Goal: Task Accomplishment & Management: Manage account settings

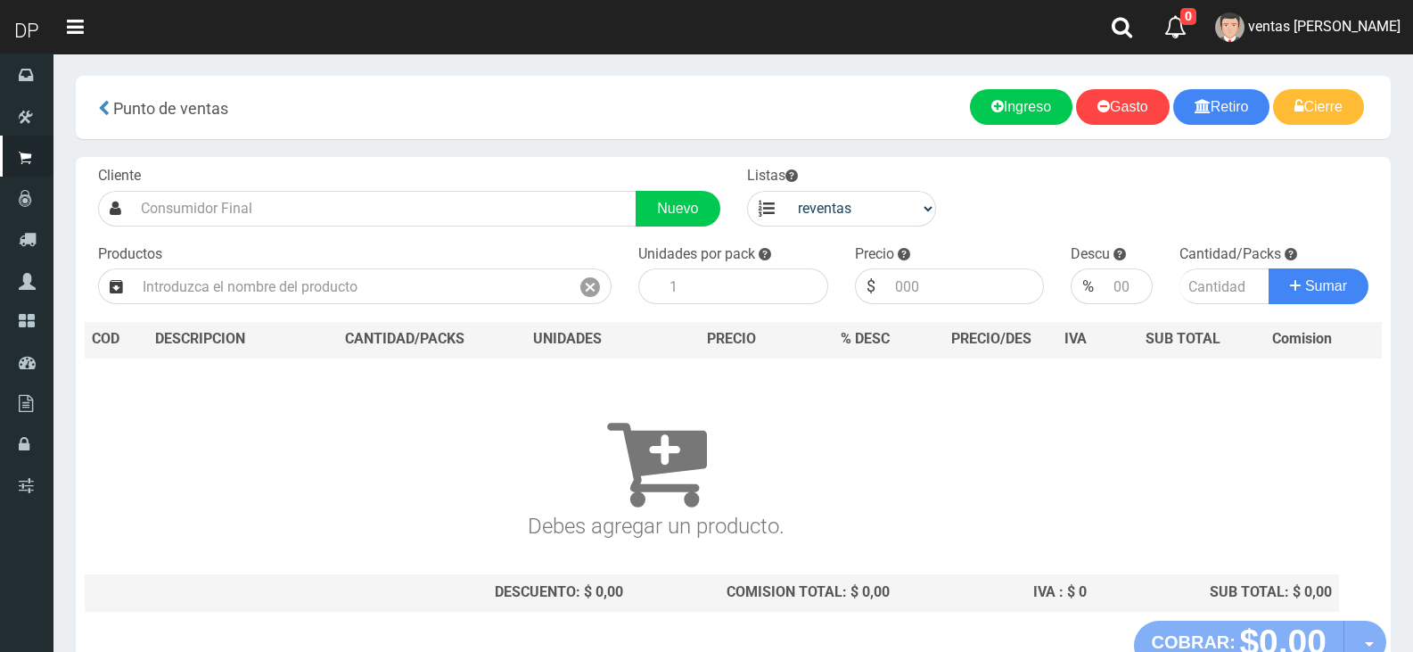
select select "3"
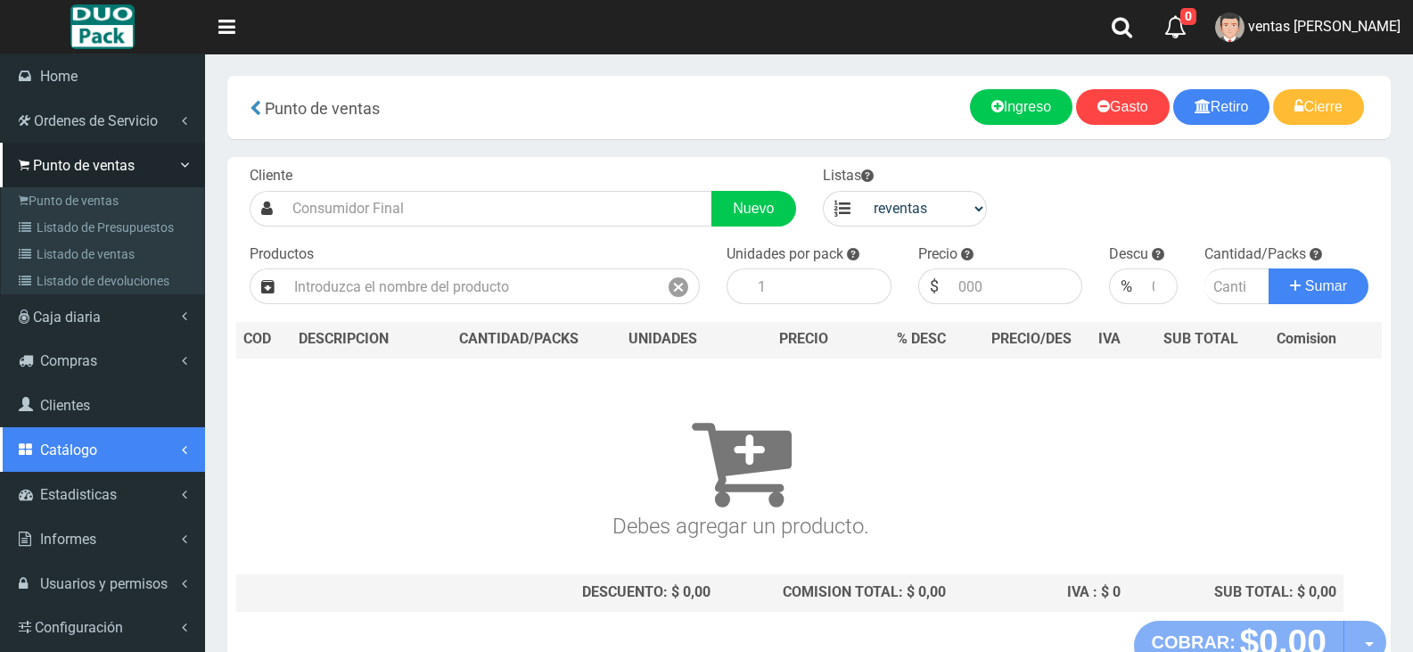
click at [55, 447] on span "Catálogo" at bounding box center [68, 449] width 57 height 17
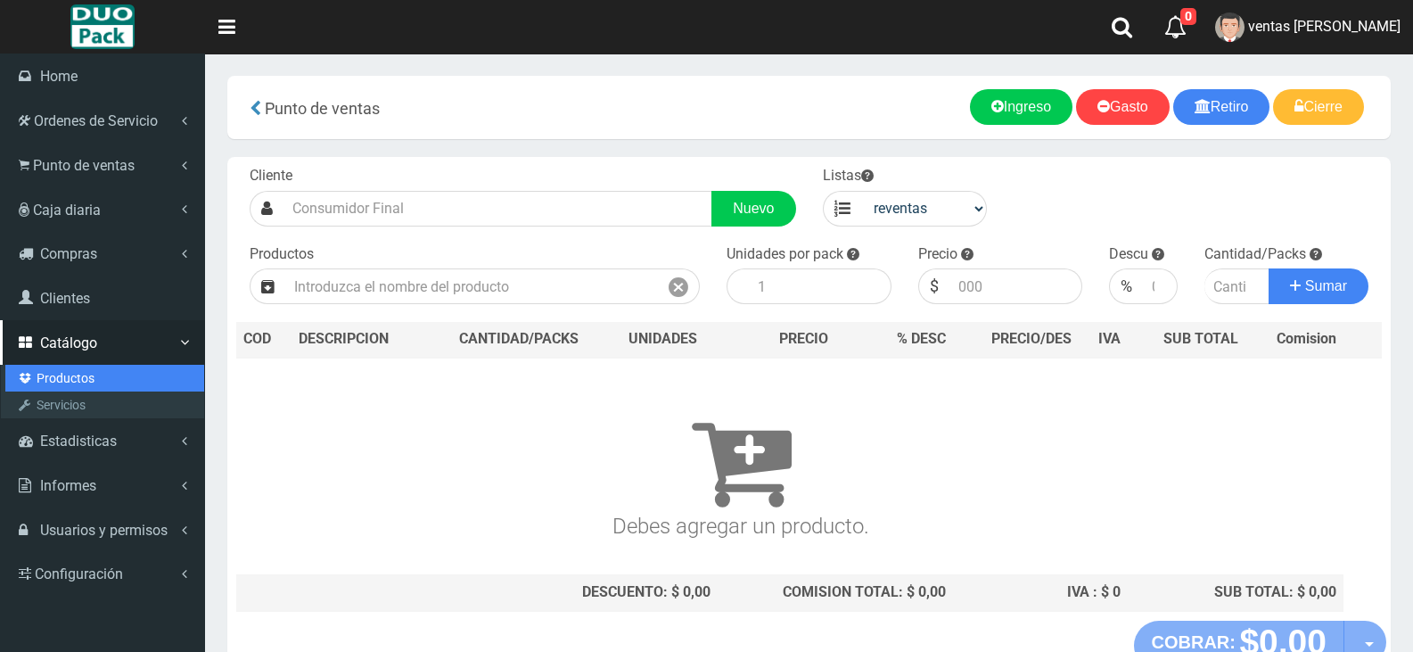
click at [74, 379] on link "Productos" at bounding box center [104, 378] width 199 height 27
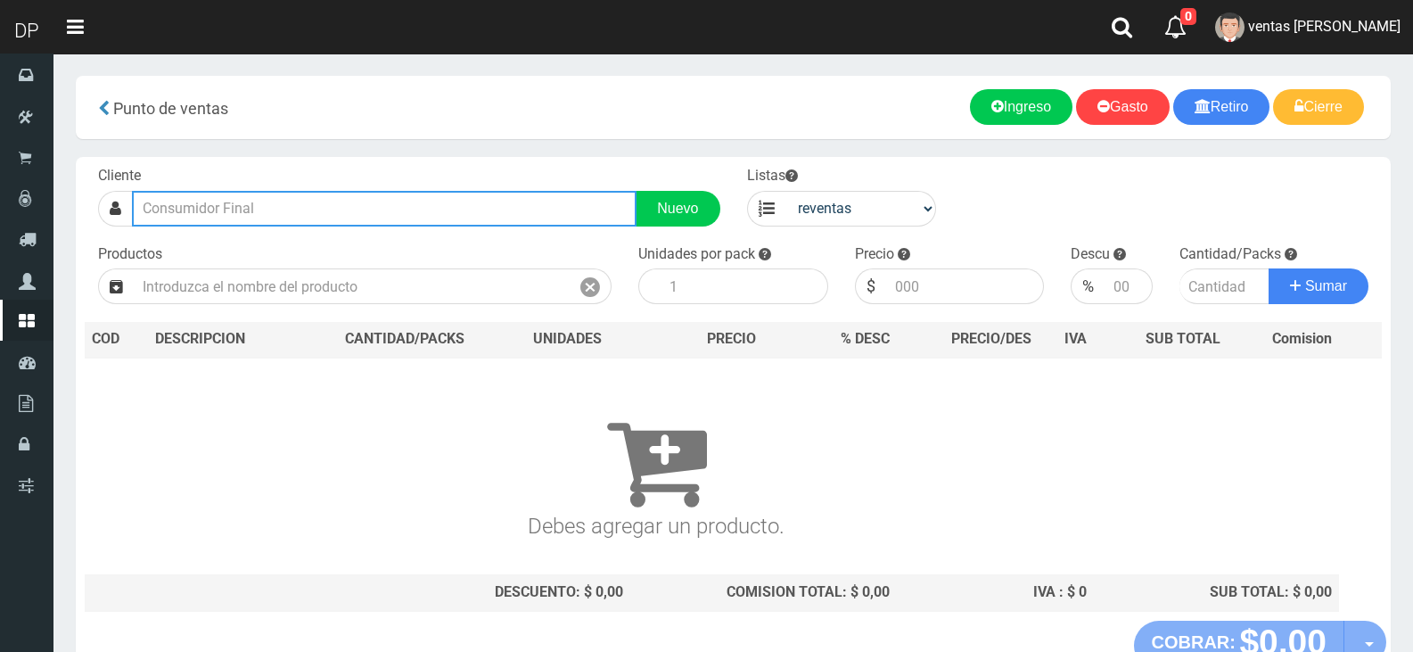
click at [409, 204] on input "text" at bounding box center [384, 209] width 505 height 36
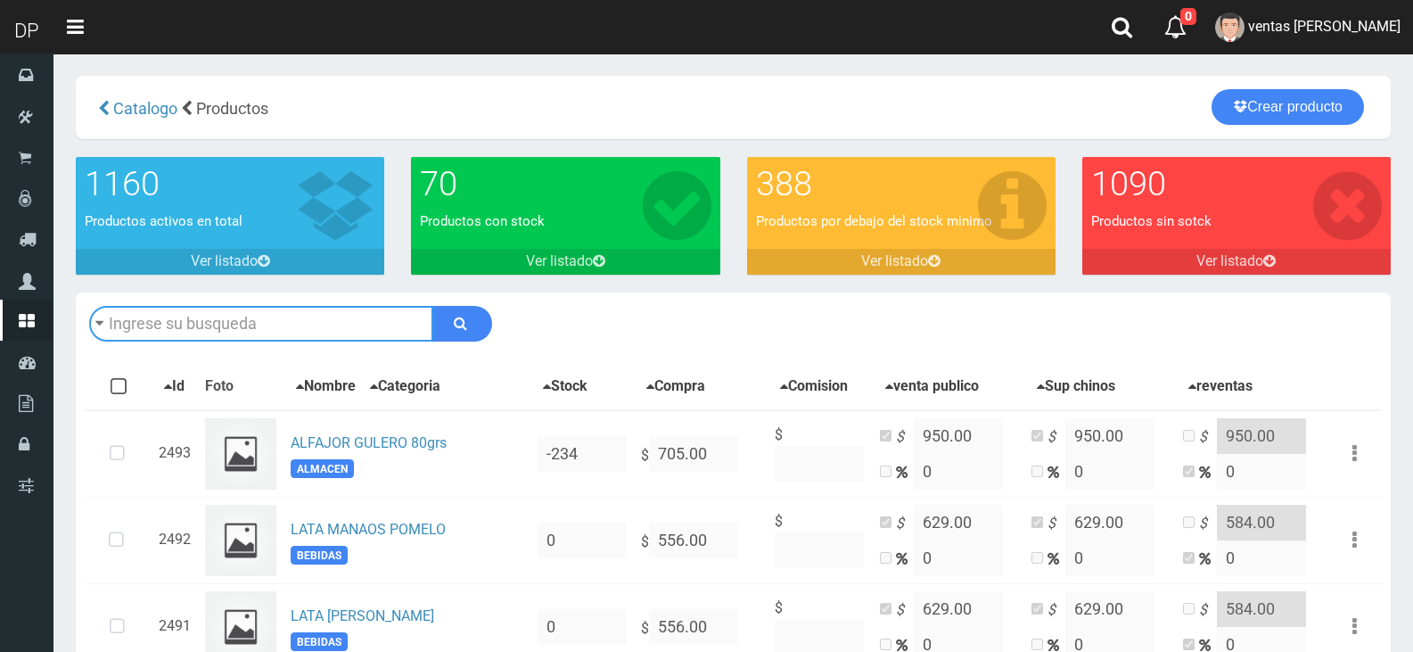
click at [260, 308] on input "text" at bounding box center [261, 324] width 344 height 36
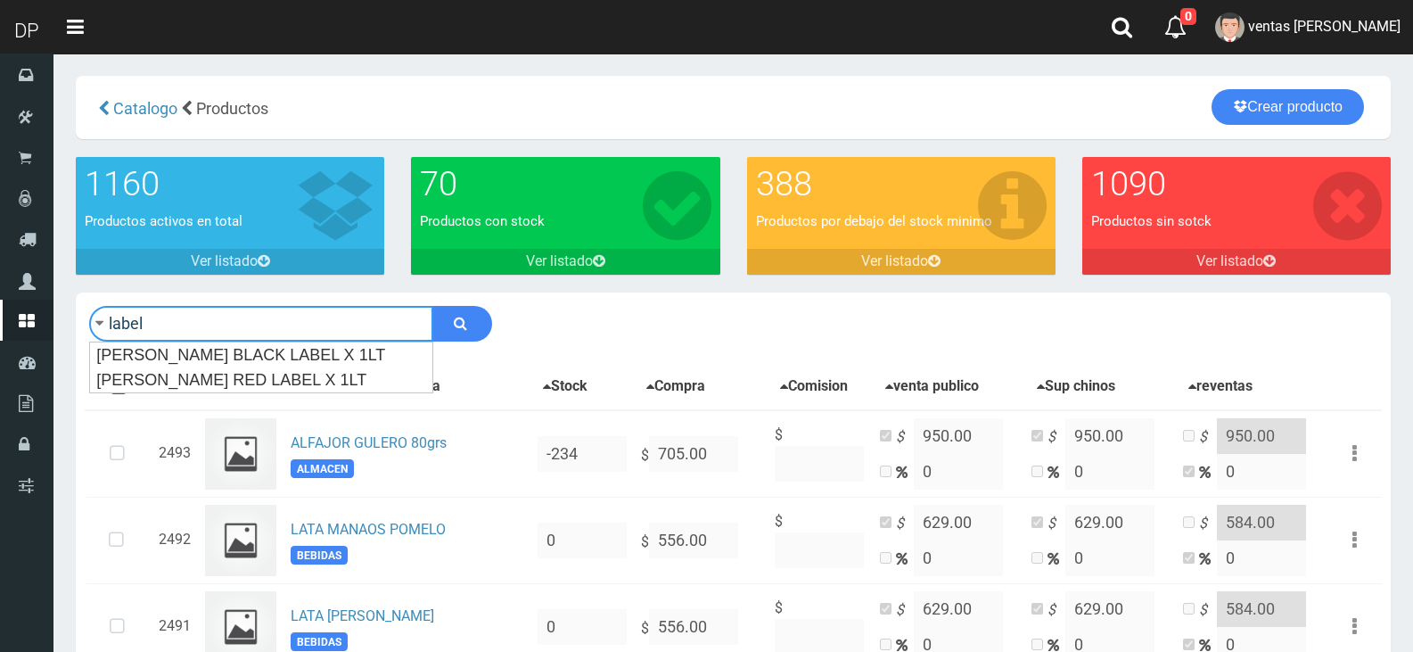
type input "label"
click at [432, 306] on button "submit" at bounding box center [462, 324] width 60 height 36
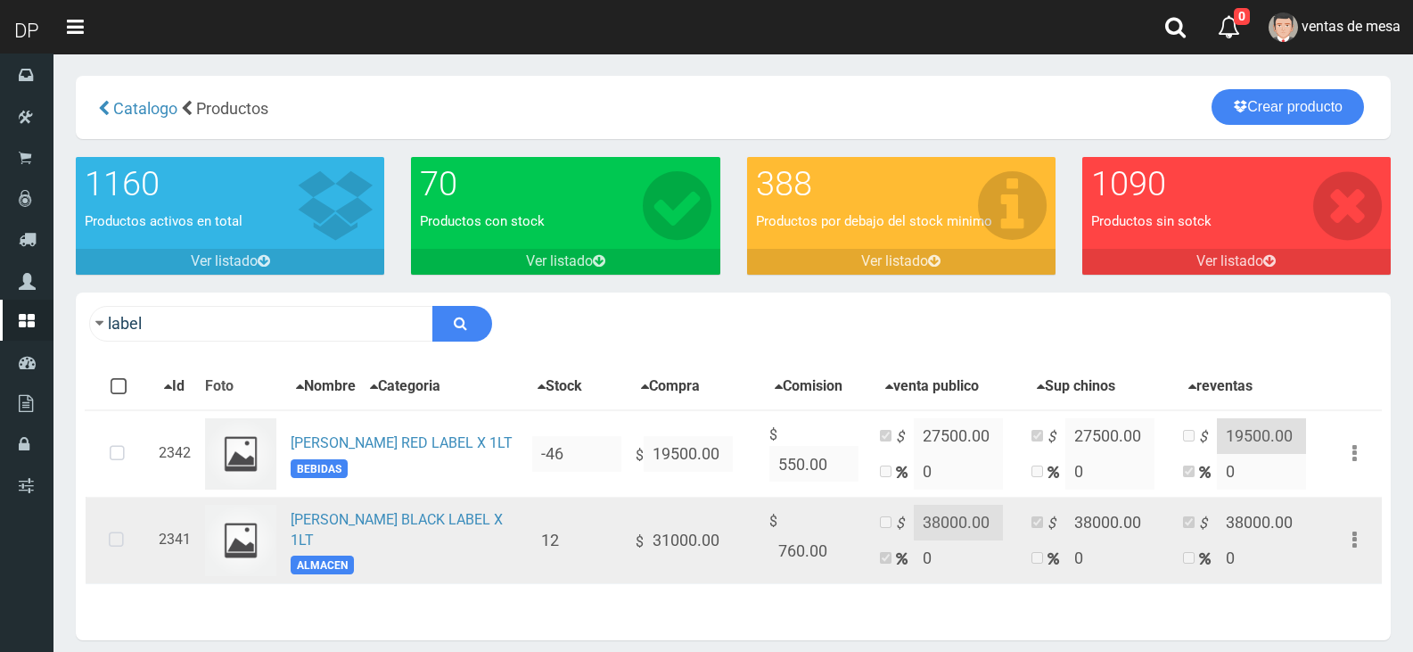
click at [119, 546] on icon at bounding box center [116, 540] width 47 height 59
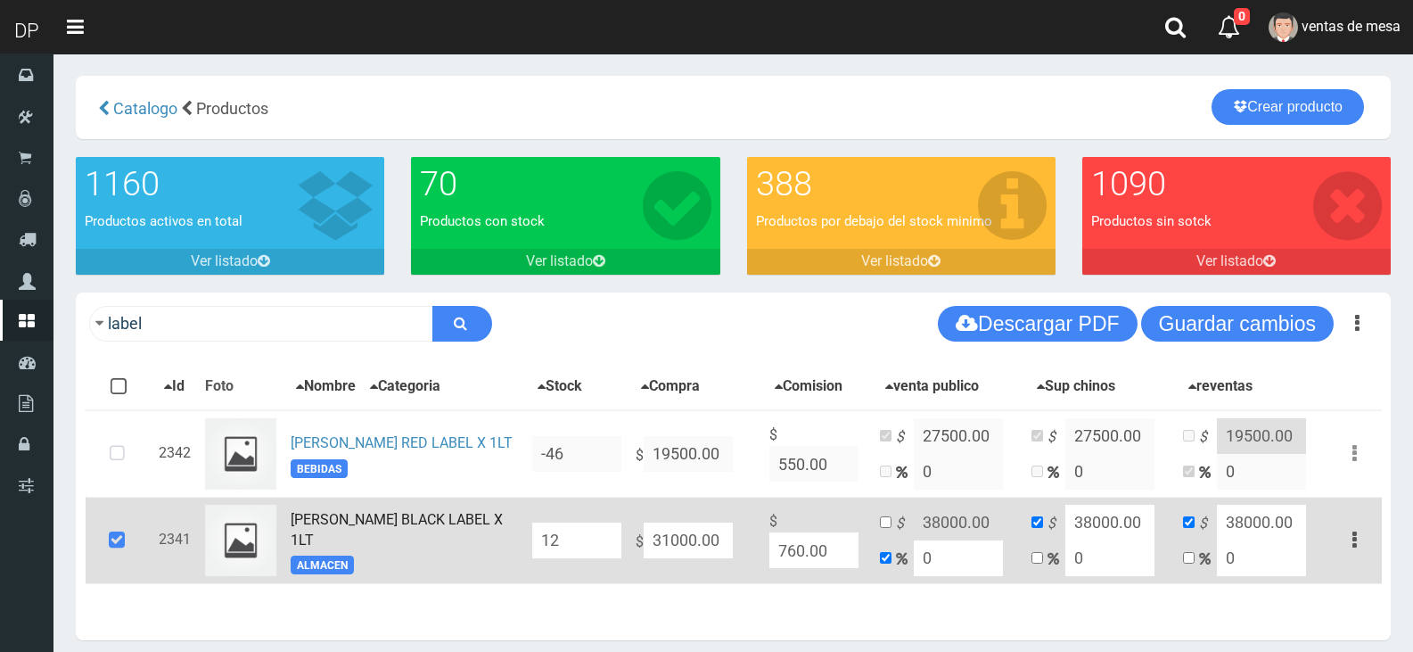
click at [655, 544] on input "31000.00" at bounding box center [688, 540] width 89 height 36
click at [669, 547] on input "31000.00" at bounding box center [688, 540] width 89 height 36
click at [663, 536] on input "31000.00" at bounding box center [688, 540] width 89 height 36
type input "3000.00"
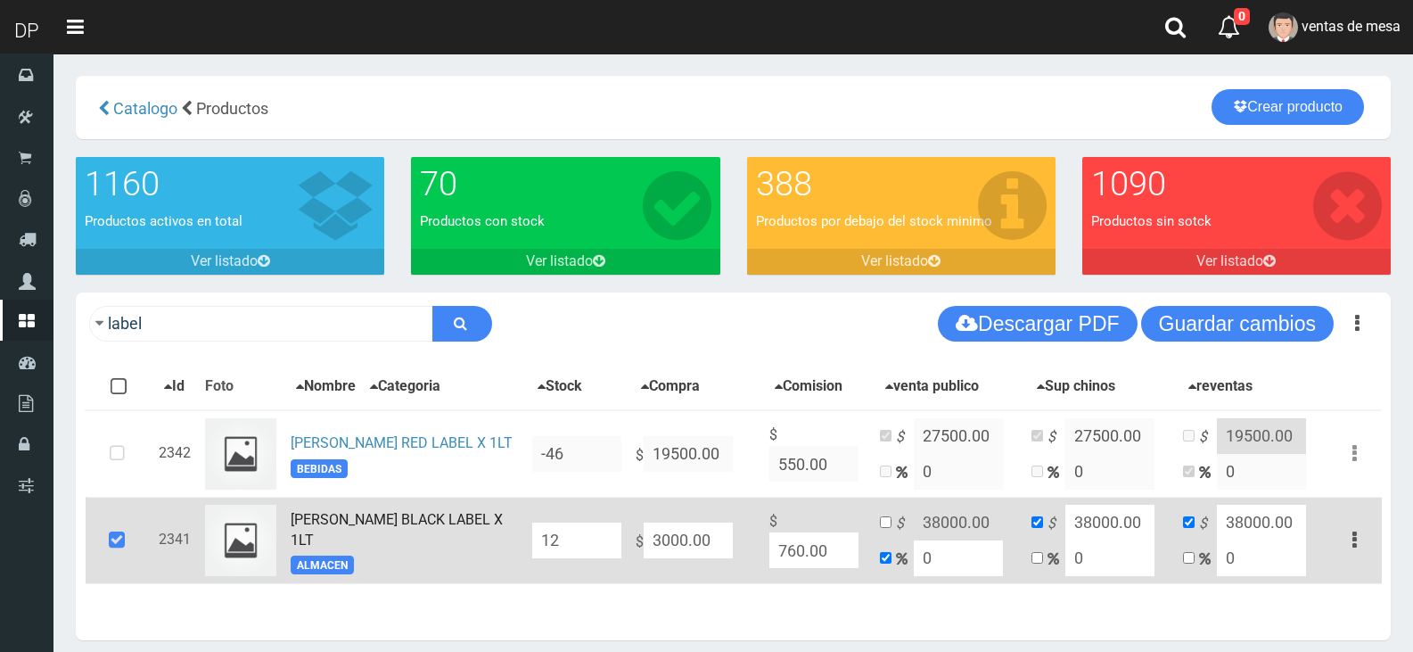
type input "3000"
type input "32000.00"
type input "32000"
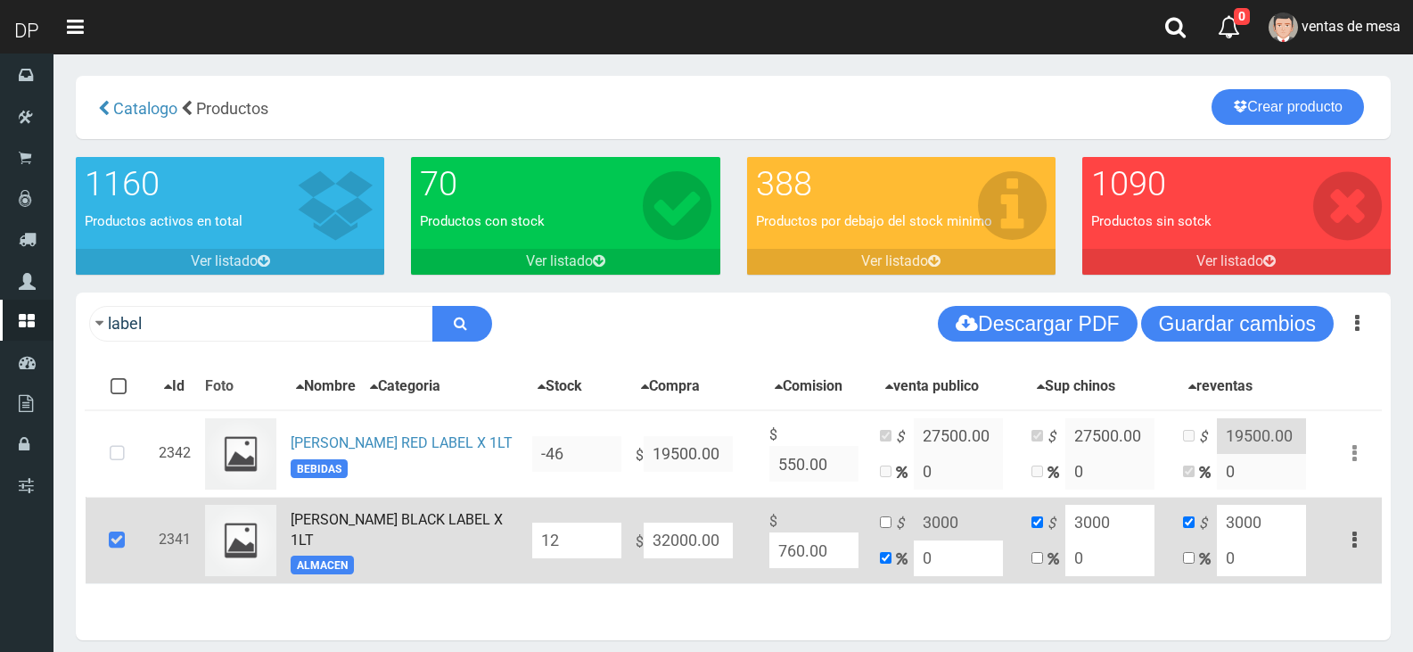
type input "32000"
type input "32000.00"
click at [894, 525] on td "$ 32000 0" at bounding box center [949, 540] width 152 height 86
click at [883, 528] on input "checkbox" at bounding box center [886, 522] width 12 height 12
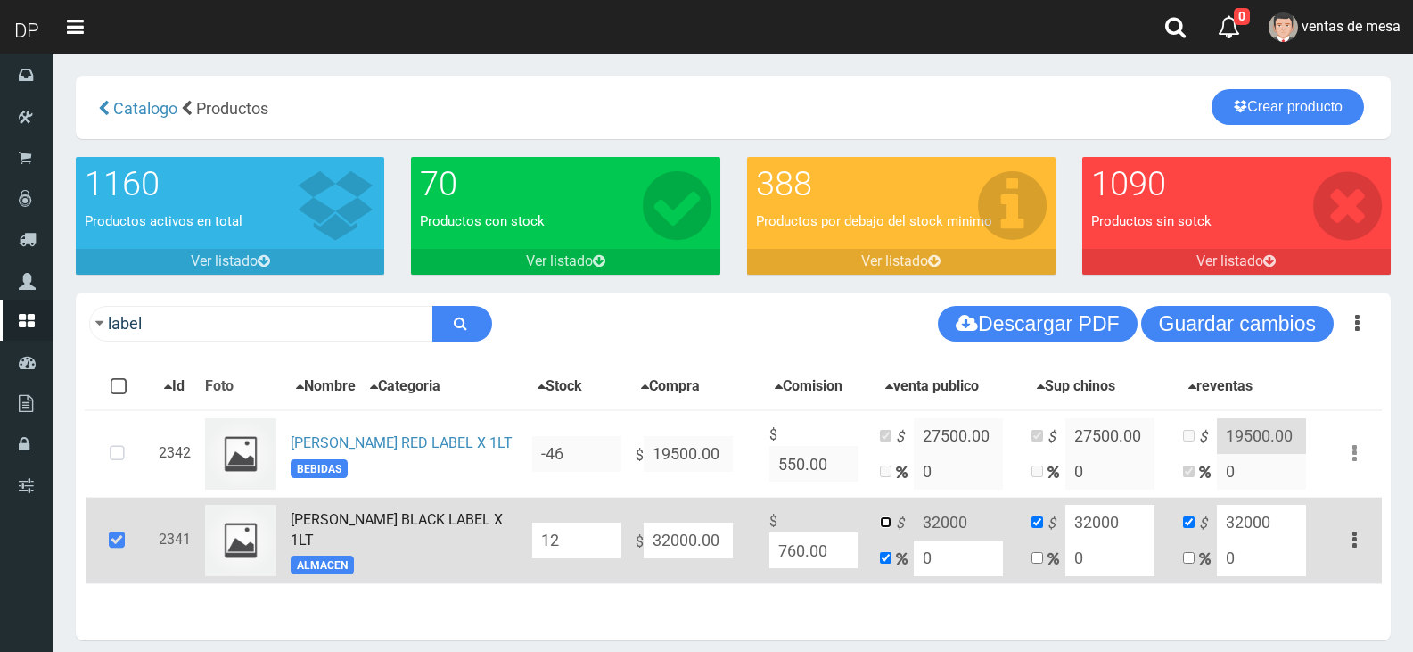
checkbox input "true"
checkbox input "false"
click at [931, 524] on input "32000" at bounding box center [958, 523] width 89 height 36
type input "38000"
click at [1092, 527] on input "32000" at bounding box center [1109, 523] width 89 height 36
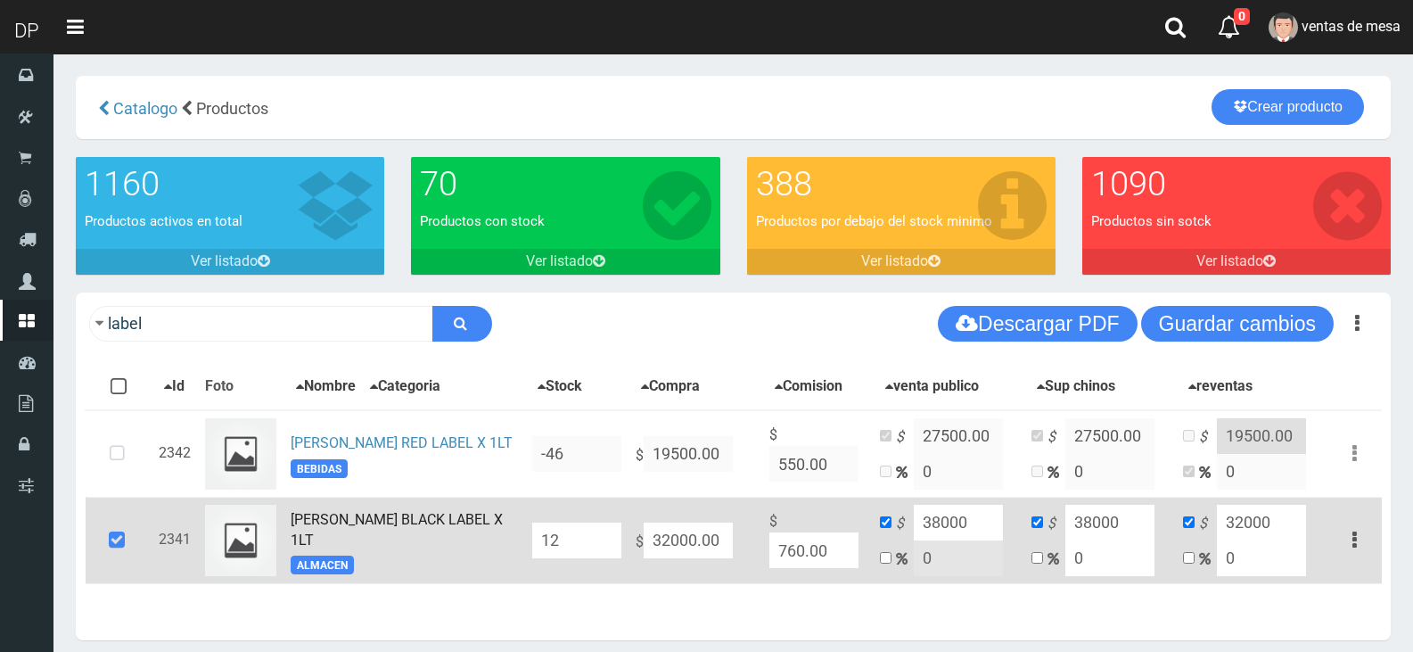
type input "38000"
click at [1237, 520] on input "32000" at bounding box center [1261, 523] width 89 height 36
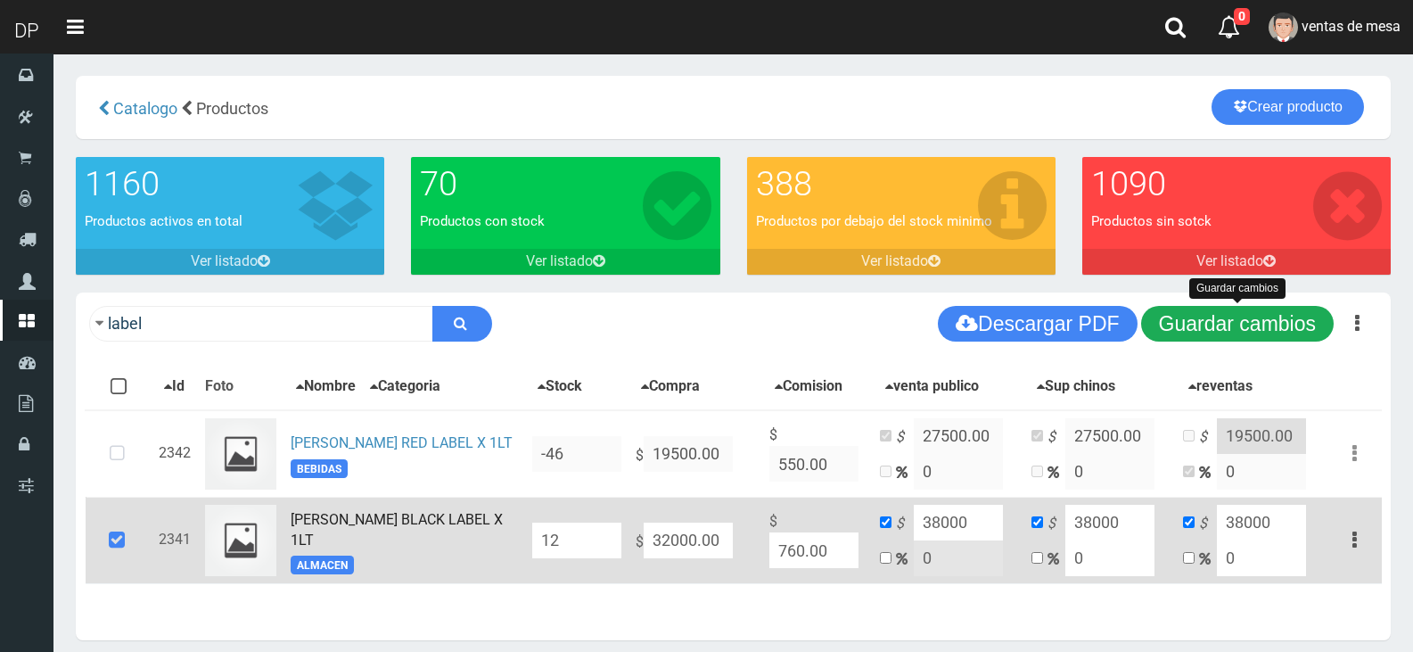
type input "38000"
drag, startPoint x: 1261, startPoint y: 325, endPoint x: 1244, endPoint y: 337, distance: 21.0
click at [1256, 326] on button "Guardar cambios" at bounding box center [1237, 324] width 193 height 36
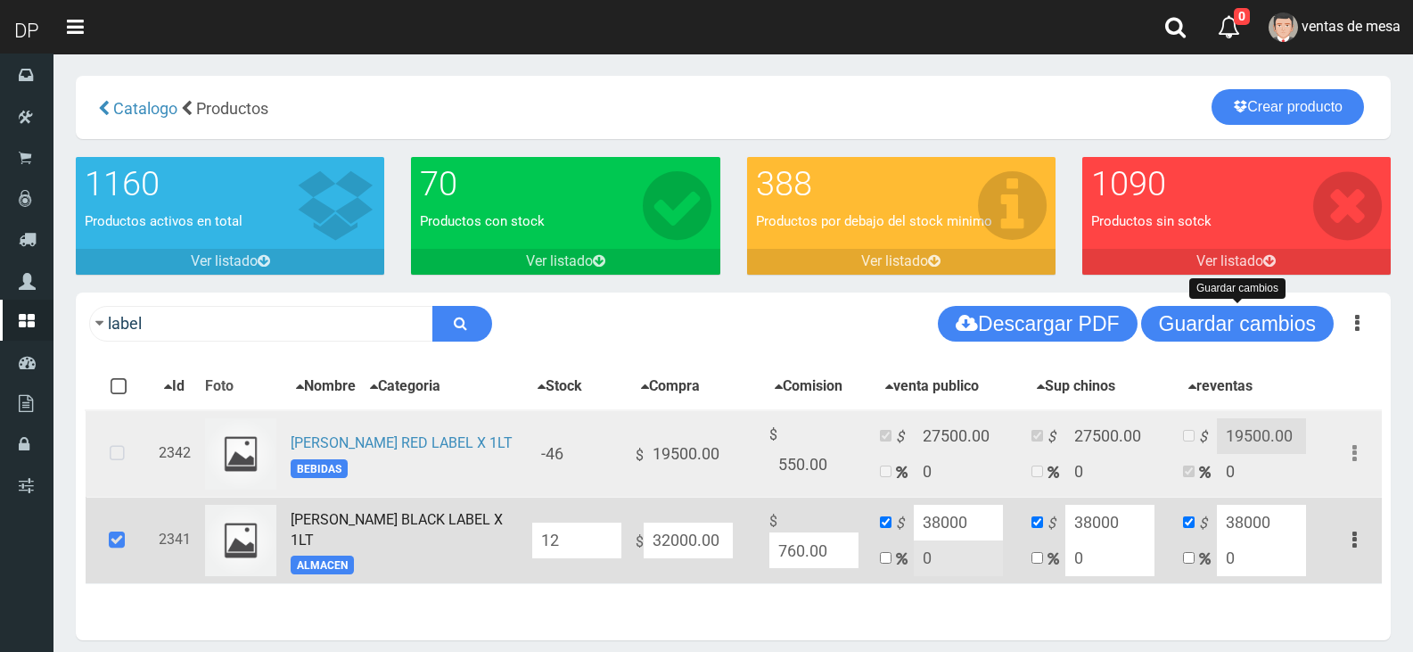
scroll to position [77, 0]
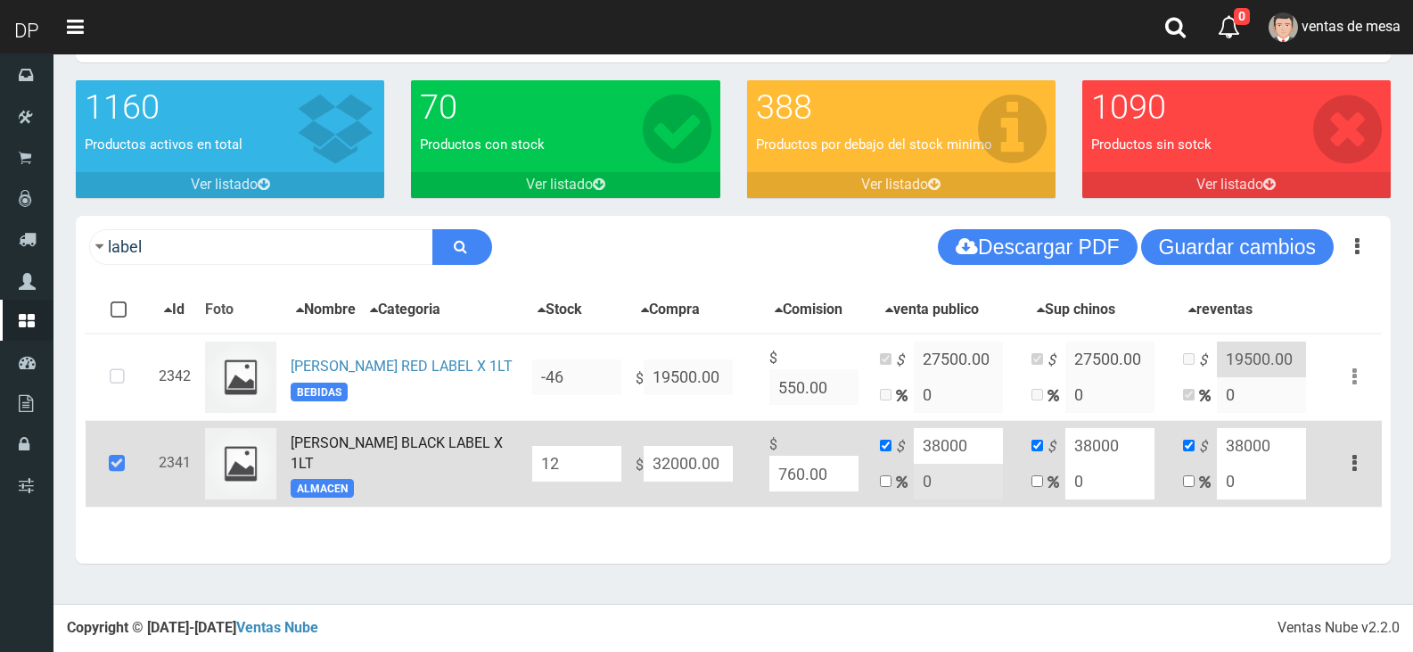
click at [141, 466] on icon at bounding box center [117, 463] width 48 height 59
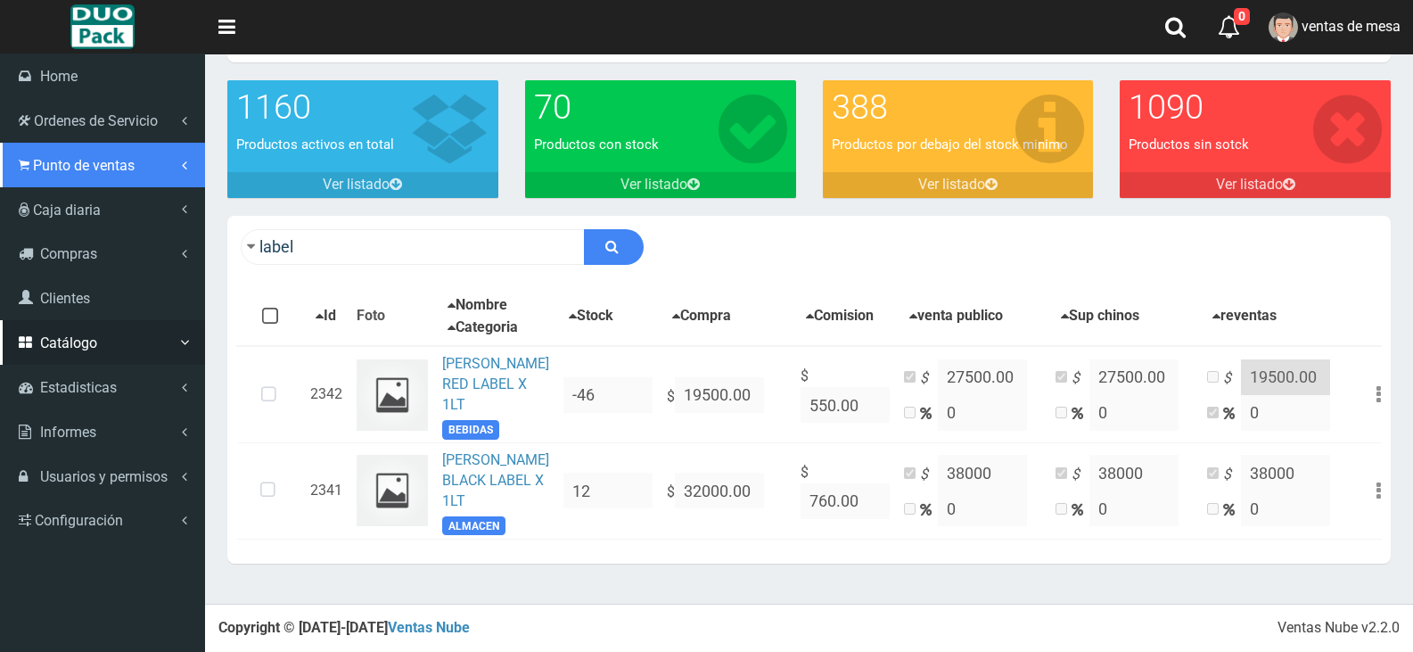
click at [73, 166] on span "Punto de ventas" at bounding box center [84, 165] width 102 height 17
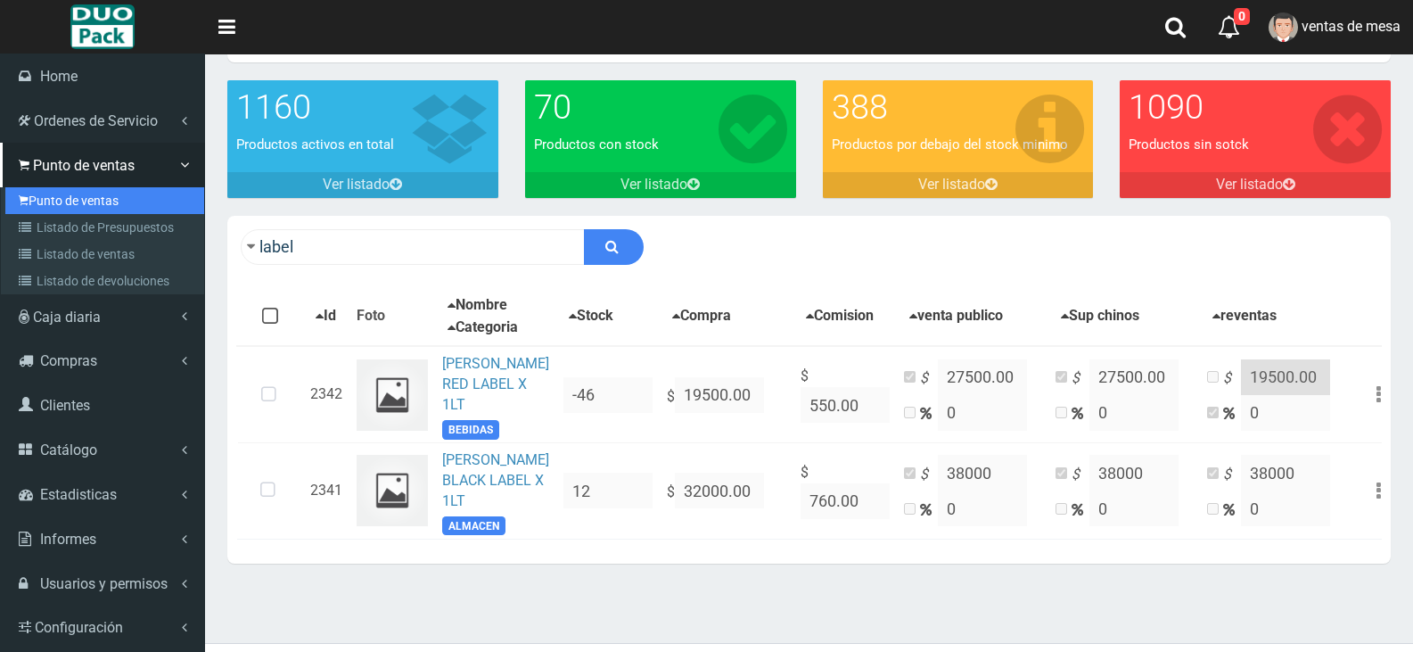
click at [112, 201] on link "Punto de ventas" at bounding box center [104, 200] width 199 height 27
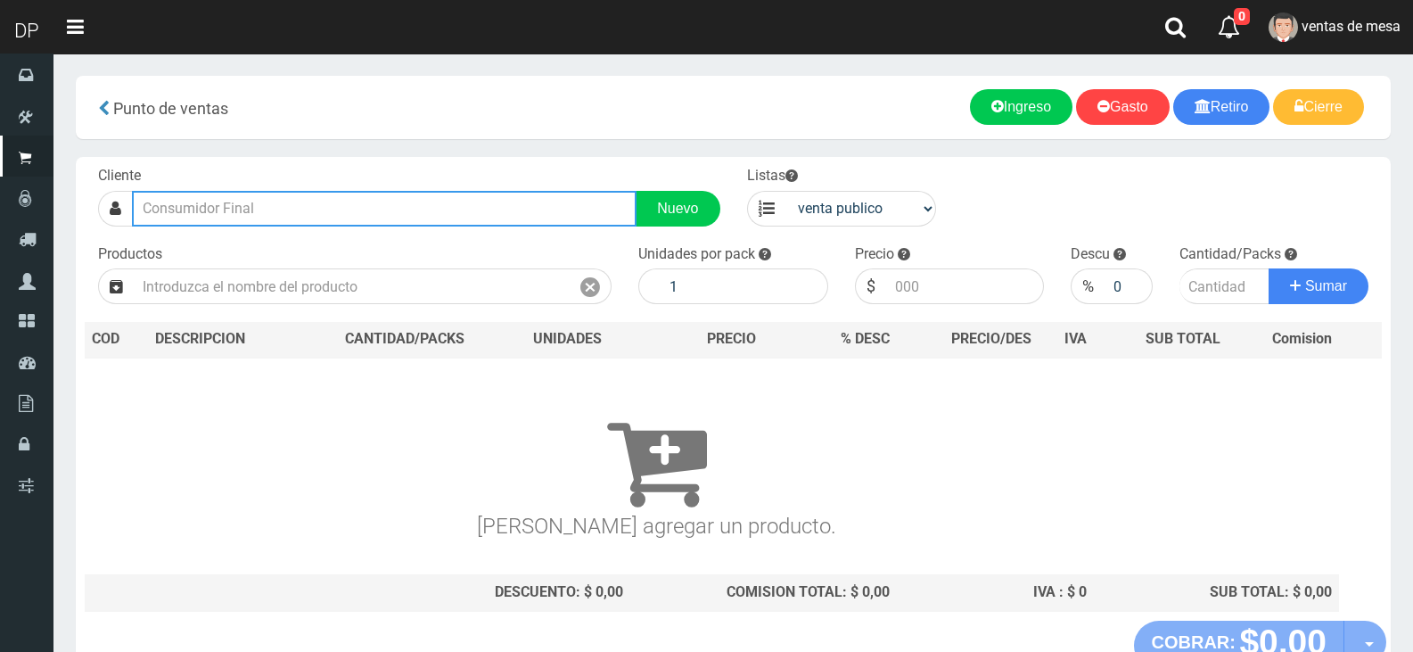
click at [406, 212] on input "text" at bounding box center [384, 209] width 505 height 36
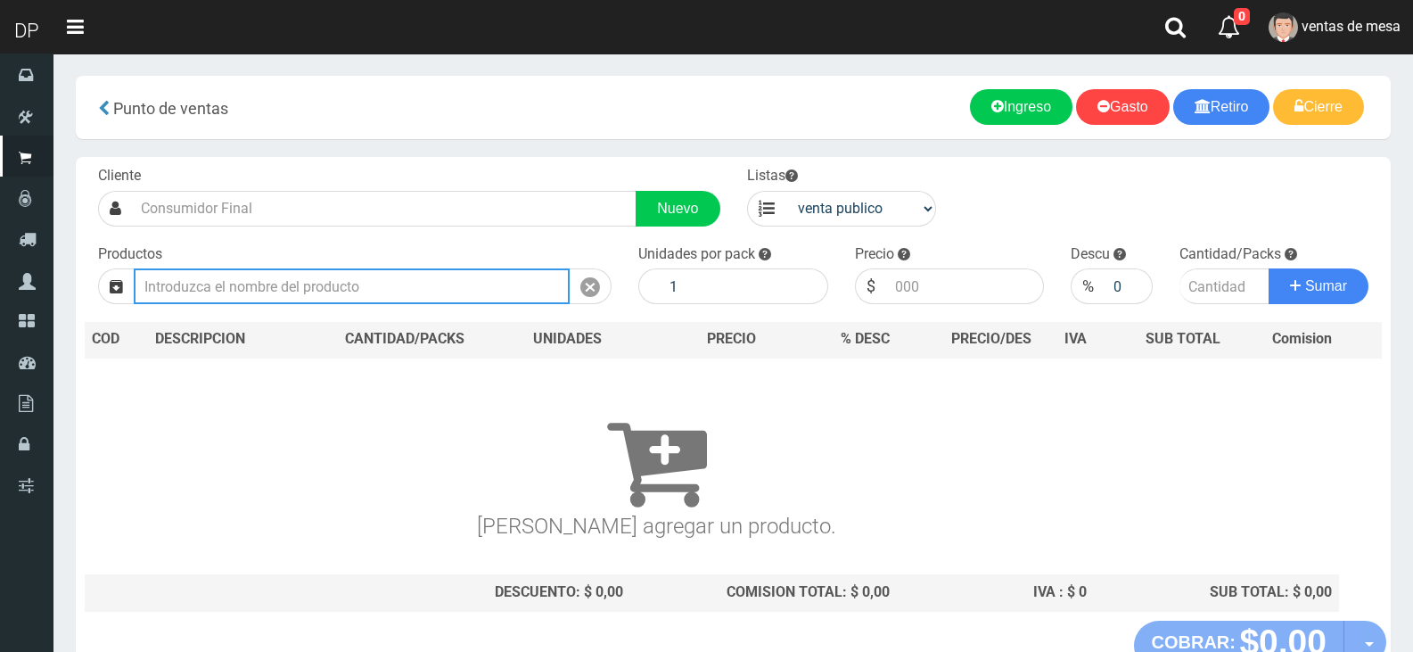
click at [407, 292] on input "text" at bounding box center [352, 286] width 436 height 36
type input "l"
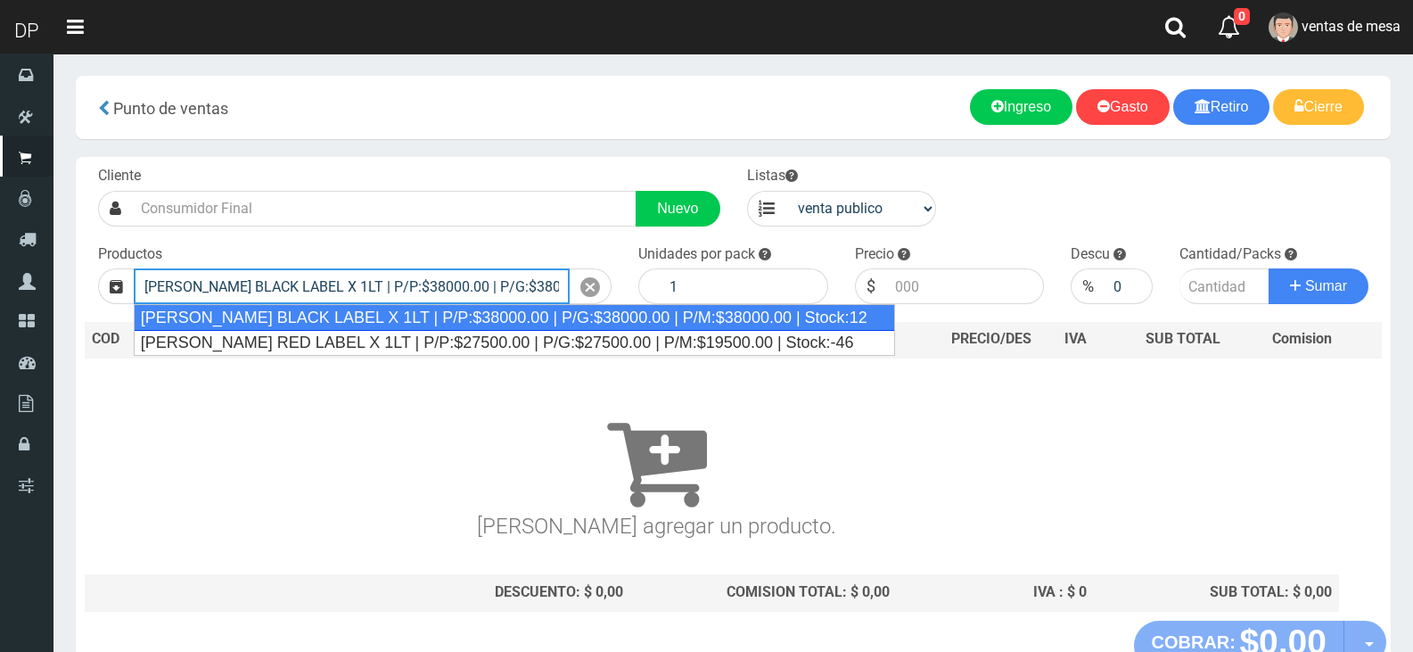
scroll to position [0, 226]
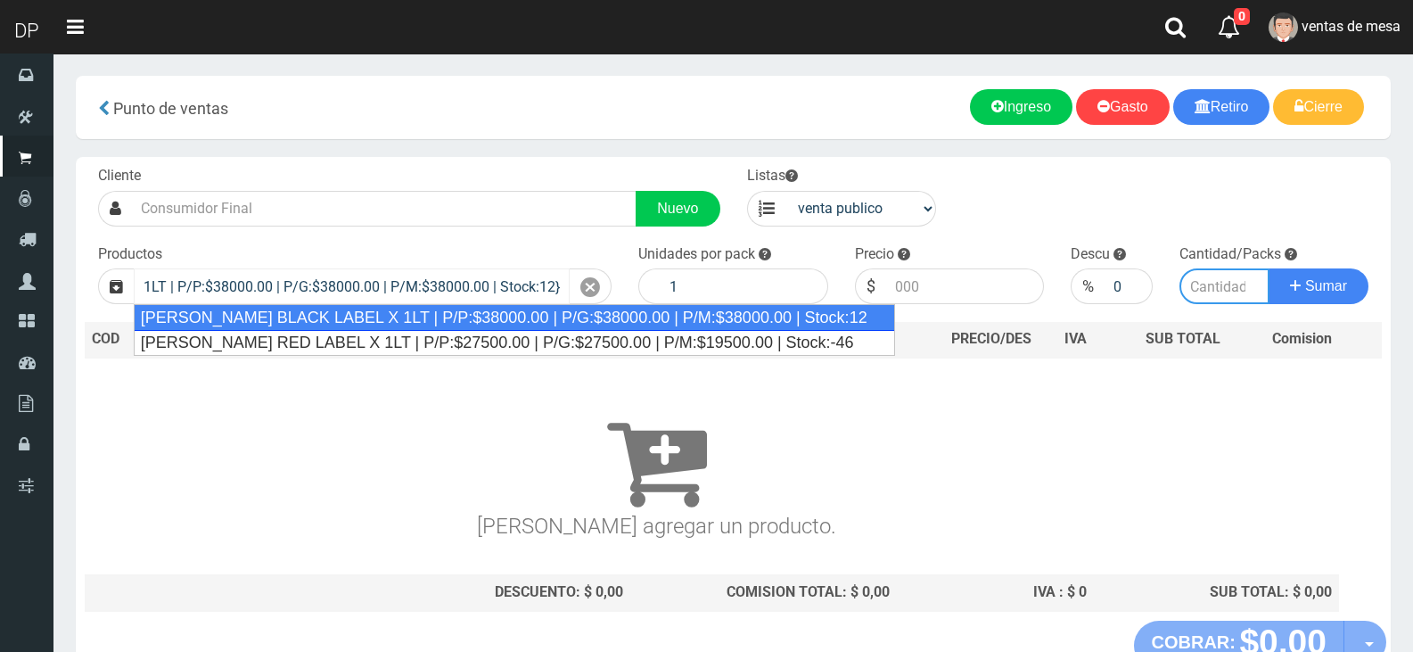
type input "JOHNNIE WALKER BLACK LABEL X 1LT | P/P:$38000.00 | P/G:$38000.00 | P/M:$38000.0…"
type input "38000.00"
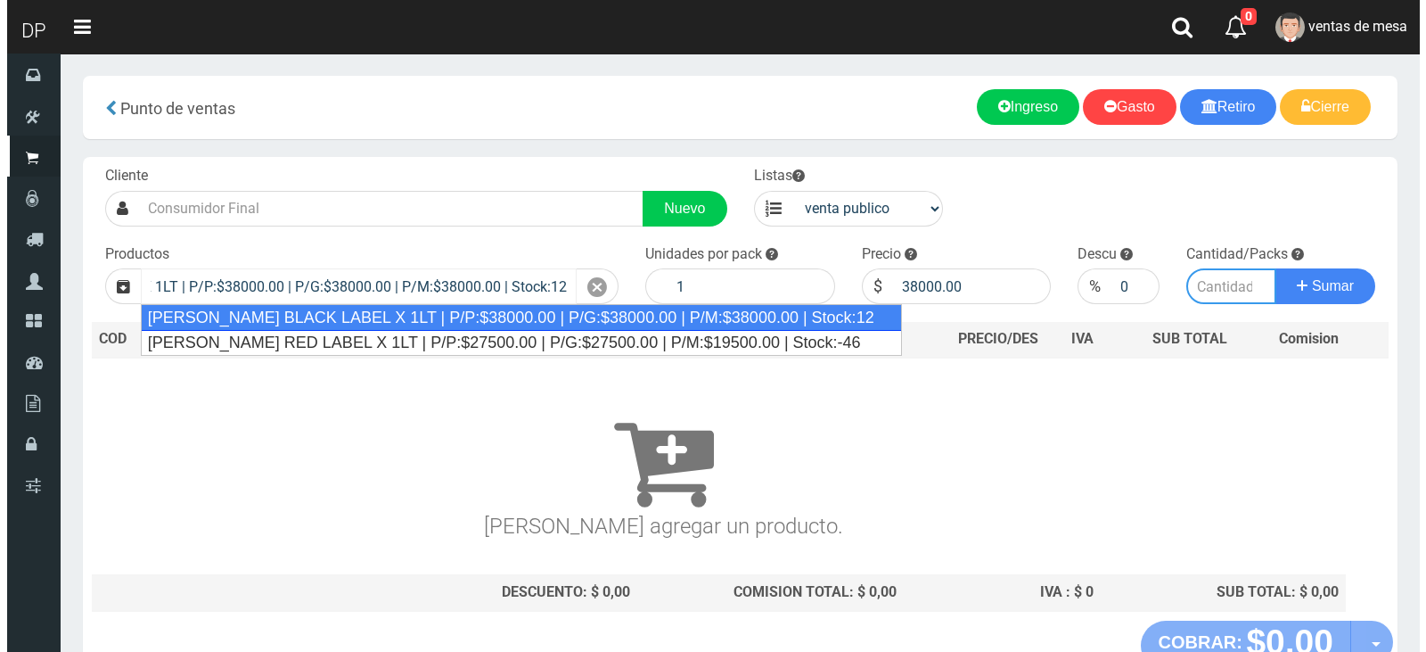
scroll to position [0, 0]
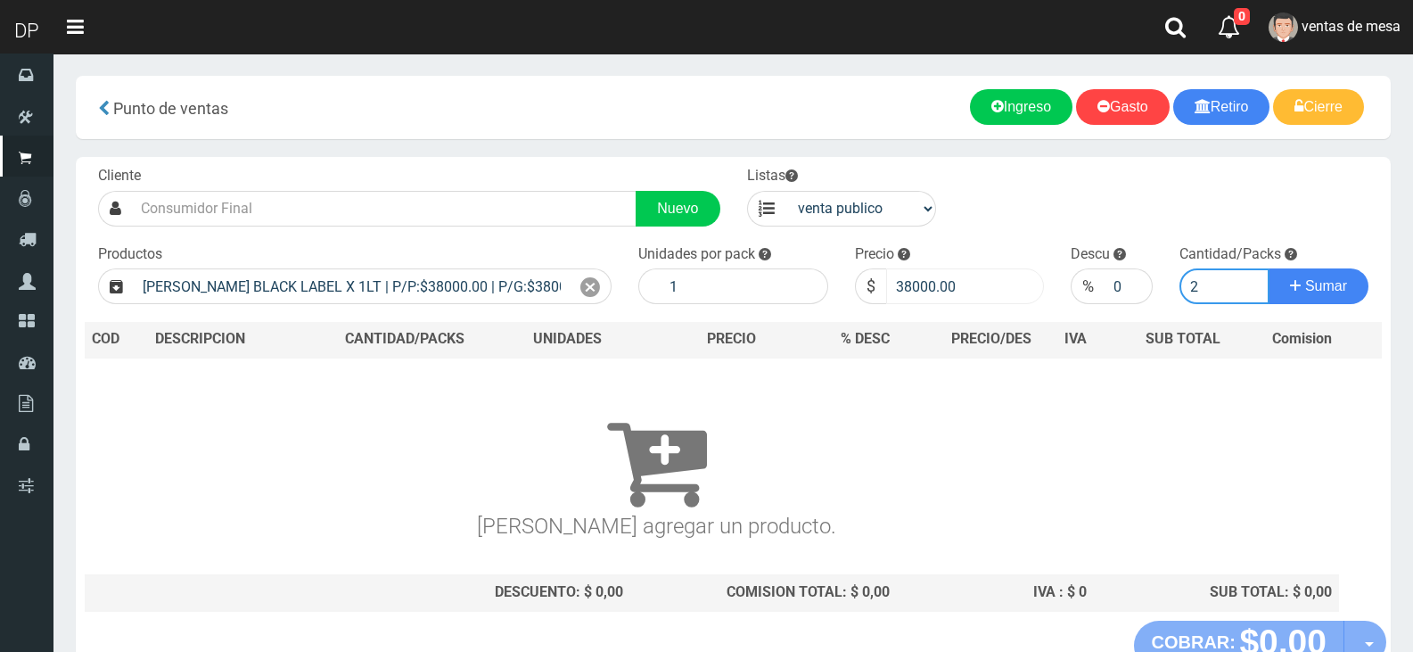
type input "2"
click at [915, 279] on input "38000.00" at bounding box center [965, 286] width 159 height 36
type input "32000.00"
click at [1269, 268] on button "Sumar" at bounding box center [1319, 286] width 100 height 36
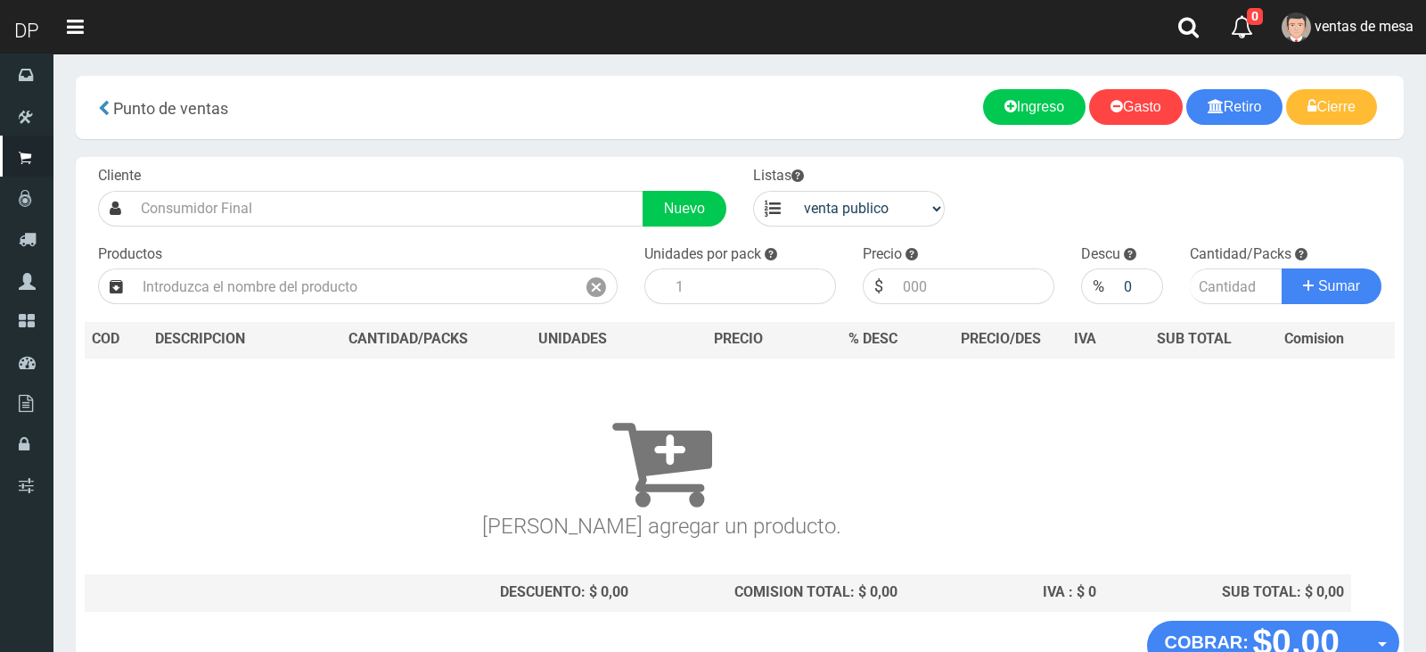
drag, startPoint x: 1041, startPoint y: 308, endPoint x: 1053, endPoint y: 318, distance: 15.2
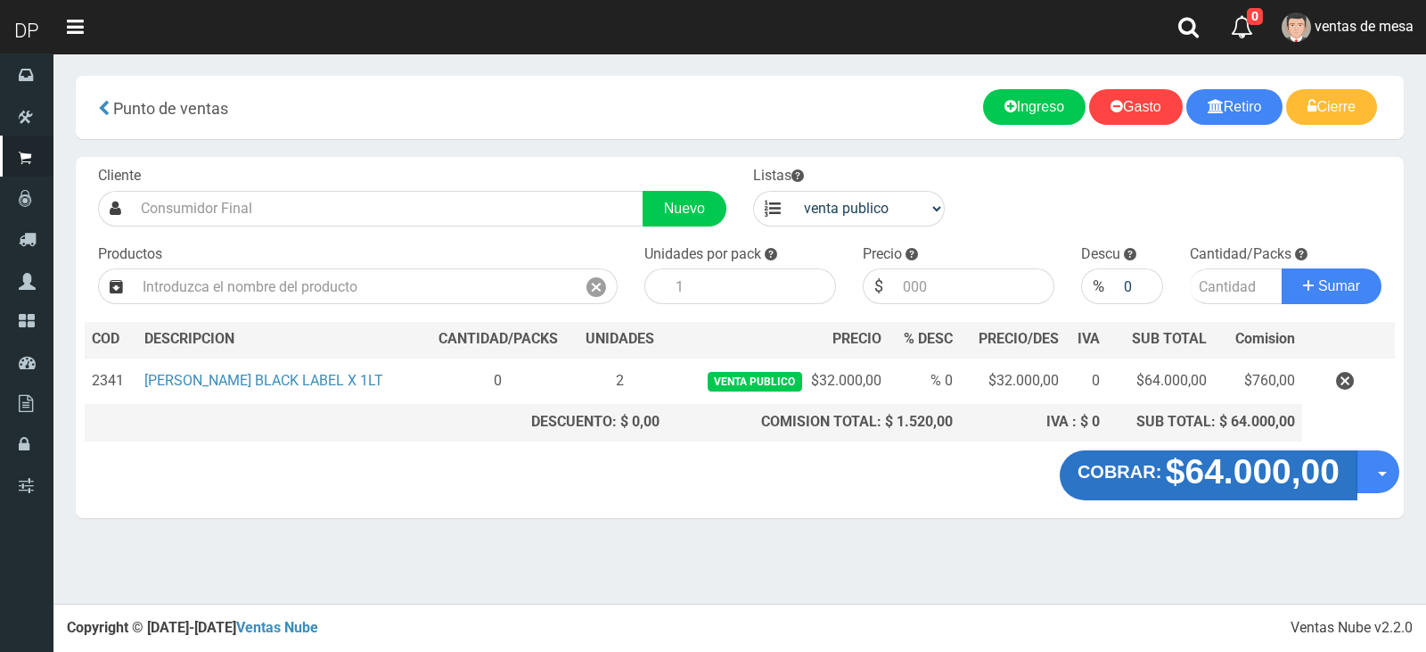
drag, startPoint x: 1053, startPoint y: 318, endPoint x: 1091, endPoint y: 481, distance: 167.6
click at [1091, 481] on strong "COBRAR:" at bounding box center [1120, 472] width 84 height 20
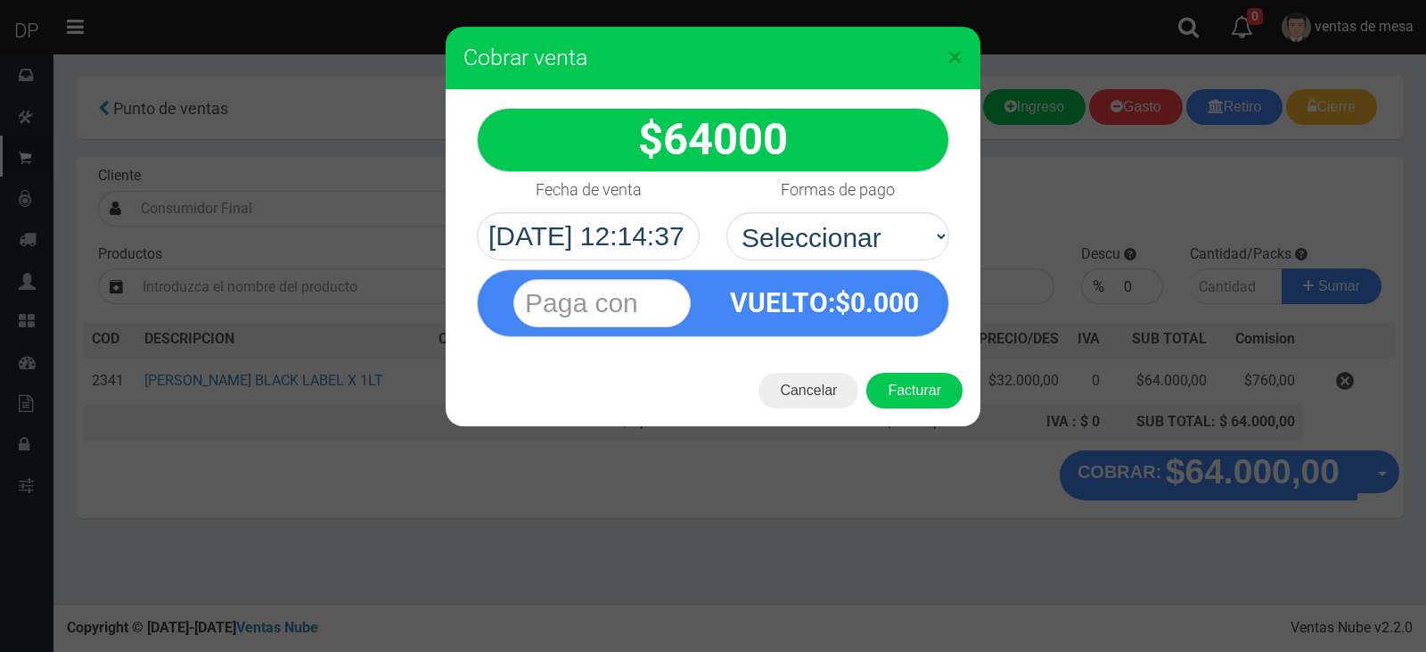
click at [931, 422] on div "Cancelar Facturar" at bounding box center [713, 390] width 535 height 71
click at [809, 386] on button "Cancelar" at bounding box center [809, 391] width 100 height 36
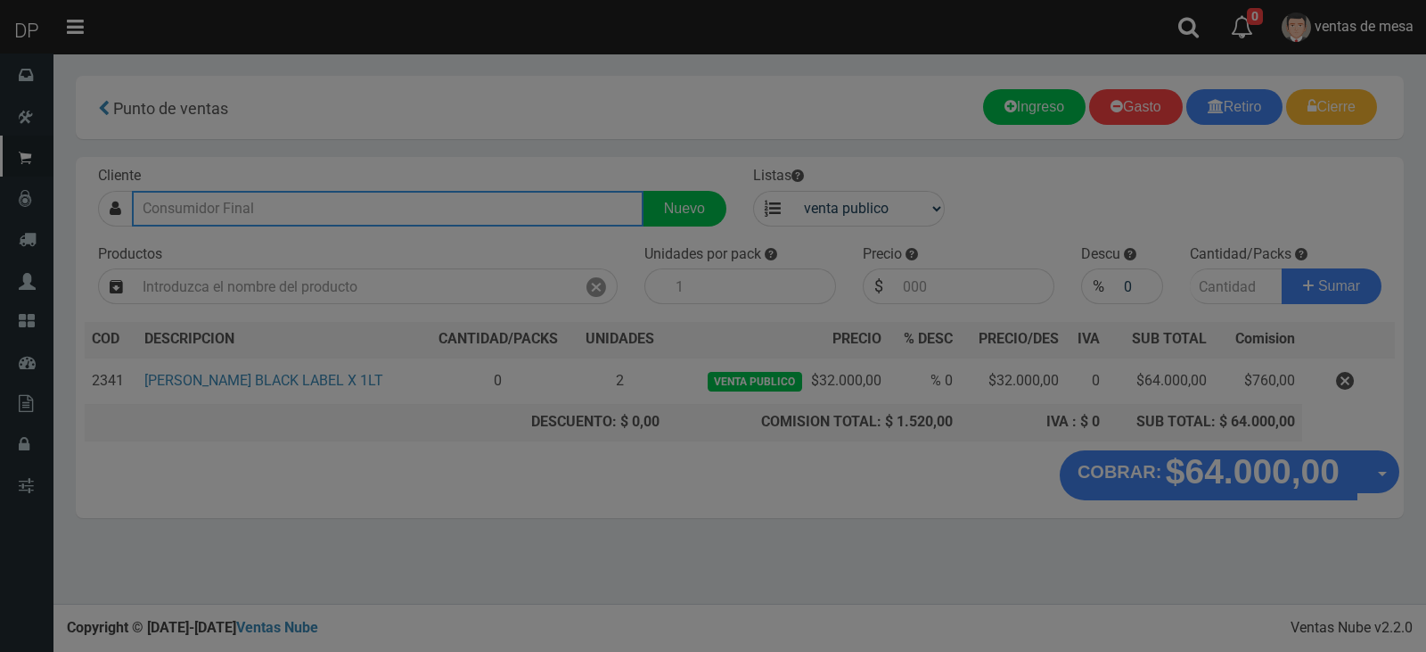
click at [440, 192] on input "text" at bounding box center [388, 209] width 512 height 36
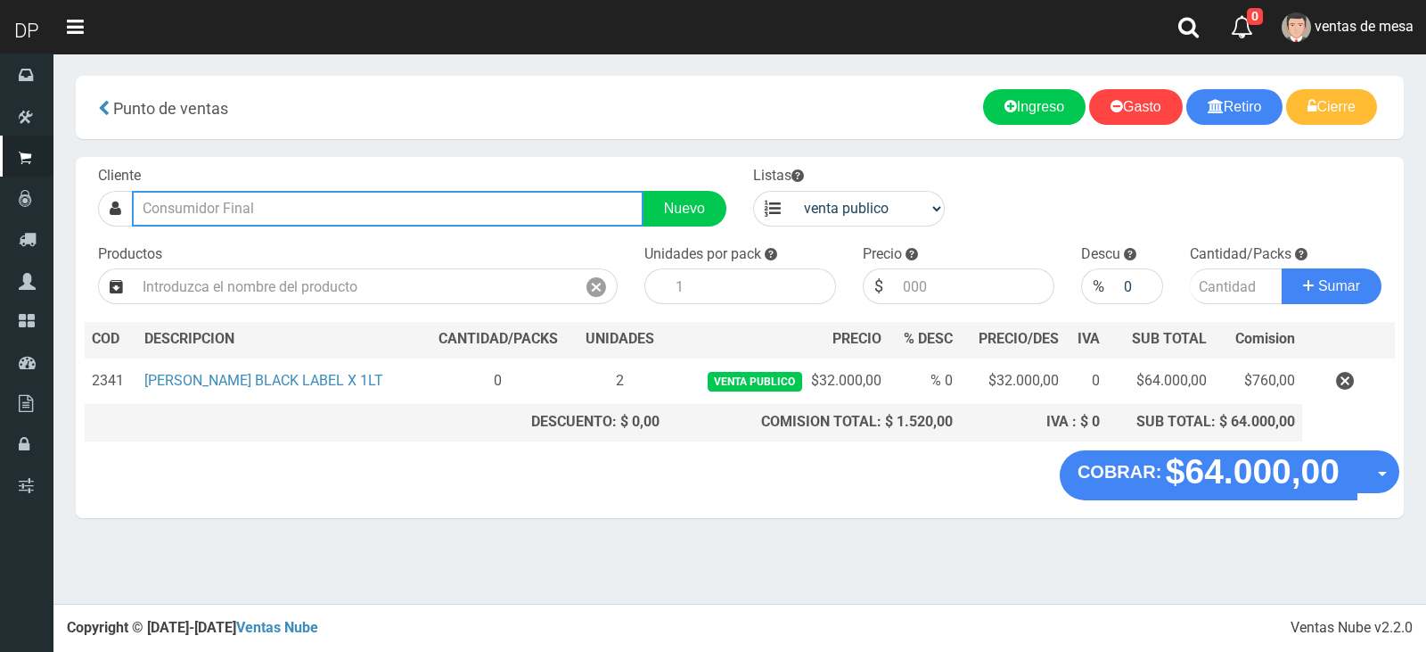
click at [440, 203] on input "text" at bounding box center [388, 209] width 512 height 36
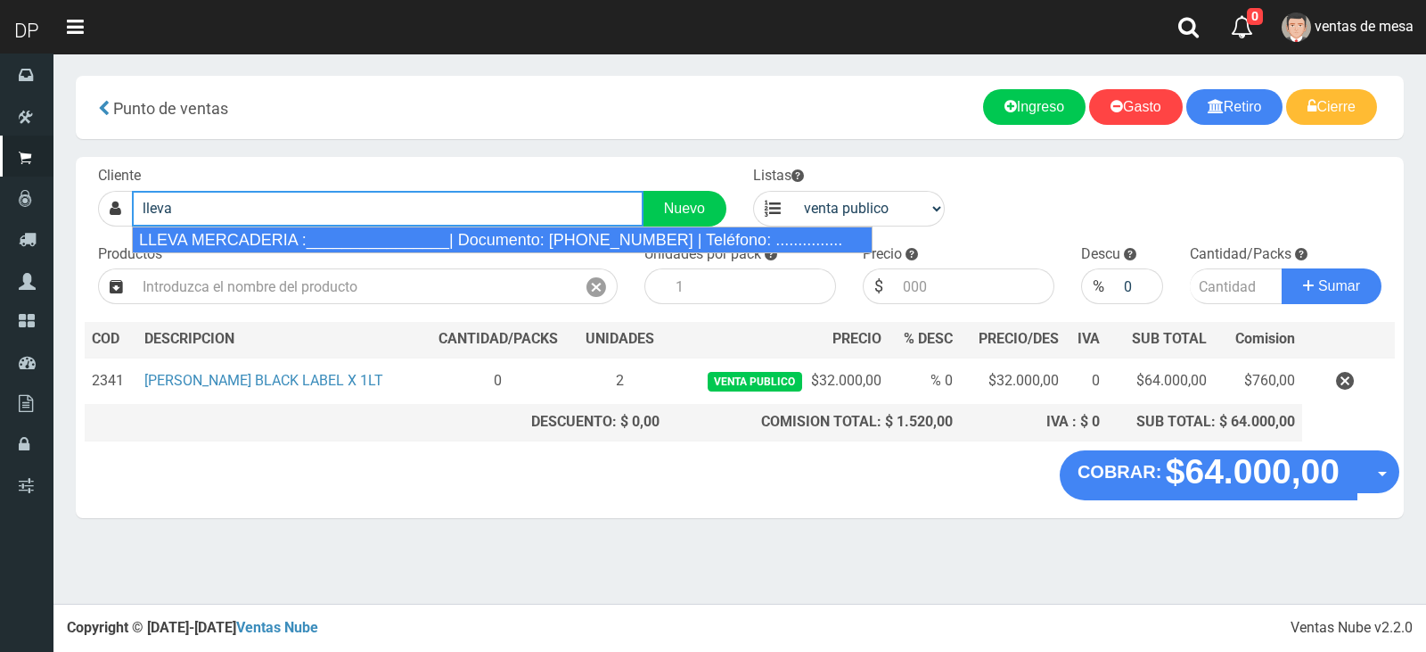
click at [386, 242] on div "LLEVA MERCADERIA :________________| Documento: 01111111111111111111 | Teléfono:…" at bounding box center [502, 239] width 741 height 27
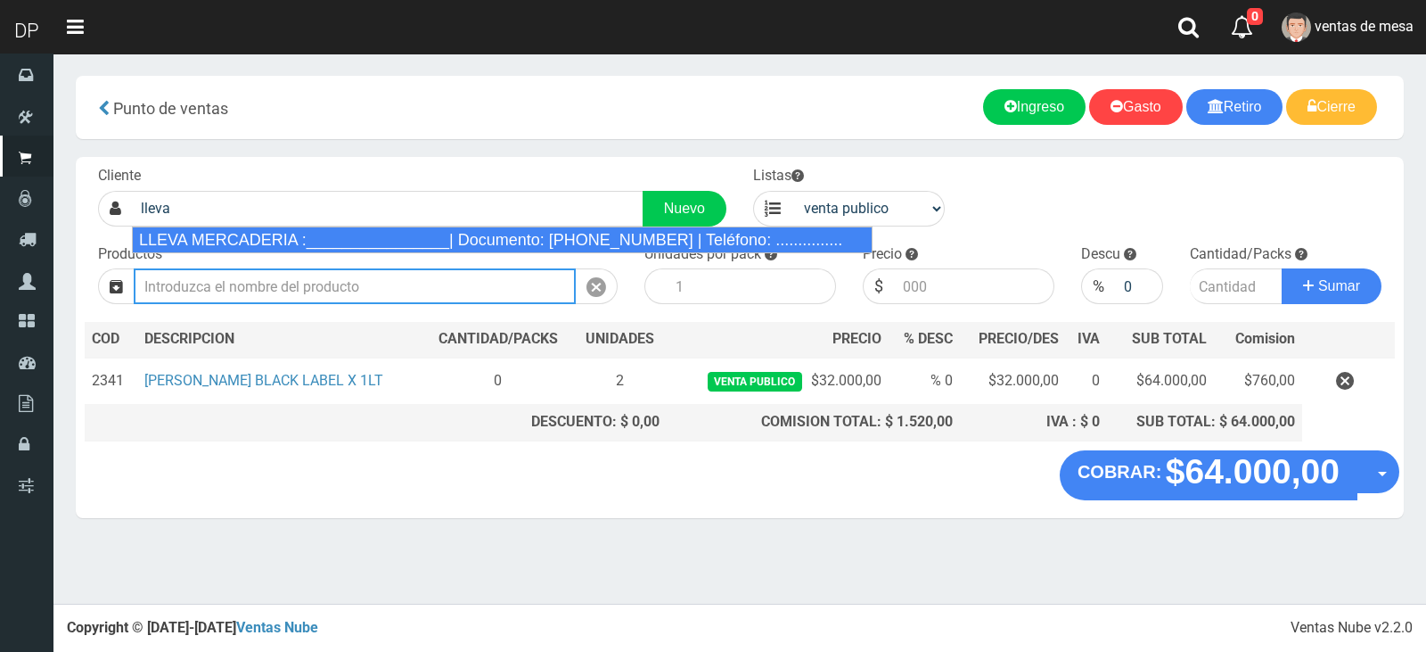
type input "LLEVA MERCADERIA :________________| Documento: 01111111111111111111 | Teléfono:…"
select select "2"
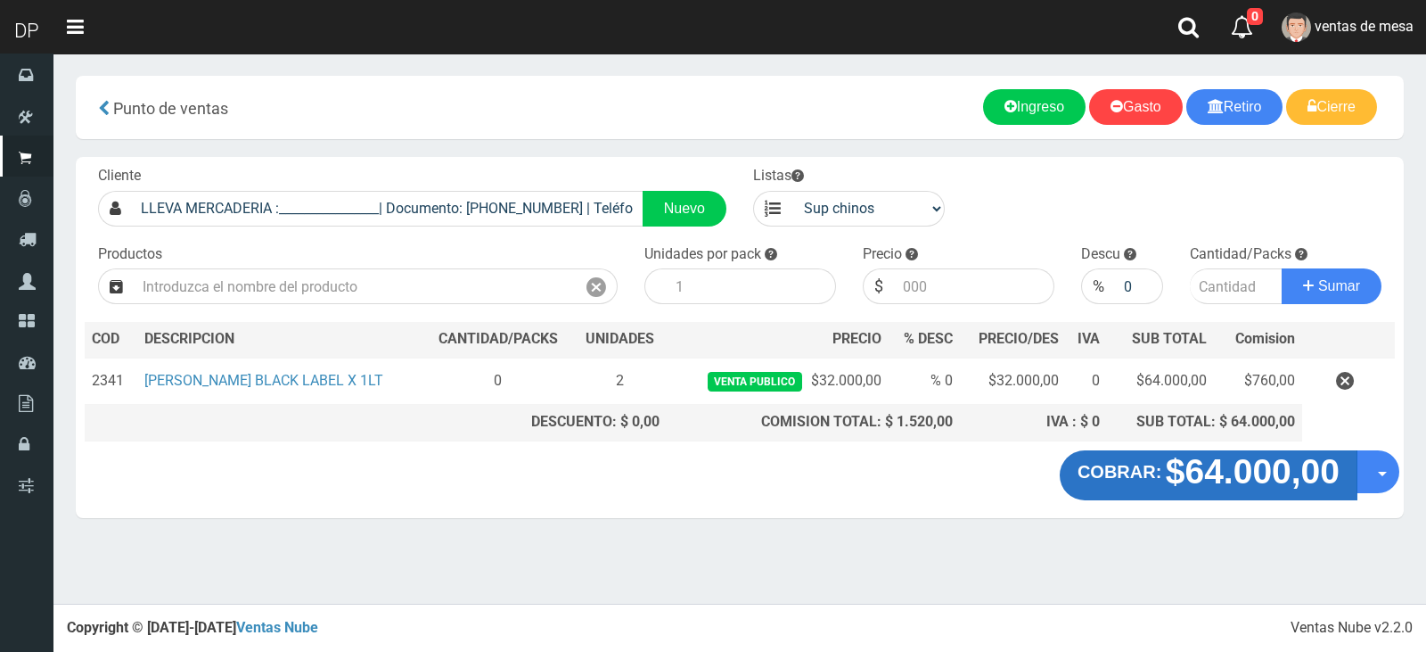
click at [1237, 463] on strong "$64.000,00" at bounding box center [1253, 471] width 174 height 38
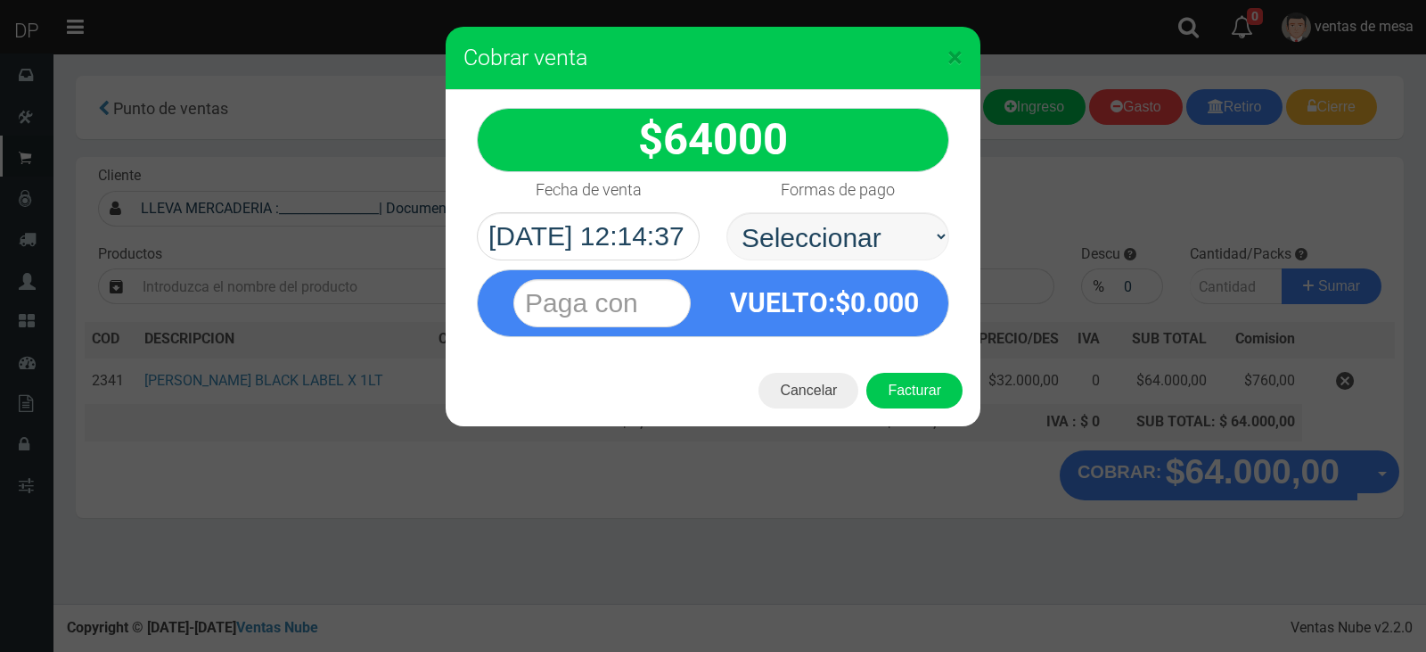
click at [826, 221] on select "Seleccionar Efectivo Tarjeta de Crédito Depósito Débito" at bounding box center [838, 236] width 223 height 48
select select "Efectivo"
click at [727, 212] on select "Seleccionar Efectivo Tarjeta de Crédito Depósito Débito" at bounding box center [838, 236] width 223 height 48
click at [892, 394] on button "Facturar" at bounding box center [915, 391] width 96 height 36
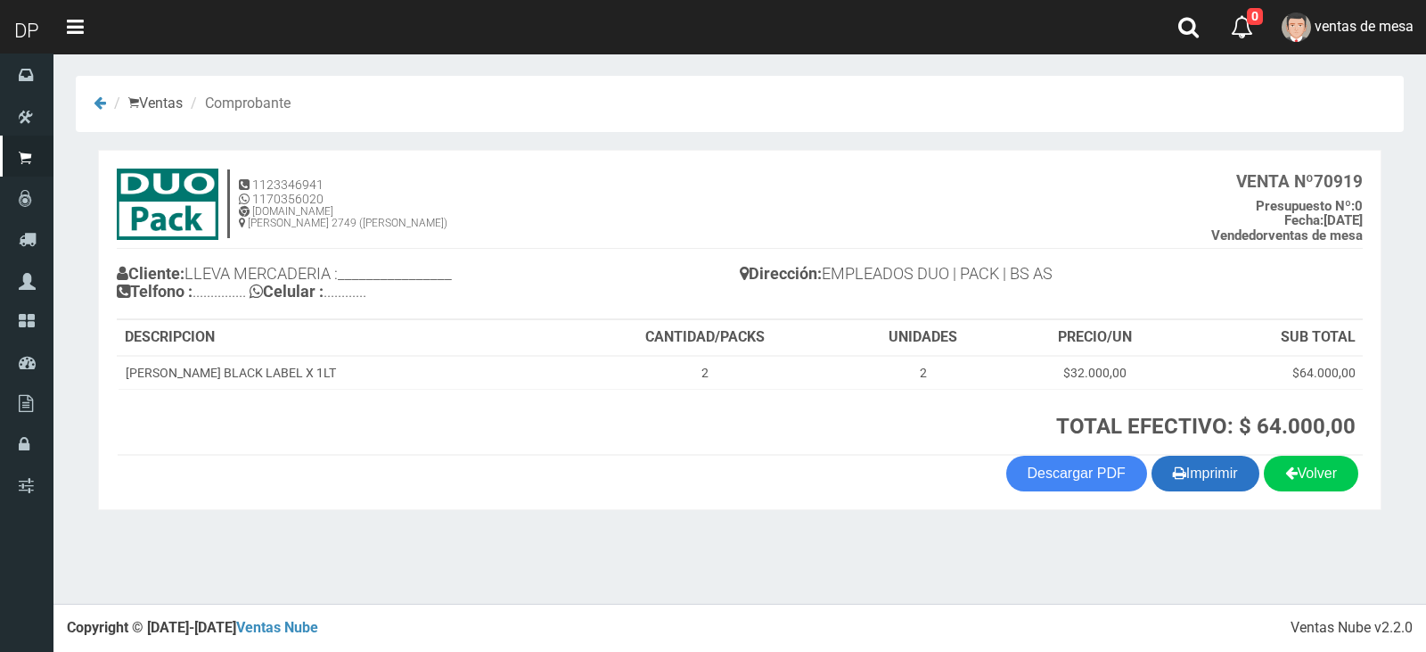
click at [1217, 486] on button "Imprimir" at bounding box center [1206, 474] width 108 height 36
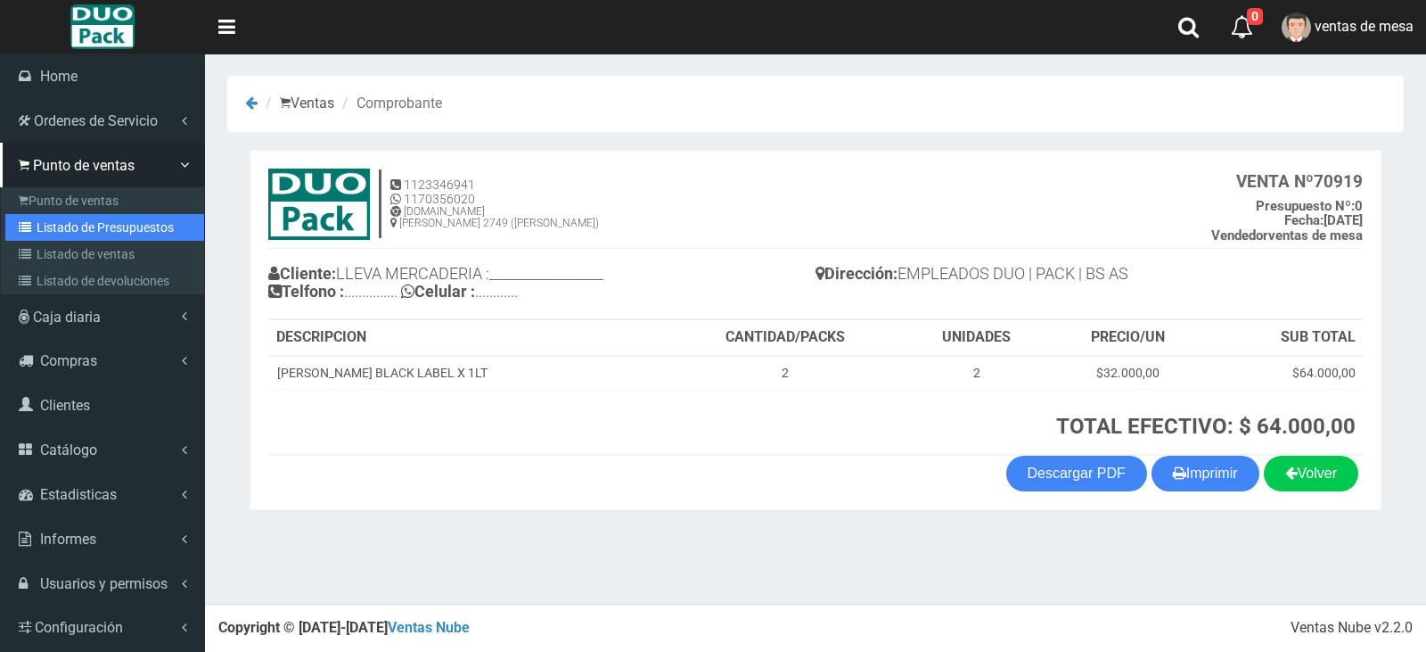
click at [62, 234] on link "Listado de Presupuestos" at bounding box center [104, 227] width 199 height 27
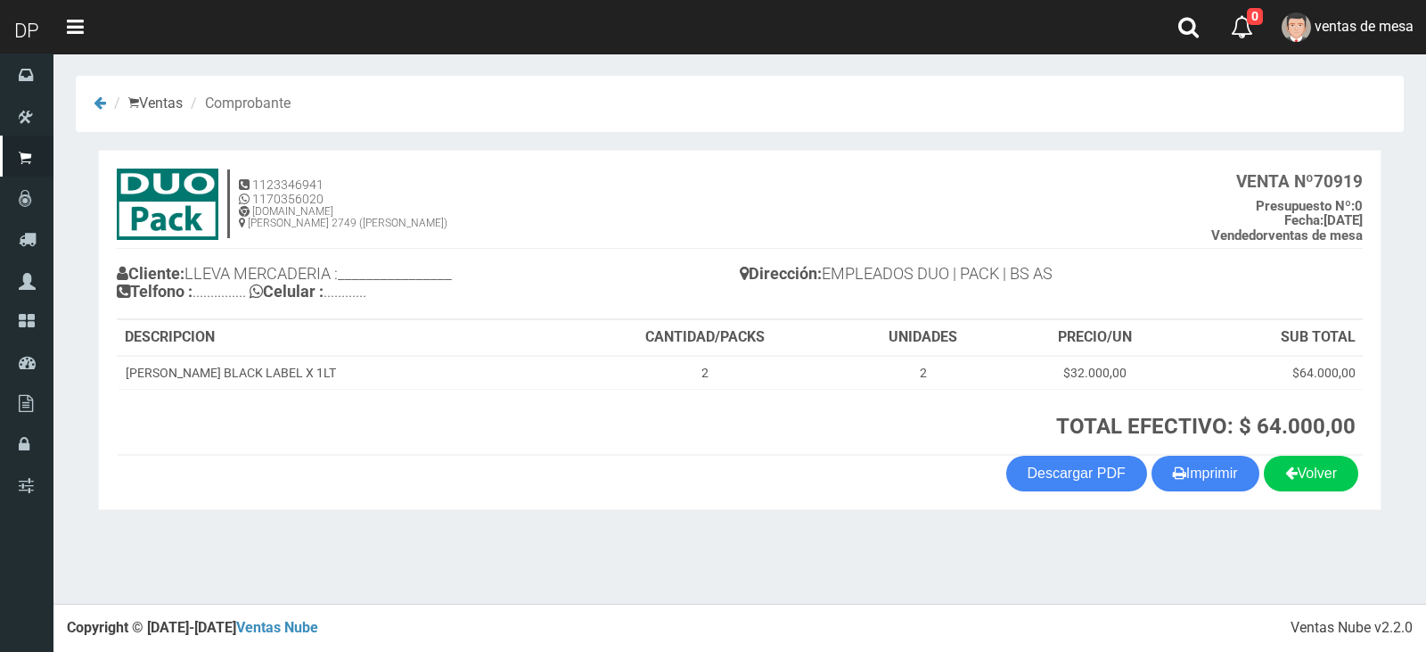
click at [221, 309] on div "Cliente: LLEVA MERCADERIA :________________ Telfono : ............... Celular :…" at bounding box center [428, 284] width 623 height 67
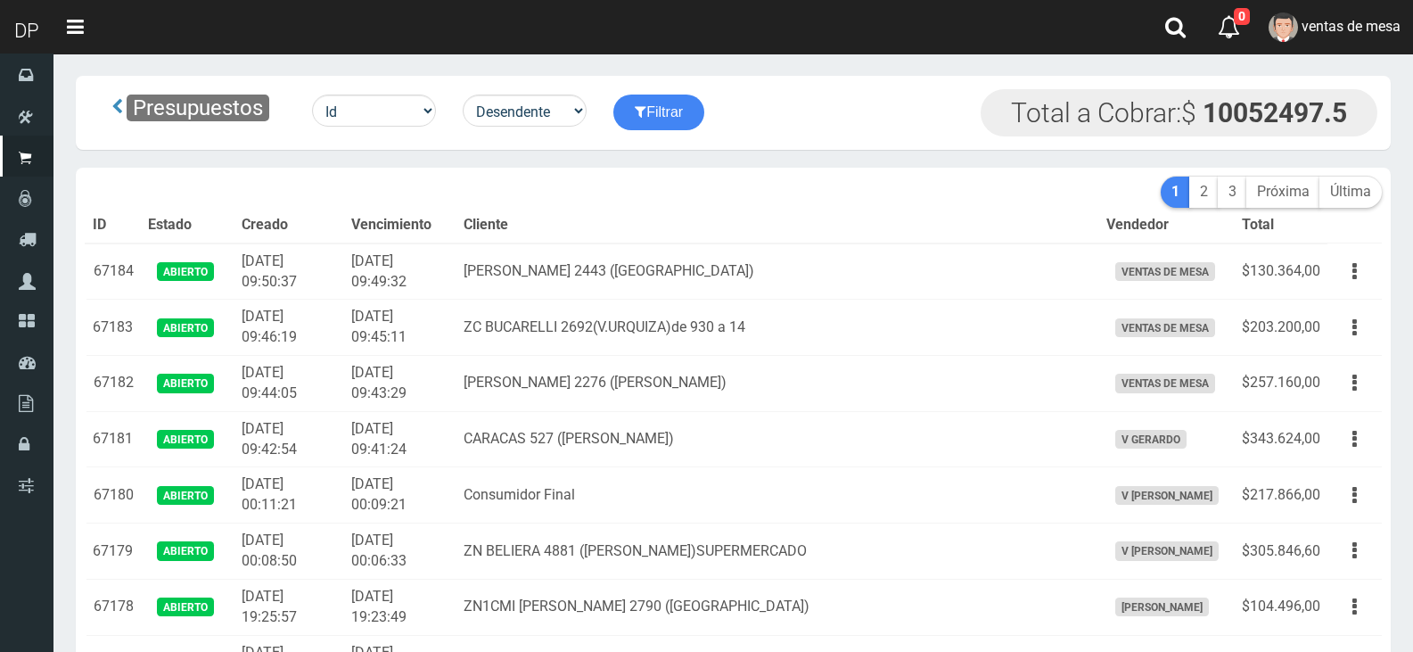
click at [550, 388] on td "RAMÓN FALCÓN 2276 (FLORES)" at bounding box center [777, 384] width 643 height 56
click at [550, 388] on td "[PERSON_NAME] 2276 (FLORES)" at bounding box center [777, 384] width 643 height 56
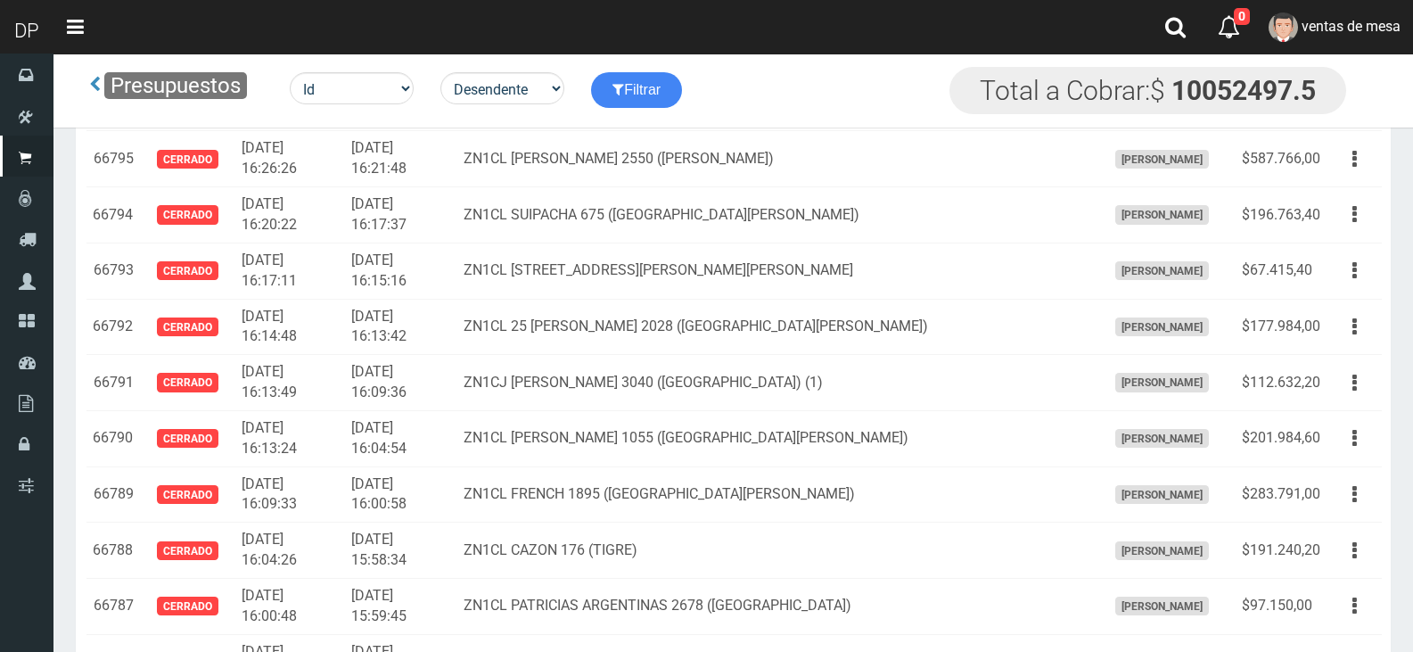
scroll to position [244, 0]
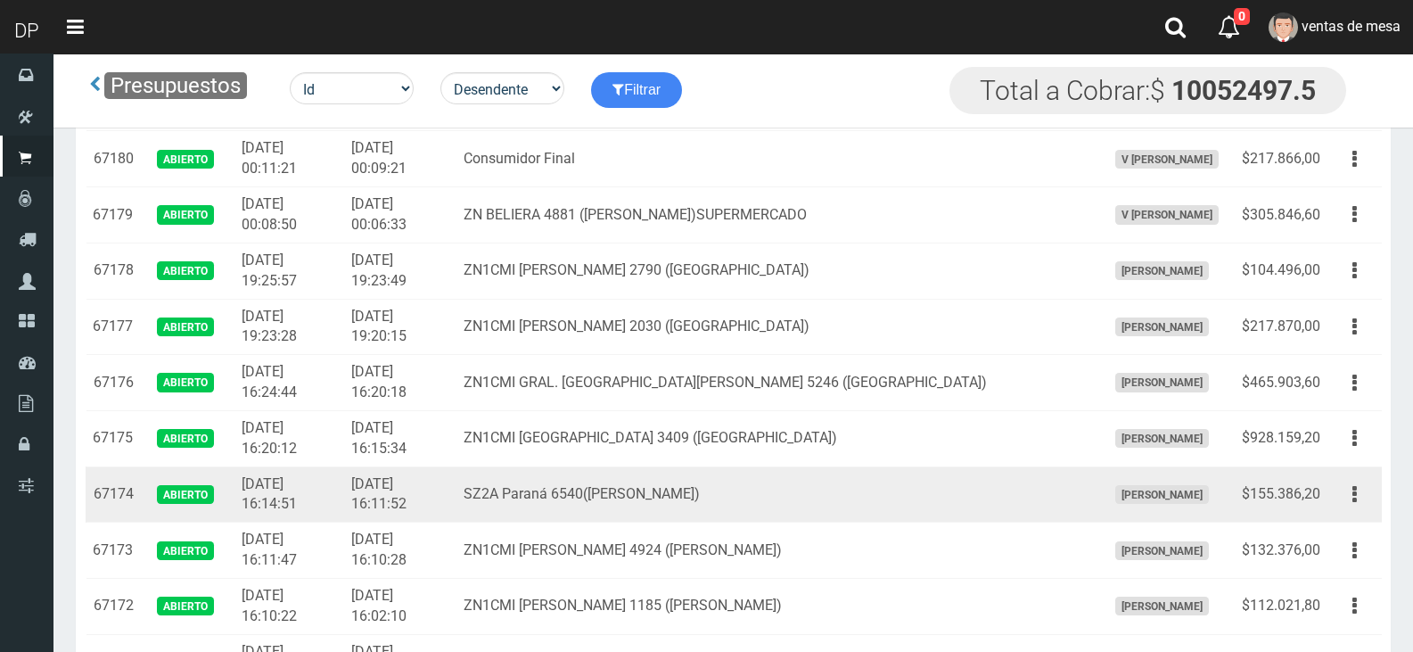
click at [599, 498] on td "SZ2A Paraná 6540([GEOGRAPHIC_DATA])" at bounding box center [777, 494] width 643 height 56
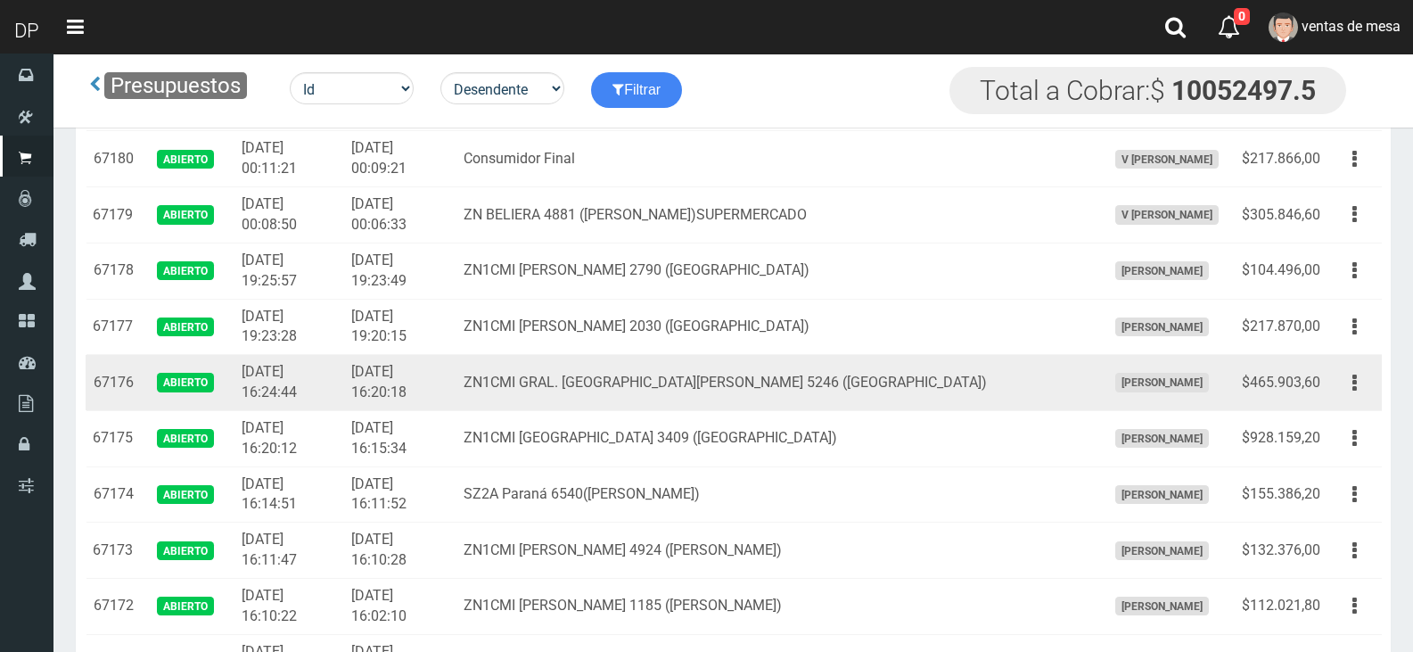
click at [855, 381] on td "ZN1CMI GRAL. [GEOGRAPHIC_DATA] 5246 ([GEOGRAPHIC_DATA])" at bounding box center [777, 383] width 643 height 56
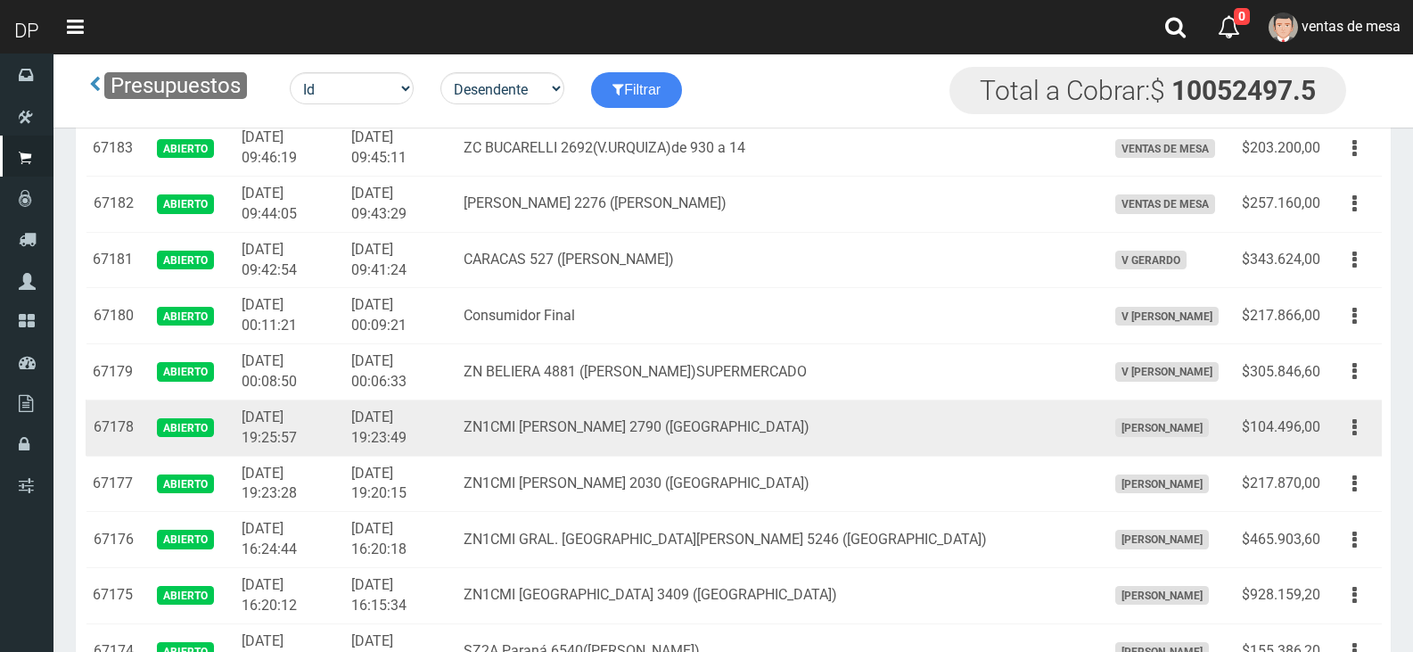
scroll to position [0, 0]
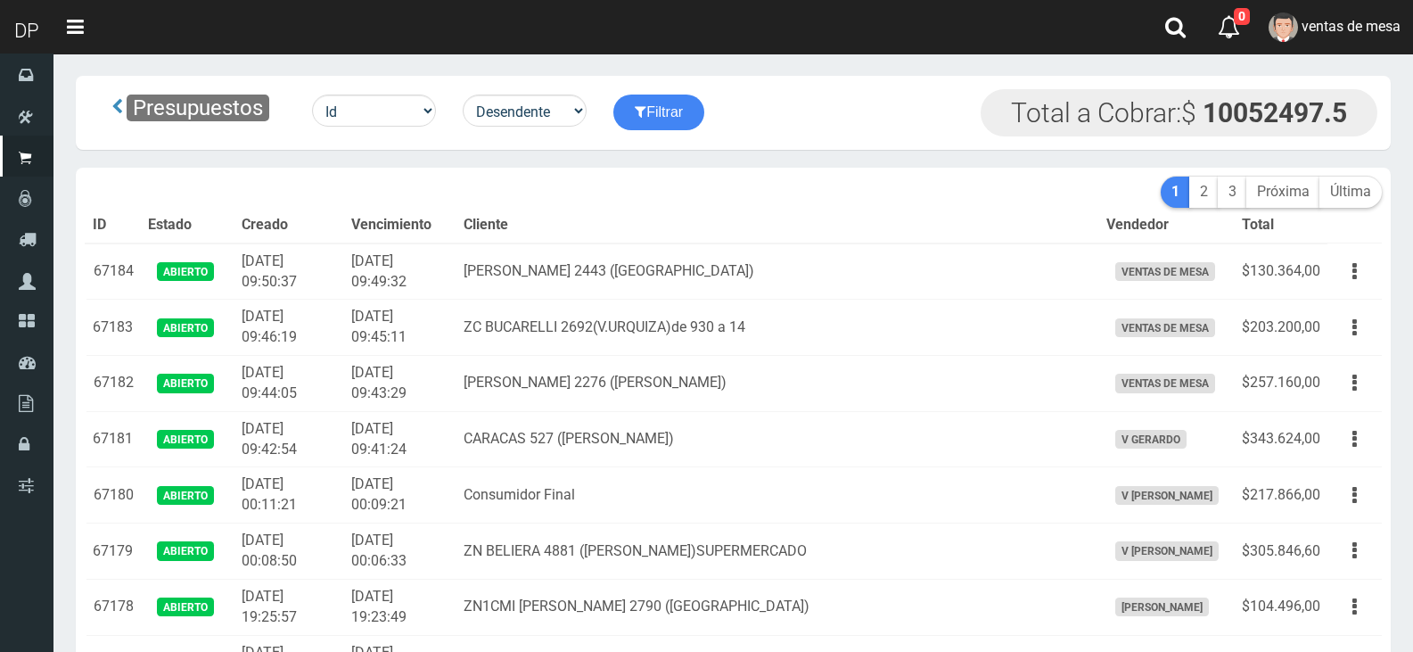
click at [760, 239] on th "Cliente" at bounding box center [777, 226] width 643 height 36
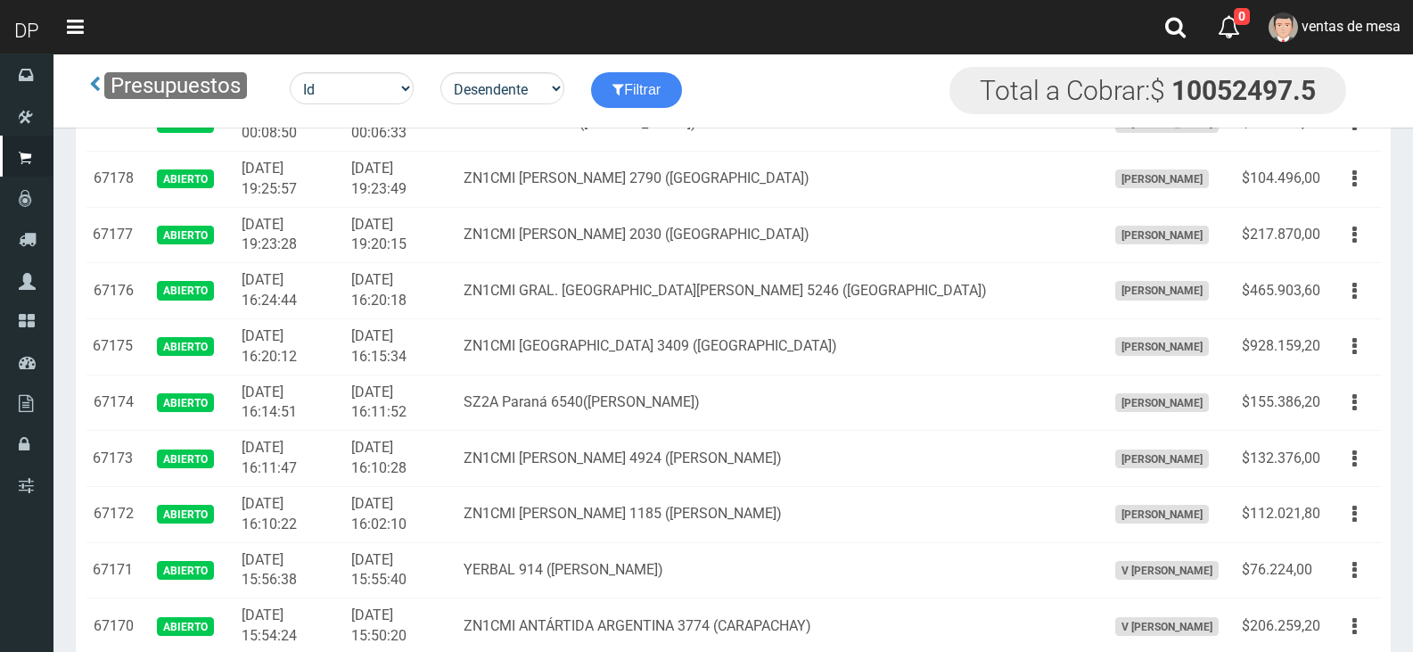
scroll to position [916, 0]
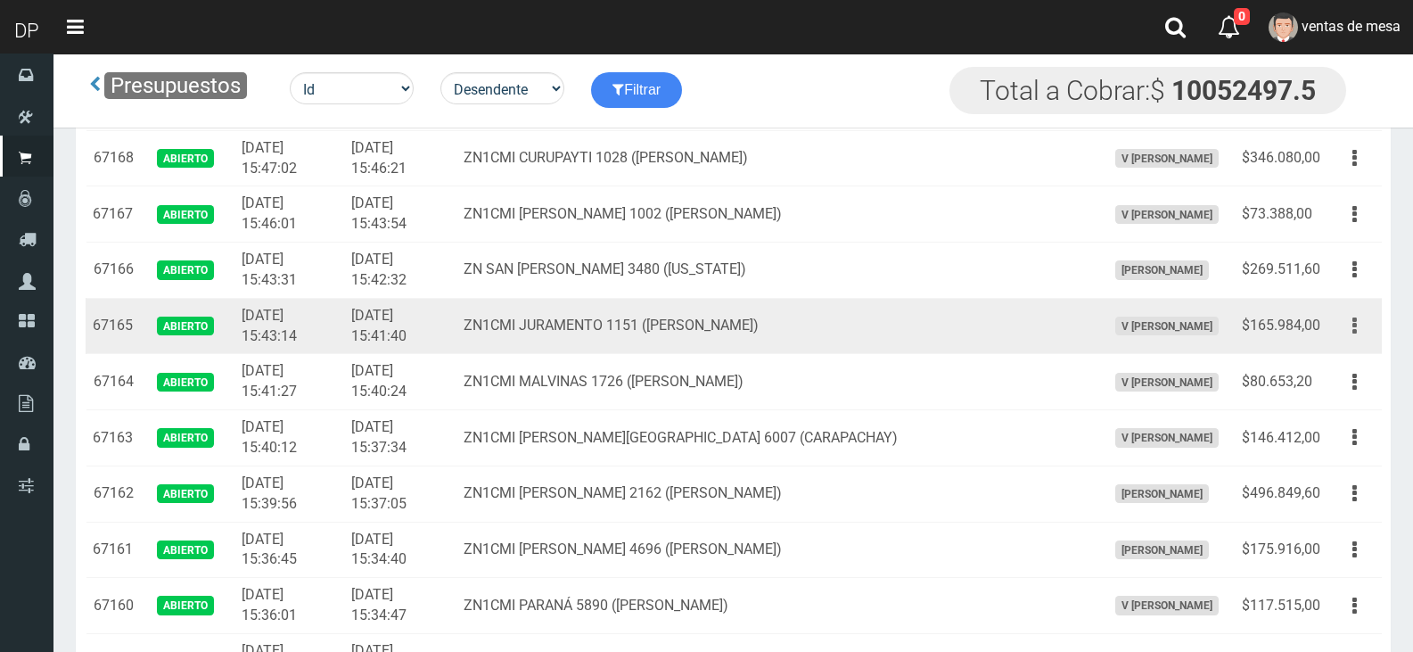
click at [1364, 331] on button "button" at bounding box center [1355, 325] width 40 height 31
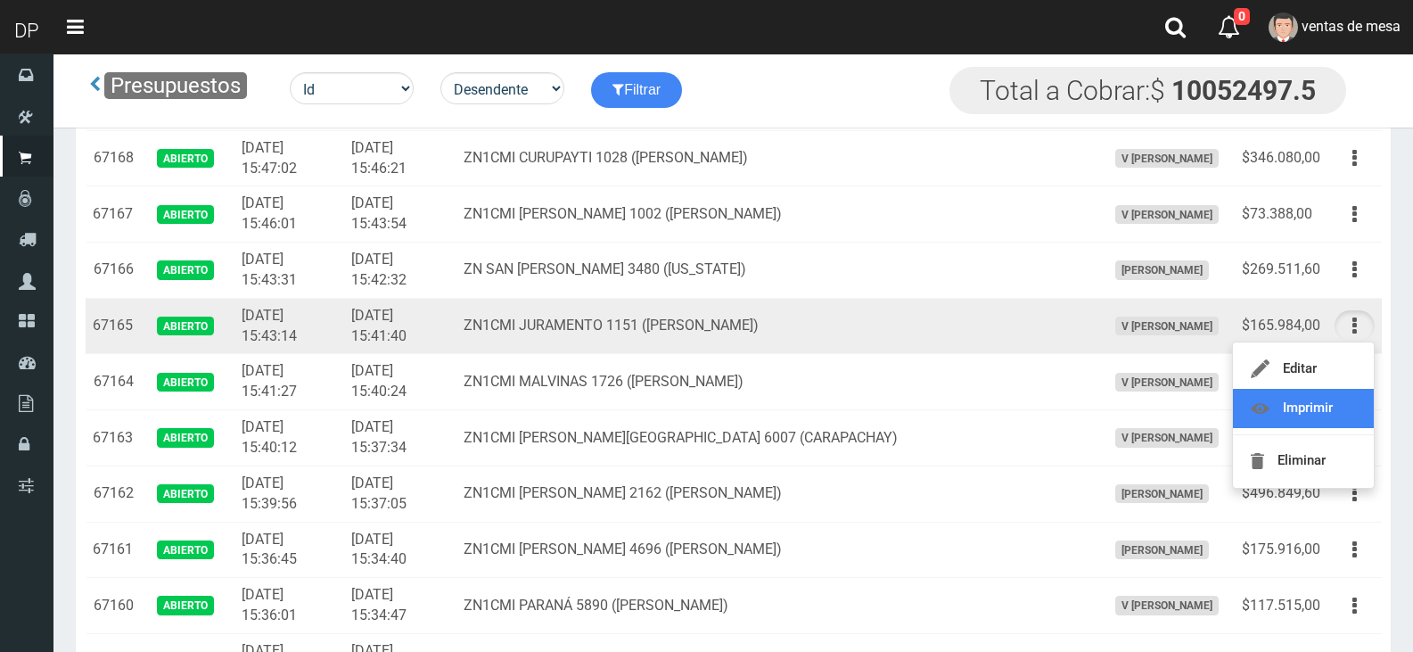
click at [1338, 415] on link "Imprimir" at bounding box center [1303, 408] width 141 height 39
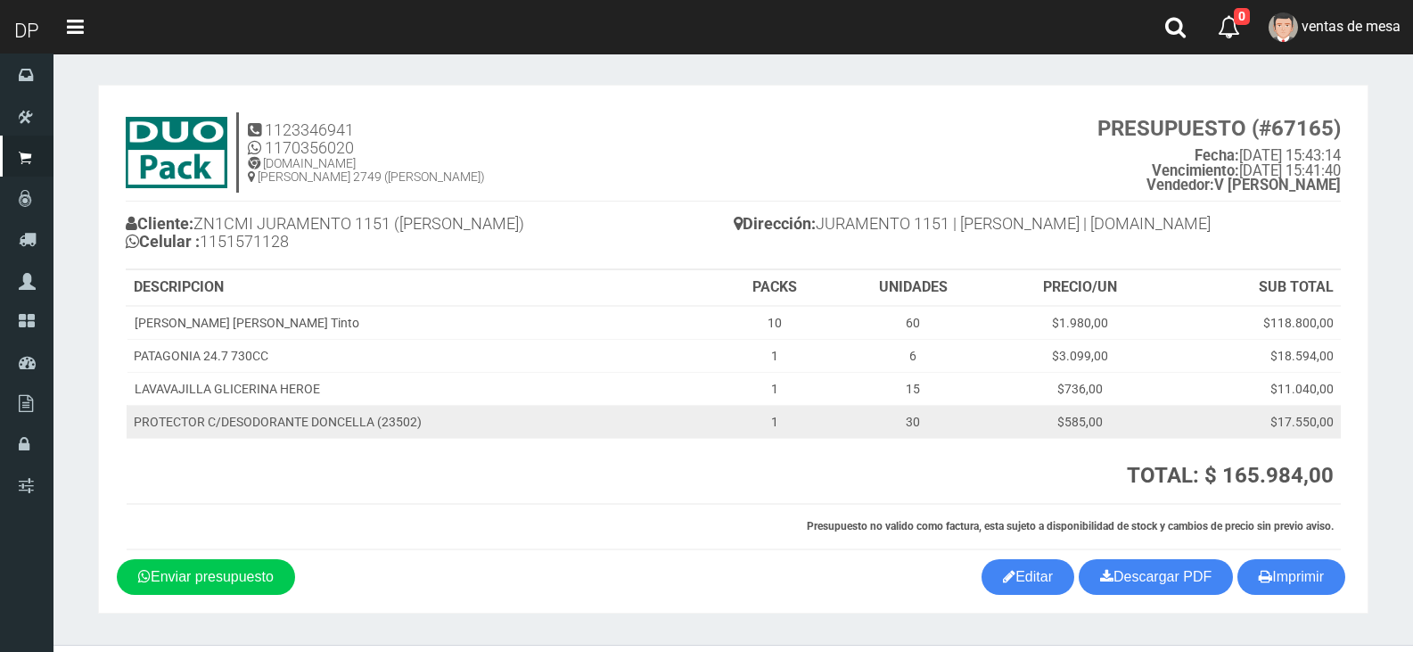
click at [573, 425] on td "PROTECTOR C/DESODORANTE DONCELLA (23502)" at bounding box center [422, 421] width 590 height 33
drag, startPoint x: 658, startPoint y: 409, endPoint x: 790, endPoint y: 435, distance: 134.5
click at [790, 437] on tr "PROTECTOR C/DESODORANTE DONCELLA (23502) 1 30 $585,00 $17.550,00" at bounding box center [734, 421] width 1214 height 33
click at [793, 426] on td "1" at bounding box center [774, 421] width 115 height 33
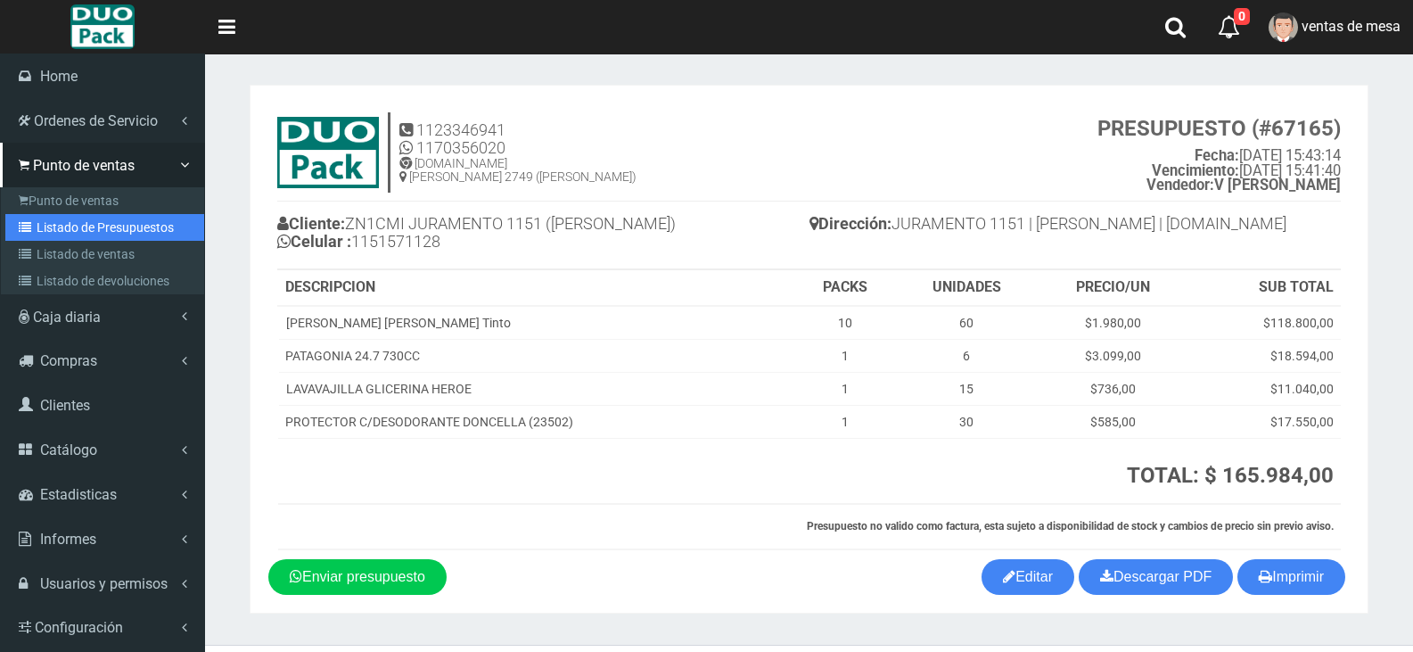
click at [109, 214] on link "Listado de Presupuestos" at bounding box center [104, 227] width 199 height 27
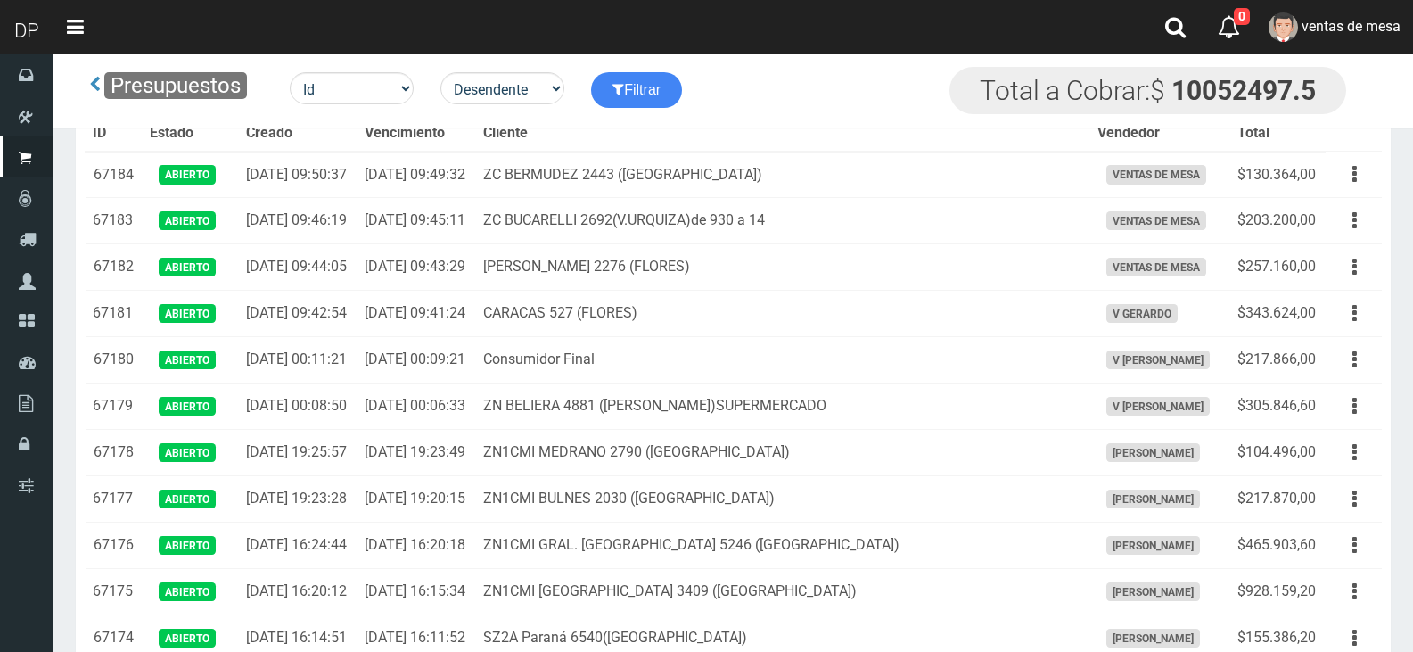
scroll to position [336, 0]
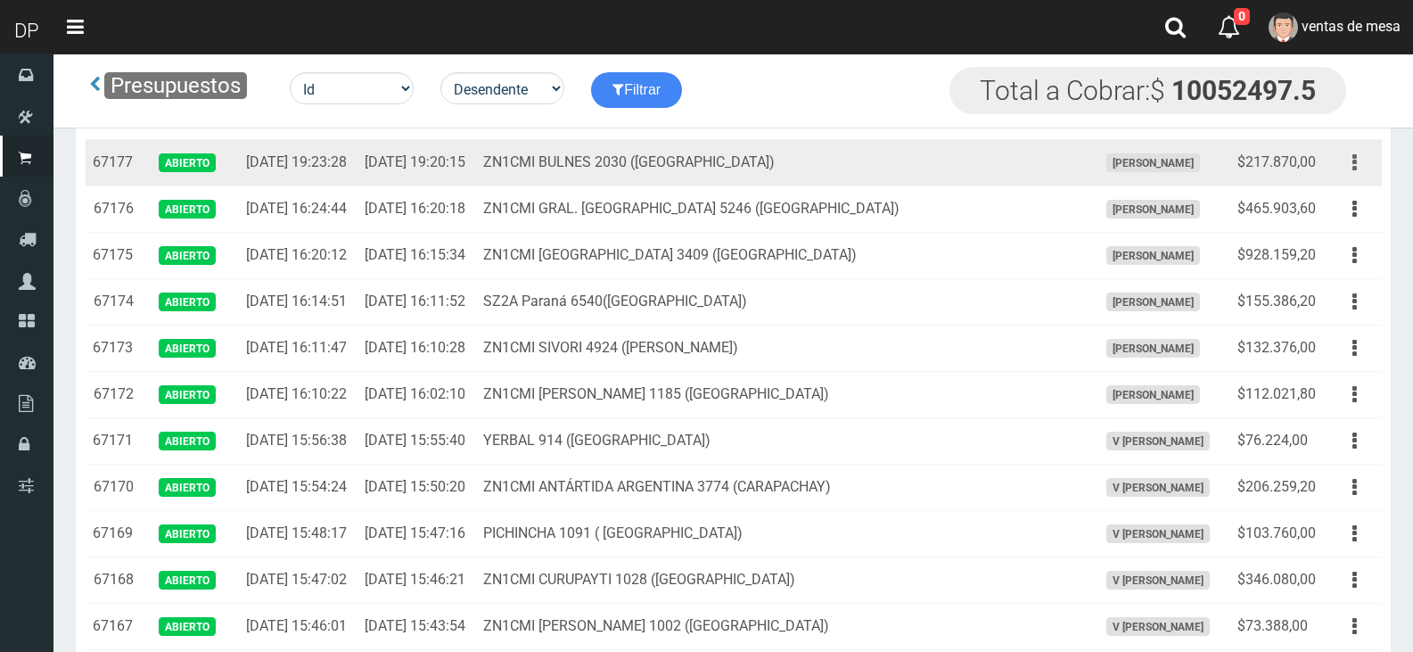
click at [1345, 178] on button "button" at bounding box center [1355, 162] width 40 height 31
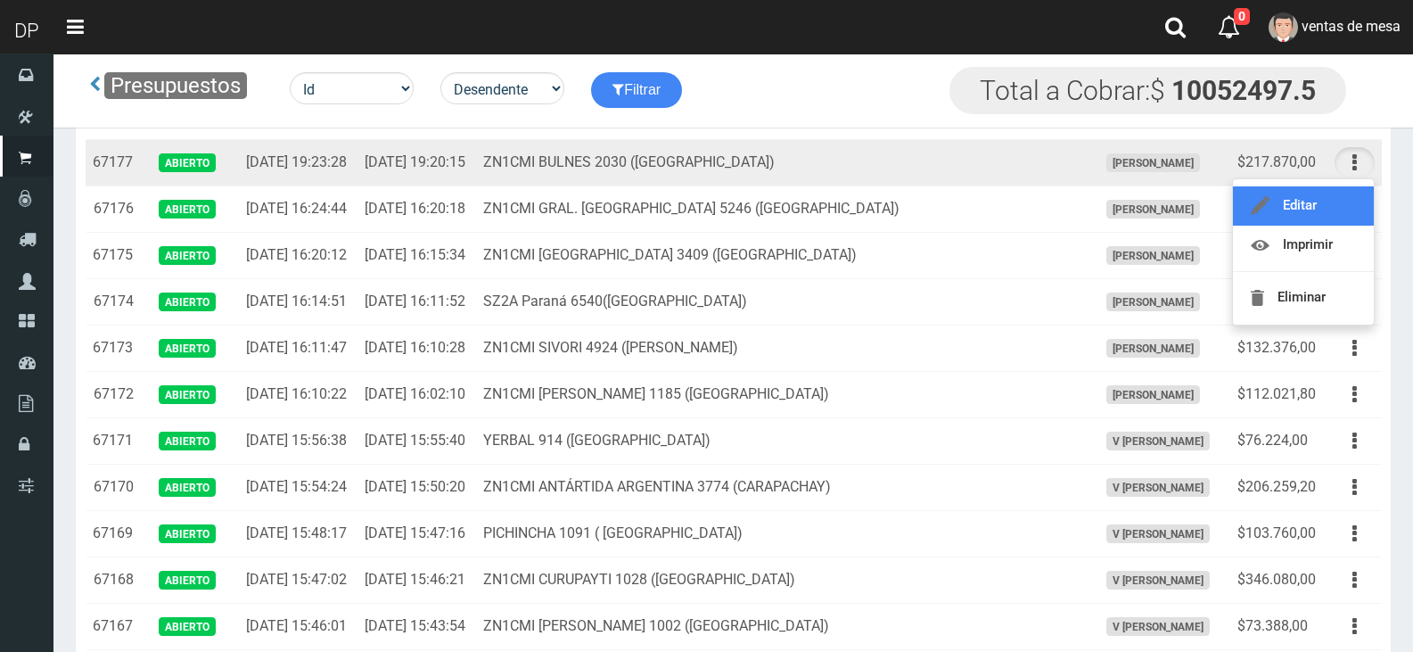
click at [1335, 226] on link "Editar" at bounding box center [1303, 205] width 141 height 39
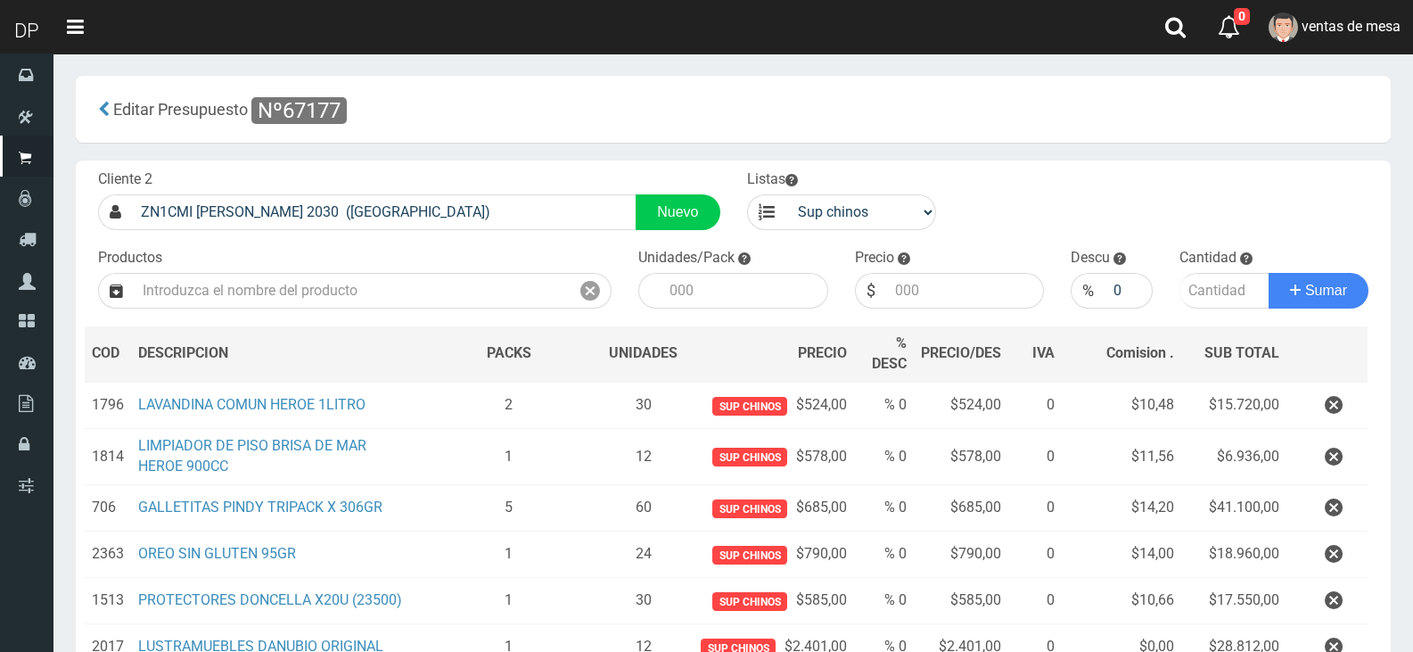
click at [1336, 394] on icon "button" at bounding box center [1334, 405] width 18 height 31
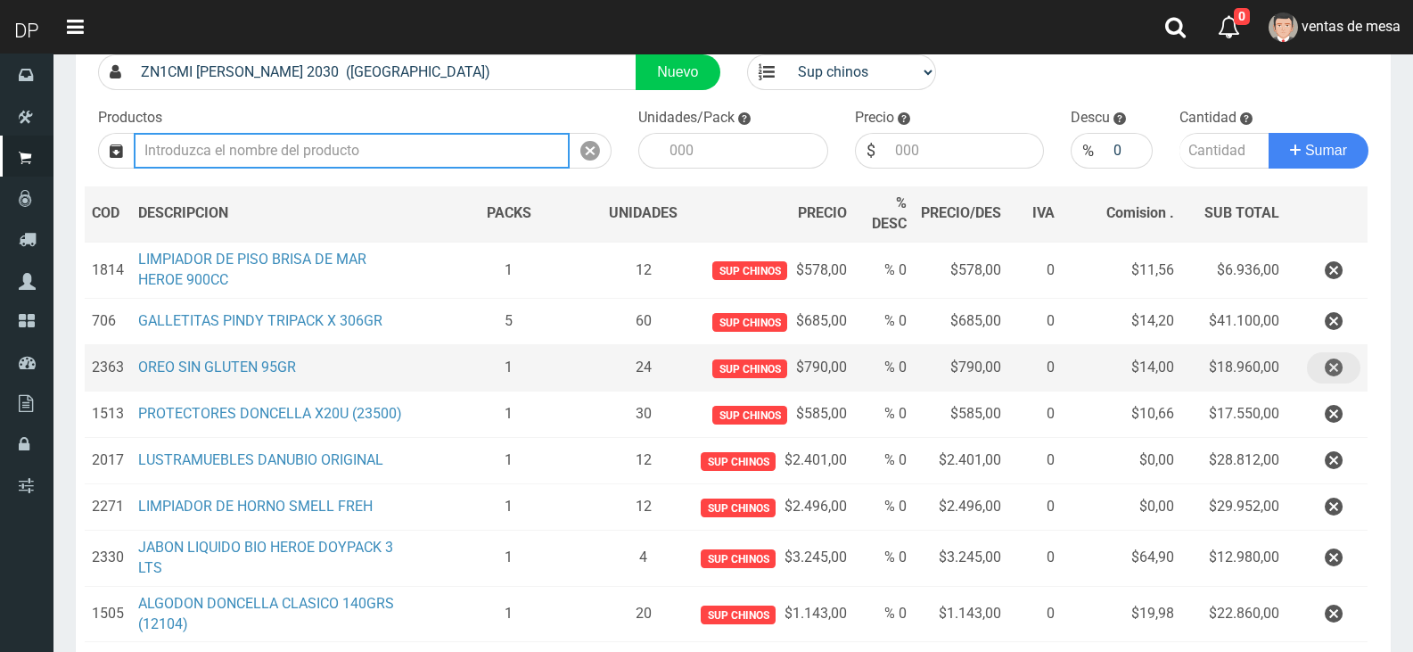
scroll to position [403, 0]
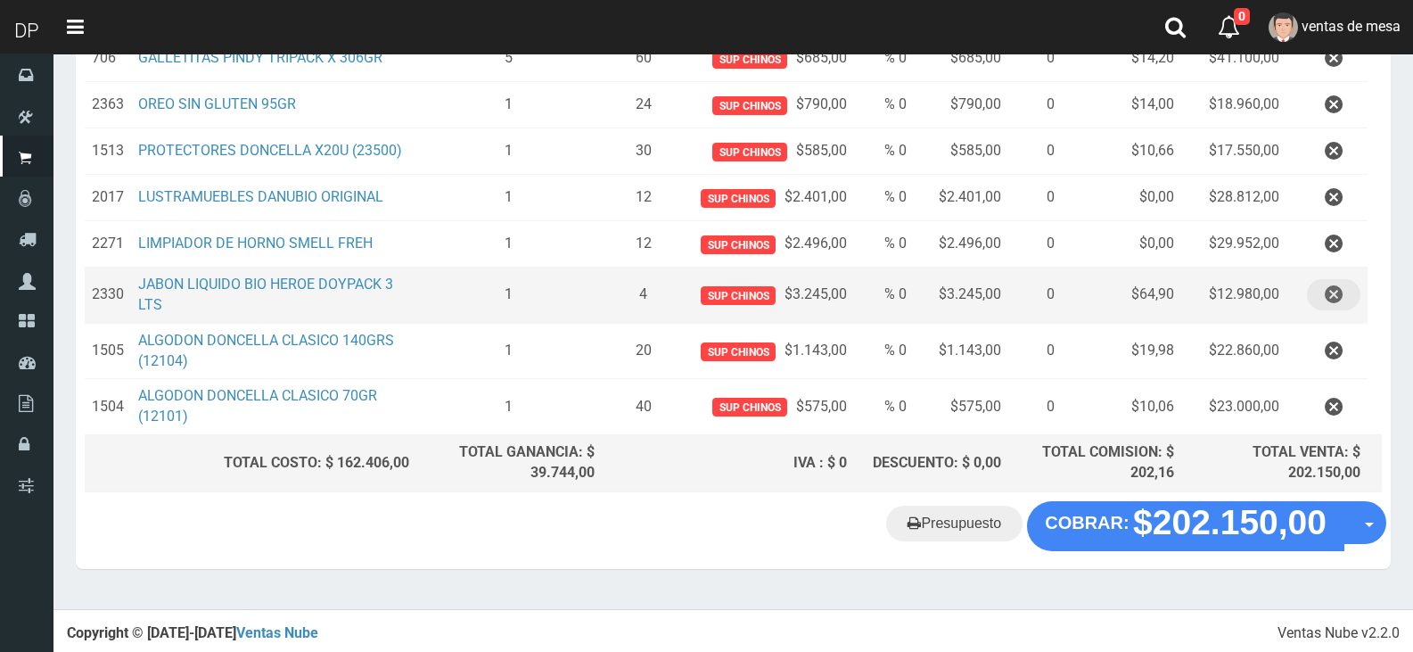
click at [1341, 301] on icon "button" at bounding box center [1334, 294] width 18 height 31
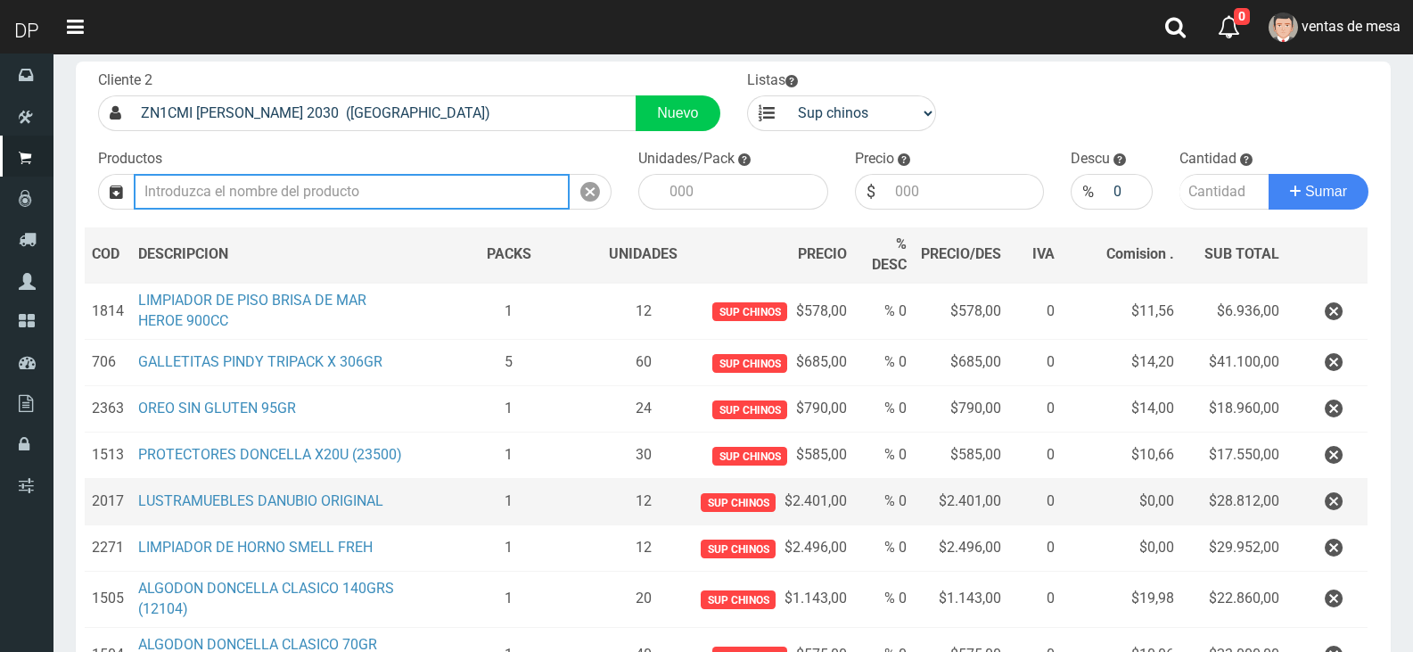
scroll to position [347, 0]
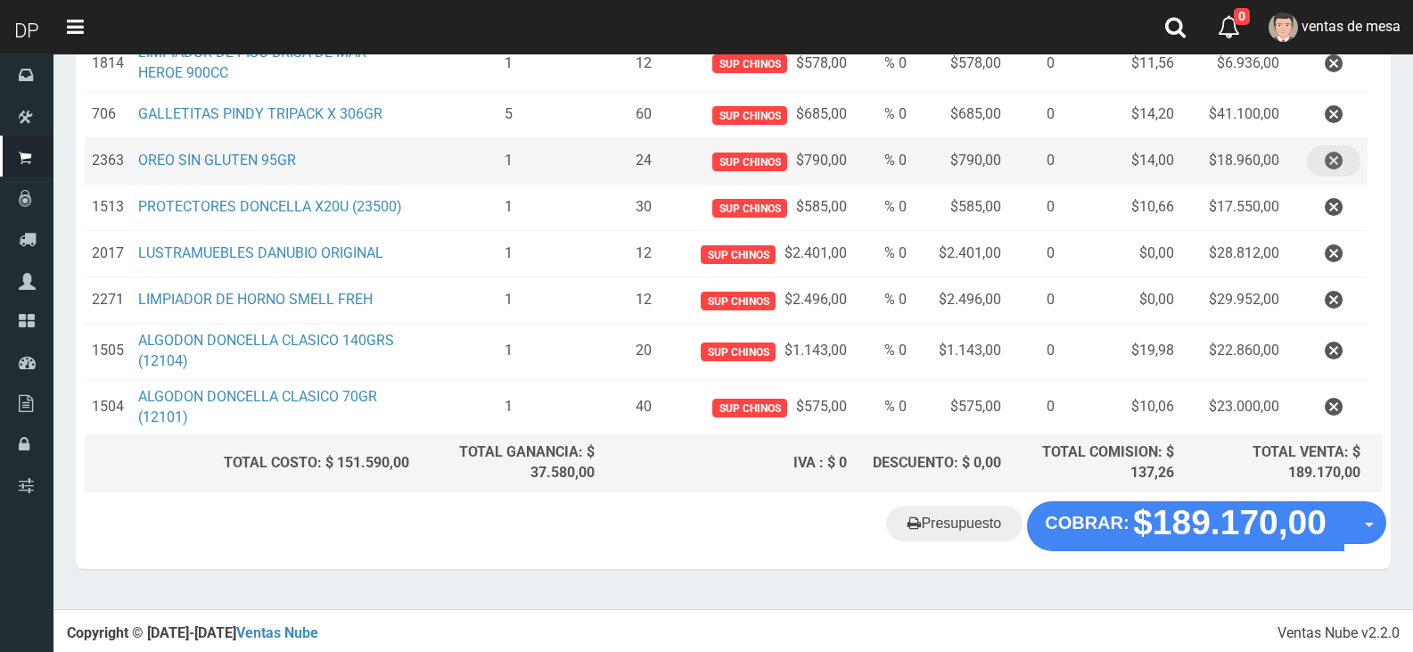
click at [1322, 164] on button "button" at bounding box center [1333, 160] width 53 height 31
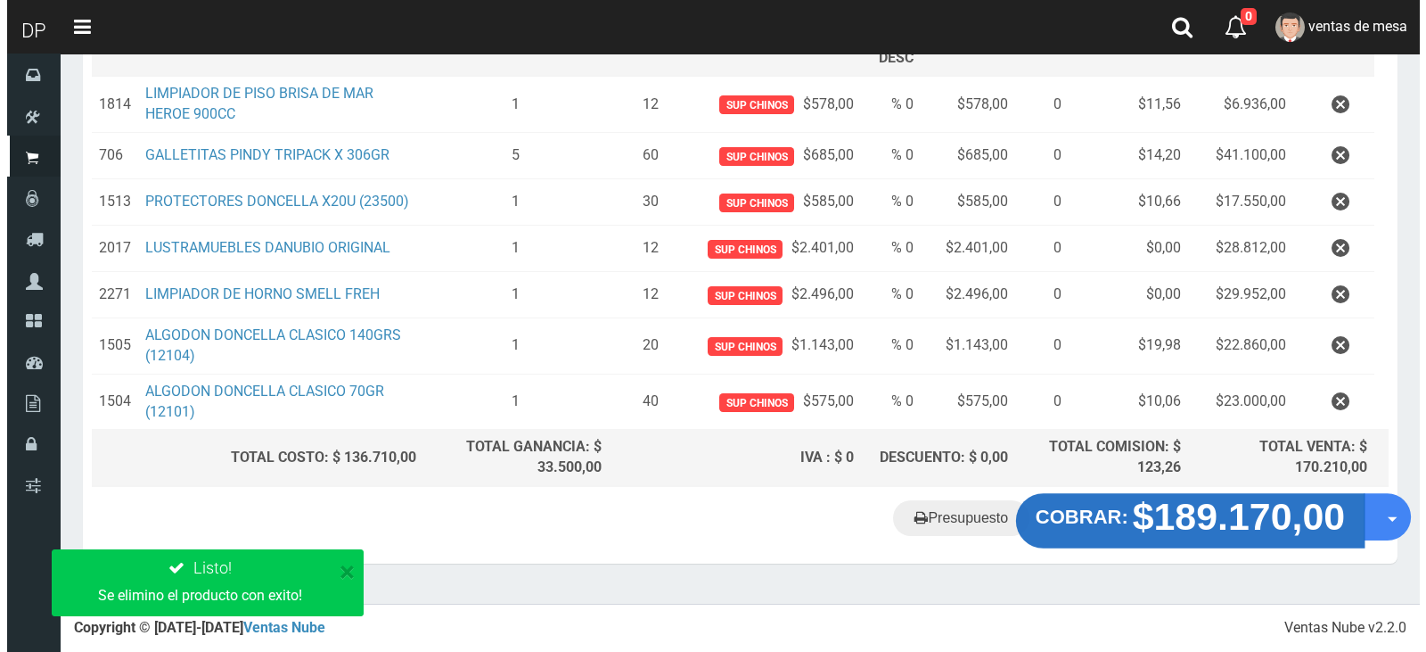
scroll to position [300, 0]
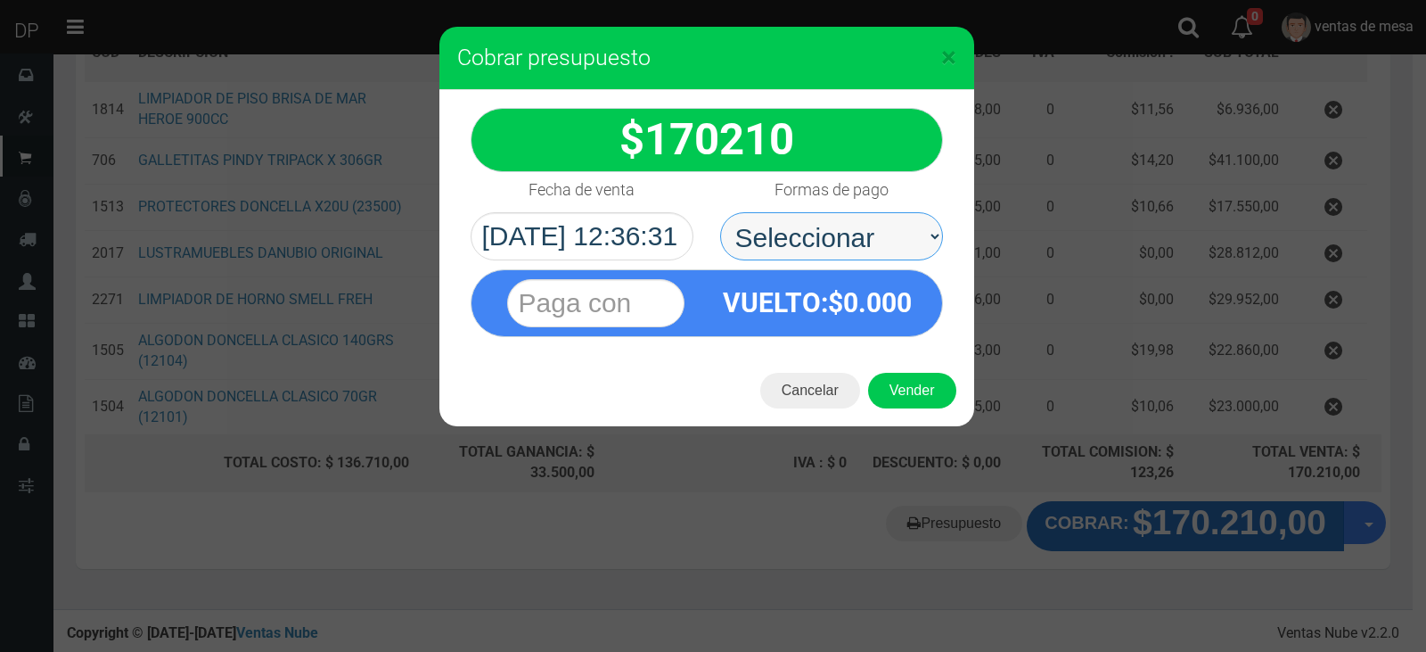
click at [880, 248] on select "Seleccionar Efectivo Tarjeta de Crédito Depósito Débito" at bounding box center [831, 236] width 223 height 48
select select "Efectivo"
click at [720, 212] on select "Seleccionar Efectivo Tarjeta de Crédito Depósito Débito" at bounding box center [831, 236] width 223 height 48
click at [918, 367] on div "Cancelar Vender" at bounding box center [707, 390] width 535 height 71
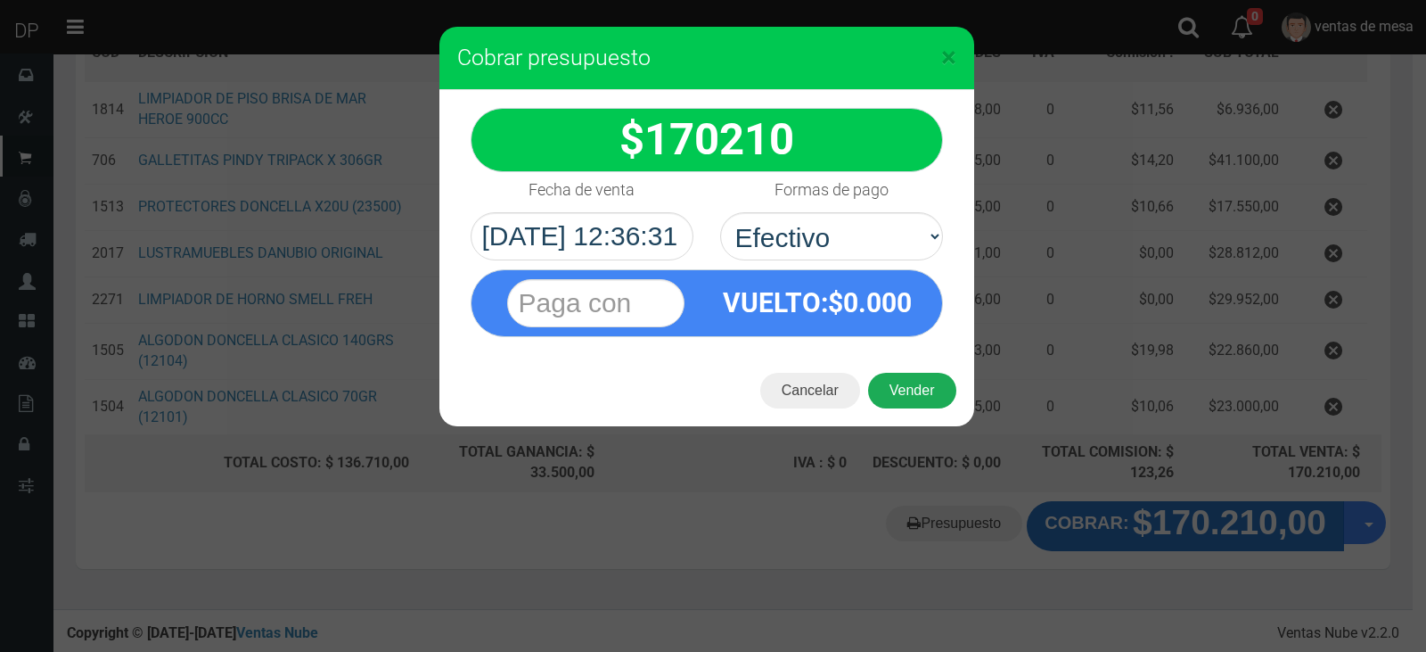
click at [921, 368] on div "Cancelar Vender" at bounding box center [707, 390] width 535 height 71
click at [924, 390] on button "Vender" at bounding box center [912, 391] width 88 height 36
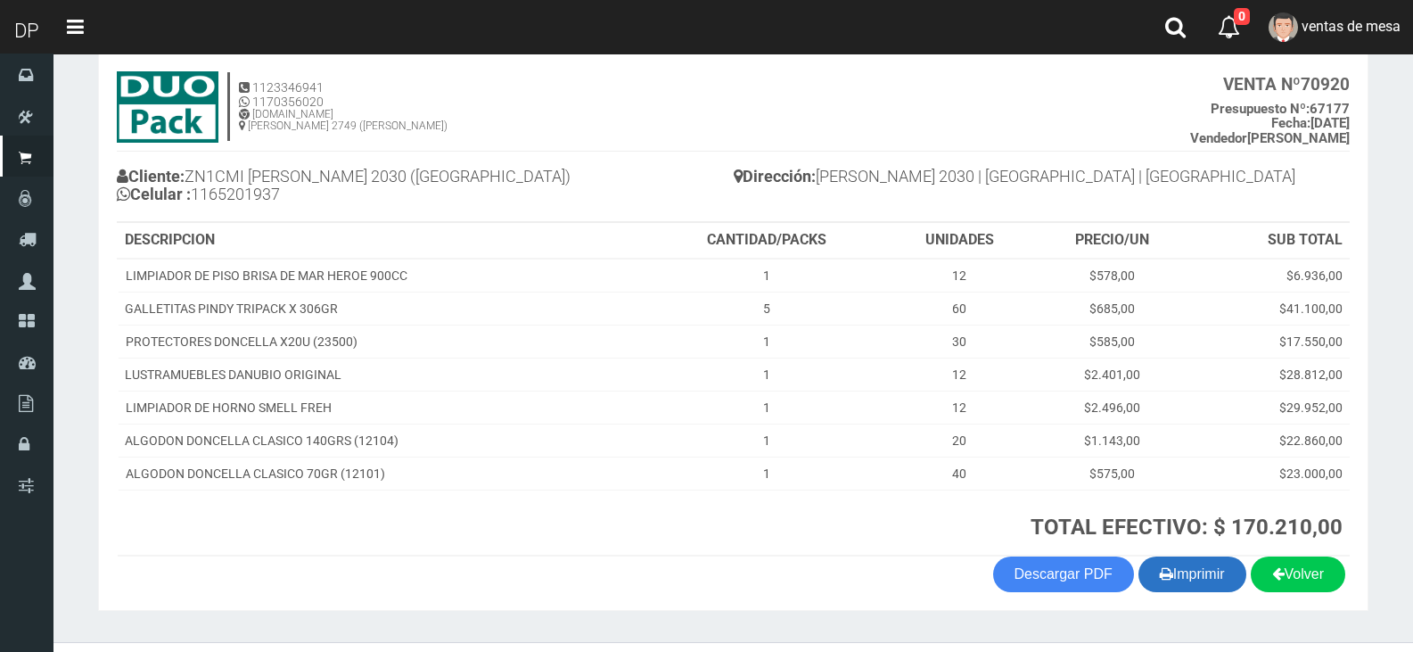
scroll to position [136, 0]
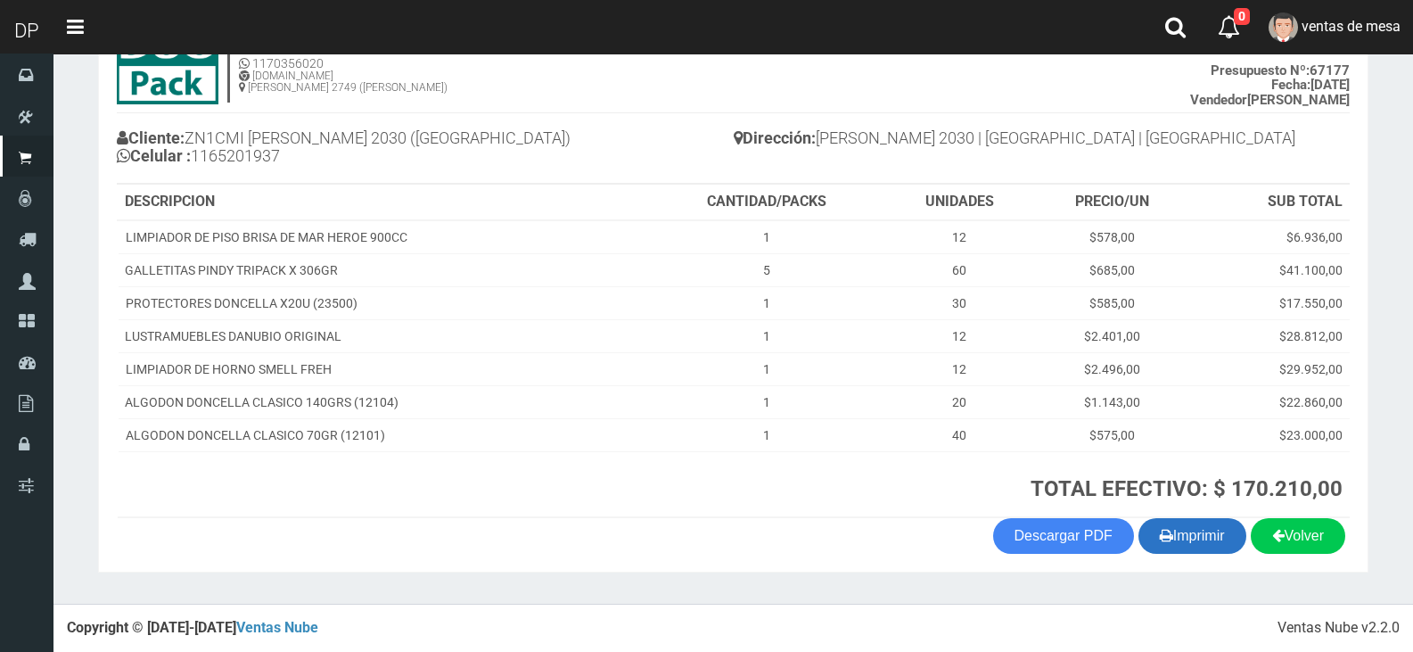
click at [1164, 526] on icon "button" at bounding box center [1166, 534] width 13 height 25
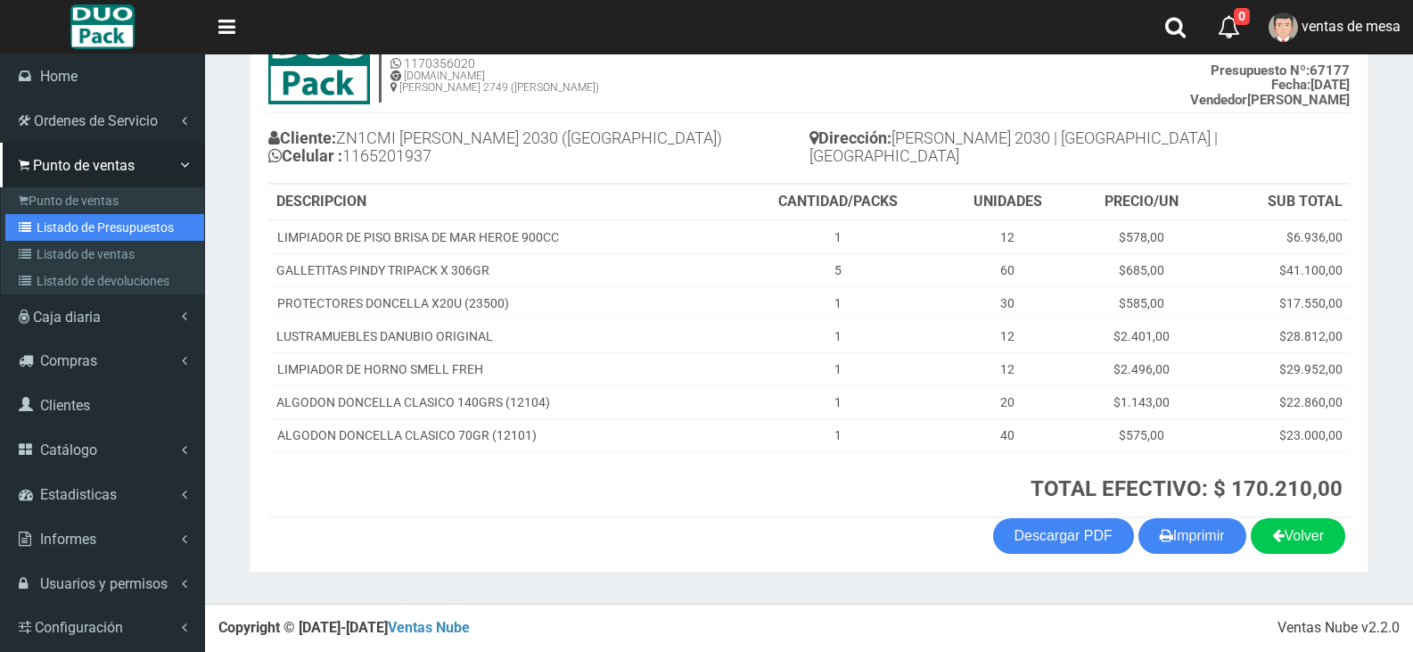
click at [56, 223] on link "Listado de Presupuestos" at bounding box center [104, 227] width 199 height 27
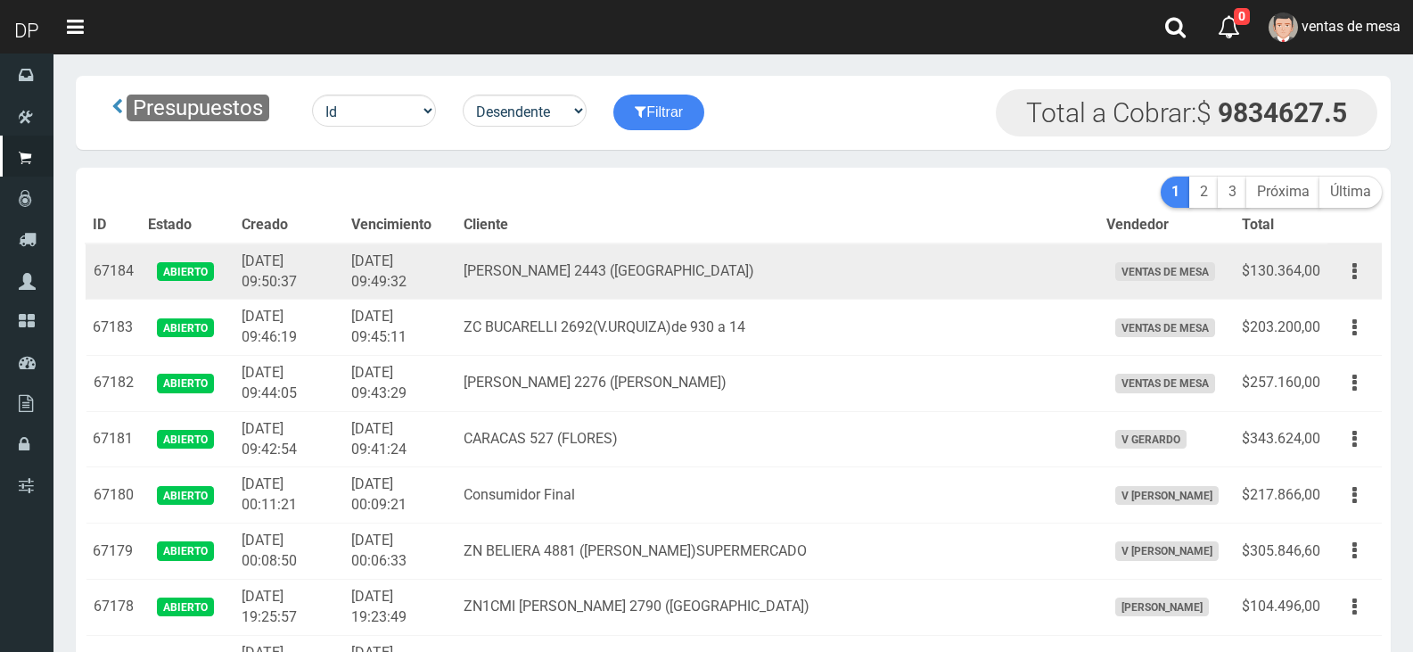
drag, startPoint x: 0, startPoint y: 0, endPoint x: 903, endPoint y: 289, distance: 948.2
click at [903, 289] on td "[PERSON_NAME] 2443 ([GEOGRAPHIC_DATA])" at bounding box center [777, 271] width 643 height 56
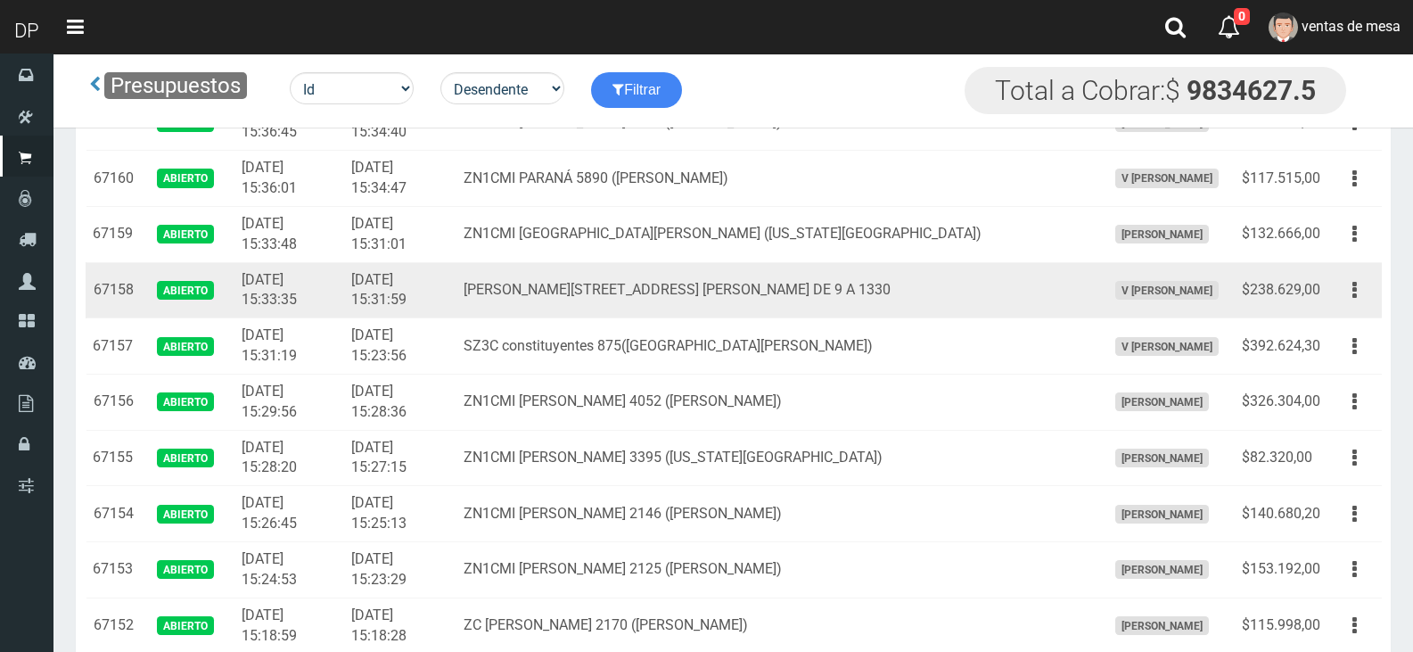
click at [1330, 289] on td "Editar Imprimir Eliminar" at bounding box center [1354, 290] width 54 height 56
click at [1351, 292] on button "button" at bounding box center [1355, 290] width 40 height 31
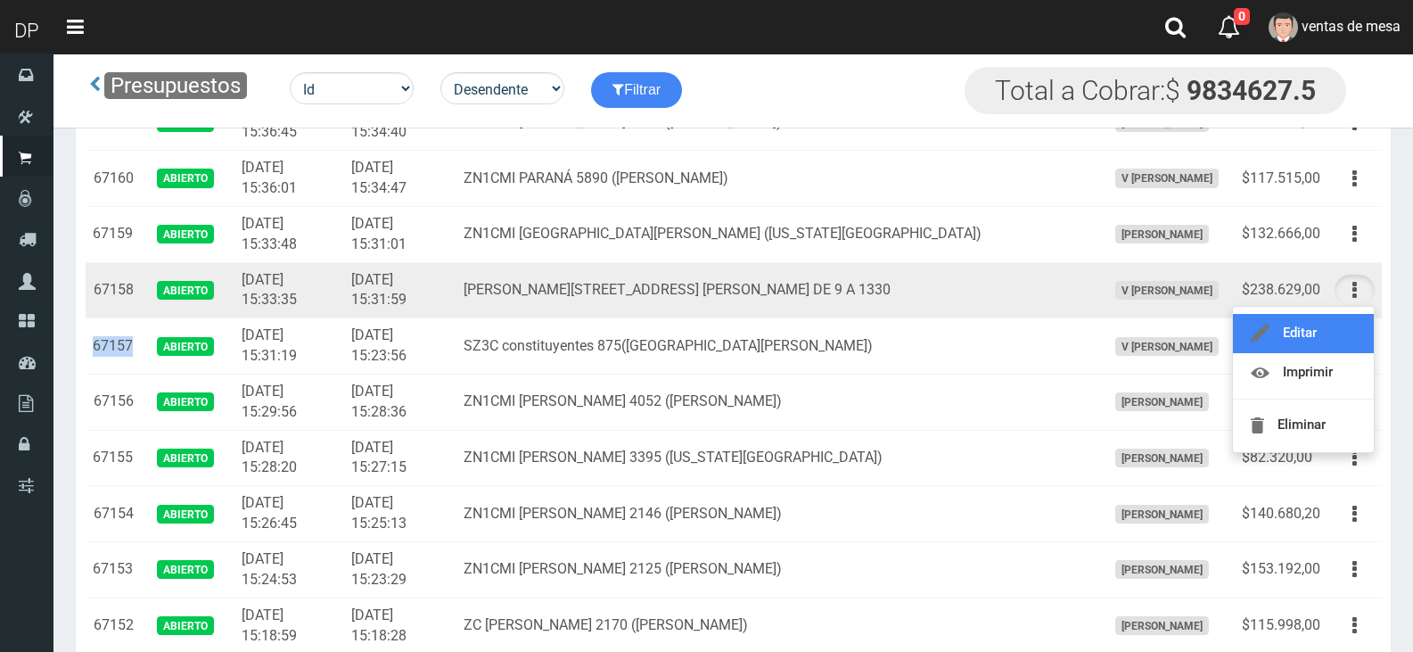
click at [1346, 314] on link "Editar" at bounding box center [1303, 333] width 141 height 39
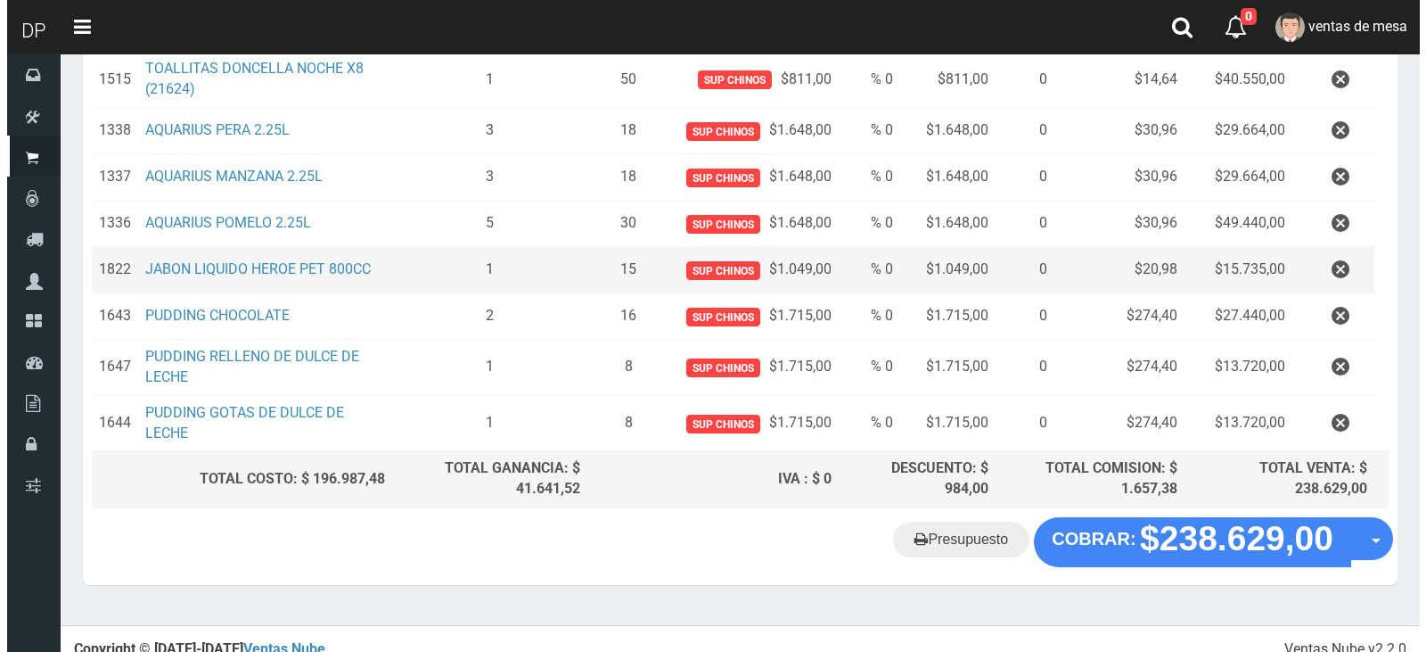
scroll to position [393, 0]
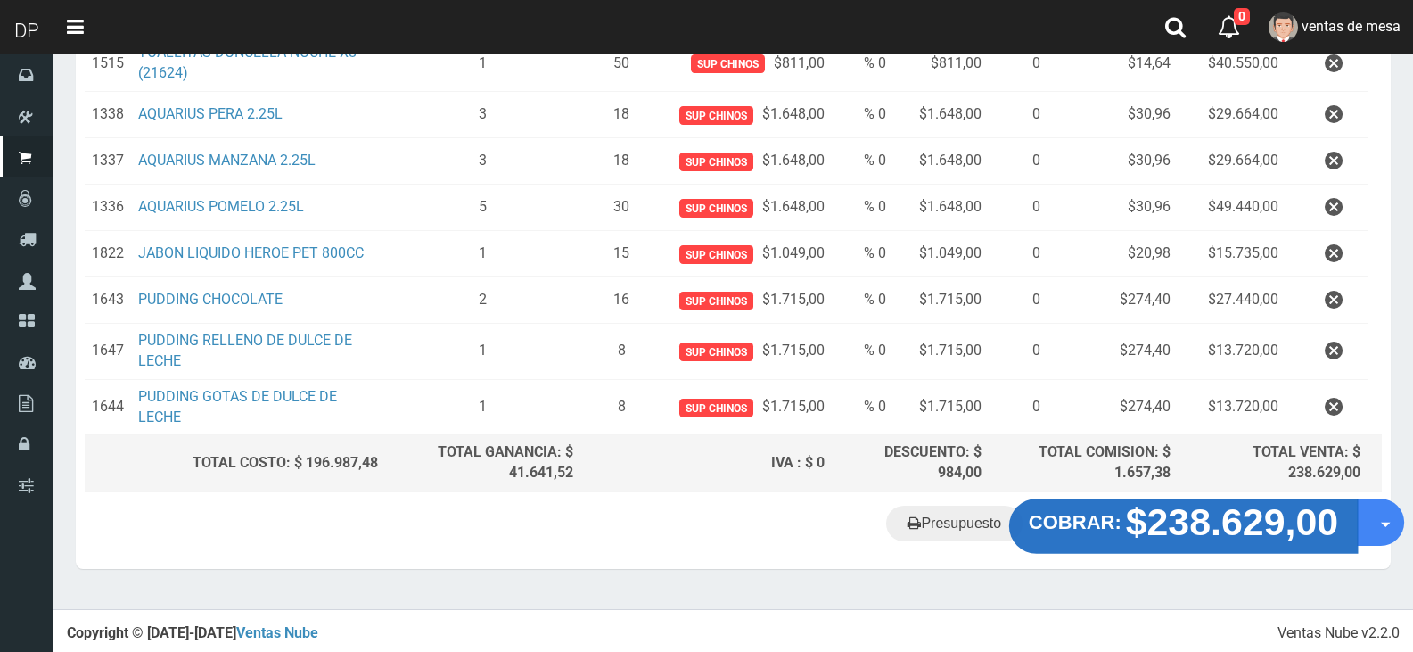
click at [1153, 534] on strong "$238.629,00" at bounding box center [1232, 522] width 213 height 42
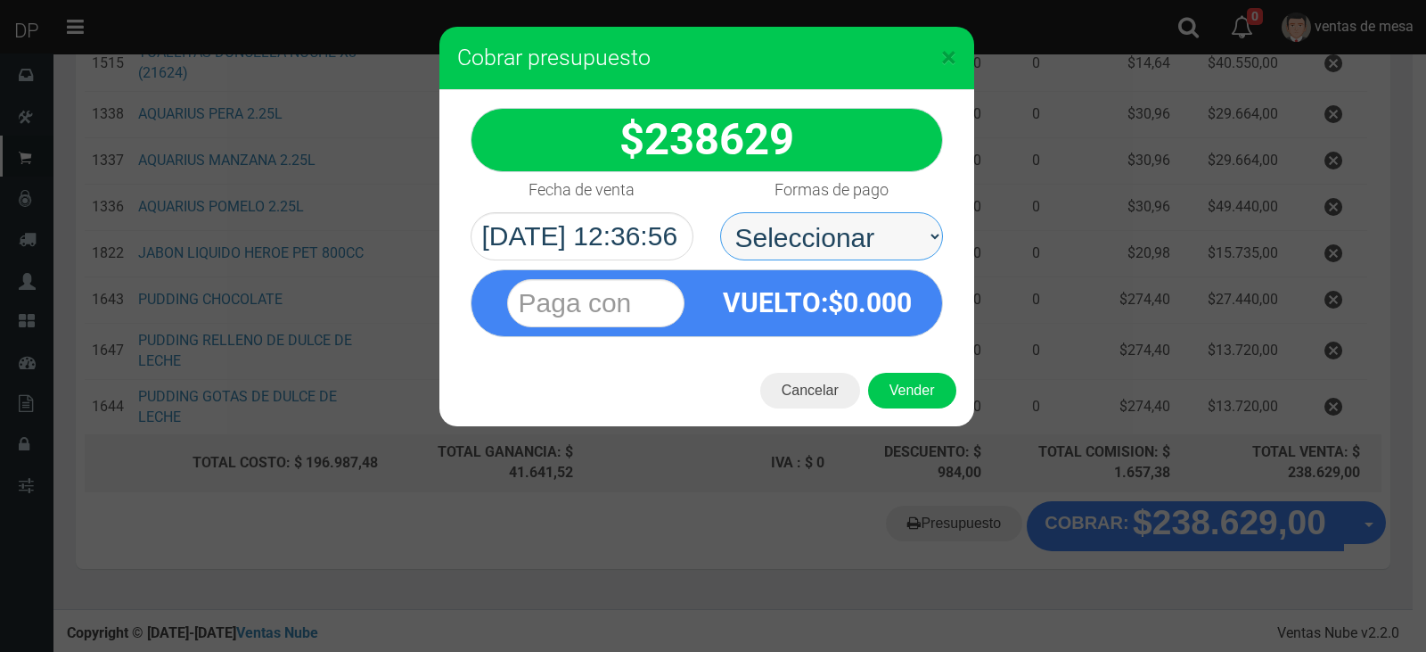
click at [780, 251] on select "Seleccionar Efectivo Tarjeta de Crédito Depósito Débito" at bounding box center [831, 236] width 223 height 48
click at [801, 262] on div "VUELTO :$ 0.000" at bounding box center [706, 298] width 499 height 77
click at [838, 255] on select "Seleccionar Efectivo Tarjeta de Crédito Depósito Débito" at bounding box center [831, 236] width 223 height 48
select select "Efectivo"
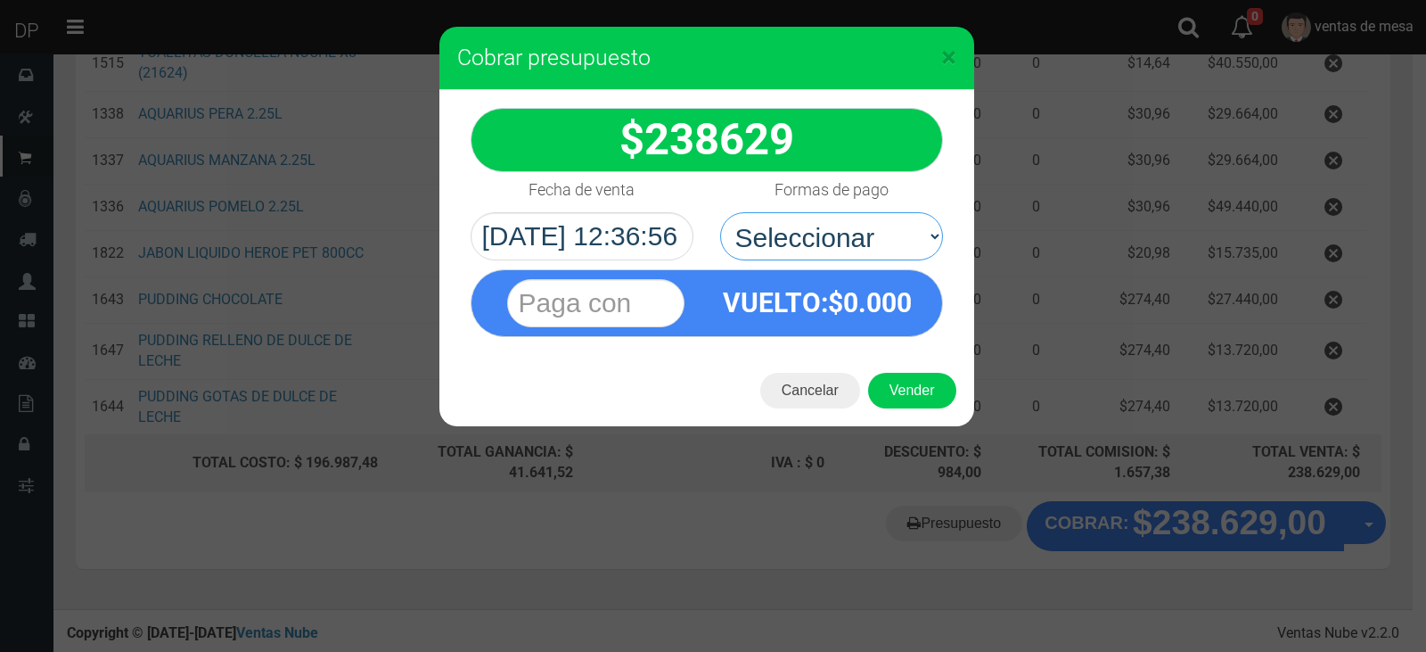
click at [720, 212] on select "Seleccionar Efectivo Tarjeta de Crédito Depósito Débito" at bounding box center [831, 236] width 223 height 48
click at [897, 379] on button "Vender" at bounding box center [912, 391] width 88 height 36
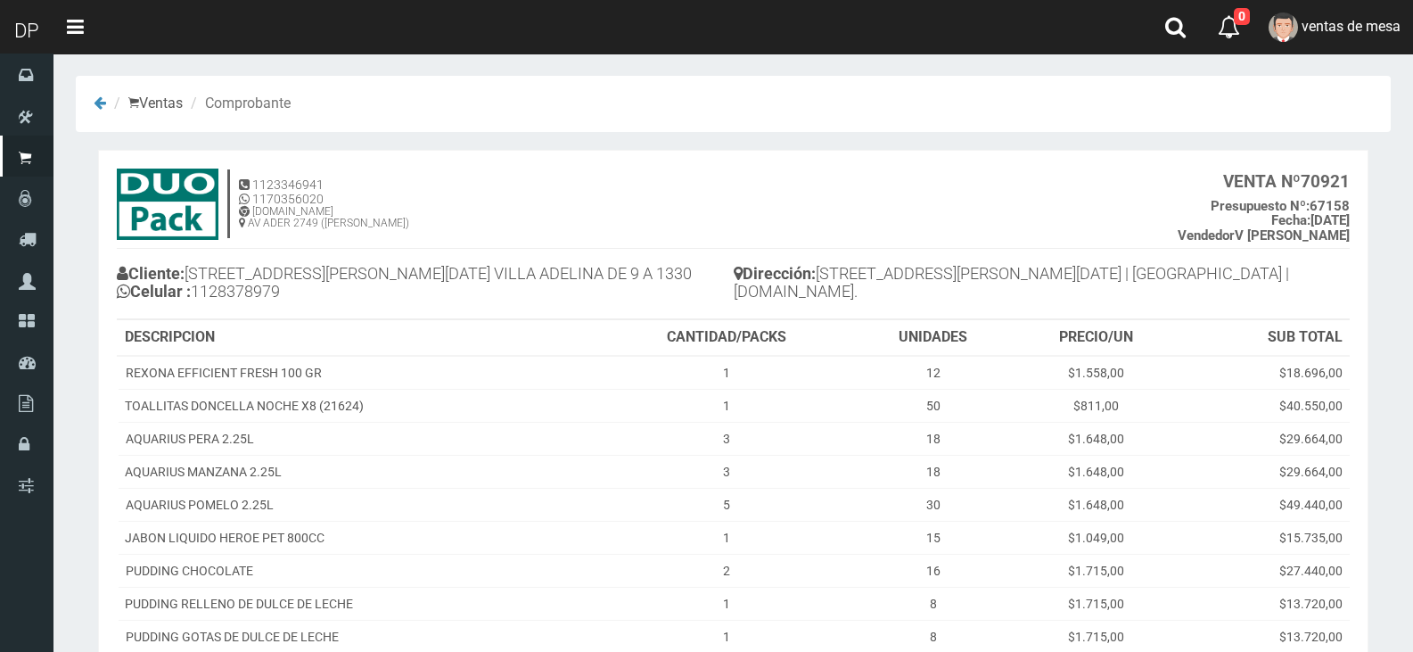
scroll to position [228, 0]
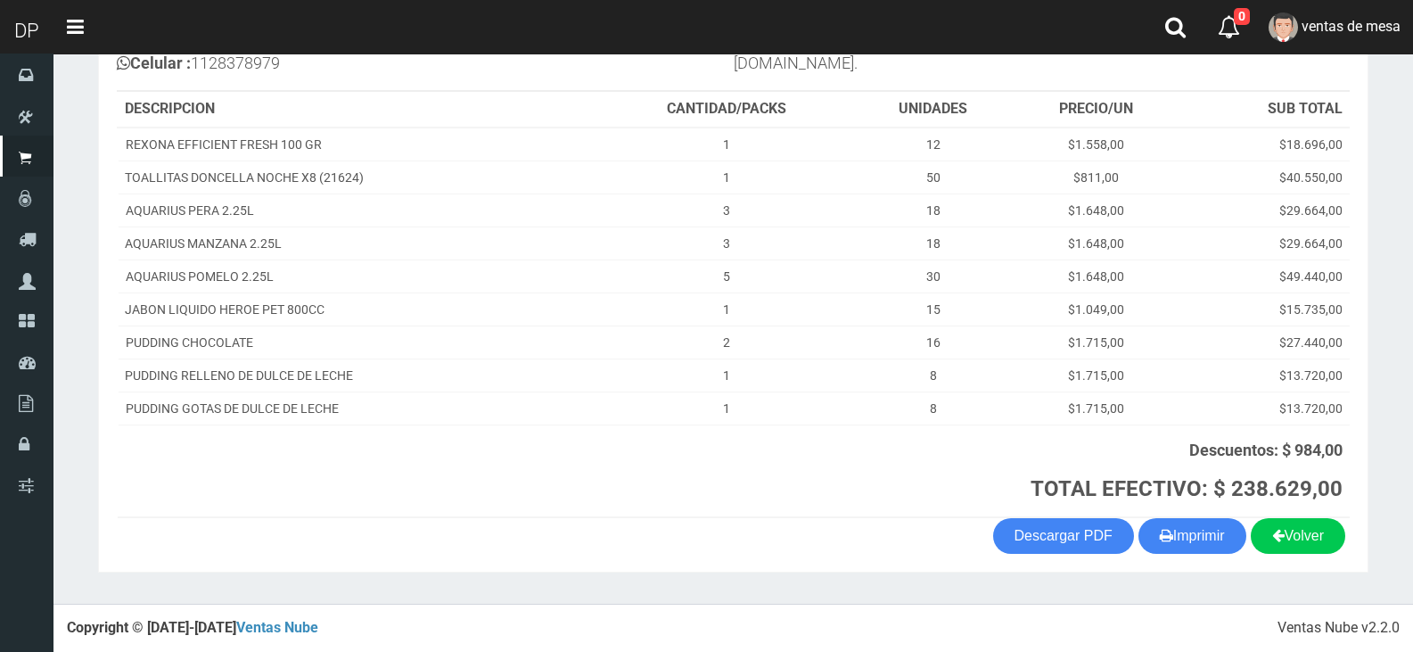
click at [1192, 513] on th "Descuentos: $ 984,00 TOTAL EFECTIVO: $ 238.629,00" at bounding box center [975, 470] width 750 height 93
click at [1140, 514] on th "Descuentos: $ 984,00 TOTAL EFECTIVO: $ 238.629,00" at bounding box center [975, 470] width 750 height 93
click at [1173, 550] on button "Imprimir" at bounding box center [1192, 536] width 108 height 36
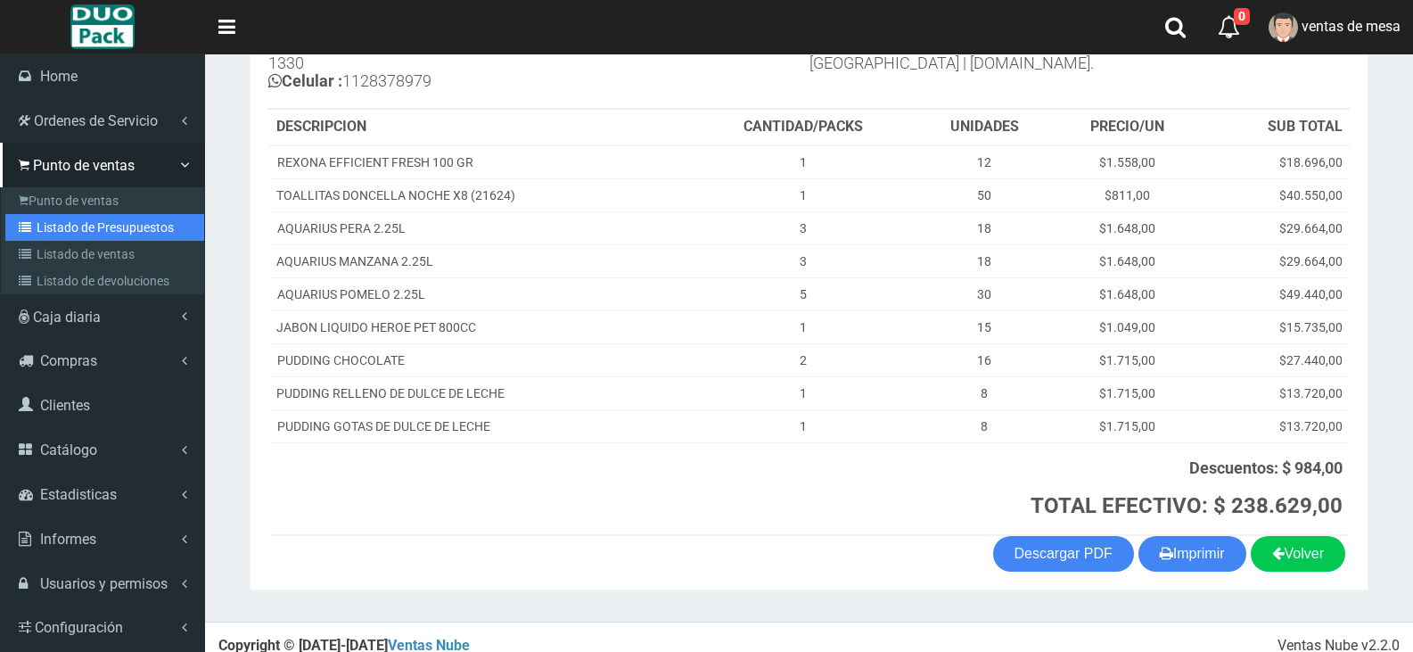
click at [49, 220] on link "Listado de Presupuestos" at bounding box center [104, 227] width 199 height 27
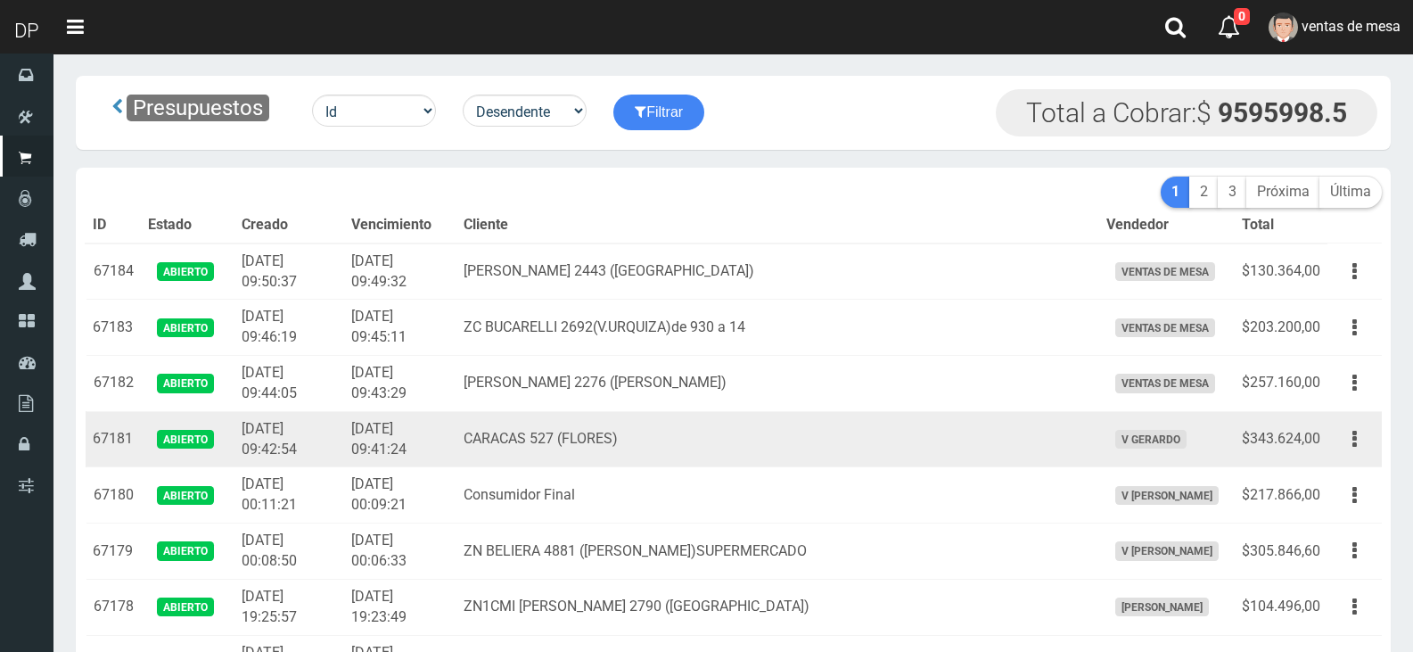
scroll to position [616, 0]
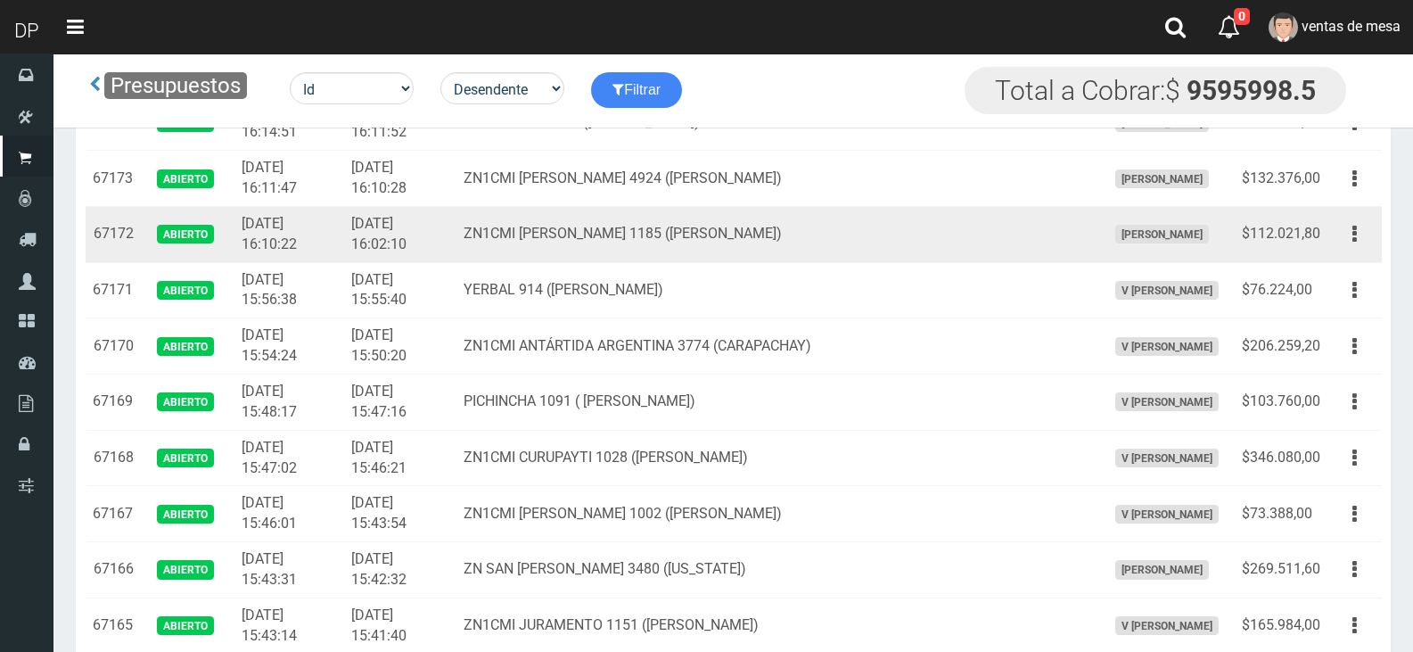
drag, startPoint x: 1337, startPoint y: 238, endPoint x: 1341, endPoint y: 275, distance: 37.6
click at [1337, 238] on button "button" at bounding box center [1355, 233] width 40 height 31
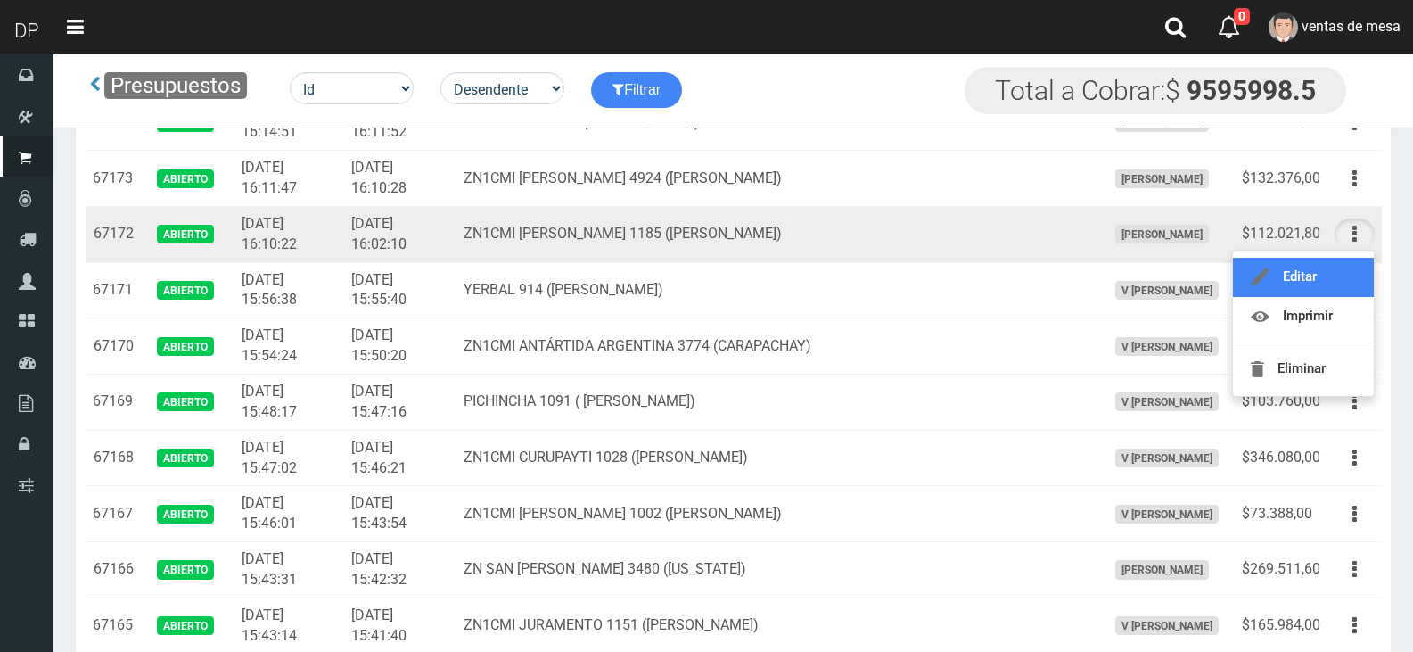
click at [1341, 275] on link "Editar" at bounding box center [1303, 277] width 141 height 39
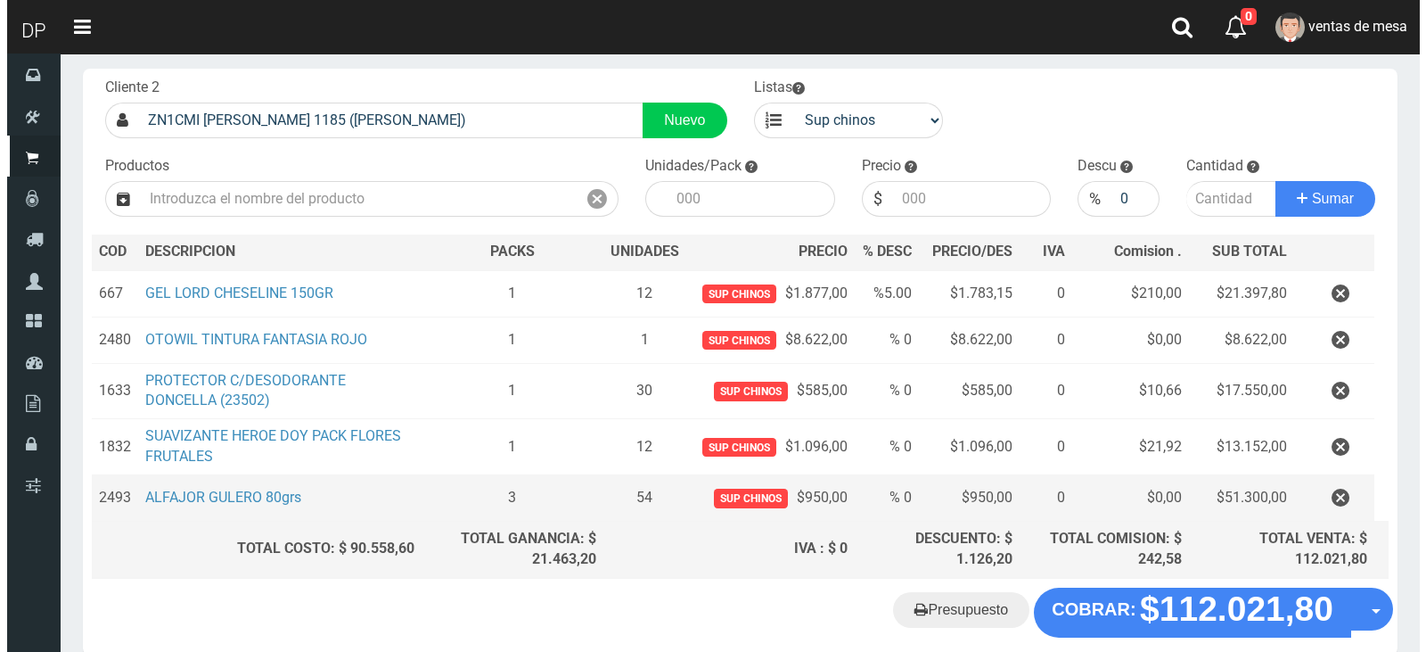
scroll to position [177, 0]
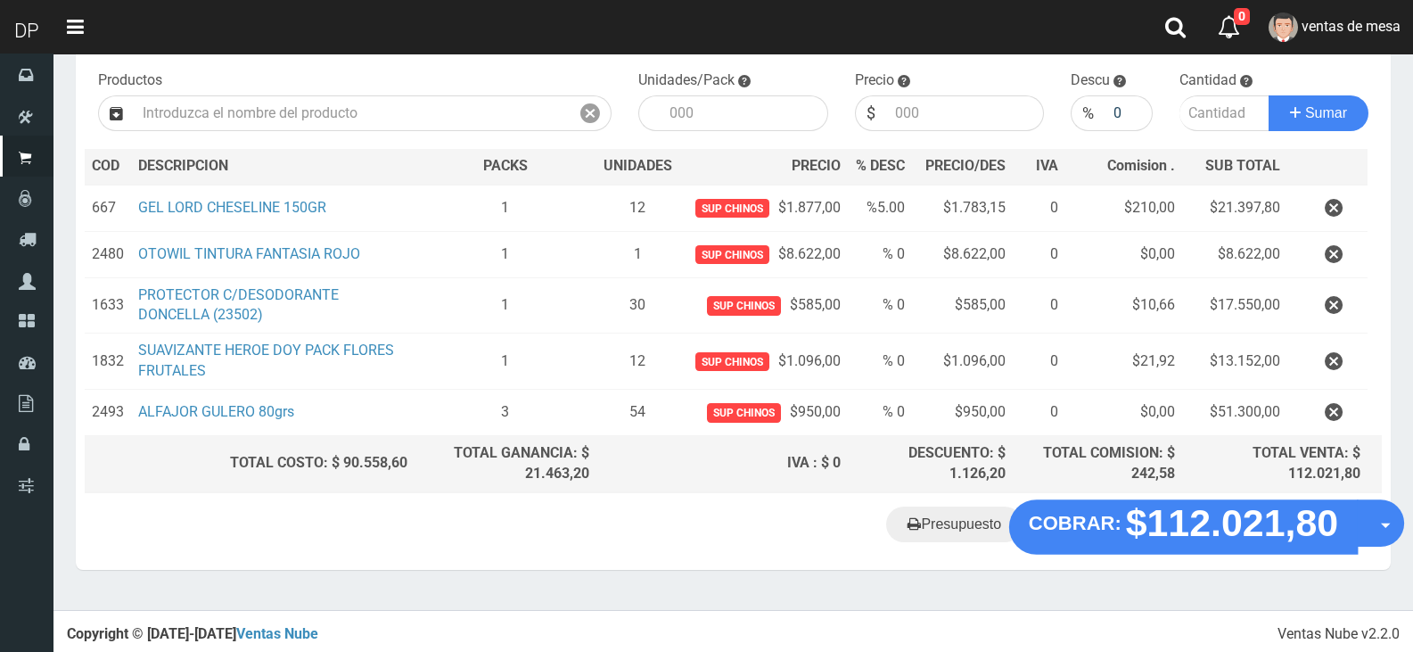
click at [1147, 548] on div "Presupuesto COBRAR: $112.021,80 Opciones" at bounding box center [733, 536] width 1315 height 68
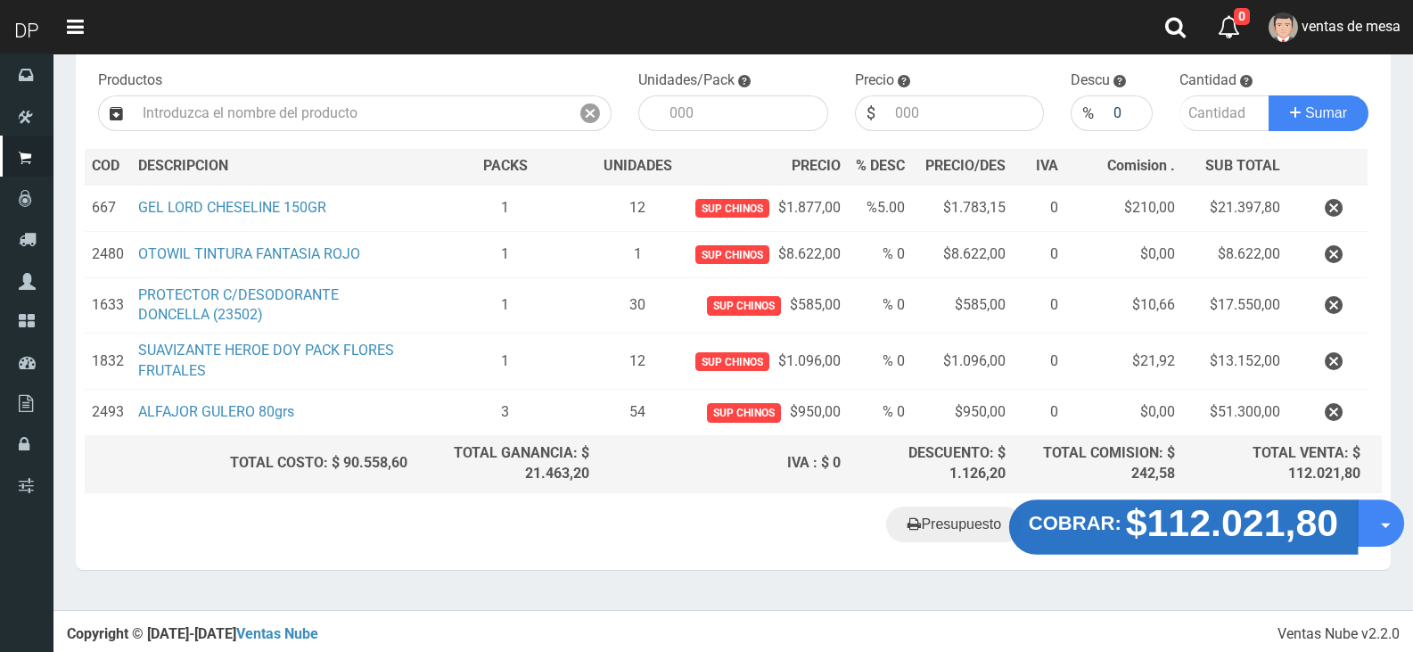
click at [1103, 521] on strong "COBRAR:" at bounding box center [1075, 522] width 93 height 21
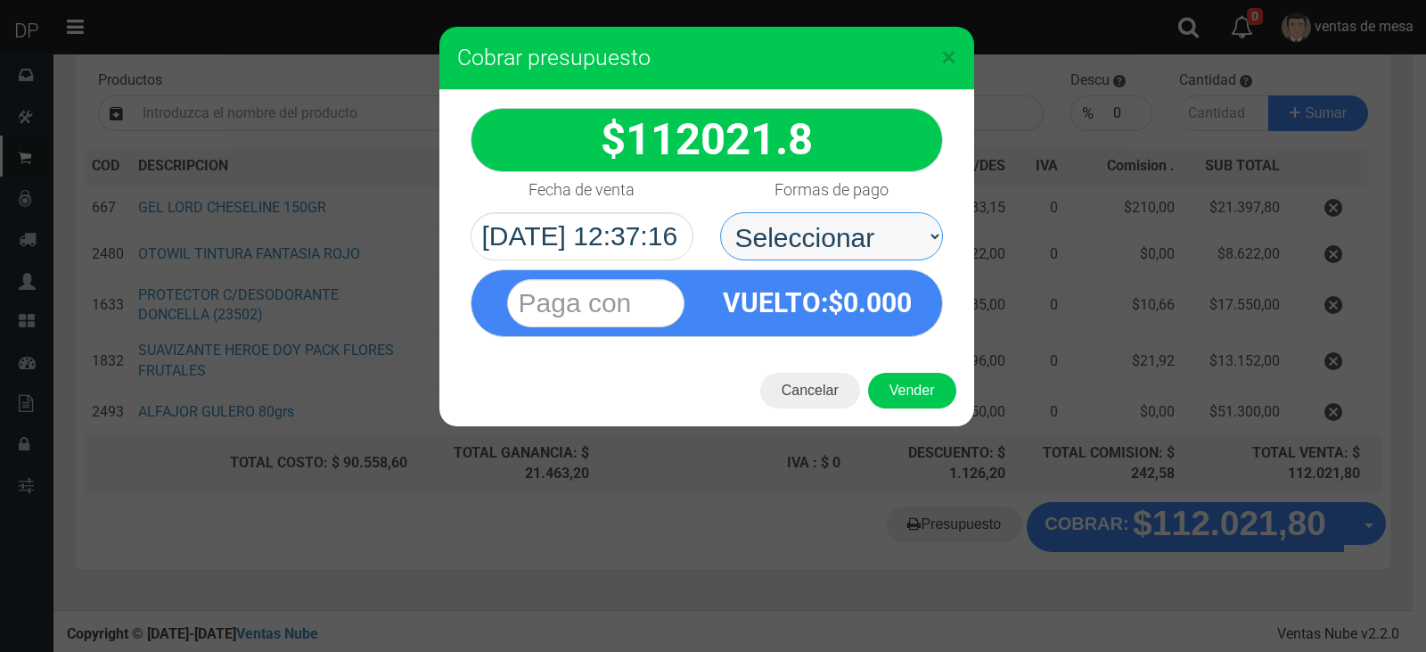
click at [825, 230] on select "Seleccionar Efectivo Tarjeta de Crédito Depósito Débito" at bounding box center [831, 236] width 223 height 48
select select "Efectivo"
click at [720, 212] on select "Seleccionar Efectivo Tarjeta de Crédito Depósito Débito" at bounding box center [831, 236] width 223 height 48
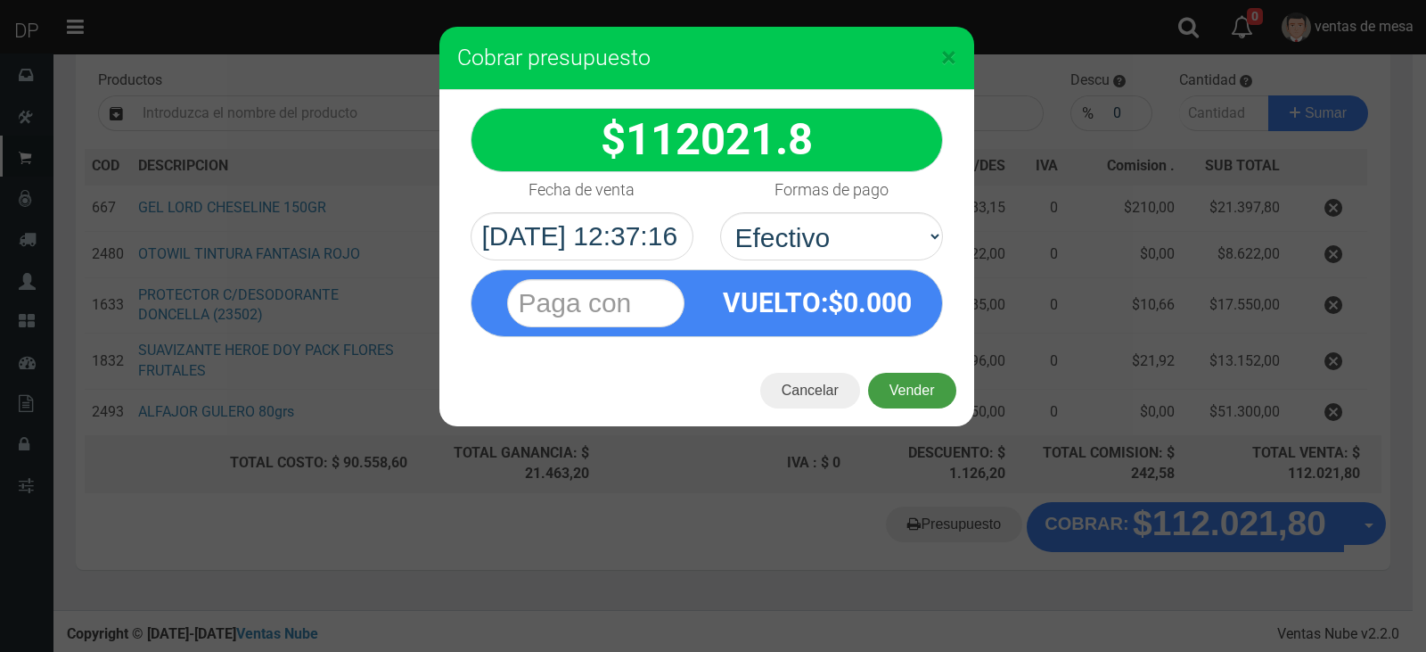
click at [894, 382] on button "Vender" at bounding box center [912, 391] width 88 height 36
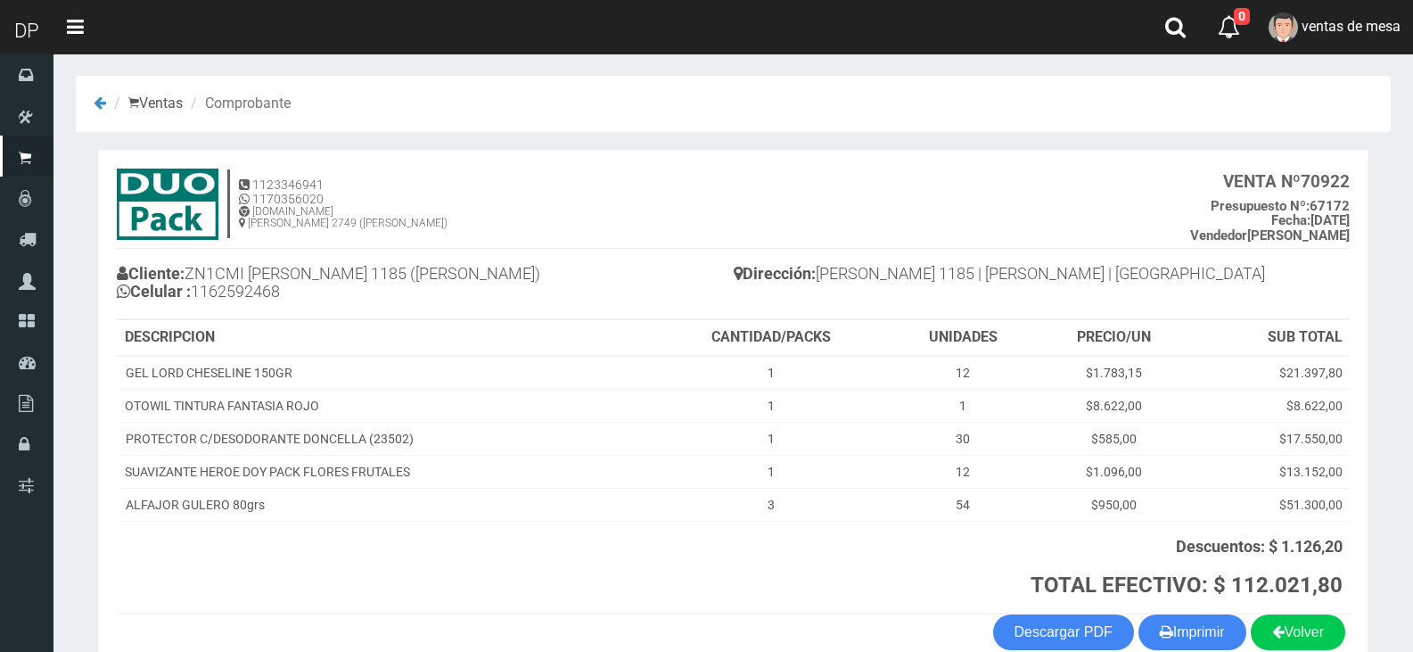
scroll to position [96, 0]
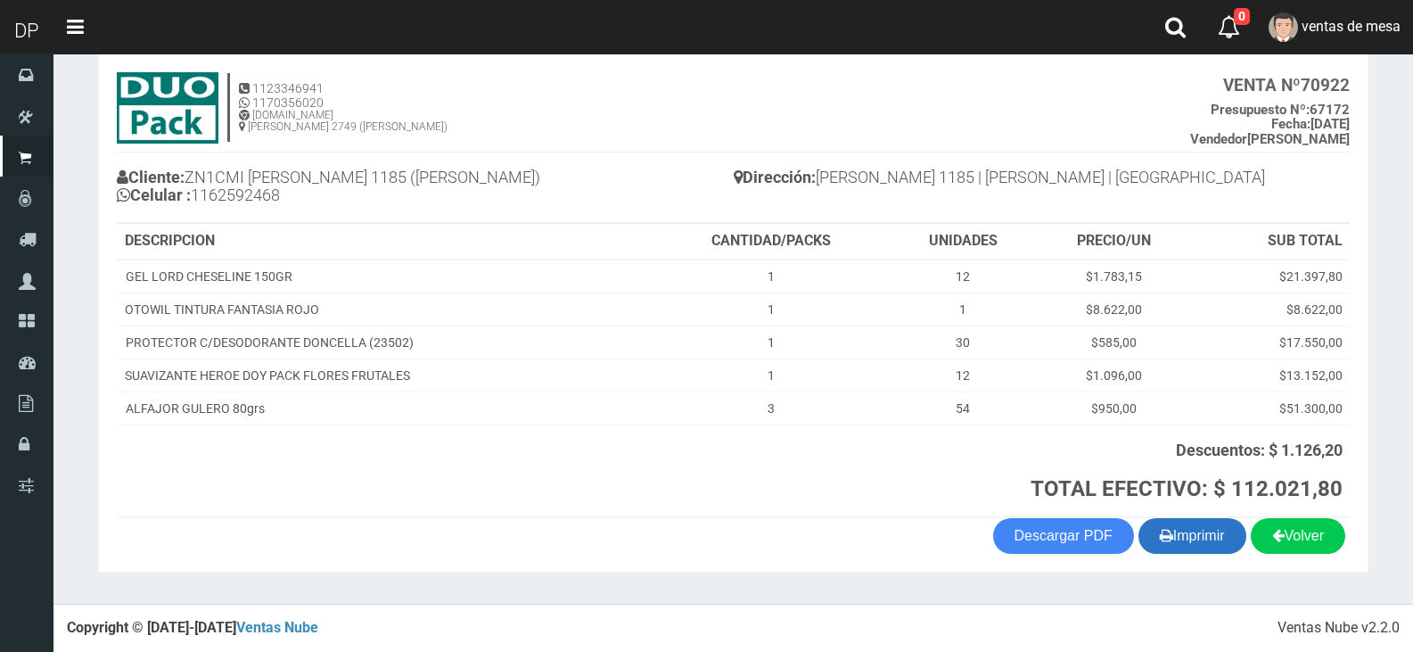
click at [1212, 531] on button "Imprimir" at bounding box center [1192, 536] width 108 height 36
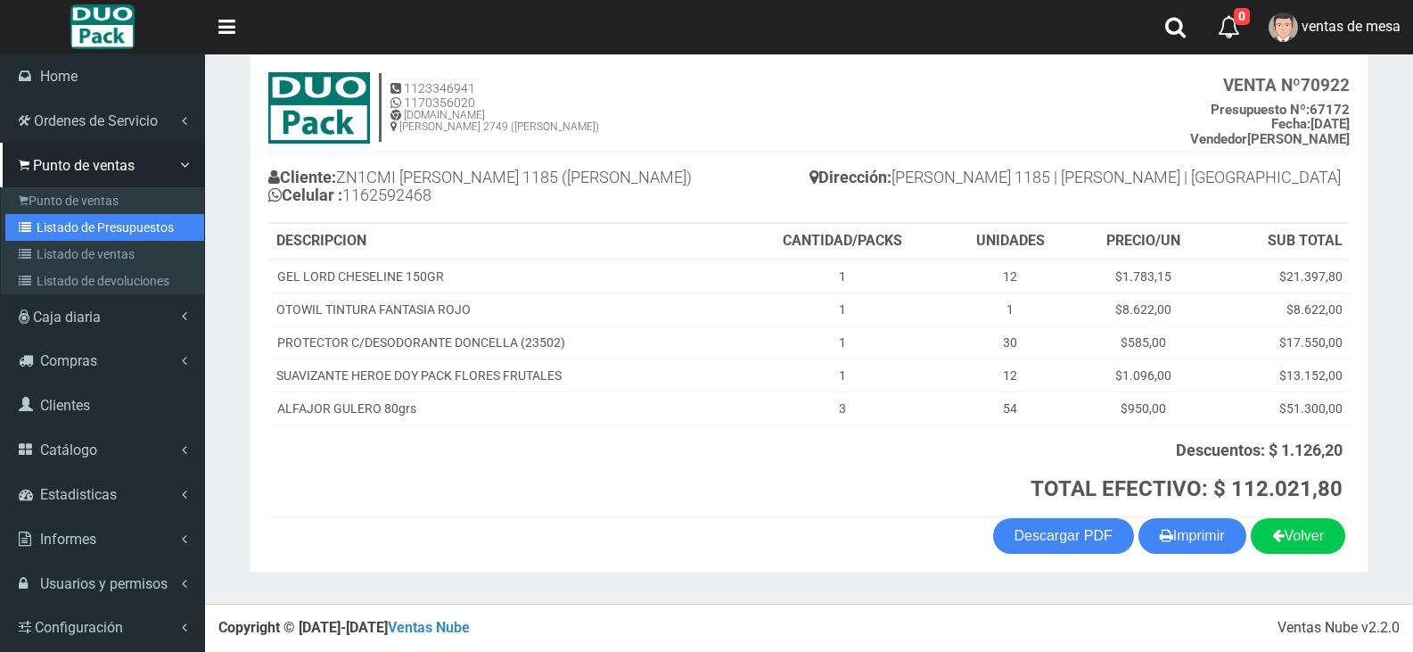
click at [46, 230] on link "Listado de Presupuestos" at bounding box center [104, 227] width 199 height 27
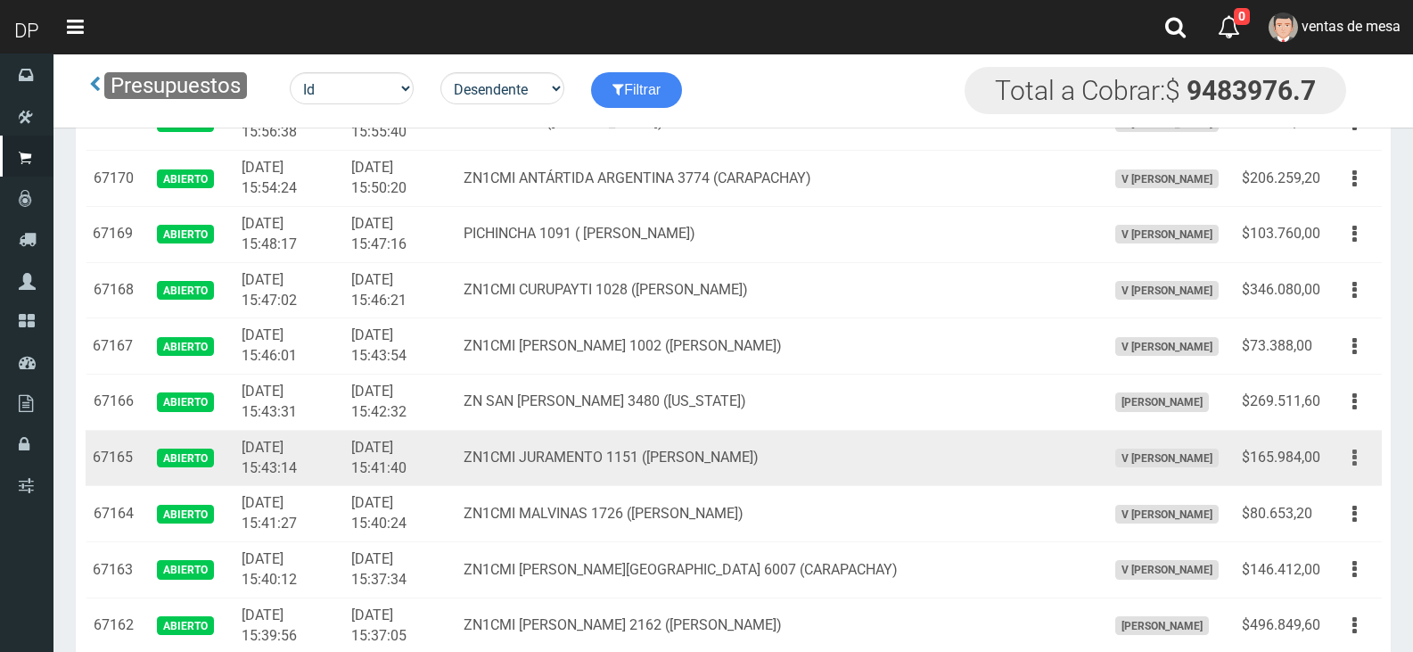
click at [1359, 457] on button "button" at bounding box center [1355, 457] width 40 height 31
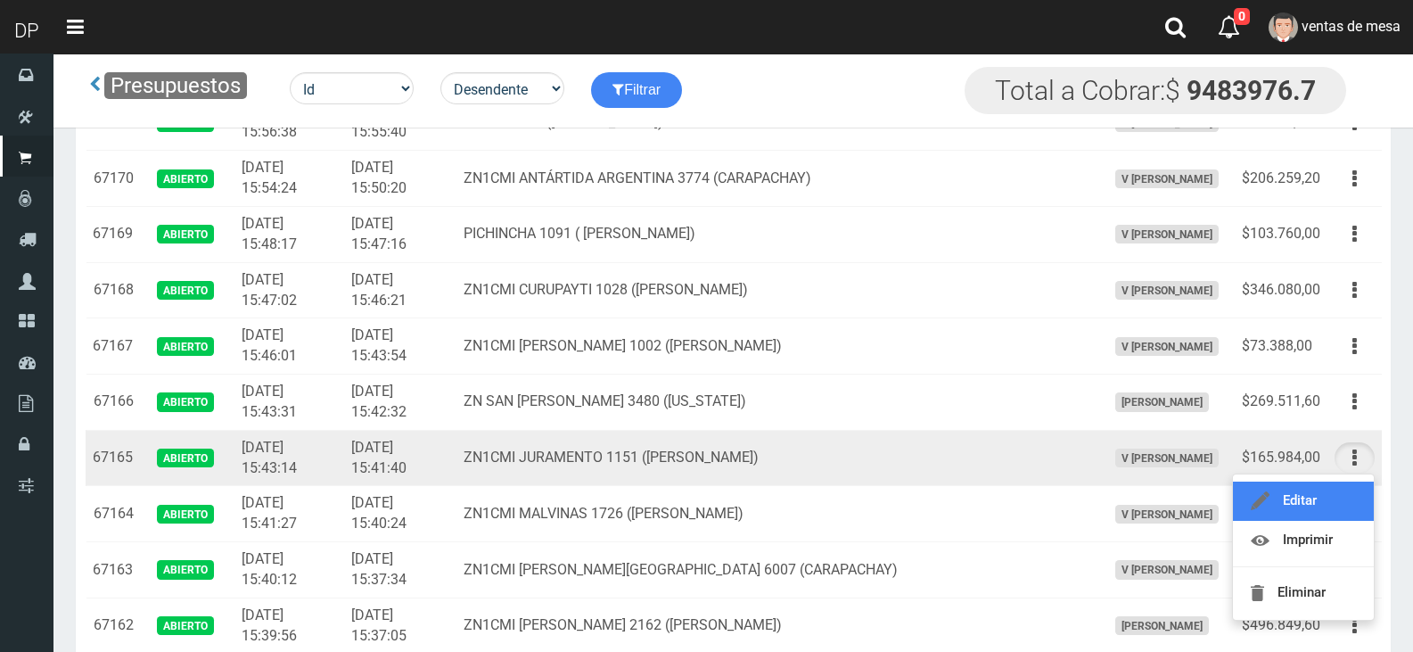
click at [1335, 495] on link "Editar" at bounding box center [1303, 500] width 141 height 39
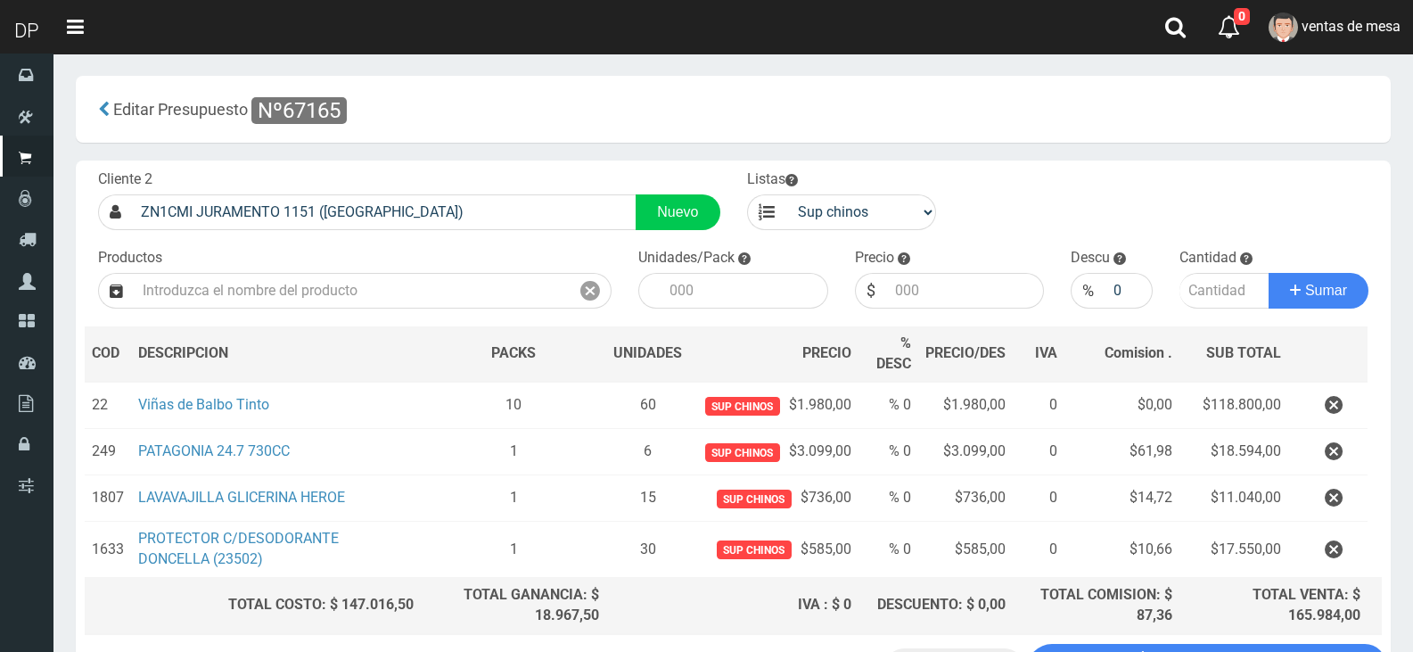
drag, startPoint x: 1343, startPoint y: 447, endPoint x: 1328, endPoint y: 445, distance: 15.3
click at [1344, 447] on button "button" at bounding box center [1333, 451] width 53 height 31
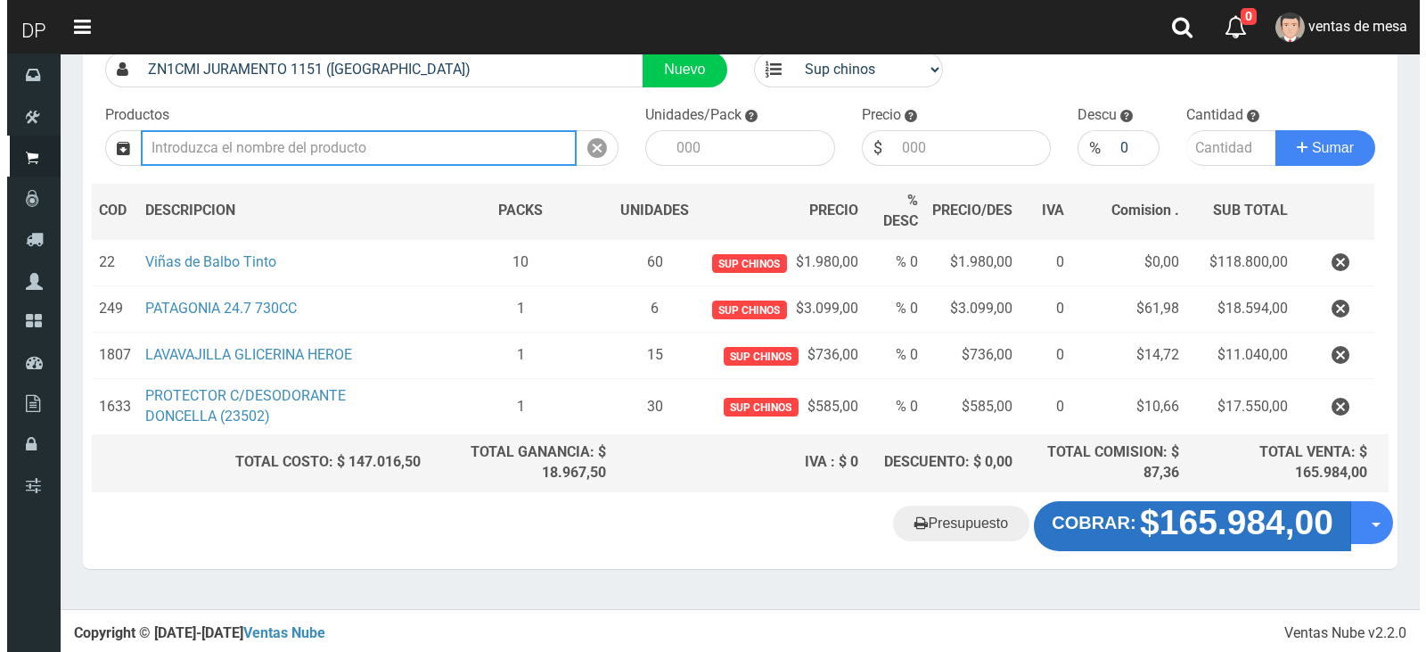
scroll to position [96, 0]
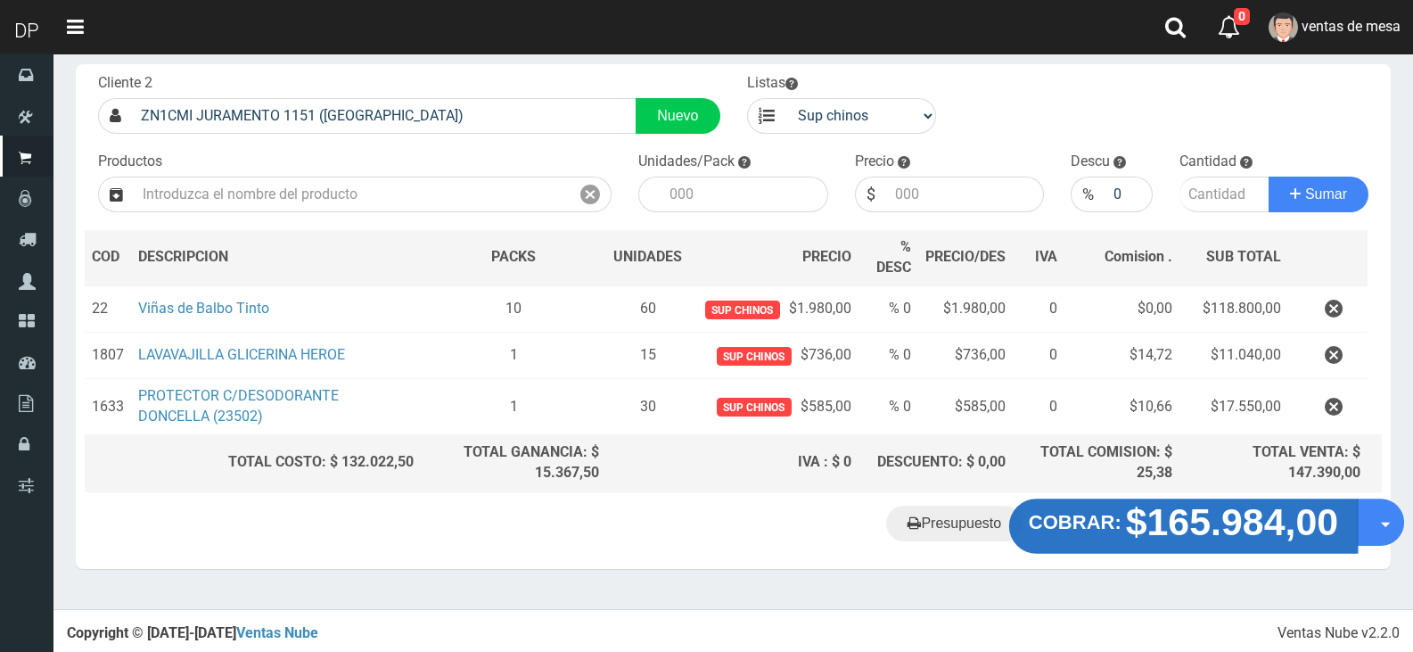
click at [1173, 539] on strong "$165.984,00" at bounding box center [1232, 521] width 213 height 42
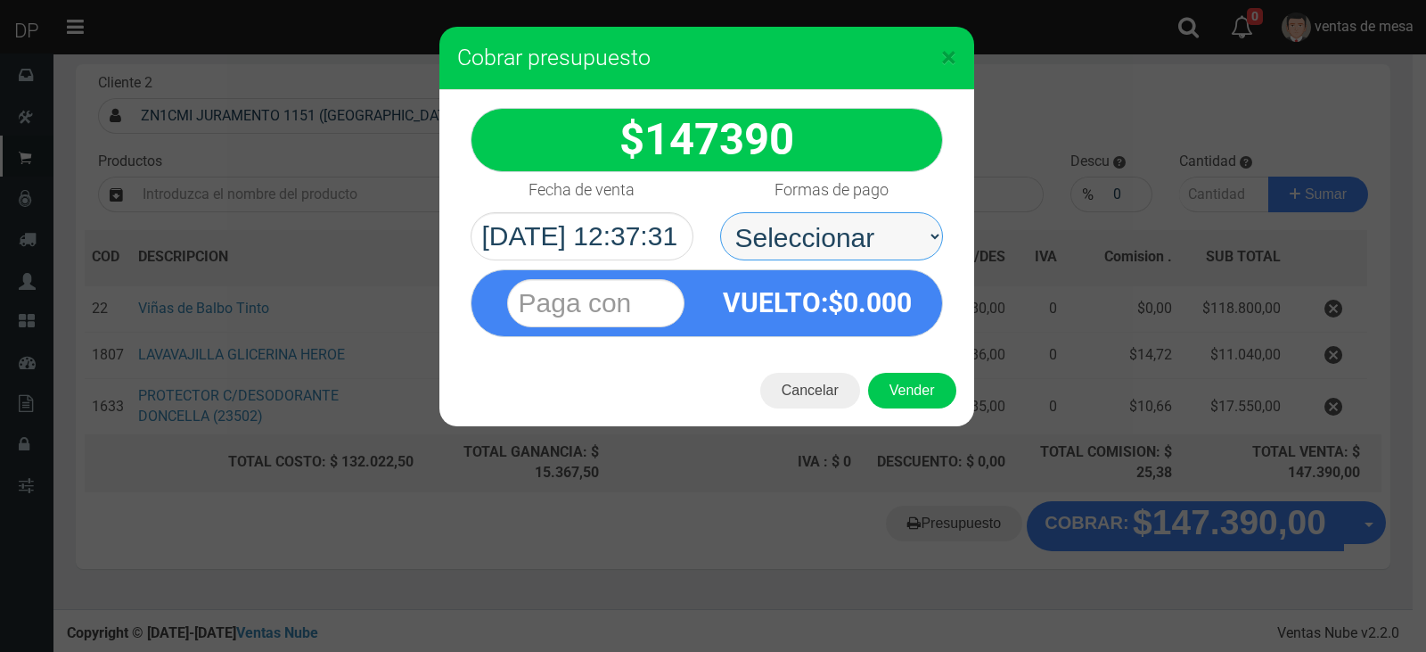
drag, startPoint x: 854, startPoint y: 258, endPoint x: 837, endPoint y: 251, distance: 18.1
click at [838, 241] on select "Seleccionar Efectivo Tarjeta de Crédito Depósito Débito" at bounding box center [831, 236] width 223 height 48
select select "Efectivo"
click at [720, 212] on select "Seleccionar Efectivo Tarjeta de Crédito Depósito Débito" at bounding box center [831, 236] width 223 height 48
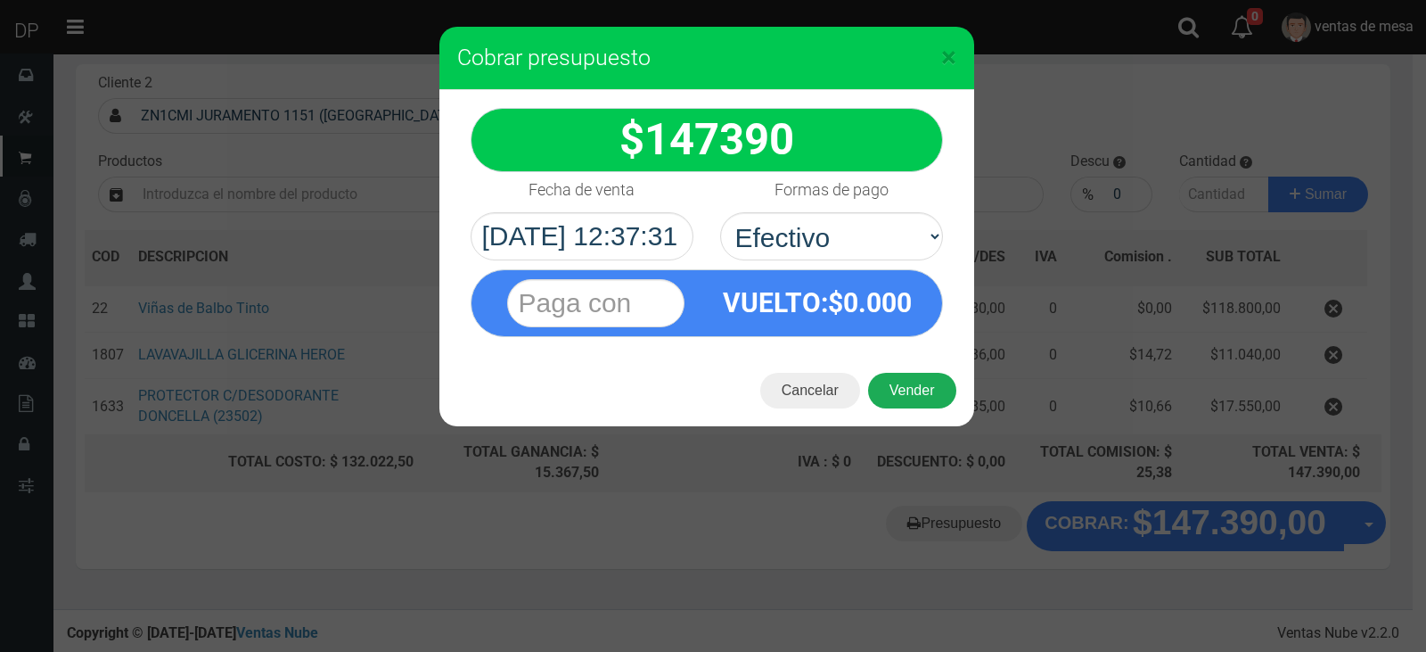
click at [924, 396] on button "Vender" at bounding box center [912, 391] width 88 height 36
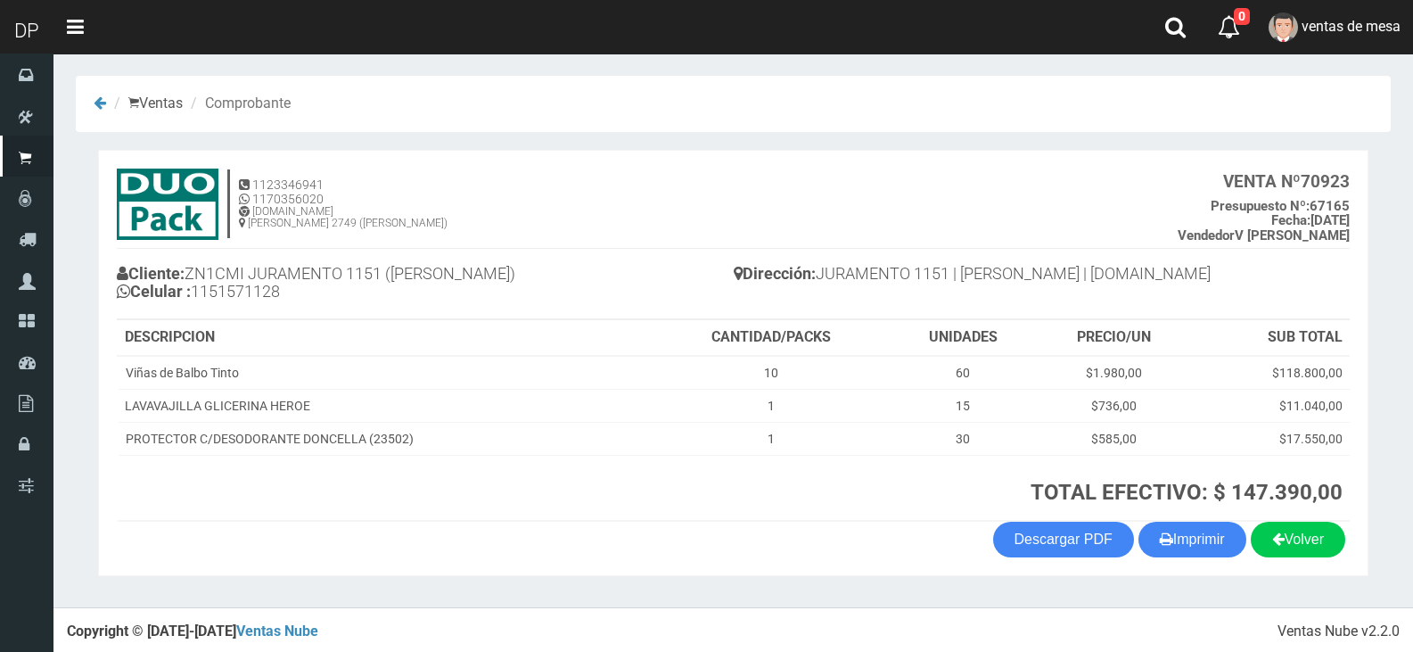
scroll to position [4, 0]
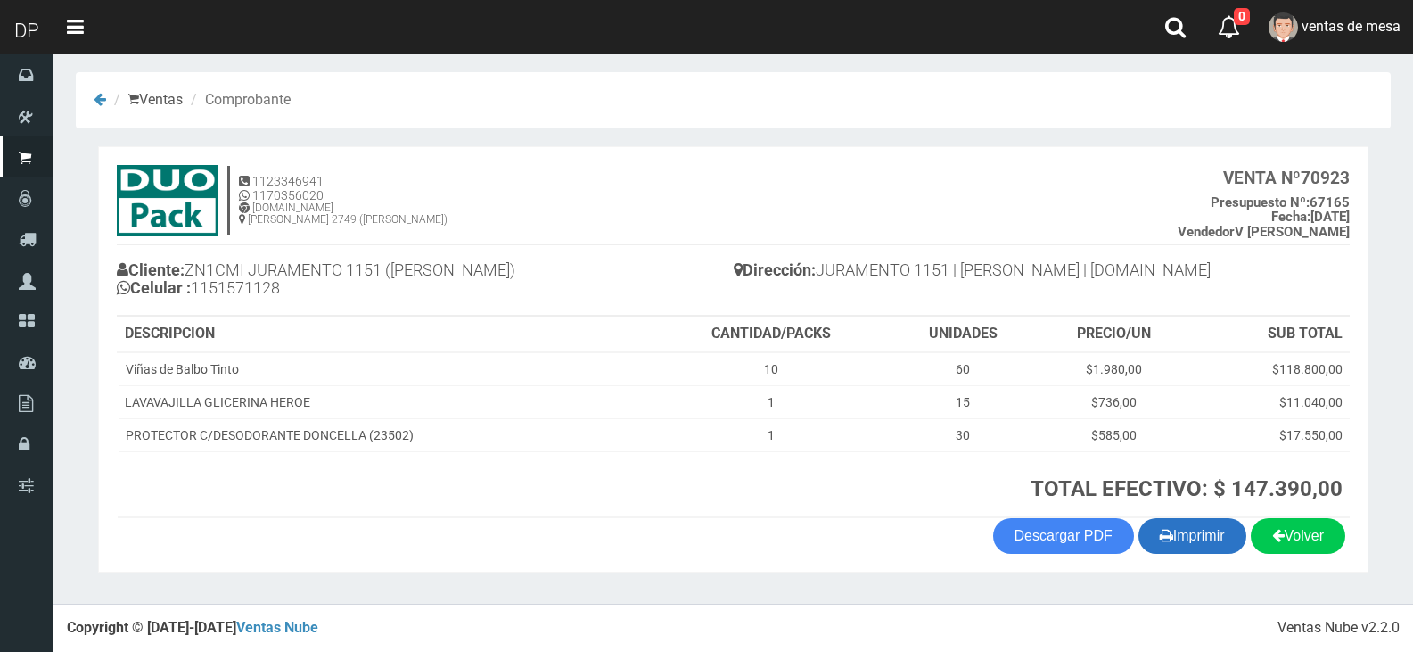
click at [1183, 547] on button "Imprimir" at bounding box center [1192, 536] width 108 height 36
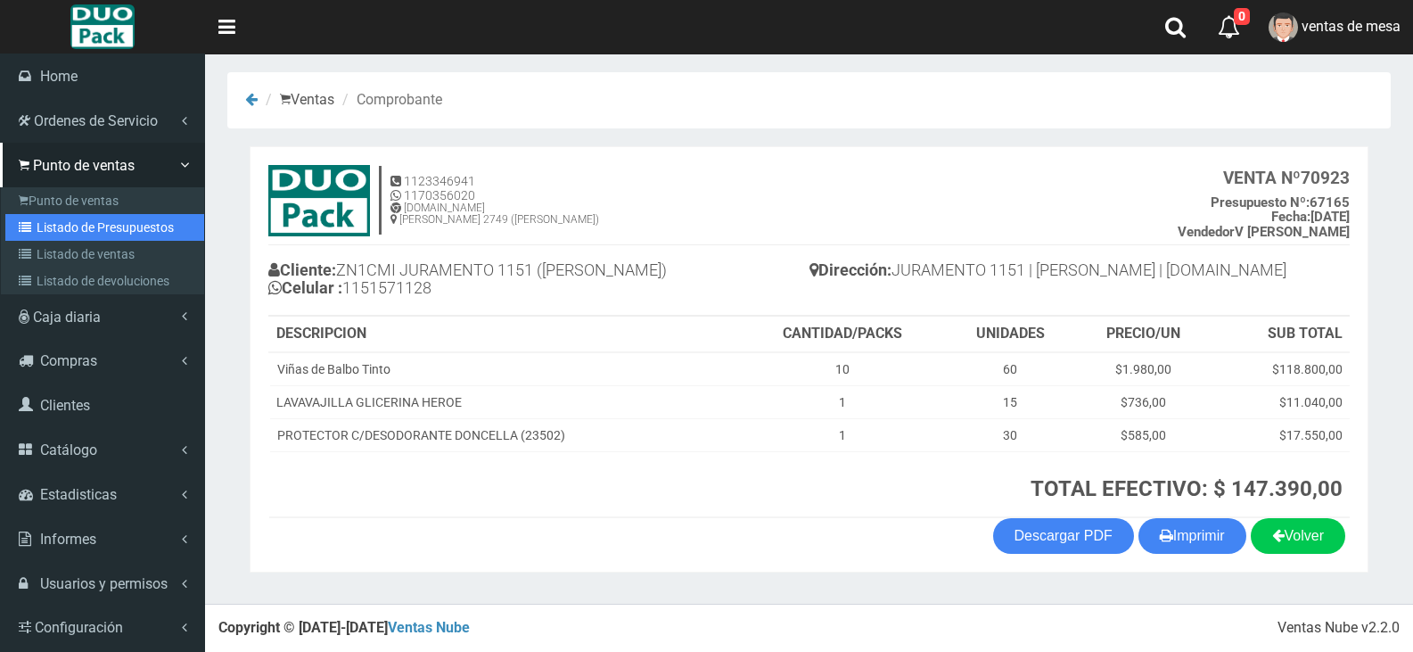
click at [37, 227] on link "Listado de Presupuestos" at bounding box center [104, 227] width 199 height 27
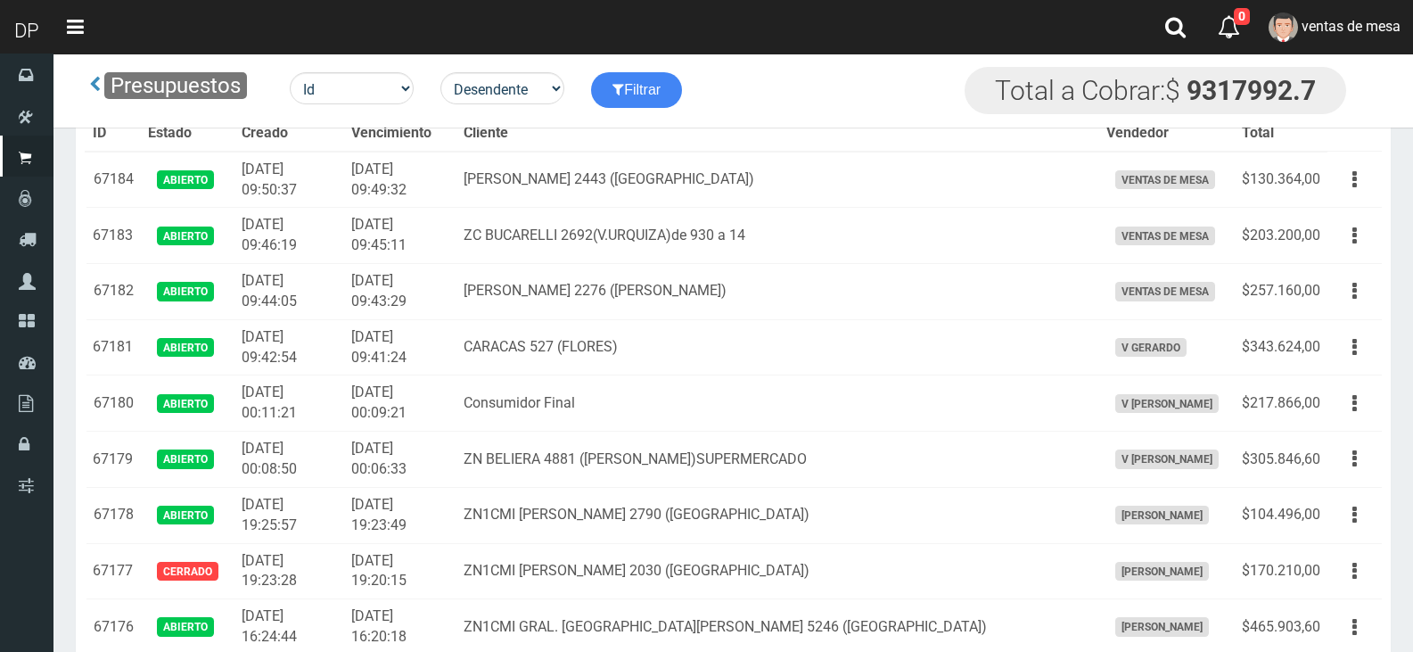
scroll to position [672, 0]
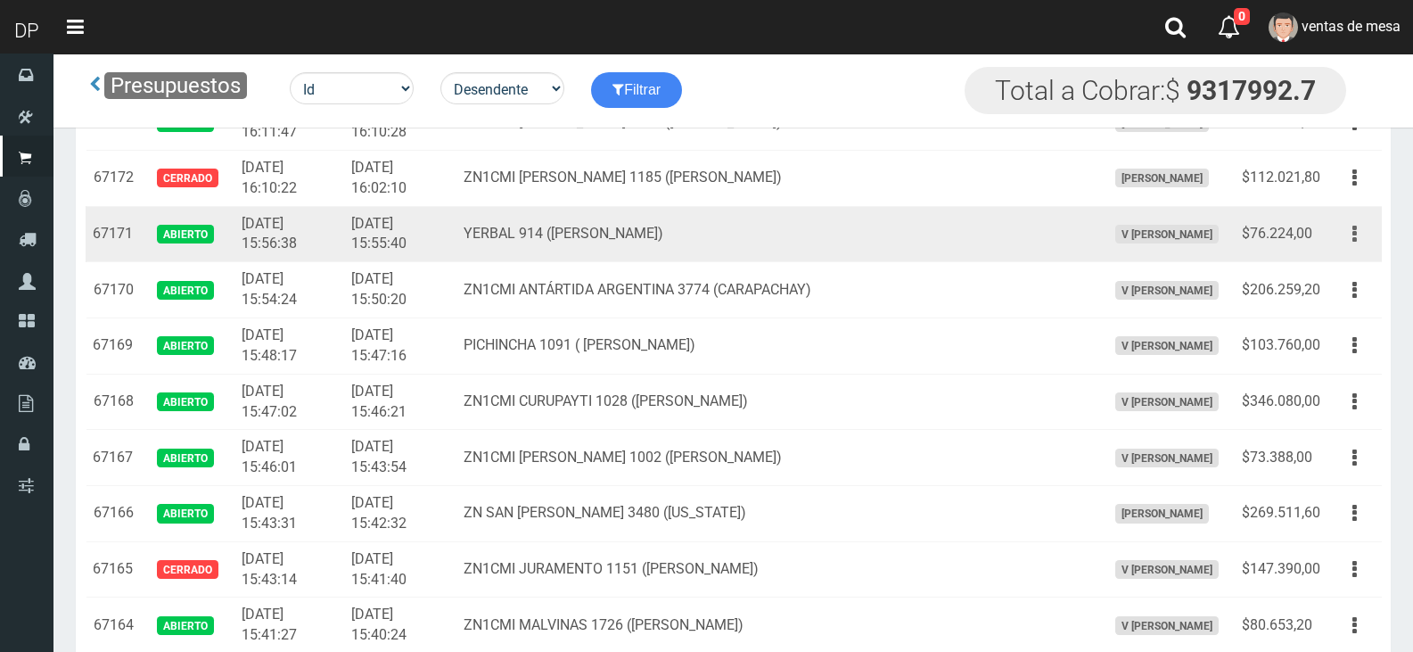
click at [1343, 239] on button "button" at bounding box center [1355, 233] width 40 height 31
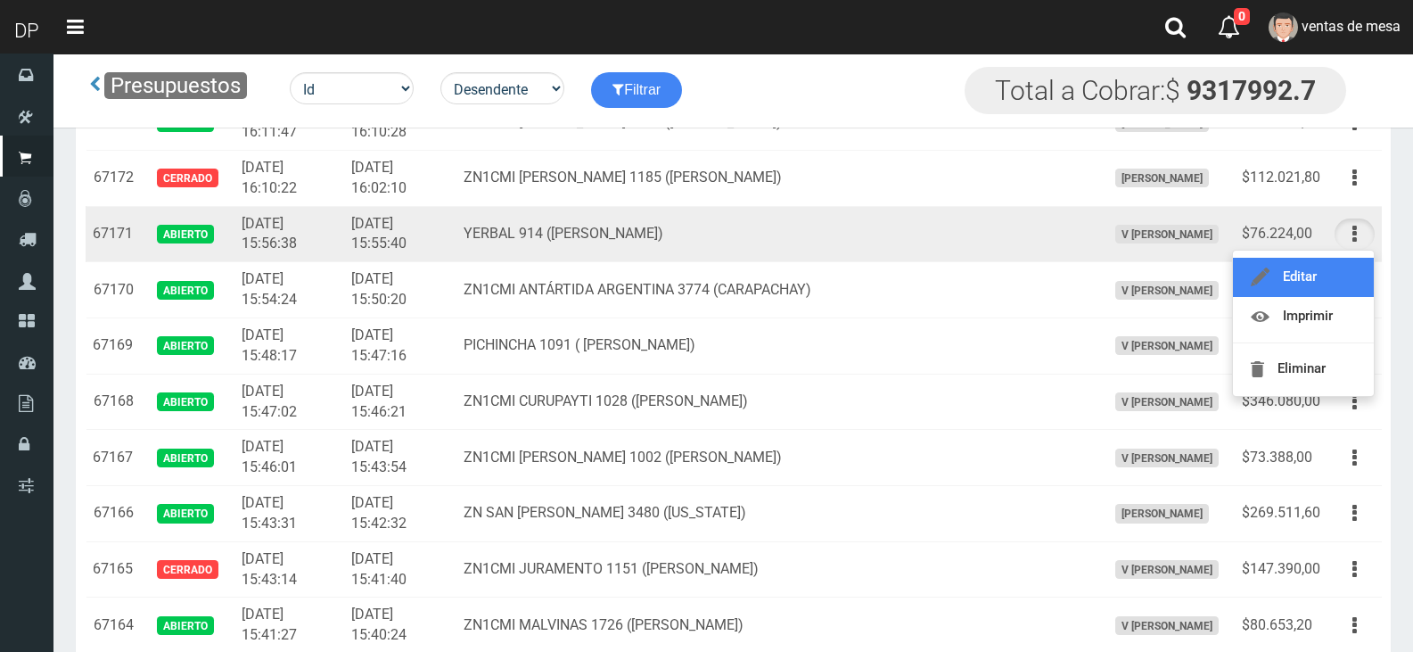
click at [1351, 275] on link "Editar" at bounding box center [1303, 277] width 141 height 39
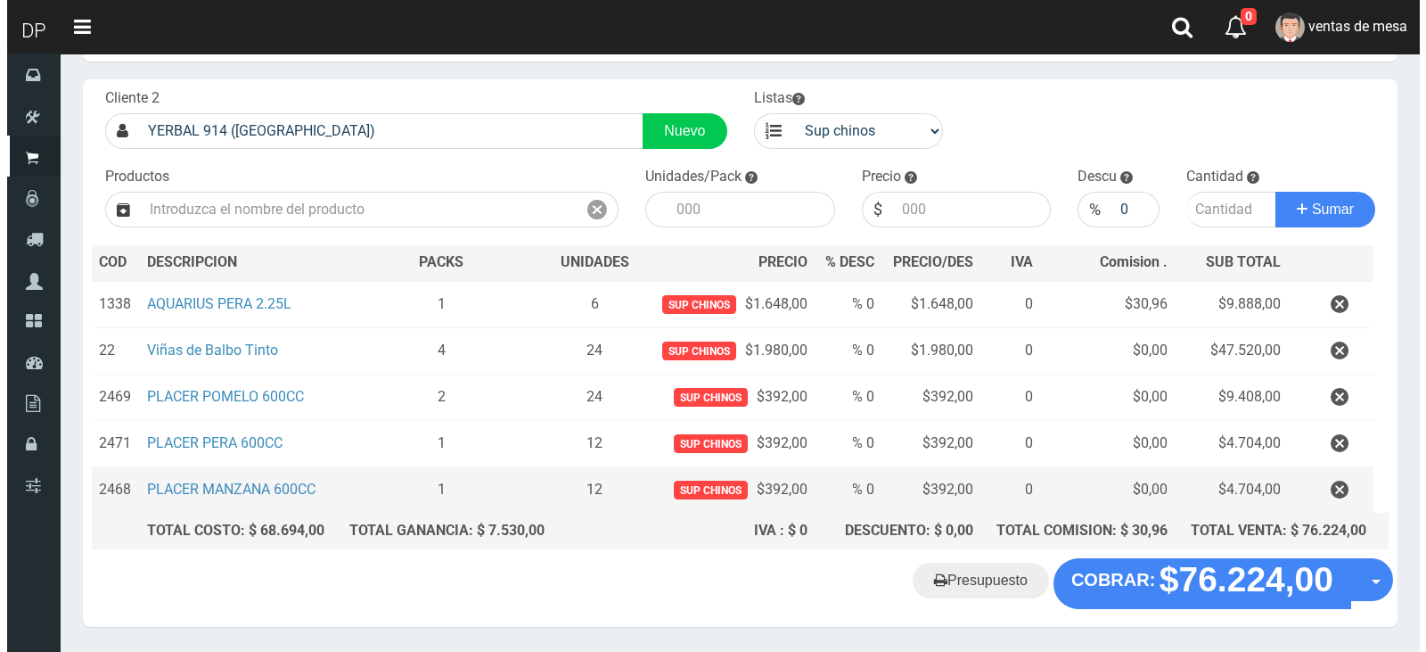
scroll to position [138, 0]
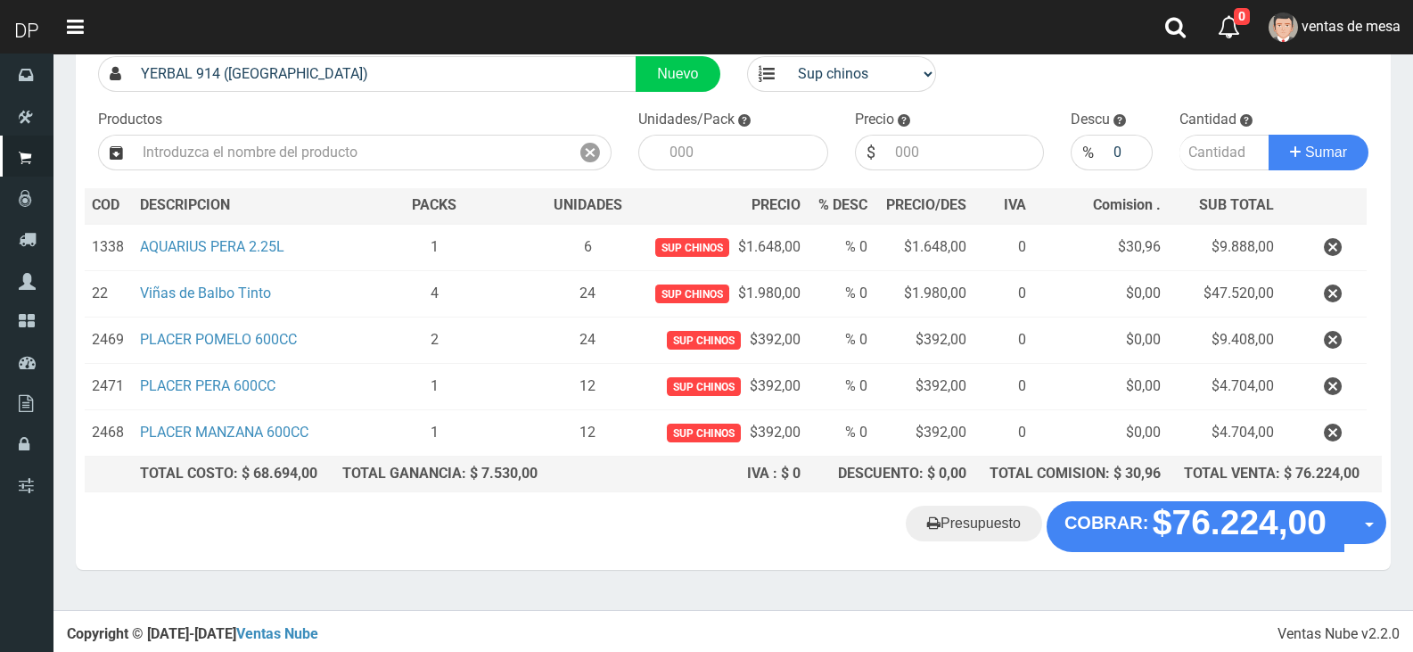
click at [1161, 568] on section "× Titulo del Msj texto Mas Texto Cancelar Aceptar Editar Presupuesto Nº67171" at bounding box center [733, 262] width 1360 height 694
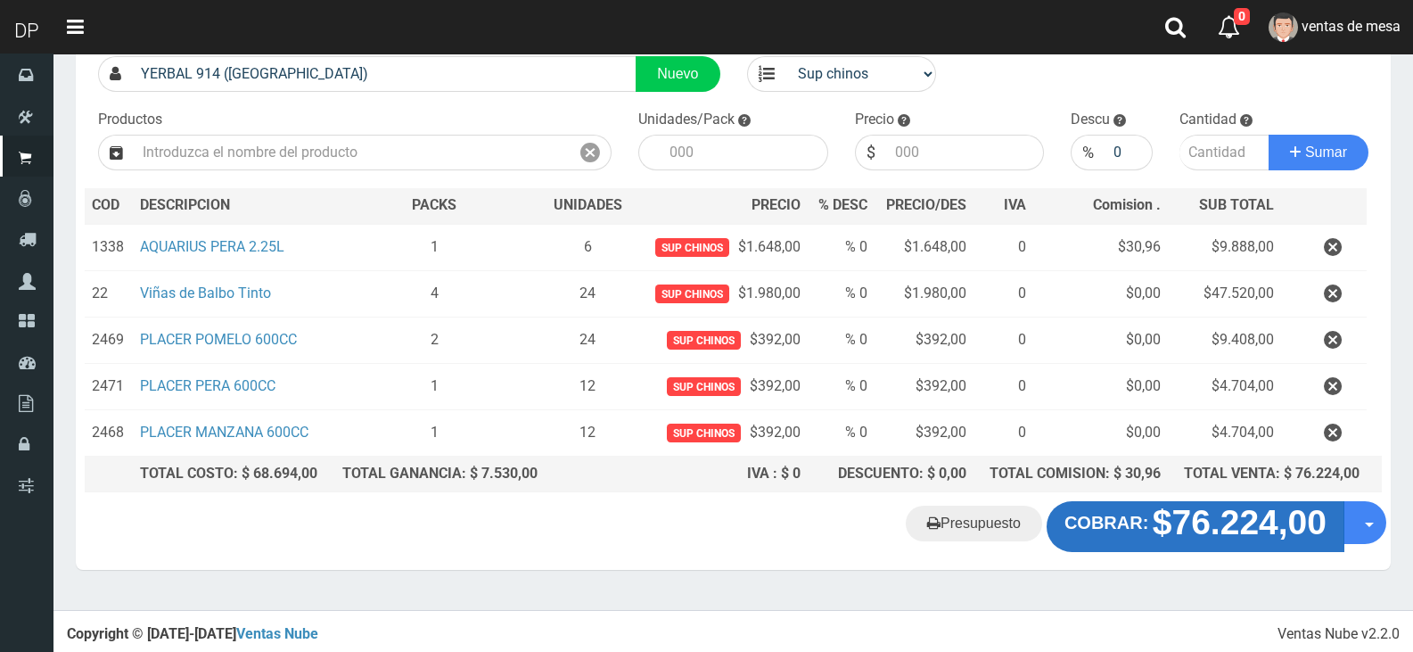
click at [1166, 546] on "Presupuesto COBRAR: $76.224,00 Opciones" at bounding box center [733, 526] width 1306 height 50
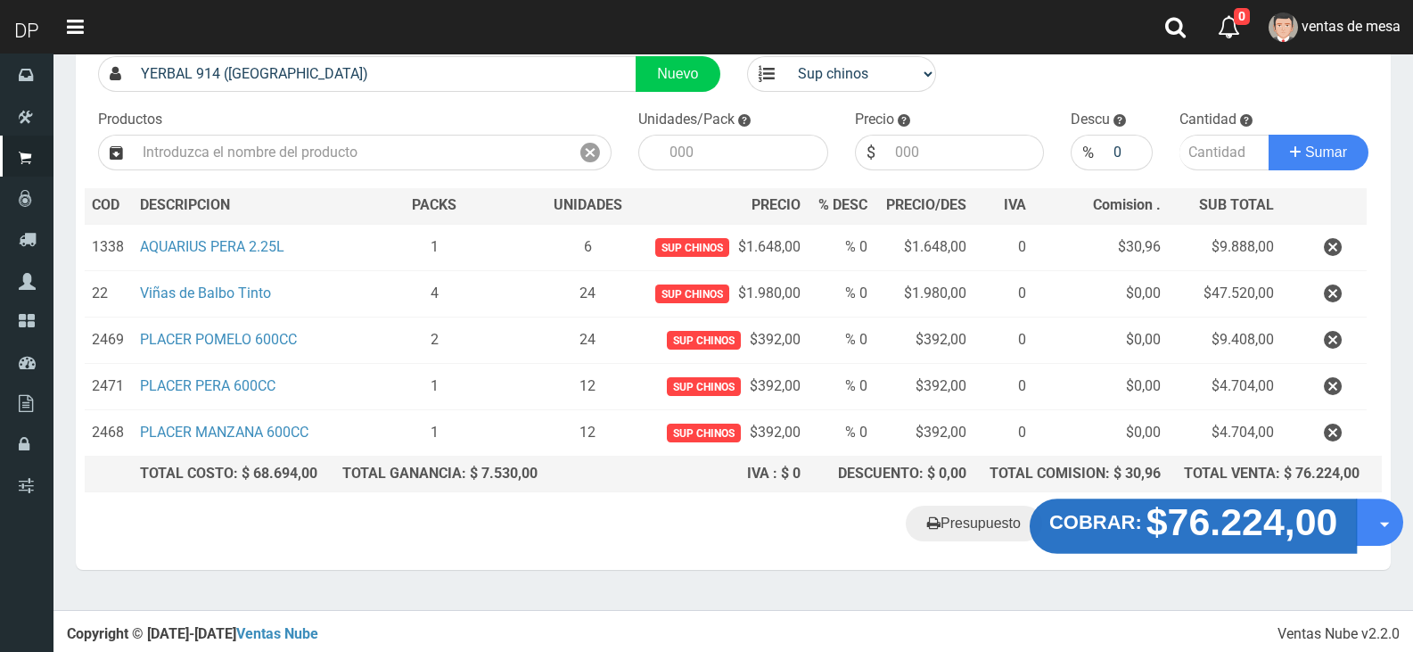
click at [1155, 524] on strong "$76.224,00" at bounding box center [1242, 522] width 192 height 42
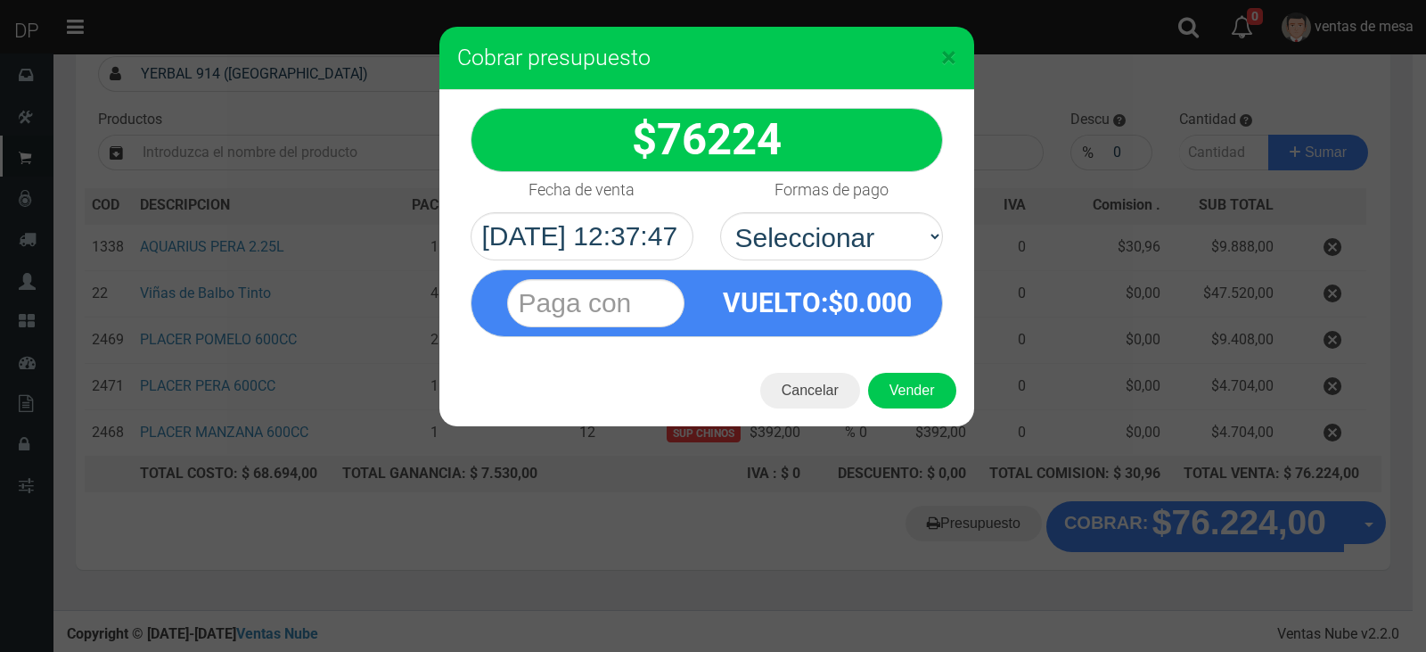
click at [886, 234] on select "Seleccionar Efectivo Tarjeta de Crédito Depósito Débito" at bounding box center [831, 236] width 223 height 48
select select "Efectivo"
click at [720, 212] on select "Seleccionar Efectivo Tarjeta de Crédito Depósito Débito" at bounding box center [831, 236] width 223 height 48
click at [931, 419] on div "Cancelar Vender" at bounding box center [707, 390] width 535 height 71
click at [918, 387] on button "Vender" at bounding box center [912, 391] width 88 height 36
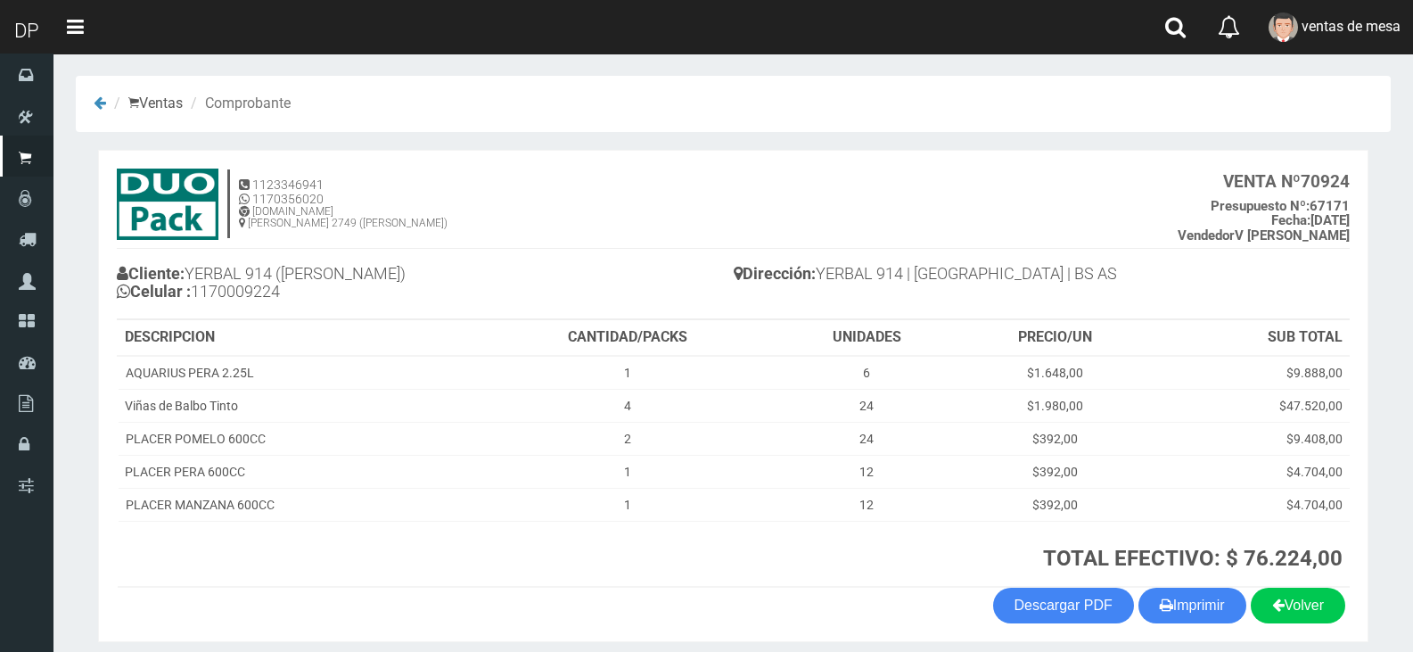
scroll to position [70, 0]
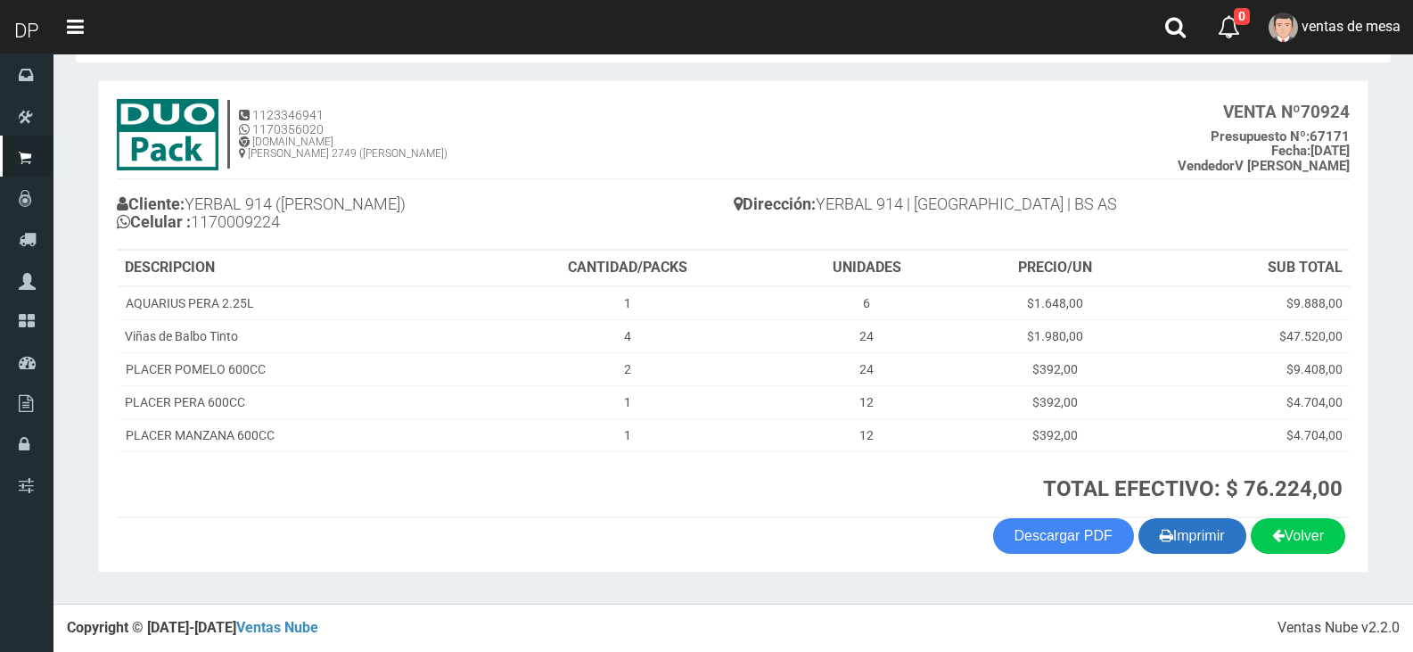
click at [1187, 534] on button "Imprimir" at bounding box center [1192, 536] width 108 height 36
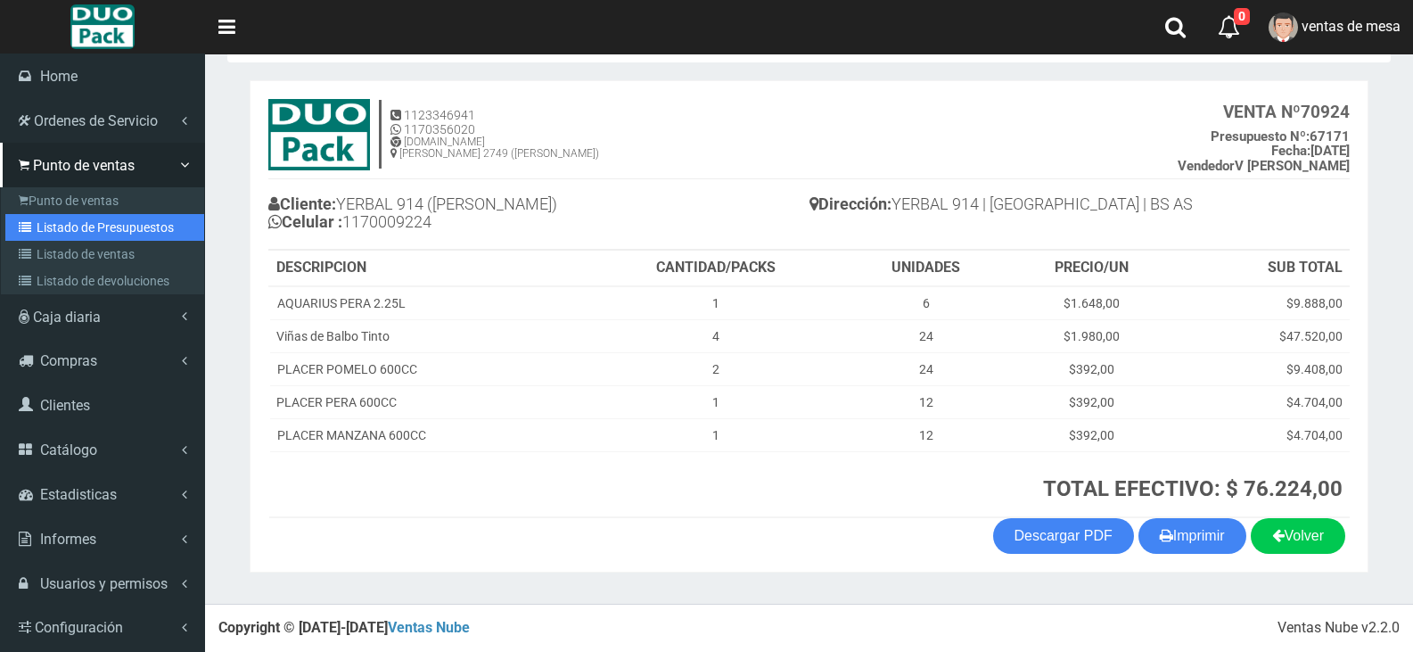
click at [47, 226] on link "Listado de Presupuestos" at bounding box center [104, 227] width 199 height 27
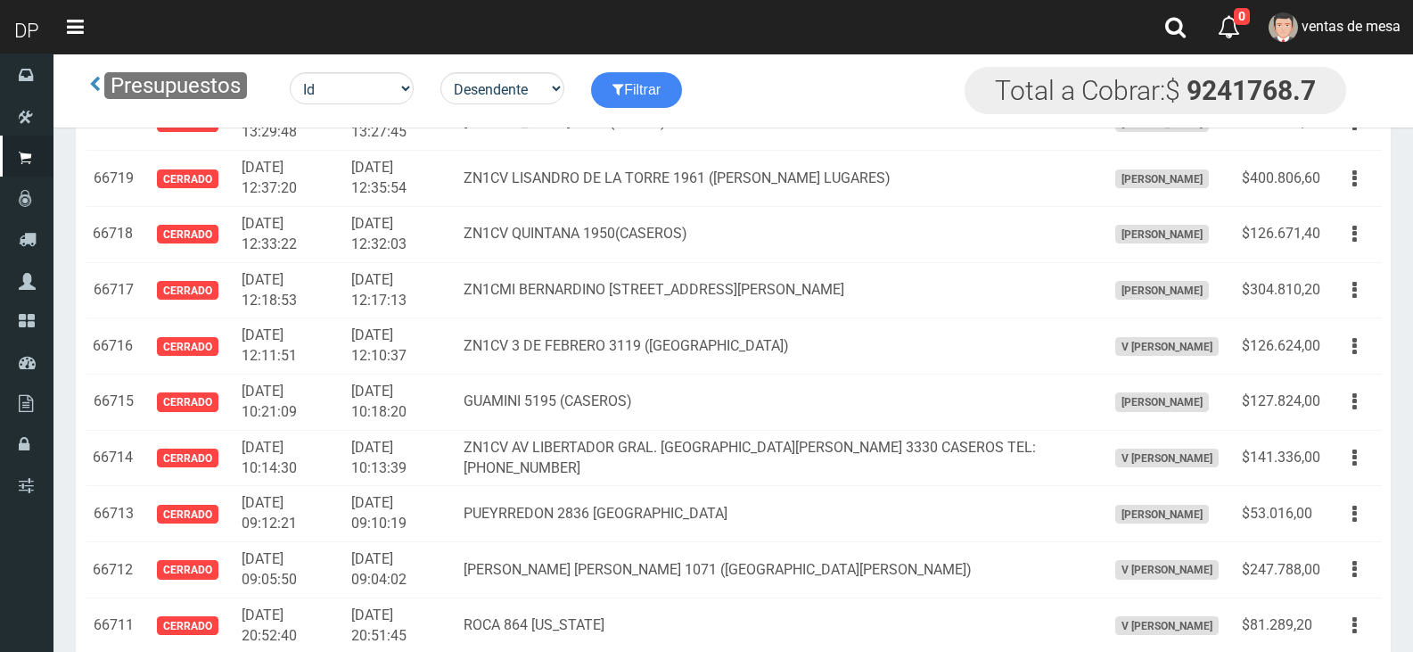
scroll to position [77, 0]
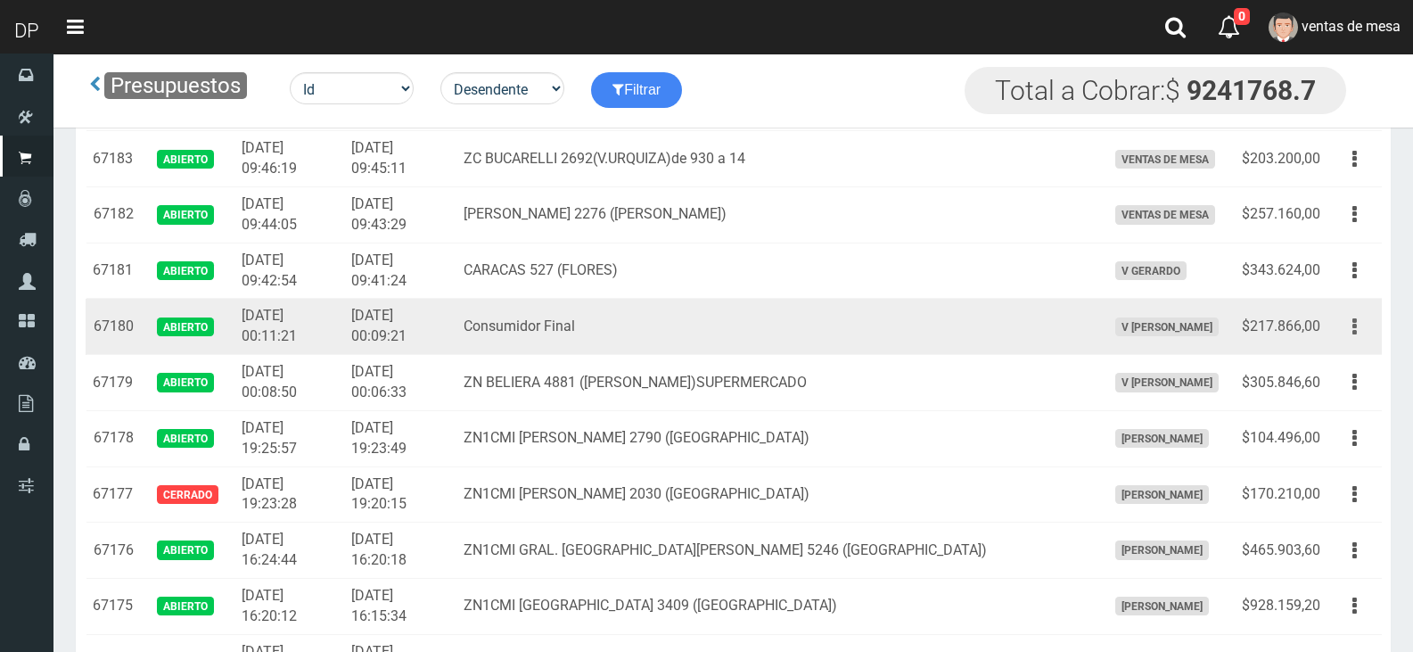
click at [1341, 316] on button "button" at bounding box center [1355, 326] width 40 height 31
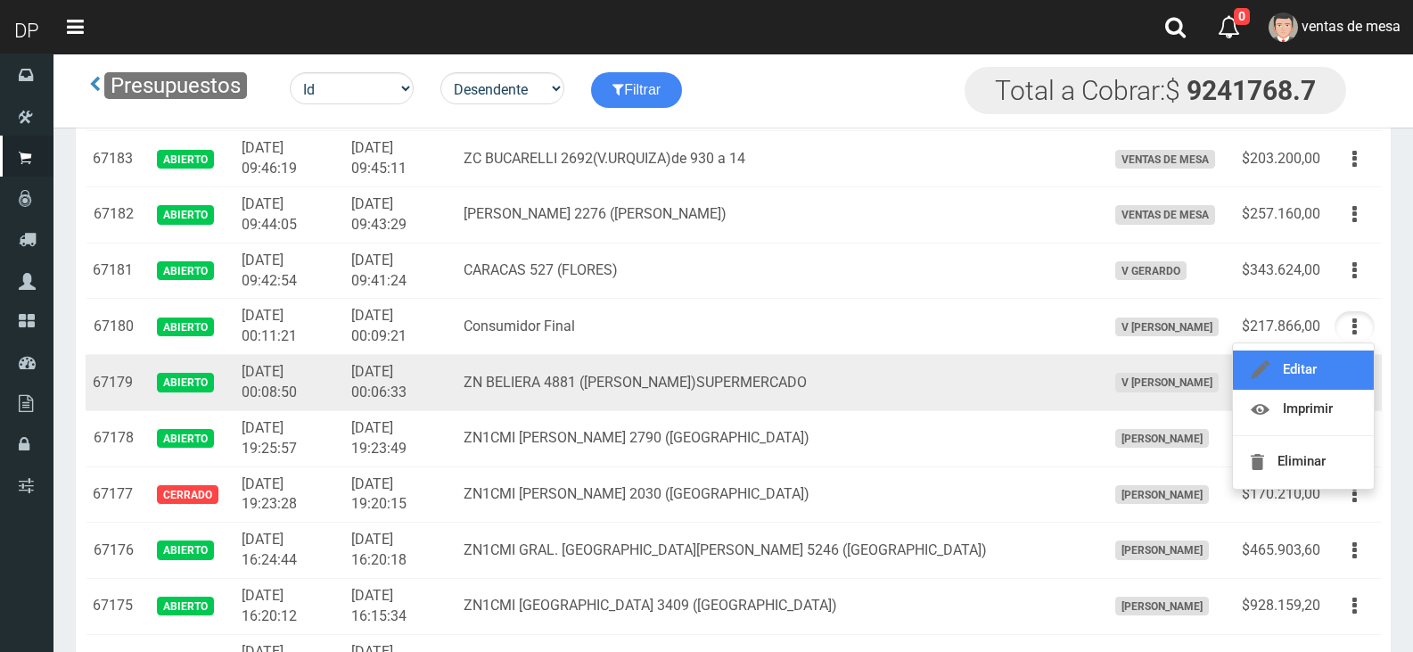
click at [1342, 357] on link "Editar" at bounding box center [1303, 369] width 141 height 39
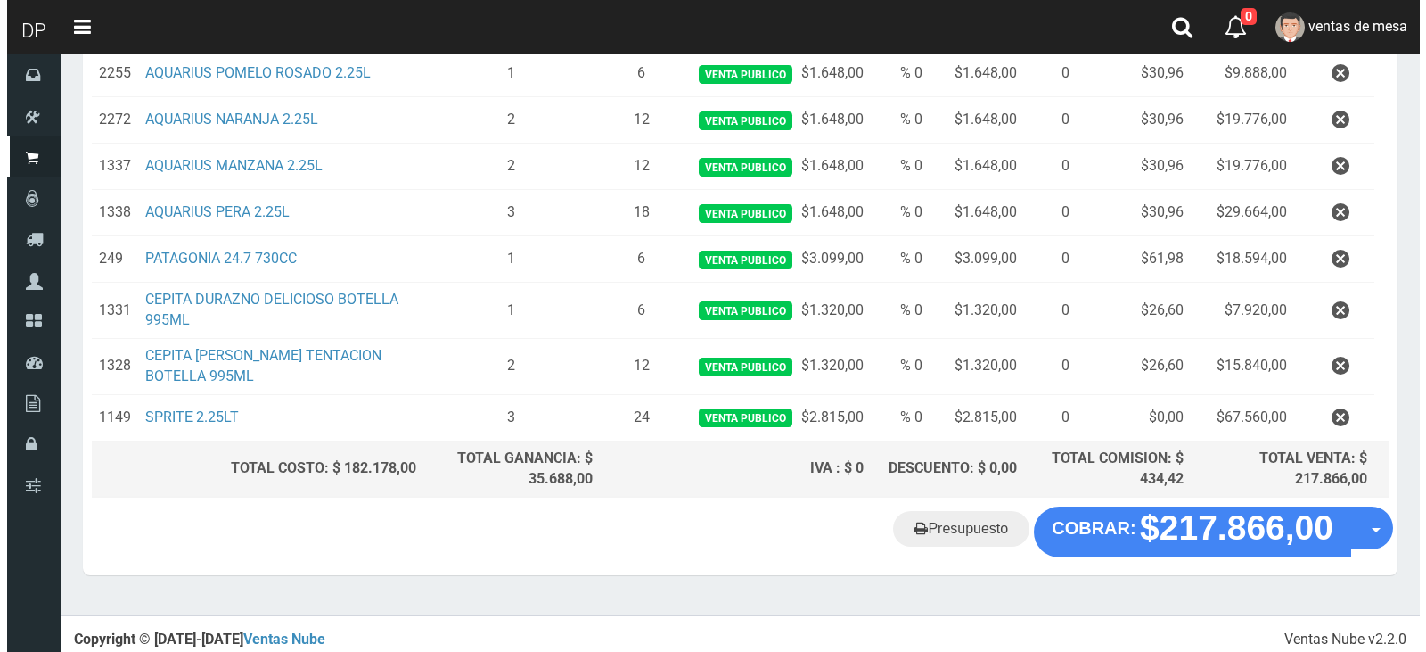
scroll to position [430, 0]
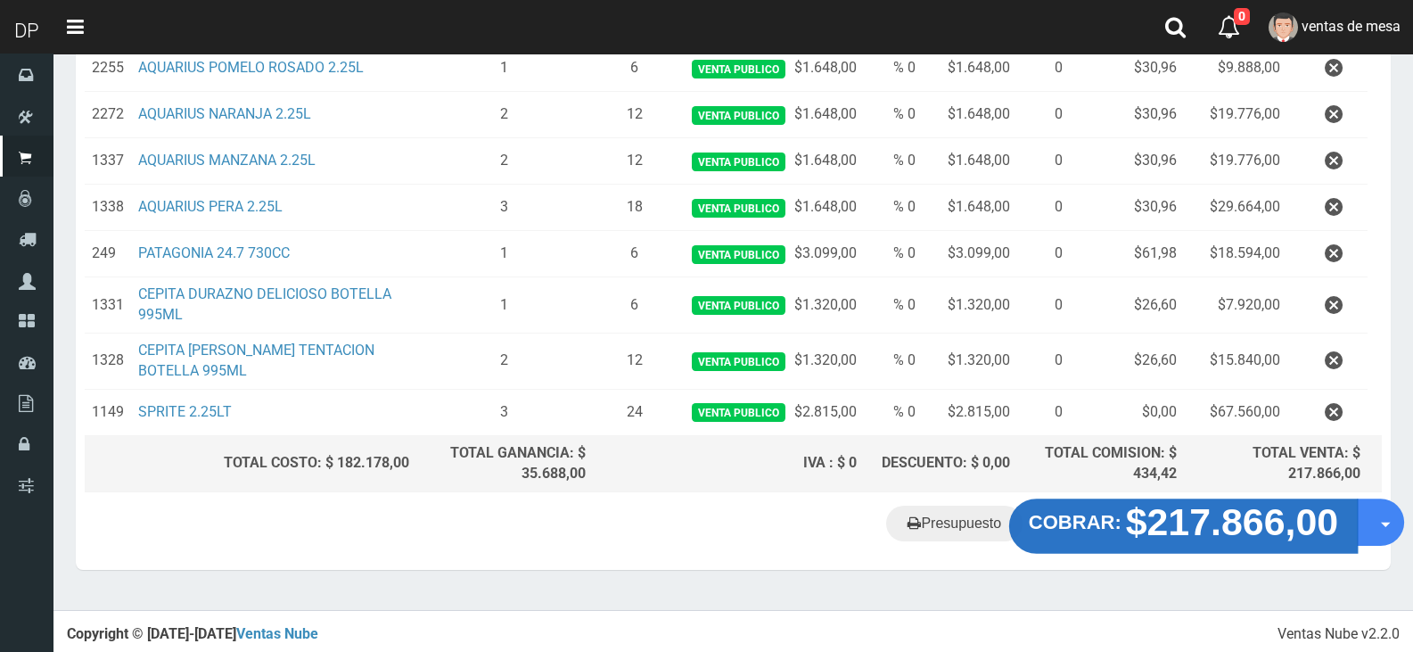
click at [1194, 540] on strong "$217.866,00" at bounding box center [1232, 522] width 213 height 42
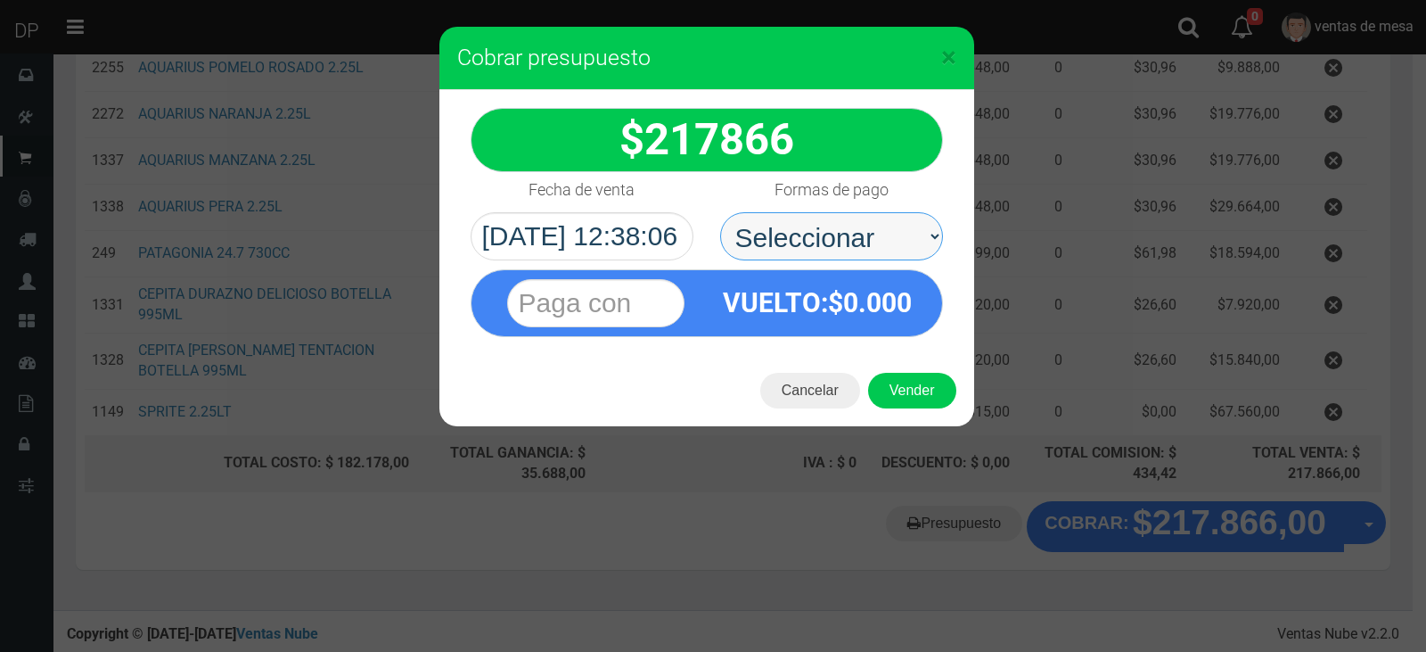
click at [878, 234] on select "Seleccionar Efectivo Tarjeta de Crédito Depósito Débito" at bounding box center [831, 236] width 223 height 48
select select "Efectivo"
click at [720, 212] on select "Seleccionar Efectivo Tarjeta de Crédito Depósito Débito" at bounding box center [831, 236] width 223 height 48
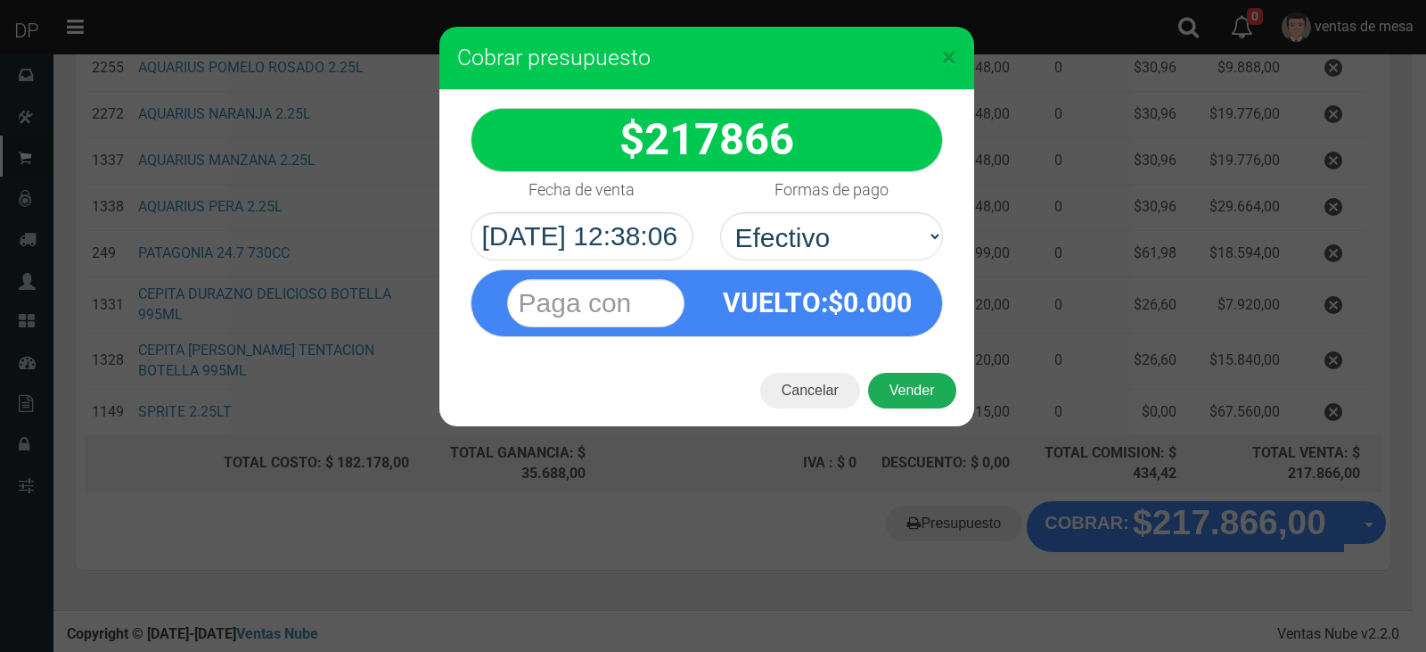
click at [912, 385] on button "Vender" at bounding box center [912, 391] width 88 height 36
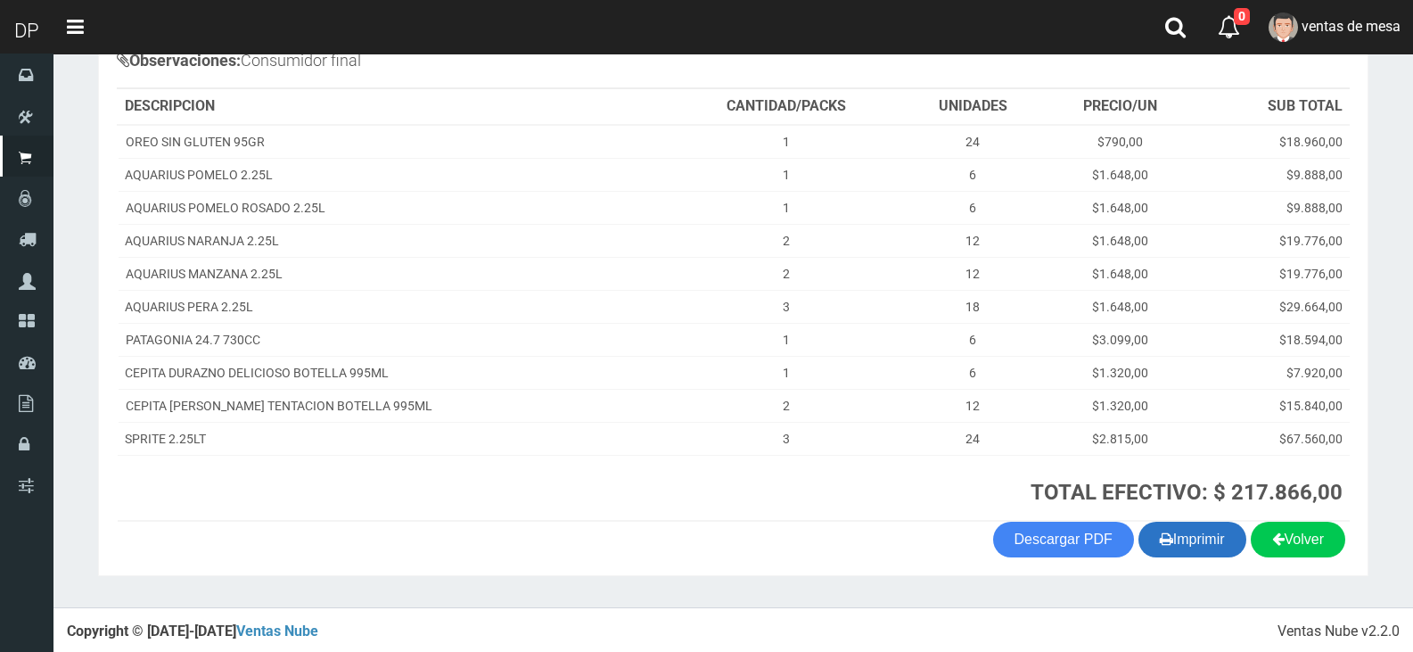
scroll to position [234, 0]
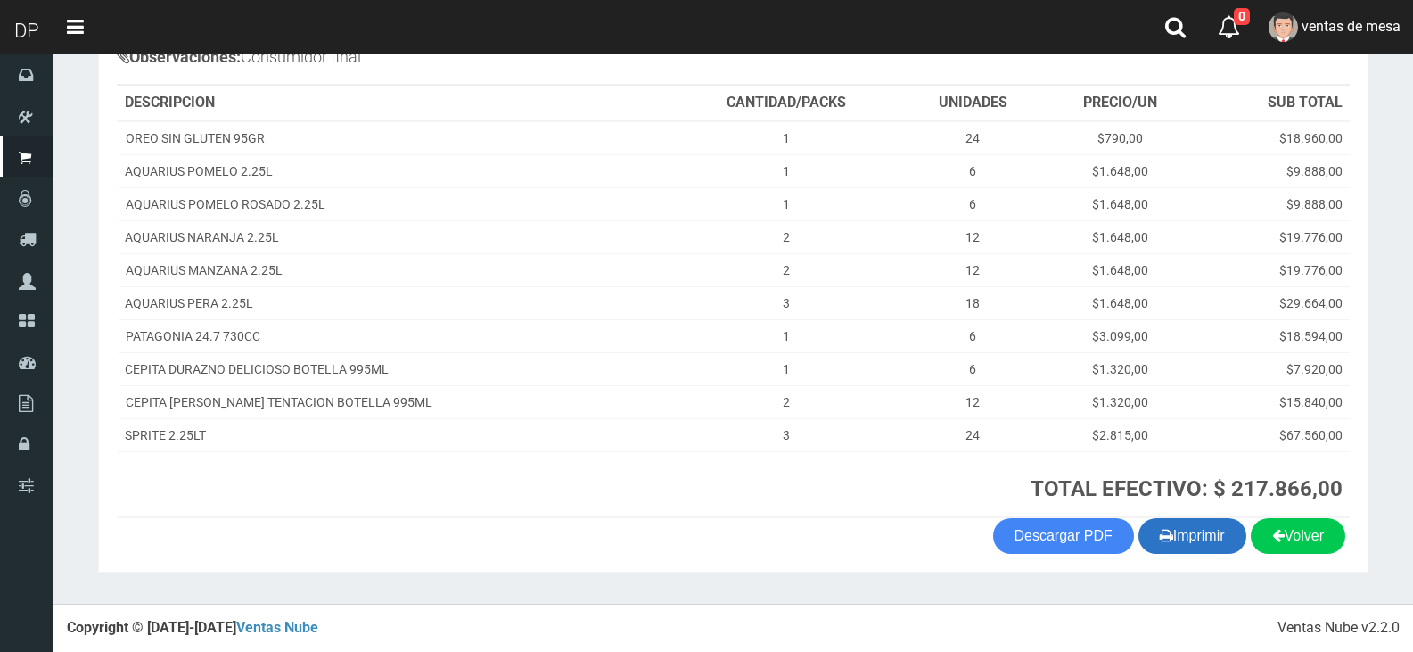
click at [1171, 535] on button "Imprimir" at bounding box center [1192, 536] width 108 height 36
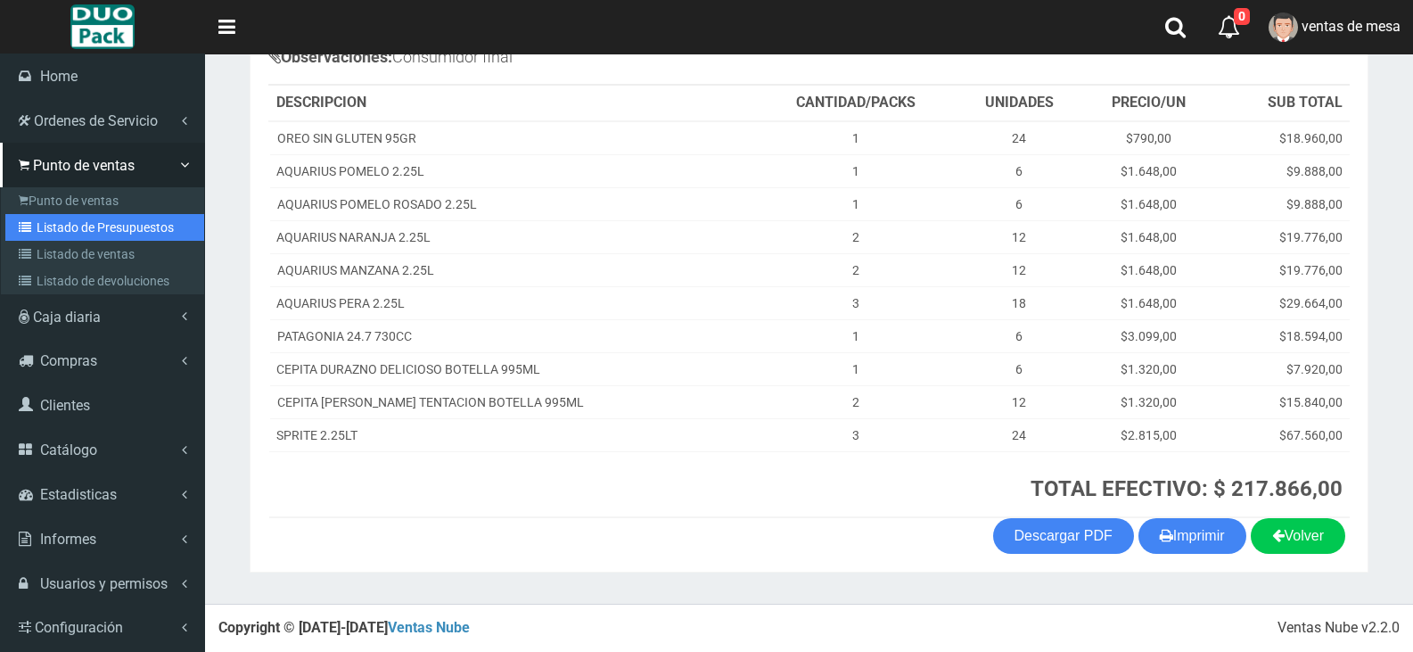
click at [23, 223] on icon at bounding box center [28, 227] width 18 height 12
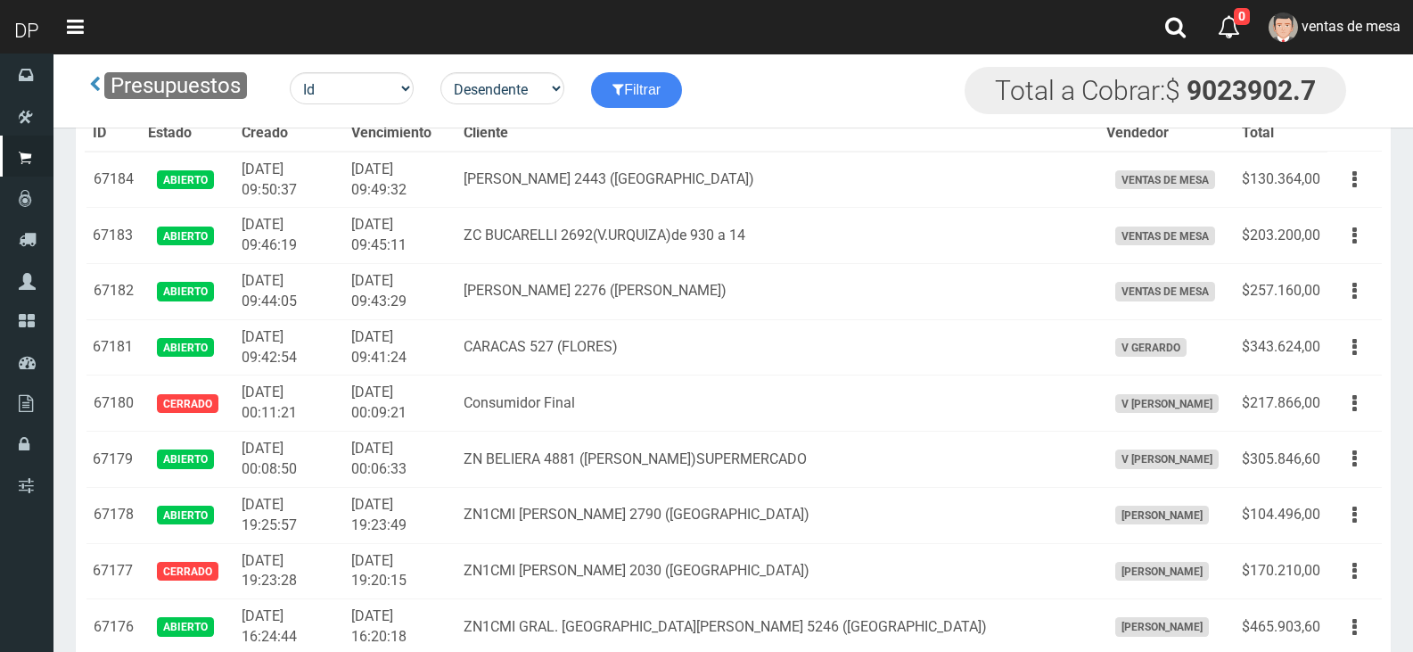
scroll to position [784, 0]
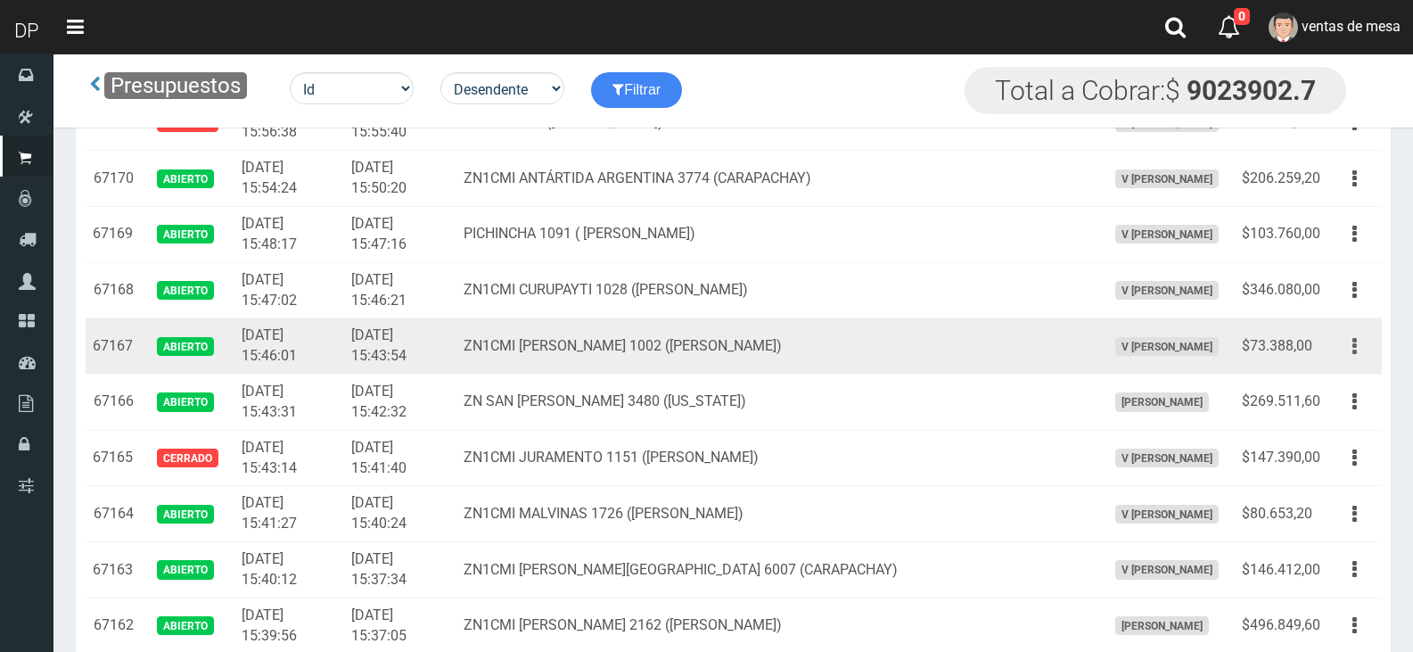
click at [1357, 351] on button "button" at bounding box center [1355, 346] width 40 height 31
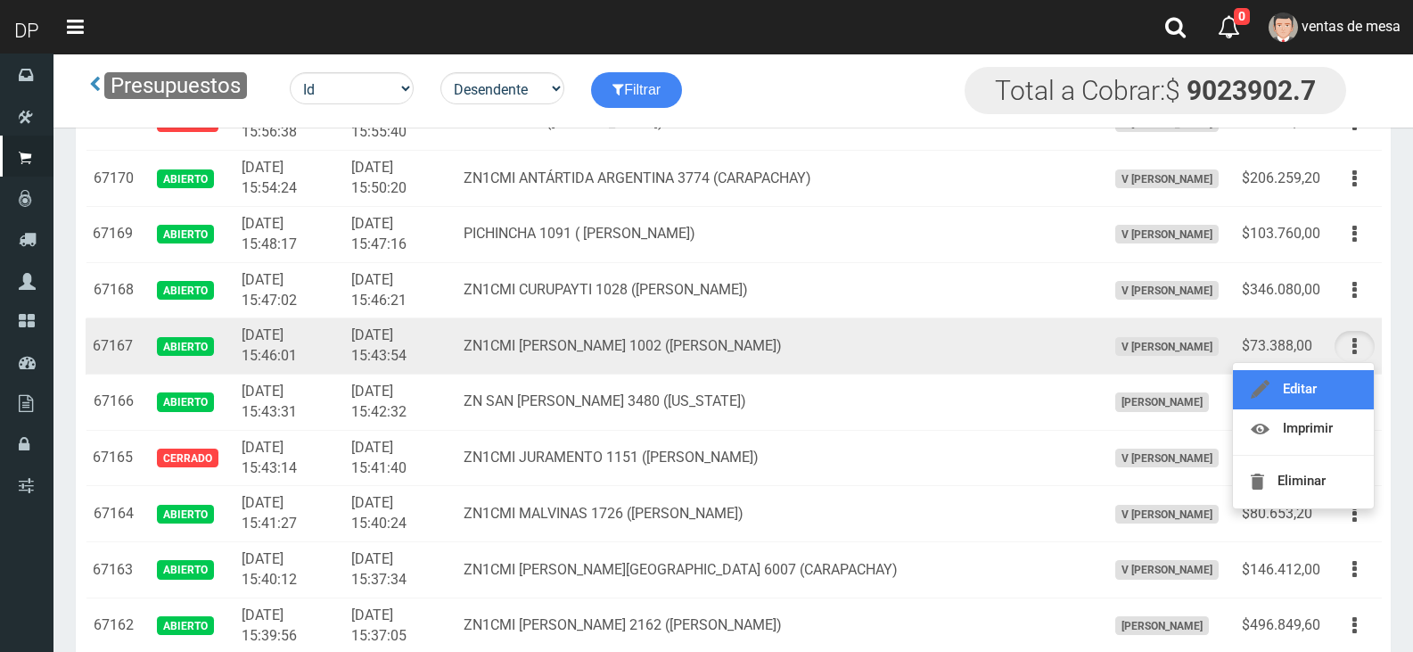
click at [1341, 391] on link "Editar" at bounding box center [1303, 389] width 141 height 39
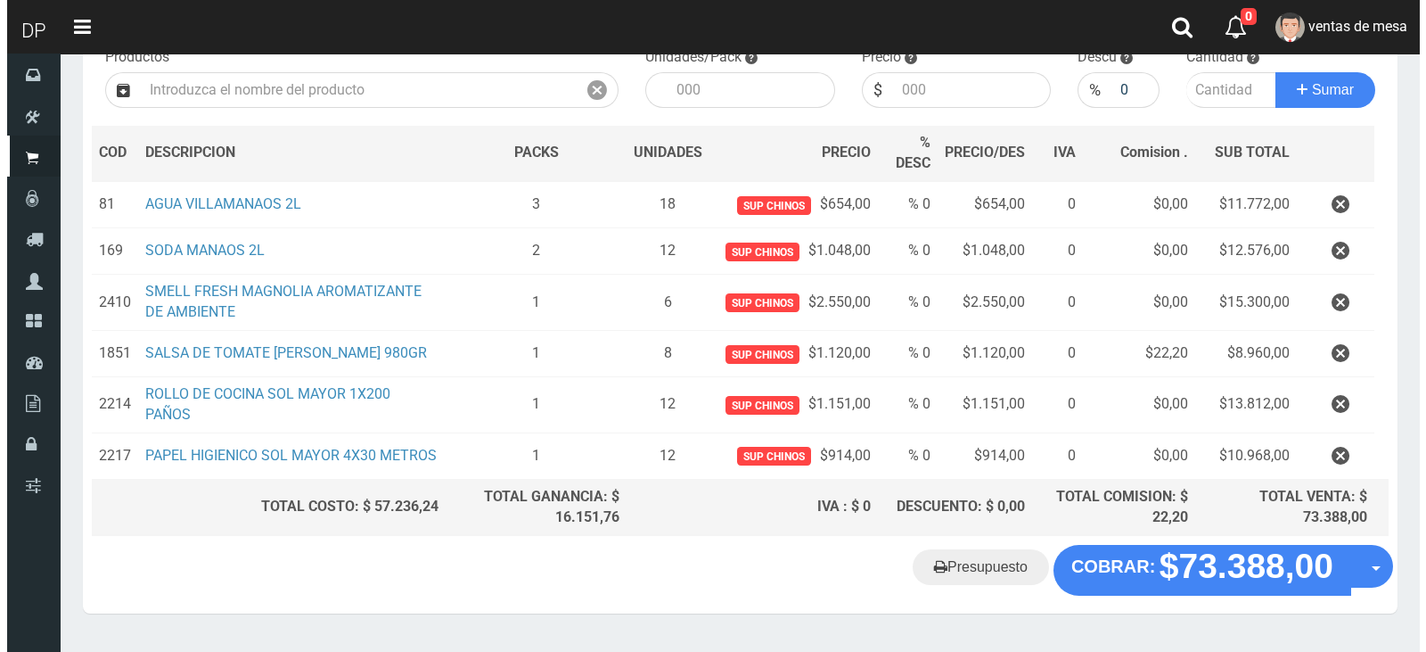
scroll to position [254, 0]
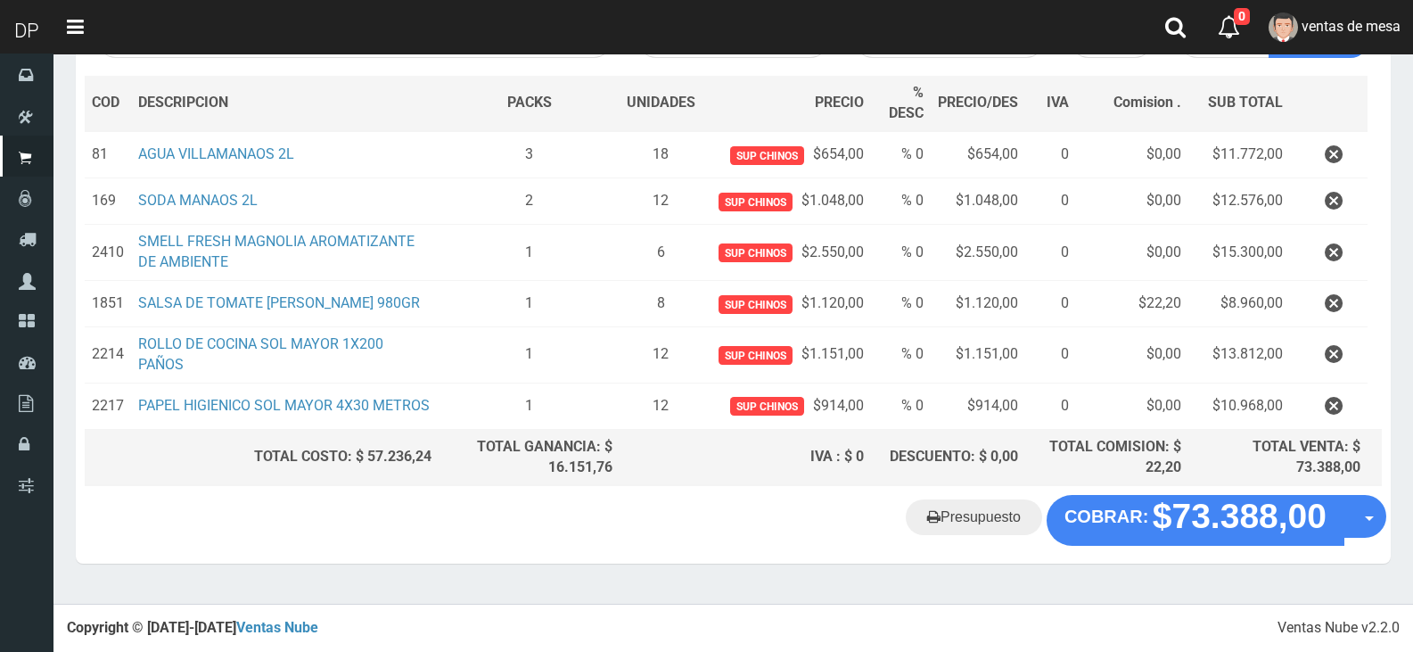
click at [1150, 495] on div "Cliente 2 ZN1CMI [PERSON_NAME] 1002 ([PERSON_NAME]) Nuevo Listas venta publico …" at bounding box center [733, 202] width 1315 height 585
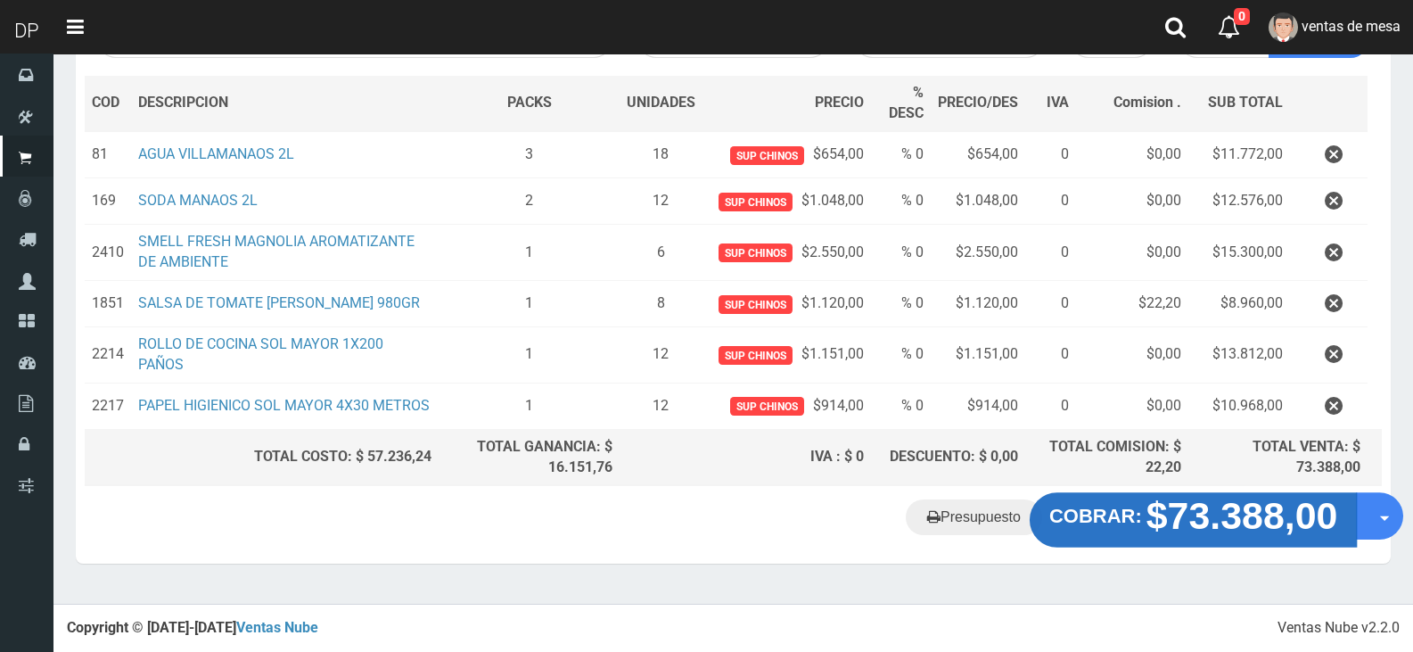
click at [1142, 512] on strong "COBRAR:" at bounding box center [1095, 515] width 93 height 21
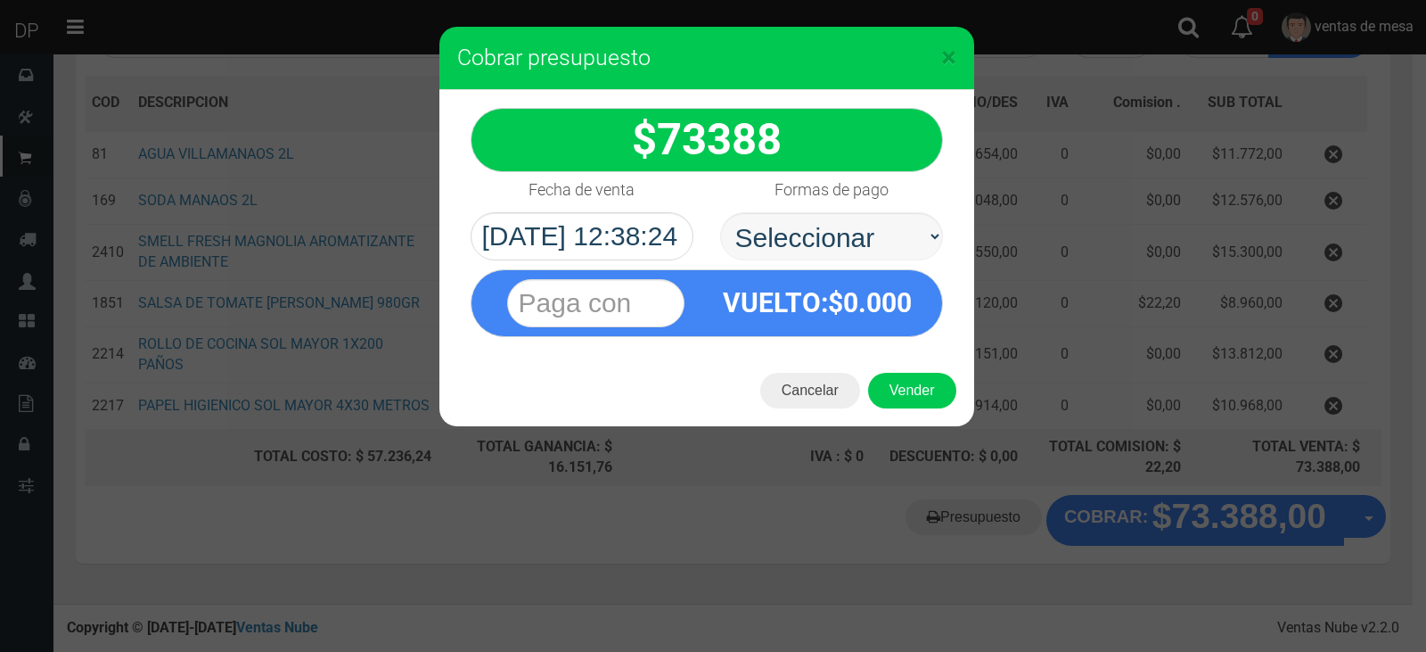
click at [803, 222] on select "Seleccionar Efectivo Tarjeta de Crédito Depósito Débito" at bounding box center [831, 236] width 223 height 48
select select "Efectivo"
click at [720, 212] on select "Seleccionar Efectivo Tarjeta de Crédito Depósito Débito" at bounding box center [831, 236] width 223 height 48
click at [887, 380] on button "Vender" at bounding box center [912, 391] width 88 height 36
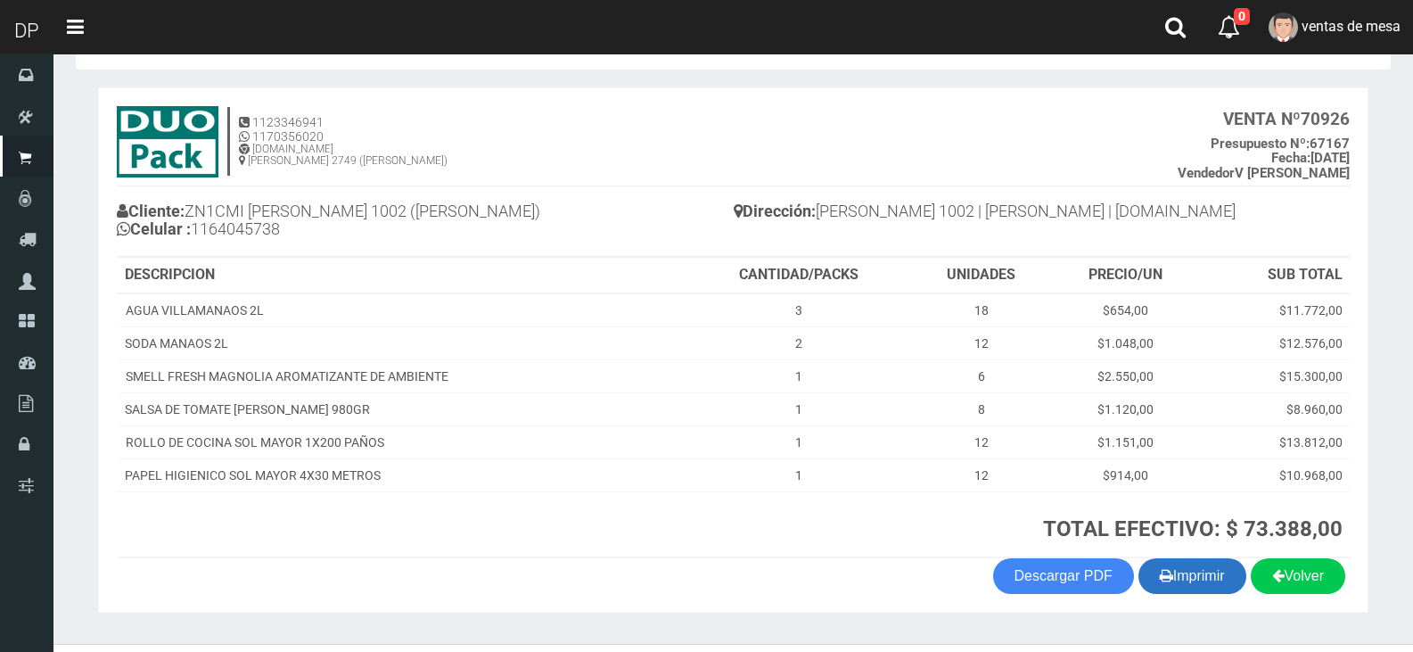
scroll to position [103, 0]
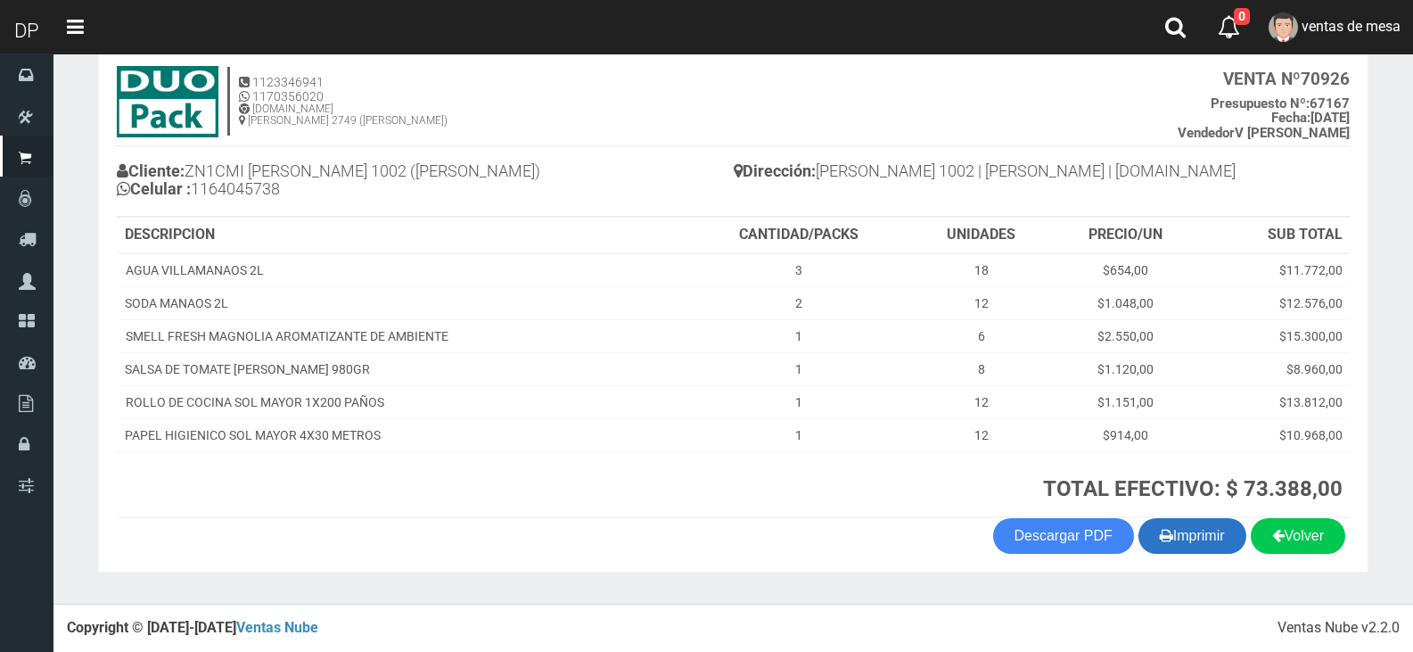
click at [1199, 550] on button "Imprimir" at bounding box center [1192, 536] width 108 height 36
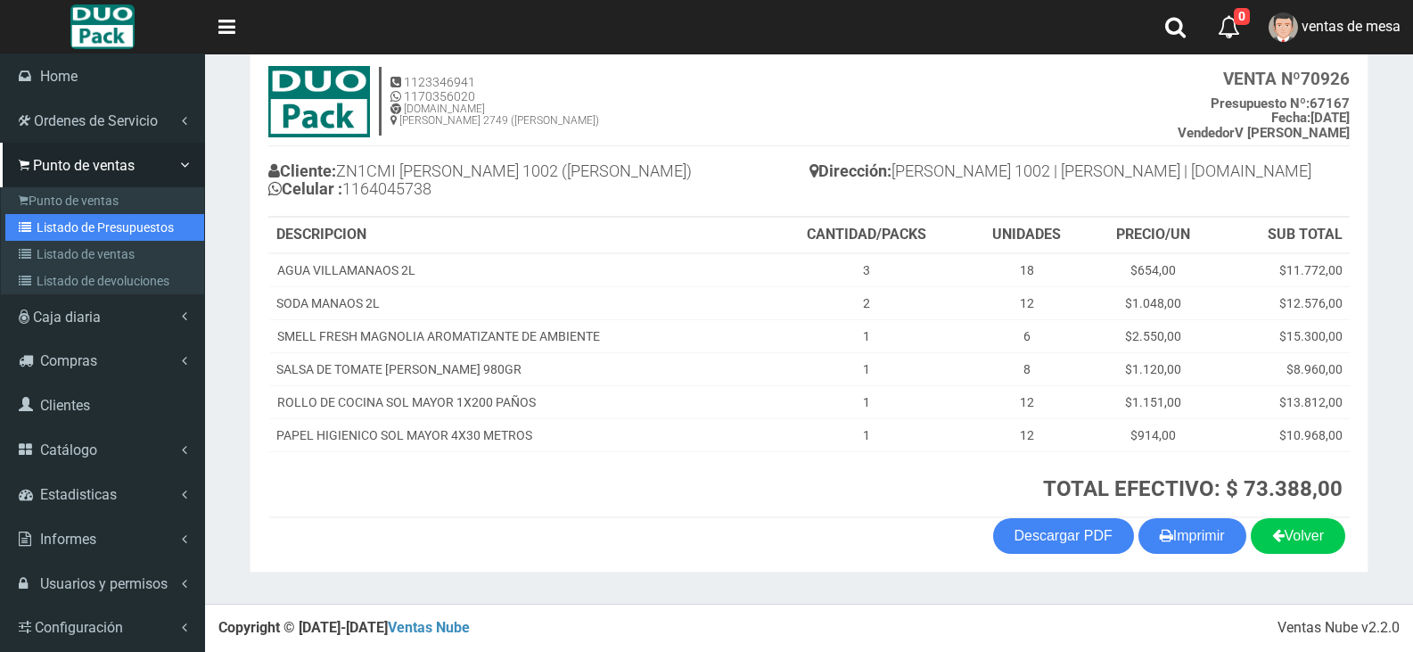
drag, startPoint x: 37, startPoint y: 224, endPoint x: 149, endPoint y: 175, distance: 122.6
click at [37, 224] on link "Listado de Presupuestos" at bounding box center [104, 227] width 199 height 27
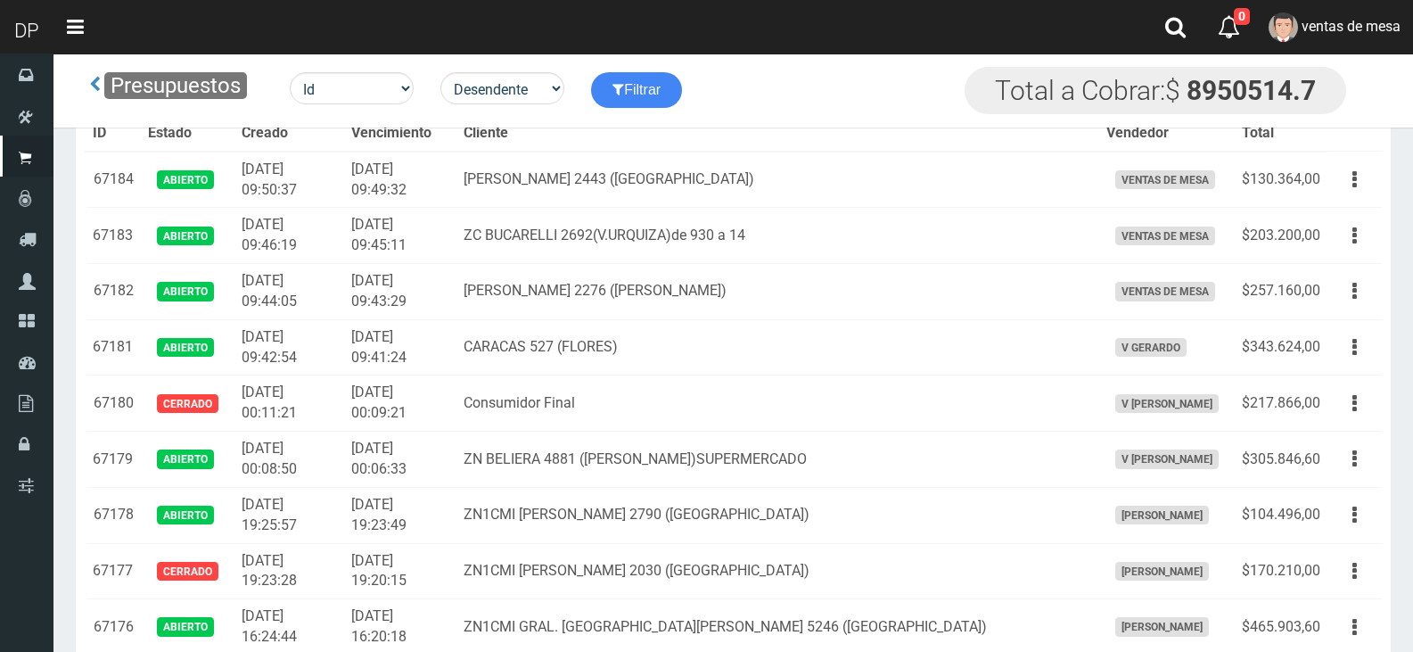
scroll to position [784, 0]
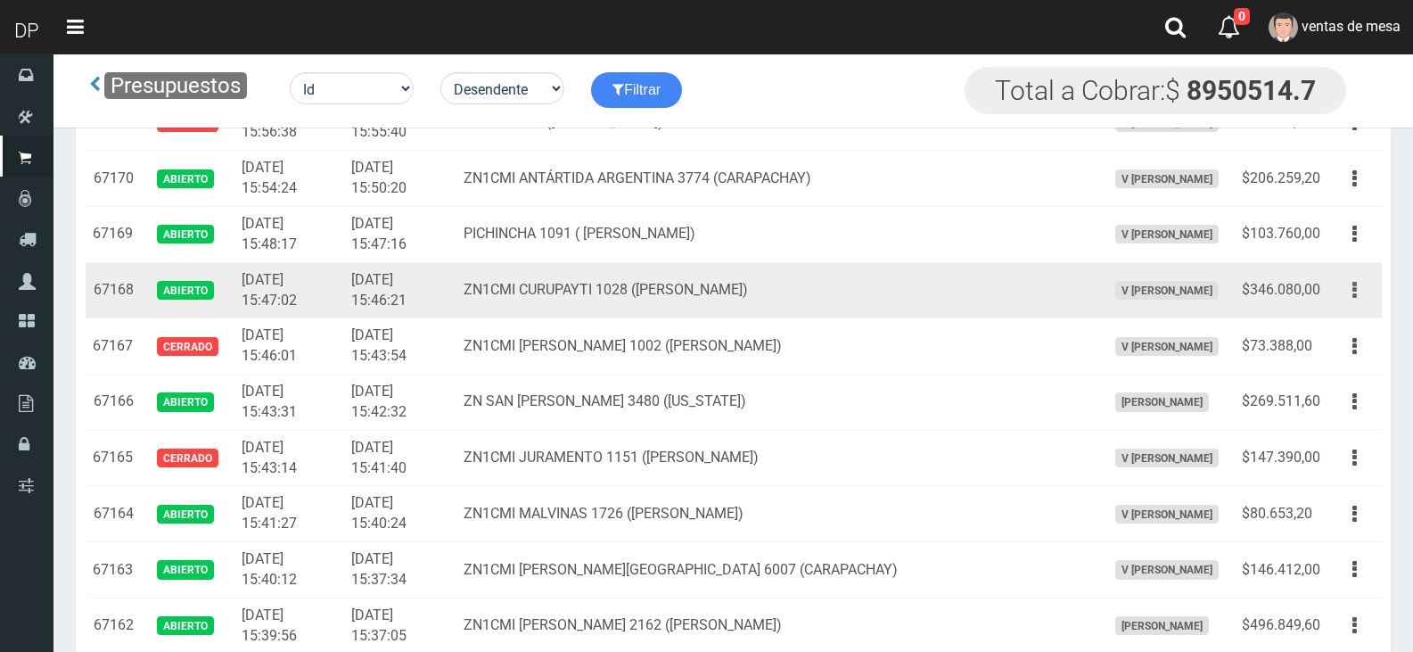
click at [1336, 294] on button "button" at bounding box center [1355, 290] width 40 height 31
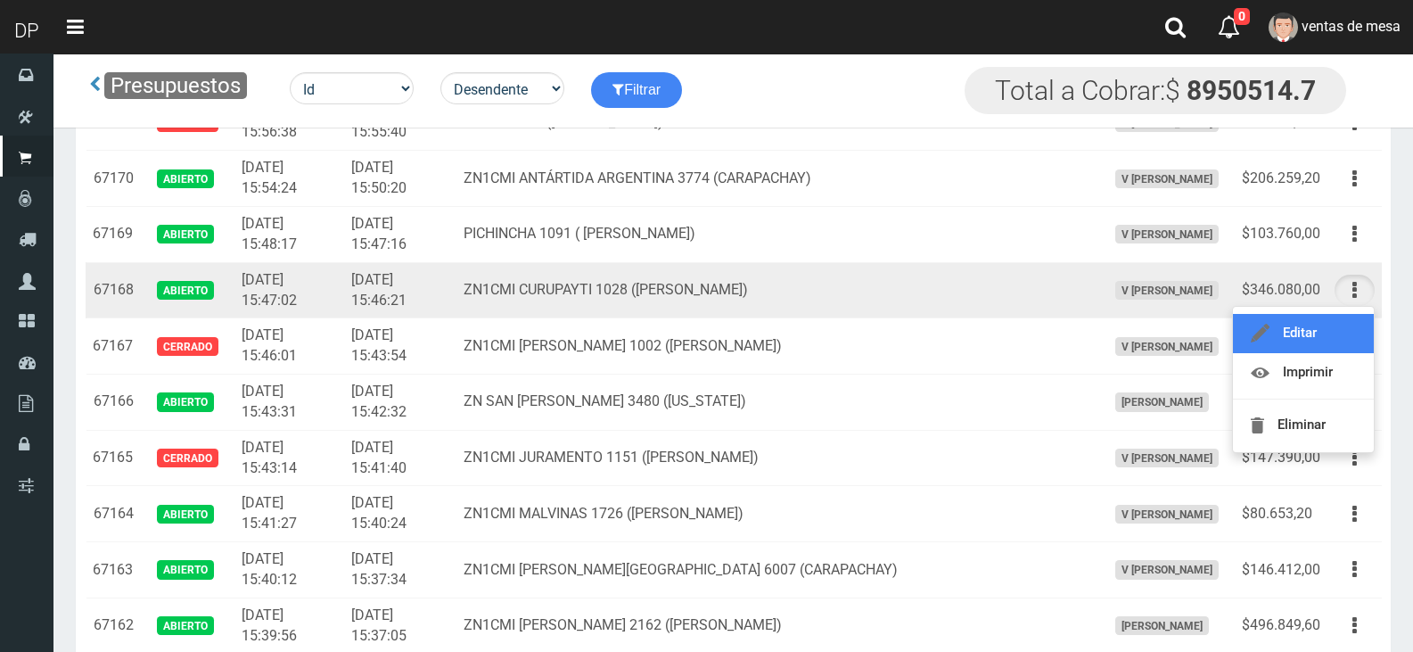
click at [1338, 323] on link "Editar" at bounding box center [1303, 333] width 141 height 39
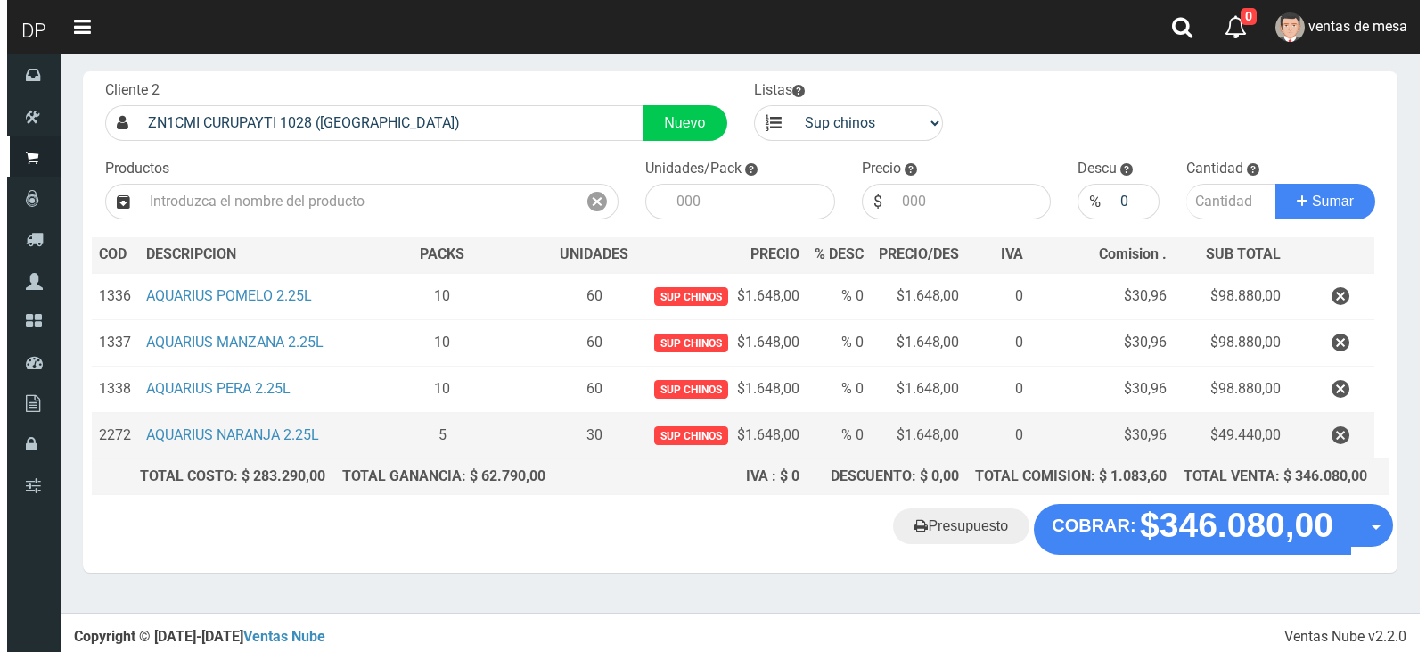
scroll to position [92, 0]
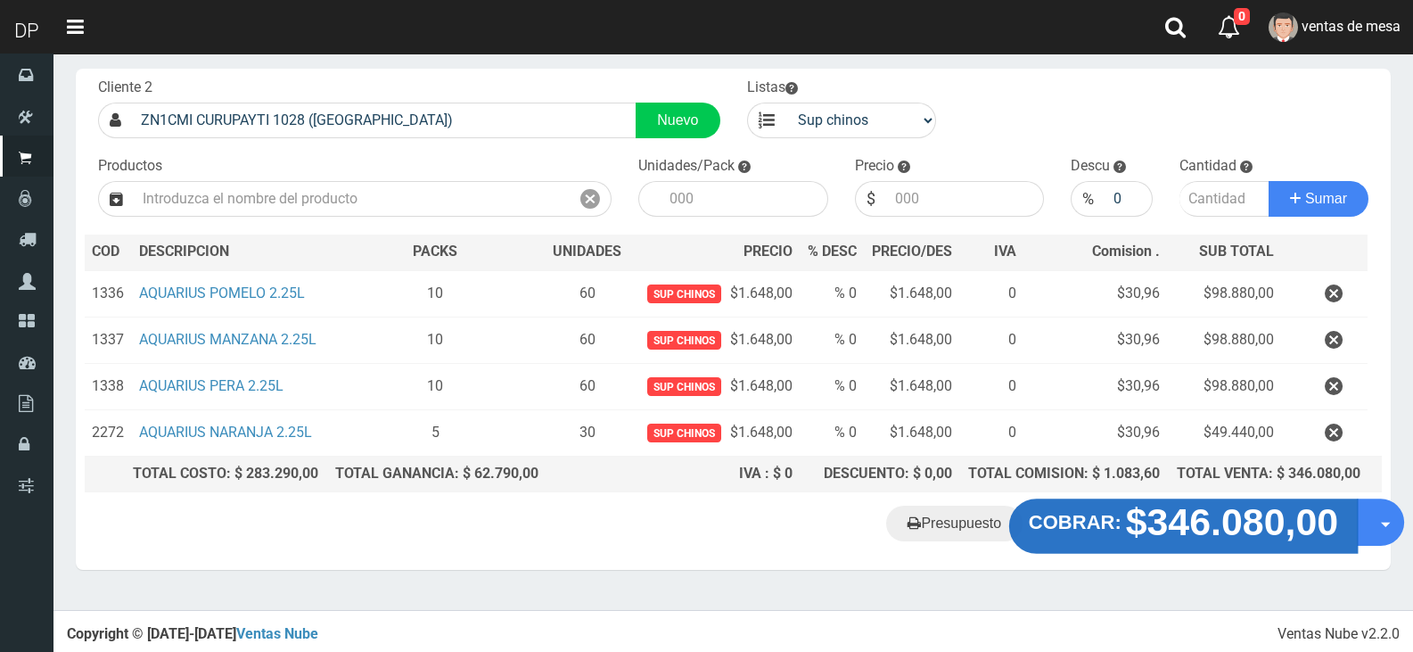
click at [1181, 532] on strong "$346.080,00" at bounding box center [1232, 522] width 213 height 42
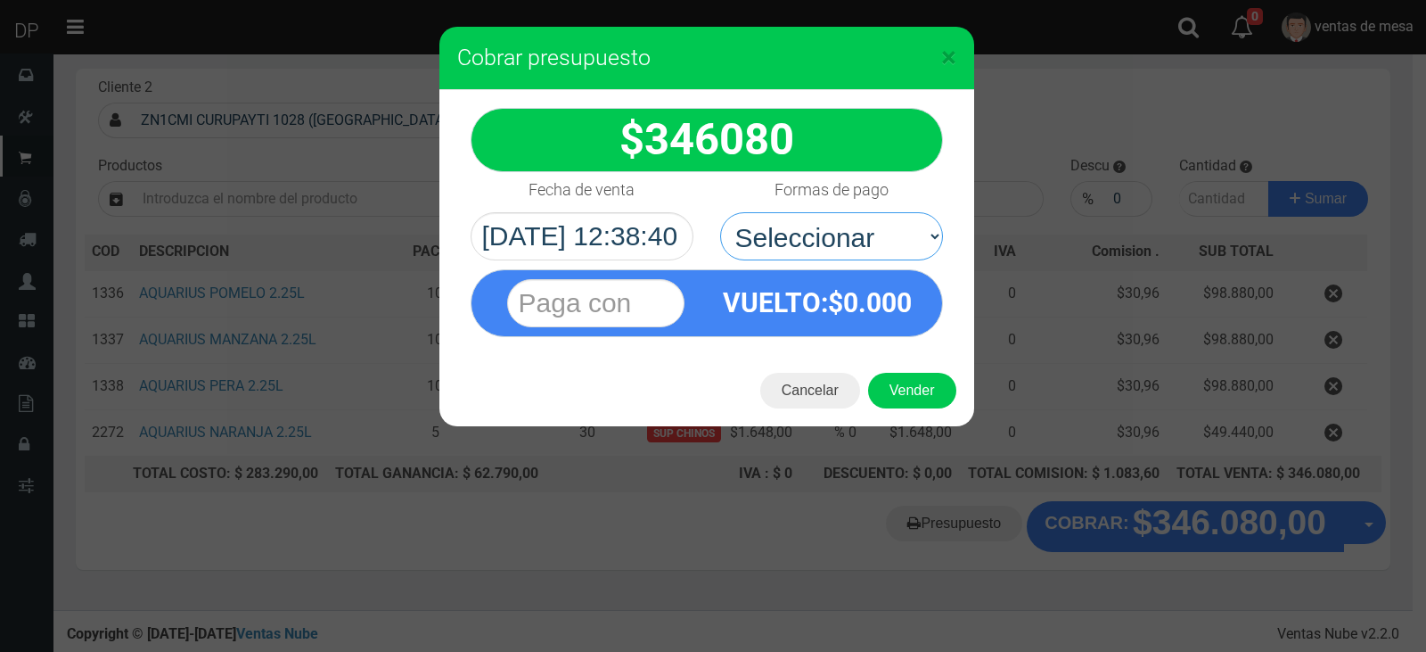
click at [890, 259] on select "Seleccionar Efectivo Tarjeta de Crédito Depósito Débito" at bounding box center [831, 236] width 223 height 48
select select "Efectivo"
click at [720, 212] on select "Seleccionar Efectivo Tarjeta de Crédito Depósito Débito" at bounding box center [831, 236] width 223 height 48
click at [907, 377] on button "Vender" at bounding box center [912, 391] width 88 height 36
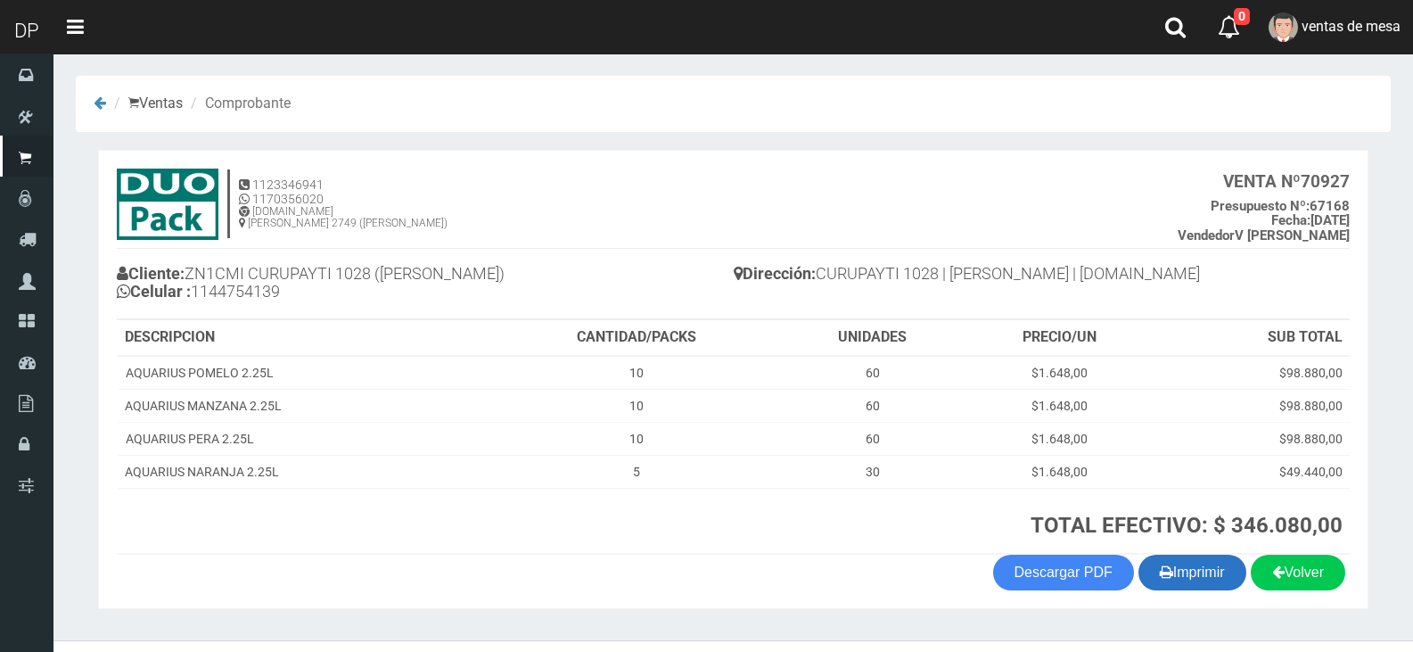
scroll to position [37, 0]
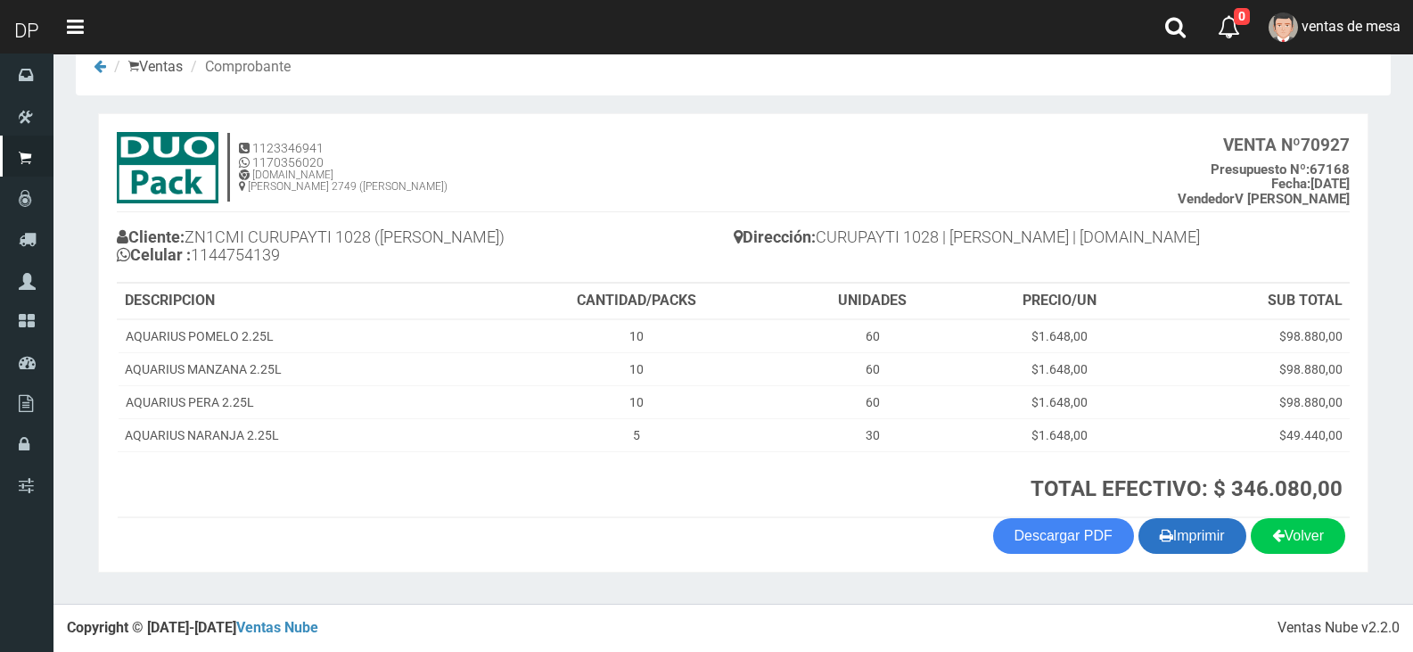
click at [1184, 521] on button "Imprimir" at bounding box center [1192, 536] width 108 height 36
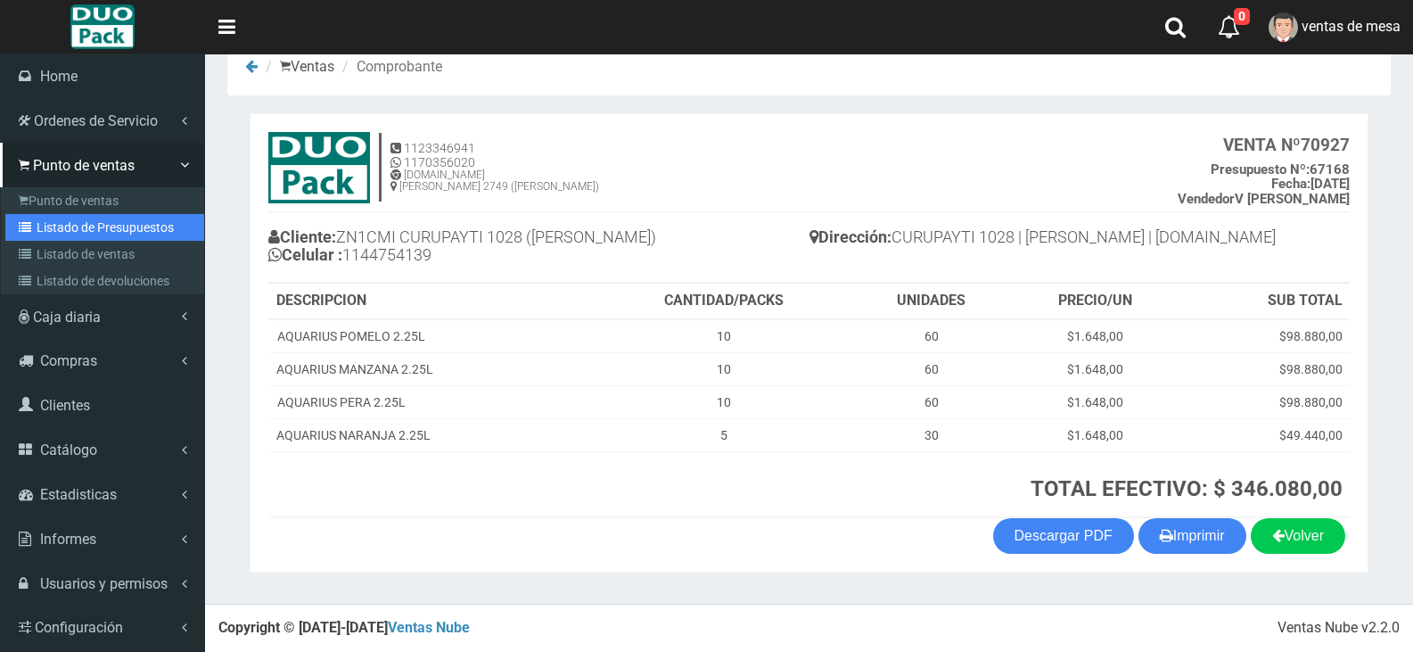
click at [72, 230] on link "Listado de Presupuestos" at bounding box center [104, 227] width 199 height 27
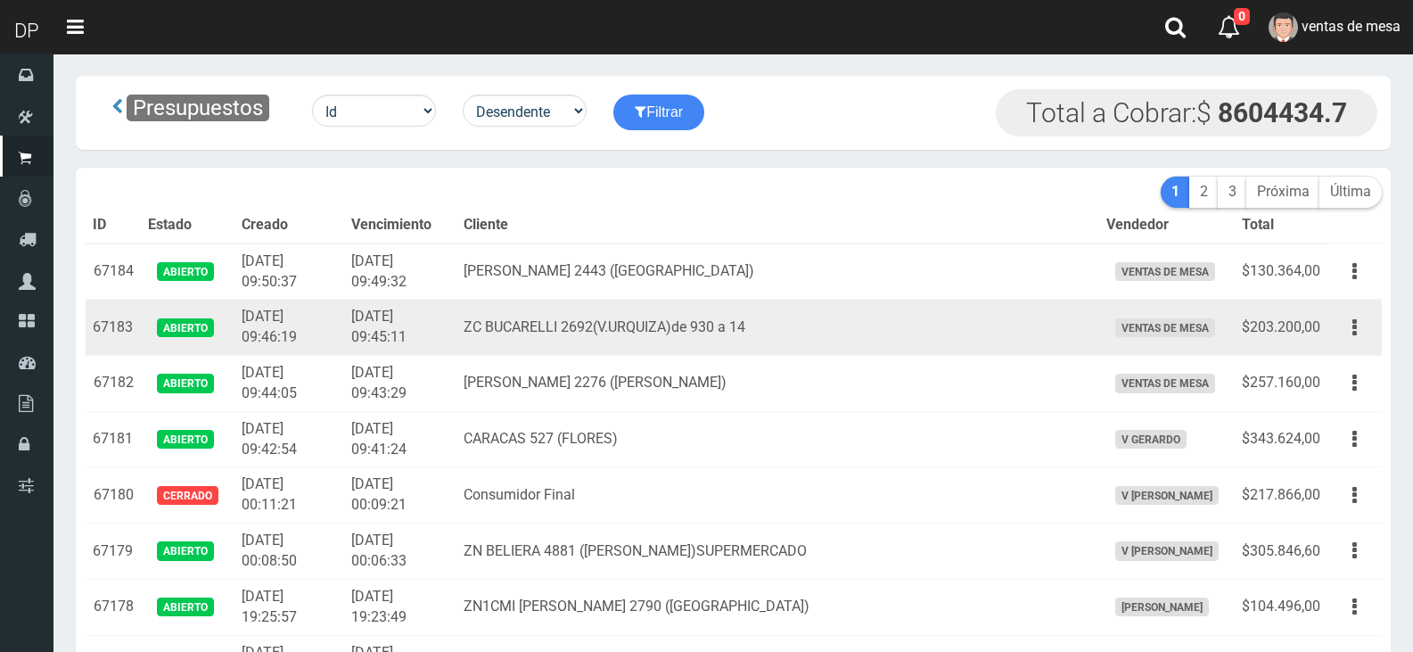
scroll to position [784, 0]
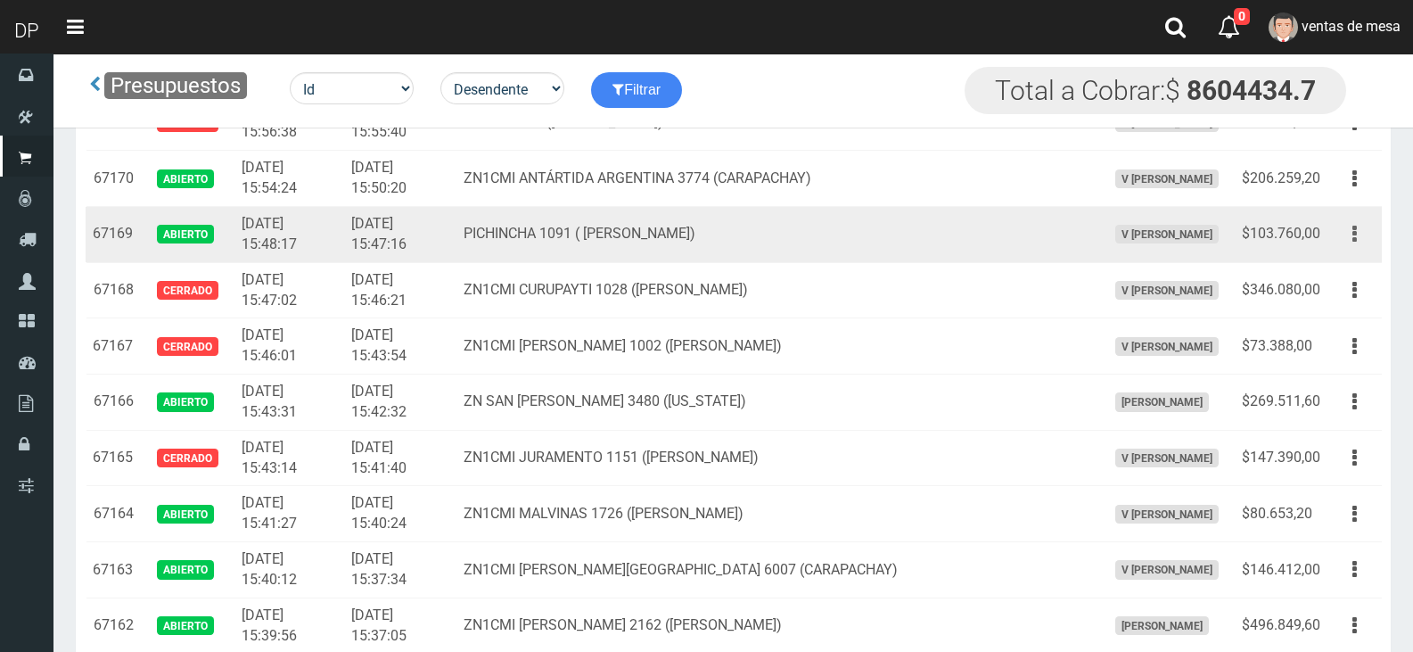
click at [1350, 248] on button "button" at bounding box center [1355, 233] width 40 height 31
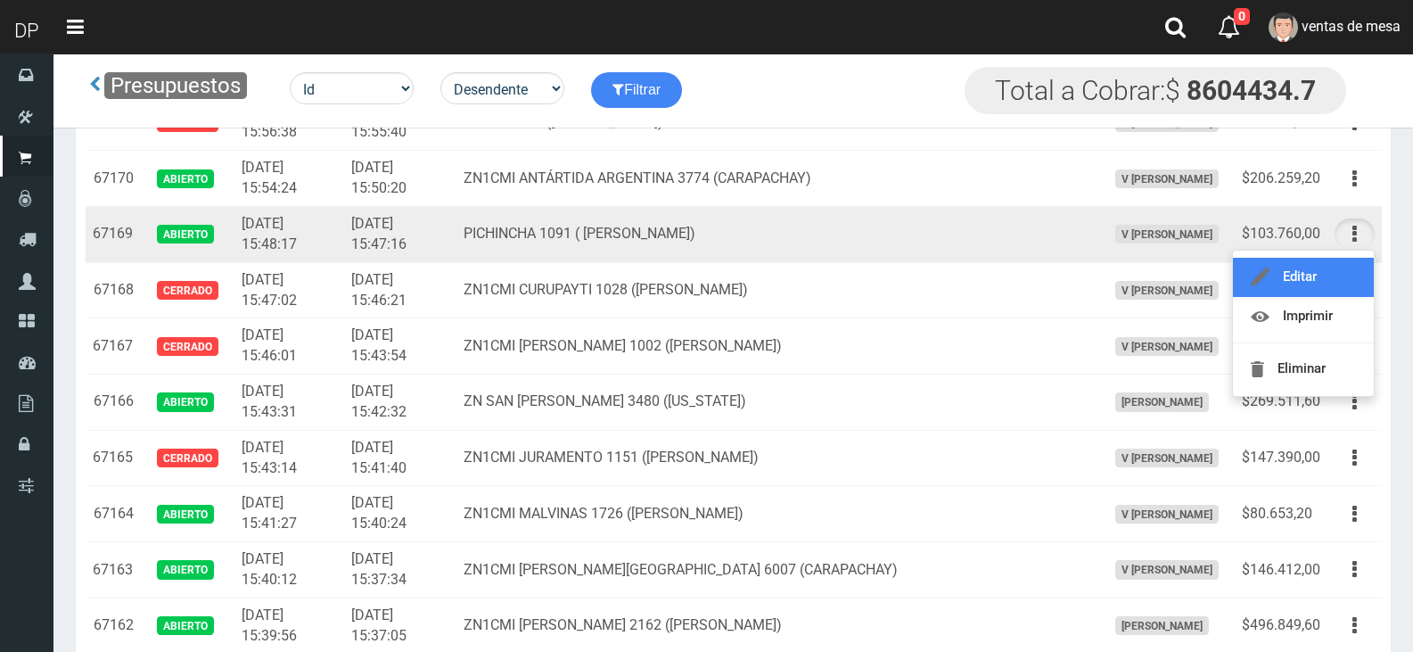
click at [1340, 264] on link "Editar" at bounding box center [1303, 277] width 141 height 39
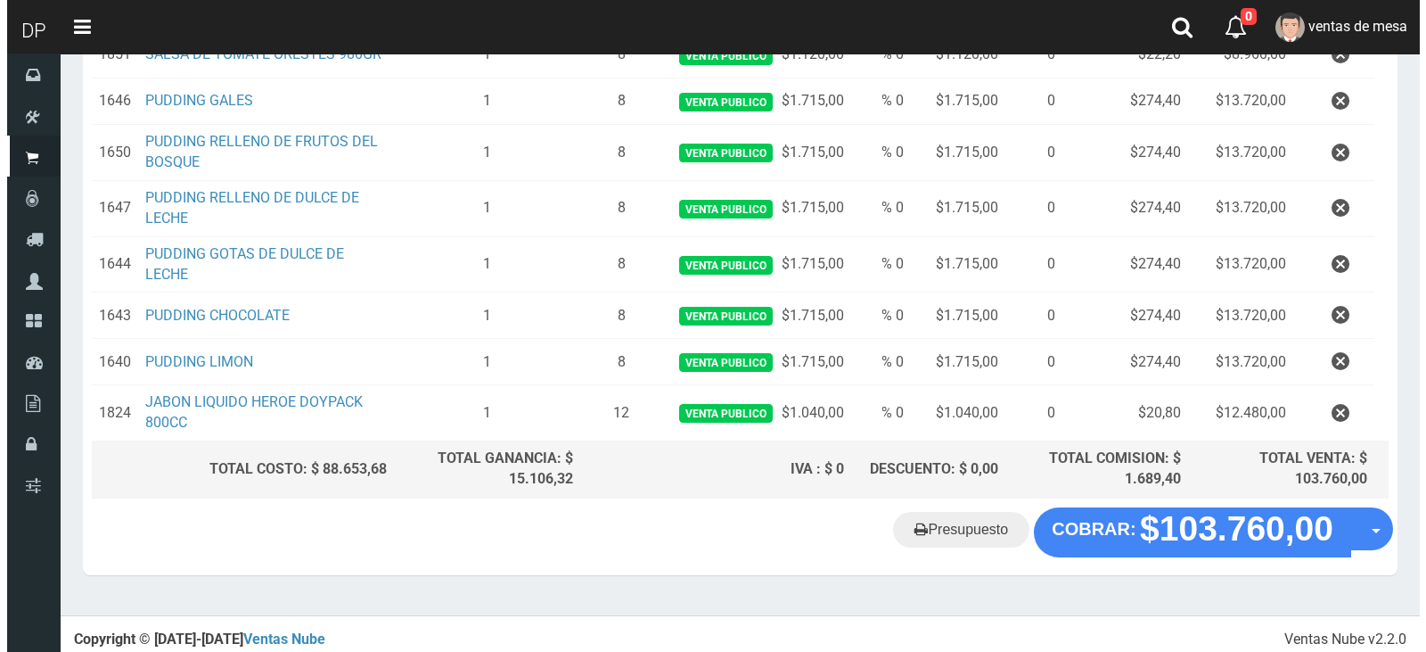
scroll to position [357, 0]
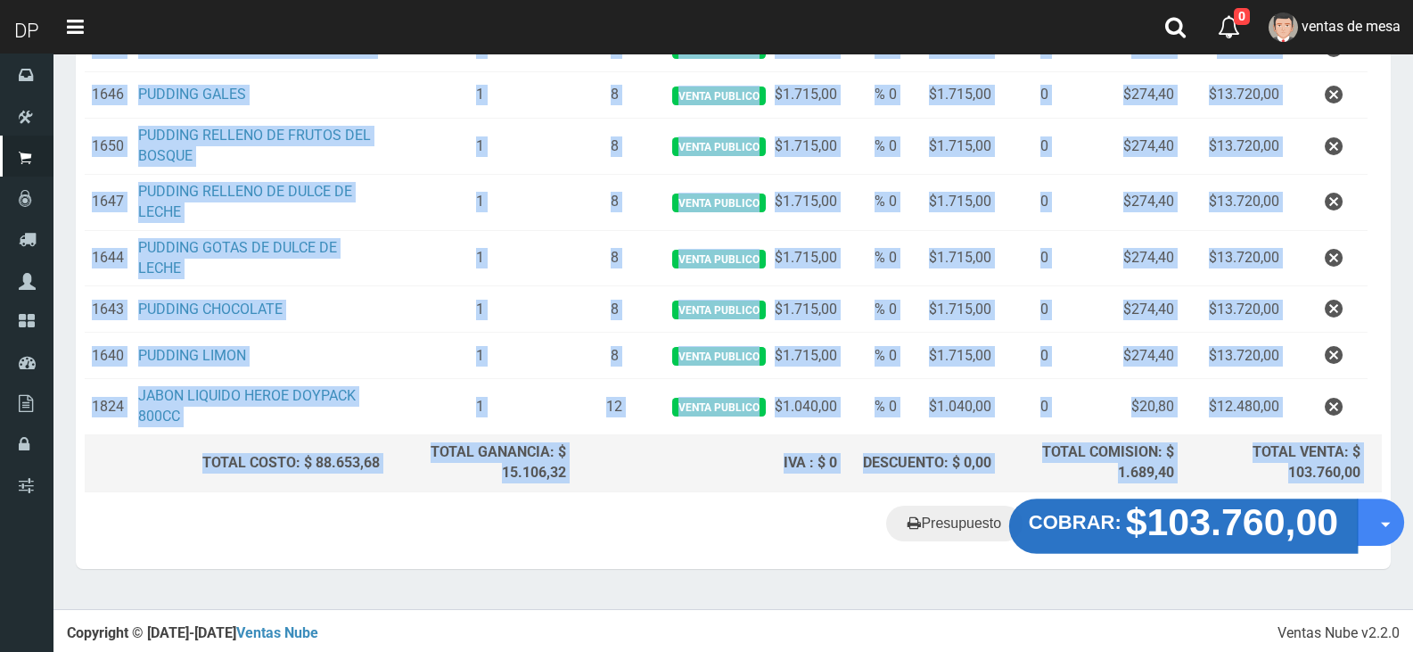
drag, startPoint x: 1185, startPoint y: 502, endPoint x: 1183, endPoint y: 513, distance: 10.8
click at [1184, 505] on div "Cliente 1 [GEOGRAPHIC_DATA] 1091 ( [PERSON_NAME]) Nuevo Listas venta publico Su…" at bounding box center [733, 186] width 1315 height 765
click at [1181, 525] on strong "$103.760,00" at bounding box center [1232, 522] width 213 height 42
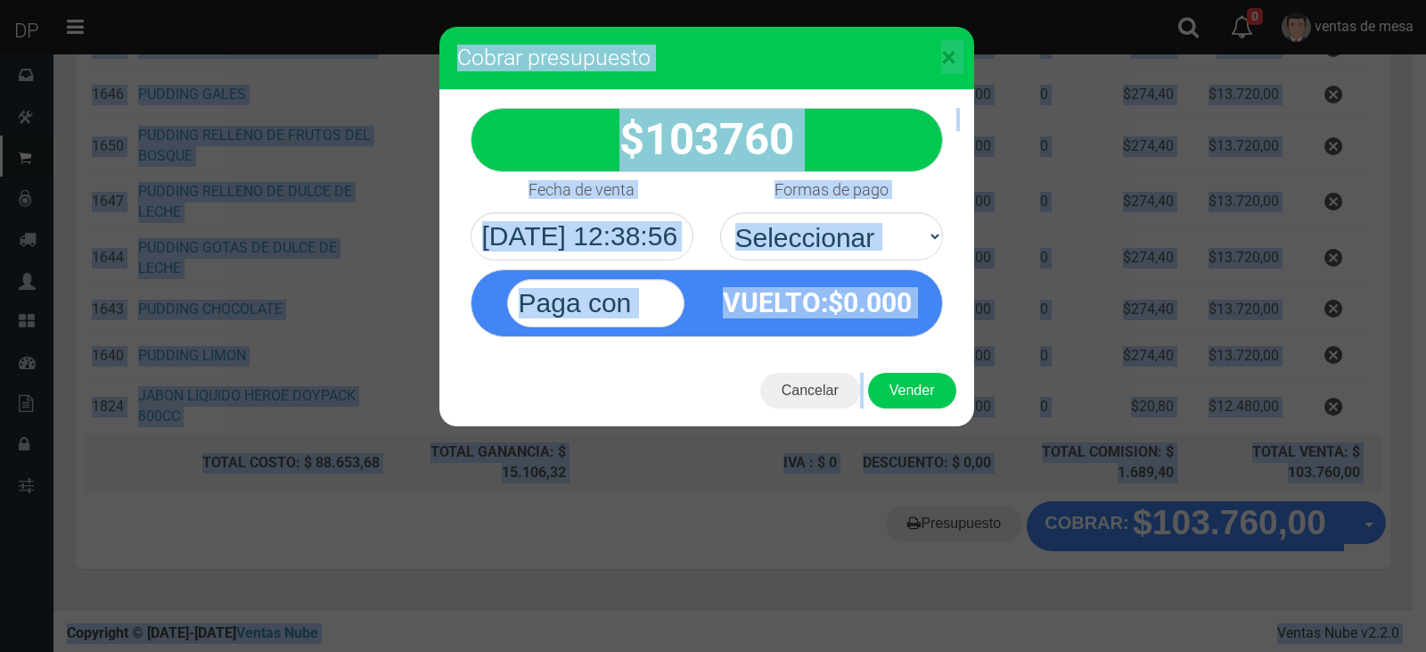
click at [813, 265] on div "VUELTO :$ 0.000" at bounding box center [706, 298] width 499 height 77
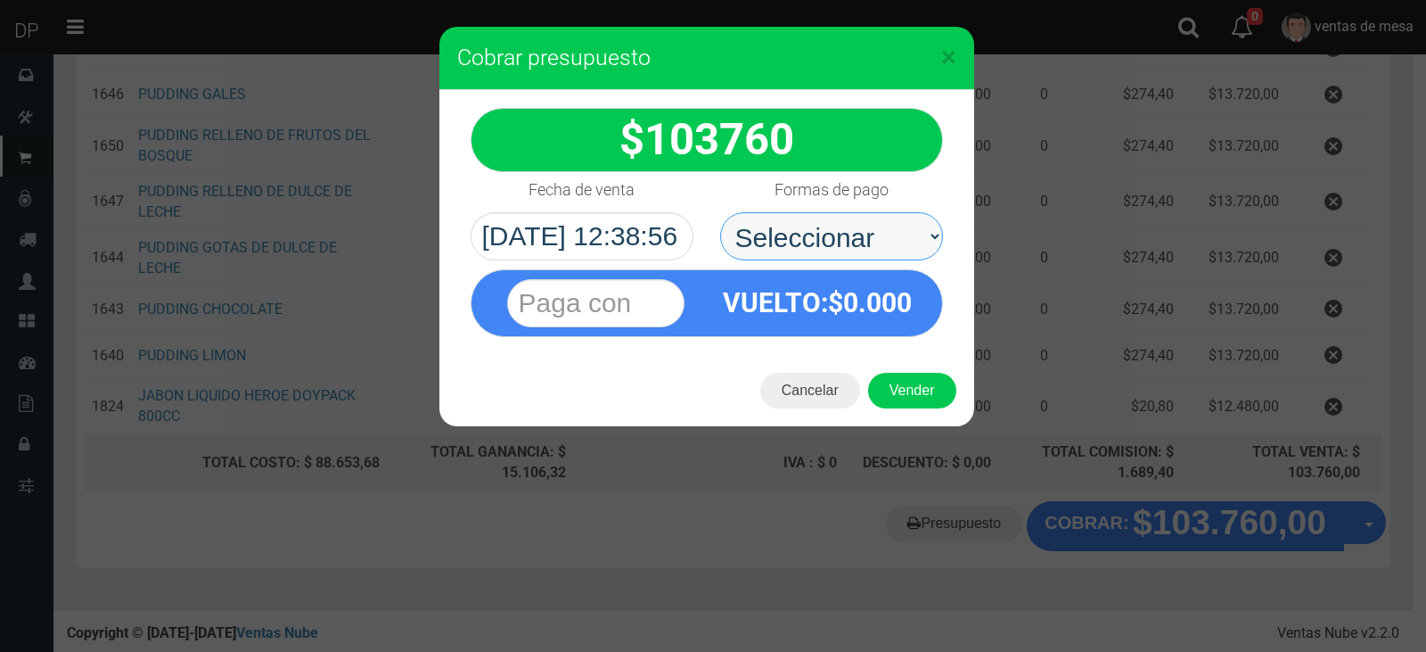
click at [823, 252] on select "Seleccionar Efectivo Tarjeta de Crédito Depósito Débito" at bounding box center [831, 236] width 223 height 48
select select "Efectivo"
click at [720, 212] on select "Seleccionar Efectivo Tarjeta de Crédito Depósito Débito" at bounding box center [831, 236] width 223 height 48
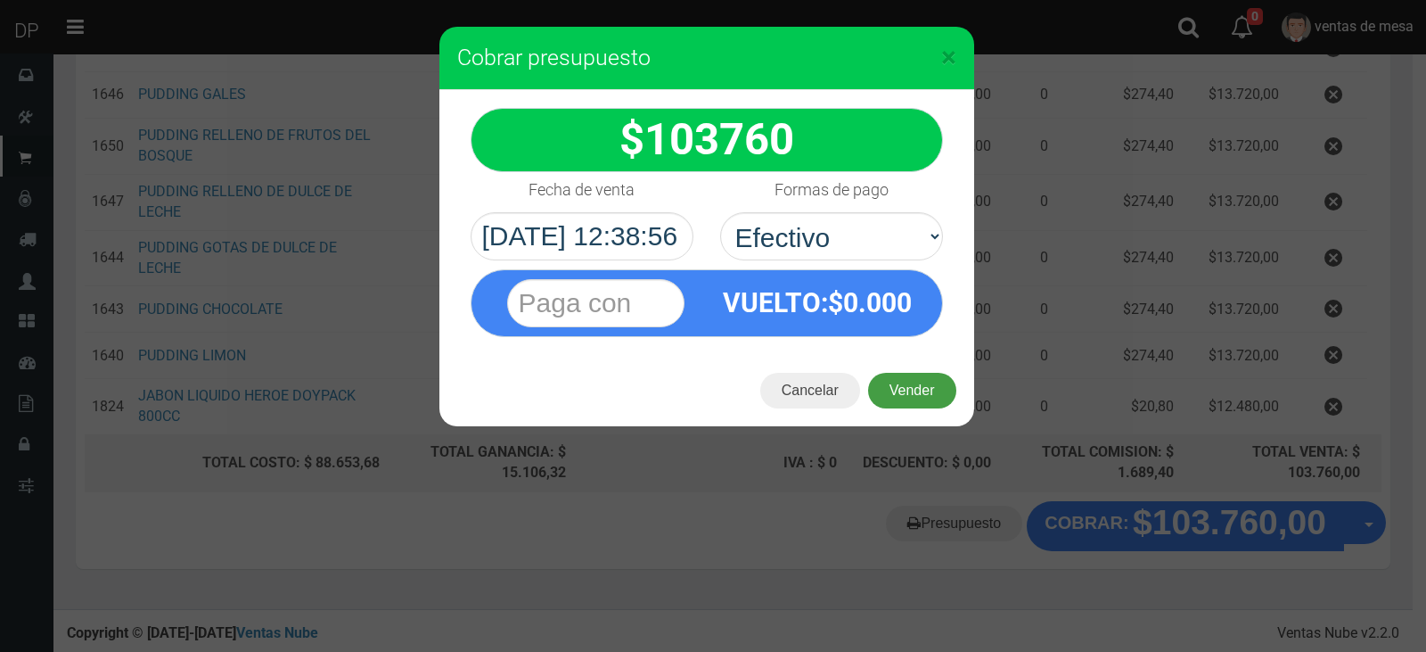
click at [916, 395] on button "Vender" at bounding box center [912, 391] width 88 height 36
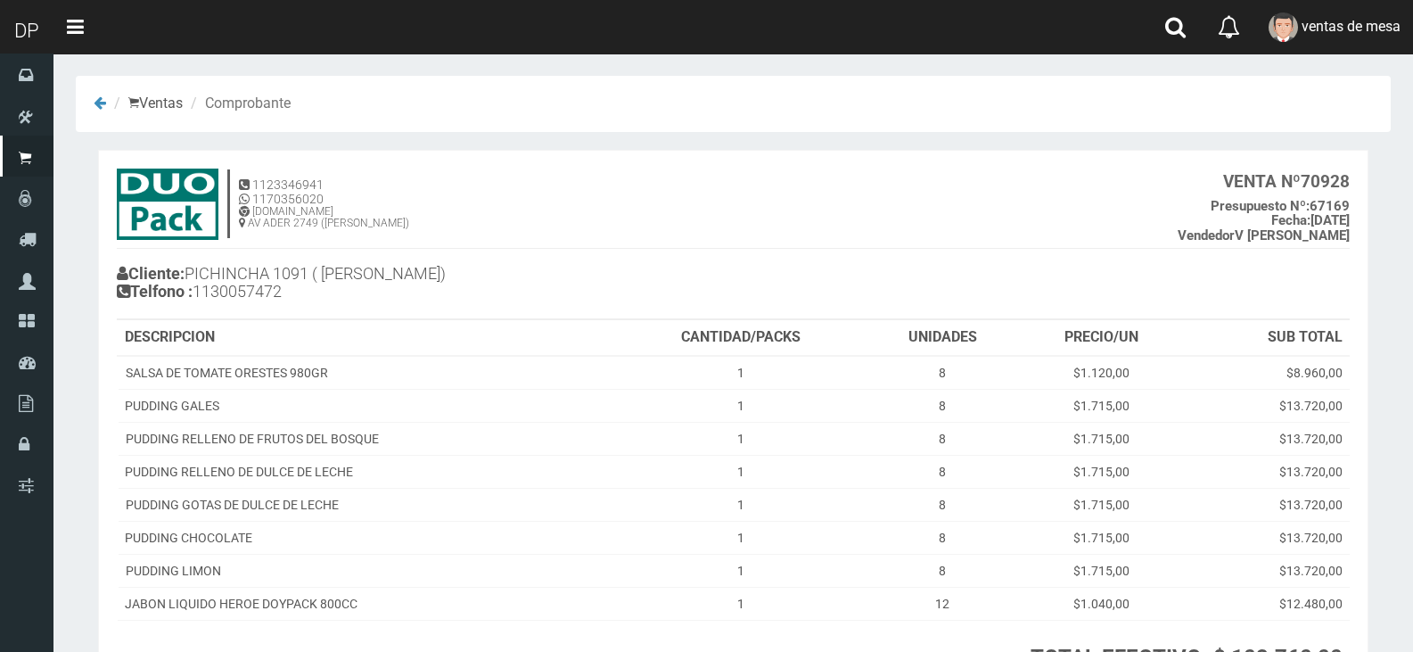
scroll to position [168, 0]
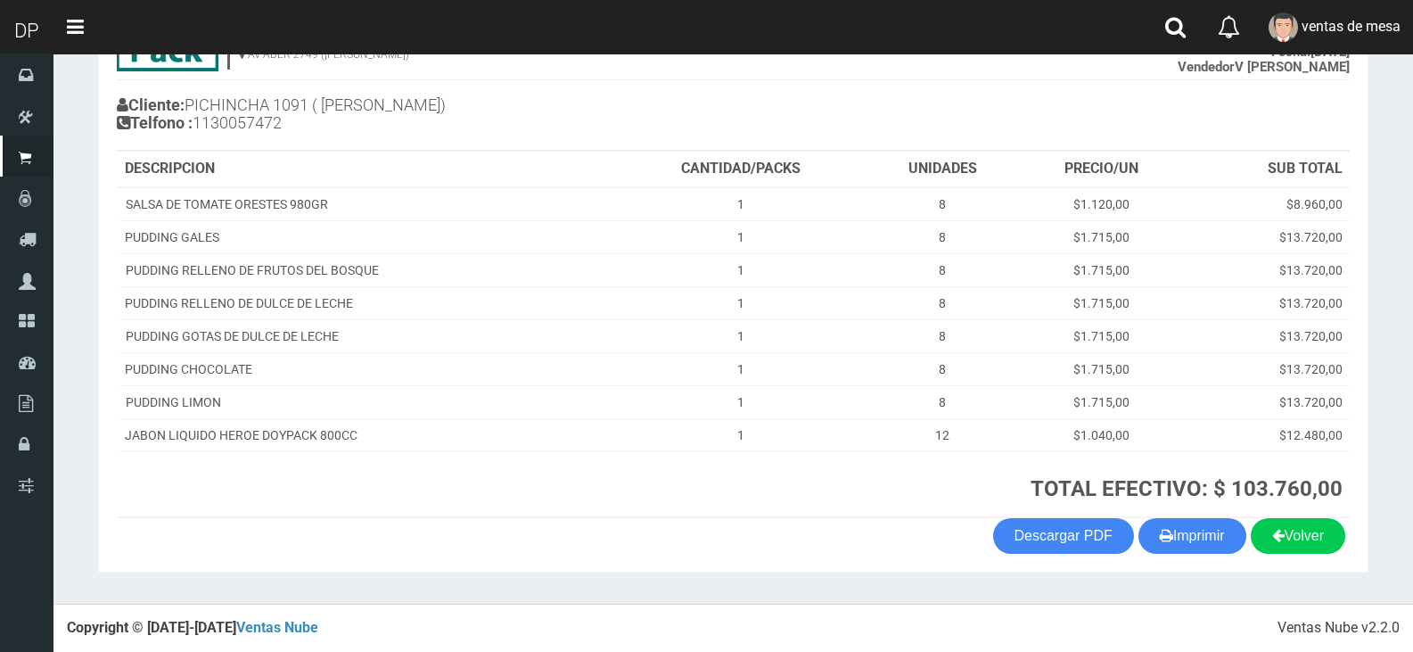
click at [1203, 560] on section "1123346941 1170356020 [DOMAIN_NAME] AV ADER 2749 ([PERSON_NAME]) VENTA Nº 70928…" at bounding box center [733, 276] width 1270 height 591
click at [1202, 552] on button "Imprimir" at bounding box center [1192, 536] width 108 height 36
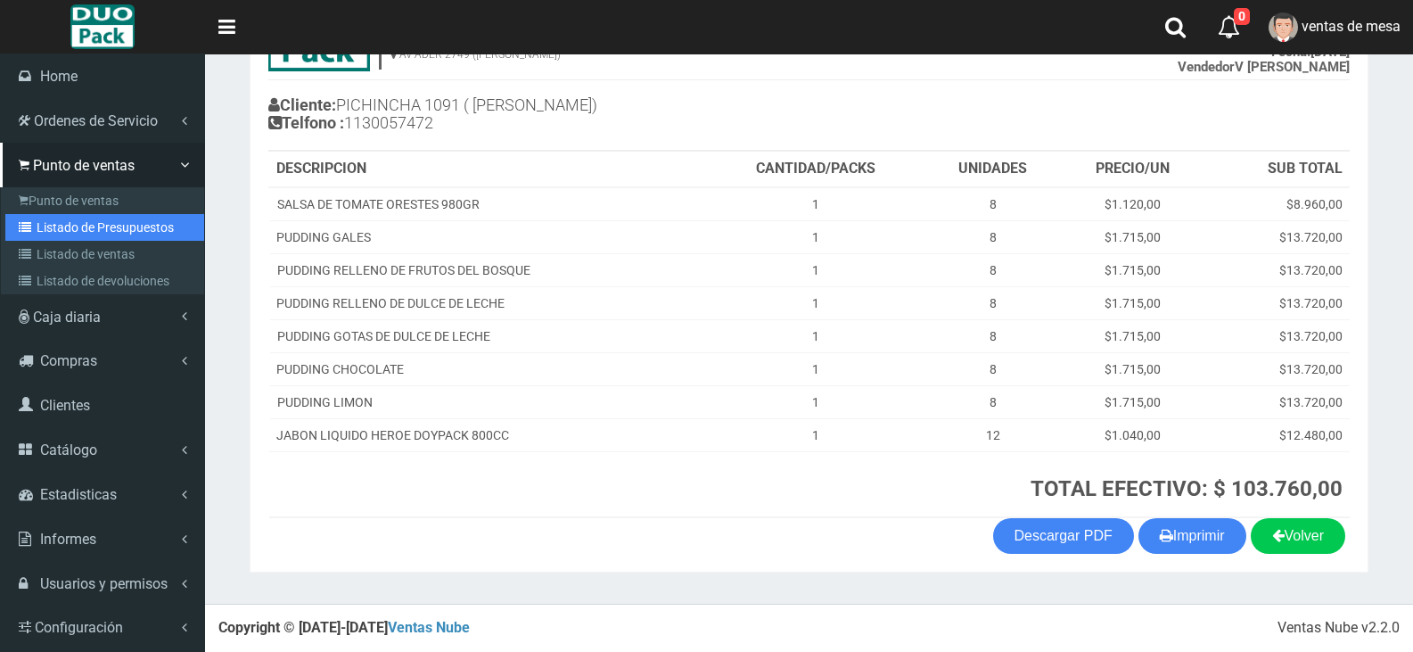
click at [25, 215] on link "Listado de Presupuestos" at bounding box center [104, 227] width 199 height 27
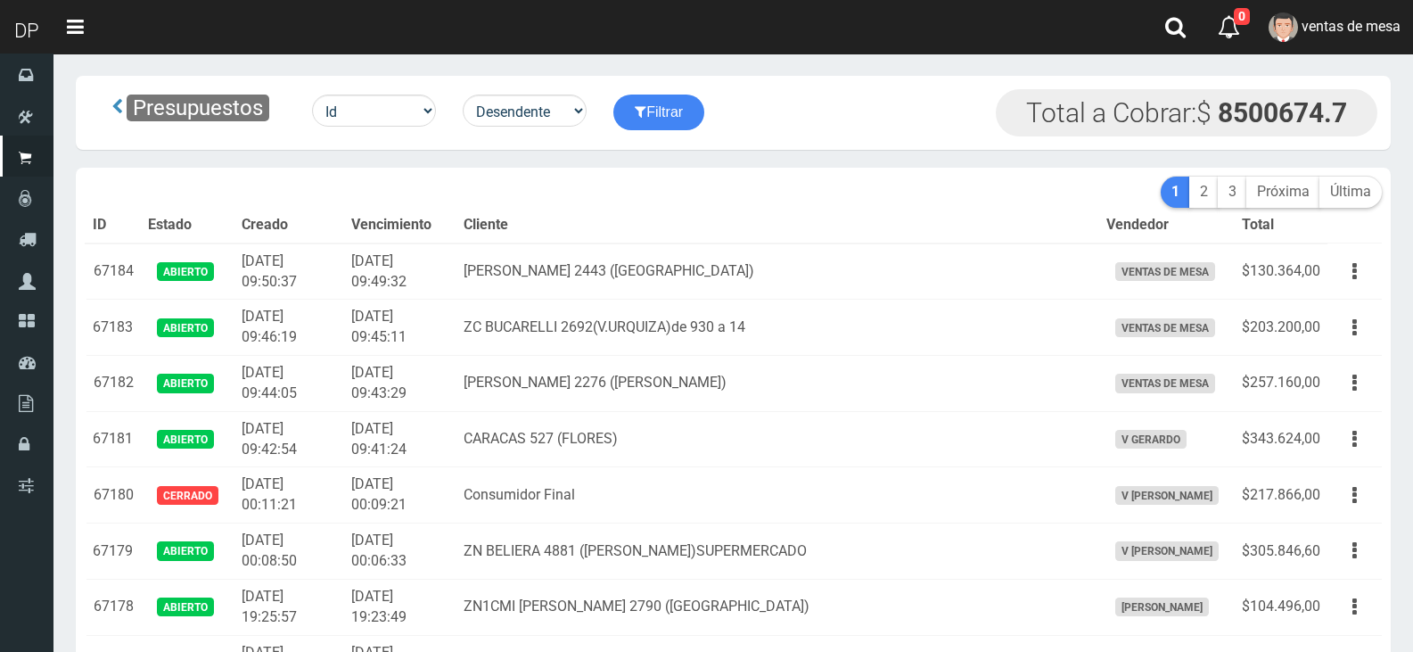
scroll to position [784, 0]
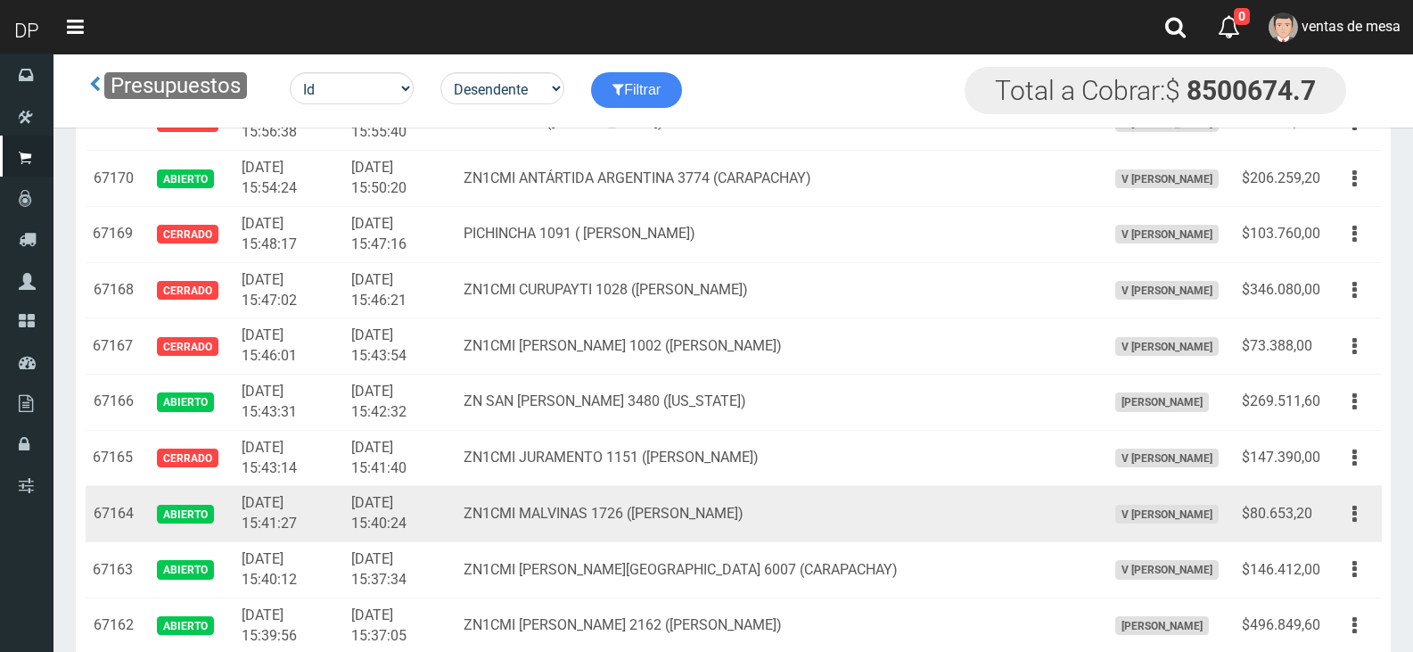
click at [1332, 512] on td "Editar Imprimir Eliminar" at bounding box center [1354, 514] width 54 height 56
click at [1345, 526] on button "button" at bounding box center [1355, 513] width 40 height 31
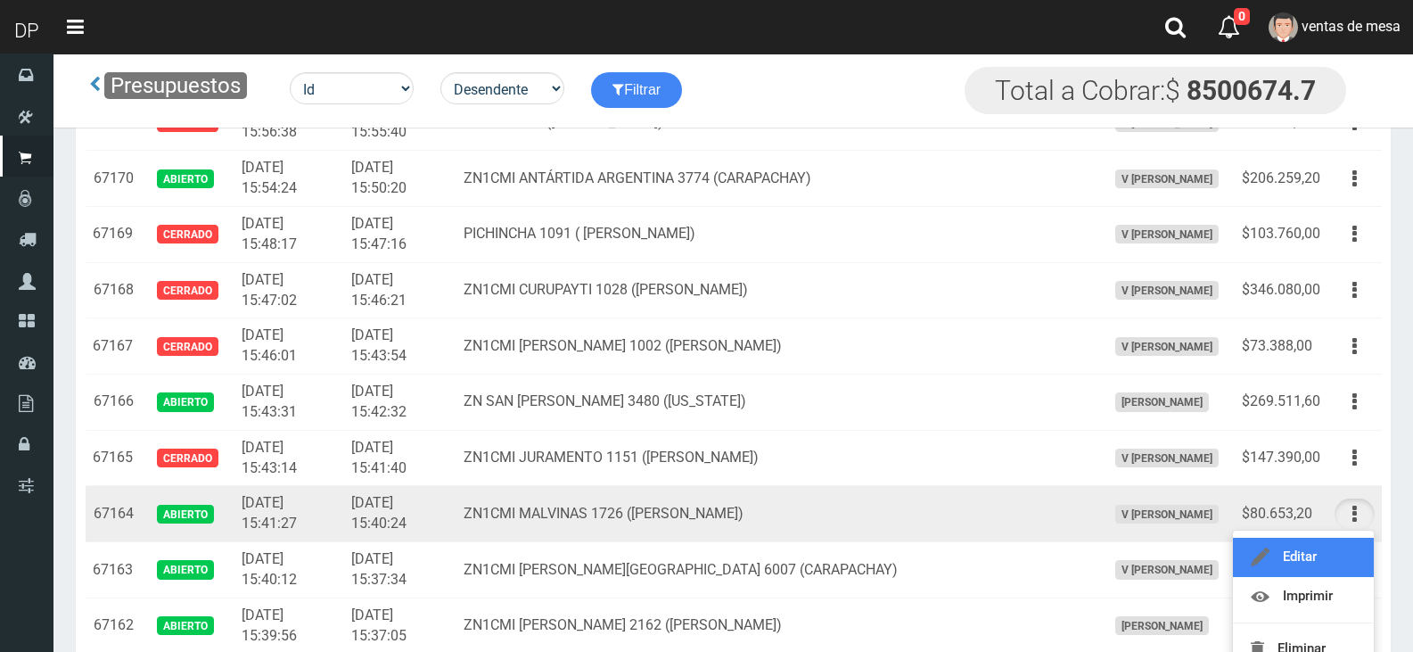
click at [1344, 544] on link "Editar" at bounding box center [1303, 557] width 141 height 39
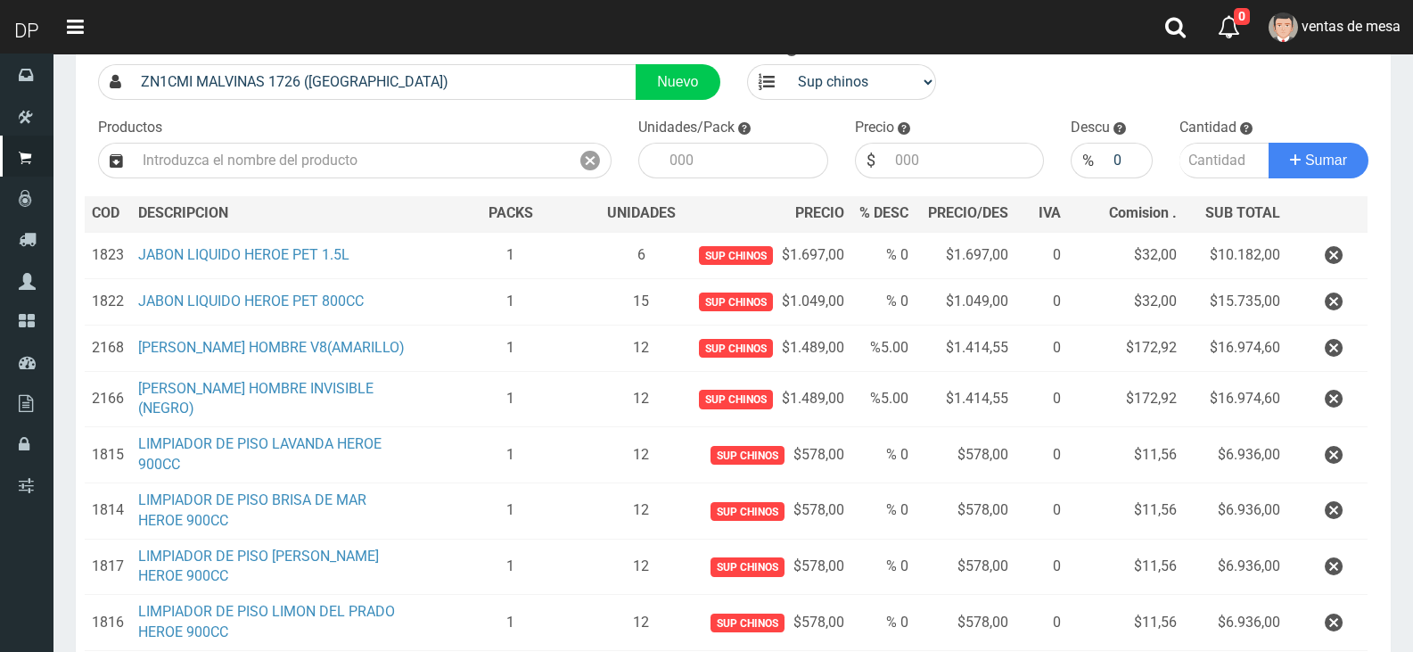
scroll to position [392, 0]
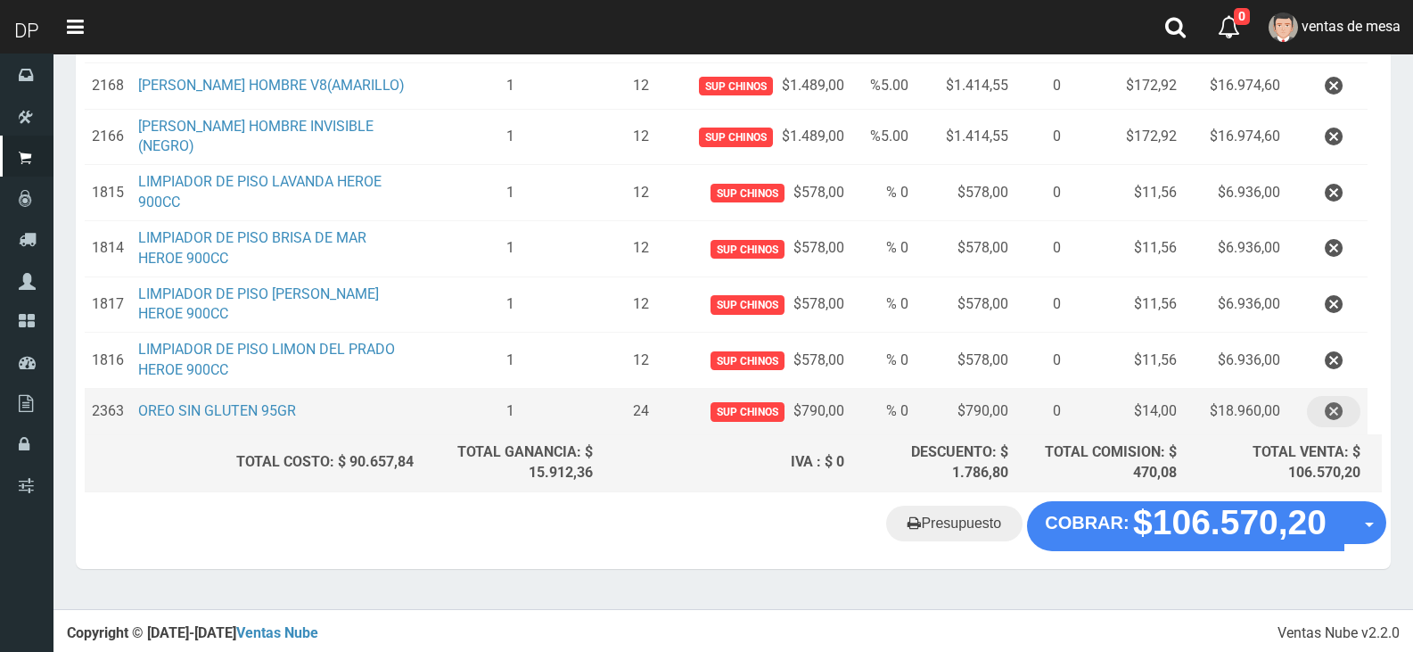
click at [1341, 407] on icon "button" at bounding box center [1334, 411] width 18 height 31
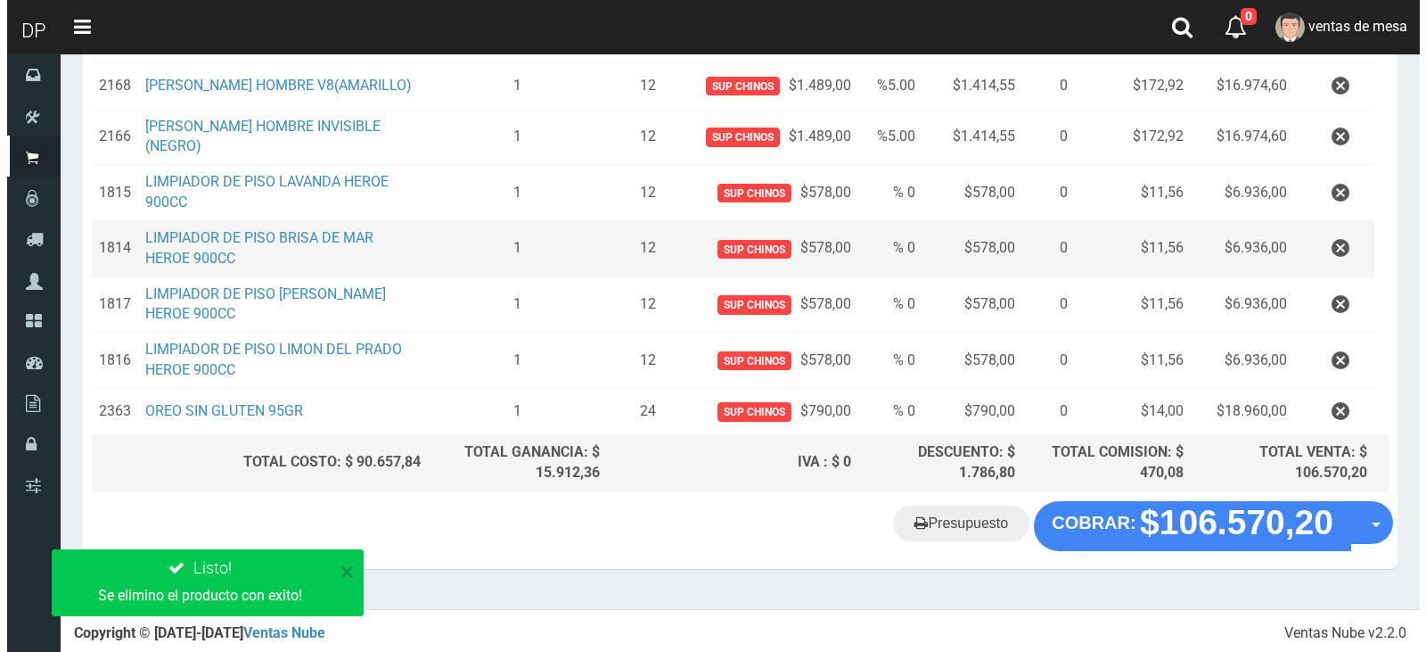
scroll to position [346, 0]
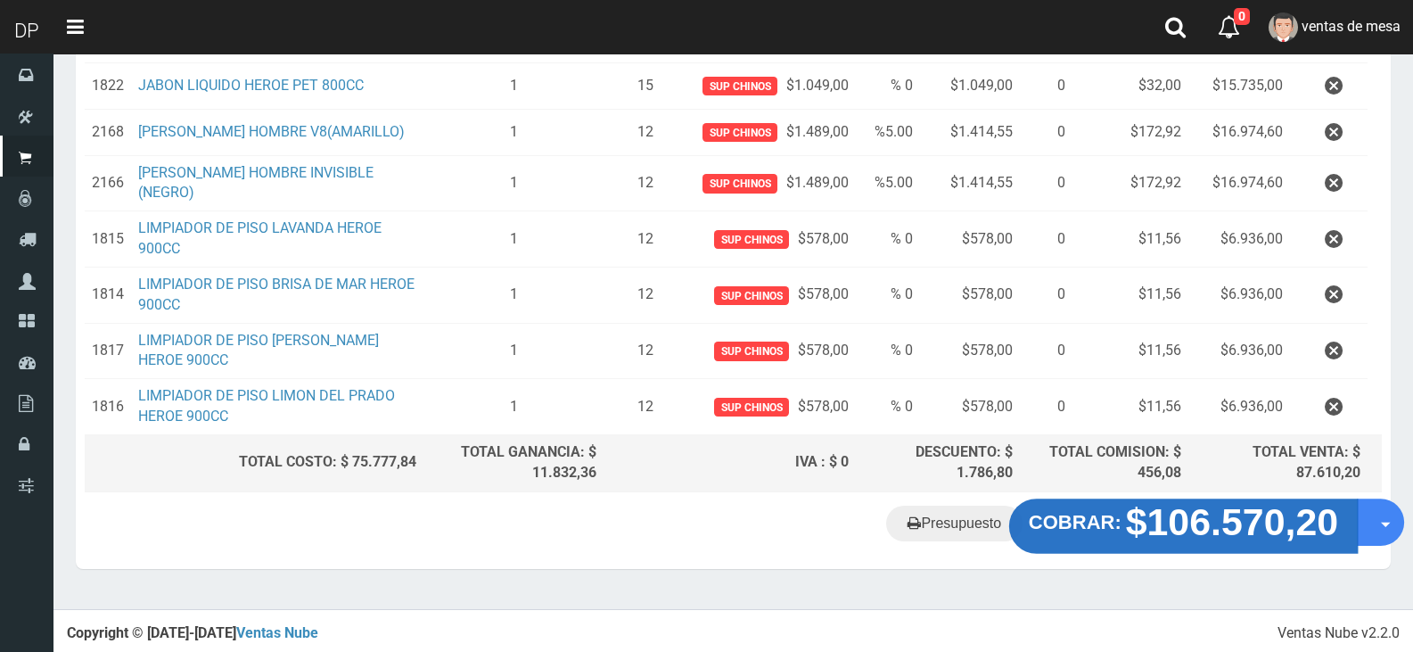
click at [1180, 527] on strong "$106.570,20" at bounding box center [1232, 521] width 213 height 42
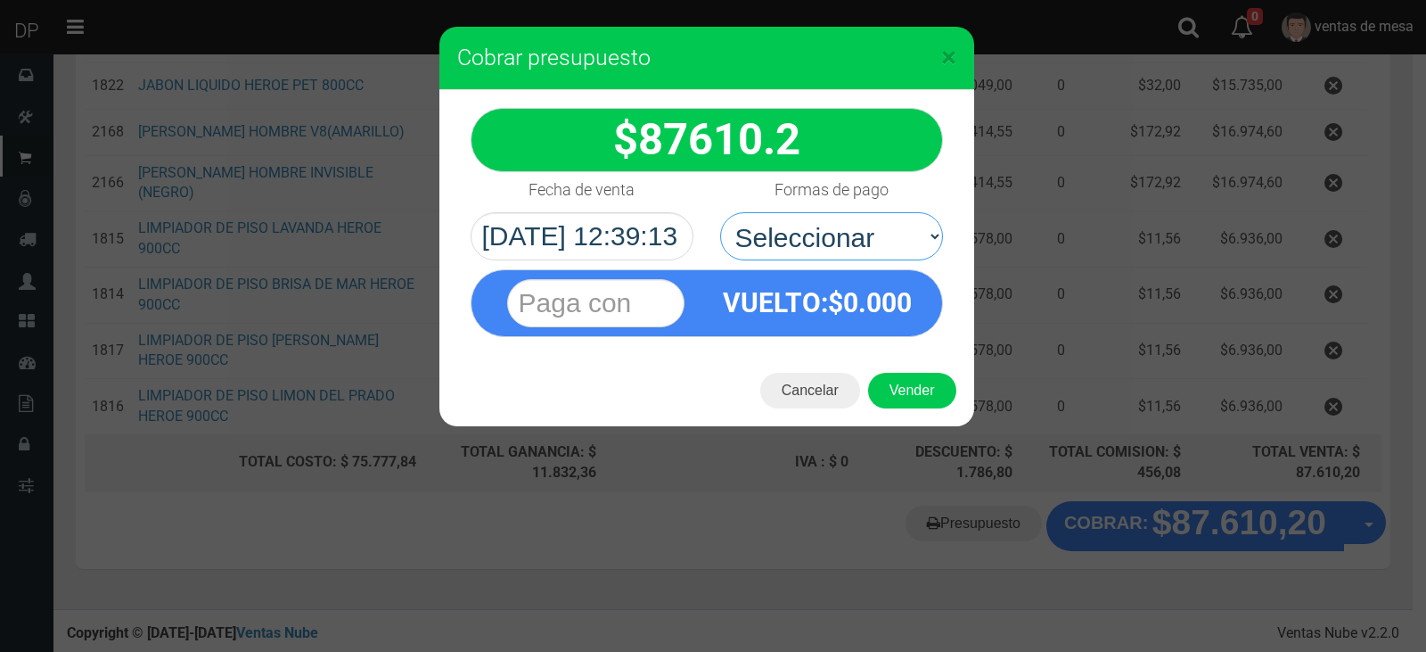
drag, startPoint x: 830, startPoint y: 226, endPoint x: 837, endPoint y: 259, distance: 33.7
click at [833, 229] on select "Seleccionar Efectivo Tarjeta de Crédito Depósito Débito" at bounding box center [831, 236] width 223 height 48
select select "Efectivo"
click at [720, 212] on select "Seleccionar Efectivo Tarjeta de Crédito Depósito Débito" at bounding box center [831, 236] width 223 height 48
click at [898, 393] on button "Vender" at bounding box center [912, 391] width 88 height 36
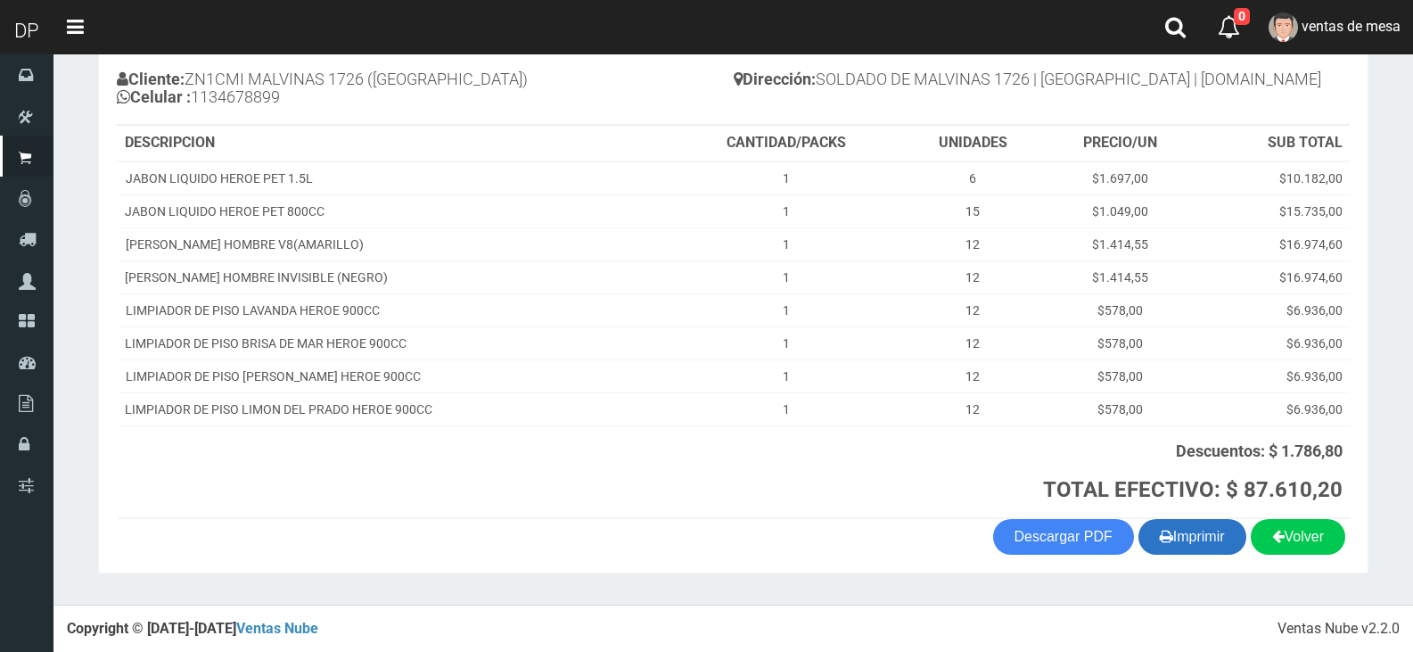
scroll to position [195, 0]
click at [1217, 553] on button "Imprimir" at bounding box center [1192, 536] width 108 height 36
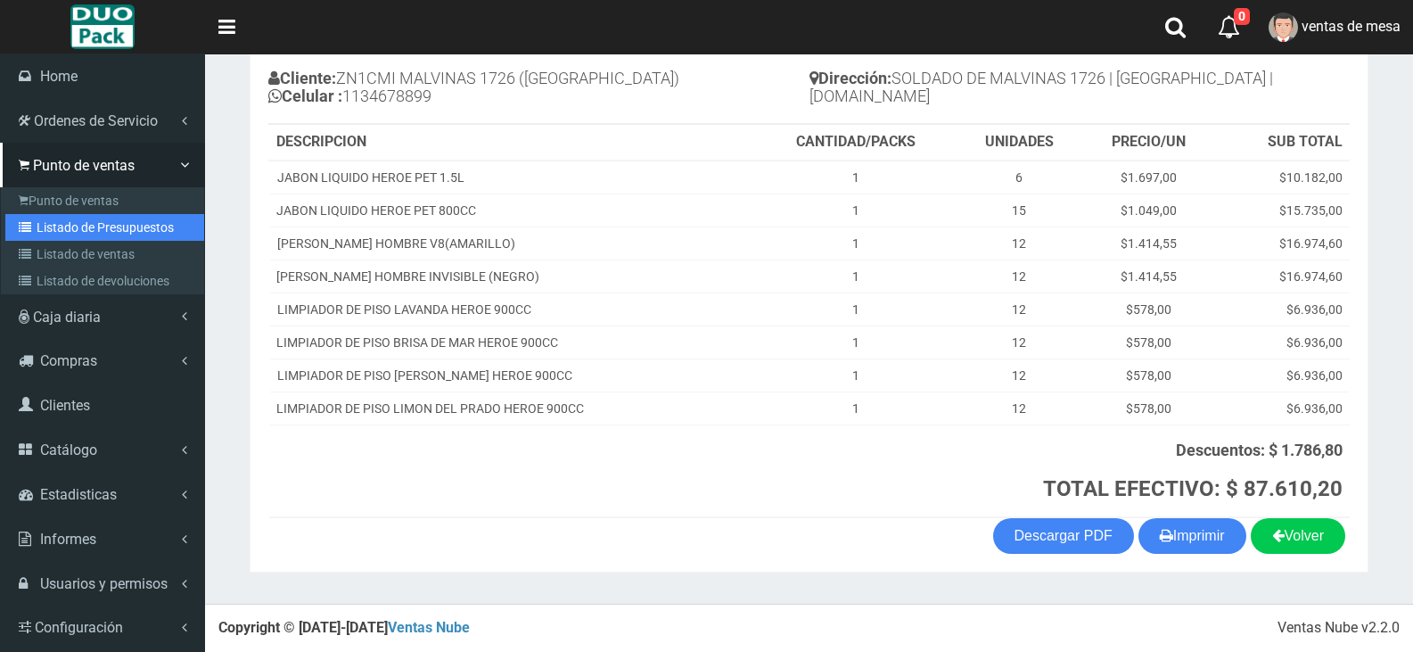
drag, startPoint x: 62, startPoint y: 218, endPoint x: 150, endPoint y: 168, distance: 100.6
click at [62, 218] on link "Listado de Presupuestos" at bounding box center [104, 227] width 199 height 27
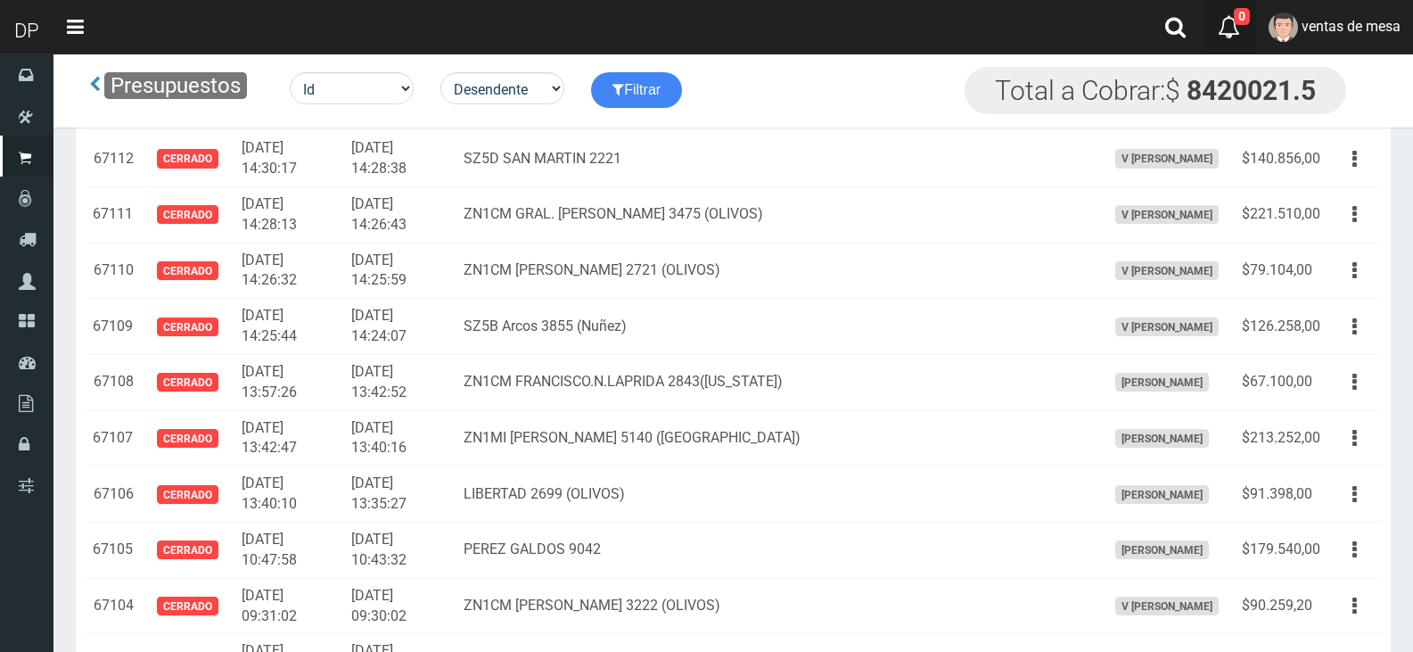
scroll to position [1195, 0]
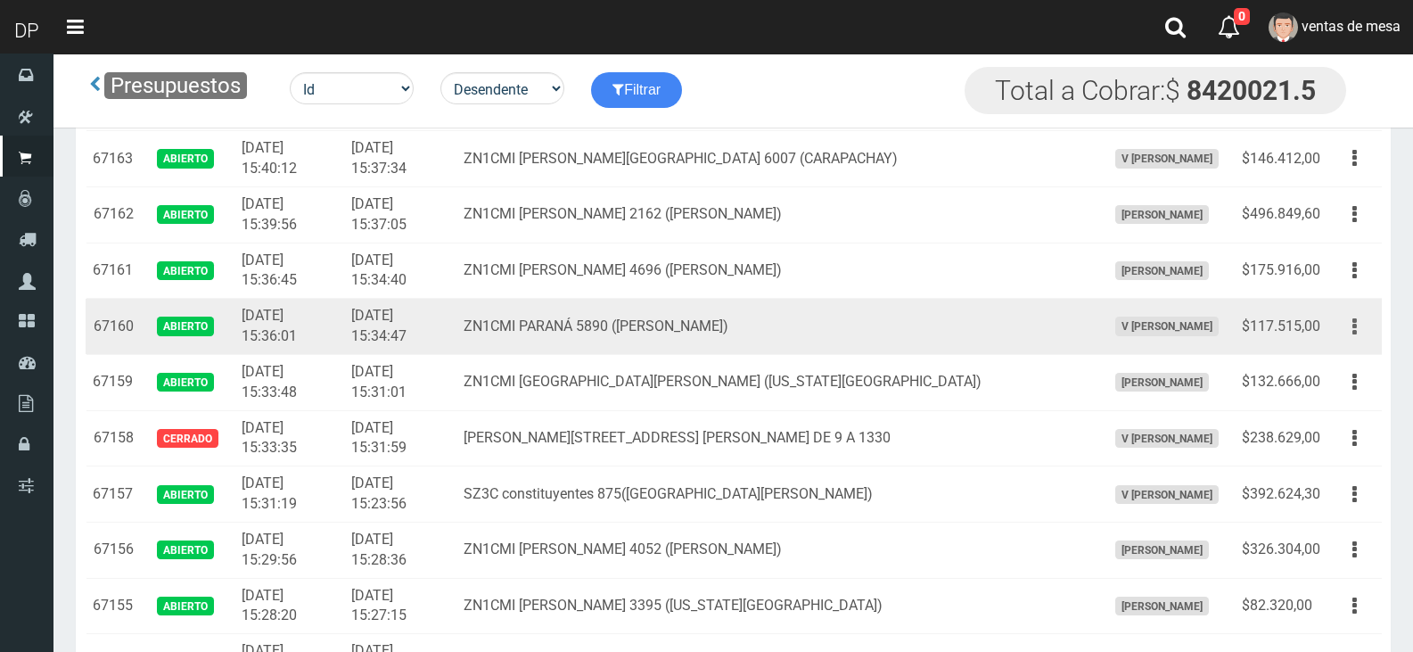
click at [1347, 314] on button "button" at bounding box center [1355, 326] width 40 height 31
click at [1348, 316] on button "button" at bounding box center [1355, 326] width 40 height 31
drag, startPoint x: 1352, startPoint y: 371, endPoint x: 1356, endPoint y: 334, distance: 36.8
click at [1351, 370] on button "button" at bounding box center [1355, 381] width 40 height 31
drag, startPoint x: 1356, startPoint y: 334, endPoint x: 1347, endPoint y: 359, distance: 26.5
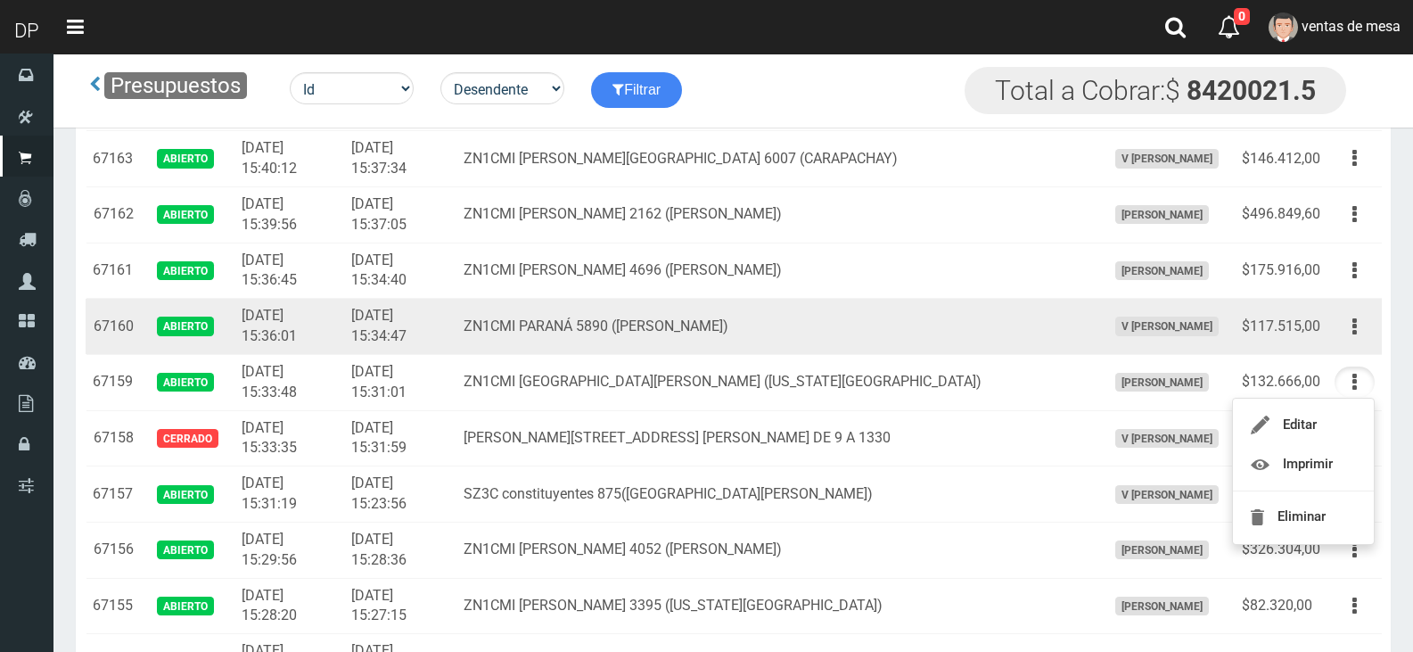
click at [1356, 336] on icon "button" at bounding box center [1354, 326] width 4 height 31
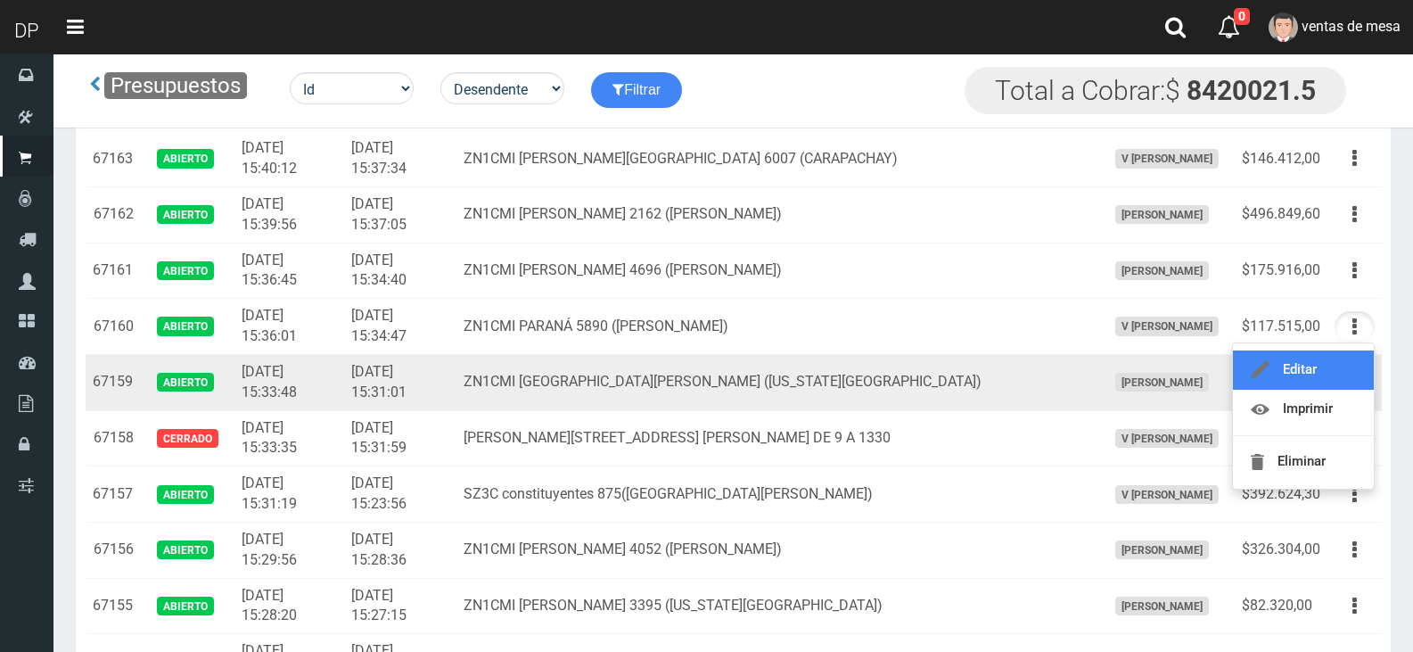
click at [1347, 360] on link "Editar" at bounding box center [1303, 369] width 141 height 39
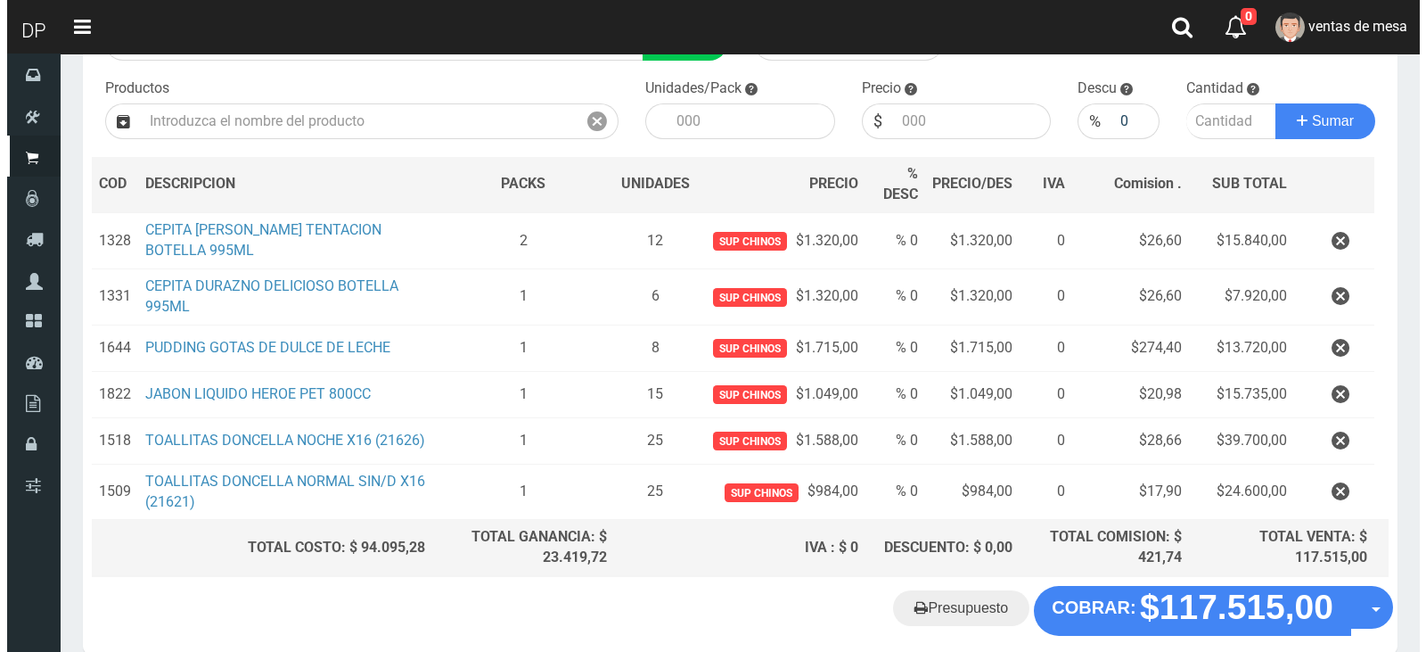
scroll to position [264, 0]
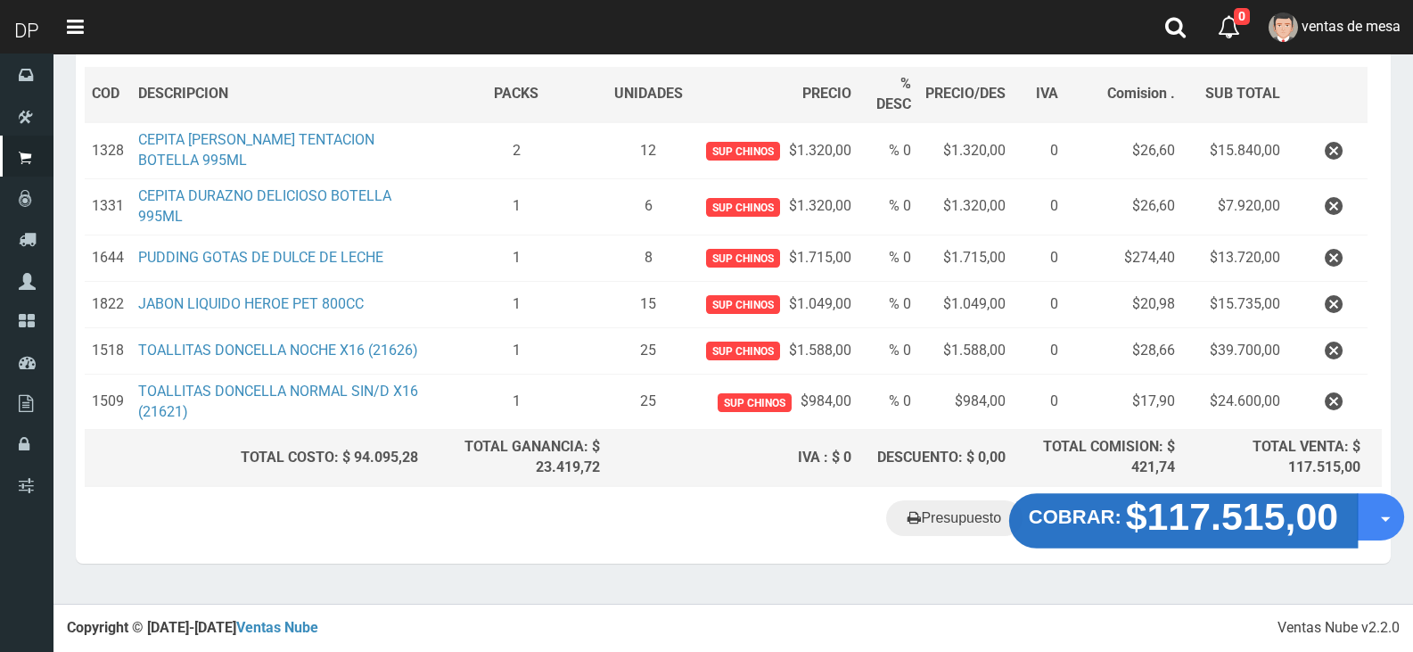
click at [1195, 538] on strong "$117.515,00" at bounding box center [1232, 517] width 213 height 42
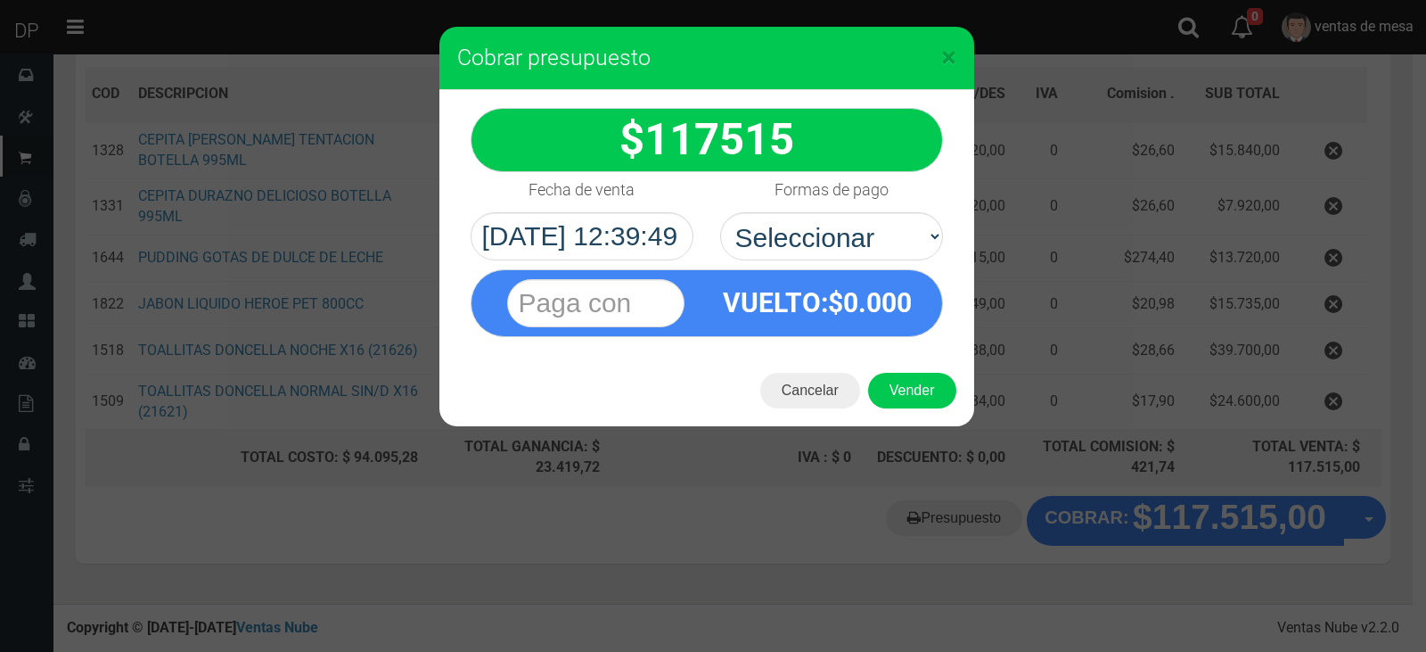
select select "Efectivo"
click at [720, 212] on select "Seleccionar Efectivo Tarjeta de Crédito Depósito Débito" at bounding box center [831, 236] width 223 height 48
click at [909, 385] on button "Vender" at bounding box center [912, 391] width 88 height 36
click at [0, 0] on div "Cargando..." at bounding box center [0, 0] width 0 height 0
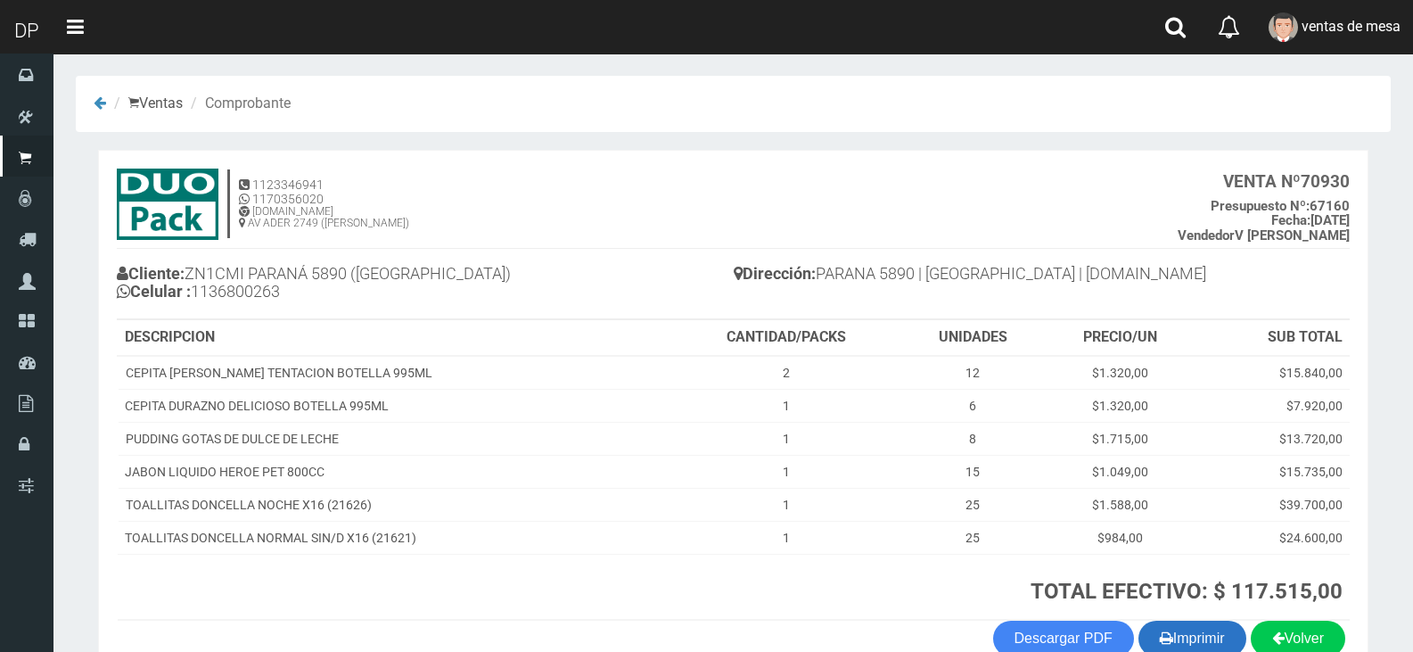
scroll to position [103, 0]
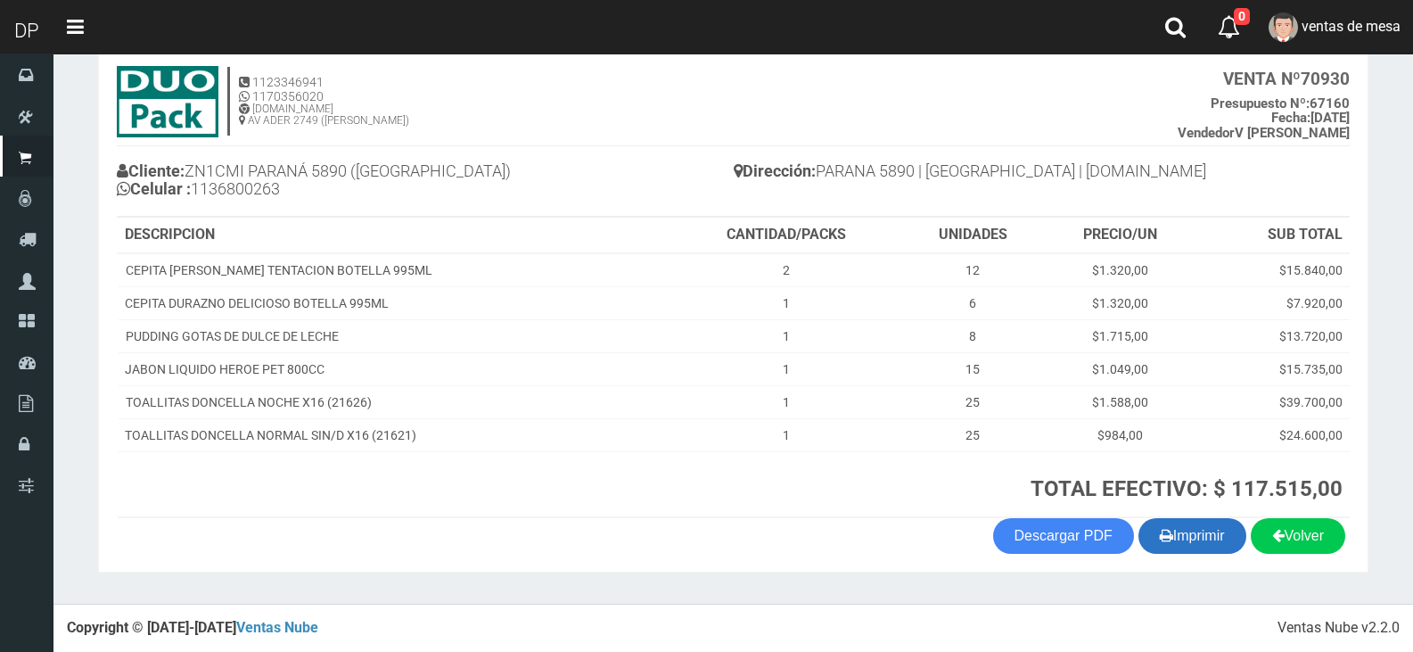
click at [1187, 555] on section "1123346941 1170356020 [DOMAIN_NAME] AV ADER 2749 ([PERSON_NAME]) VENTA Nº 70930…" at bounding box center [733, 309] width 1270 height 525
drag, startPoint x: 1165, startPoint y: 535, endPoint x: 1154, endPoint y: 528, distance: 13.6
click at [1165, 534] on button "Imprimir" at bounding box center [1192, 536] width 108 height 36
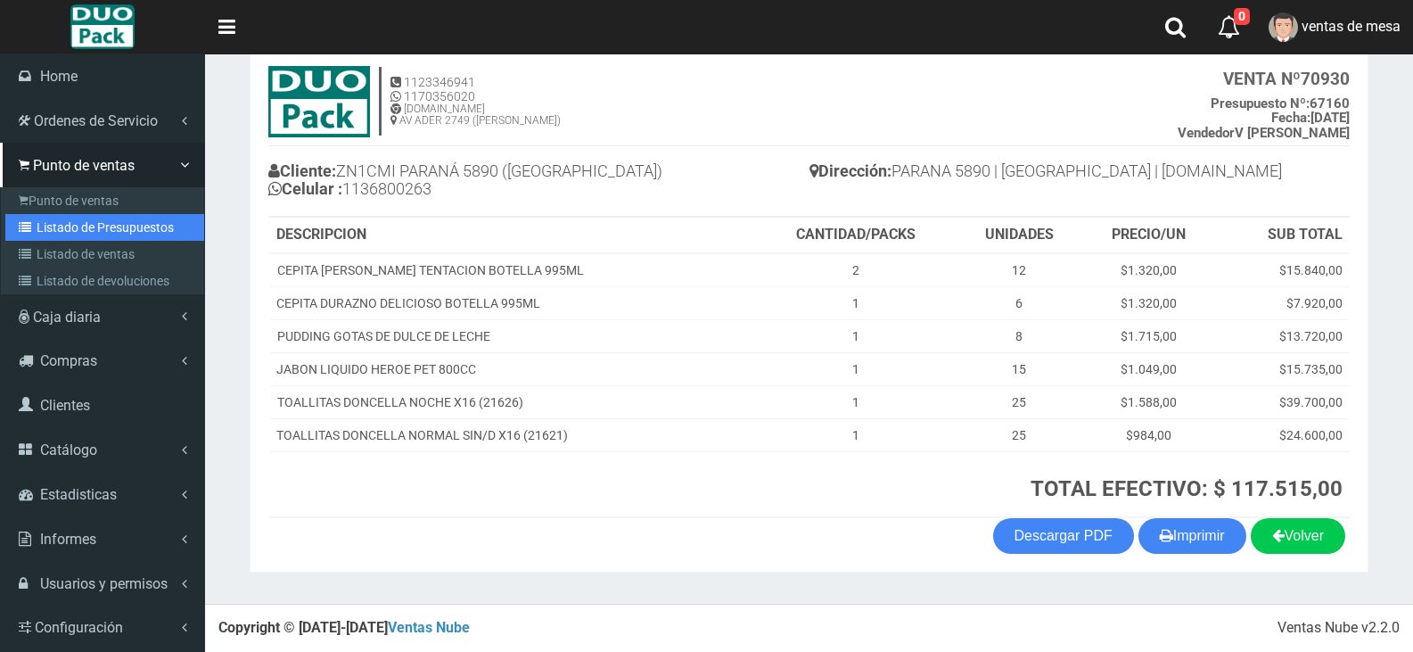
click at [88, 222] on link "Listado de Presupuestos" at bounding box center [104, 227] width 199 height 27
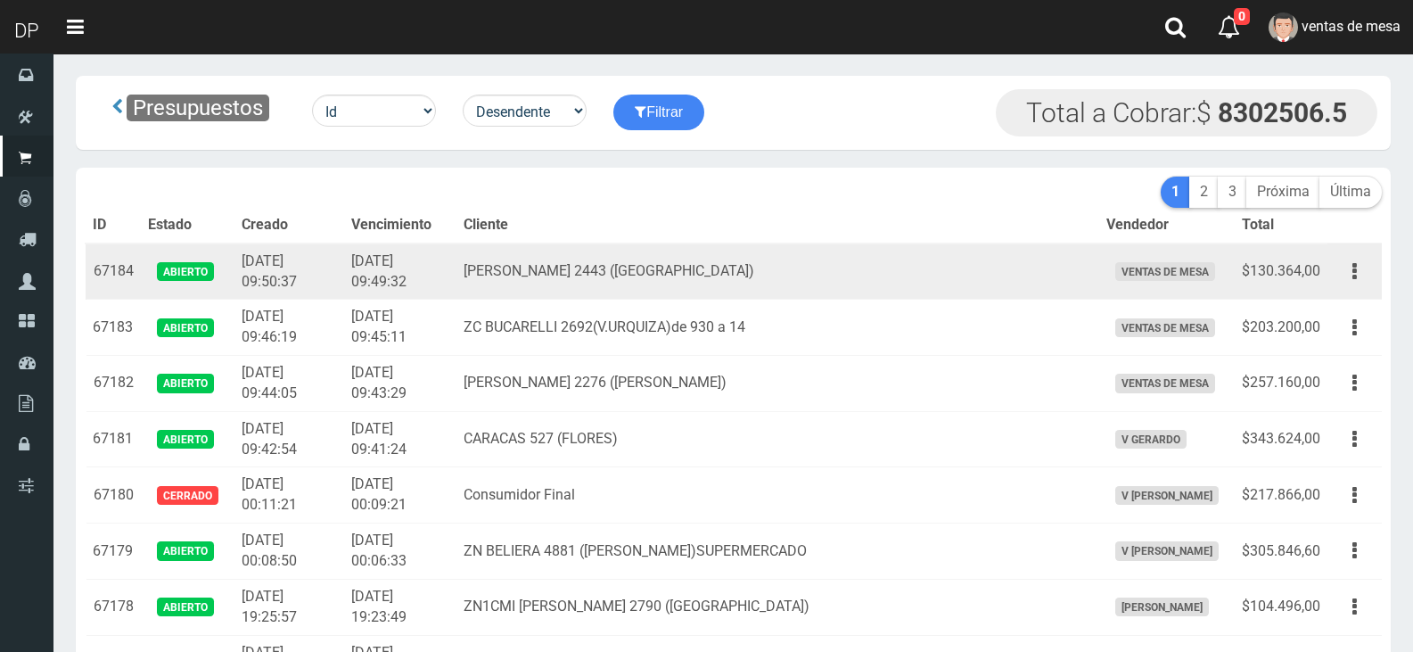
click at [800, 263] on td "[PERSON_NAME] 2443 ([GEOGRAPHIC_DATA])" at bounding box center [777, 271] width 643 height 56
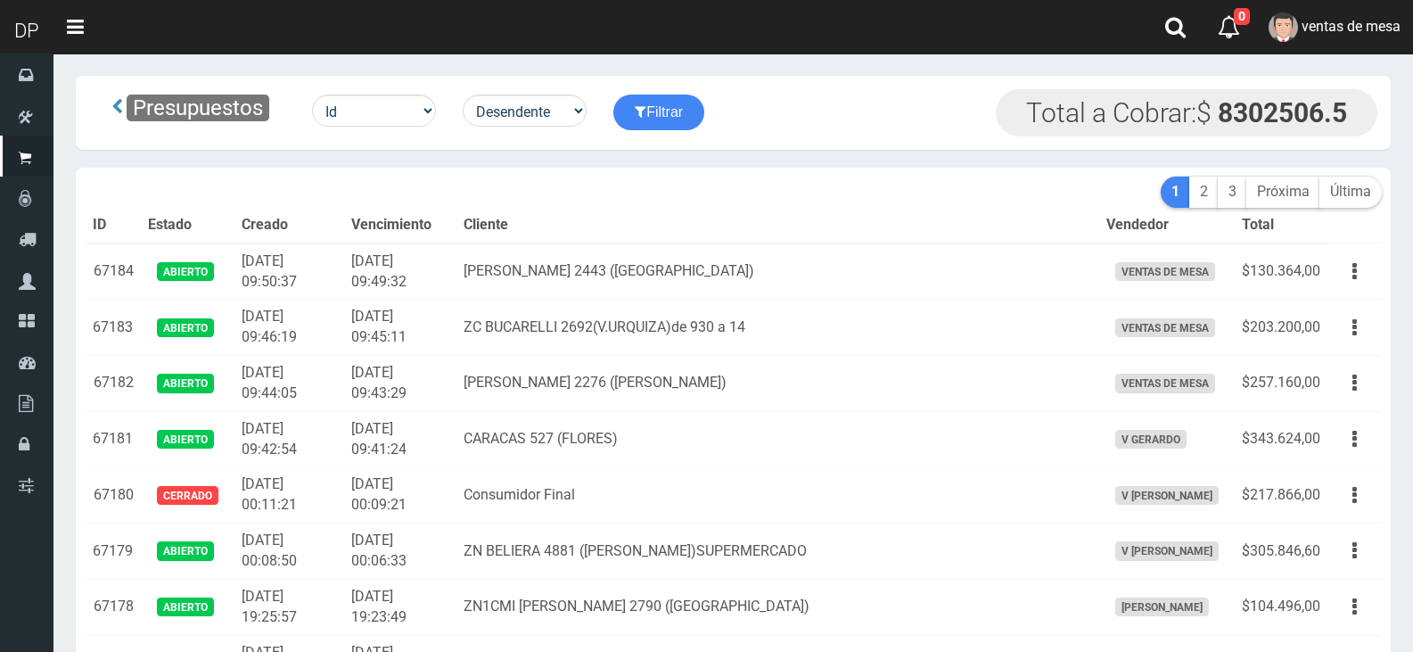
scroll to position [727, 0]
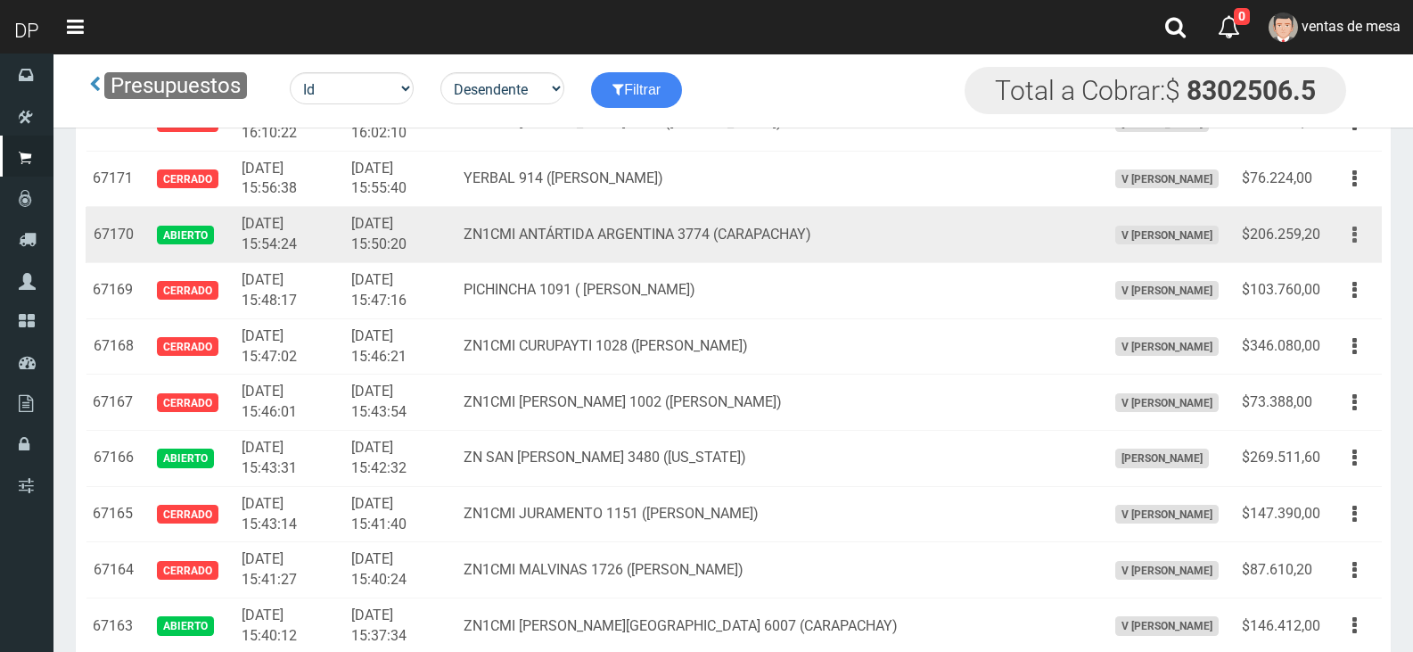
click at [1352, 234] on button "button" at bounding box center [1355, 234] width 40 height 31
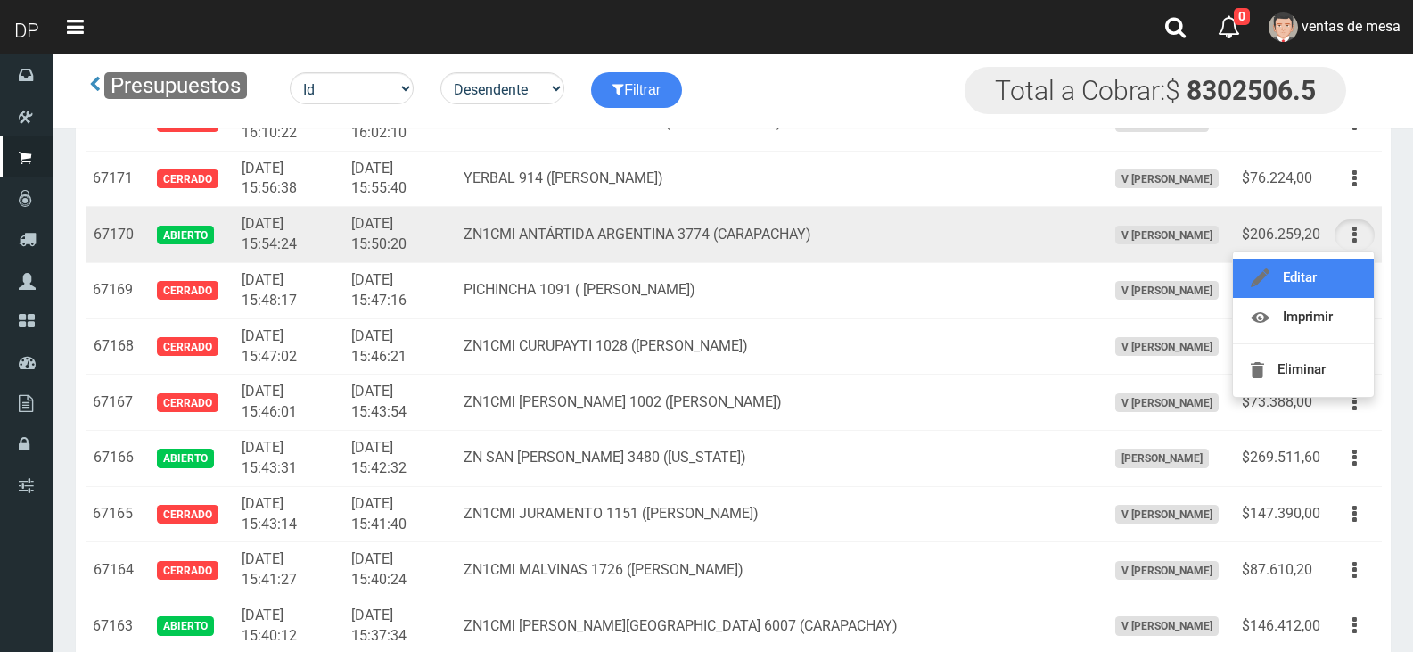
click at [1343, 268] on link "Editar" at bounding box center [1303, 278] width 141 height 39
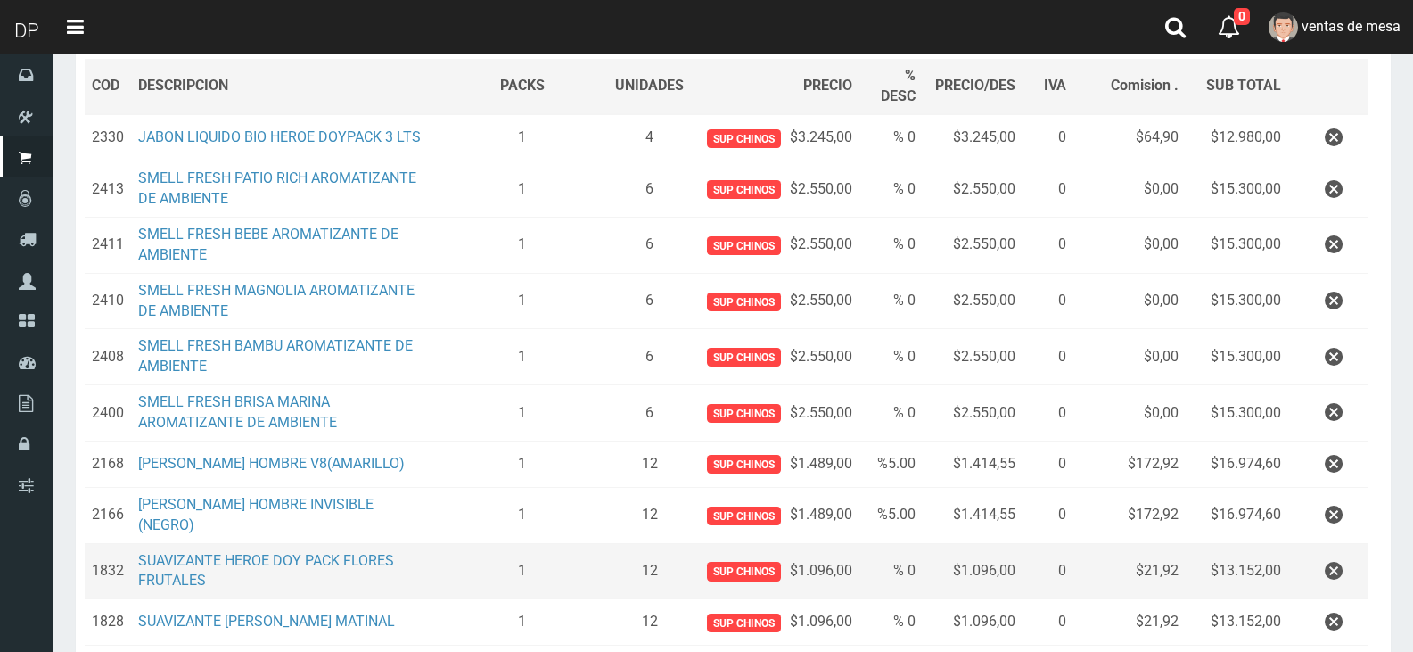
scroll to position [357, 0]
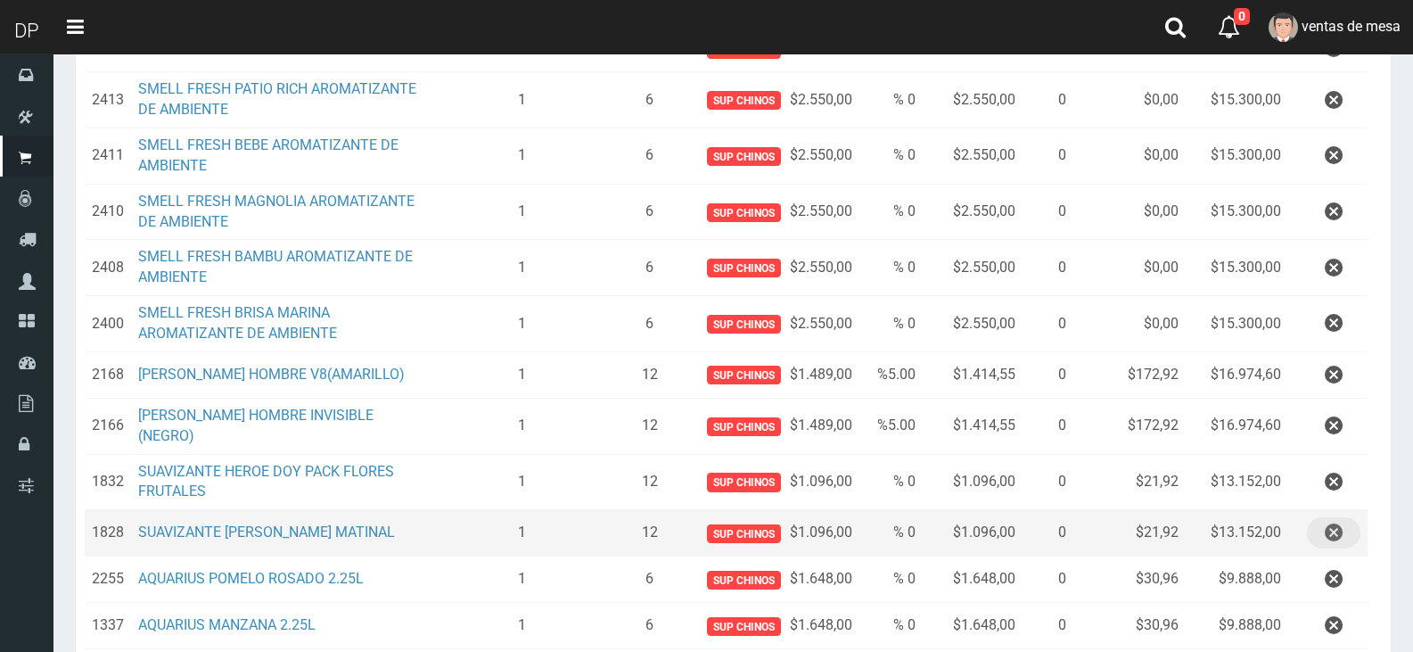
click at [1327, 523] on icon "button" at bounding box center [1334, 532] width 18 height 31
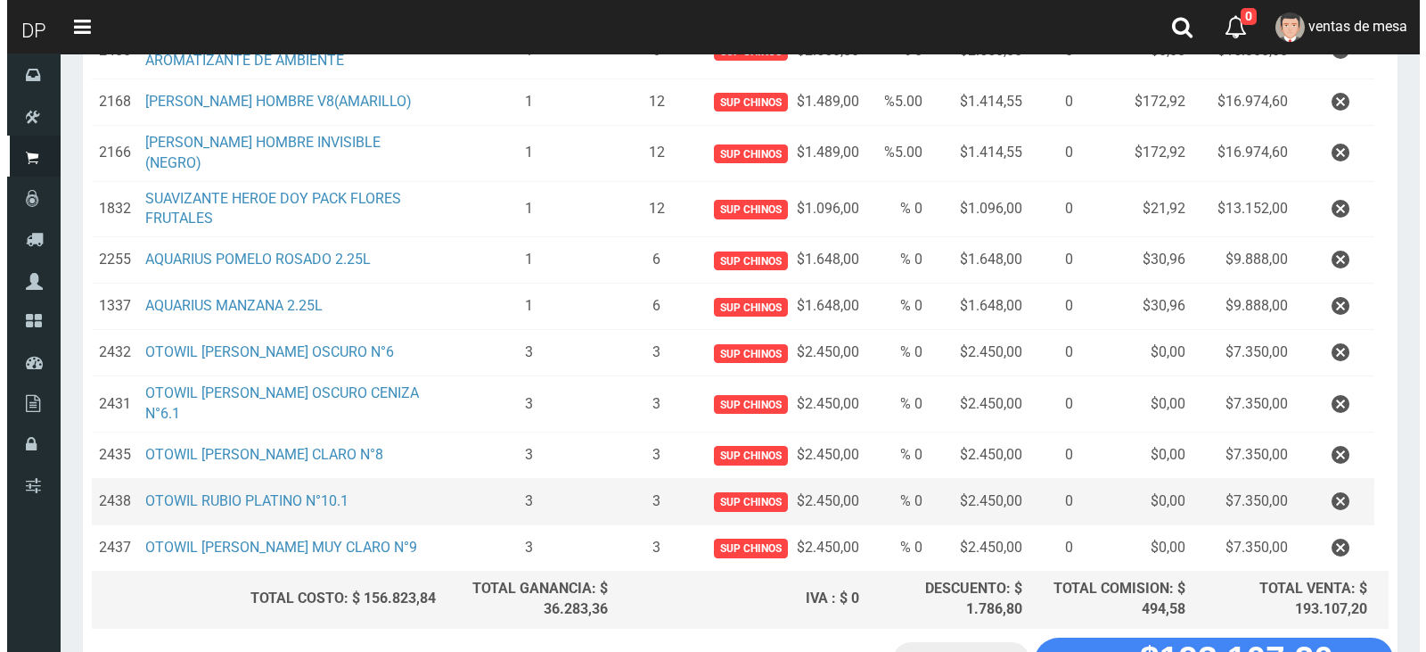
scroll to position [713, 0]
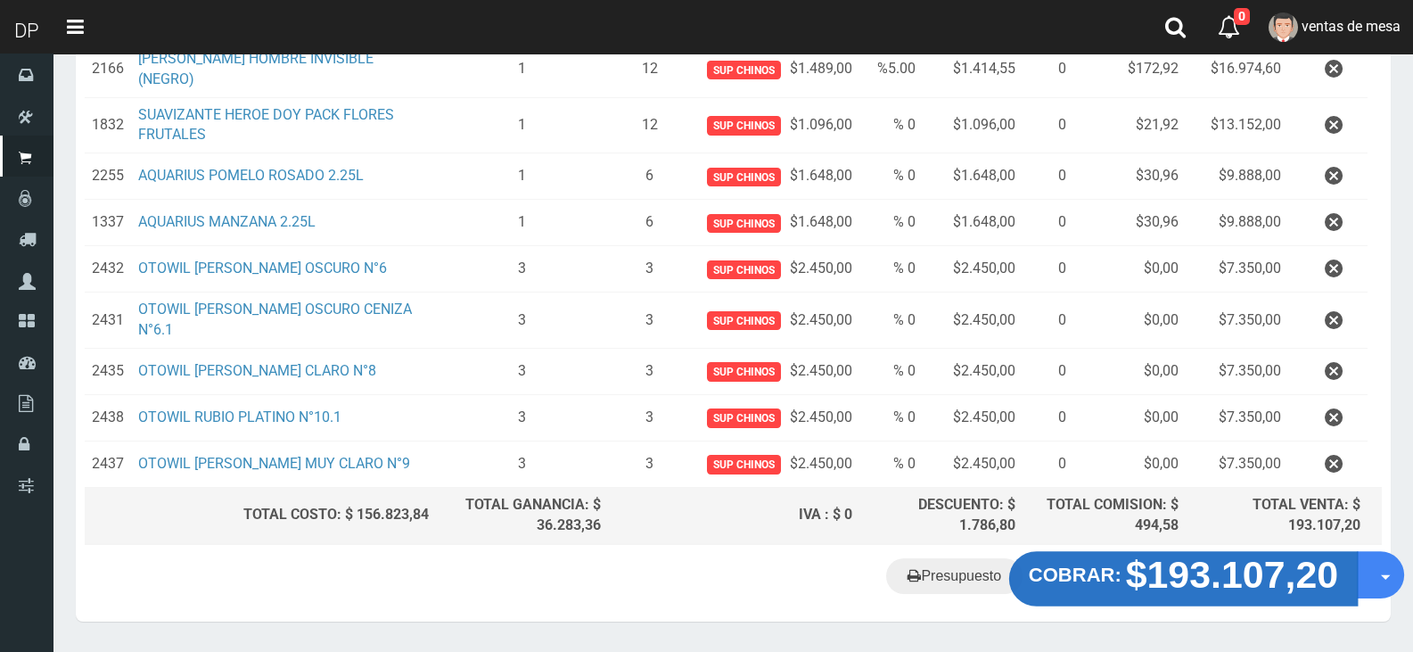
click at [1202, 571] on strong "$193.107,20" at bounding box center [1232, 574] width 213 height 42
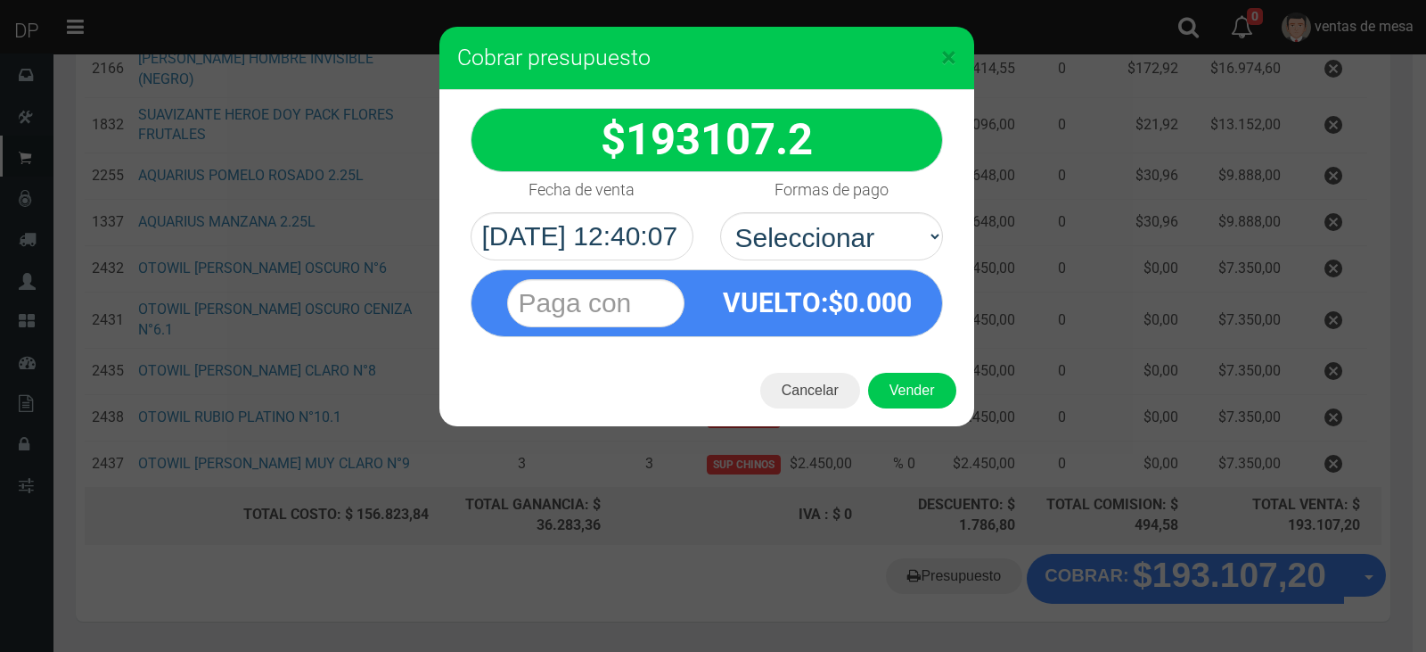
click at [901, 270] on div "VUELTO :$ 0.000" at bounding box center [818, 302] width 222 height 65
drag, startPoint x: 870, startPoint y: 235, endPoint x: 870, endPoint y: 259, distance: 23.2
click at [870, 237] on select "Seleccionar Efectivo Tarjeta de Crédito Depósito Débito" at bounding box center [831, 236] width 223 height 48
select select "Efectivo"
click at [720, 212] on select "Seleccionar Efectivo Tarjeta de Crédito Depósito Débito" at bounding box center [831, 236] width 223 height 48
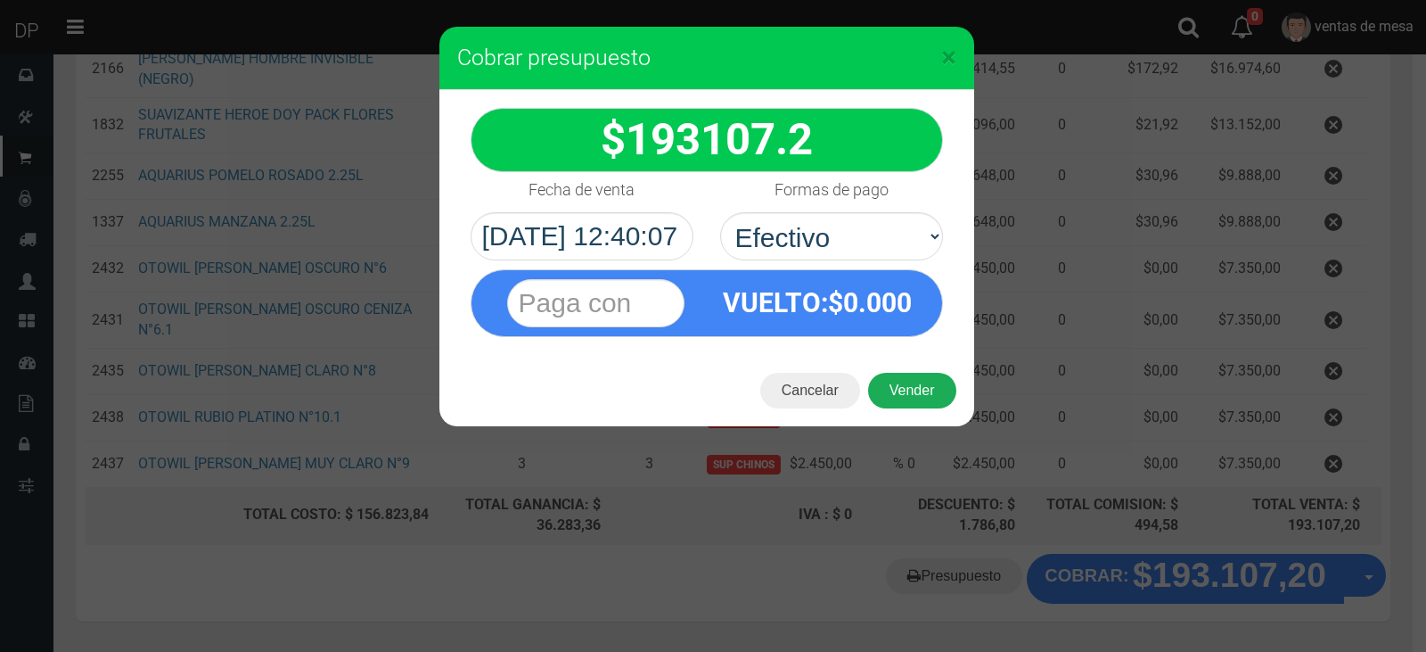
click at [889, 386] on button "Vender" at bounding box center [912, 391] width 88 height 36
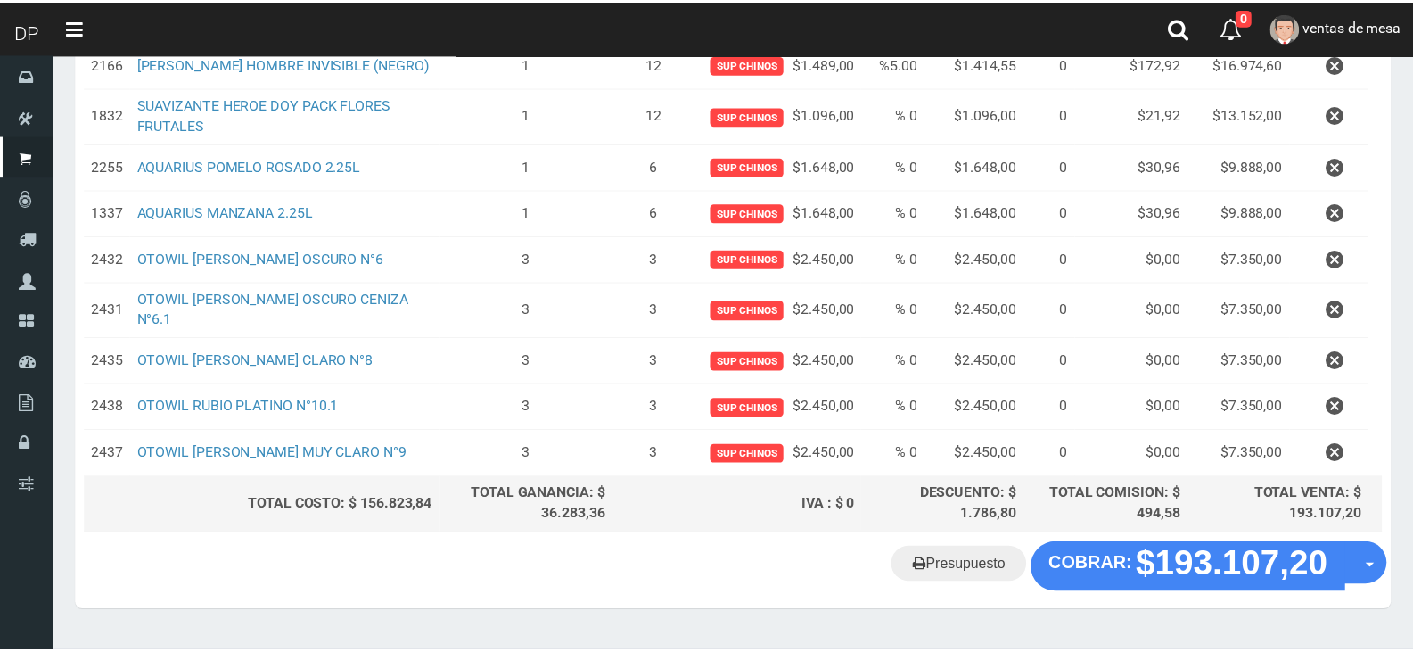
scroll to position [756, 0]
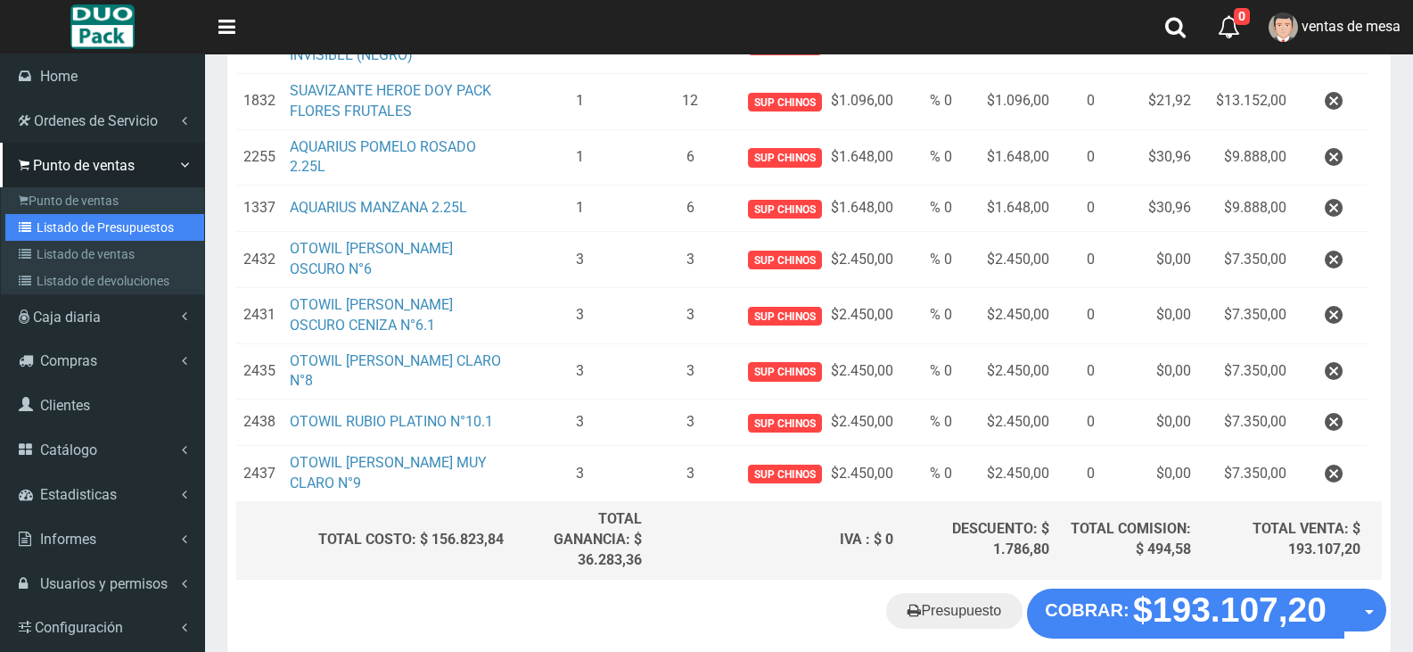
click at [70, 228] on link "Listado de Presupuestos" at bounding box center [104, 227] width 199 height 27
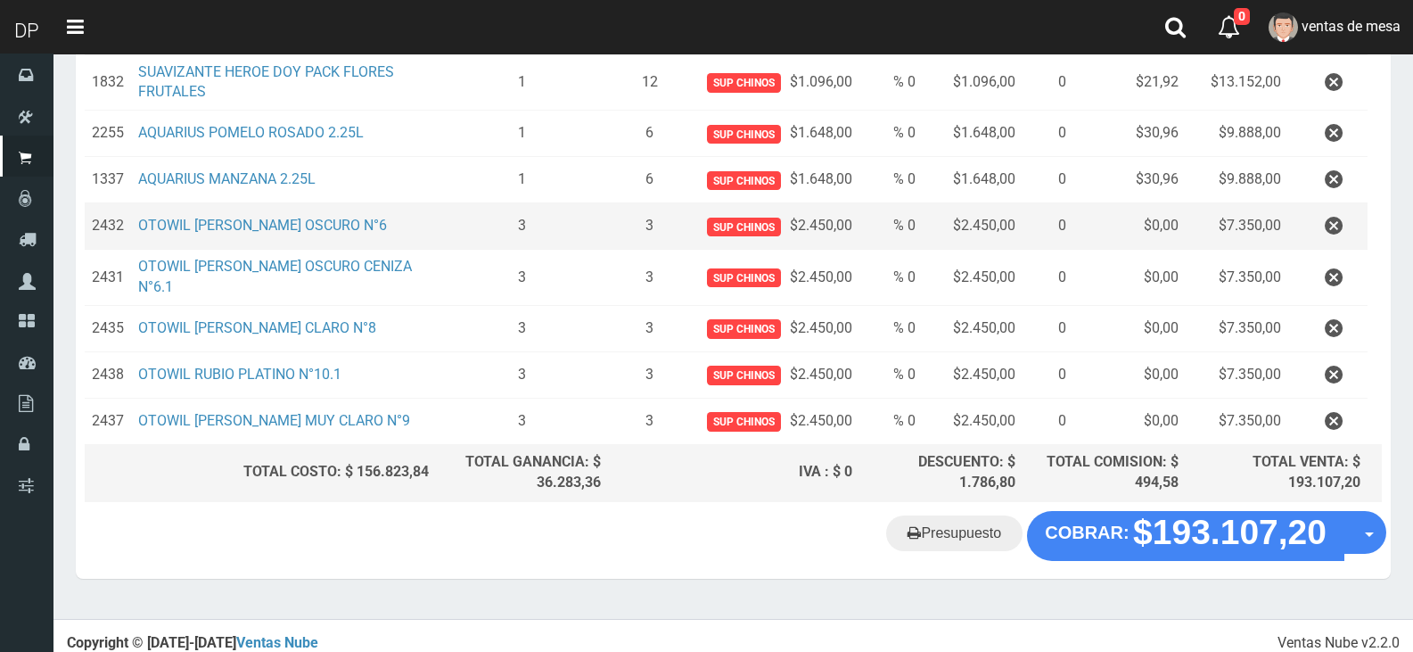
click at [290, 272] on td "OTOWIL RUBIO OSCURO CENIZA N°6.1" at bounding box center [283, 278] width 305 height 56
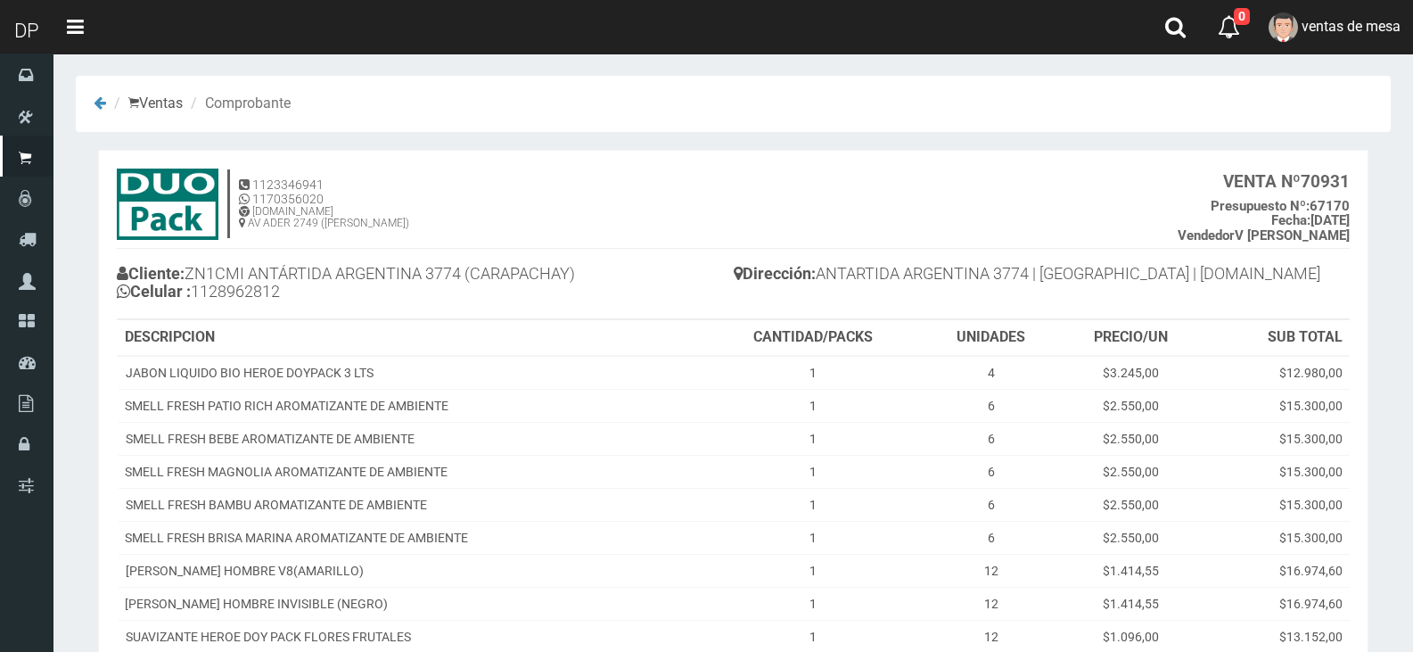
scroll to position [446, 0]
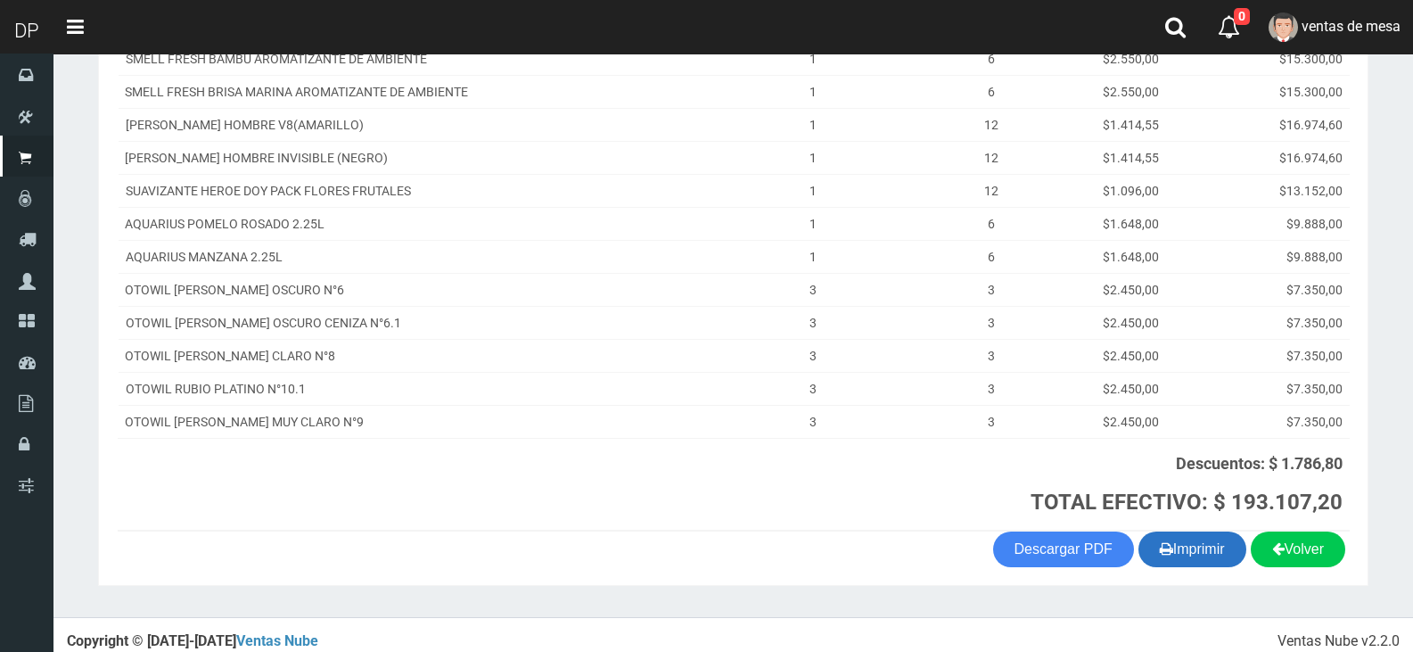
click at [1200, 545] on button "Imprimir" at bounding box center [1192, 549] width 108 height 36
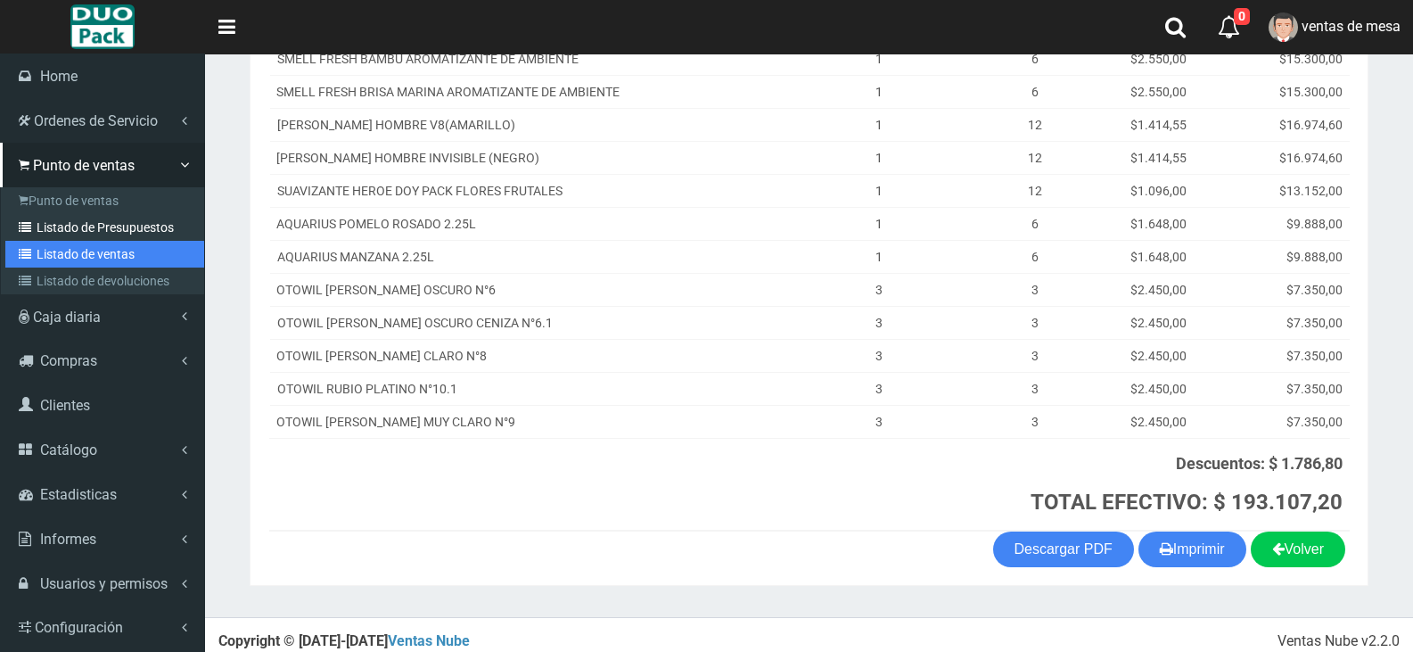
click at [47, 241] on link "Listado de ventas" at bounding box center [104, 254] width 199 height 27
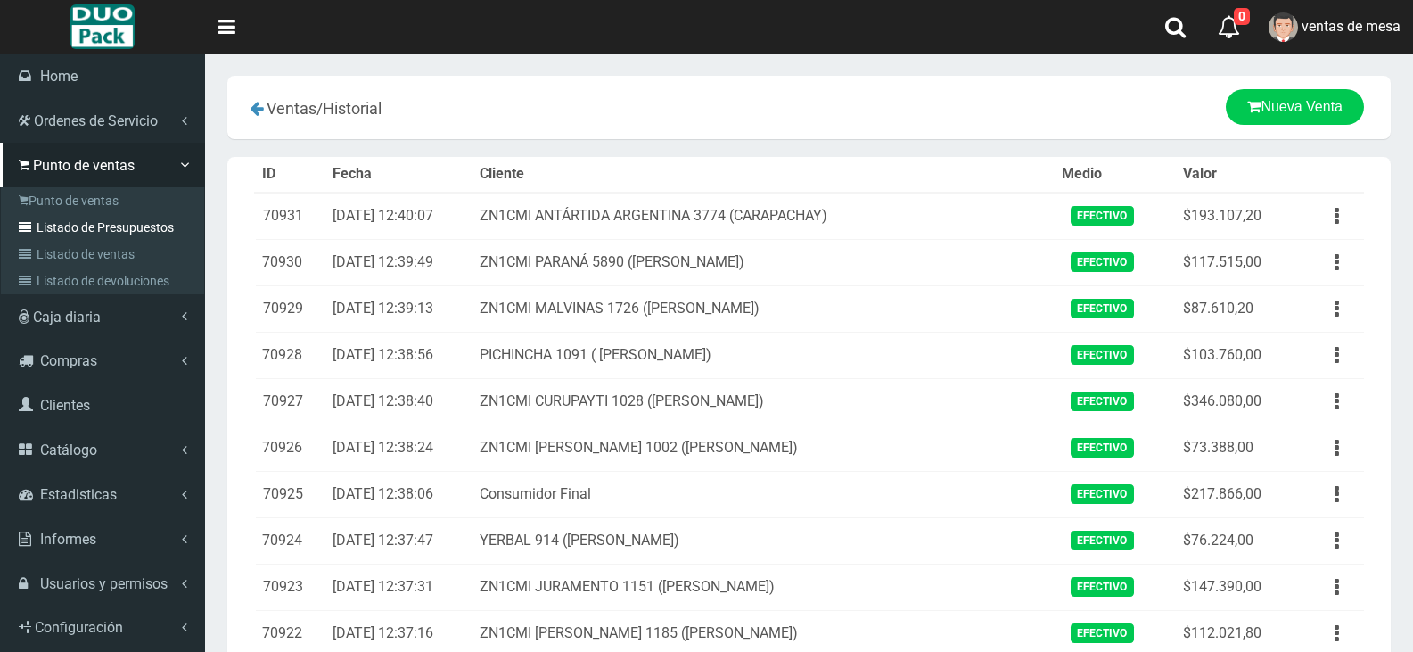
click at [40, 233] on link "Listado de Presupuestos" at bounding box center [104, 227] width 199 height 27
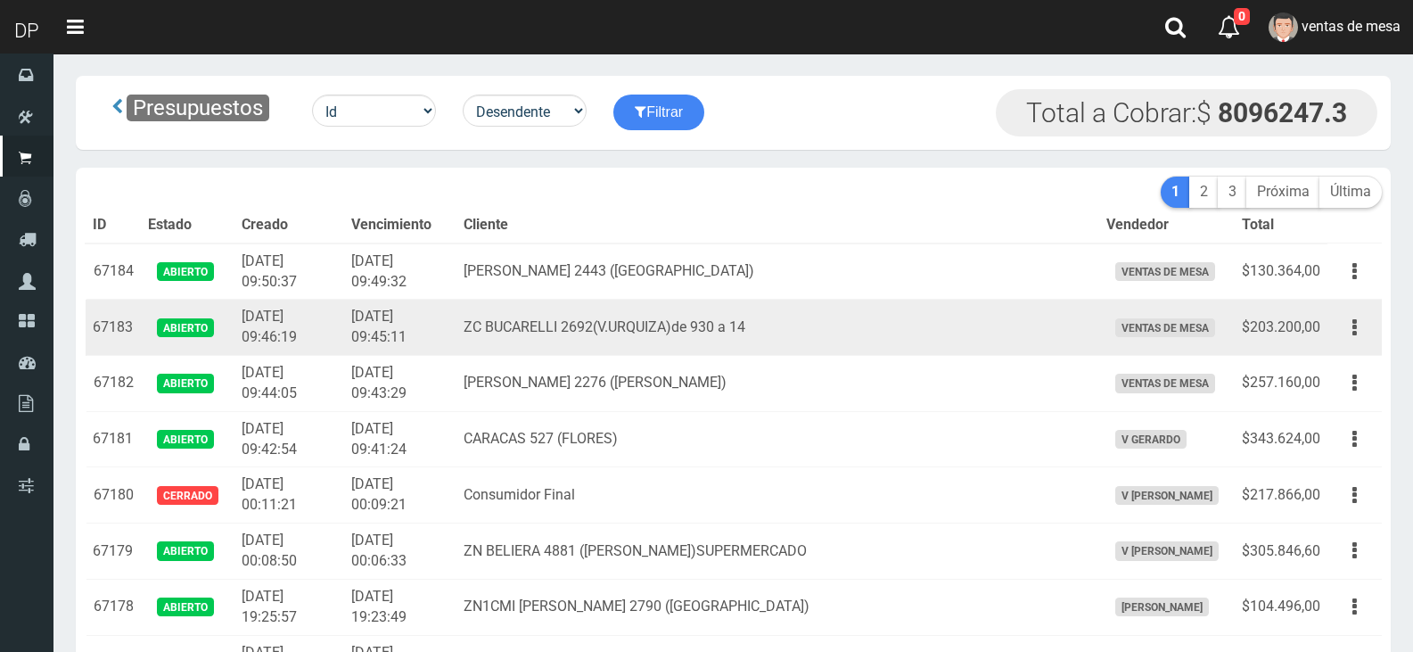
scroll to position [784, 0]
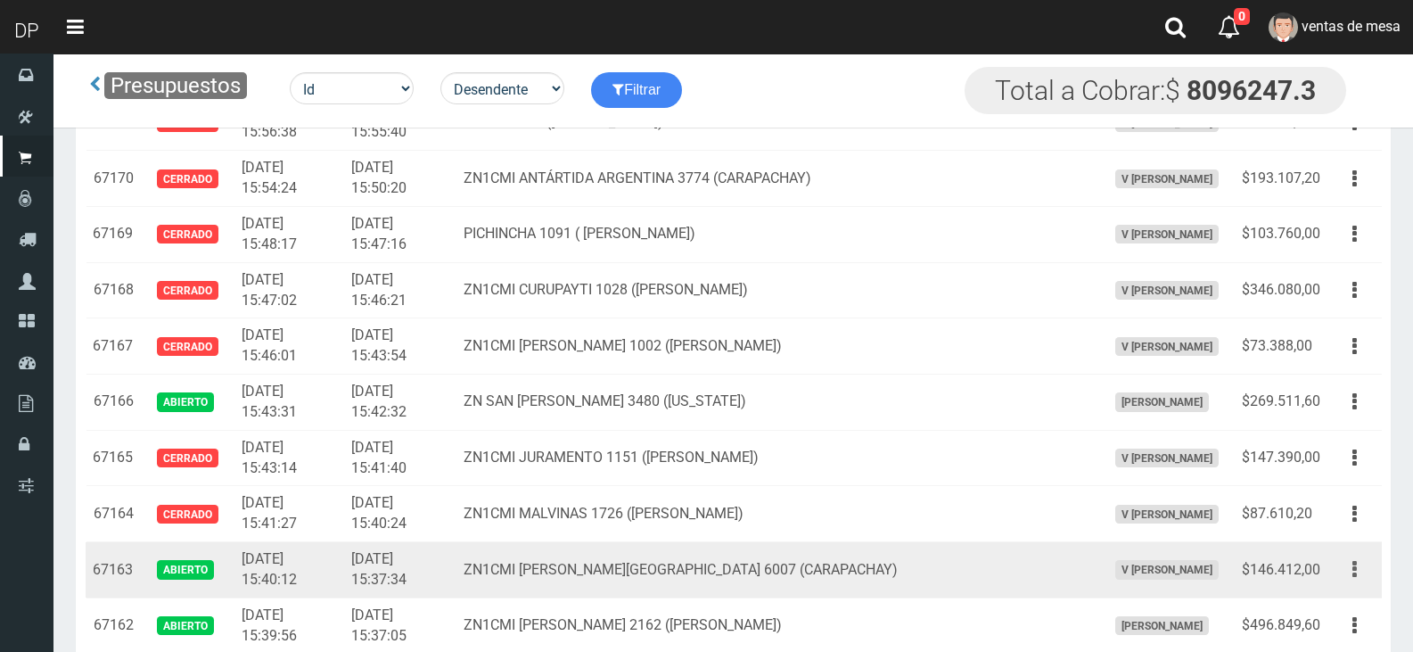
click at [1346, 579] on button "button" at bounding box center [1355, 569] width 40 height 31
click at [1342, 596] on link "Editar" at bounding box center [1303, 612] width 141 height 39
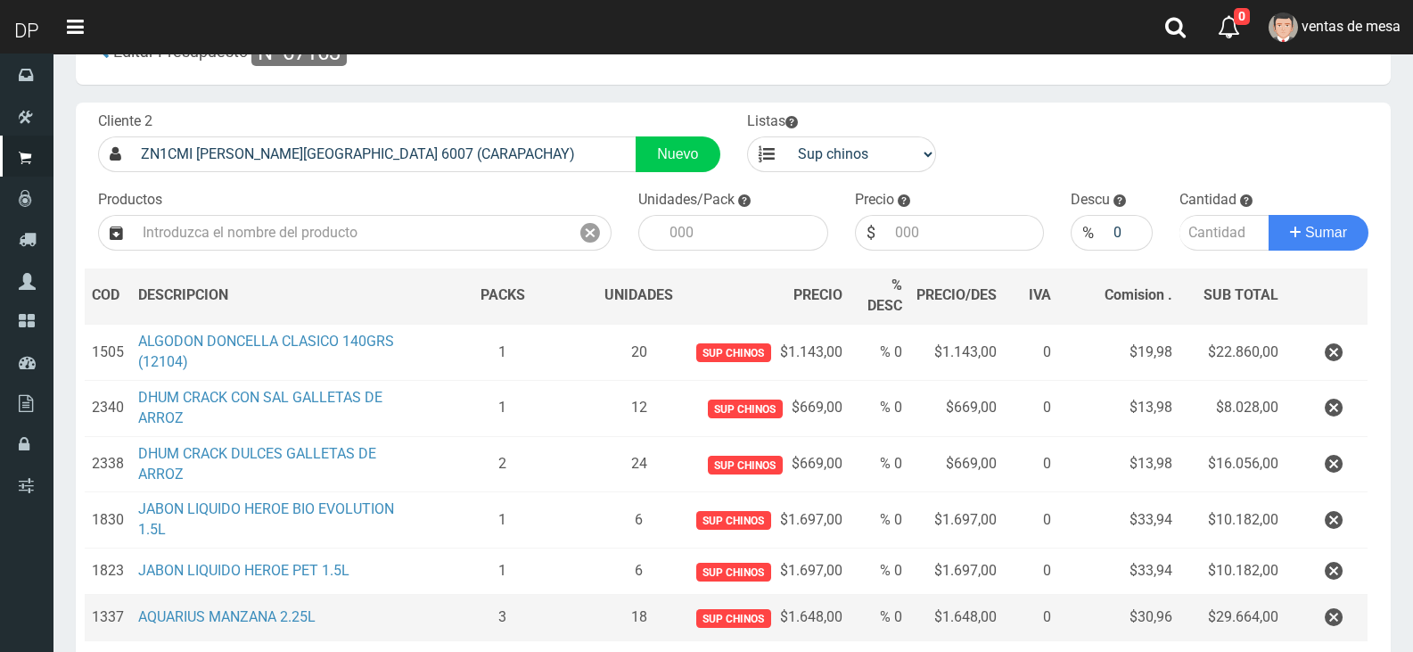
scroll to position [89, 0]
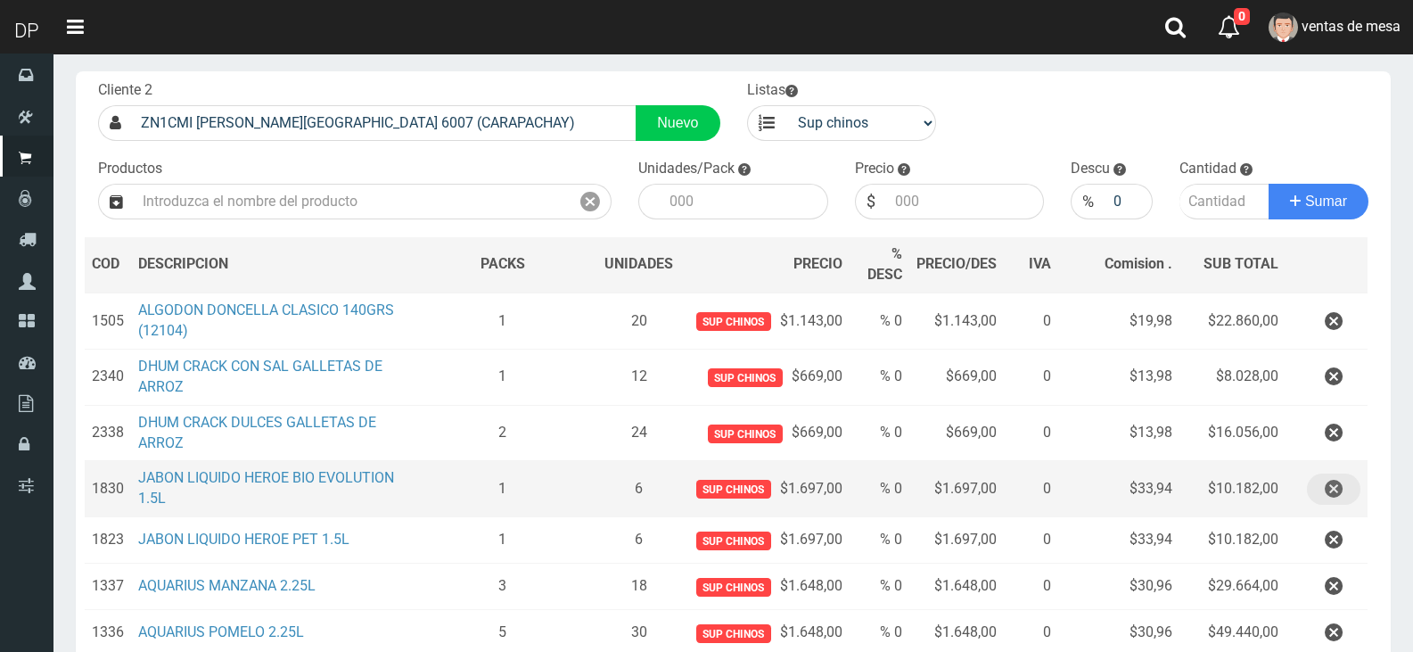
click at [1348, 498] on button "button" at bounding box center [1333, 488] width 53 height 31
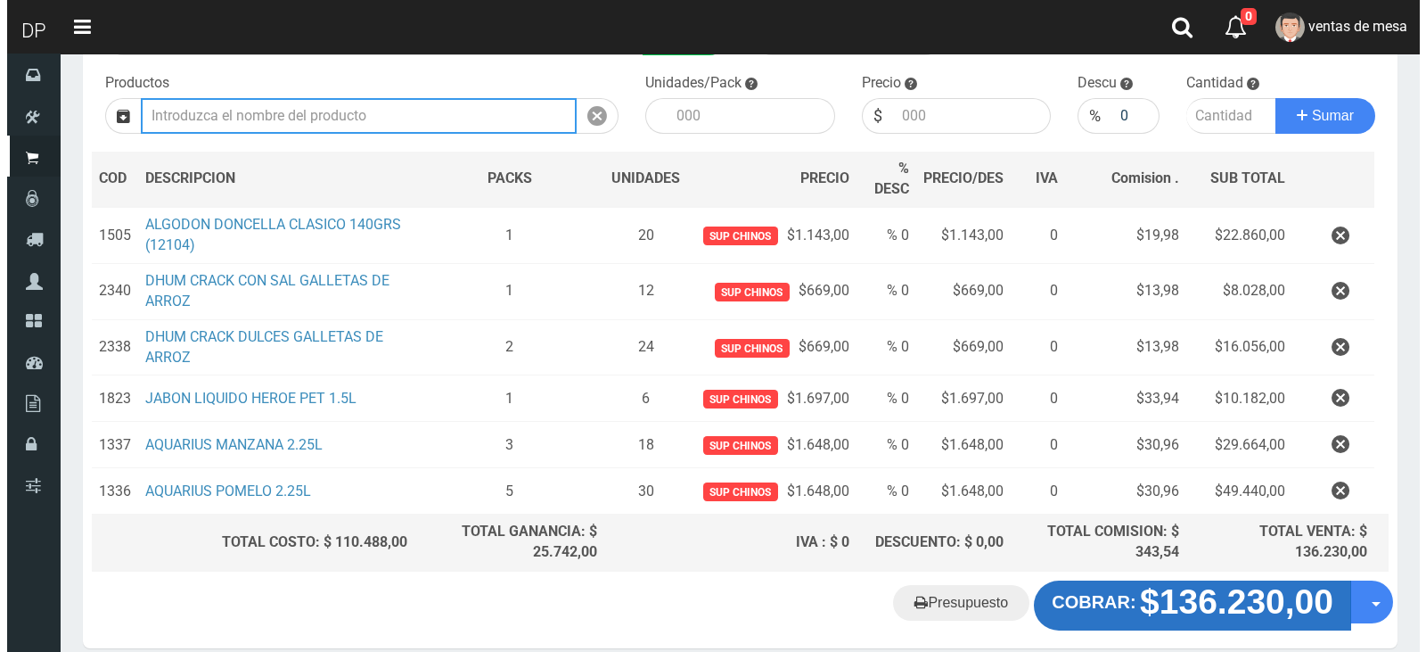
scroll to position [254, 0]
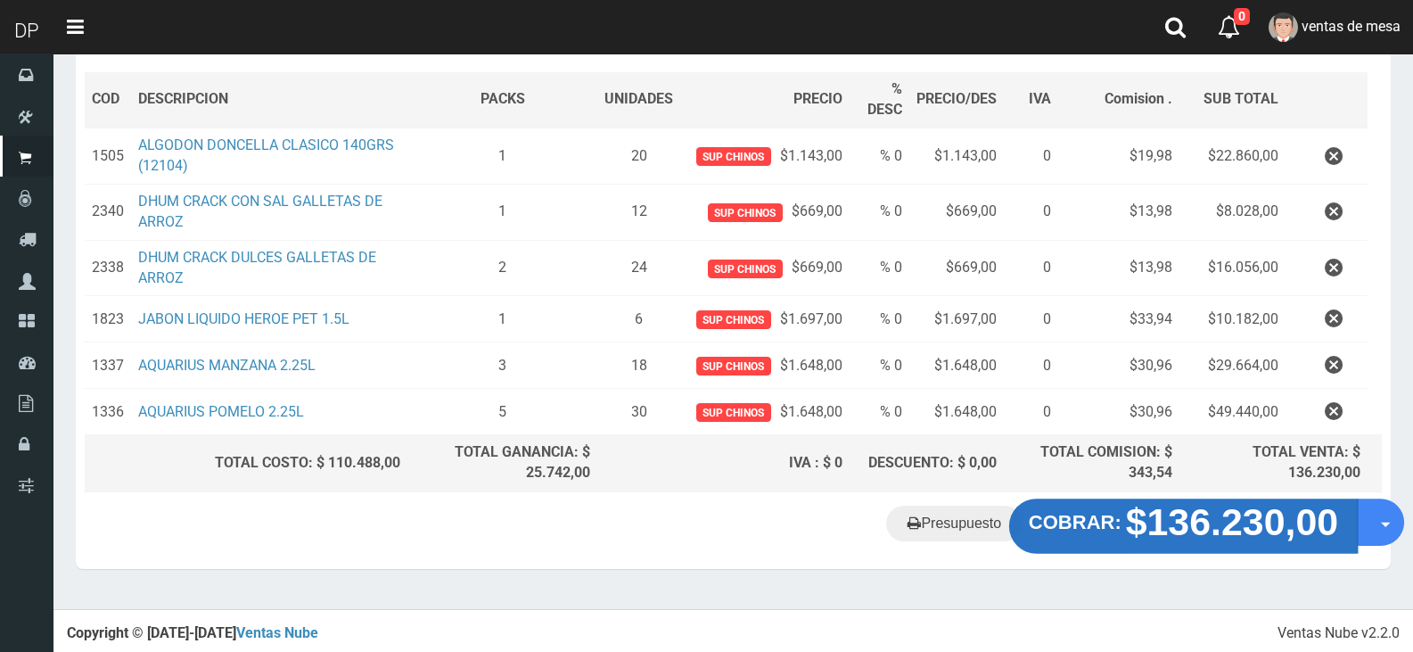
click at [1266, 534] on strong "$136.230,00" at bounding box center [1232, 522] width 213 height 42
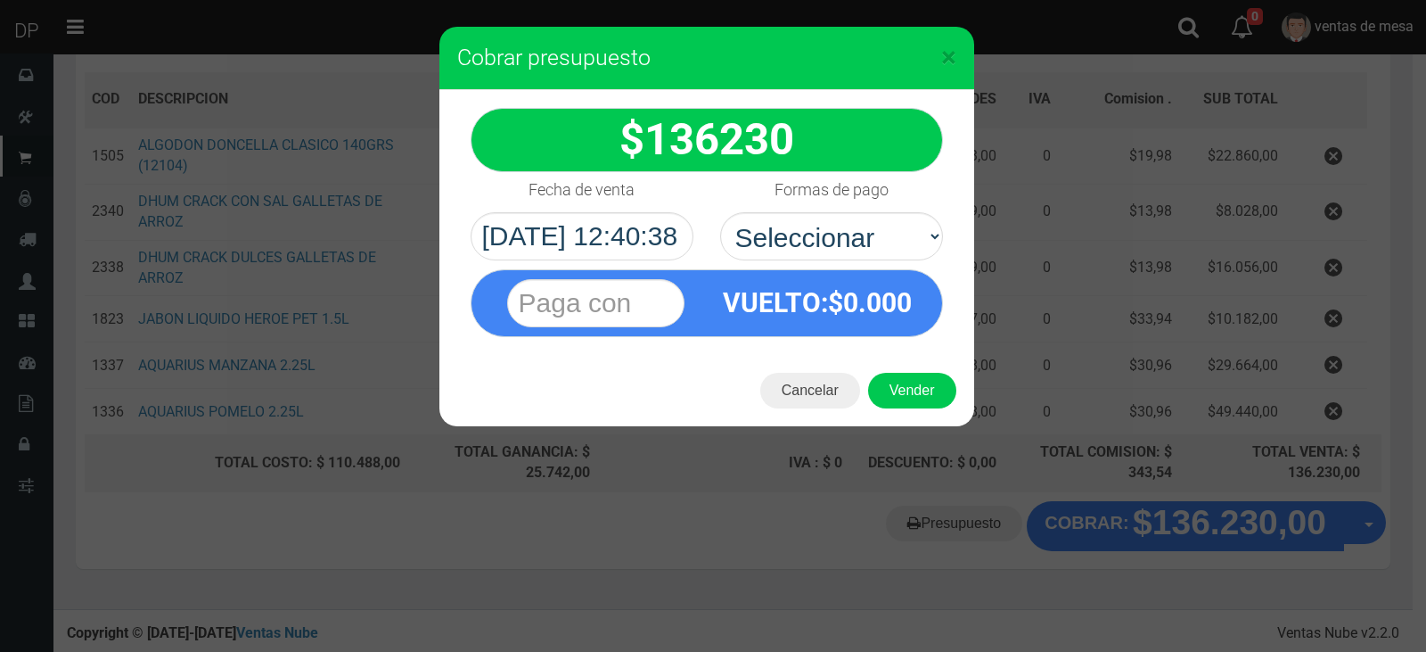
select select "Efectivo"
click at [720, 212] on select "Seleccionar Efectivo Tarjeta de Crédito Depósito Débito" at bounding box center [831, 236] width 223 height 48
click at [918, 386] on button "Vender" at bounding box center [912, 391] width 88 height 36
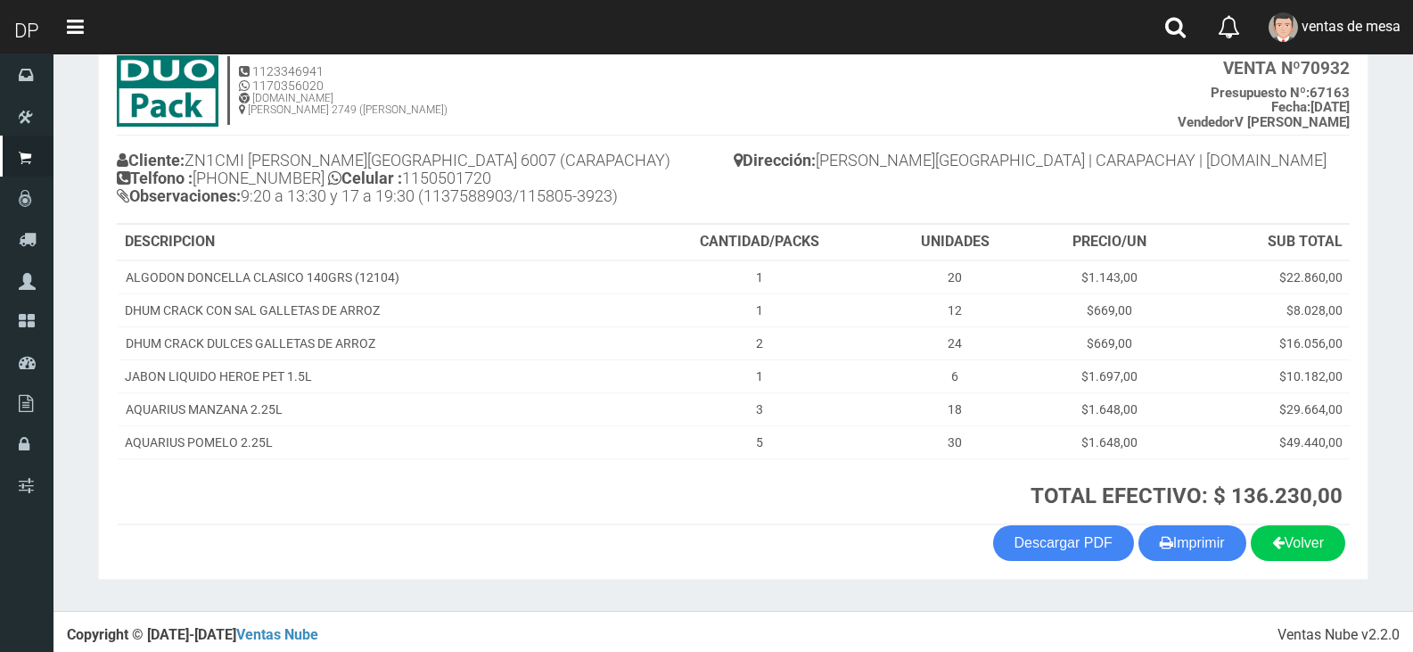
scroll to position [120, 0]
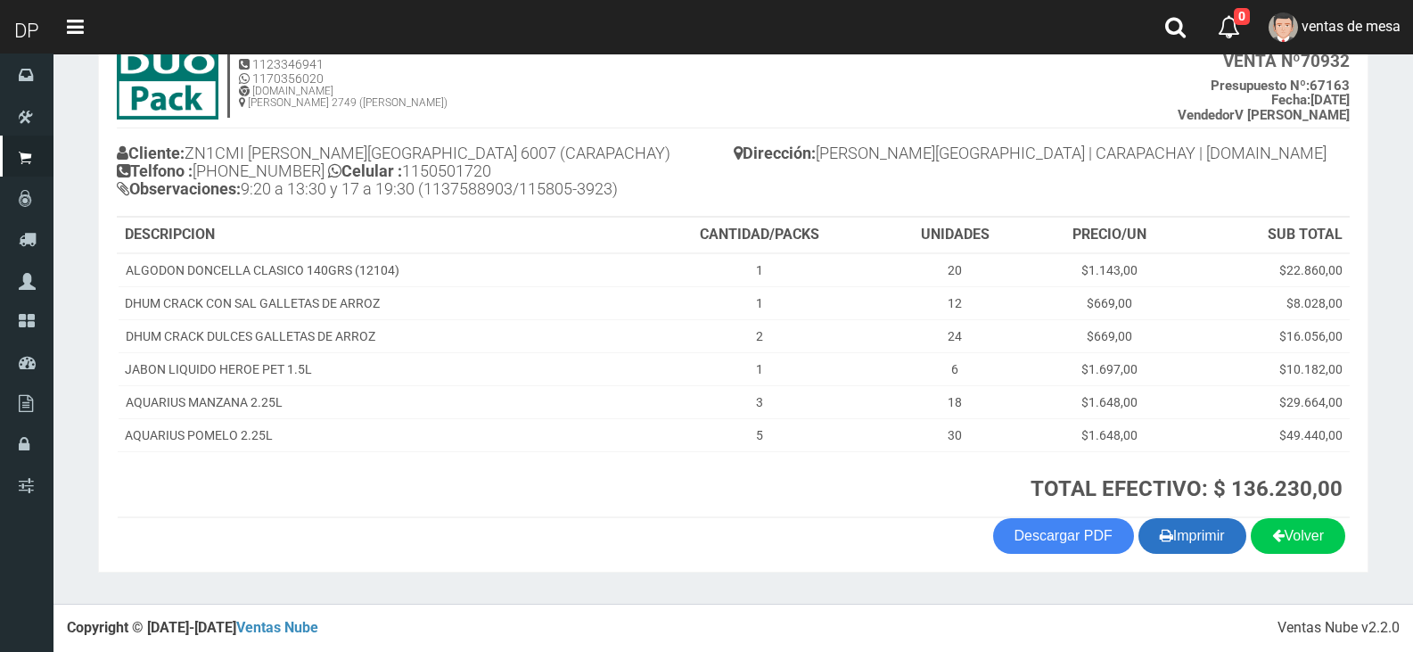
click at [1191, 543] on button "Imprimir" at bounding box center [1192, 536] width 108 height 36
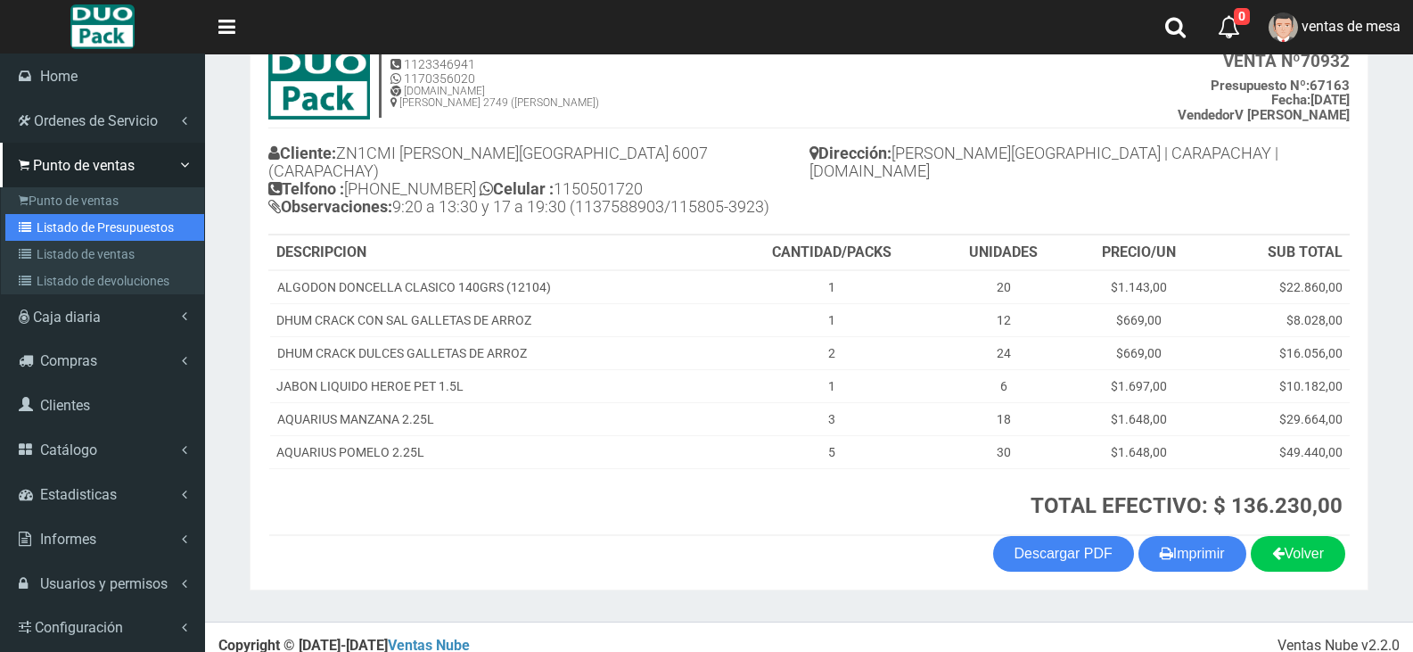
click at [116, 235] on link "Listado de Presupuestos" at bounding box center [104, 227] width 199 height 27
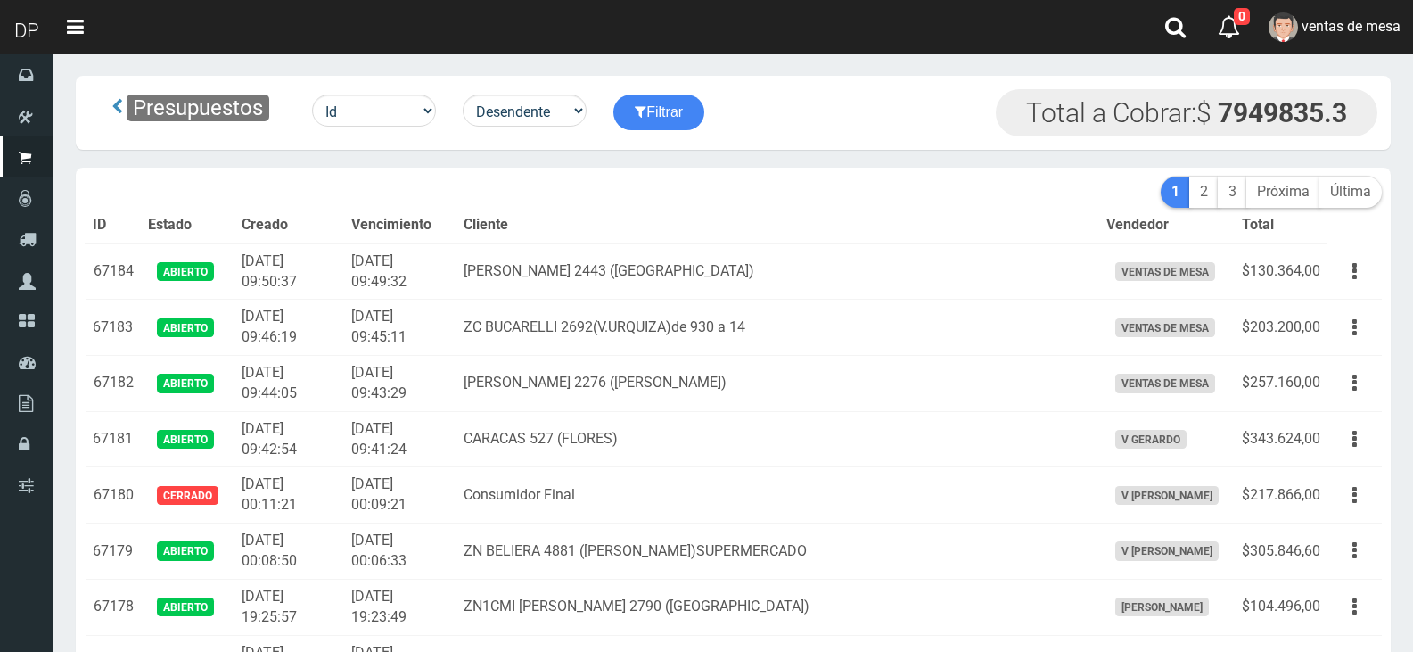
scroll to position [448, 0]
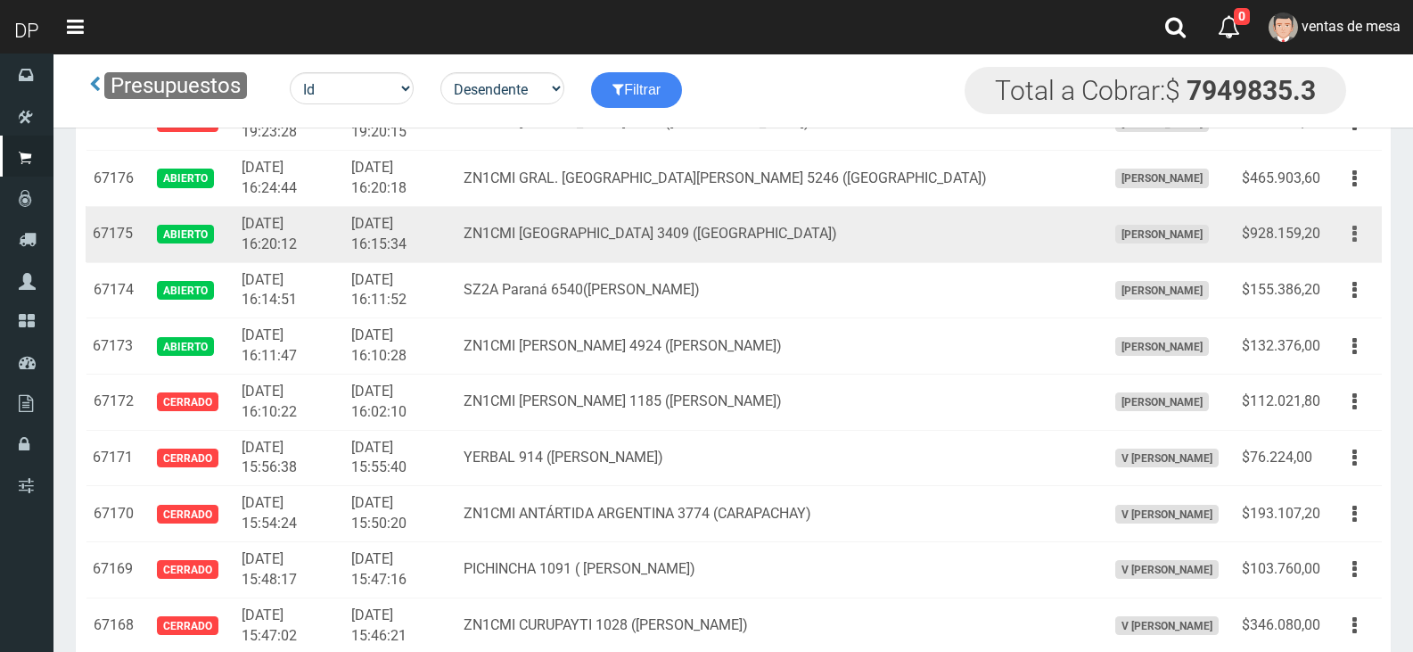
click at [1372, 235] on button "button" at bounding box center [1355, 233] width 40 height 31
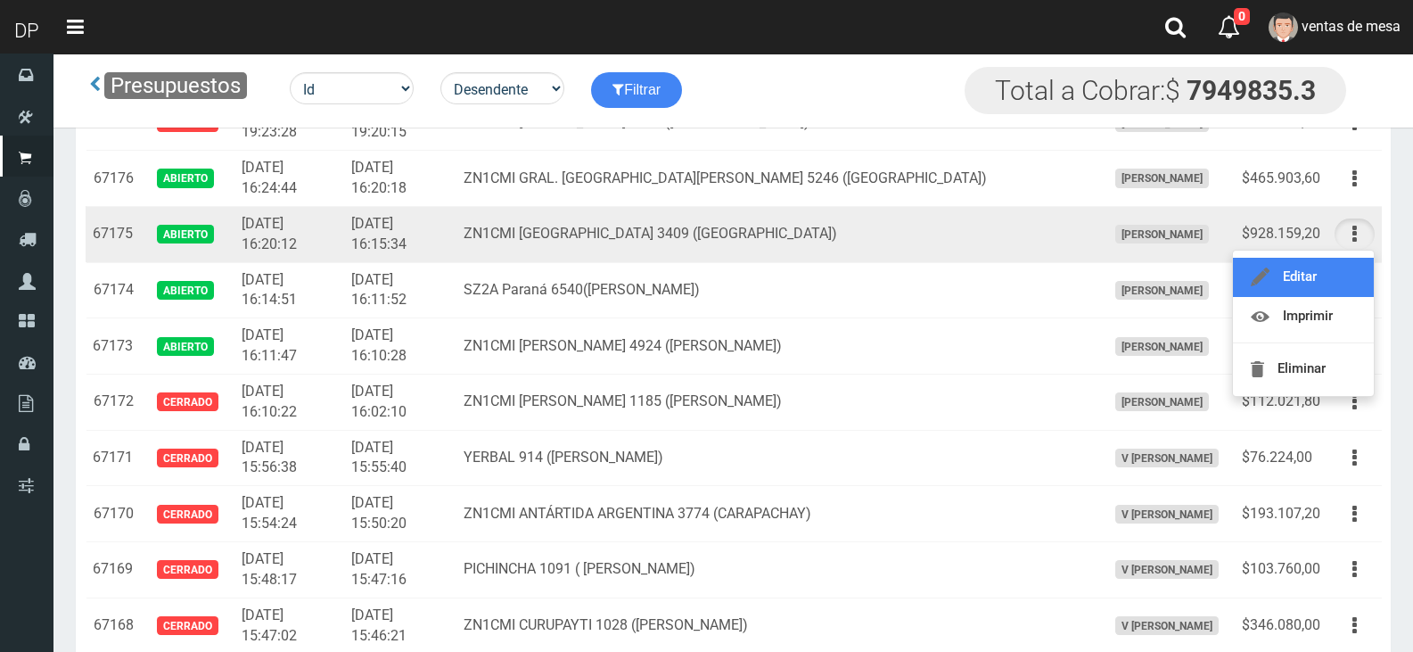
click at [1347, 282] on link "Editar" at bounding box center [1303, 277] width 141 height 39
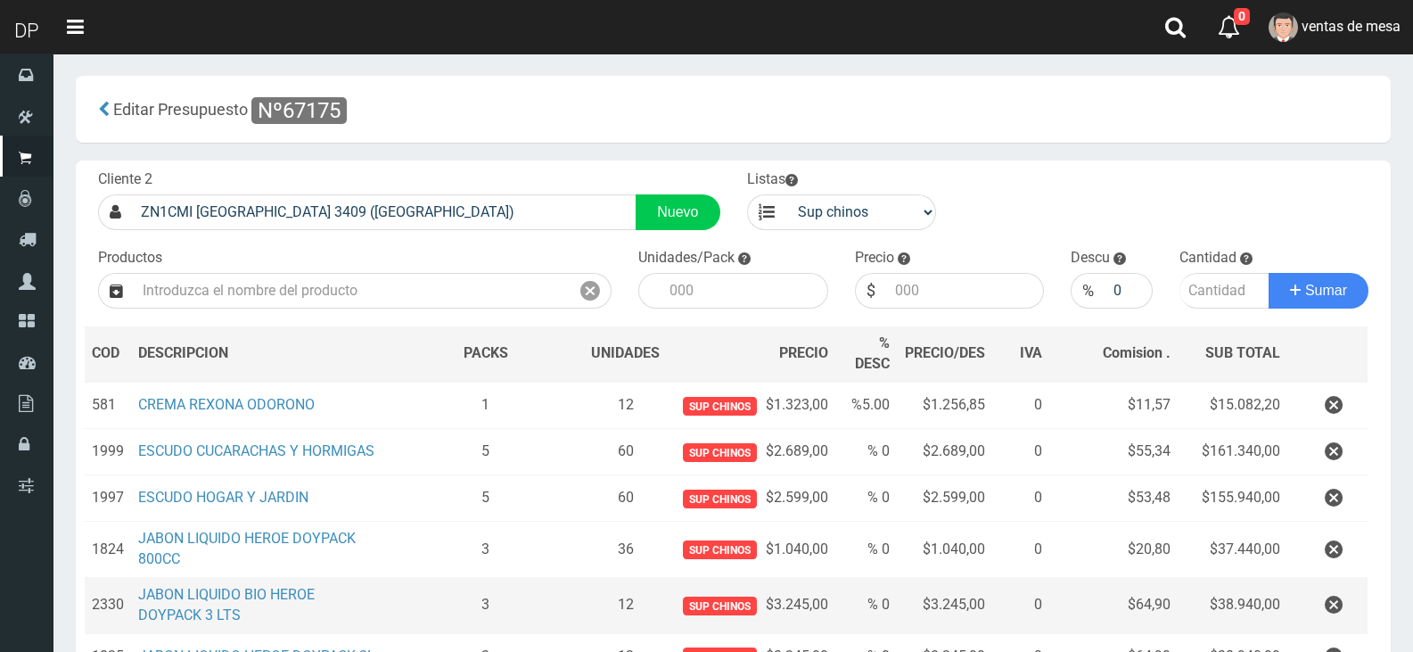
click at [1336, 587] on td at bounding box center [1327, 606] width 80 height 56
click at [1341, 596] on icon "button" at bounding box center [1334, 604] width 18 height 31
click at [0, 0] on div "Cargando..." at bounding box center [0, 0] width 0 height 0
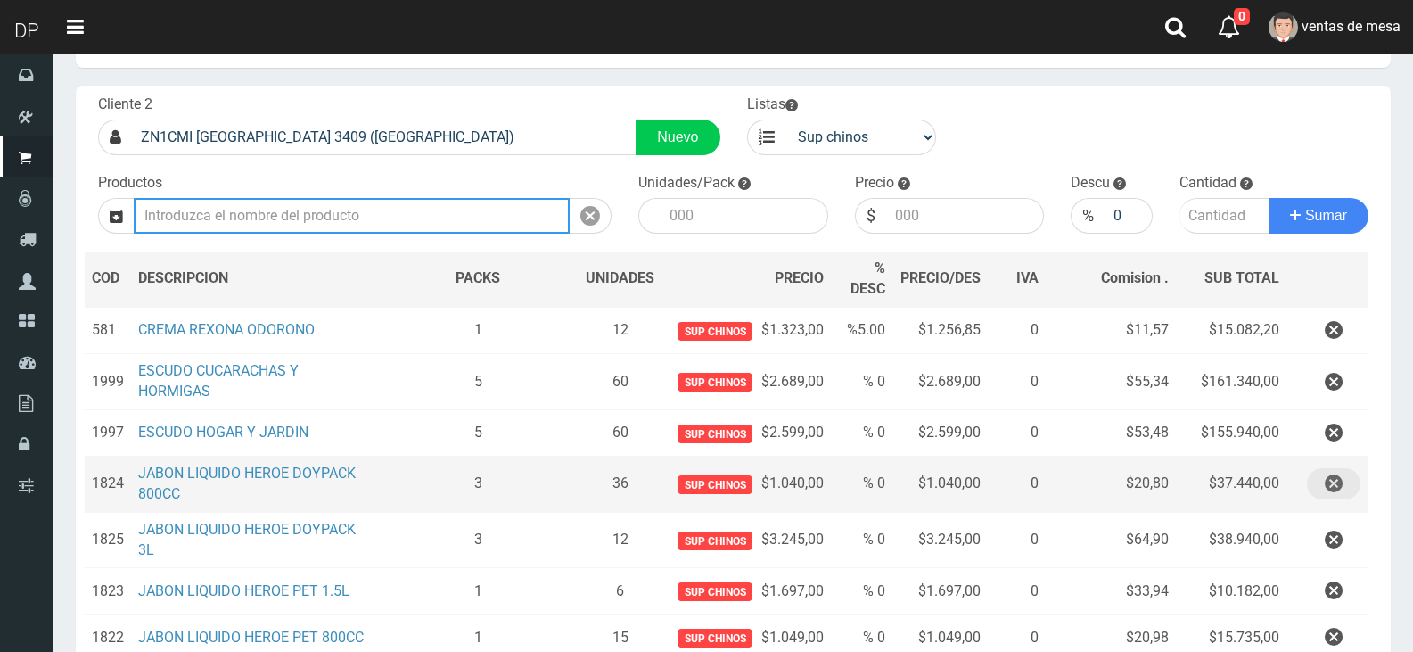
scroll to position [178, 0]
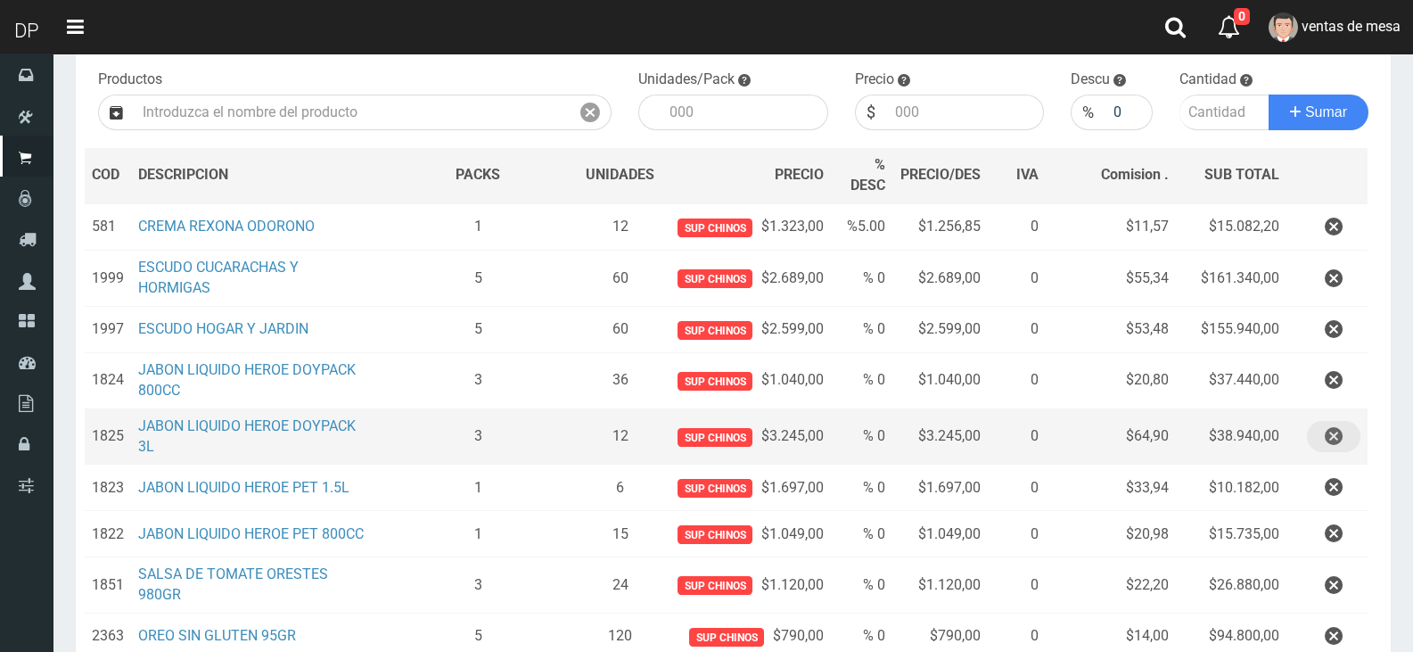
click at [1319, 442] on button "button" at bounding box center [1333, 436] width 53 height 31
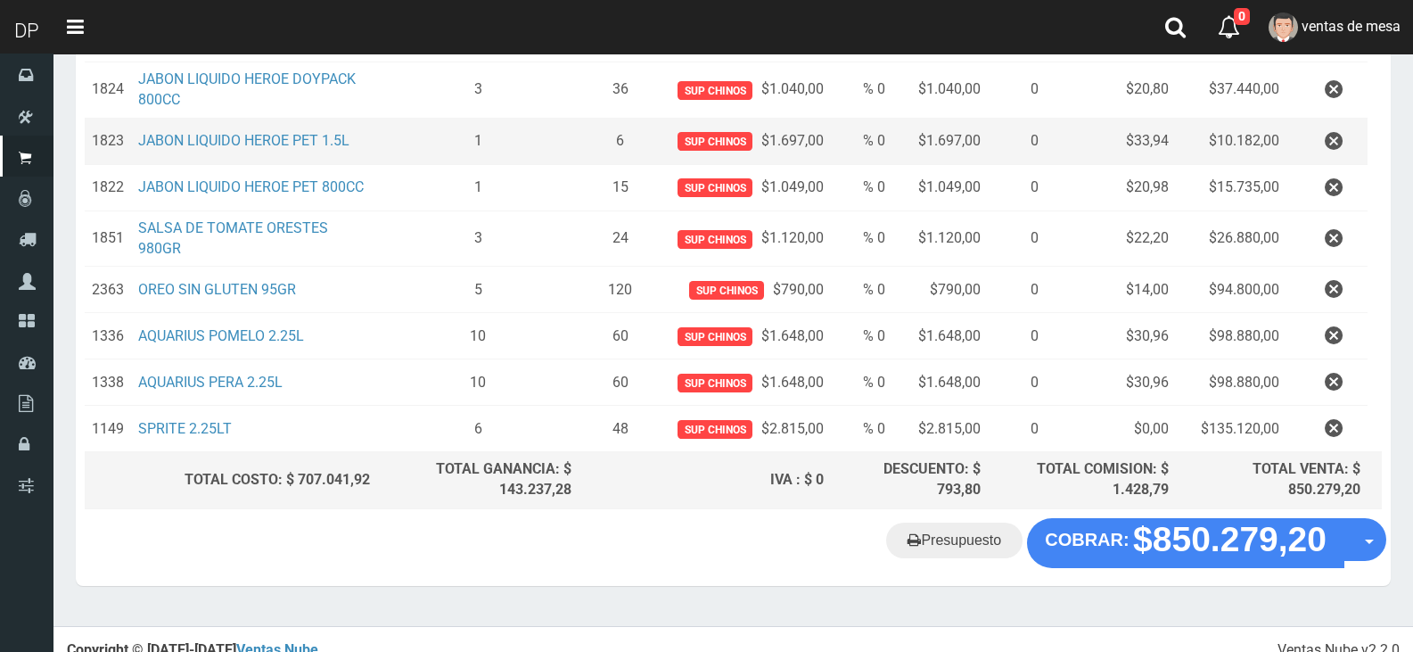
scroll to position [486, 0]
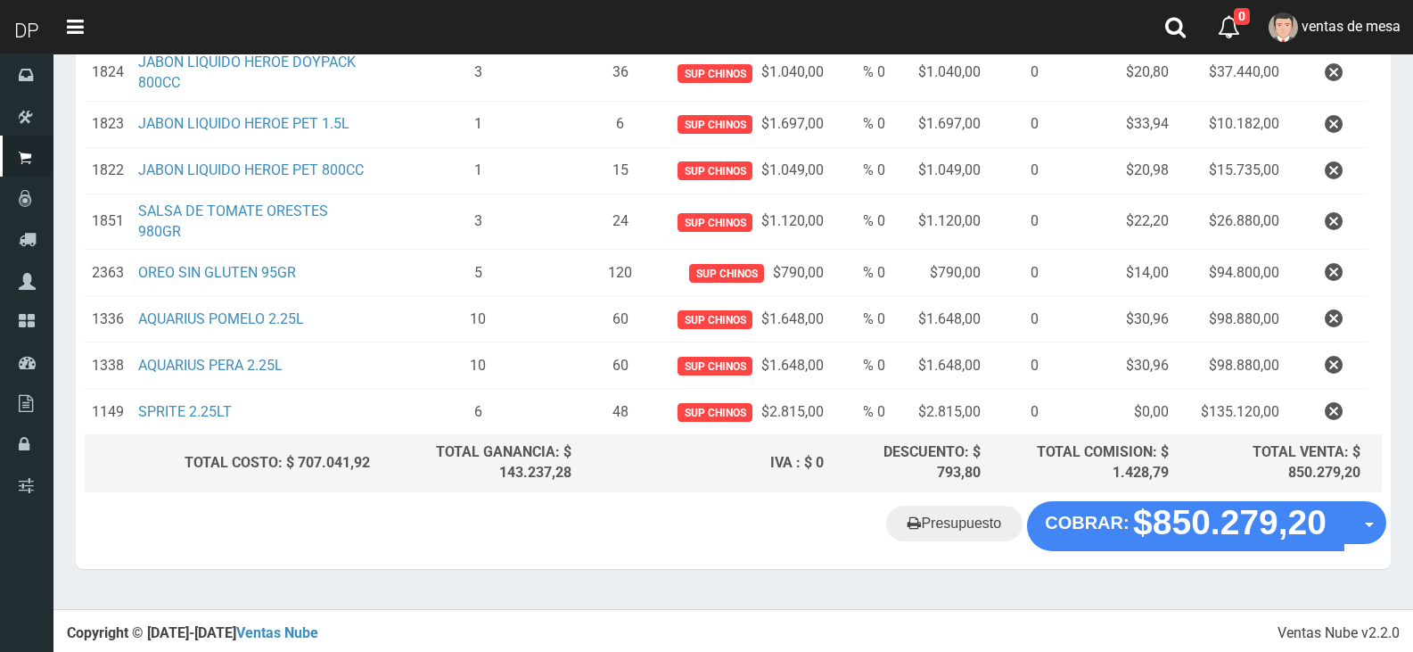
click at [1317, 267] on button "button" at bounding box center [1333, 272] width 53 height 31
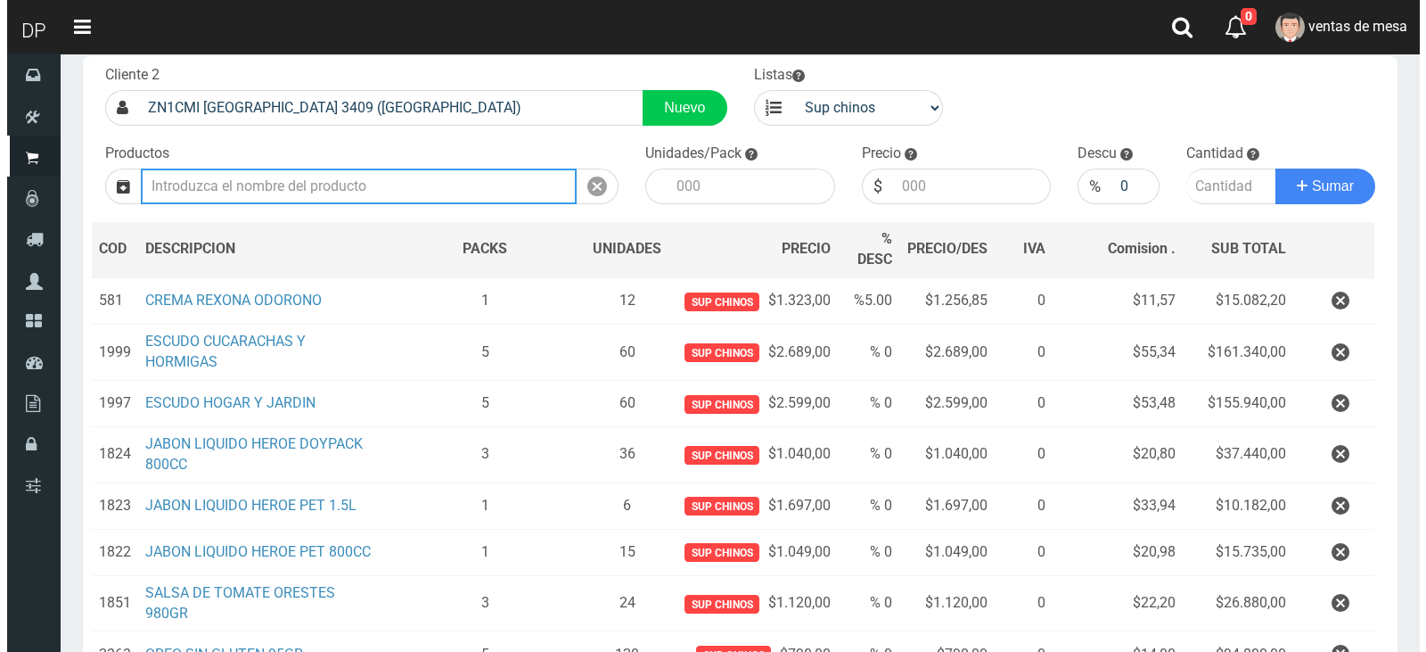
scroll to position [440, 0]
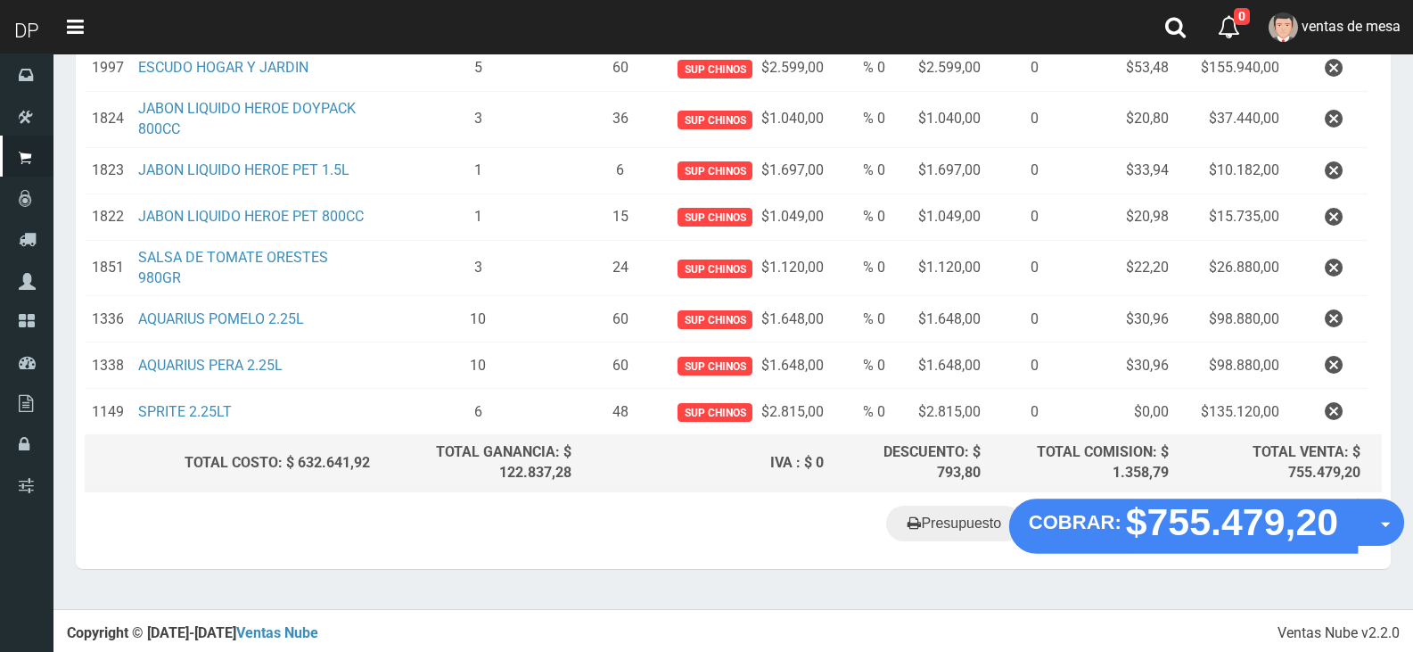
click at [1186, 536] on strong "$755.479,20" at bounding box center [1232, 522] width 213 height 42
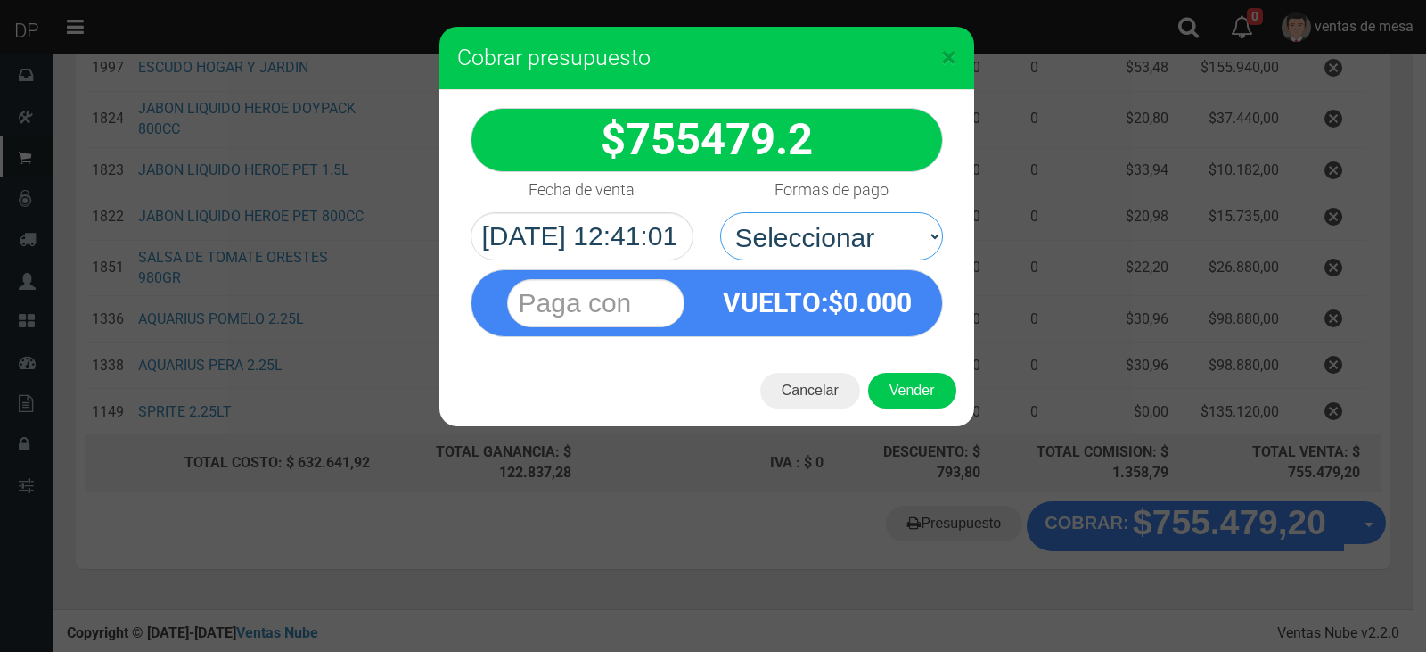
drag, startPoint x: 886, startPoint y: 228, endPoint x: 895, endPoint y: 259, distance: 32.5
click at [886, 228] on select "Seleccionar Efectivo Tarjeta de Crédito Depósito Débito" at bounding box center [831, 236] width 223 height 48
select select "Efectivo"
click at [720, 212] on select "Seleccionar Efectivo Tarjeta de Crédito Depósito Débito" at bounding box center [831, 236] width 223 height 48
click at [914, 395] on button "Vender" at bounding box center [912, 391] width 88 height 36
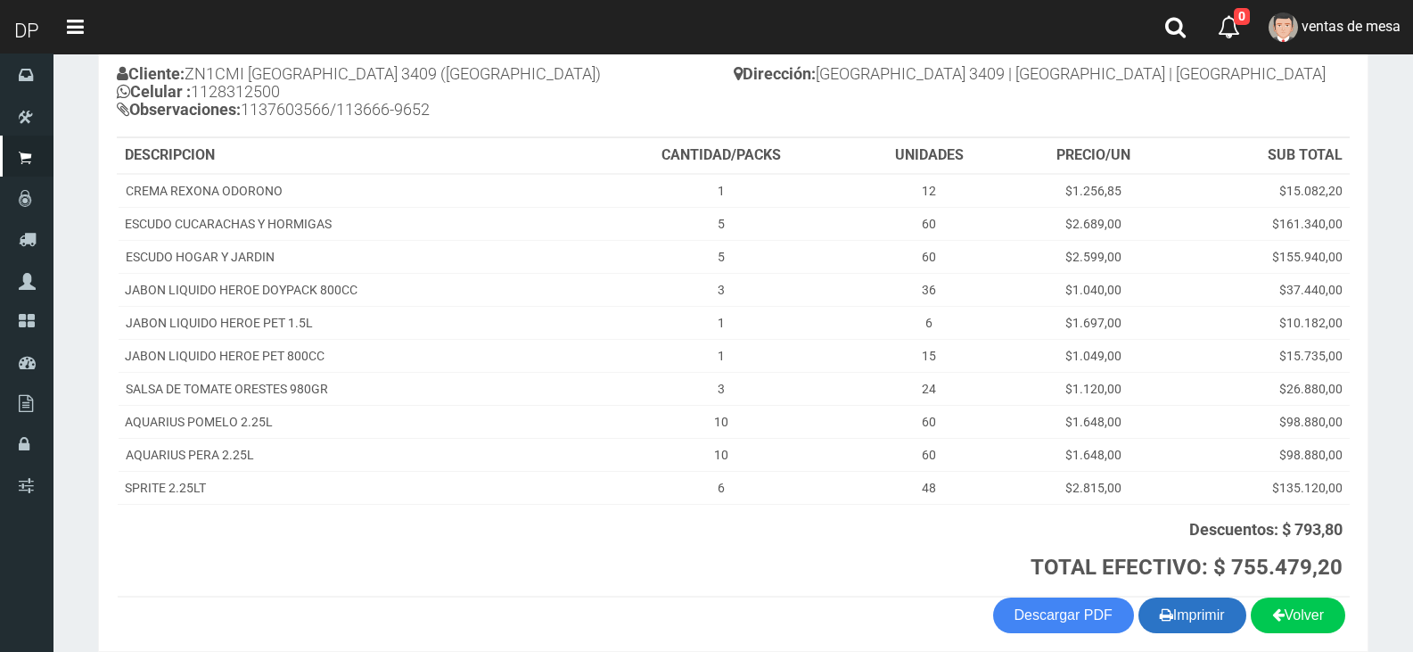
scroll to position [279, 0]
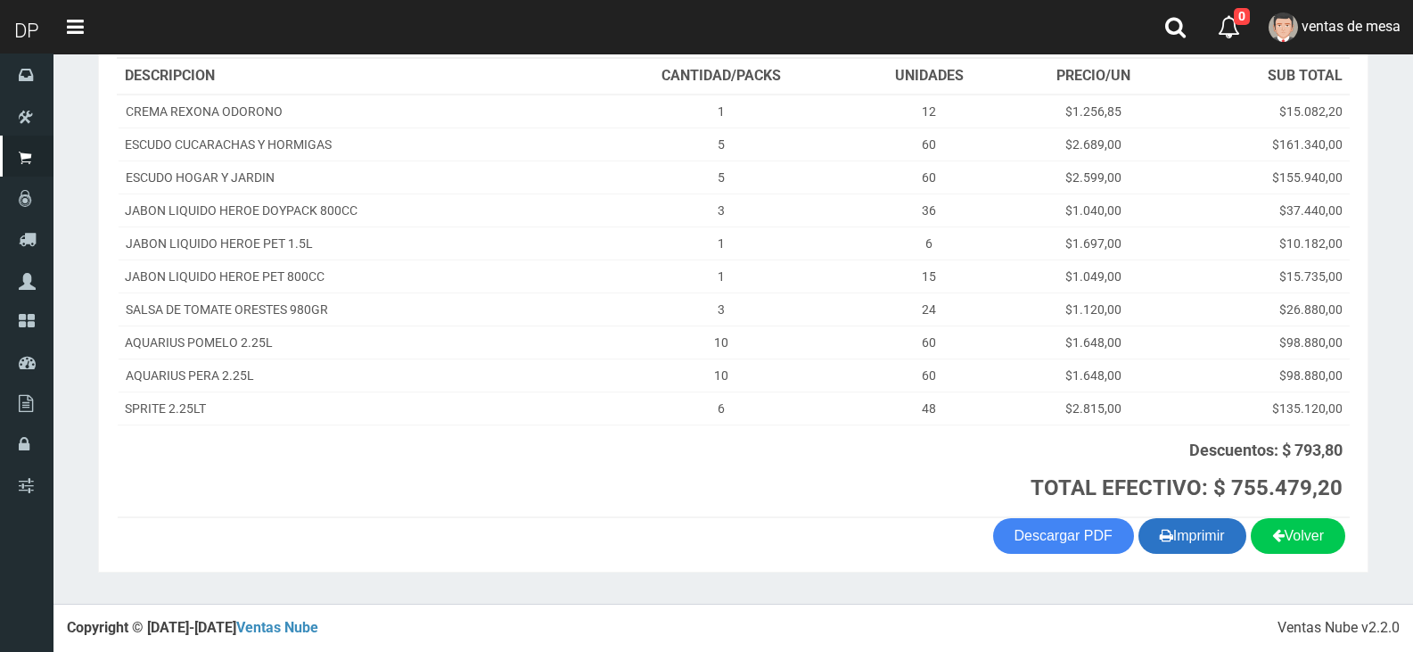
click at [1228, 540] on button "Imprimir" at bounding box center [1192, 536] width 108 height 36
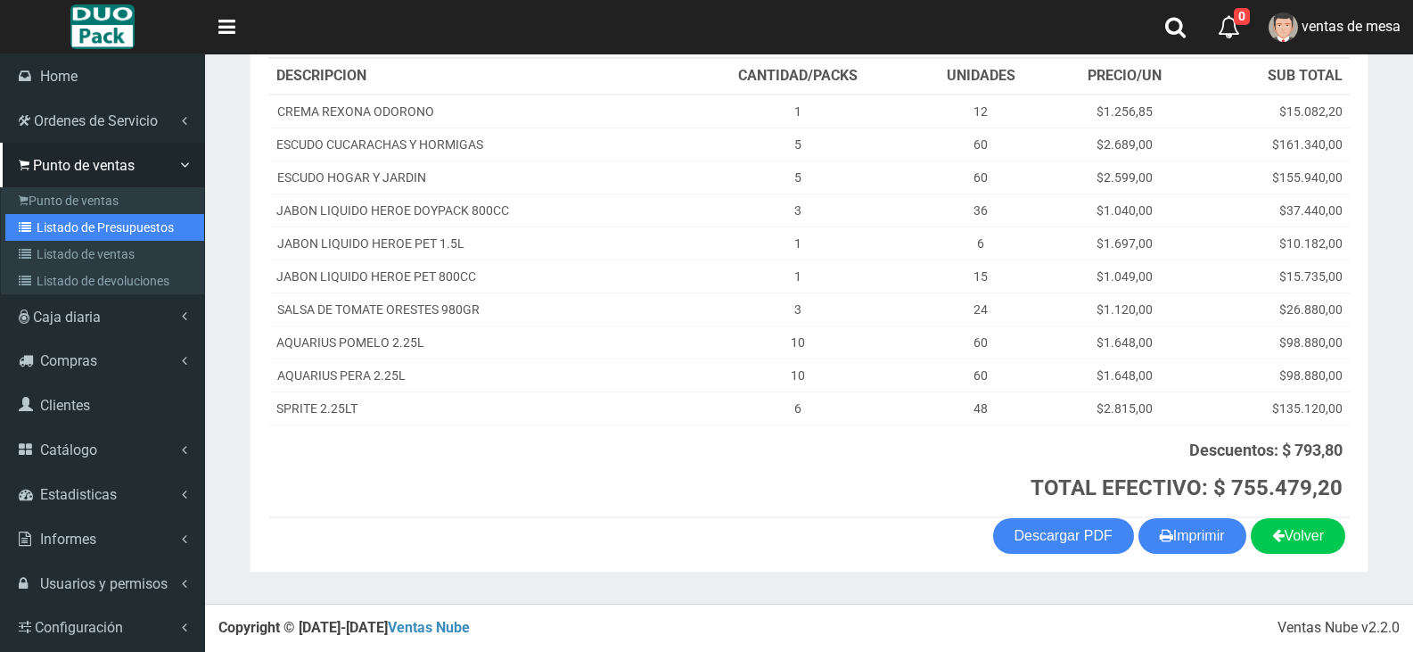
click at [46, 219] on link "Listado de Presupuestos" at bounding box center [104, 227] width 199 height 27
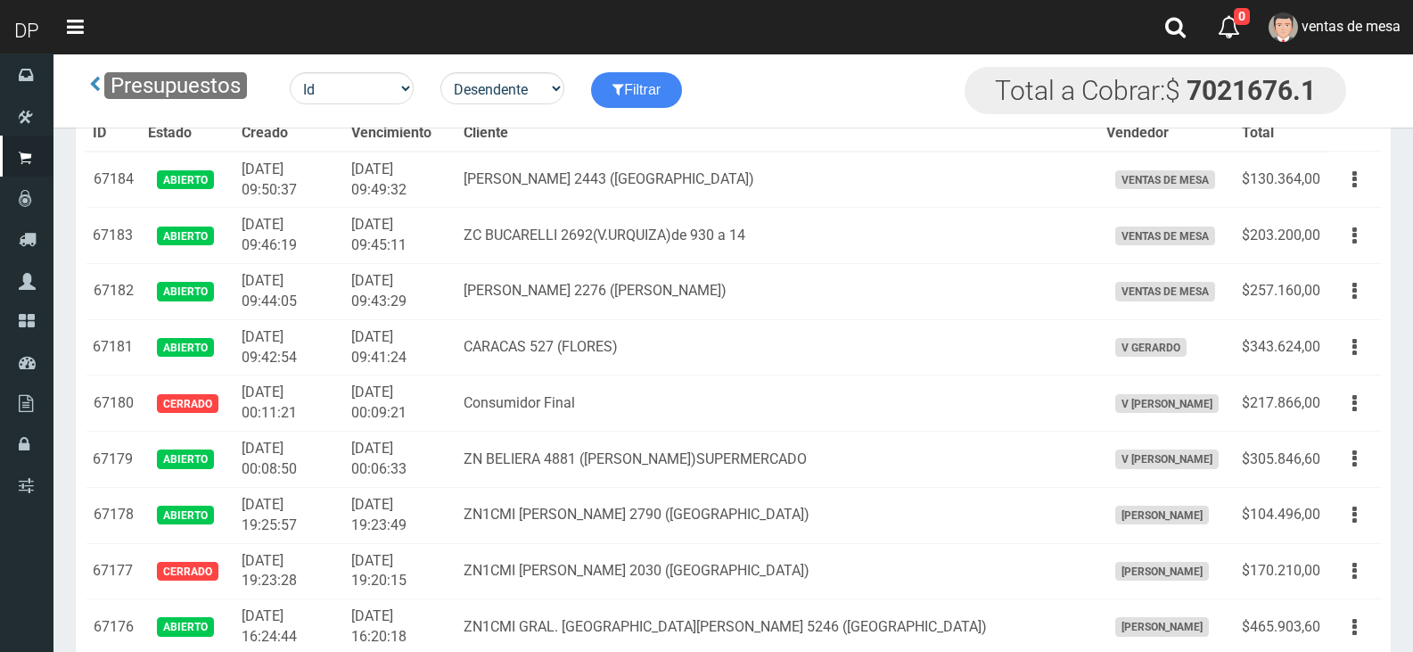
scroll to position [504, 0]
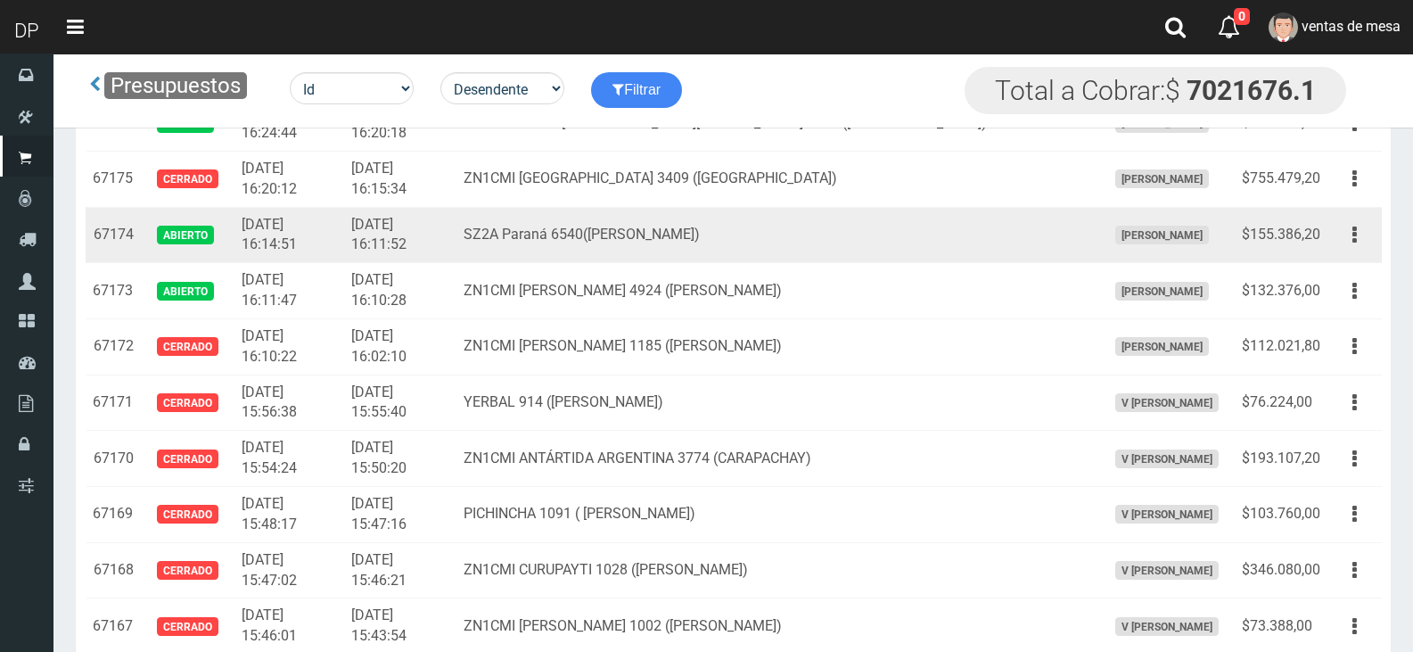
drag, startPoint x: 1360, startPoint y: 227, endPoint x: 1352, endPoint y: 251, distance: 25.4
click at [1358, 228] on button "button" at bounding box center [1355, 234] width 40 height 31
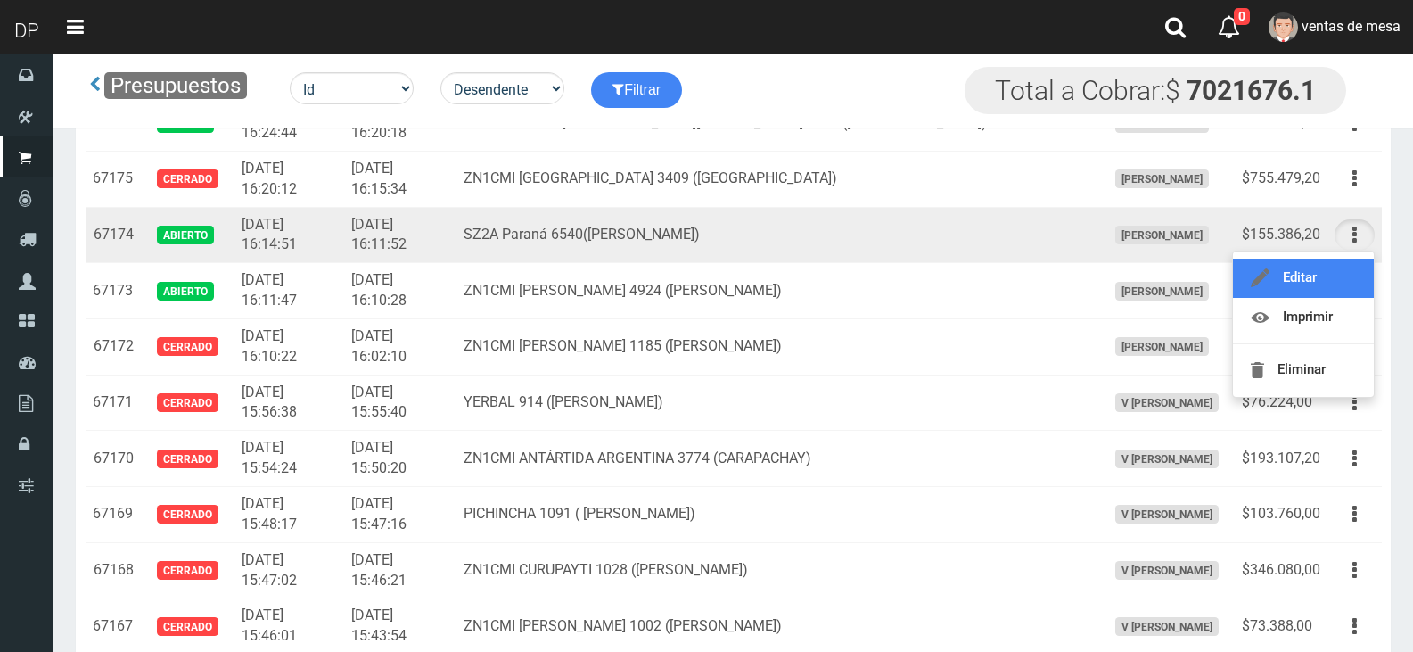
click at [1345, 272] on link "Editar" at bounding box center [1303, 278] width 141 height 39
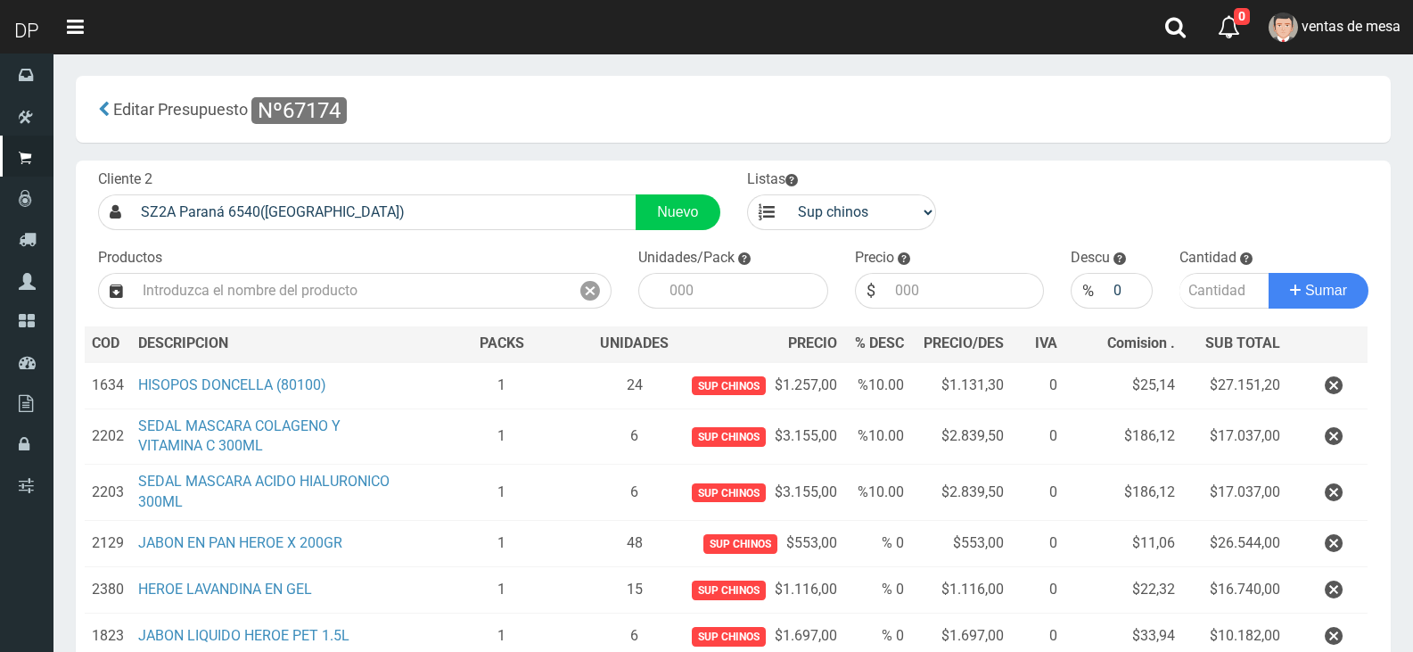
scroll to position [316, 0]
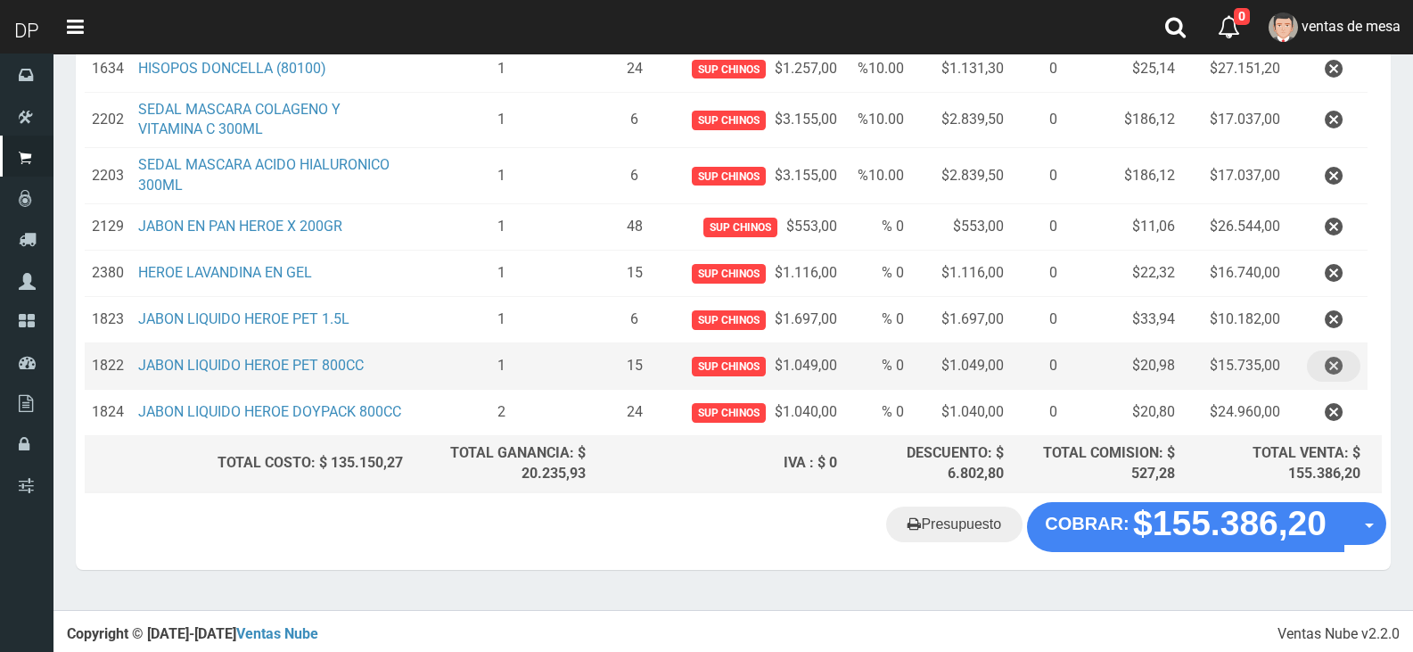
click at [1333, 371] on icon "button" at bounding box center [1334, 365] width 18 height 31
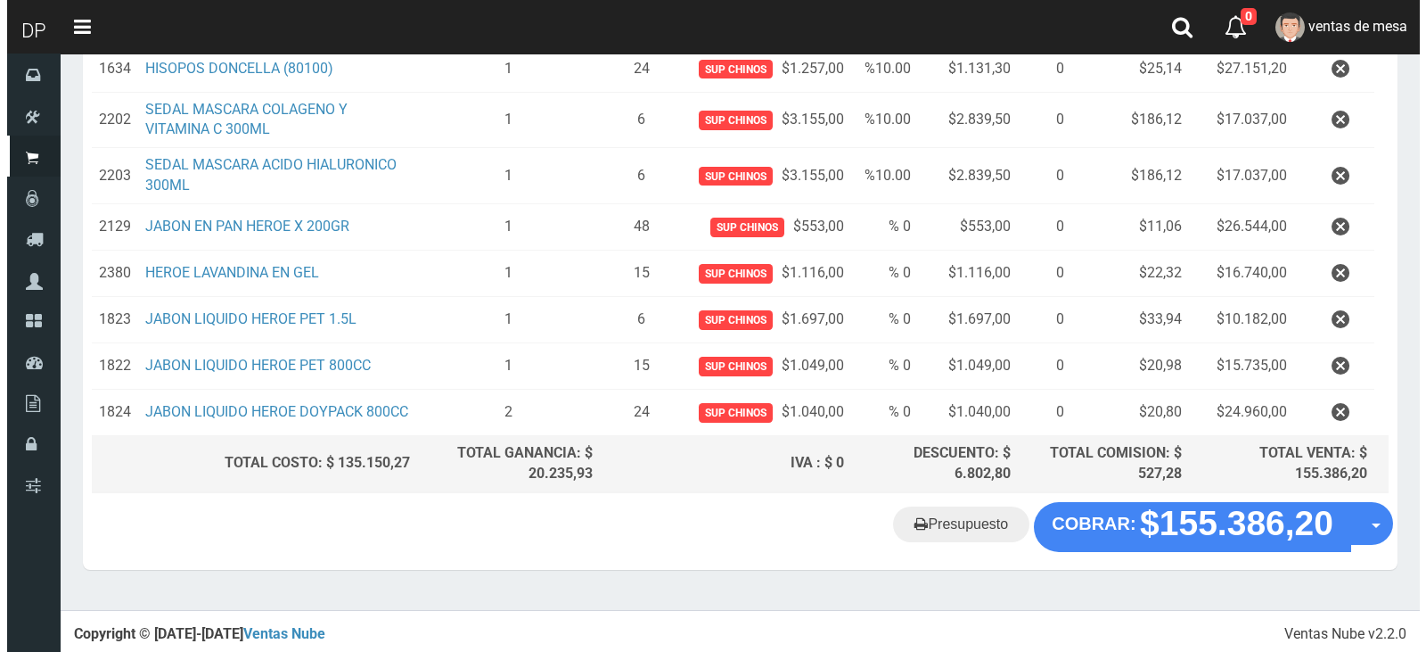
scroll to position [270, 0]
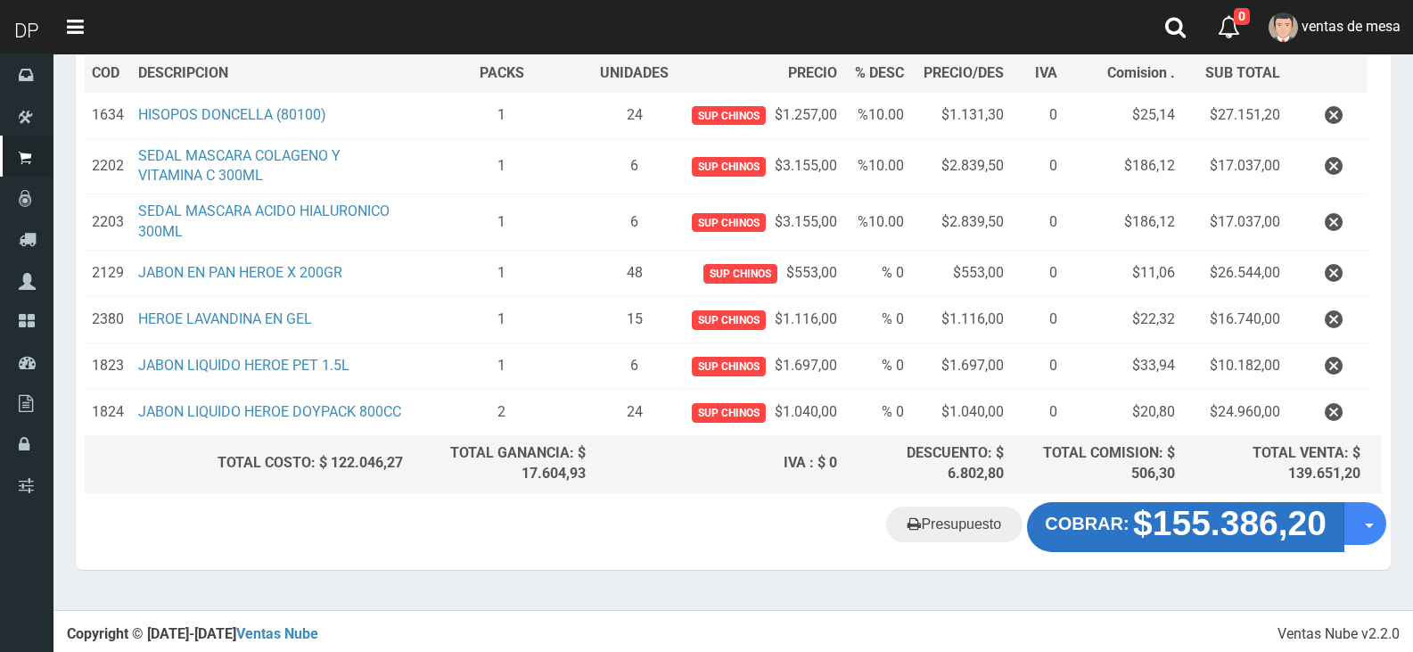
click at [1184, 540] on strong "$155.386,20" at bounding box center [1229, 523] width 193 height 38
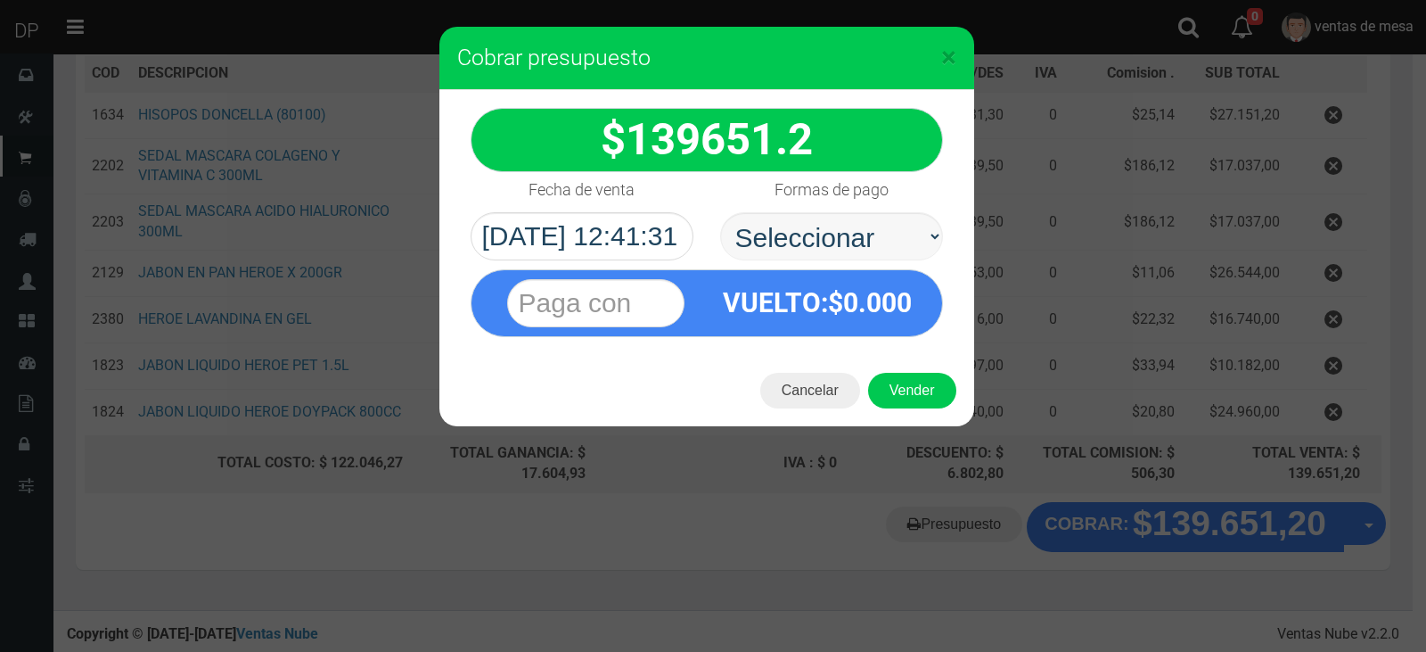
click at [806, 247] on select "Seleccionar Efectivo Tarjeta de Crédito Depósito Débito" at bounding box center [831, 236] width 223 height 48
select select "Efectivo"
click at [720, 212] on select "Seleccionar Efectivo Tarjeta de Crédito Depósito Débito" at bounding box center [831, 236] width 223 height 48
click at [909, 403] on button "Vender" at bounding box center [912, 391] width 88 height 36
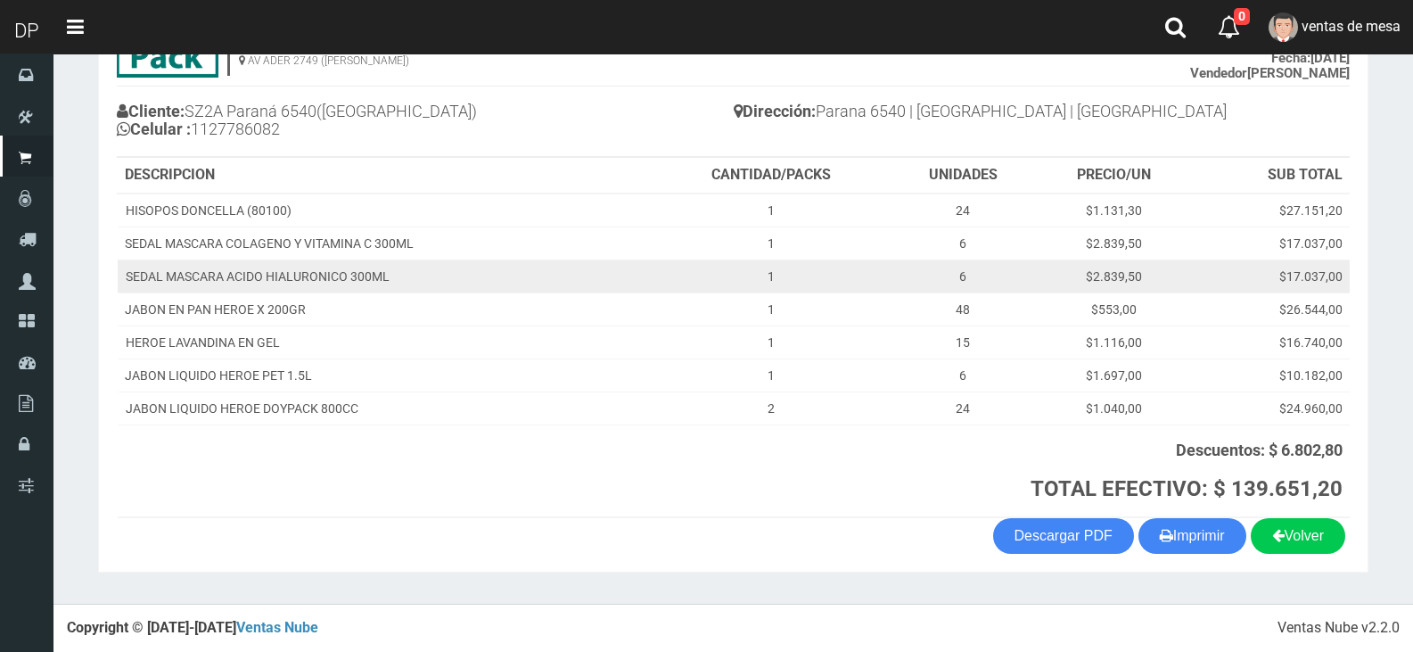
scroll to position [162, 0]
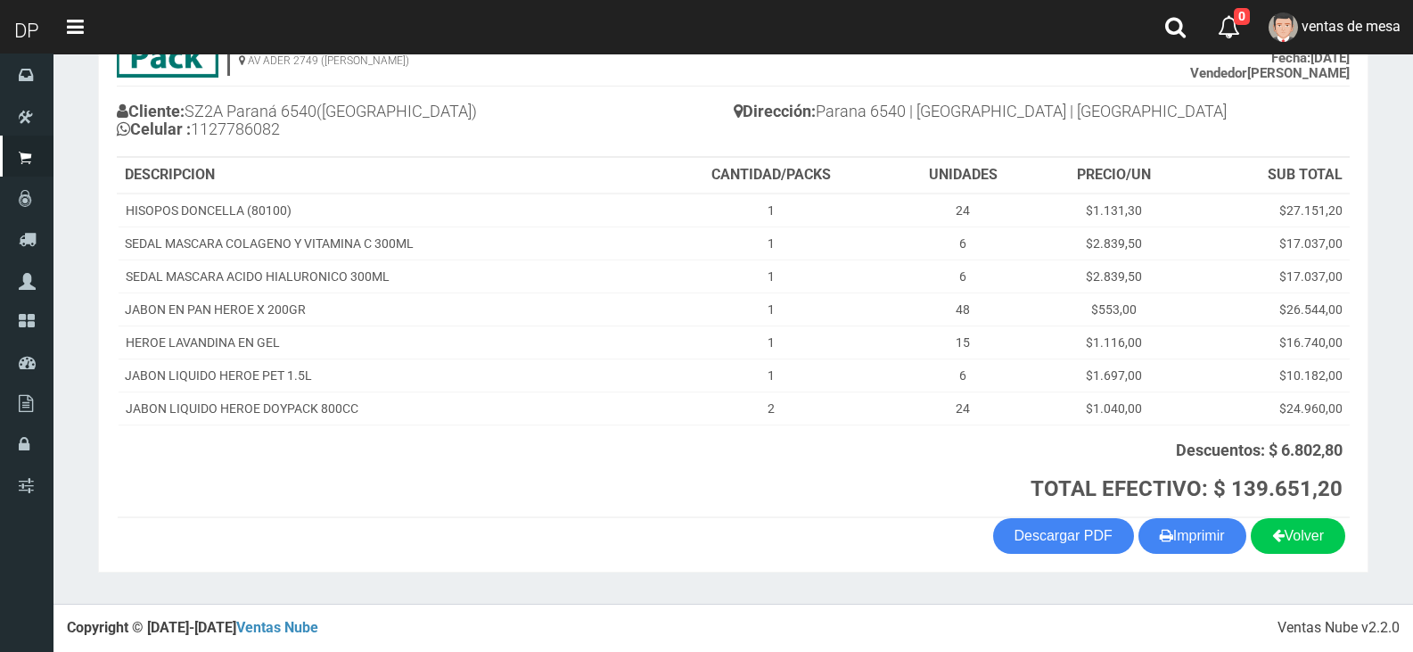
click at [1172, 555] on section "1123346941 1170356020 [DOMAIN_NAME] AV ADER 2749 ([PERSON_NAME]) VENTA Nº 70934…" at bounding box center [733, 280] width 1270 height 585
click at [1170, 548] on button "Imprimir" at bounding box center [1192, 536] width 108 height 36
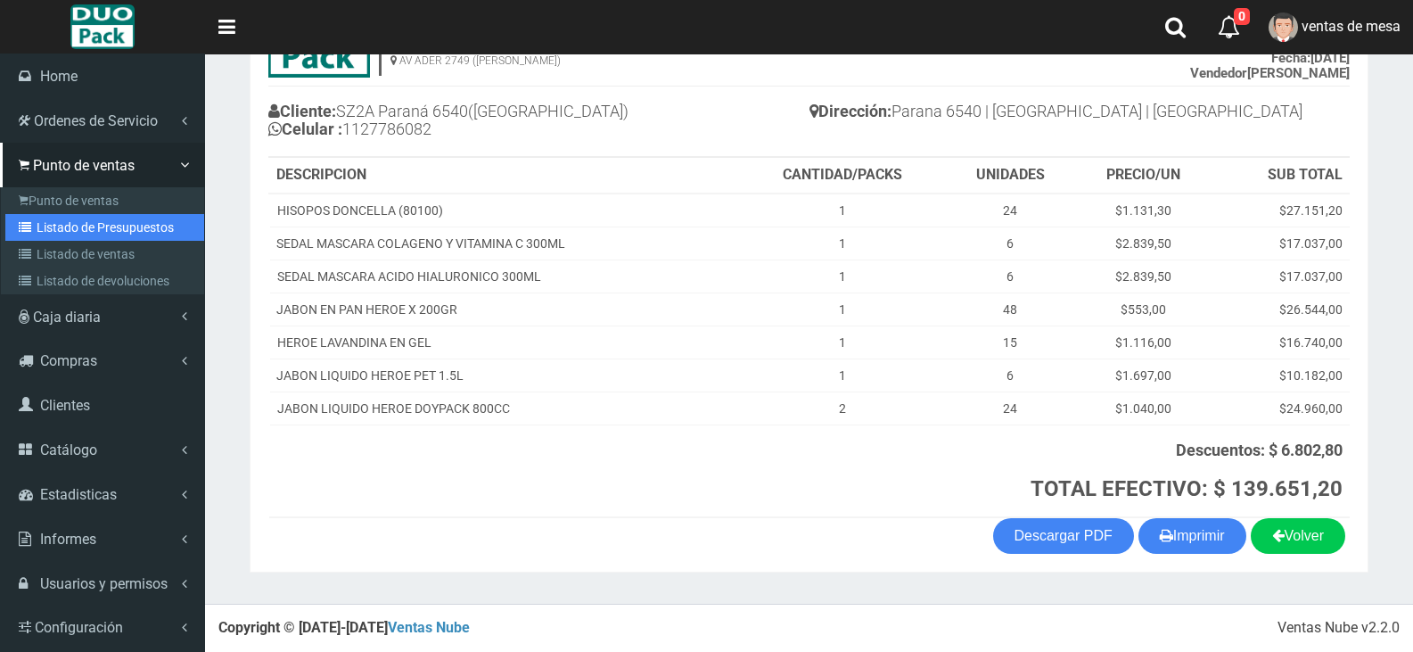
click at [62, 229] on link "Listado de Presupuestos" at bounding box center [104, 227] width 199 height 27
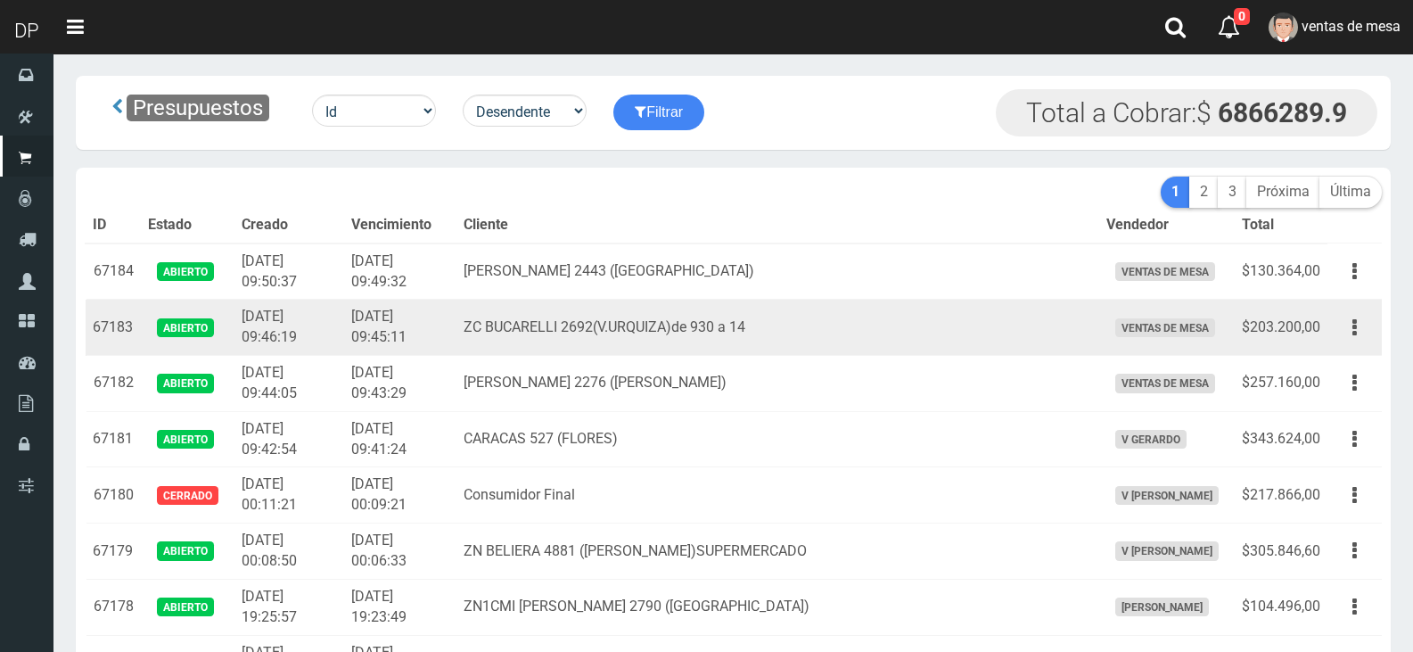
click at [658, 303] on td "ZC BUCARELLI 2692(V.URQUIZA)de 930 a 14" at bounding box center [777, 328] width 643 height 56
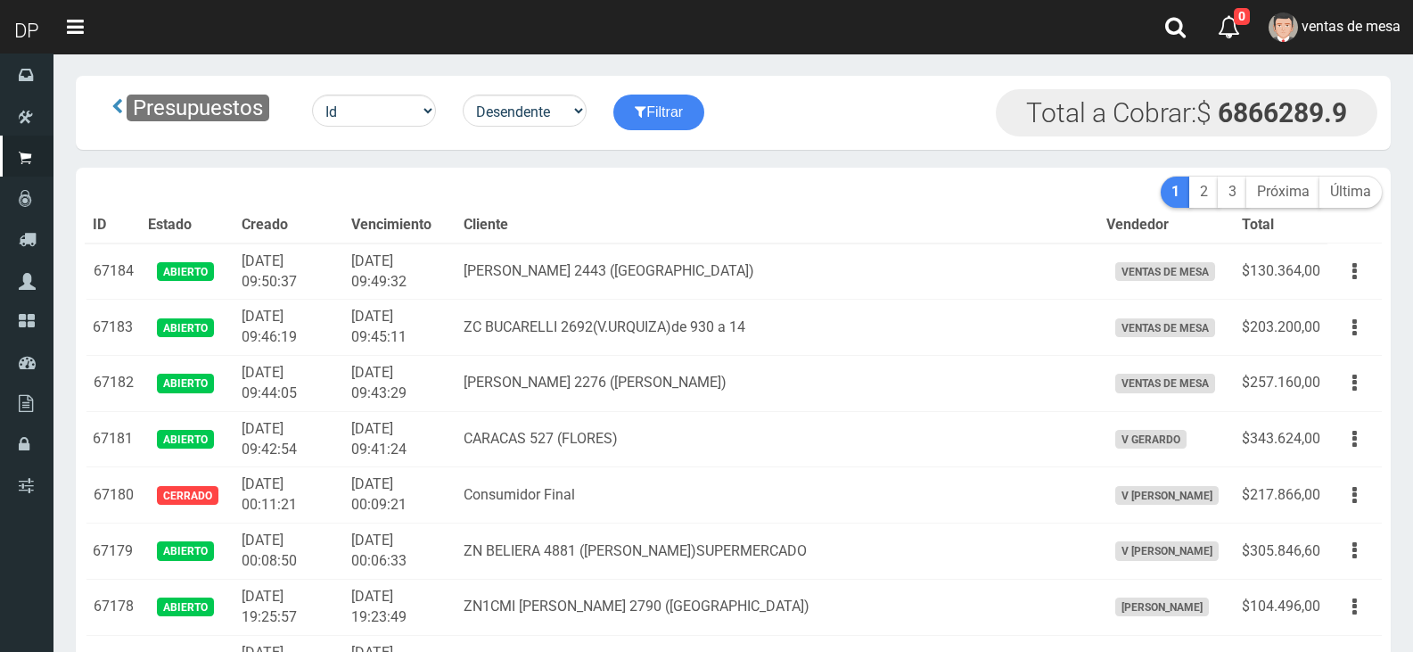
scroll to position [89, 0]
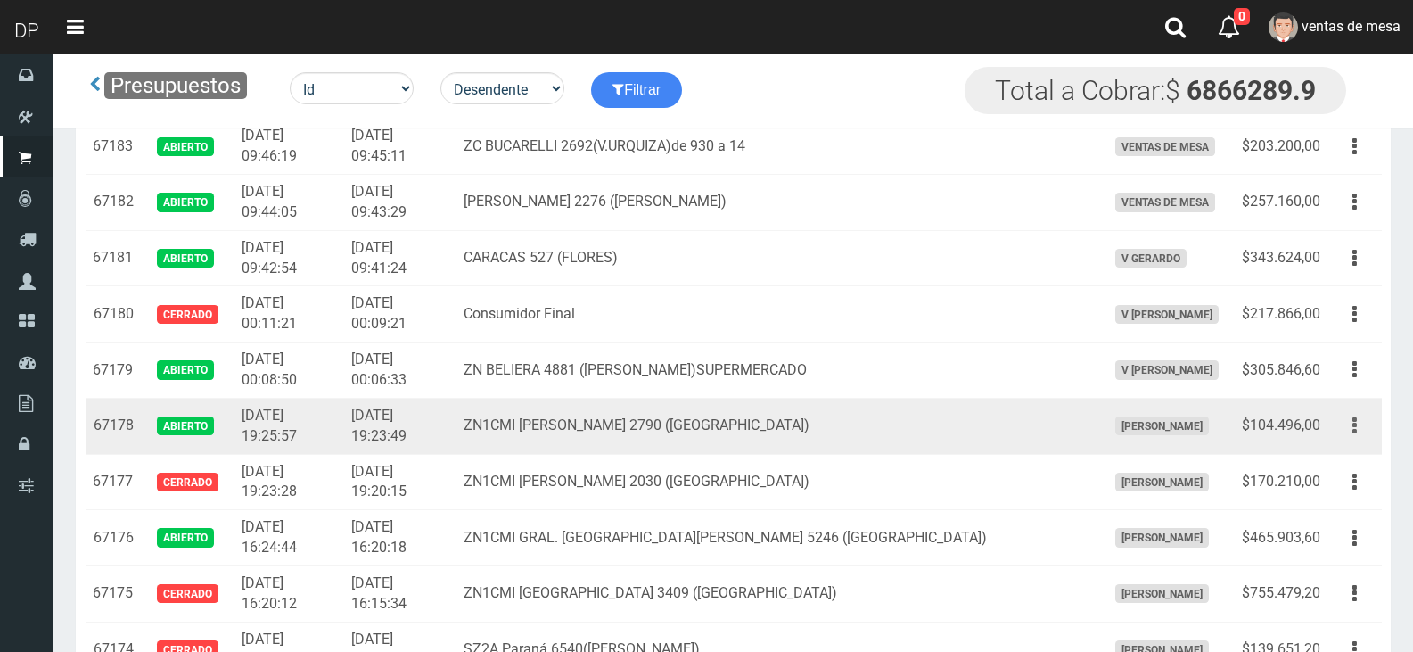
click at [1346, 425] on button "button" at bounding box center [1355, 425] width 40 height 31
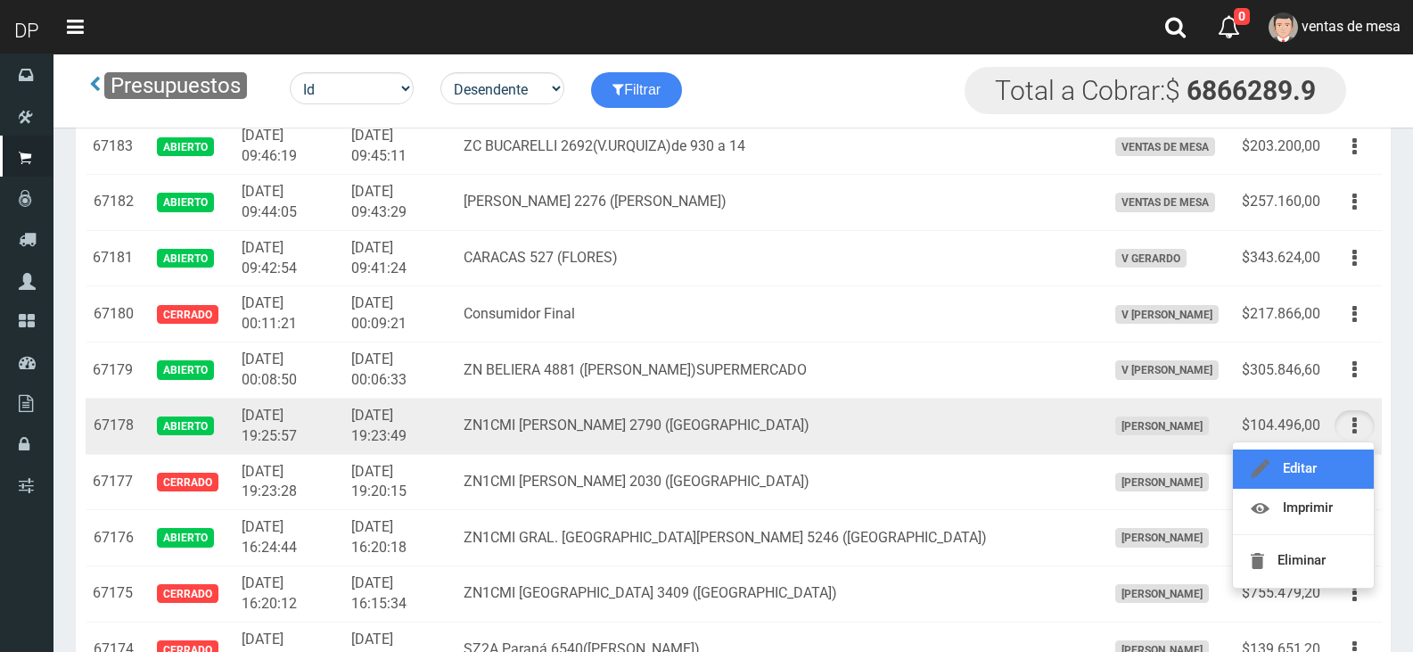
click at [1347, 459] on link "Editar" at bounding box center [1303, 468] width 141 height 39
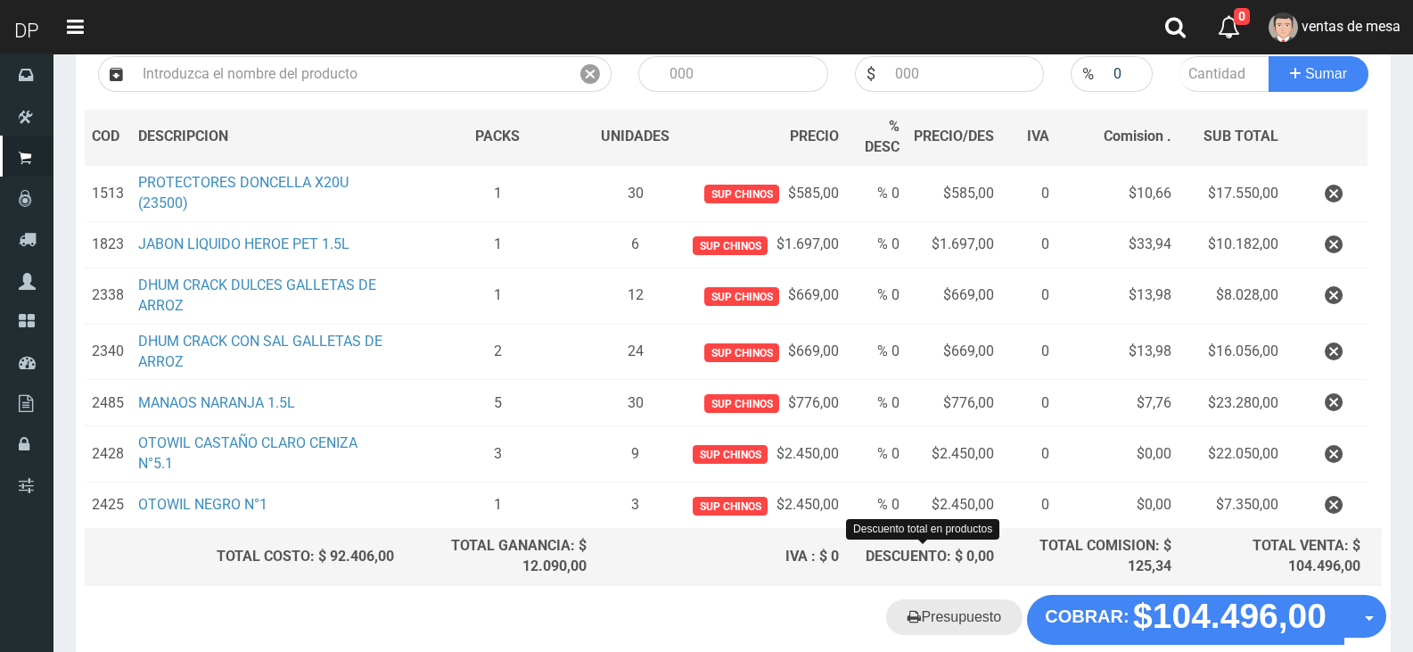
scroll to position [310, 0]
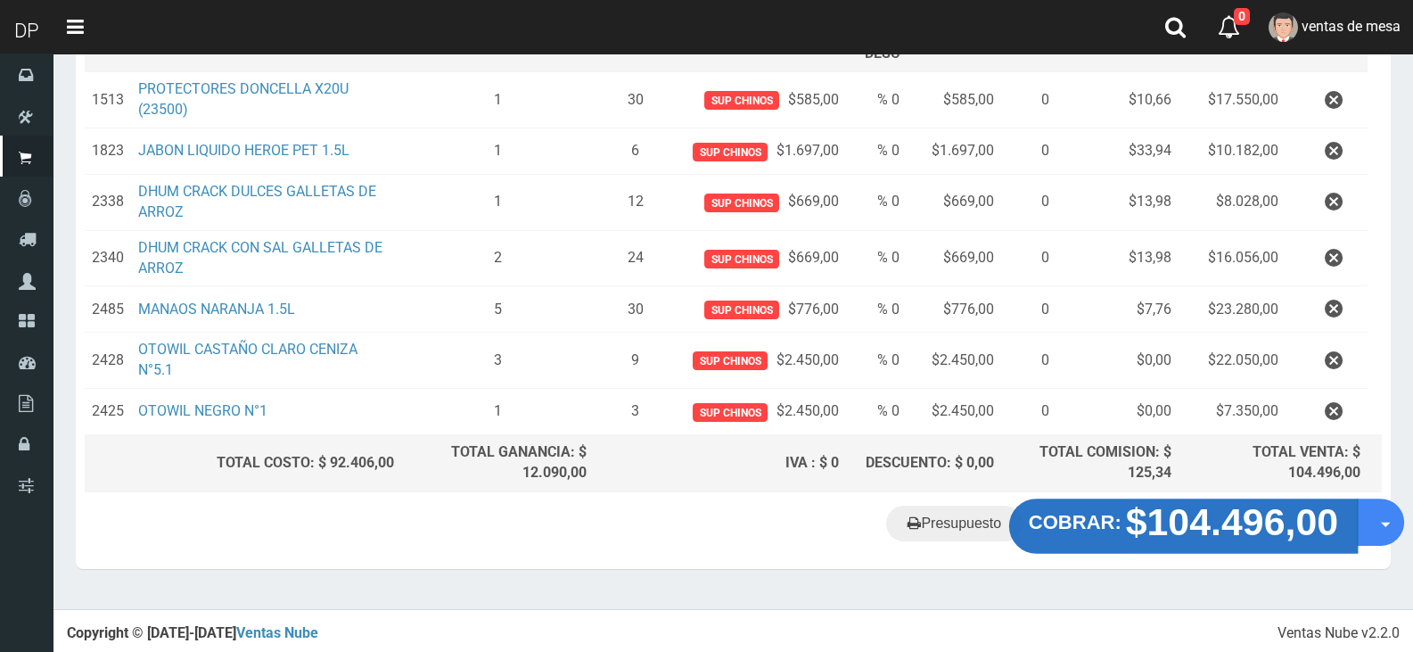
click at [1075, 533] on button "COBRAR: $104.496,00" at bounding box center [1183, 525] width 349 height 55
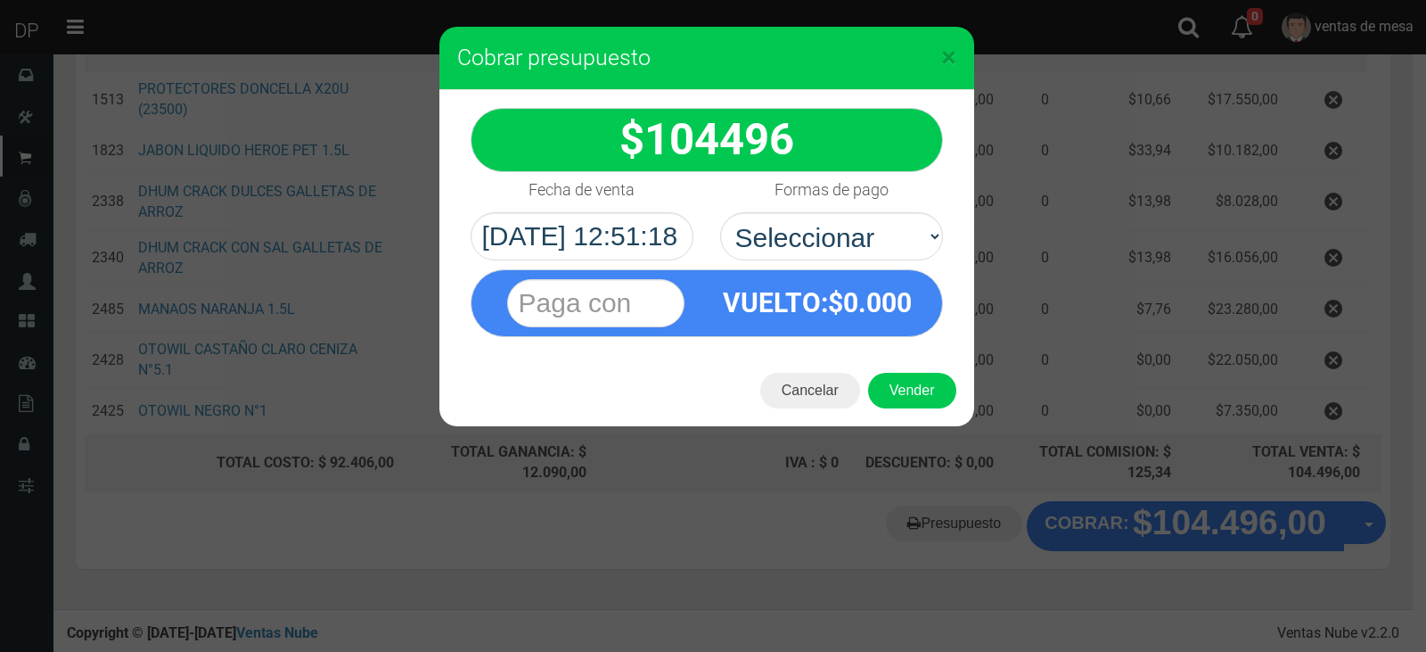
click at [794, 132] on span "104496" at bounding box center [720, 139] width 150 height 51
drag, startPoint x: 826, startPoint y: 221, endPoint x: 826, endPoint y: 235, distance: 14.3
click at [826, 221] on select "Seleccionar Efectivo Tarjeta de Crédito Depósito Débito" at bounding box center [831, 236] width 223 height 48
select select "Efectivo"
click at [720, 212] on select "Seleccionar Efectivo Tarjeta de Crédito Depósito Débito" at bounding box center [831, 236] width 223 height 48
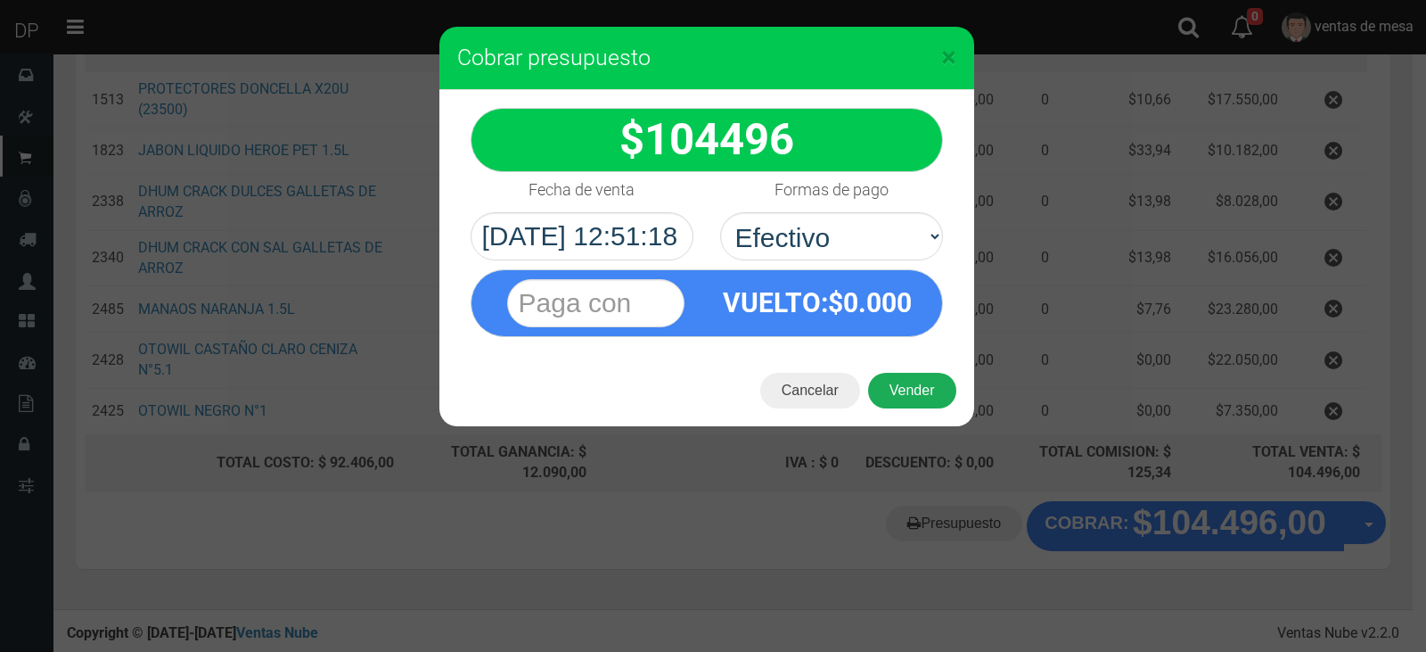
click at [883, 371] on div "Cancelar Vender" at bounding box center [707, 390] width 535 height 71
click at [890, 374] on button "Vender" at bounding box center [912, 391] width 88 height 36
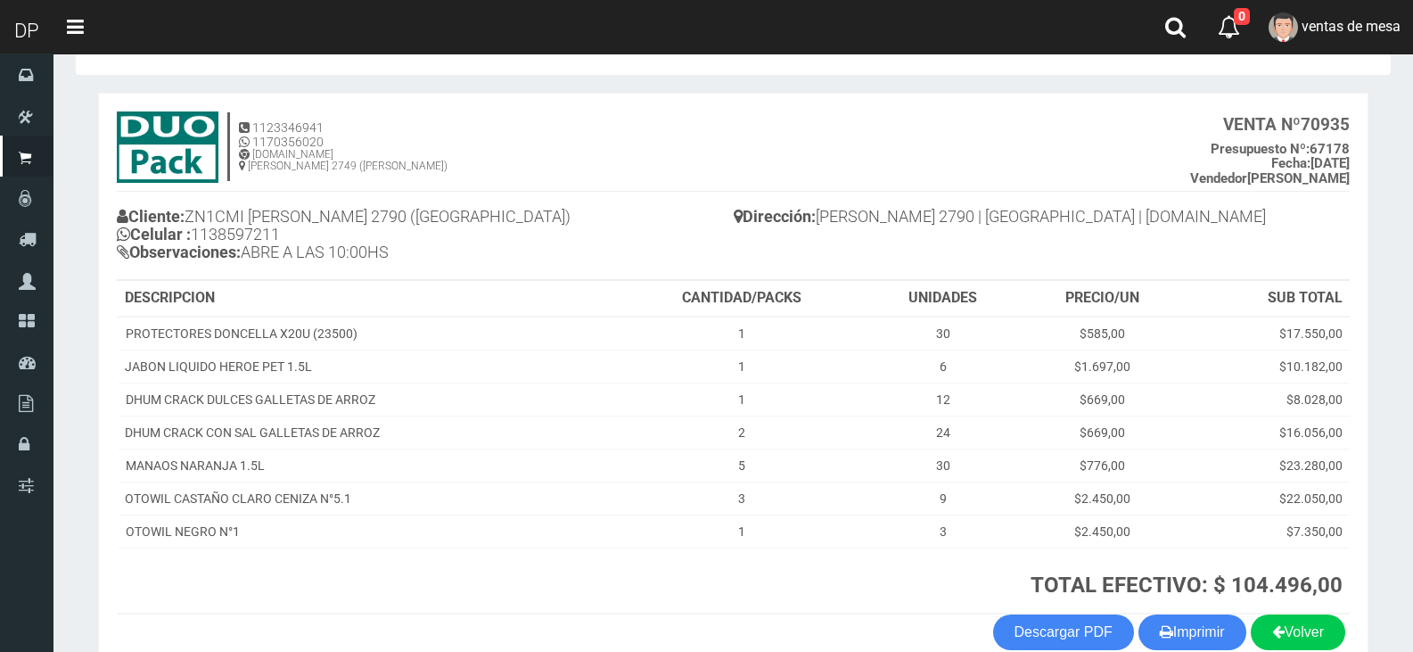
scroll to position [153, 0]
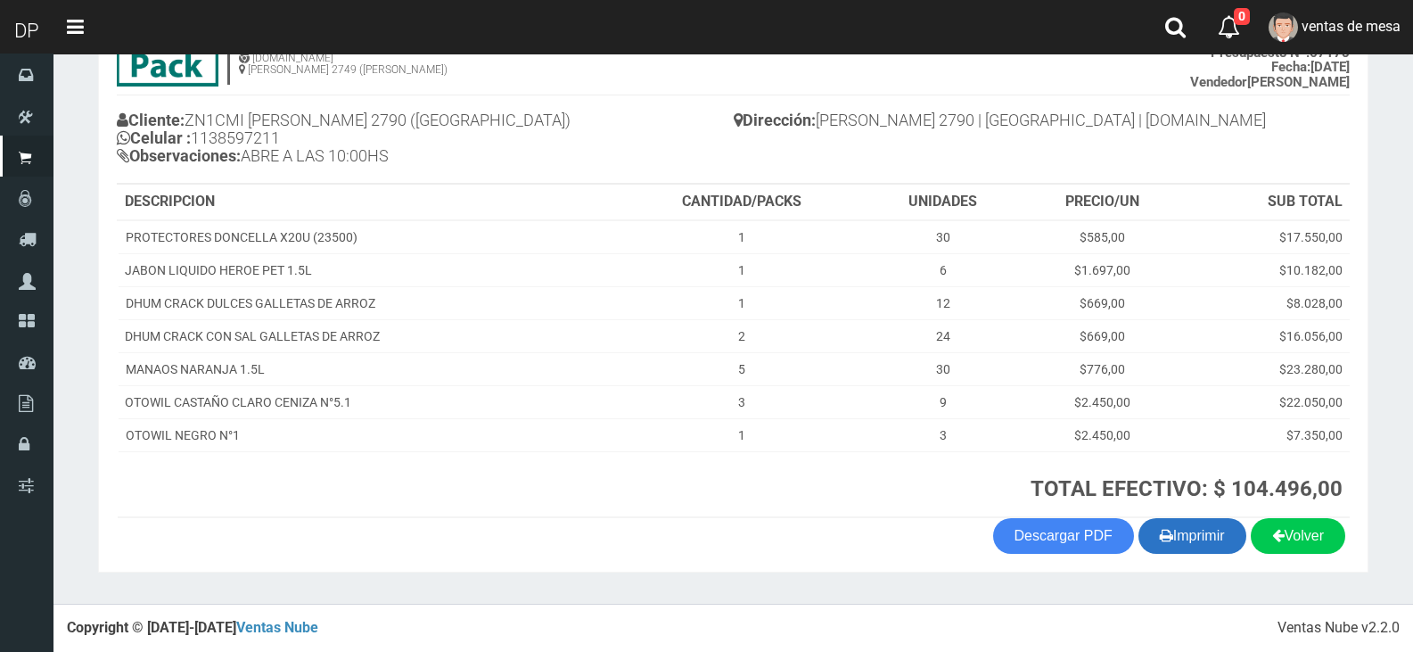
click at [1168, 545] on button "Imprimir" at bounding box center [1192, 536] width 108 height 36
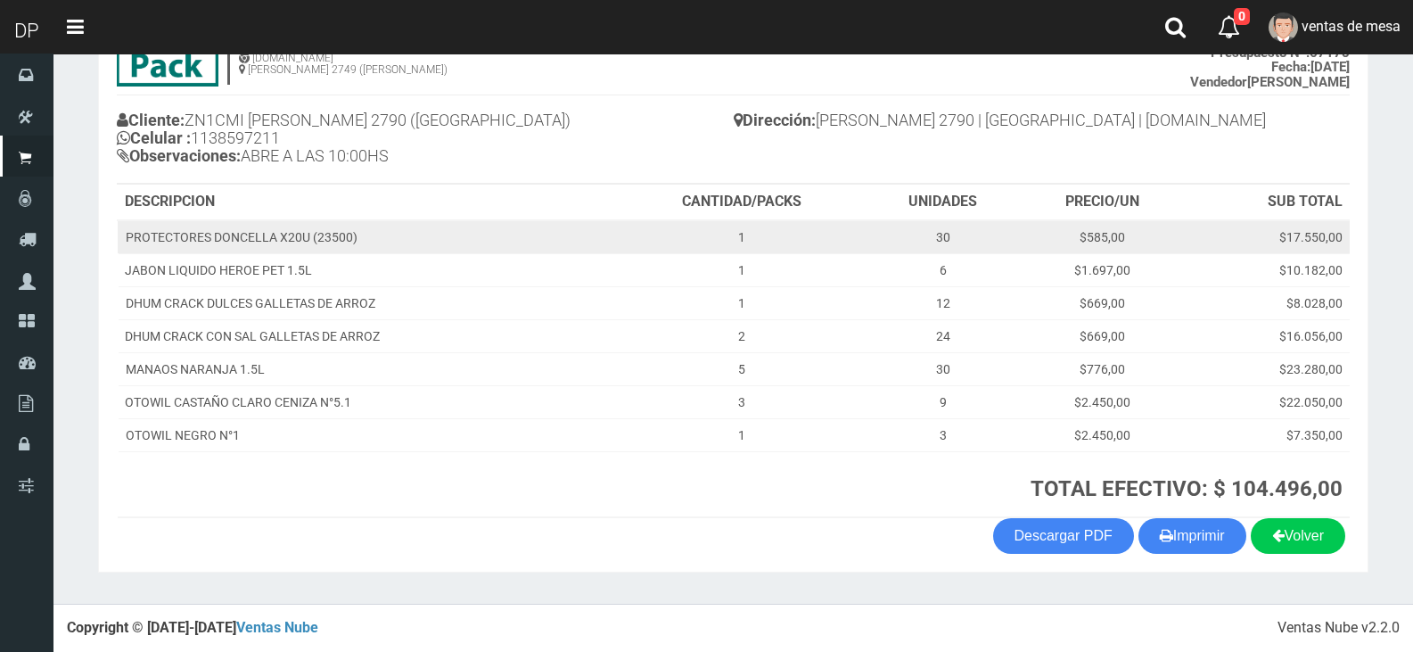
click at [810, 234] on td "1" at bounding box center [742, 237] width 249 height 34
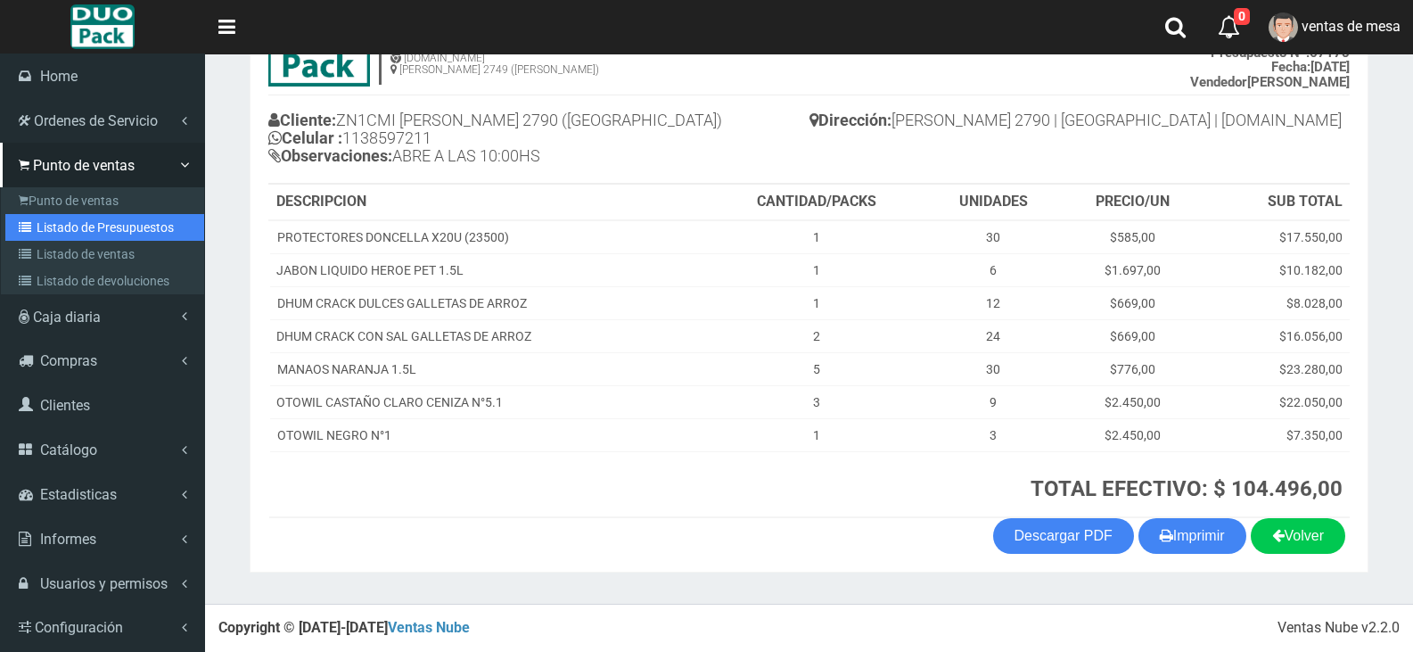
click at [20, 236] on link "Listado de Presupuestos" at bounding box center [104, 227] width 199 height 27
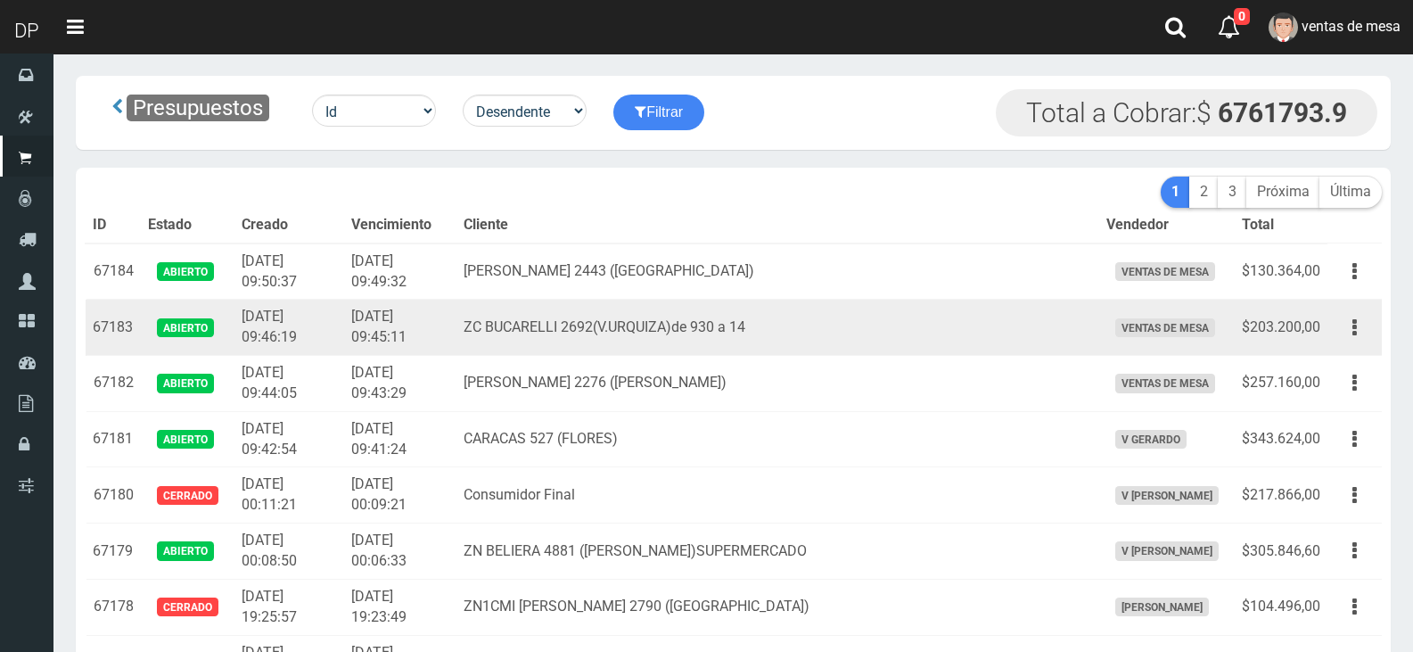
click at [408, 323] on td "2025-10-02 09:45:11" at bounding box center [400, 328] width 112 height 56
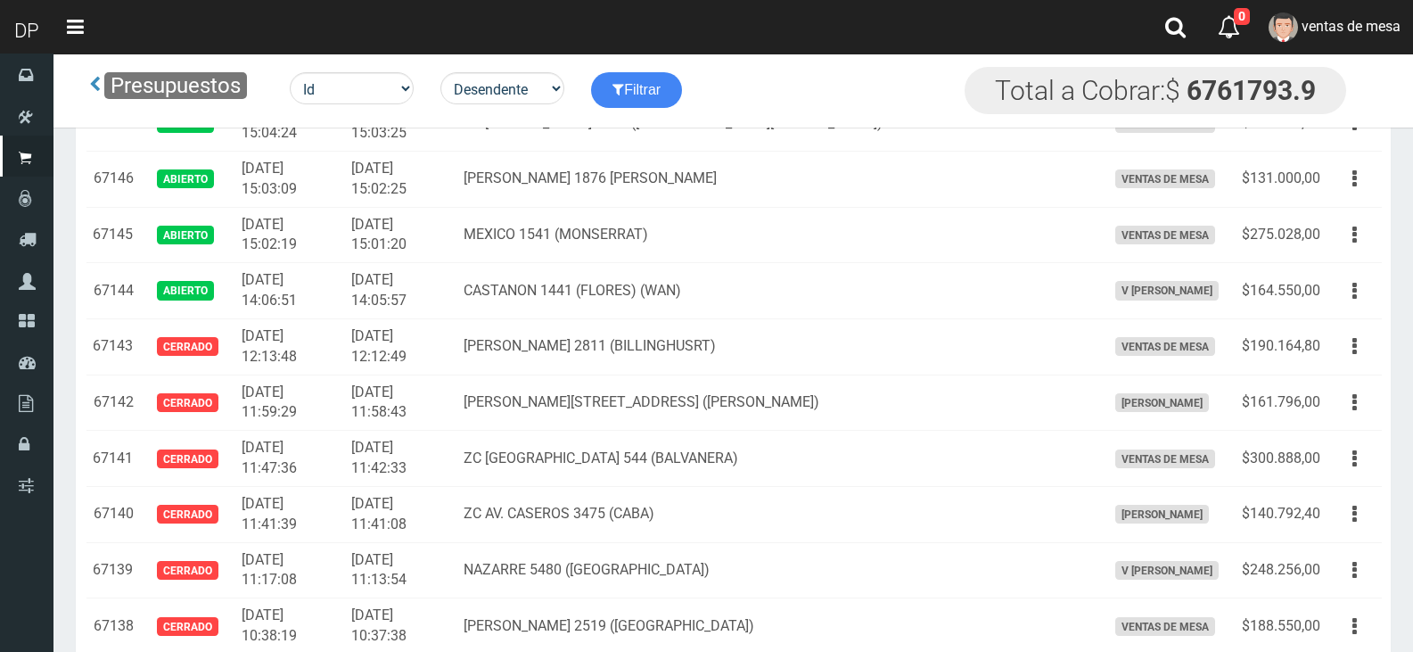
scroll to position [11422, 0]
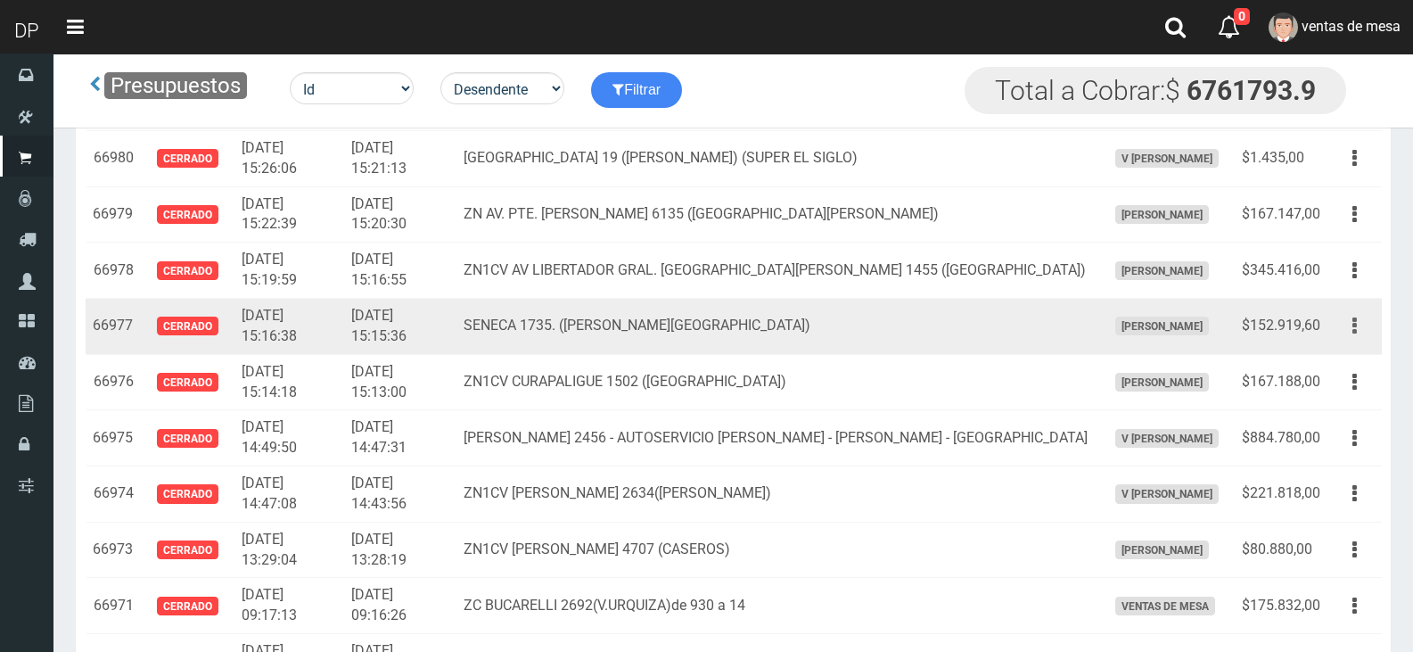
click at [1352, 325] on button "button" at bounding box center [1355, 325] width 40 height 31
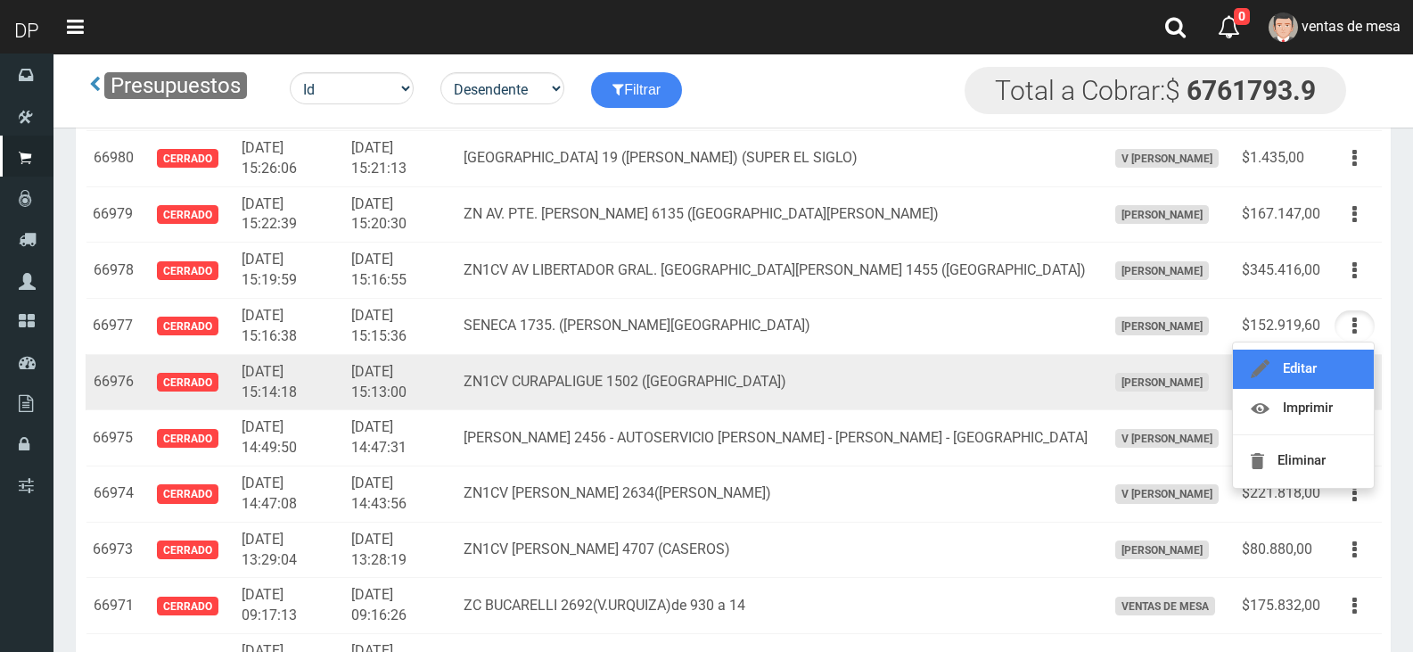
click at [1352, 358] on link "Editar" at bounding box center [1303, 368] width 141 height 39
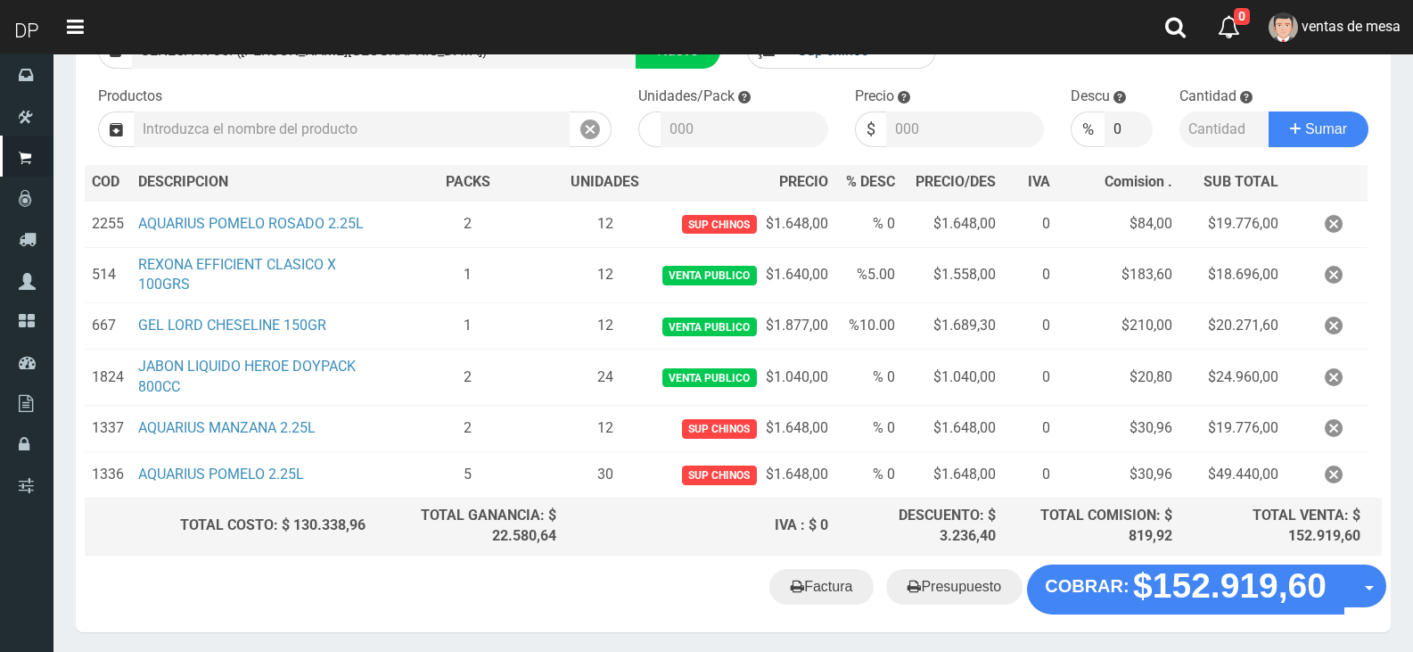
scroll to position [233, 0]
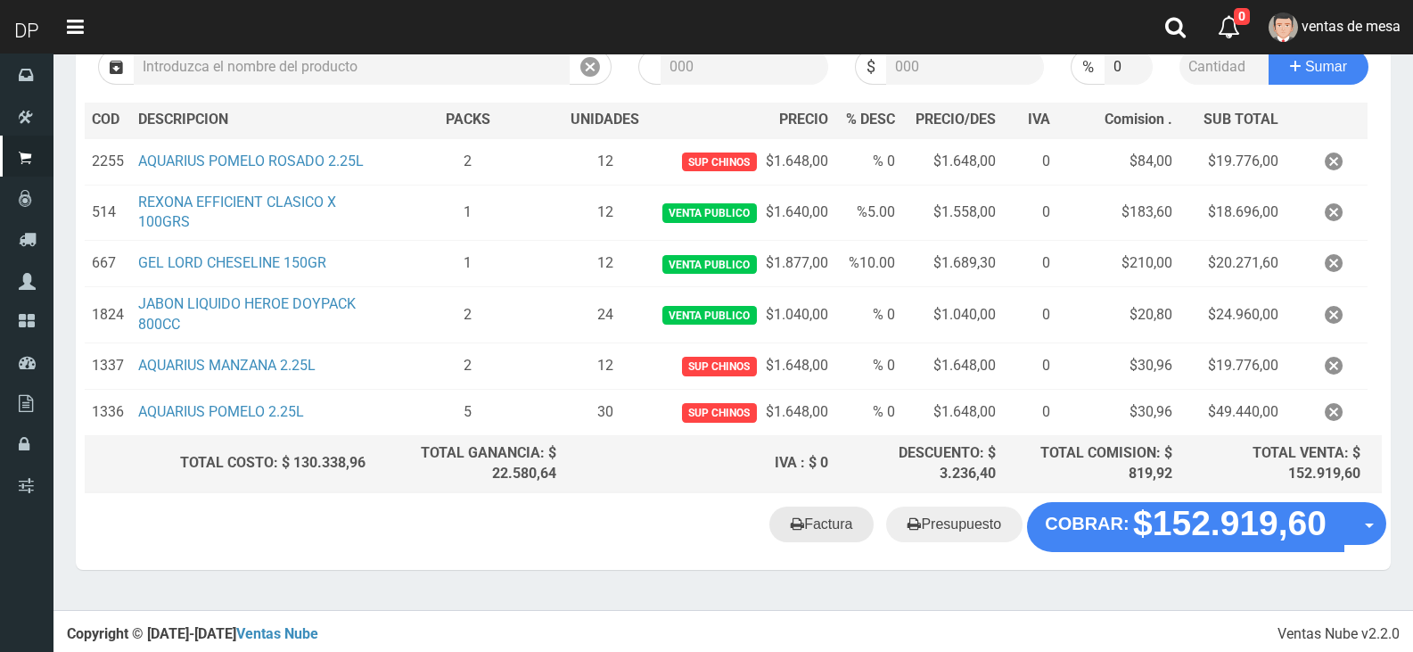
click at [829, 537] on link "Factura" at bounding box center [821, 524] width 104 height 36
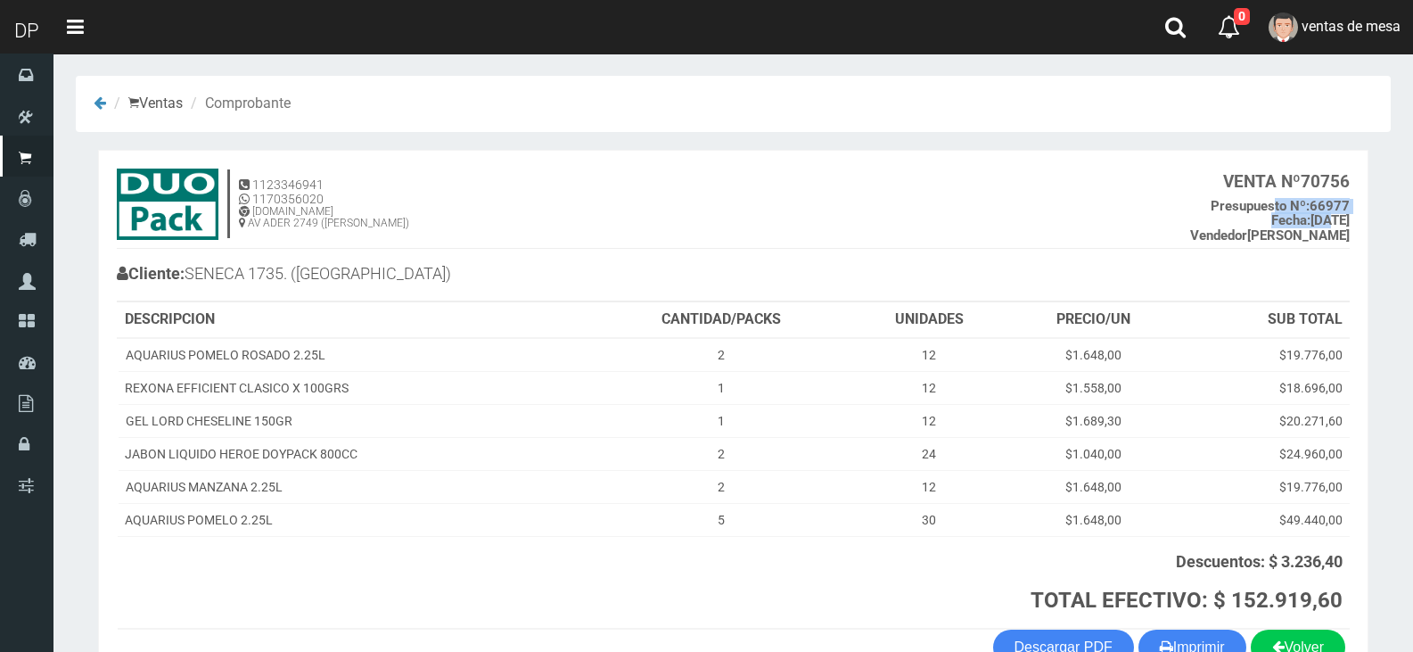
drag, startPoint x: 1273, startPoint y: 211, endPoint x: 1300, endPoint y: 214, distance: 26.9
click at [1300, 214] on h5 "Presupuesto Nº: 66977 Fecha: [DATE] Vendedor [PERSON_NAME]" at bounding box center [1270, 221] width 160 height 45
click at [1300, 214] on b "Fecha: 27/09/2025" at bounding box center [1310, 220] width 78 height 16
click at [1034, 196] on h4 "1123346941 1170356020 WWW.DUOPACKS.COM.AR AV ADER 2749 (MUNRO) VENTA Nº 70756 P…" at bounding box center [733, 208] width 1233 height 80
click at [846, 586] on th "Descuentos: $ 3.236,40 TOTAL EFECTIVO: $ 152.919,60" at bounding box center [971, 582] width 758 height 93
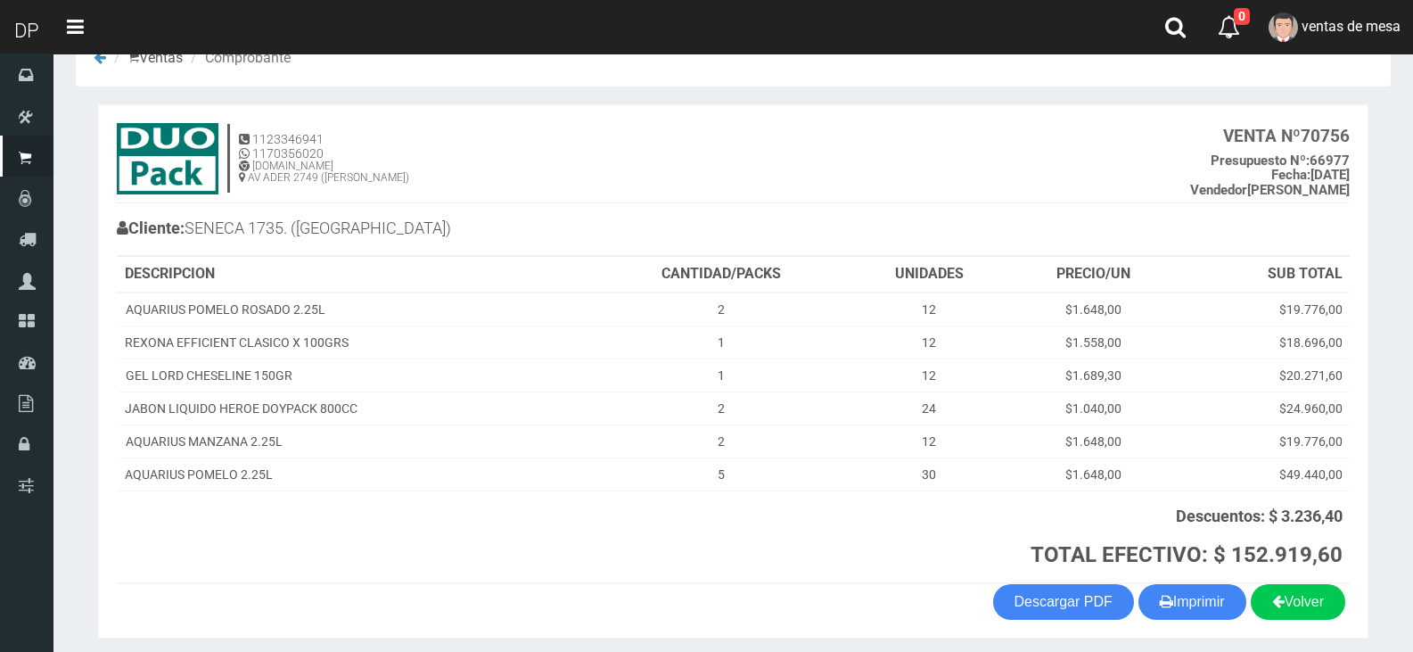
scroll to position [89, 0]
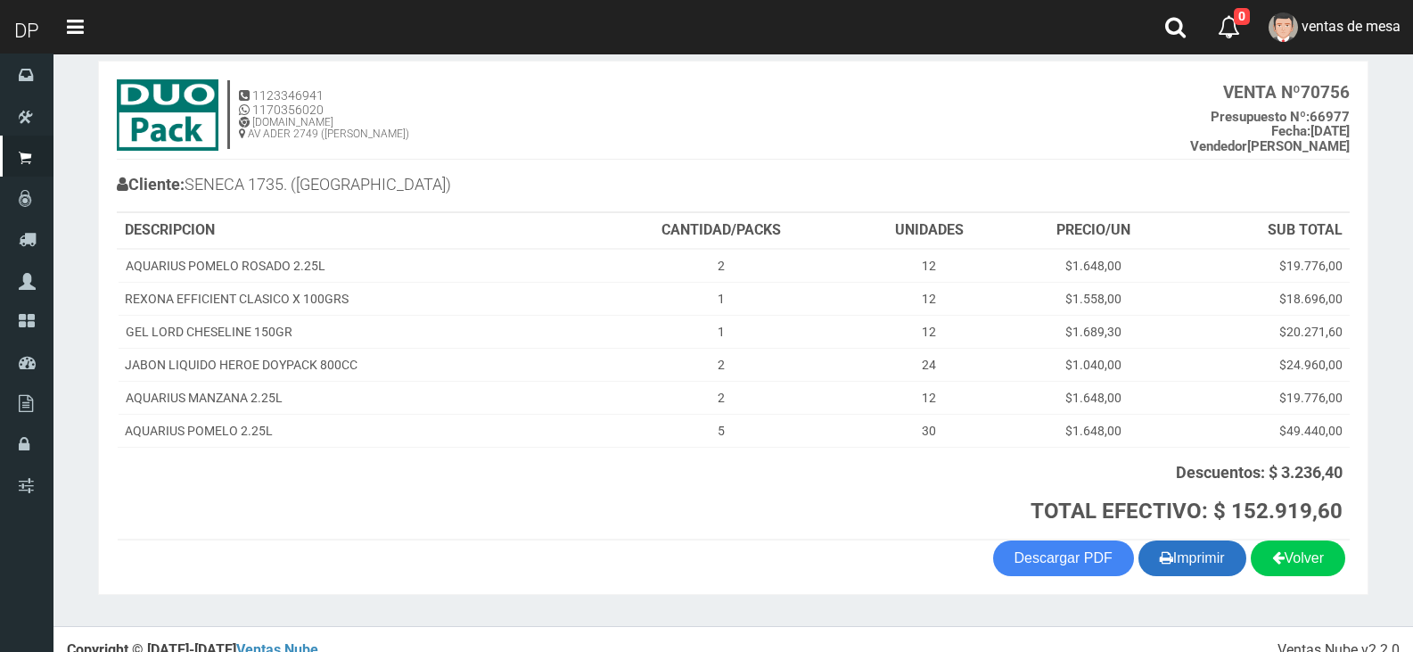
click at [1228, 561] on button "Imprimir" at bounding box center [1192, 558] width 108 height 36
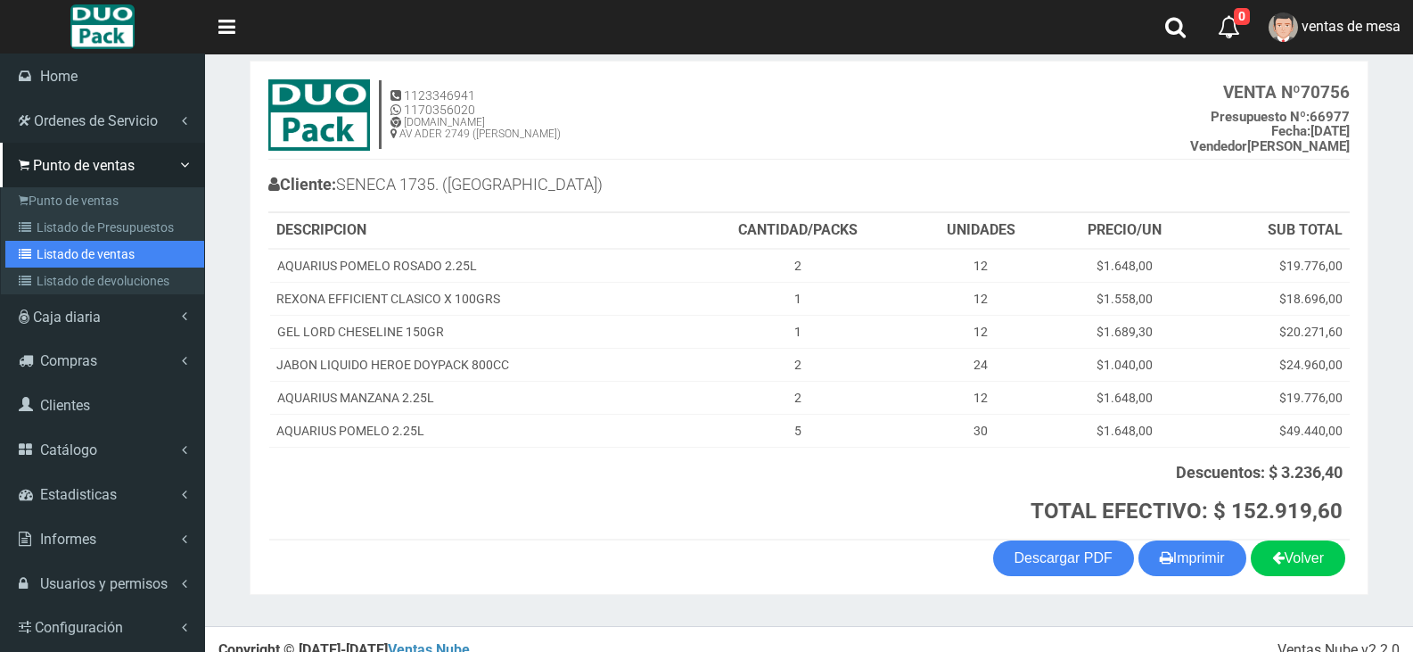
click at [56, 242] on link "Listado de ventas" at bounding box center [104, 254] width 199 height 27
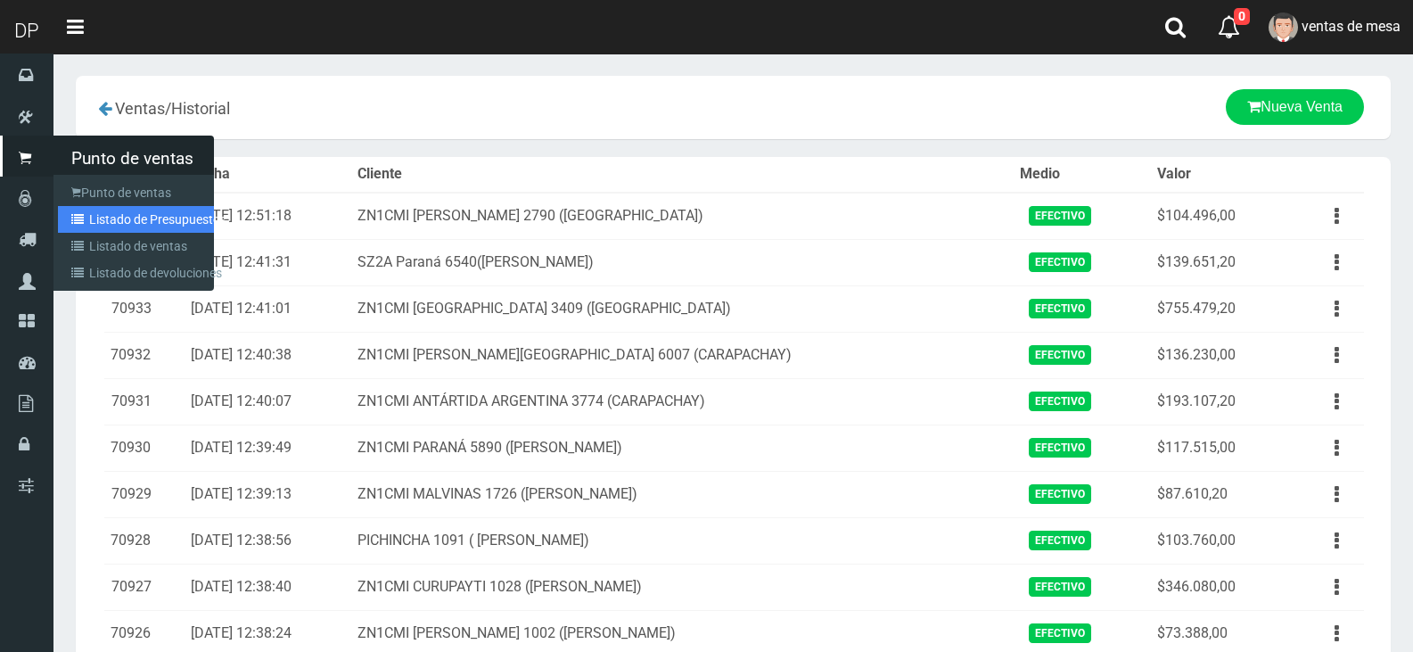
click at [71, 224] on icon at bounding box center [80, 219] width 18 height 12
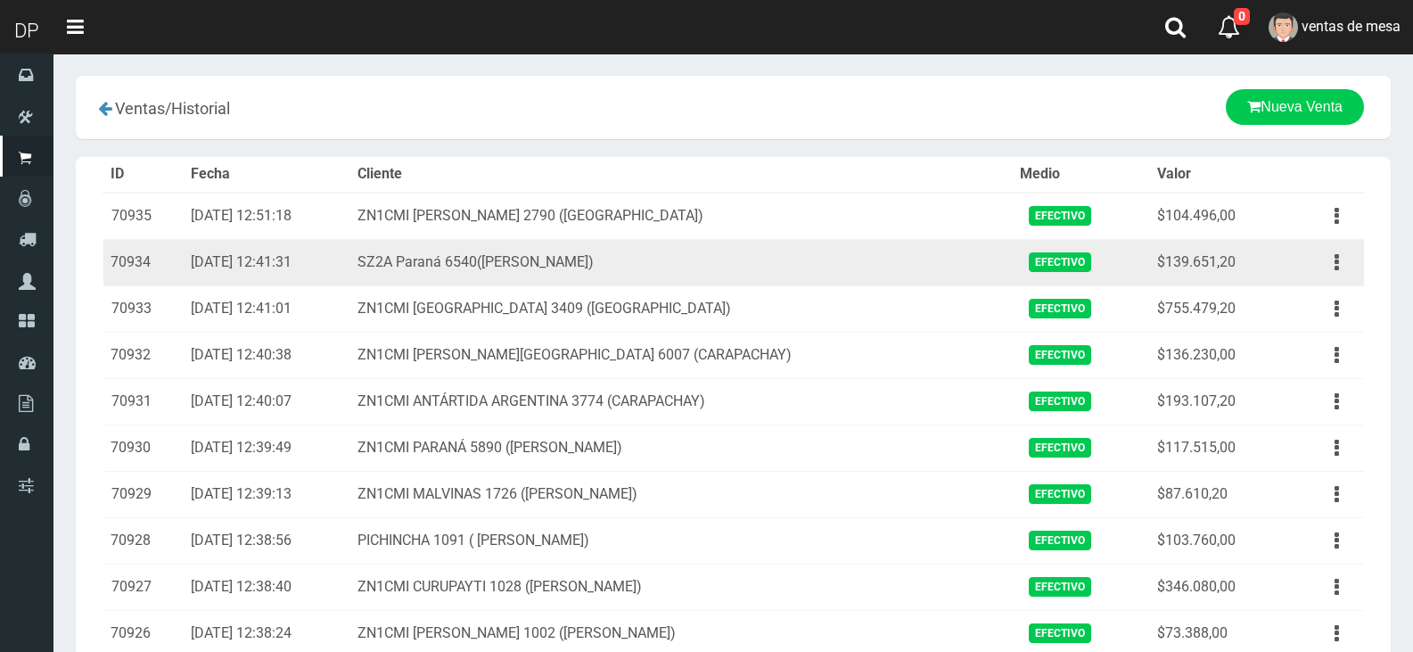
click at [350, 242] on td "[DATE] 12:41:31" at bounding box center [267, 262] width 167 height 46
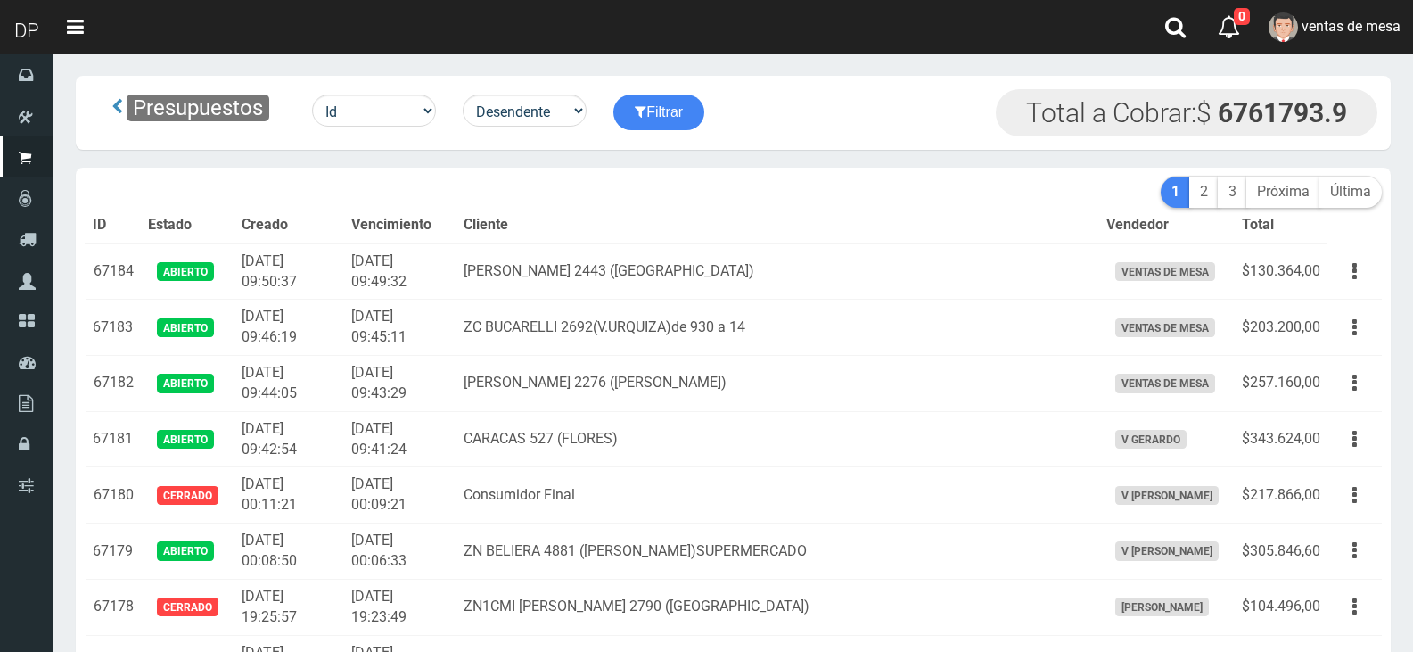
scroll to position [11178, 0]
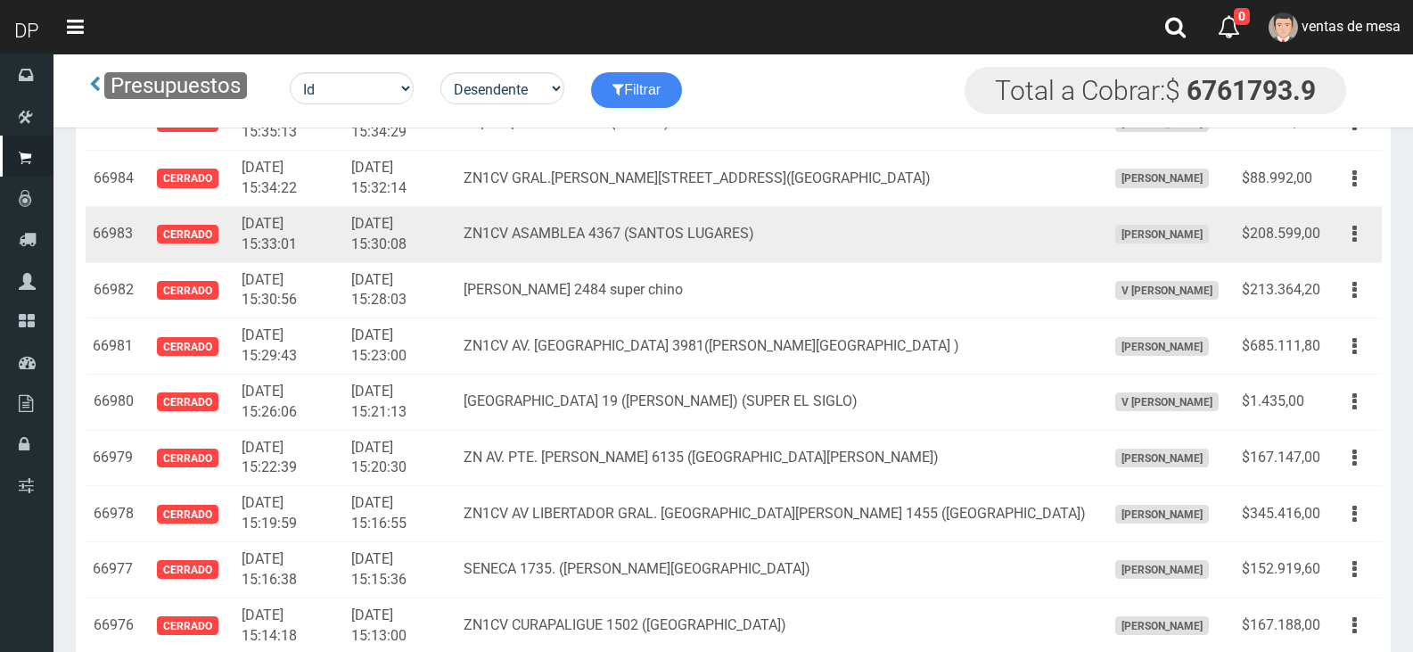
click at [1328, 232] on td "Editar Imprimir Eliminar" at bounding box center [1354, 234] width 54 height 56
click at [1349, 242] on button "button" at bounding box center [1355, 233] width 40 height 31
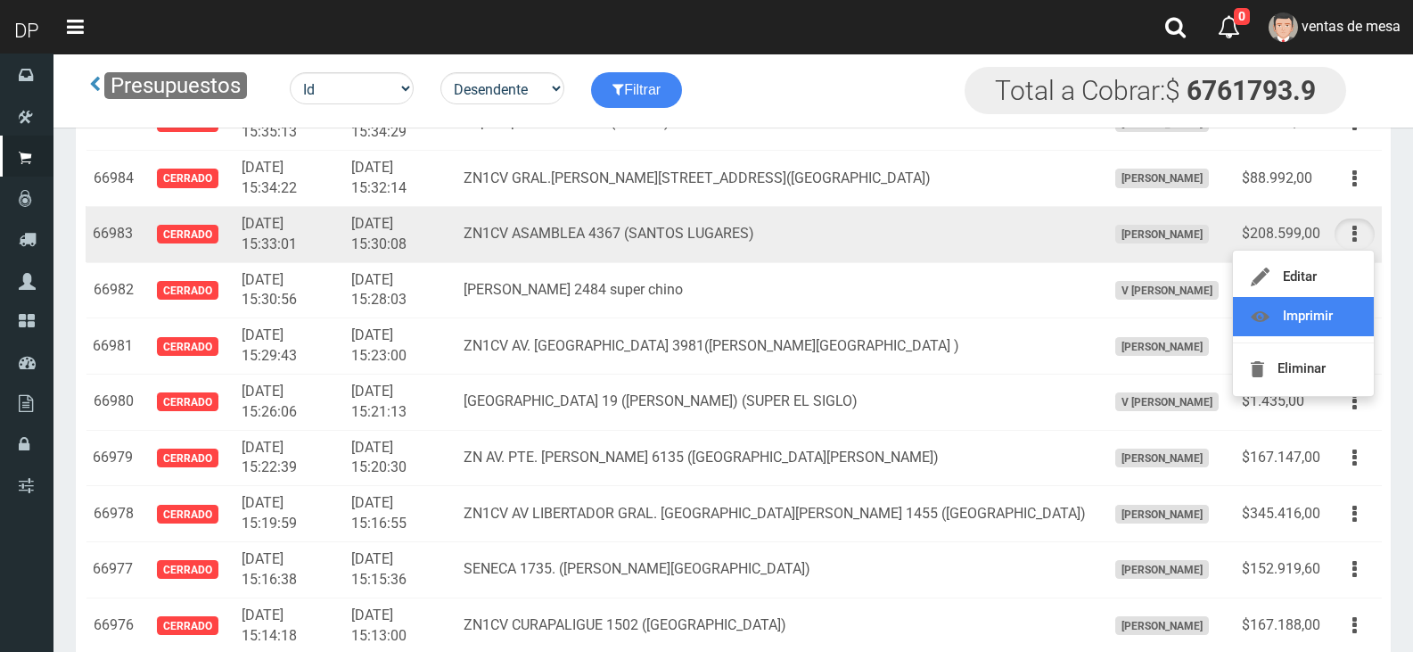
click at [1343, 302] on link "Imprimir" at bounding box center [1303, 316] width 141 height 39
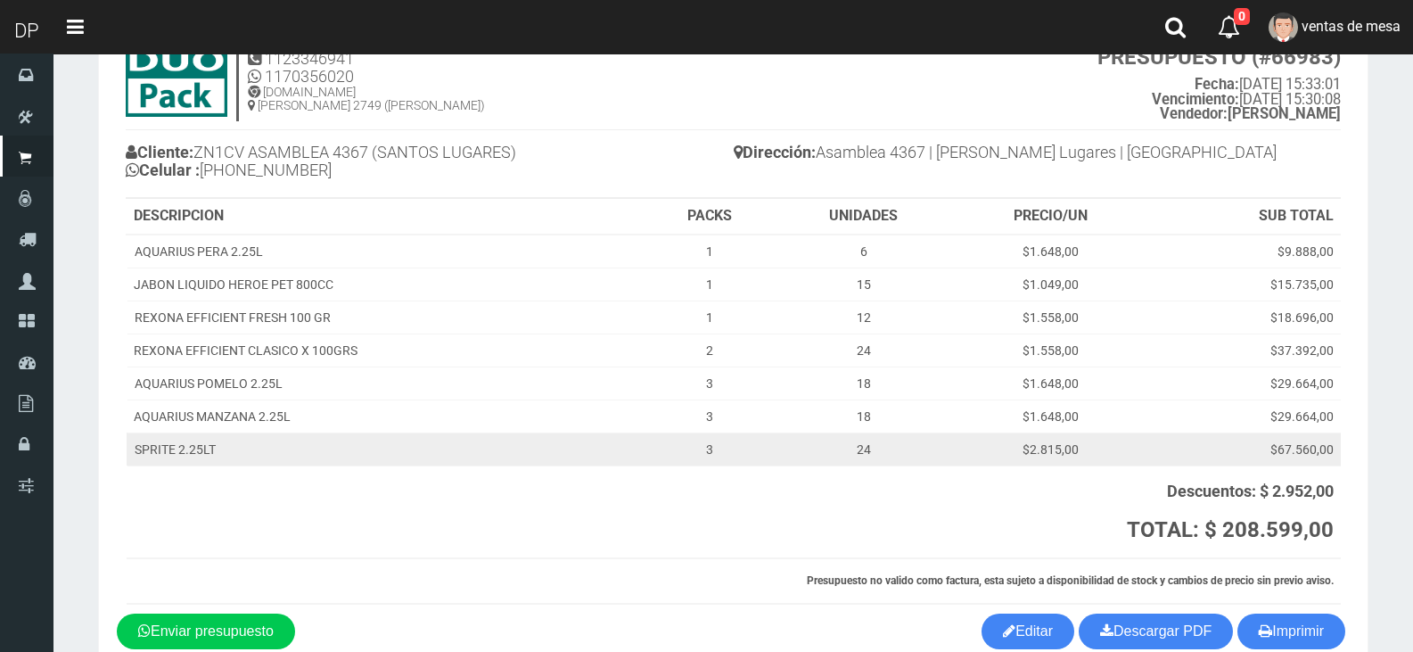
scroll to position [167, 0]
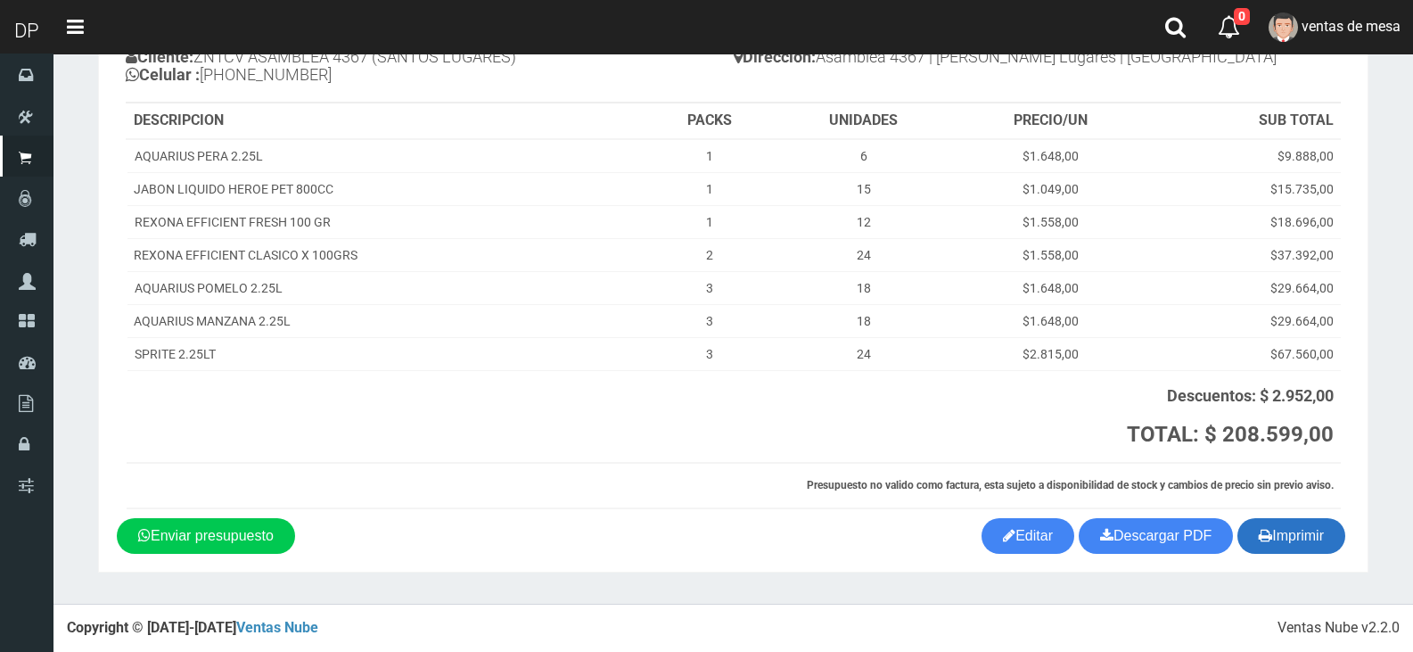
click at [1259, 533] on icon "button" at bounding box center [1265, 534] width 13 height 25
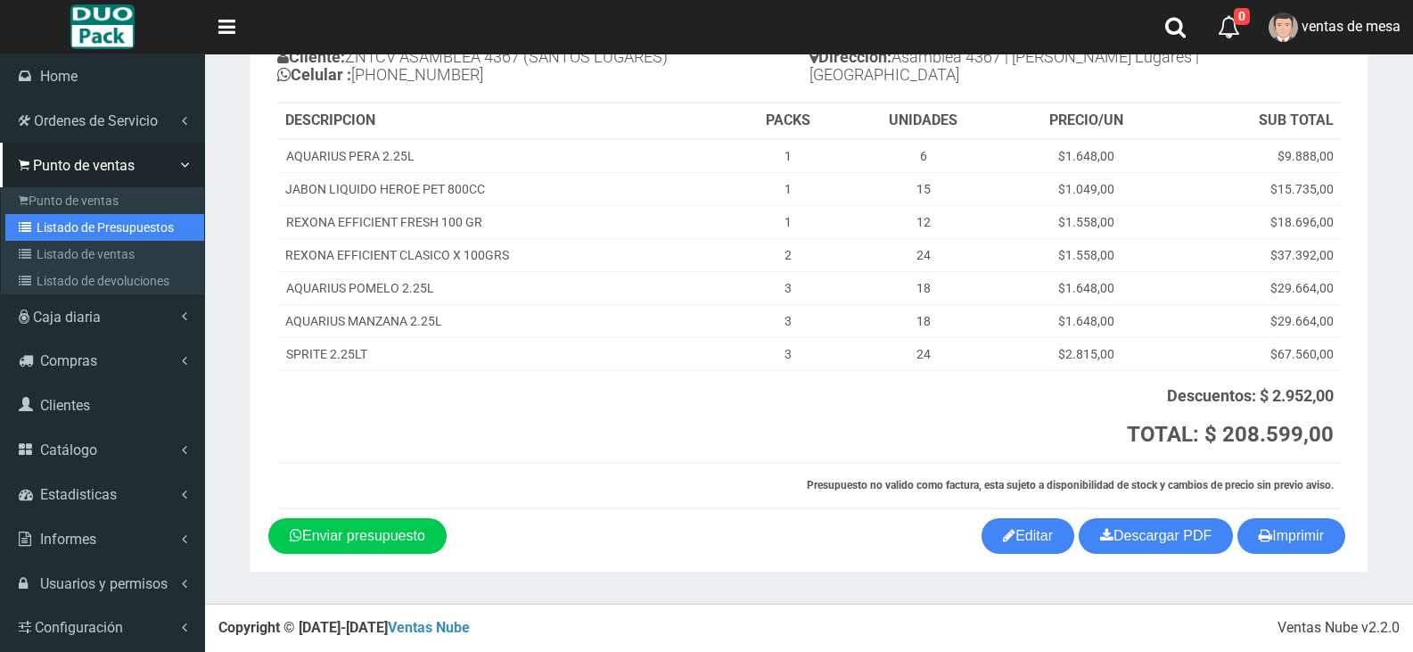
click at [41, 214] on link "Listado de Presupuestos" at bounding box center [104, 227] width 199 height 27
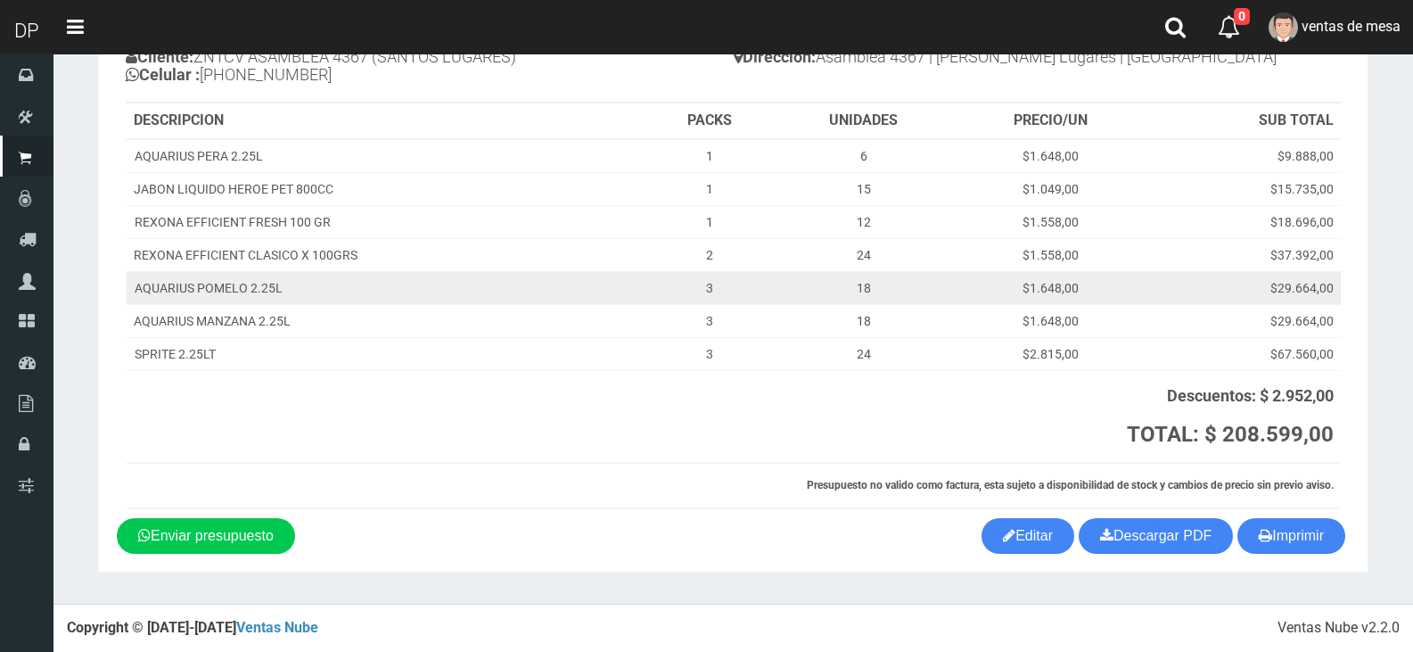
click at [447, 280] on td "AQUARIUS POMELO 2.25L" at bounding box center [386, 287] width 519 height 33
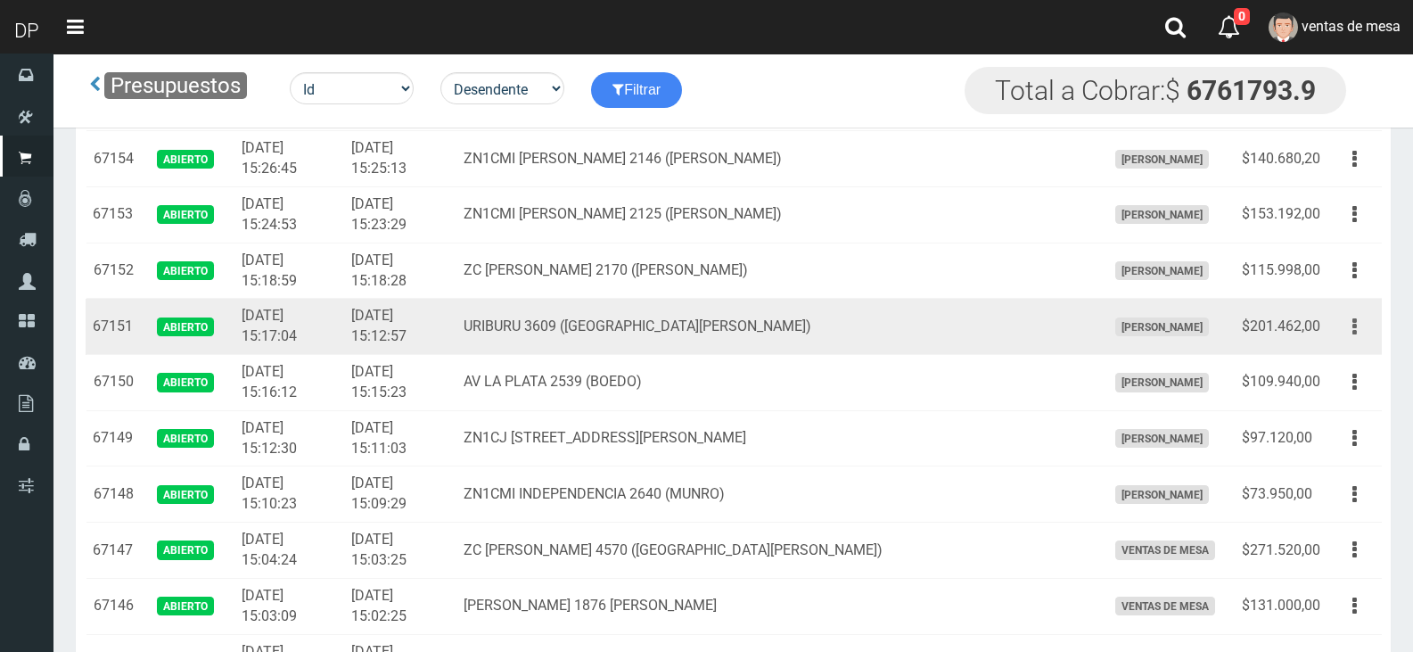
scroll to position [1608, 0]
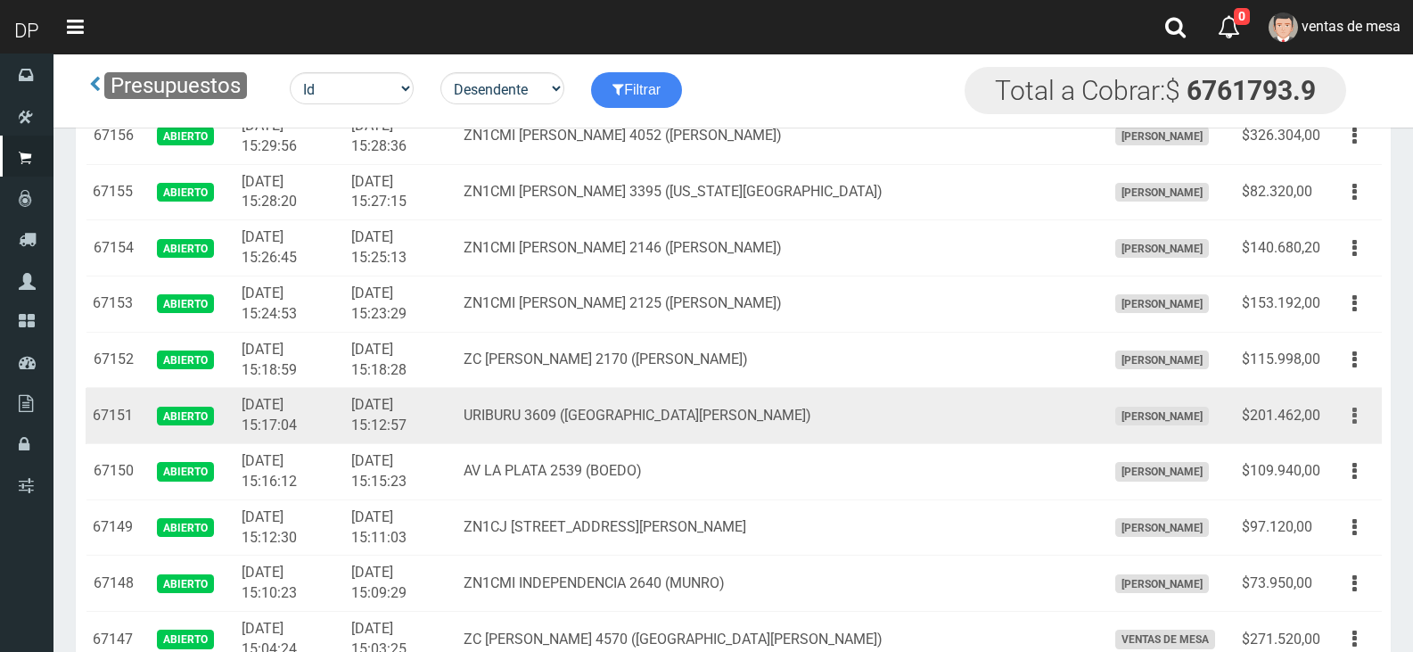
click at [1349, 419] on button "button" at bounding box center [1355, 415] width 40 height 31
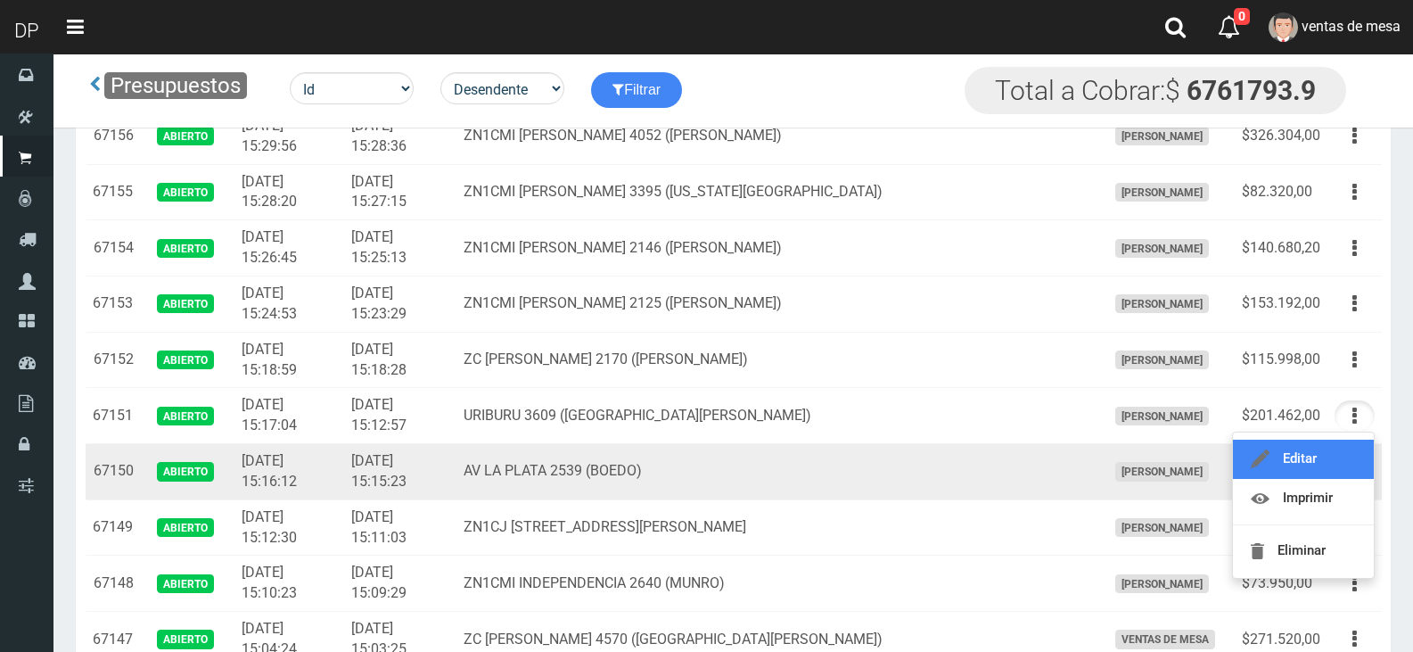
click at [1320, 451] on link "Editar" at bounding box center [1303, 459] width 141 height 39
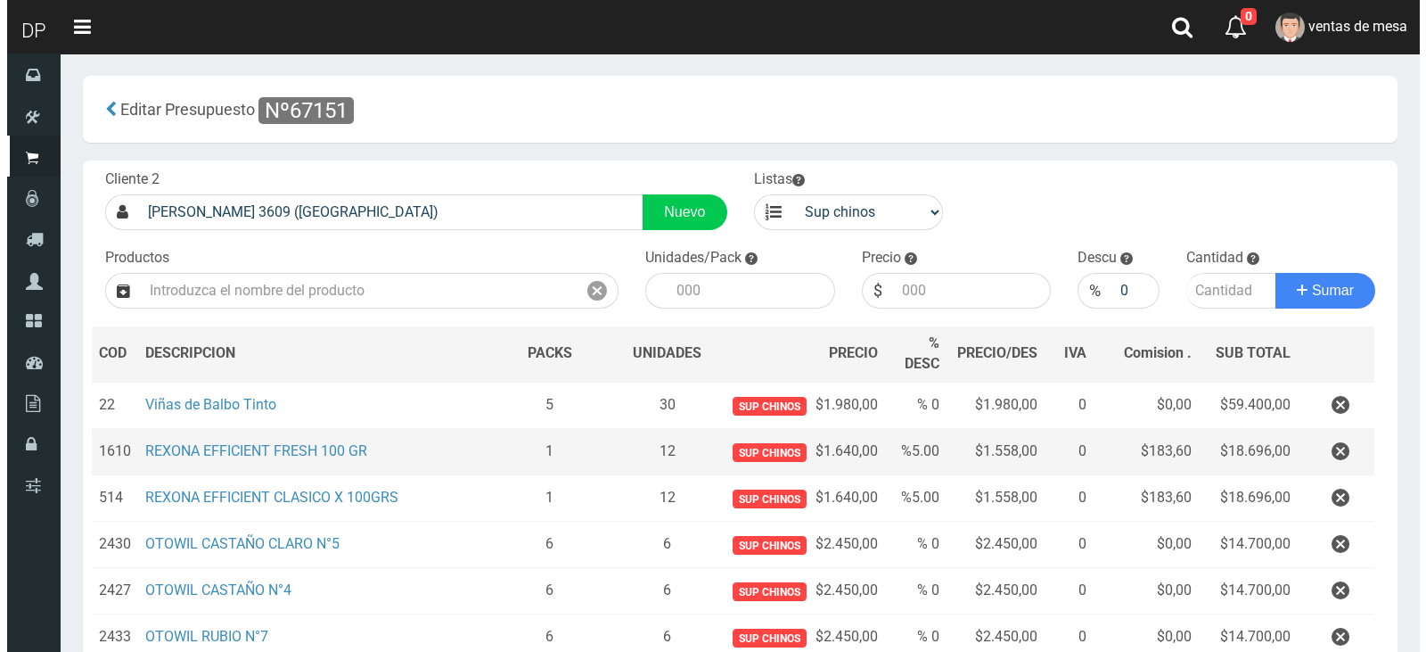
scroll to position [282, 0]
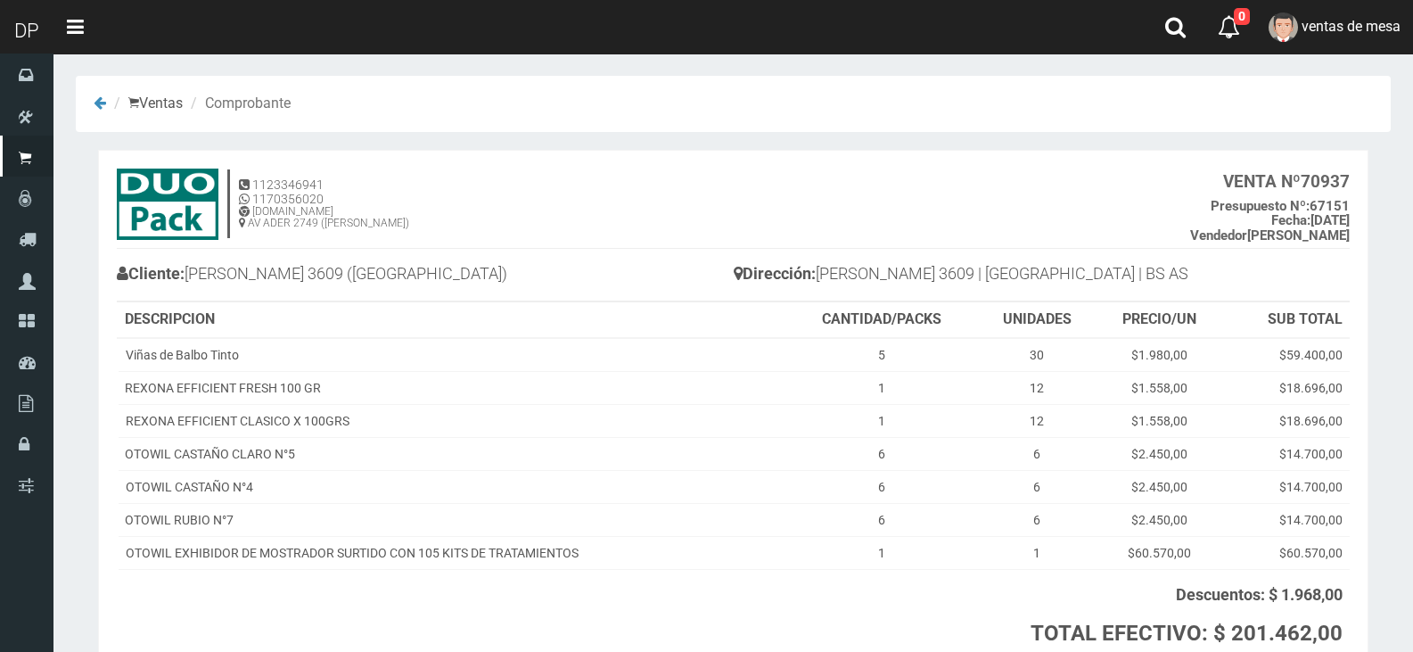
scroll to position [144, 0]
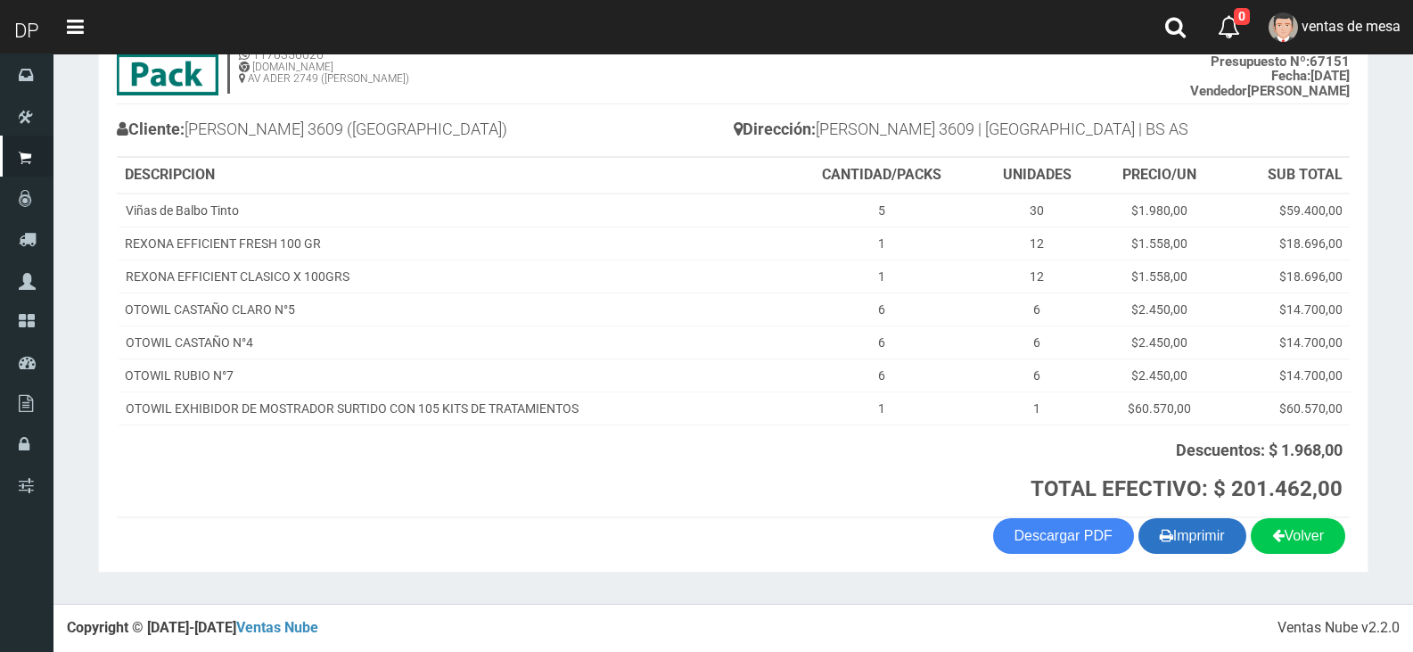
drag, startPoint x: 1179, startPoint y: 555, endPoint x: 1181, endPoint y: 543, distance: 11.7
click at [1179, 555] on section "1123346941 1170356020 [DOMAIN_NAME] AV ADER 2749 ([PERSON_NAME]) VENTA Nº 70937…" at bounding box center [733, 288] width 1270 height 567
click at [1180, 538] on button "Imprimir" at bounding box center [1192, 536] width 108 height 36
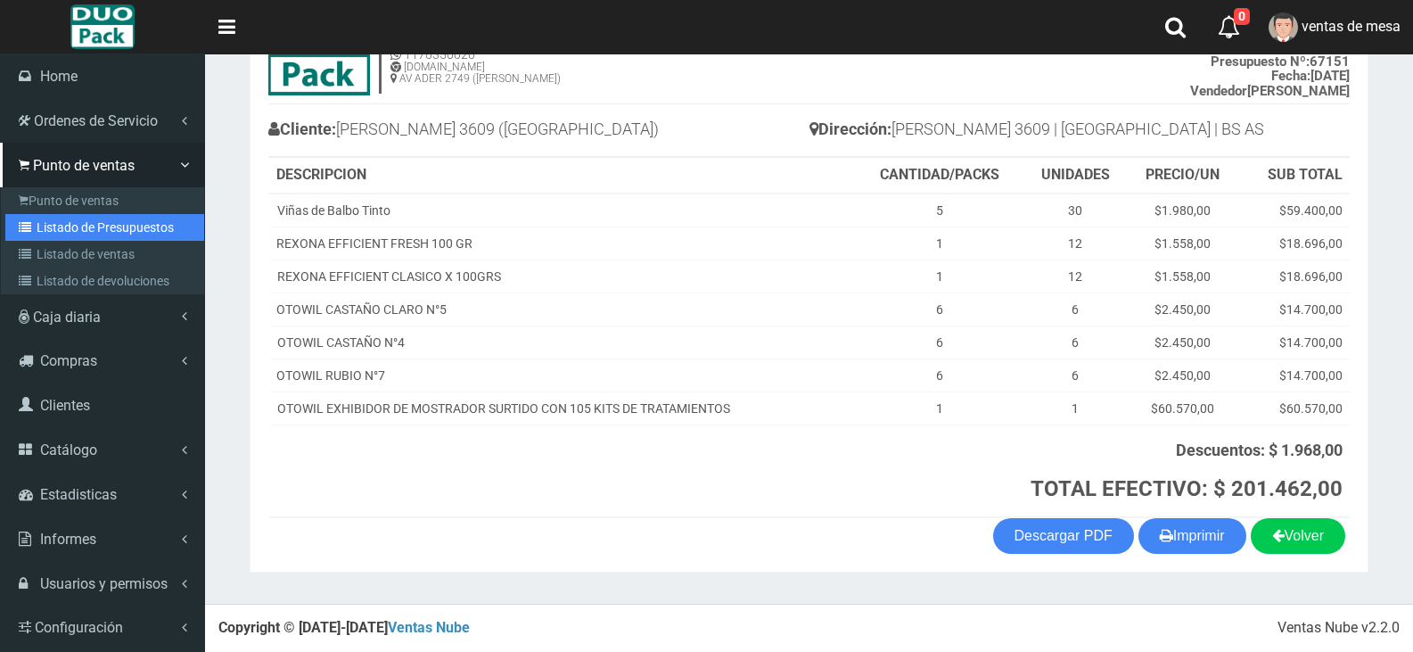
click at [39, 230] on link "Listado de Presupuestos" at bounding box center [104, 227] width 199 height 27
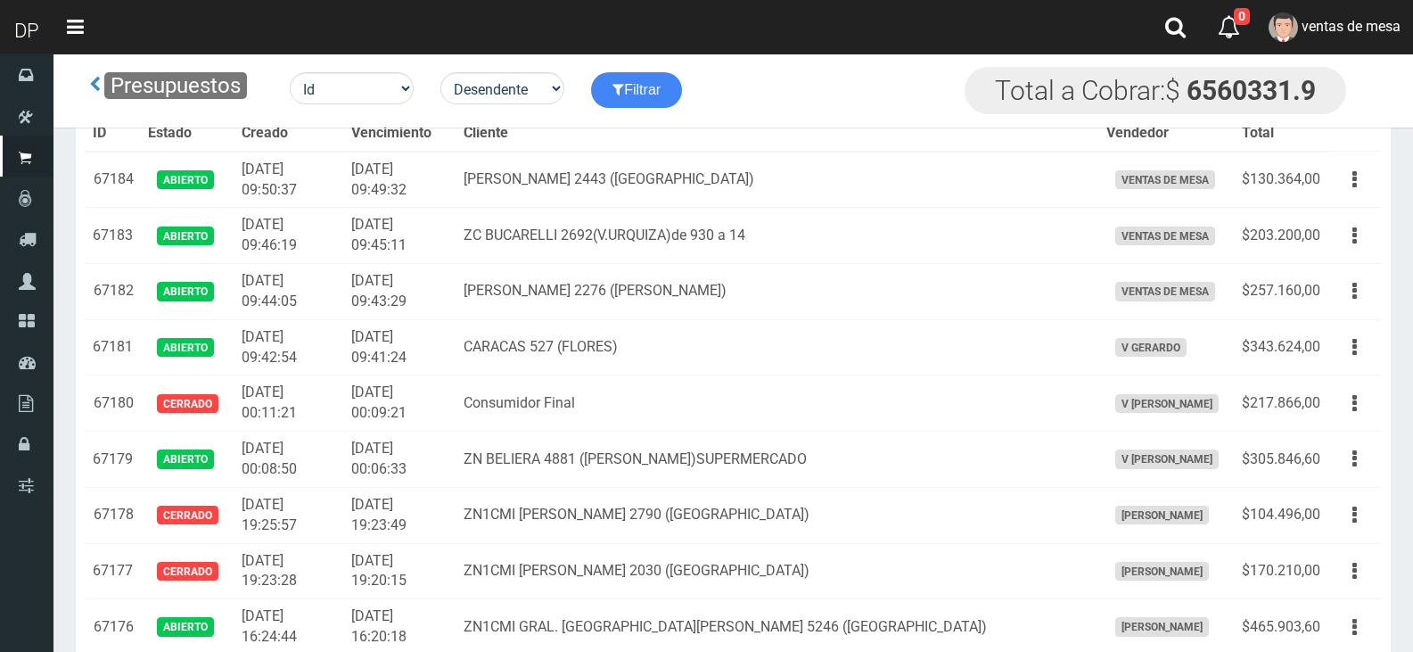
scroll to position [1902, 0]
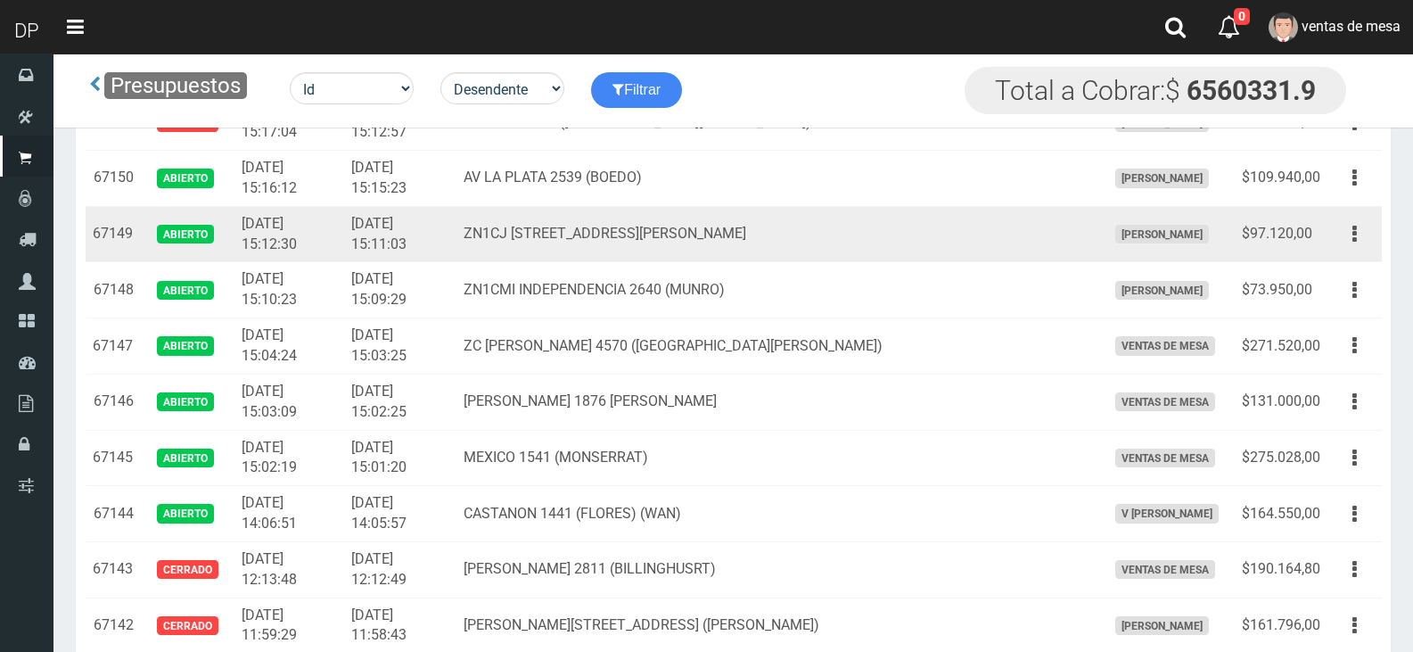
click at [1366, 250] on div "Editar Imprimir Eliminar" at bounding box center [1355, 233] width 40 height 31
click at [1357, 242] on button "button" at bounding box center [1355, 233] width 40 height 31
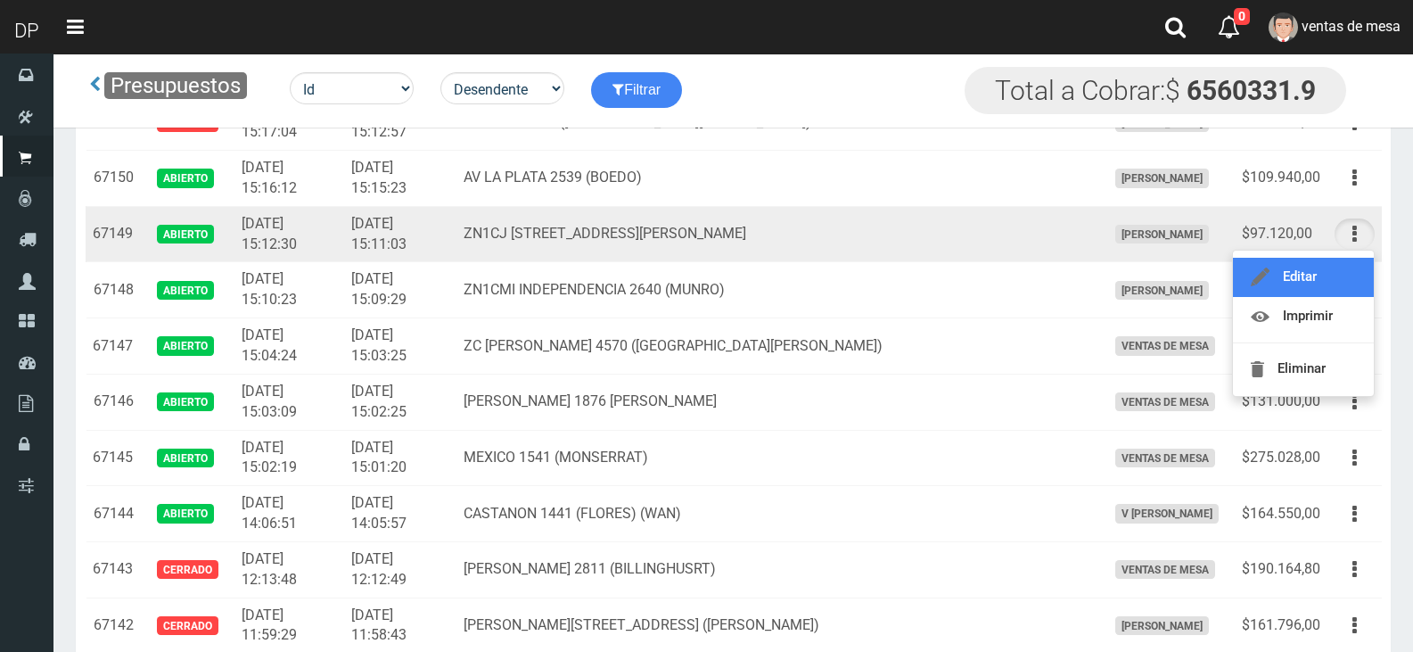
click at [1335, 267] on link "Editar" at bounding box center [1303, 277] width 141 height 39
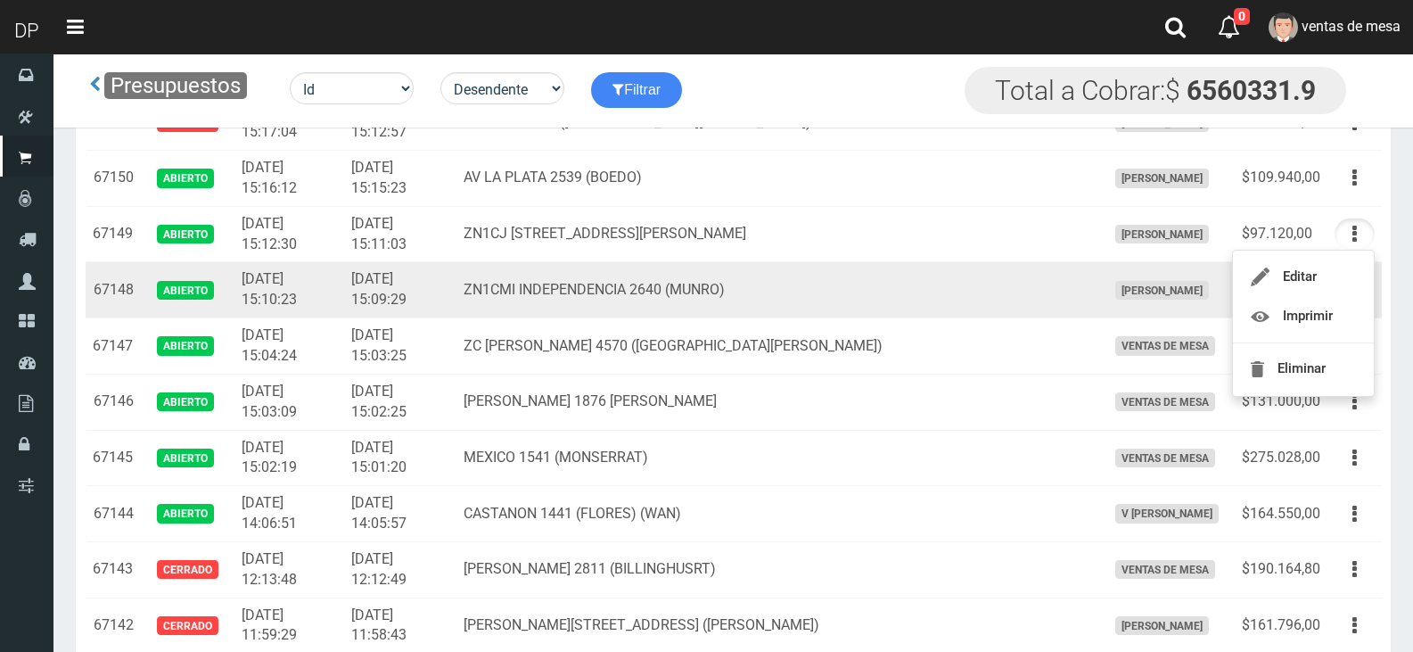
click at [1335, 267] on td "Editar Imprimir Eliminar" at bounding box center [1354, 290] width 54 height 56
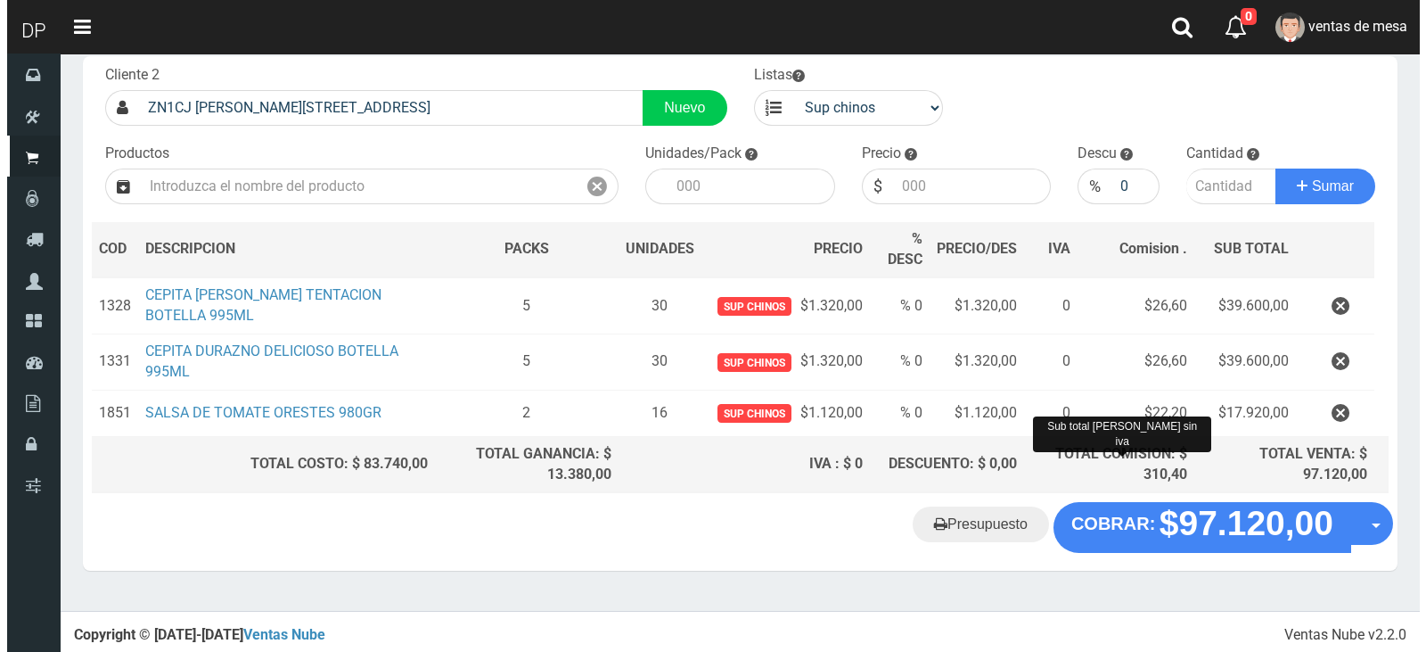
scroll to position [105, 0]
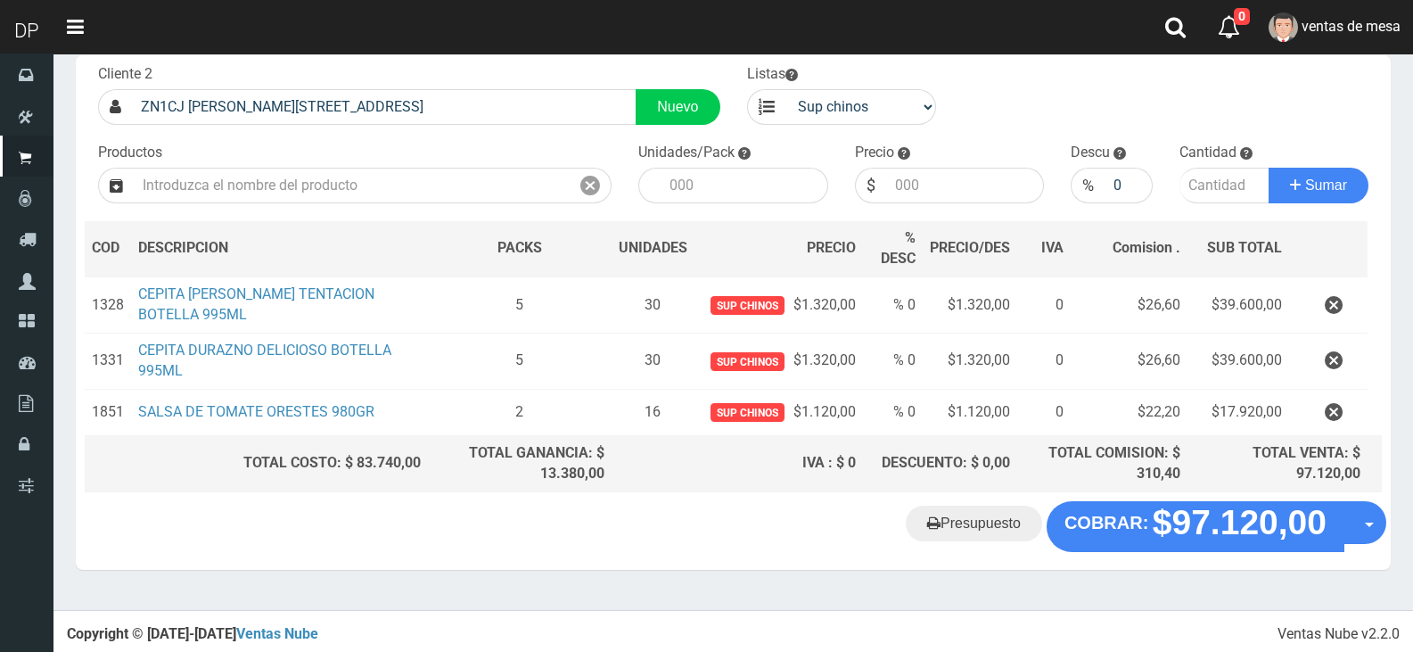
click at [1163, 556] on div "Presupuesto COBRAR: $97.120,00 Opciones" at bounding box center [733, 535] width 1315 height 68
click at [1163, 547] on div "Presupuesto COBRAR: $97.120,00 Opciones" at bounding box center [733, 535] width 1315 height 68
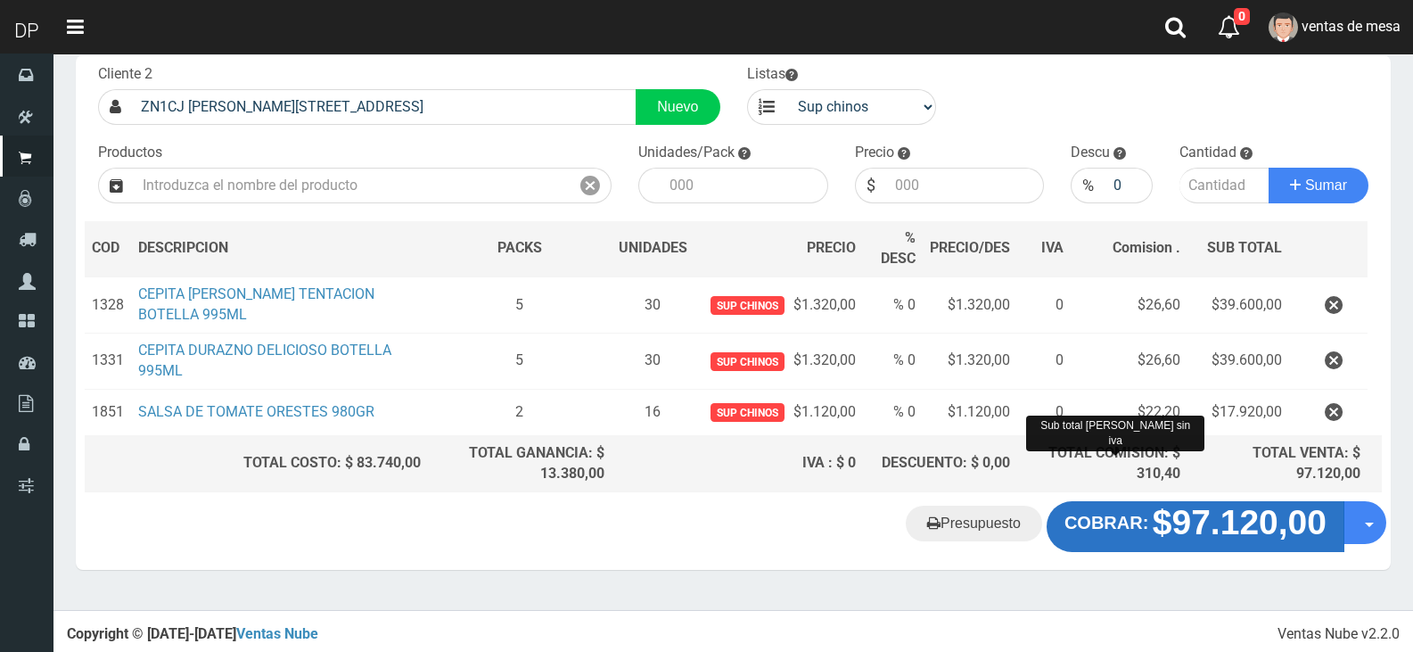
click at [1115, 507] on button "COBRAR: $97.120,00" at bounding box center [1196, 526] width 298 height 50
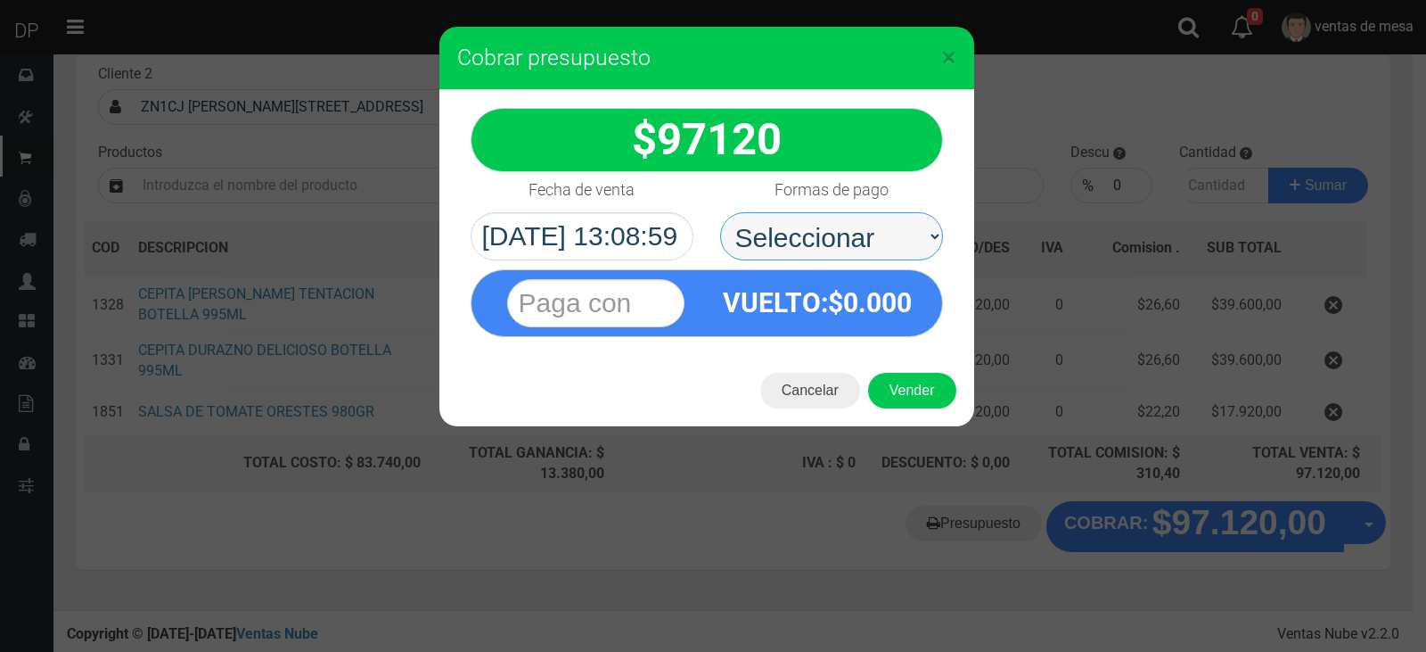
click at [890, 224] on select "Seleccionar Efectivo Tarjeta de Crédito Depósito Débito" at bounding box center [831, 236] width 223 height 48
select select "Efectivo"
click at [720, 212] on select "Seleccionar Efectivo Tarjeta de Crédito Depósito Débito" at bounding box center [831, 236] width 223 height 48
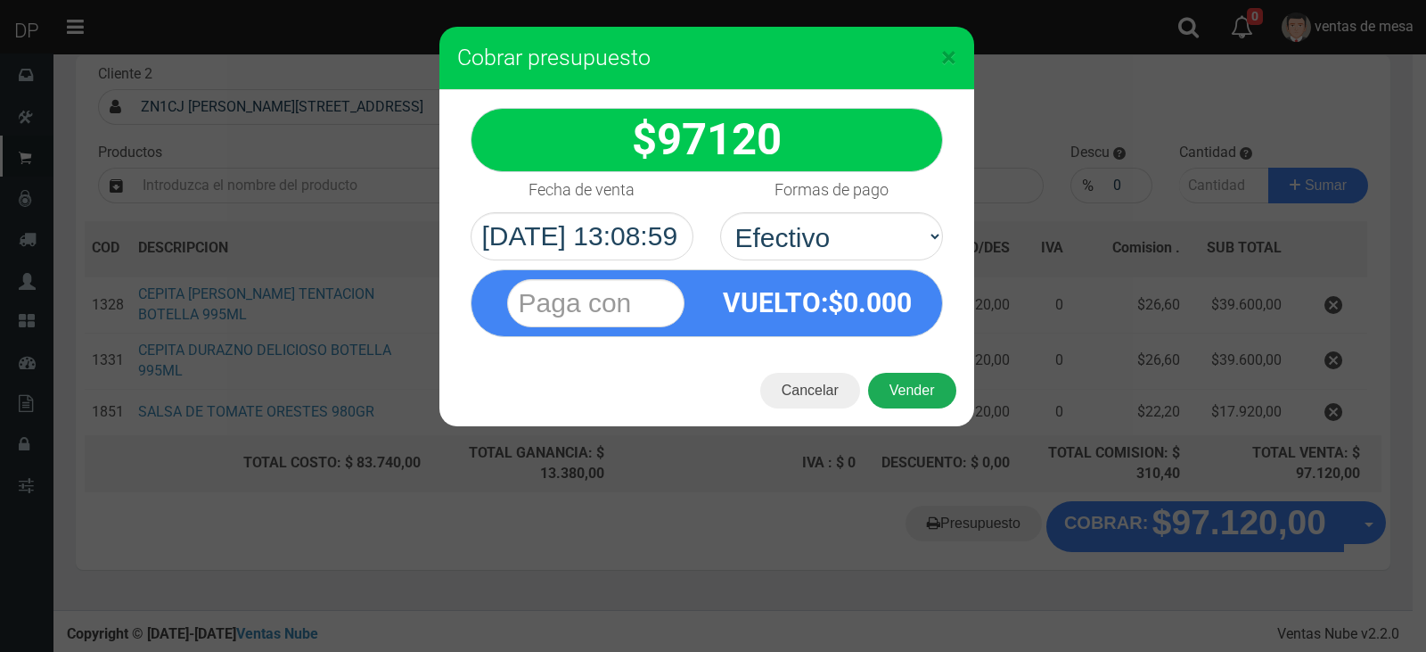
click at [908, 381] on button "Vender" at bounding box center [912, 391] width 88 height 36
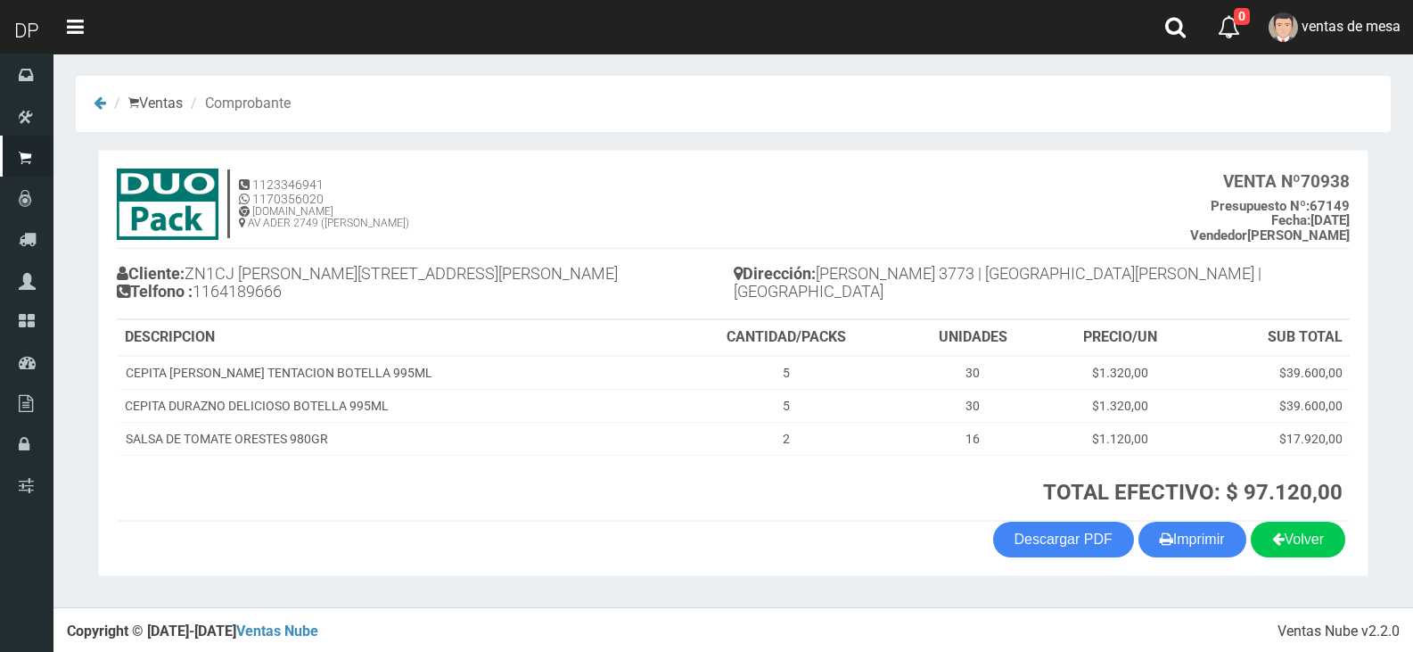
scroll to position [4, 0]
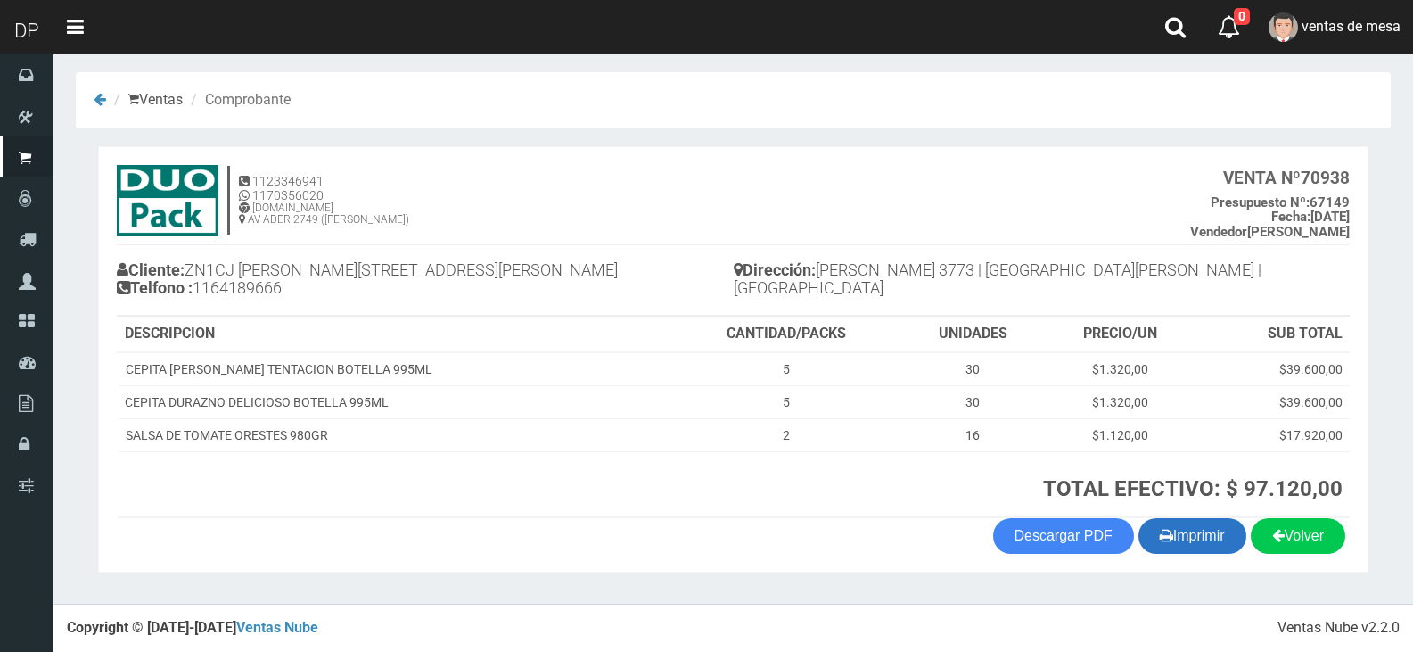
click at [1211, 547] on button "Imprimir" at bounding box center [1192, 536] width 108 height 36
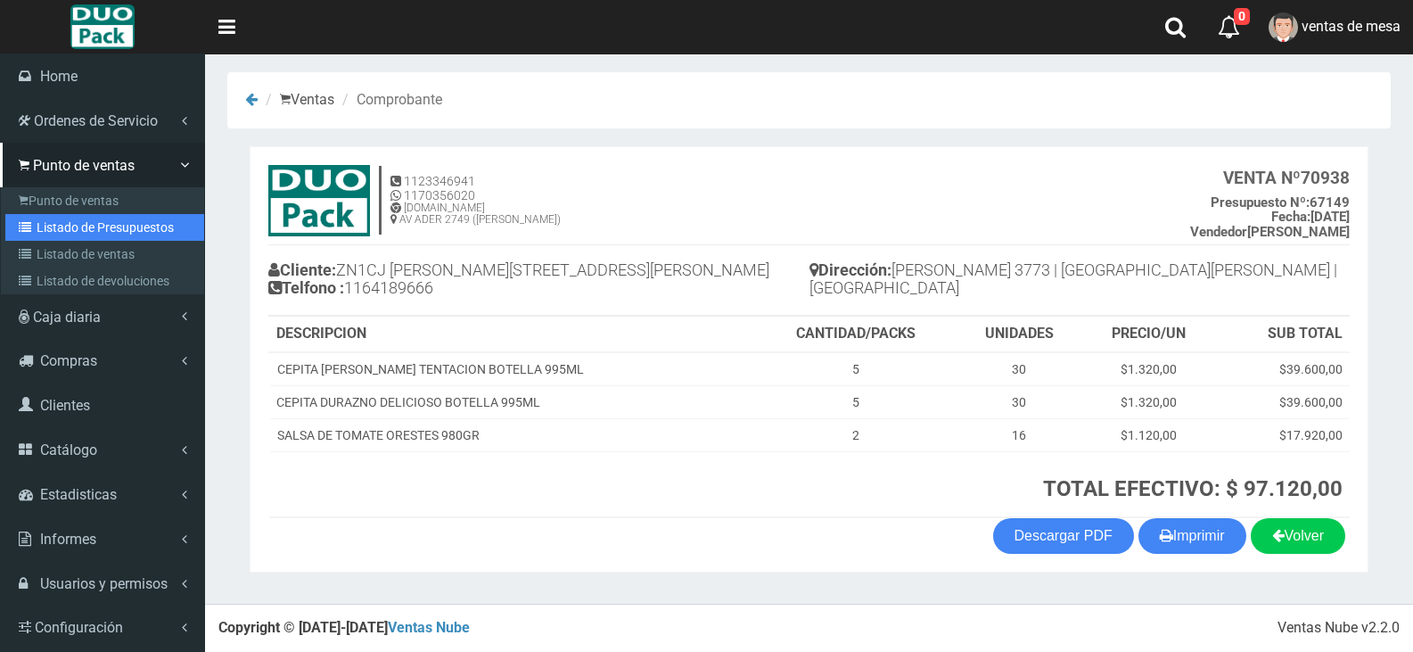
click at [67, 235] on link "Listado de Presupuestos" at bounding box center [104, 227] width 199 height 27
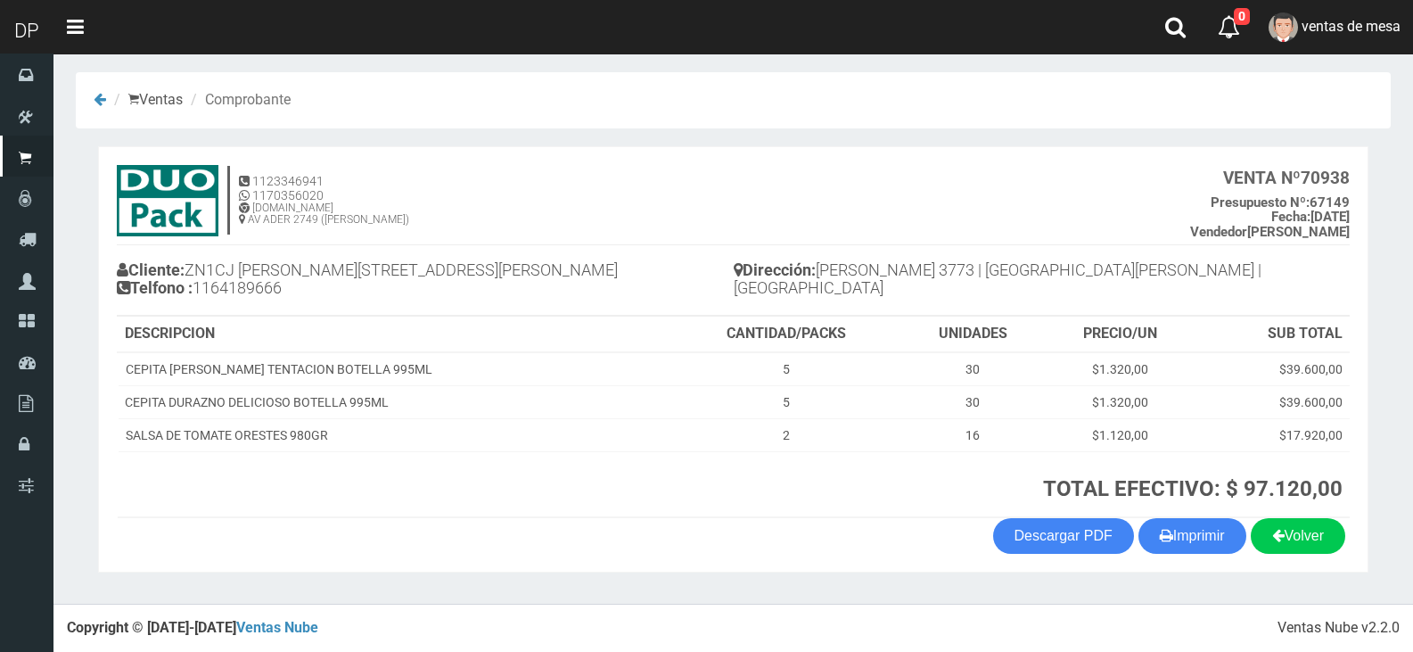
click at [653, 300] on h4 "Cliente: ZN1CJ [PERSON_NAME][STREET_ADDRESS][PERSON_NAME] Telfono : 1164189666" at bounding box center [425, 281] width 617 height 49
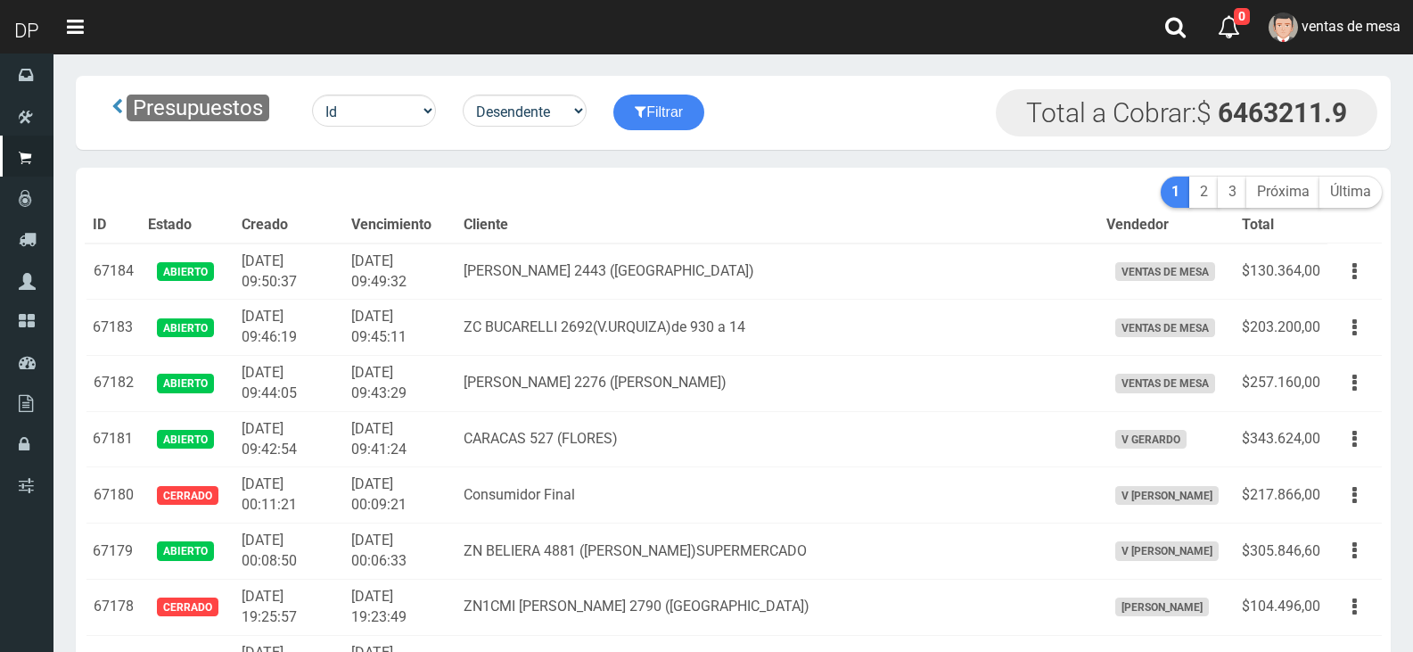
click at [679, 210] on th "Cliente" at bounding box center [777, 226] width 643 height 36
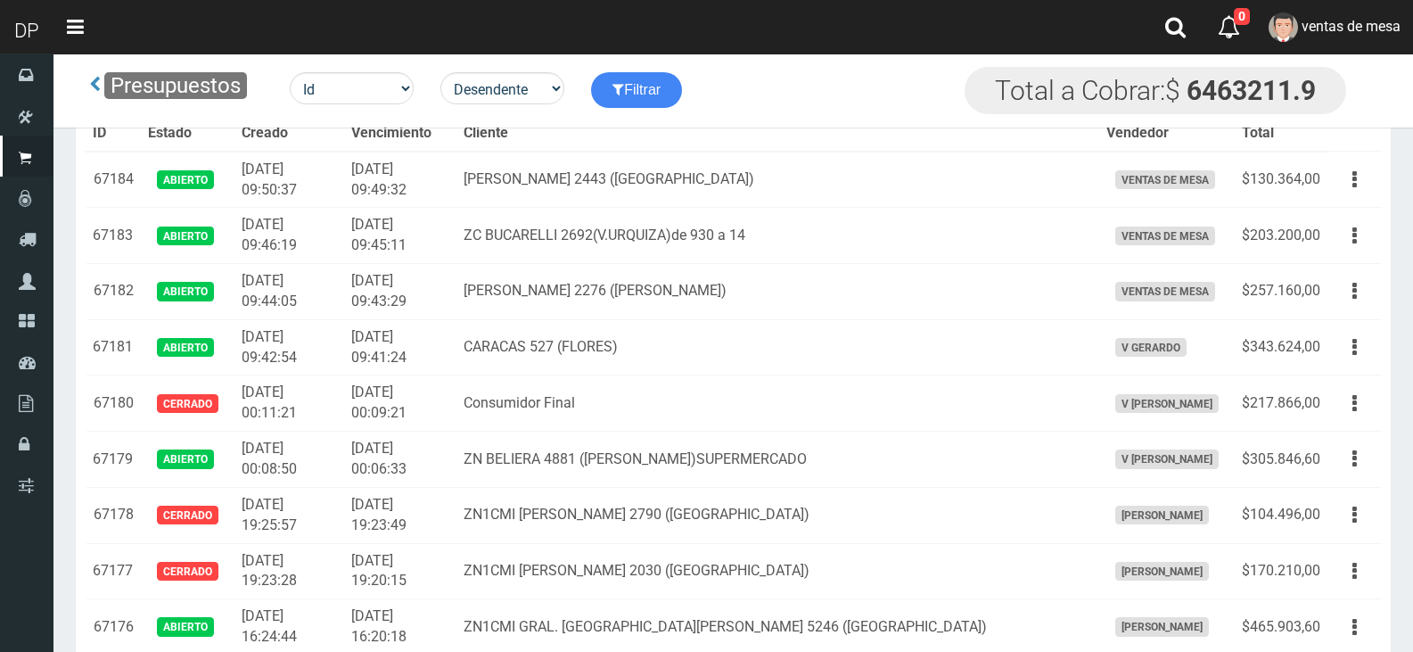
scroll to position [1343, 0]
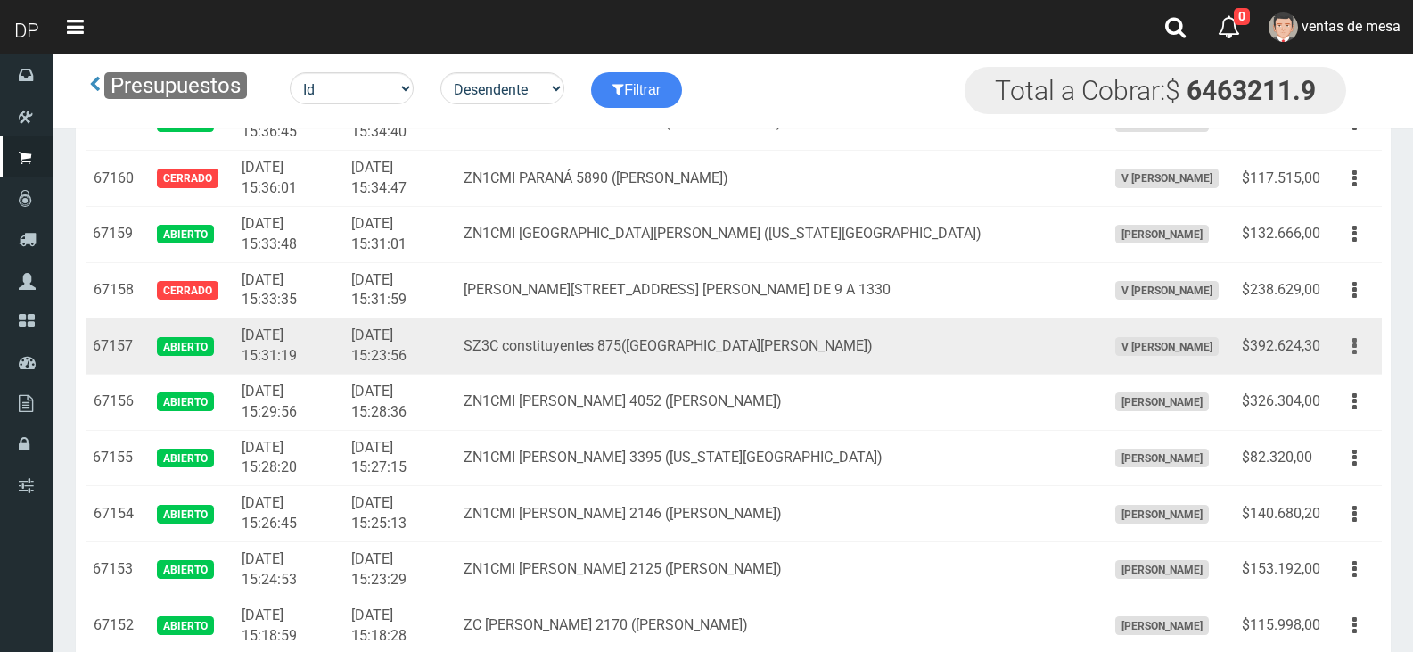
drag, startPoint x: 1346, startPoint y: 328, endPoint x: 1345, endPoint y: 338, distance: 9.8
click at [1345, 328] on td "Editar Imprimir Eliminar" at bounding box center [1354, 346] width 54 height 56
click at [1346, 350] on button "button" at bounding box center [1355, 346] width 40 height 31
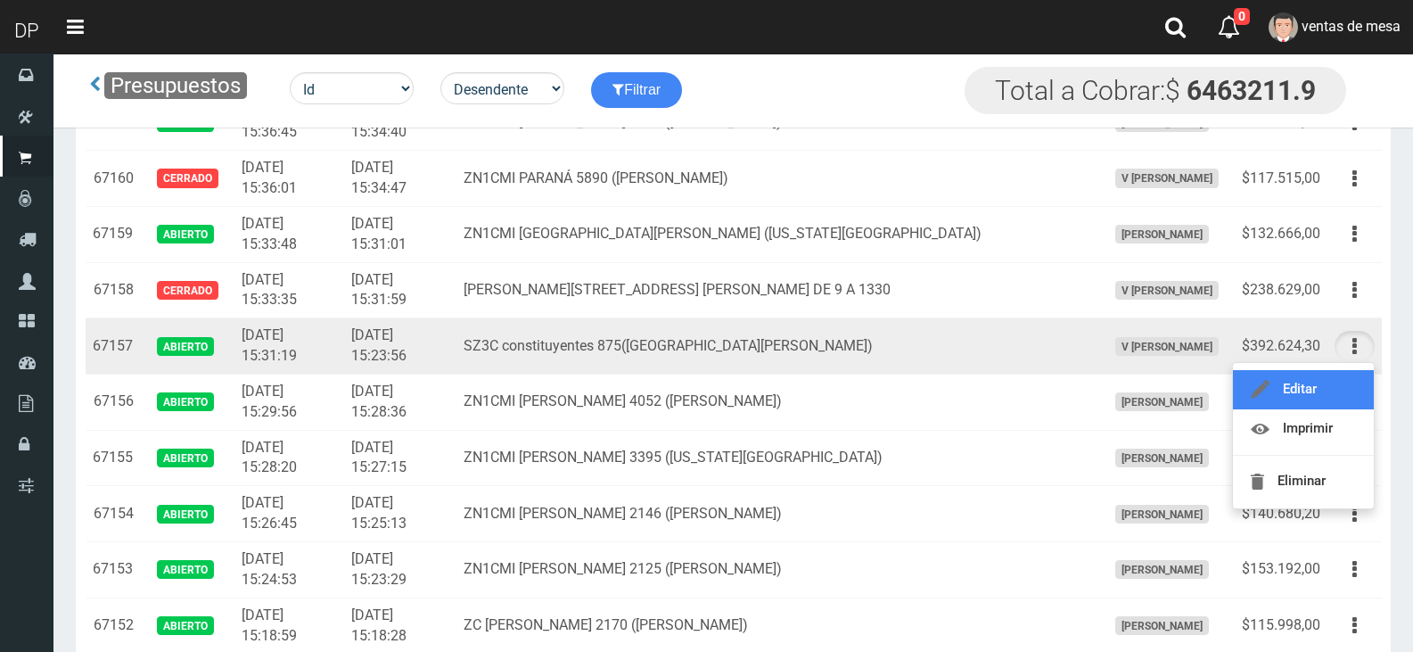
click at [1337, 380] on link "Editar" at bounding box center [1303, 389] width 141 height 39
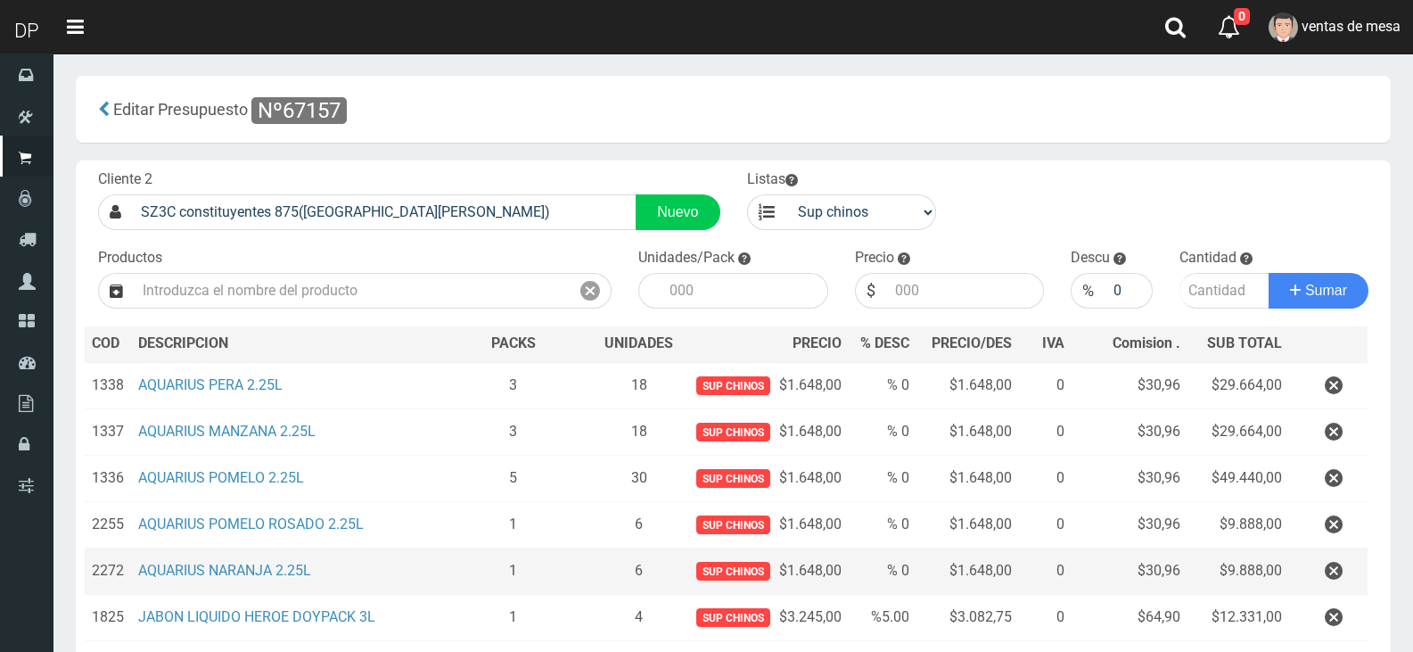
drag, startPoint x: 663, startPoint y: 538, endPoint x: 675, endPoint y: 552, distance: 17.7
click at [663, 538] on td "6" at bounding box center [638, 524] width 83 height 46
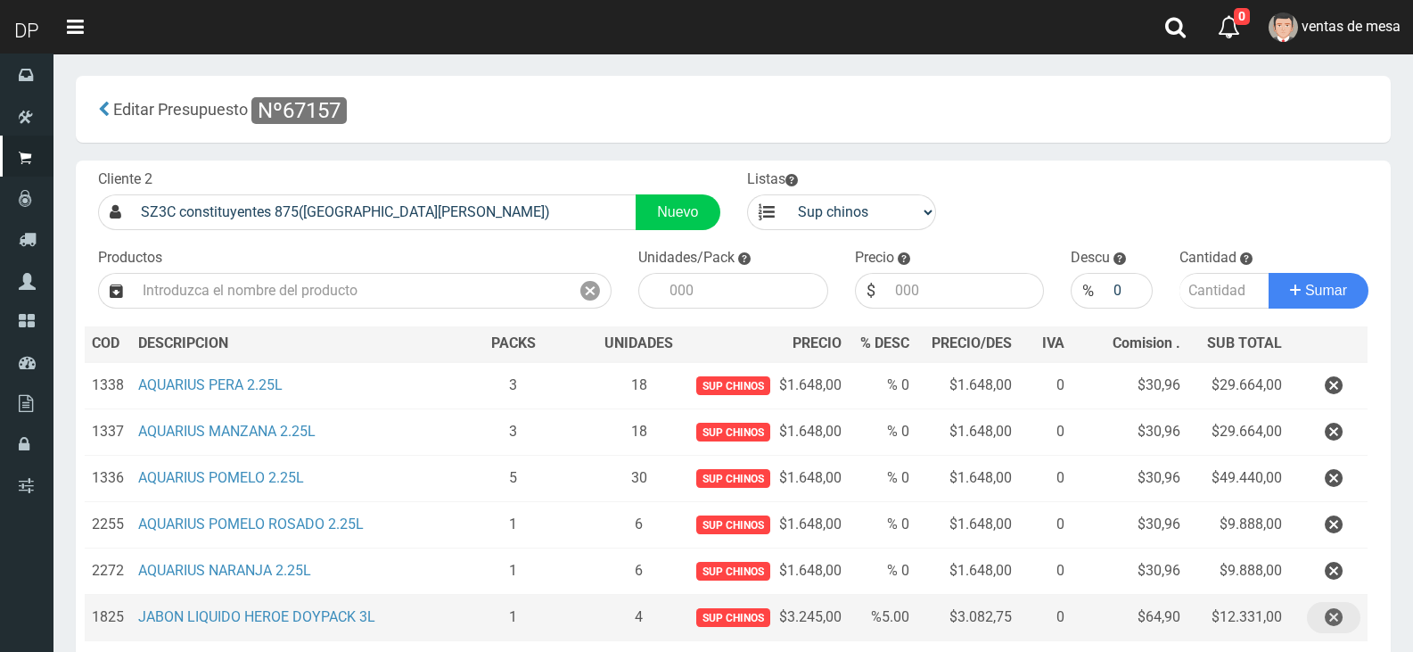
click at [1339, 619] on icon "button" at bounding box center [1334, 617] width 18 height 31
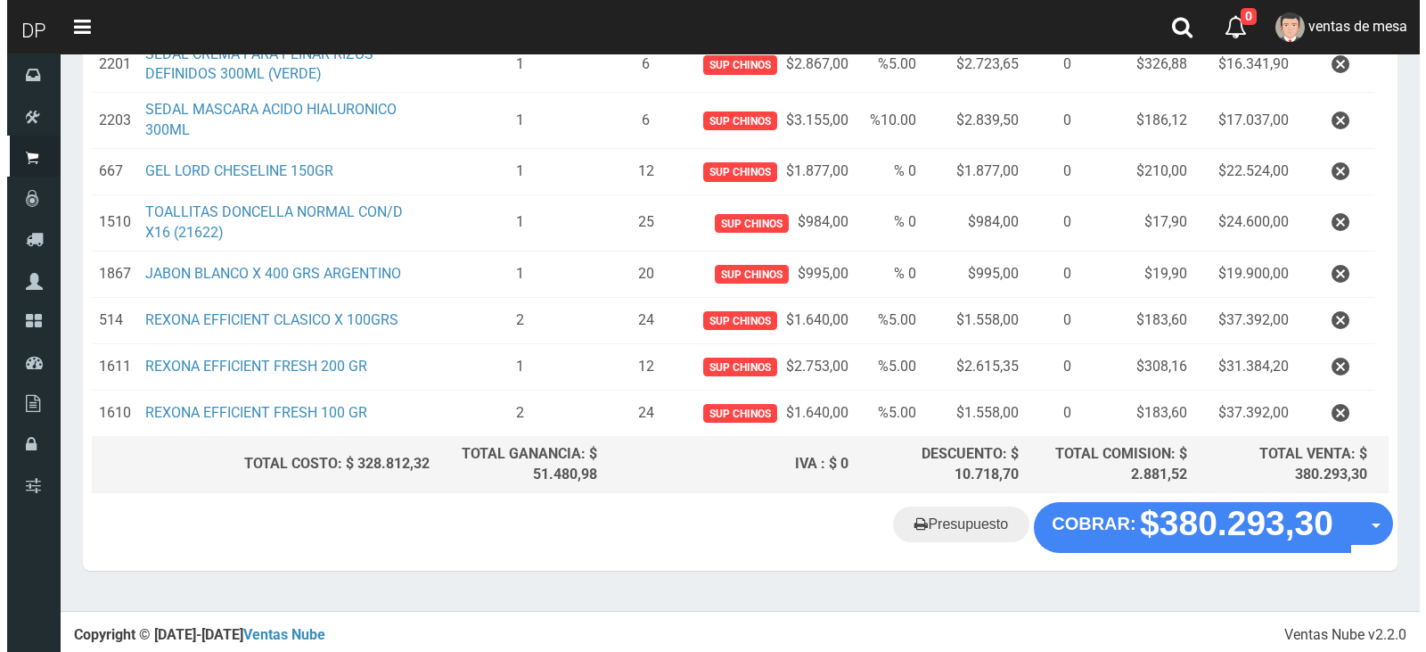
scroll to position [726, 0]
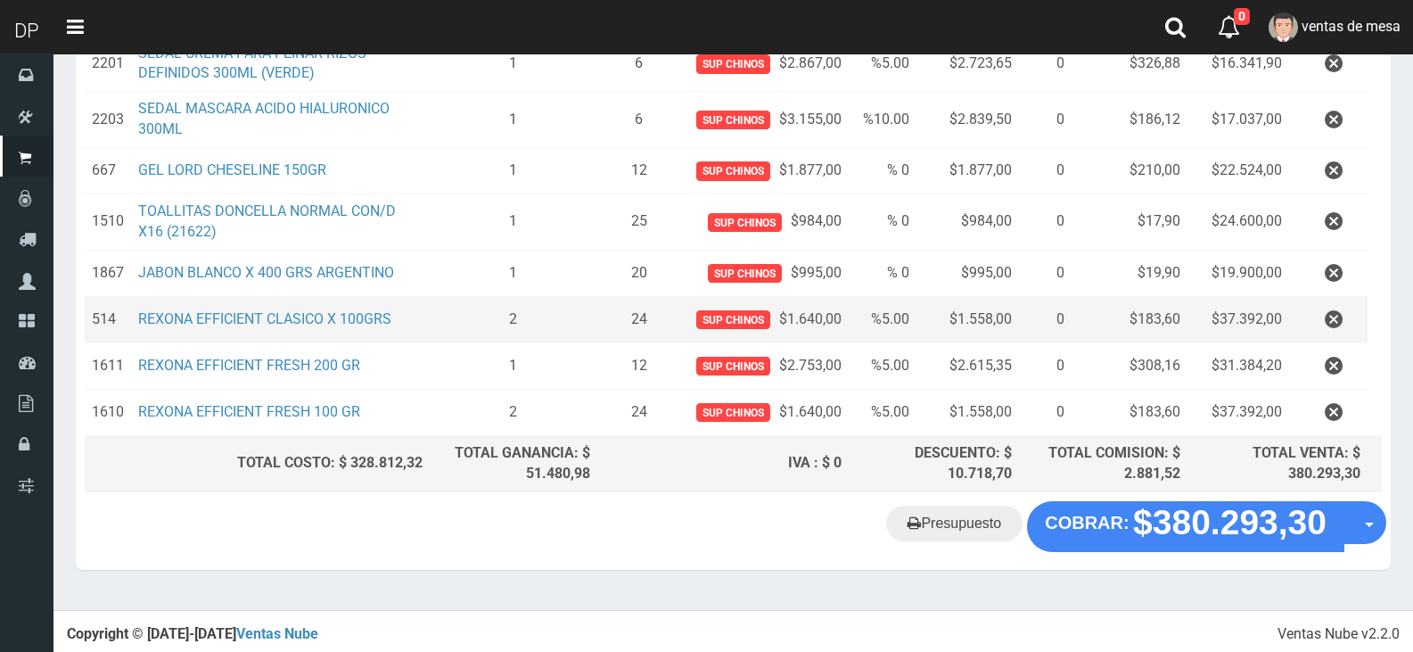
click at [270, 301] on td "REXONA EFFICIENT CLASICO X 100GRS" at bounding box center [280, 319] width 299 height 46
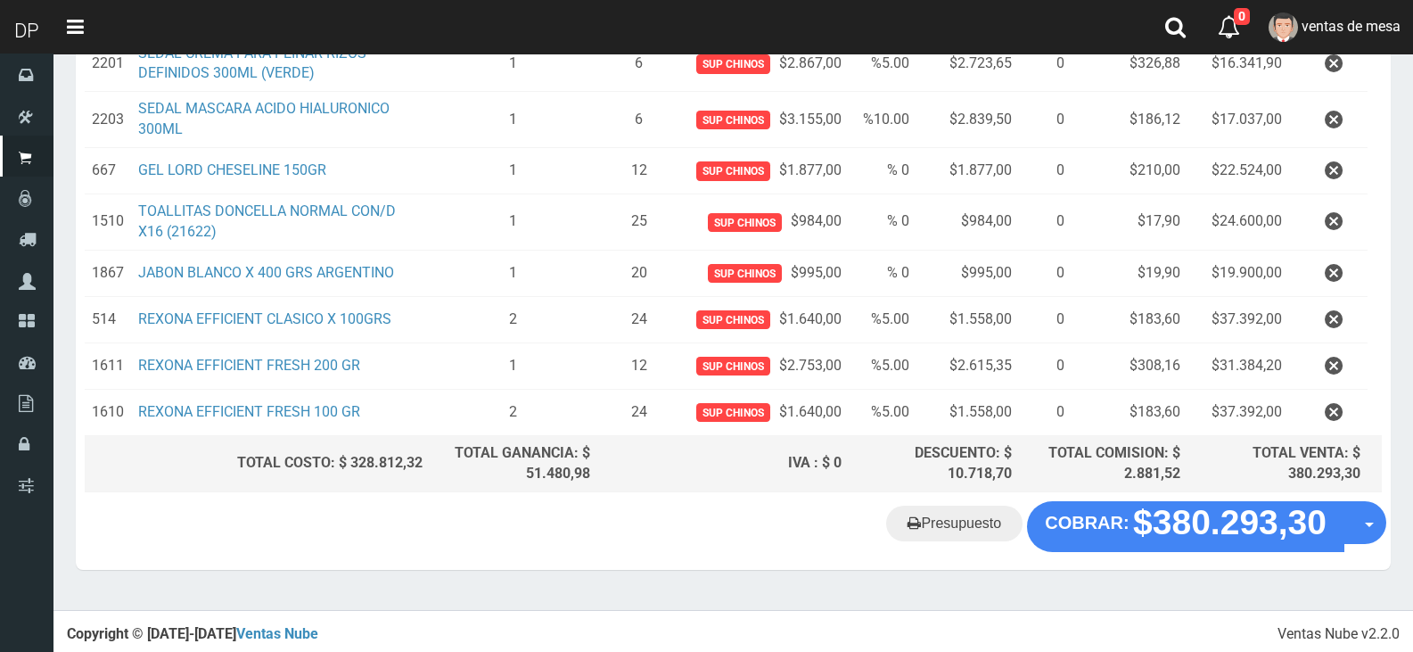
click at [345, 570] on button "×" at bounding box center [340, 571] width 15 height 29
click at [360, 546] on div "Presupuesto COBRAR: $380.293,30 Opciones" at bounding box center [733, 535] width 1315 height 68
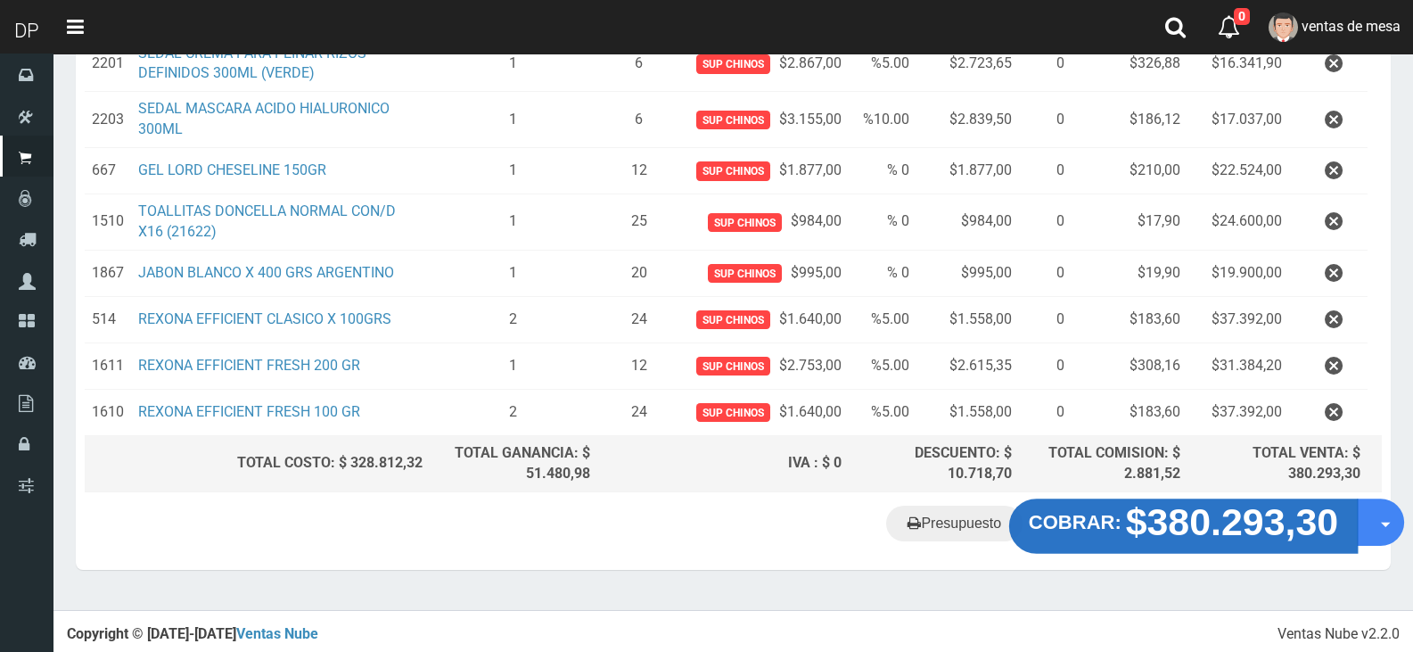
click at [1157, 522] on strong "$380.293,30" at bounding box center [1232, 522] width 213 height 42
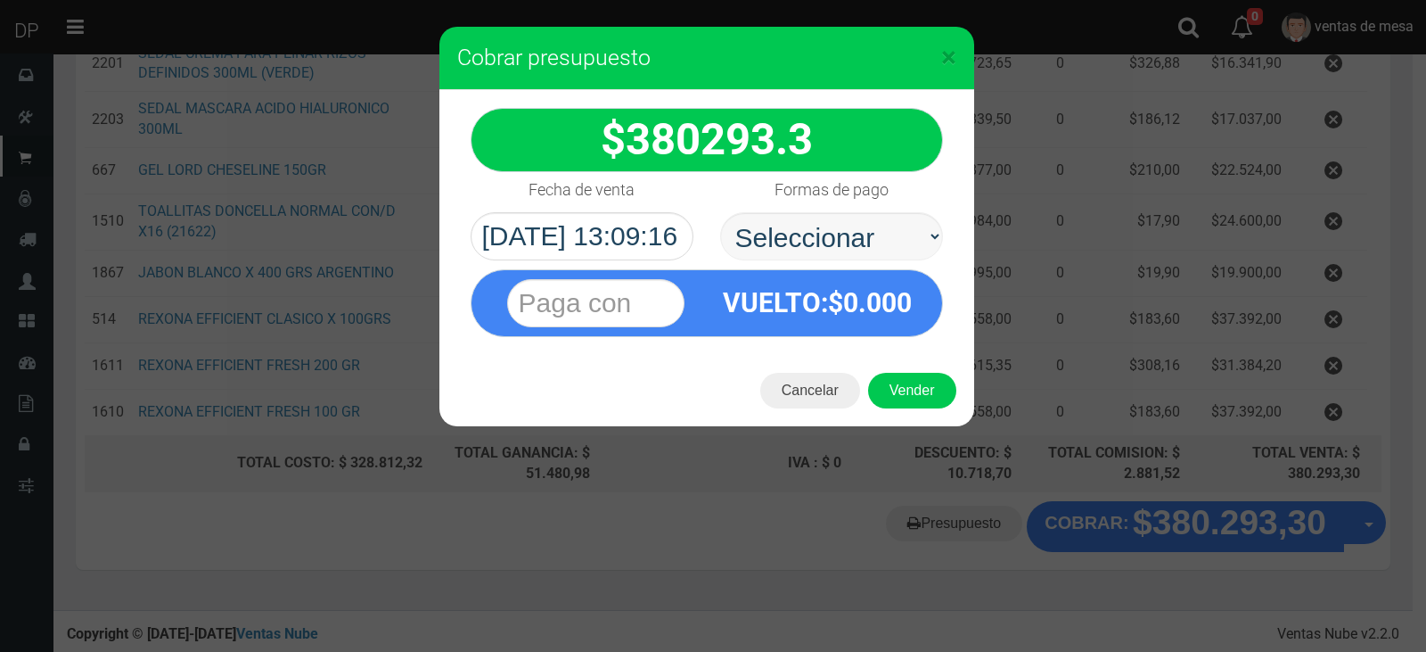
select select "Efectivo"
click at [720, 212] on select "Seleccionar Efectivo Tarjeta de Crédito Depósito Débito" at bounding box center [831, 236] width 223 height 48
click at [931, 399] on button "Vender" at bounding box center [912, 391] width 88 height 36
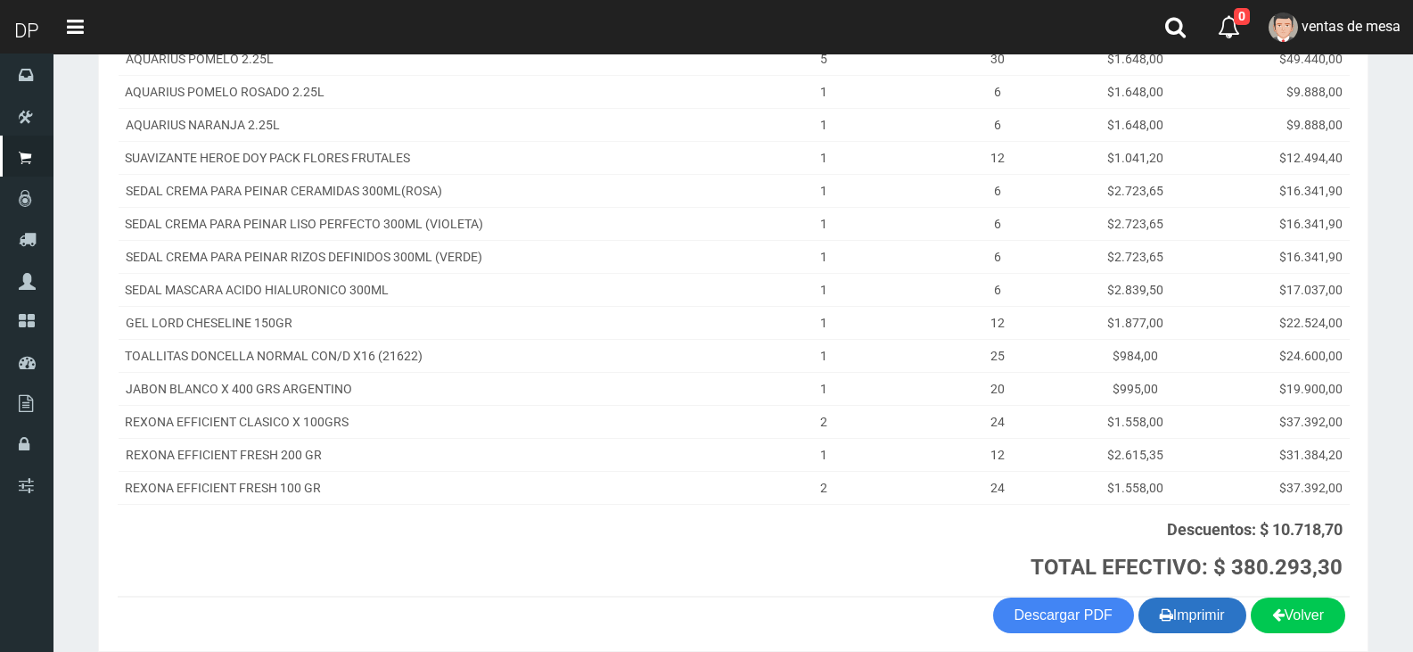
scroll to position [477, 0]
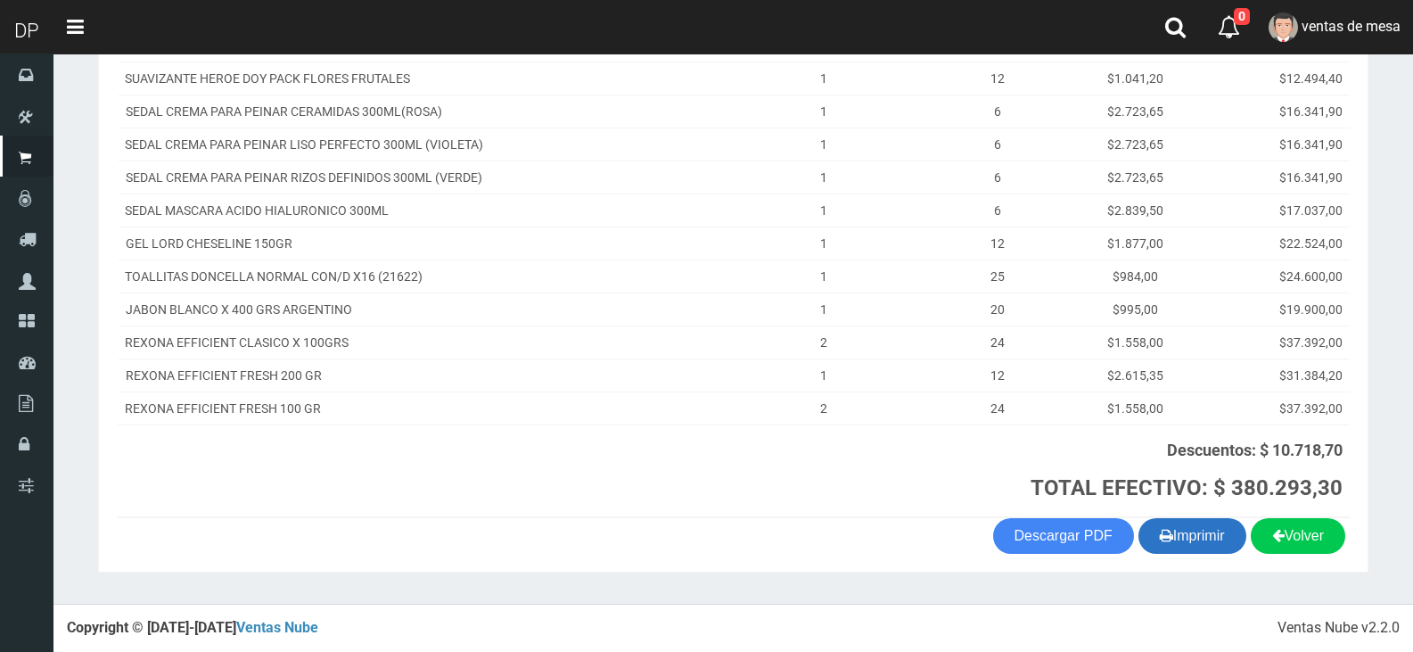
click at [1196, 518] on button "Imprimir" at bounding box center [1192, 536] width 108 height 36
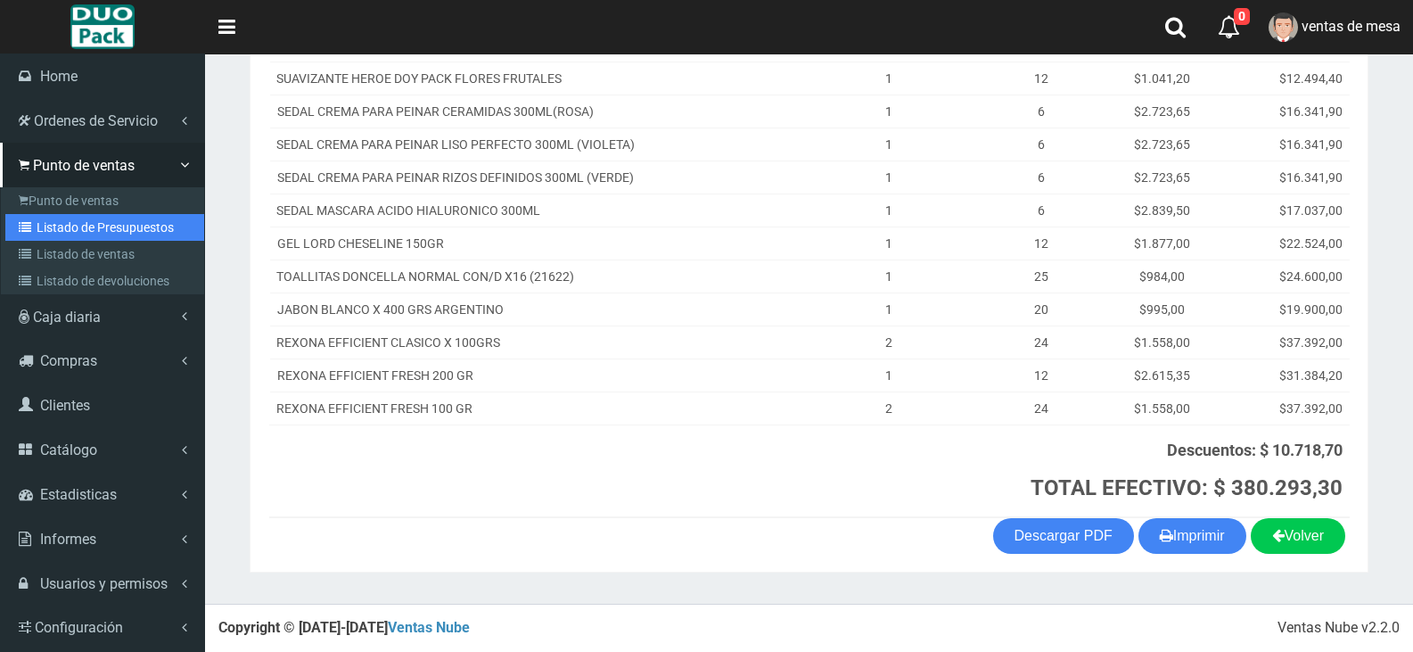
drag, startPoint x: 39, startPoint y: 226, endPoint x: 208, endPoint y: 144, distance: 187.8
click at [39, 226] on link "Listado de Presupuestos" at bounding box center [104, 227] width 199 height 27
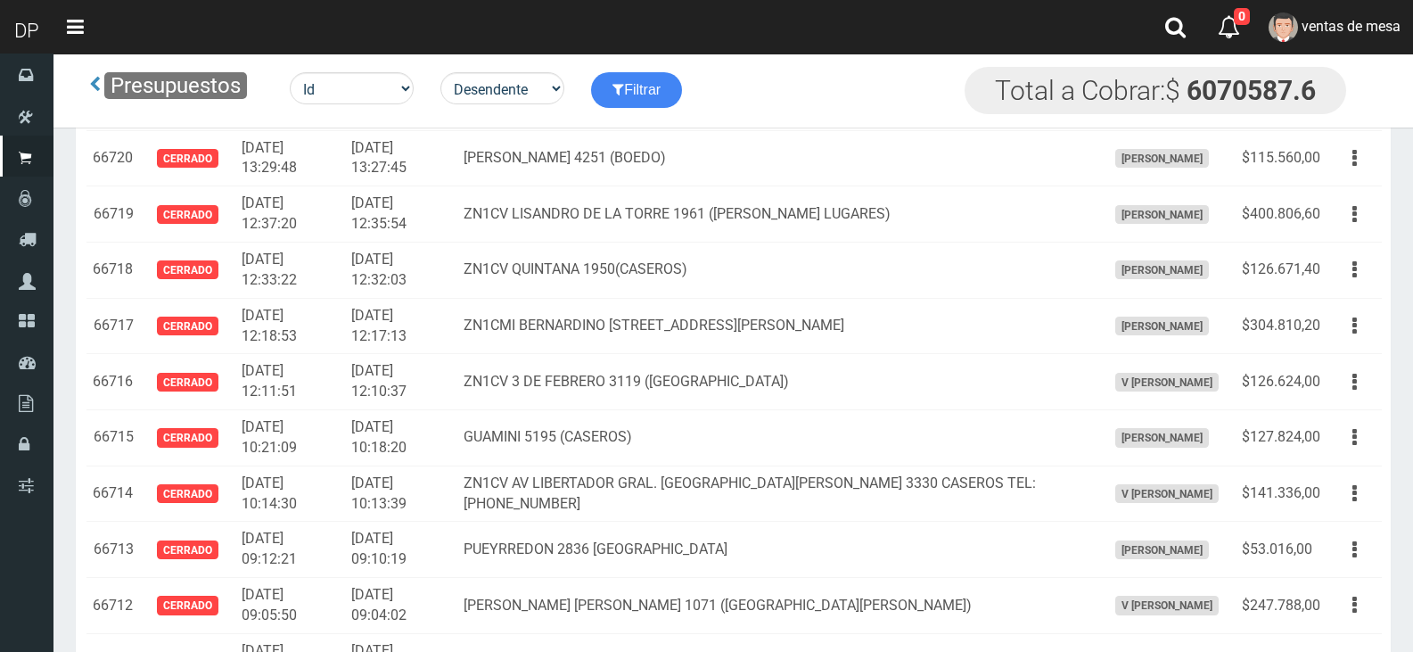
scroll to position [300, 0]
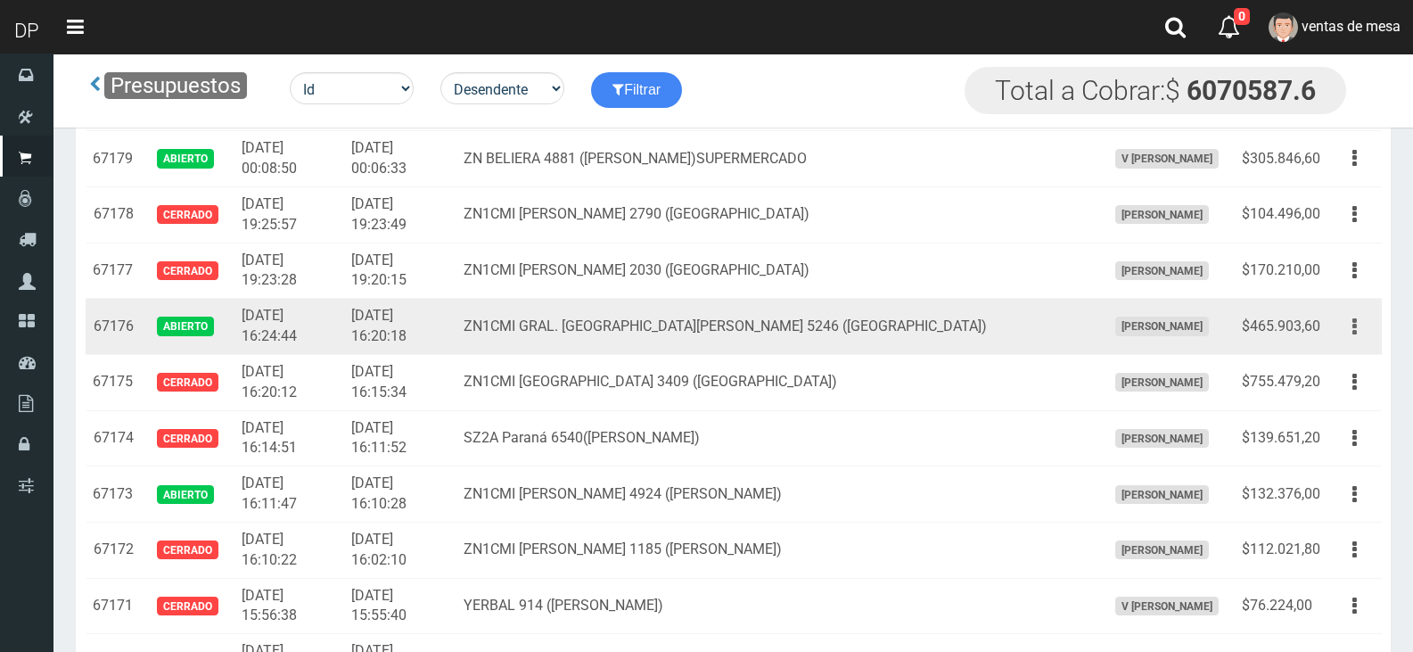
drag, startPoint x: 1339, startPoint y: 320, endPoint x: 1338, endPoint y: 344, distance: 24.1
click at [1343, 323] on button "button" at bounding box center [1355, 326] width 40 height 31
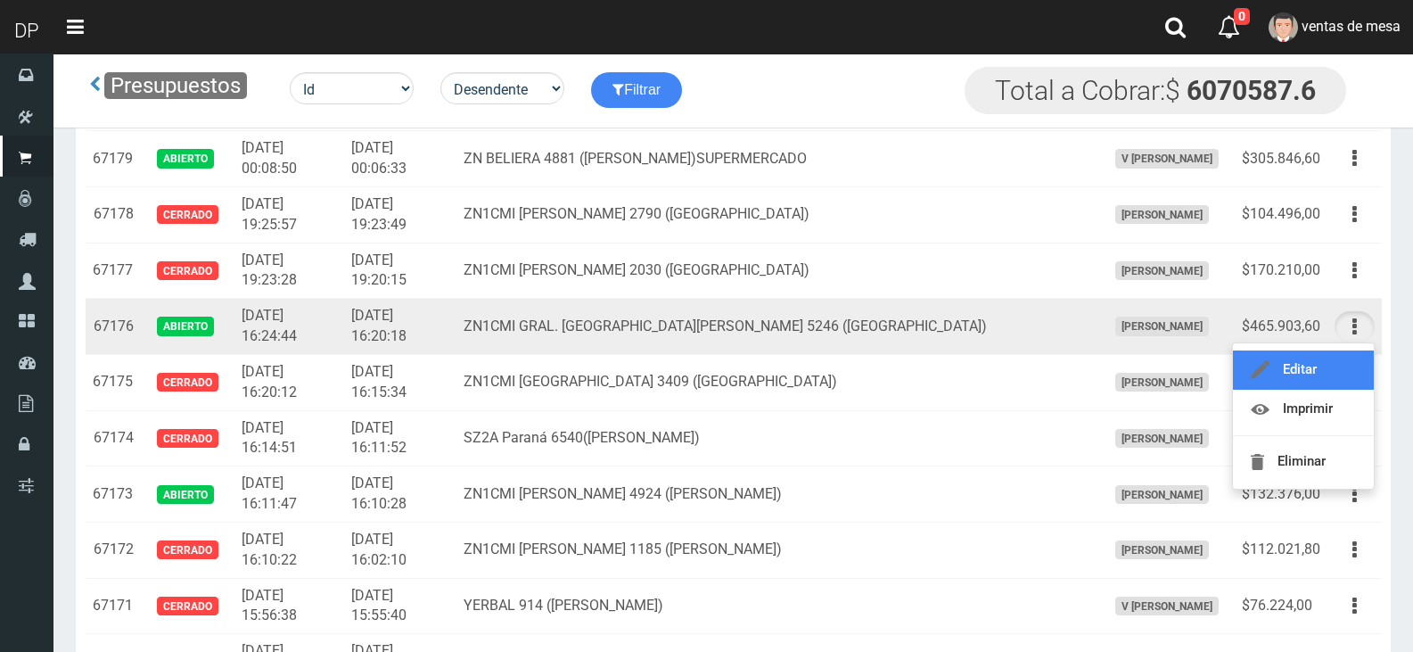
click at [1339, 357] on link "Editar" at bounding box center [1303, 369] width 141 height 39
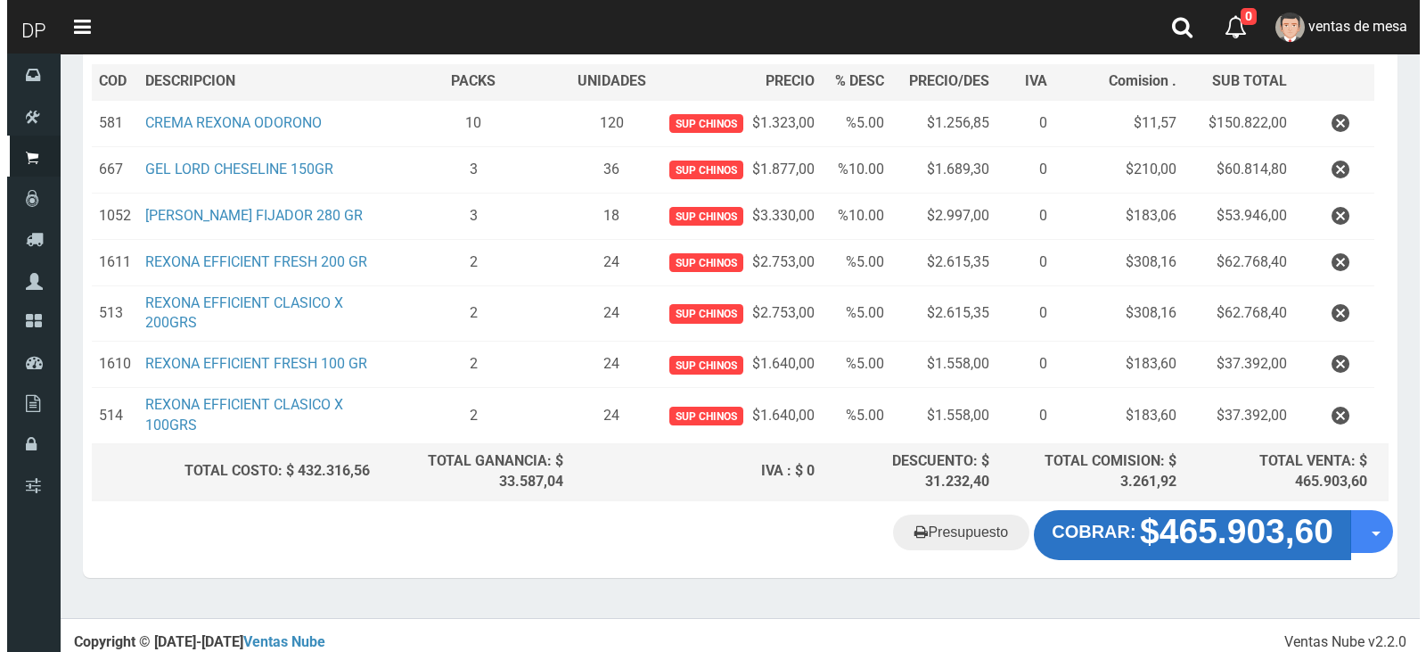
scroll to position [270, 0]
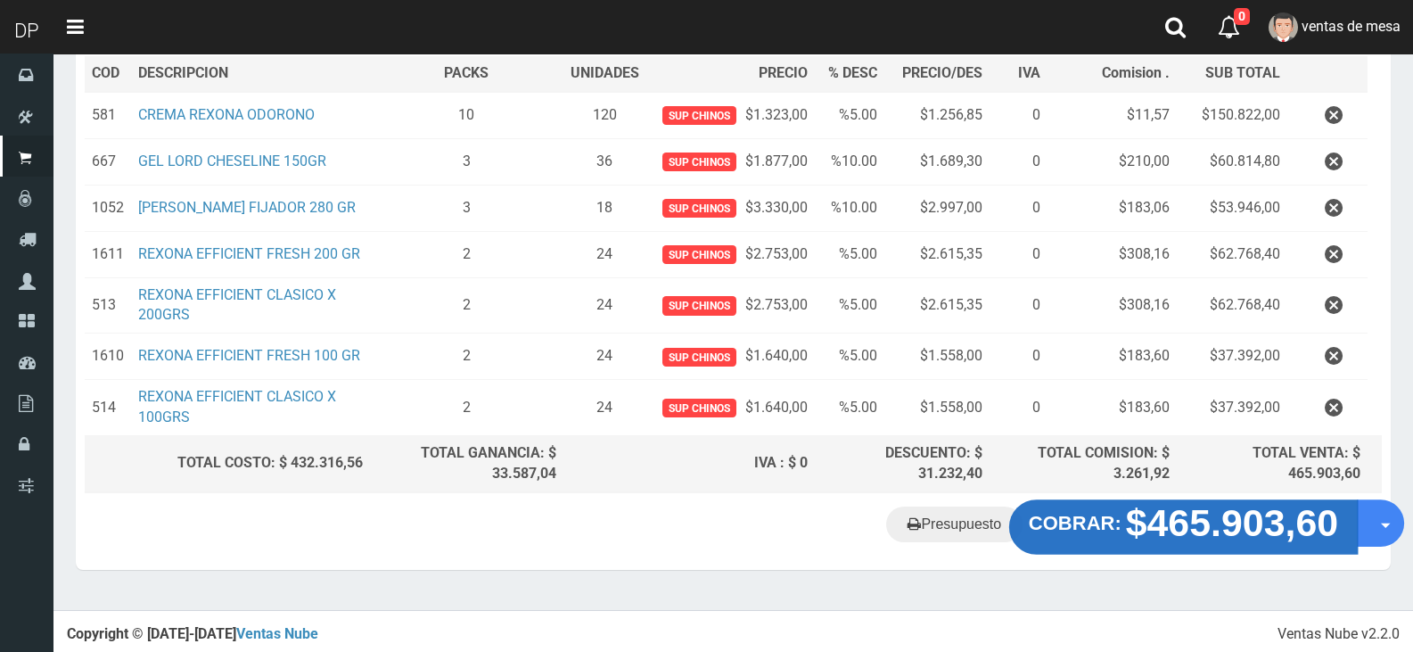
click at [1078, 524] on strong "COBRAR:" at bounding box center [1075, 522] width 93 height 21
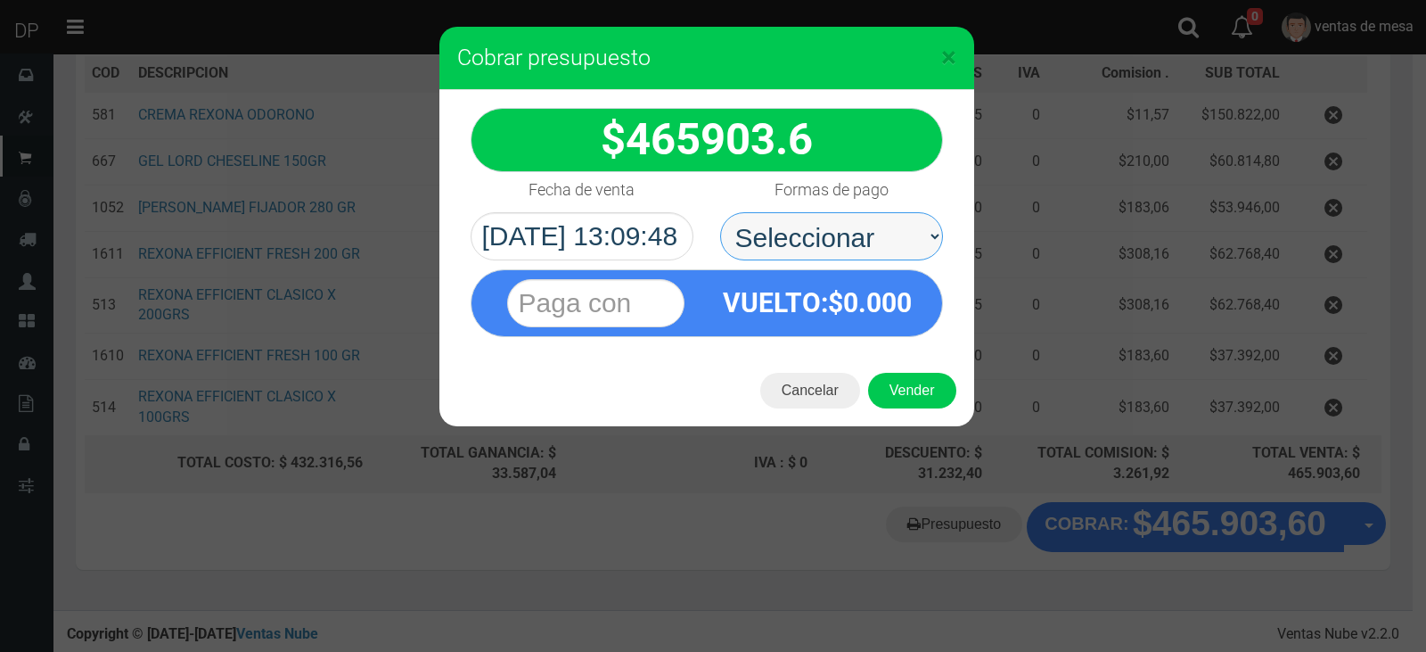
click at [817, 234] on select "Seleccionar Efectivo Tarjeta de Crédito Depósito Débito" at bounding box center [831, 236] width 223 height 48
select select "Efectivo"
click at [720, 212] on select "Seleccionar Efectivo Tarjeta de Crédito Depósito Débito" at bounding box center [831, 236] width 223 height 48
click at [875, 371] on div "Cancelar Vender" at bounding box center [707, 390] width 535 height 71
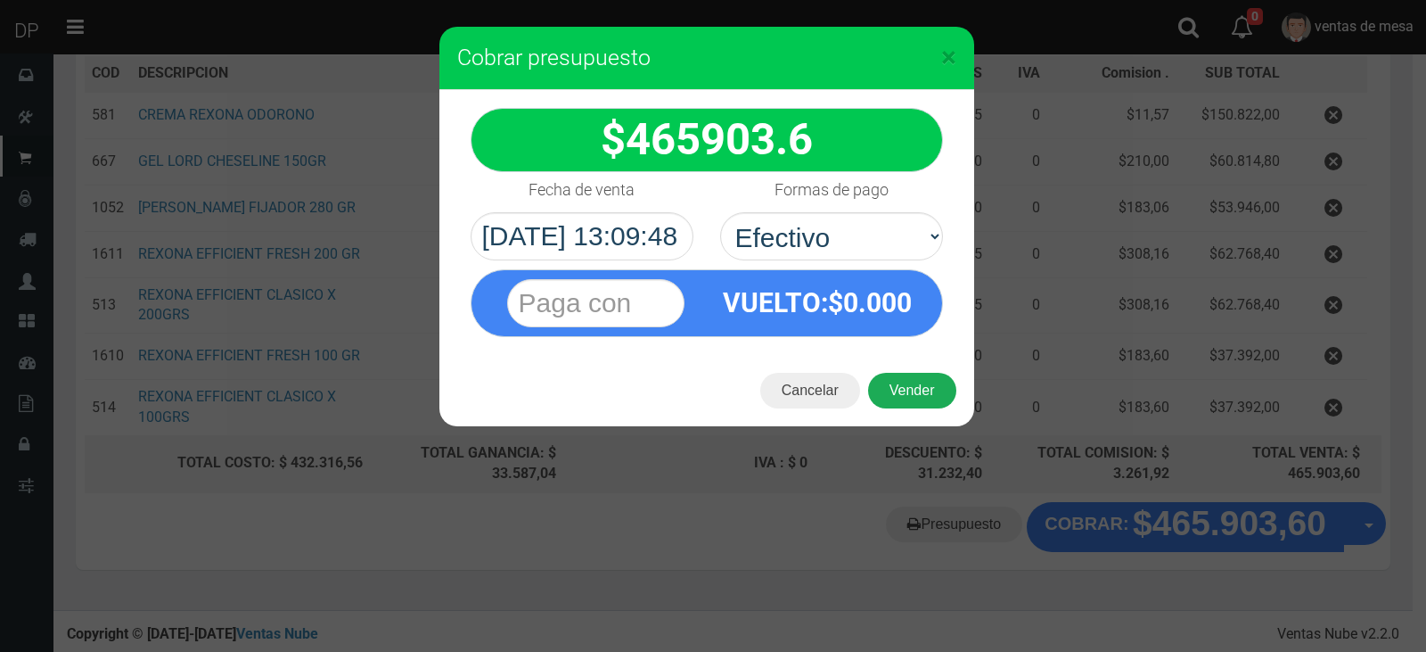
click at [885, 380] on button "Vender" at bounding box center [912, 391] width 88 height 36
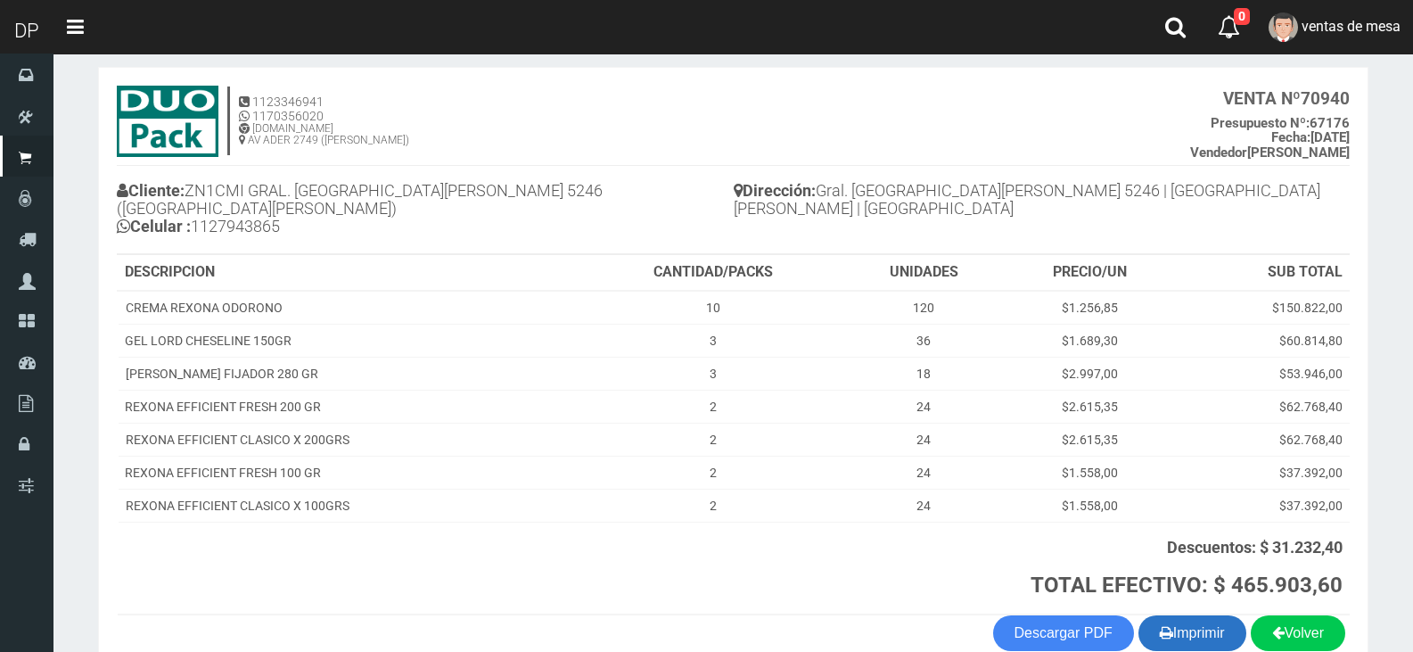
scroll to position [162, 0]
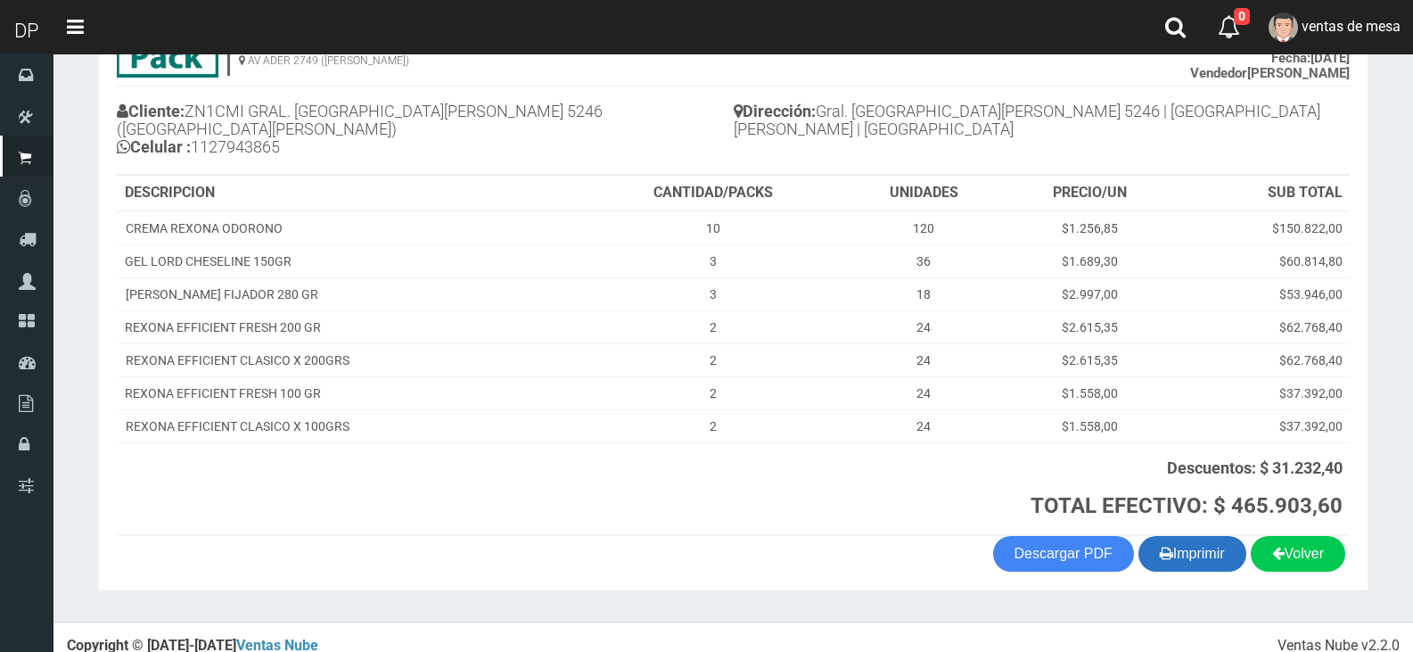
click at [1210, 536] on button "Imprimir" at bounding box center [1192, 554] width 108 height 36
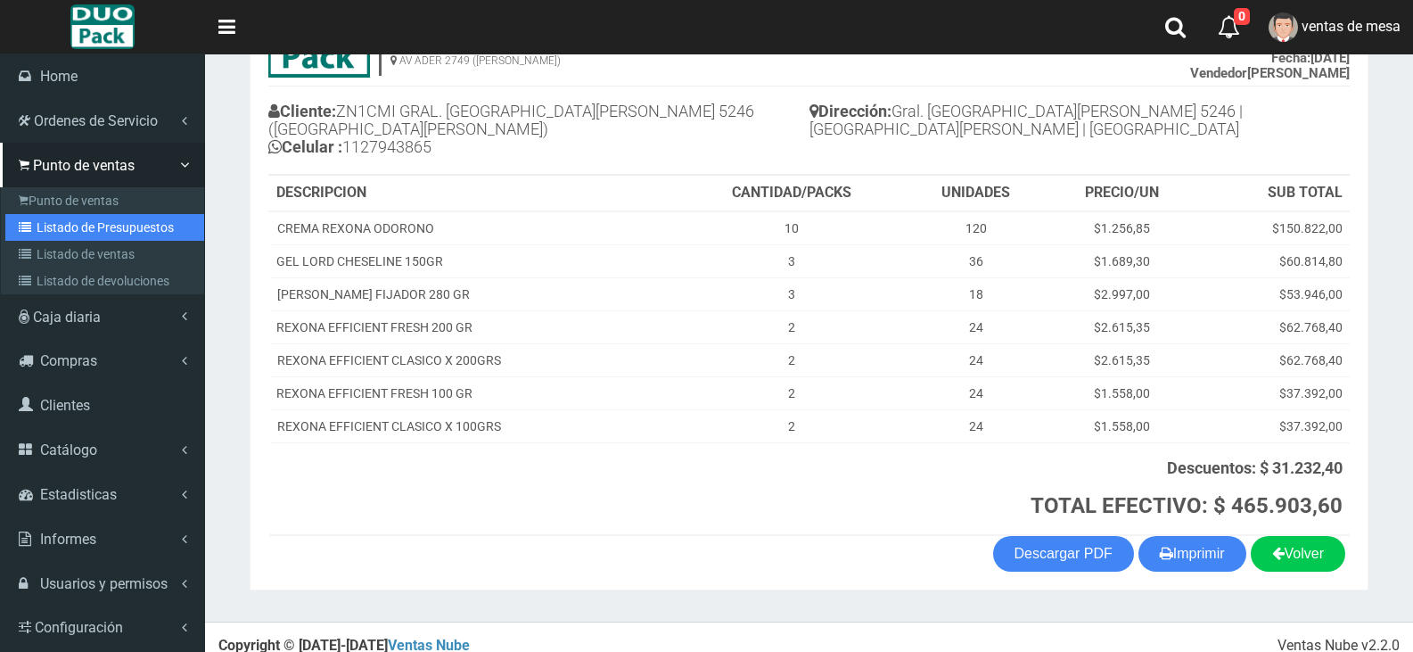
drag, startPoint x: 23, startPoint y: 229, endPoint x: 310, endPoint y: 137, distance: 301.4
click at [23, 229] on icon at bounding box center [28, 227] width 18 height 12
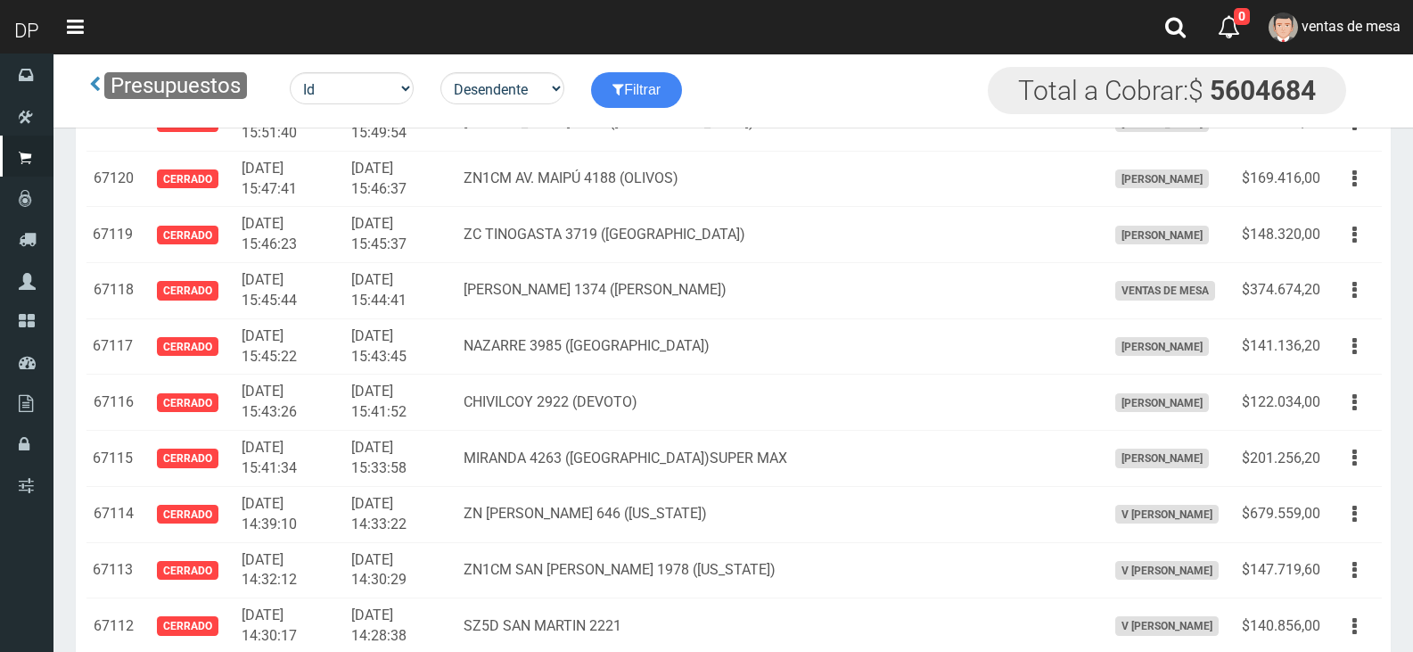
scroll to position [1251, 0]
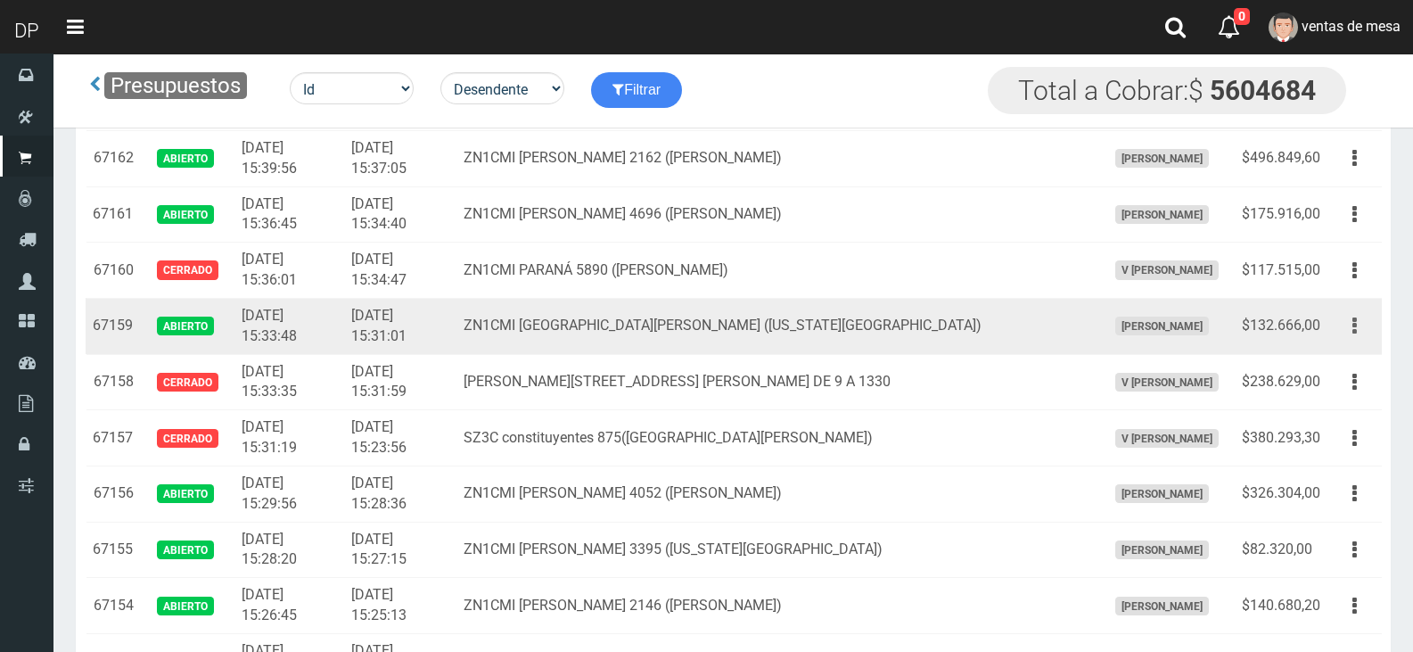
click at [1348, 341] on button "button" at bounding box center [1355, 325] width 40 height 31
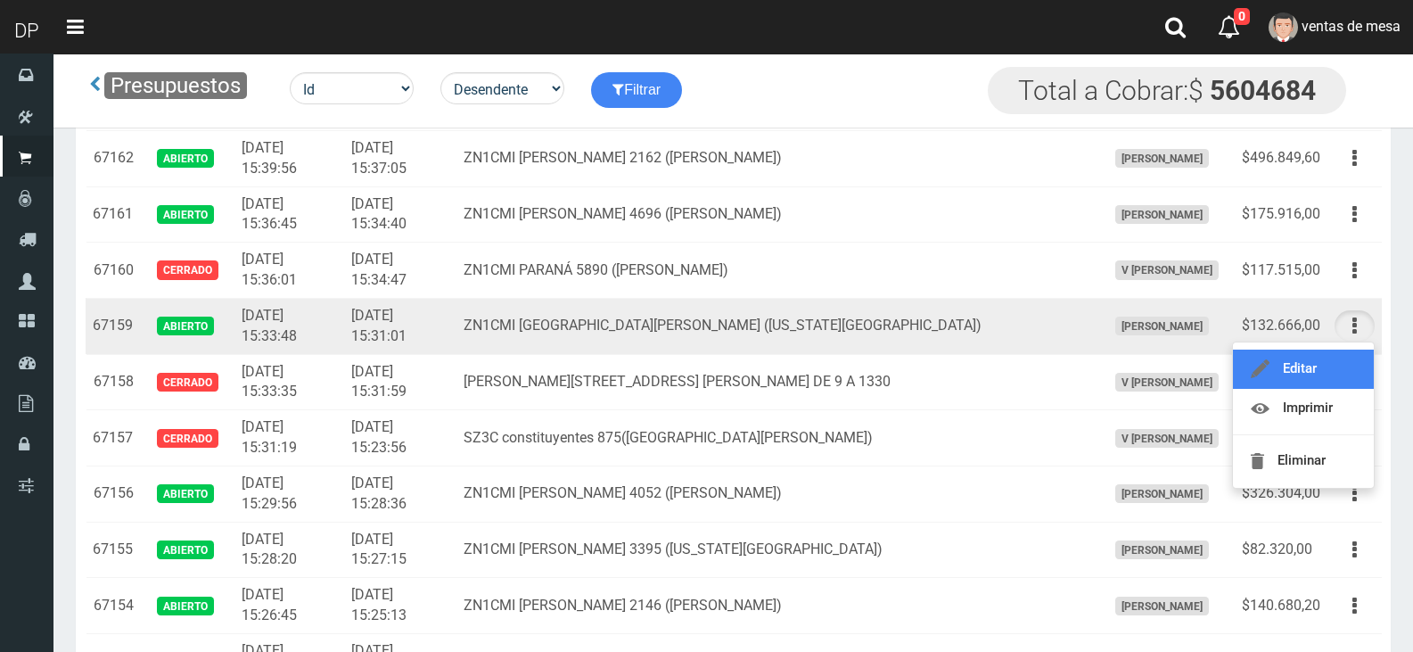
click at [1340, 366] on link "Editar" at bounding box center [1303, 368] width 141 height 39
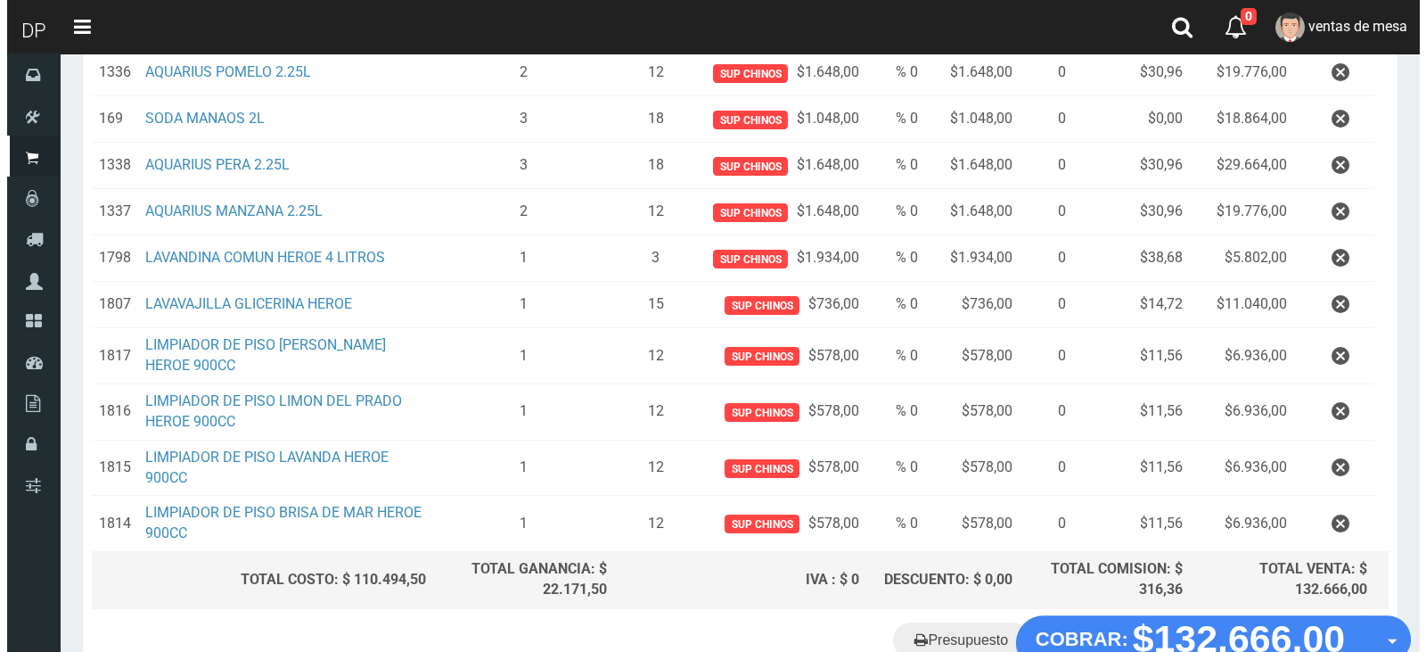
scroll to position [449, 0]
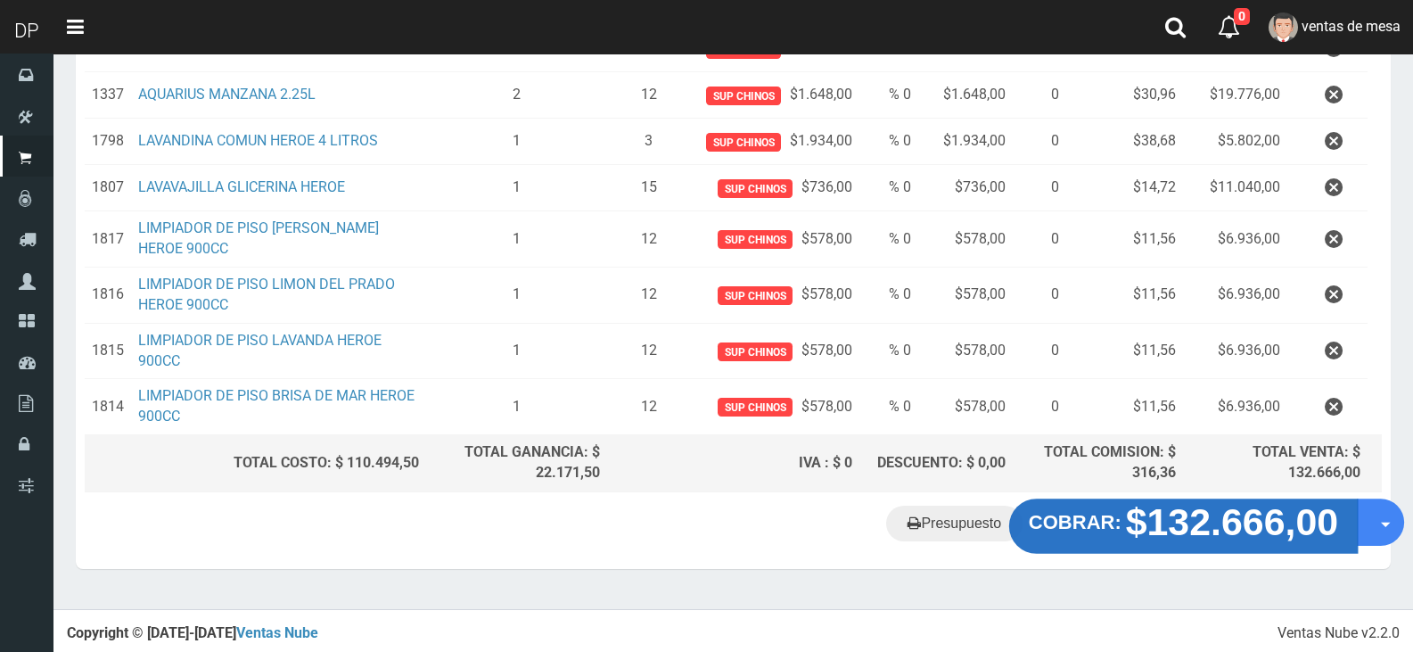
click at [1181, 530] on strong "$132.666,00" at bounding box center [1232, 522] width 213 height 42
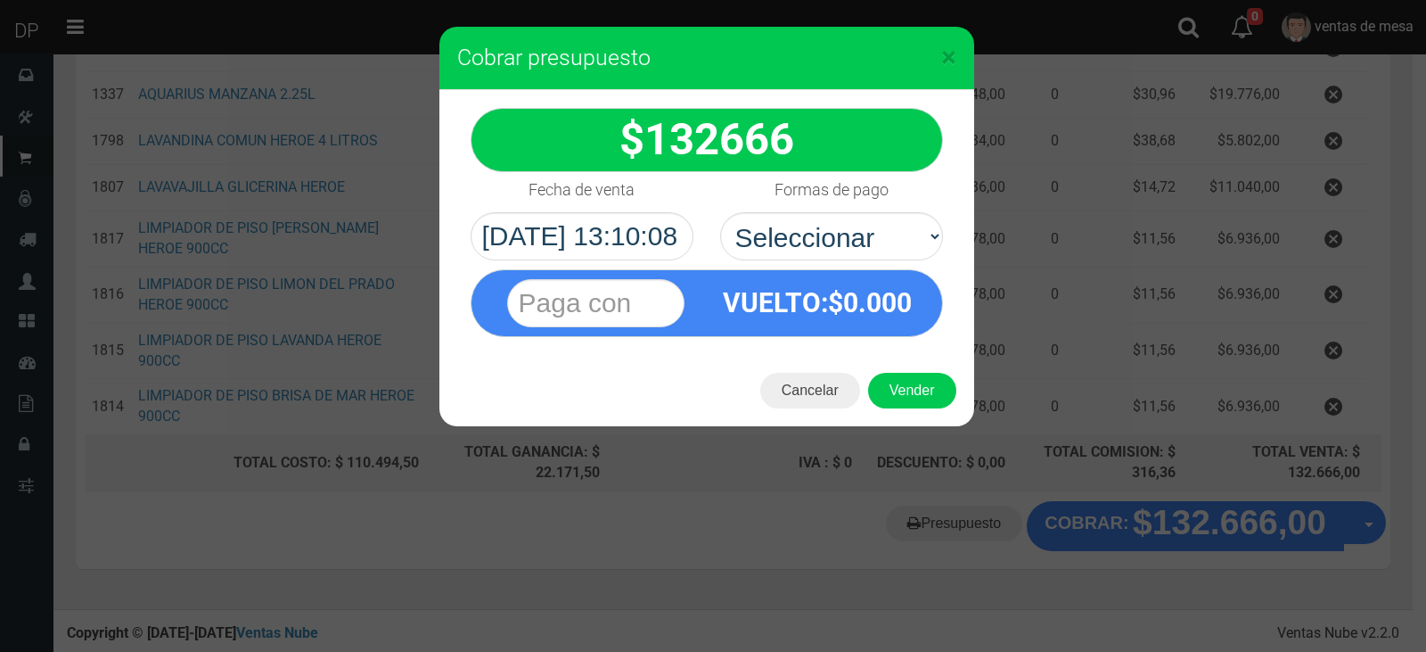
select select "Efectivo"
click at [720, 212] on select "Seleccionar Efectivo Tarjeta de Crédito Depósito Débito" at bounding box center [831, 236] width 223 height 48
click at [917, 390] on button "Vender" at bounding box center [912, 391] width 88 height 36
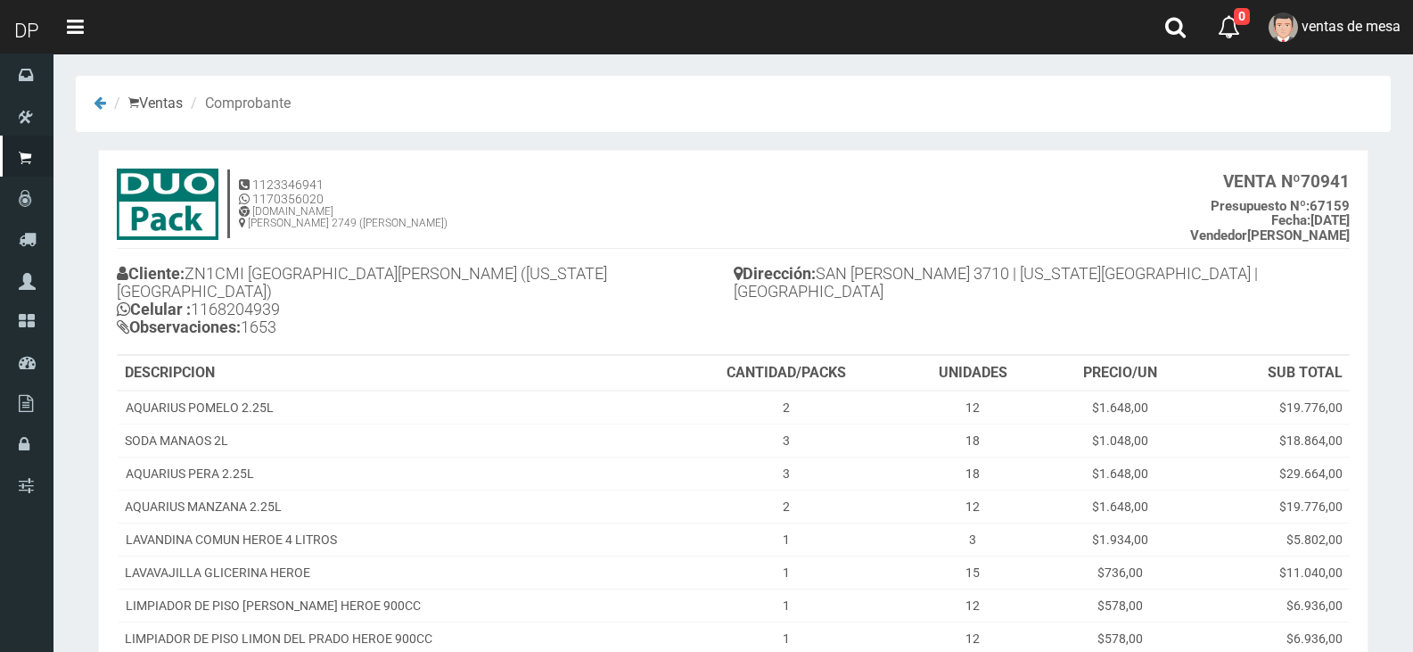
scroll to position [252, 0]
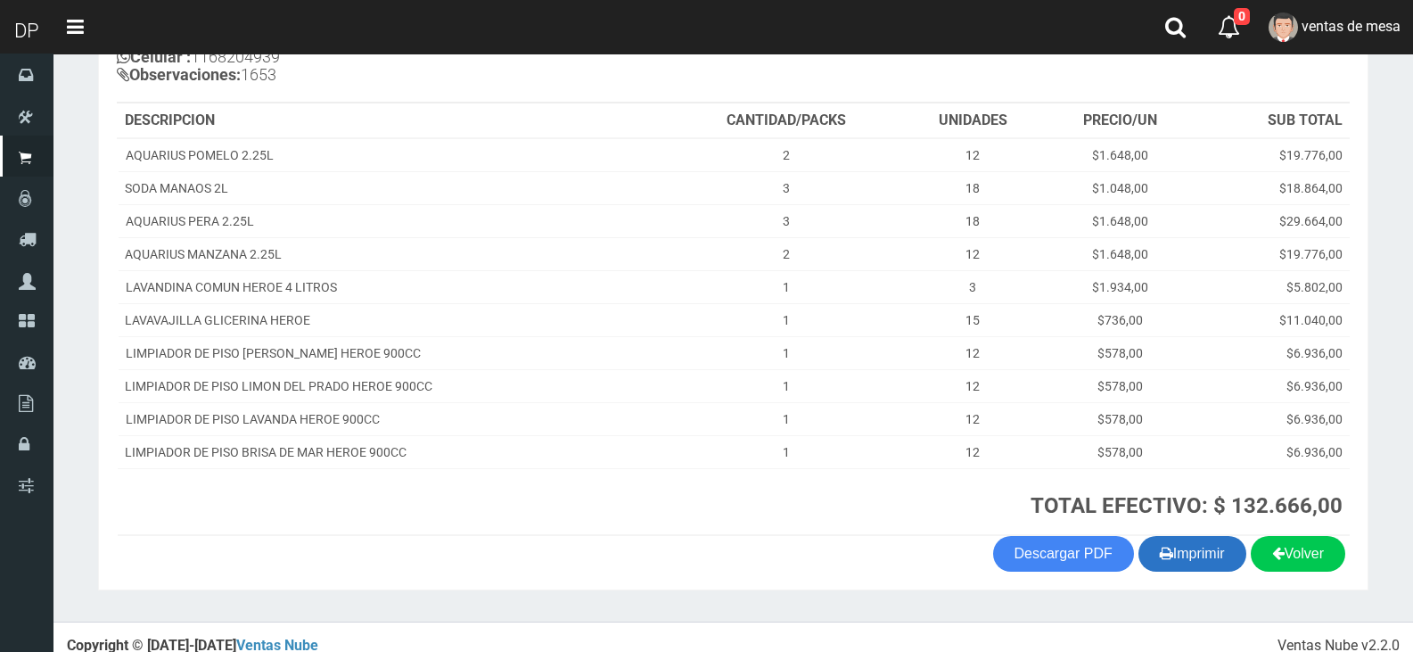
click at [1217, 536] on button "Imprimir" at bounding box center [1192, 554] width 108 height 36
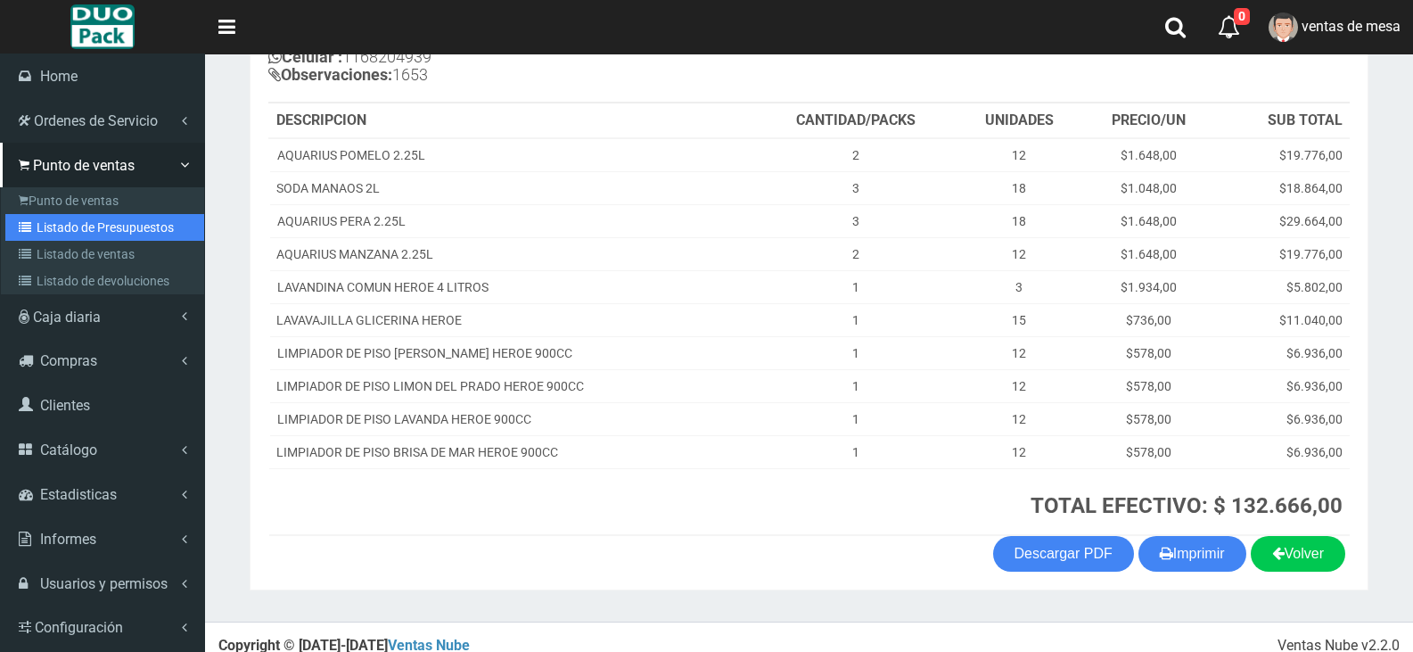
click at [86, 215] on link "Listado de Presupuestos" at bounding box center [104, 227] width 199 height 27
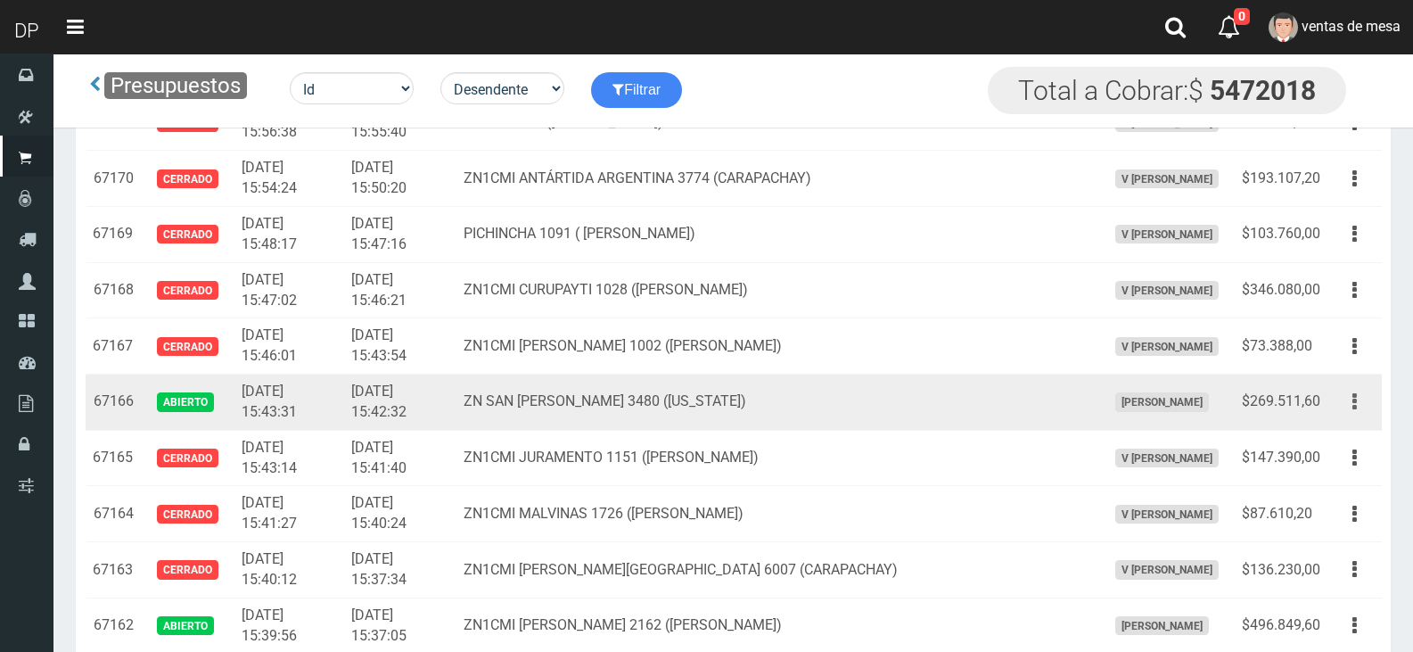
click at [1367, 411] on button "button" at bounding box center [1355, 401] width 40 height 31
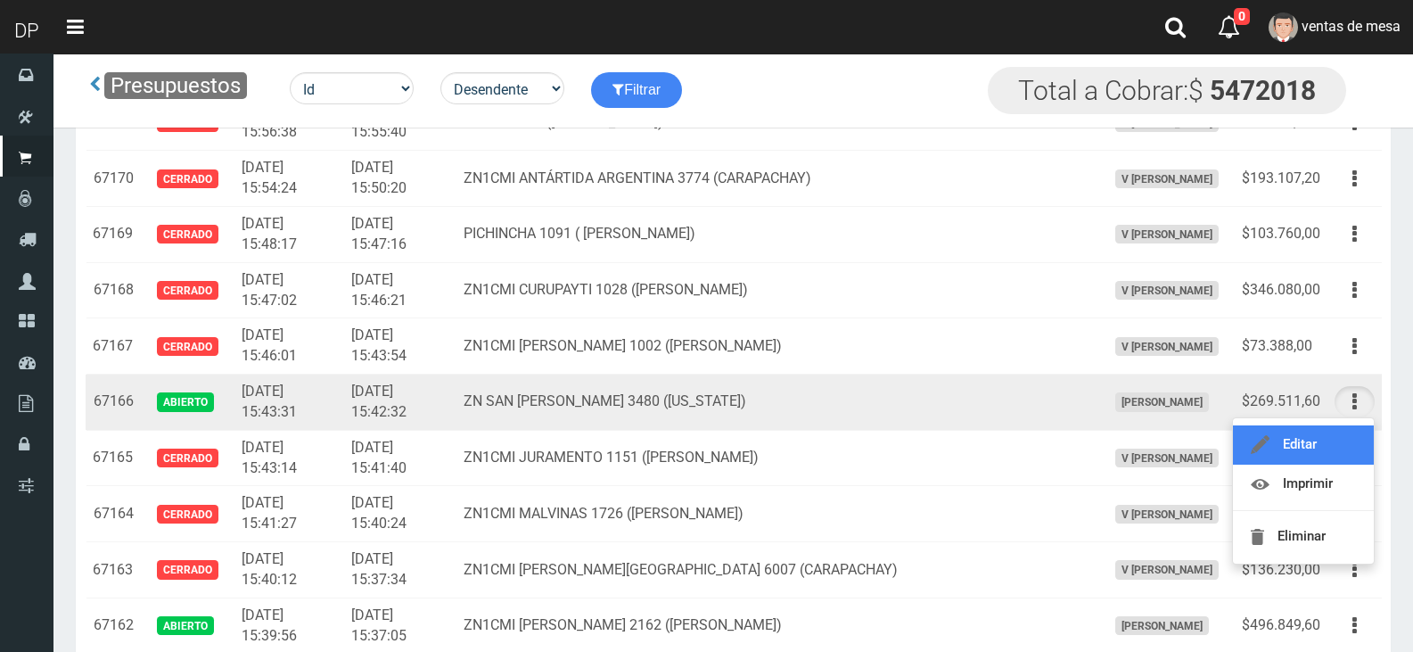
click at [1356, 430] on link "Editar" at bounding box center [1303, 444] width 141 height 39
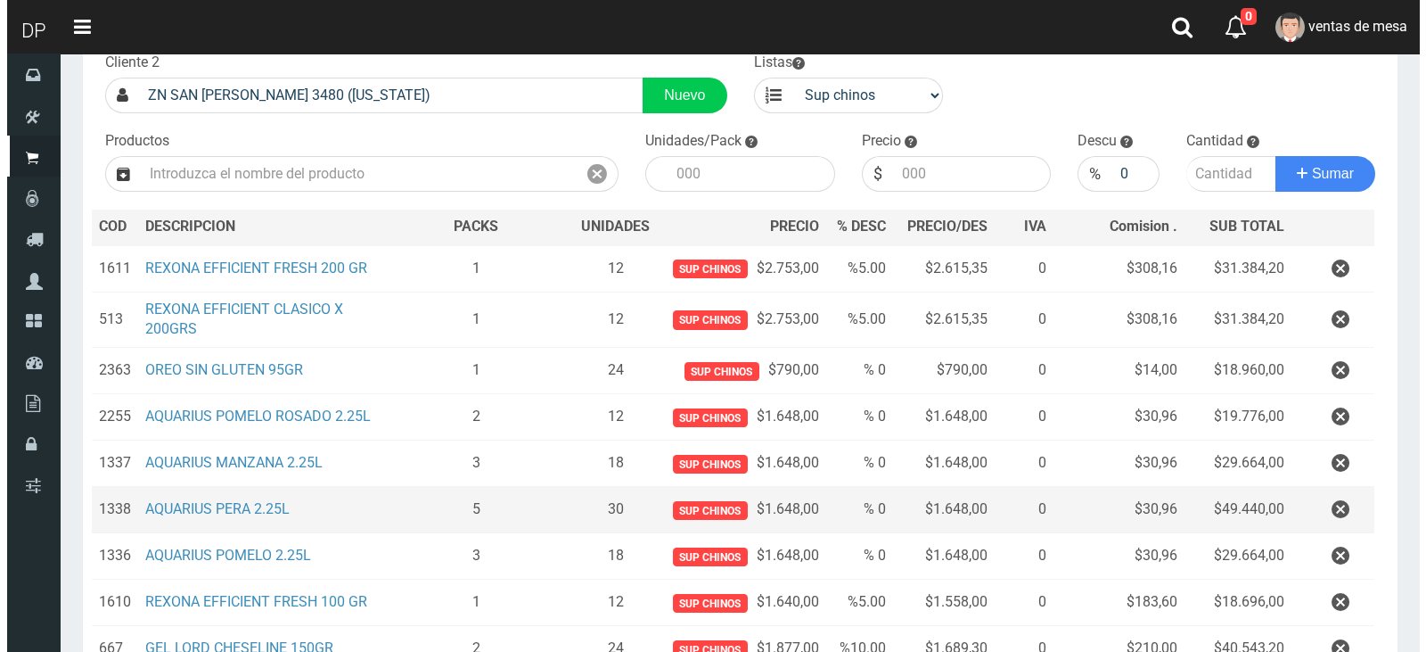
scroll to position [354, 0]
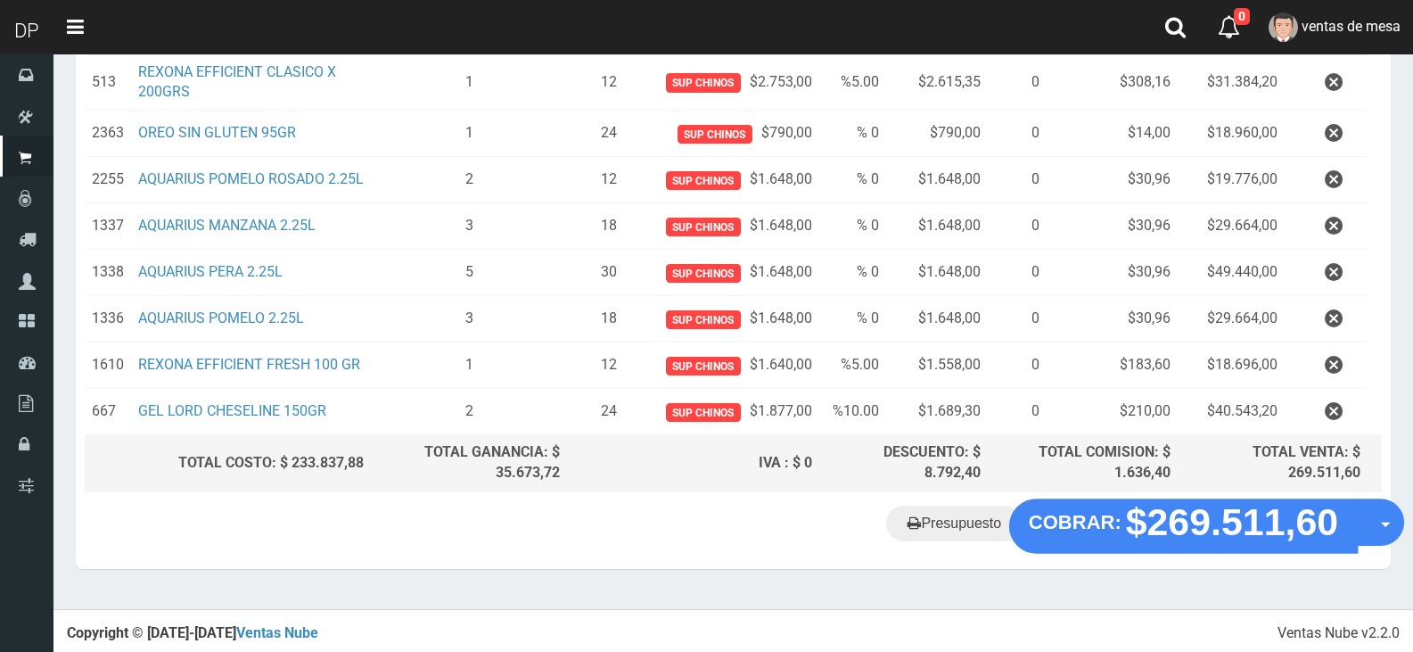
click at [1132, 566] on section "× Titulo del Msj texto Mas Texto Cancelar Aceptar Editar Presupuesto Nº67166" at bounding box center [733, 154] width 1360 height 909
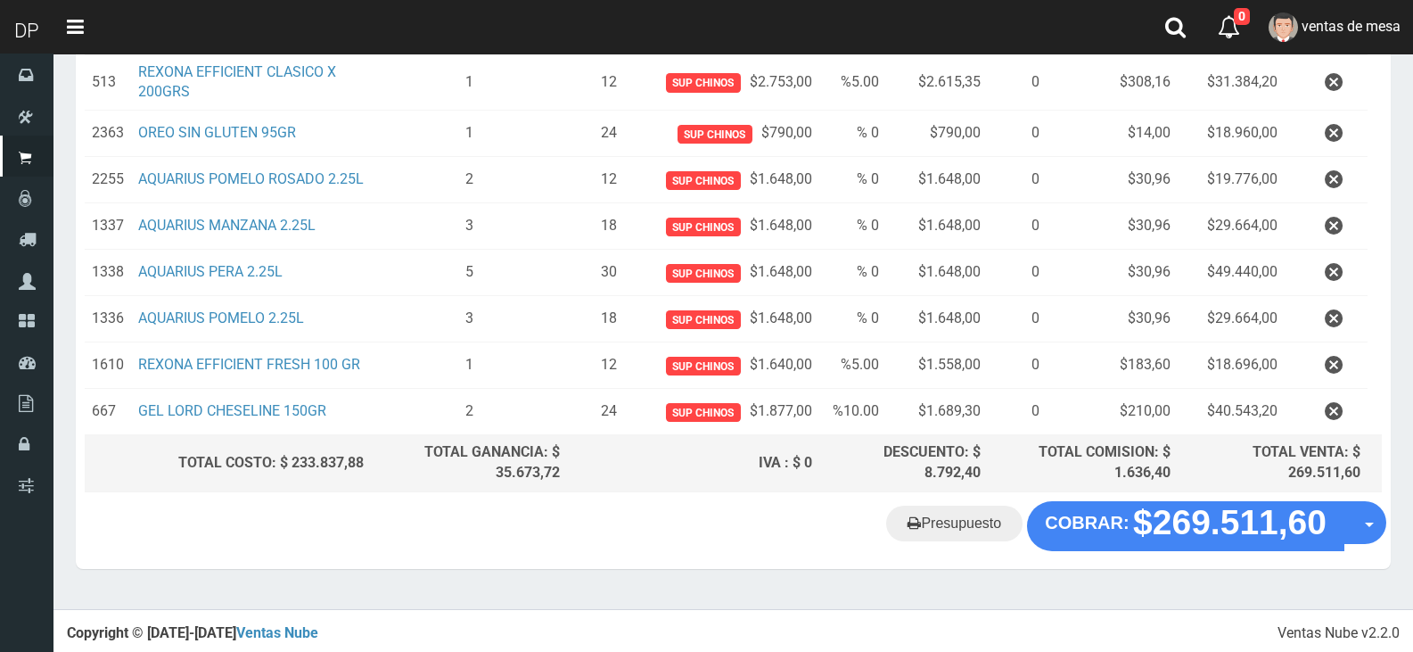
click at [1132, 550] on div "Presupuesto COBRAR: $269.511,60 Opciones" at bounding box center [733, 535] width 1315 height 68
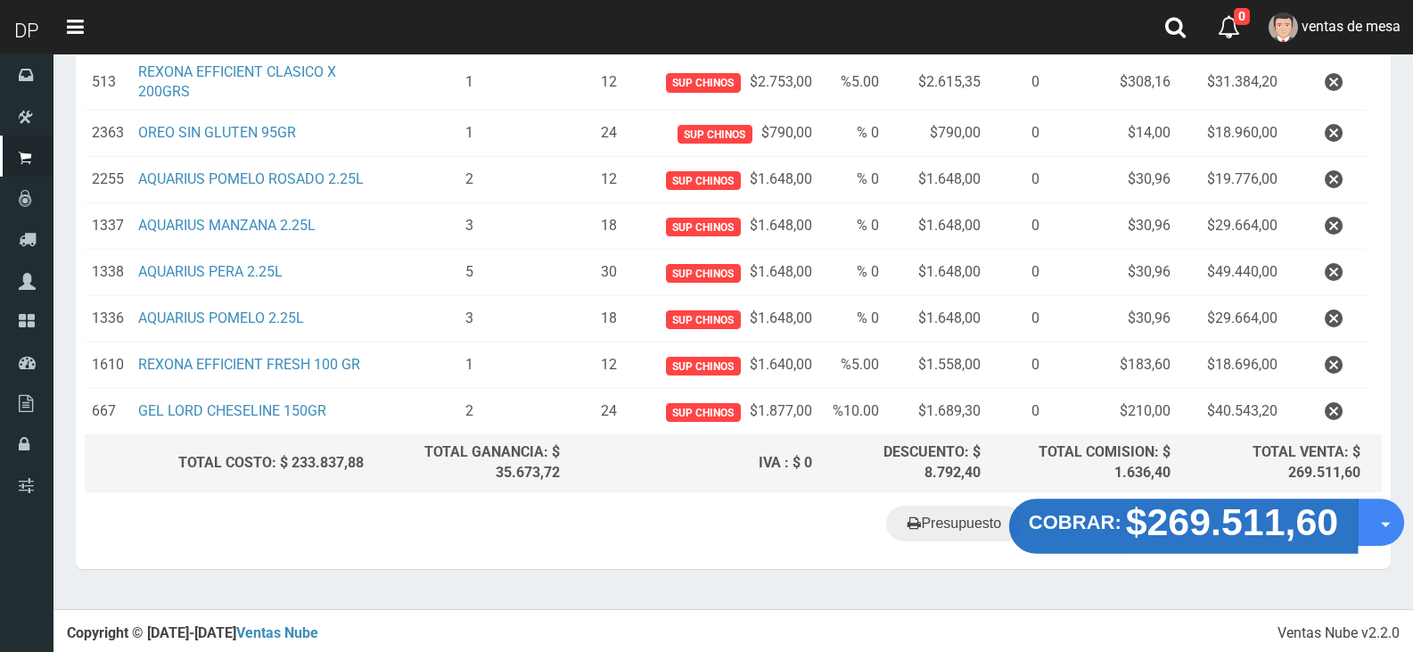
click at [1118, 514] on strong "COBRAR:" at bounding box center [1075, 521] width 93 height 21
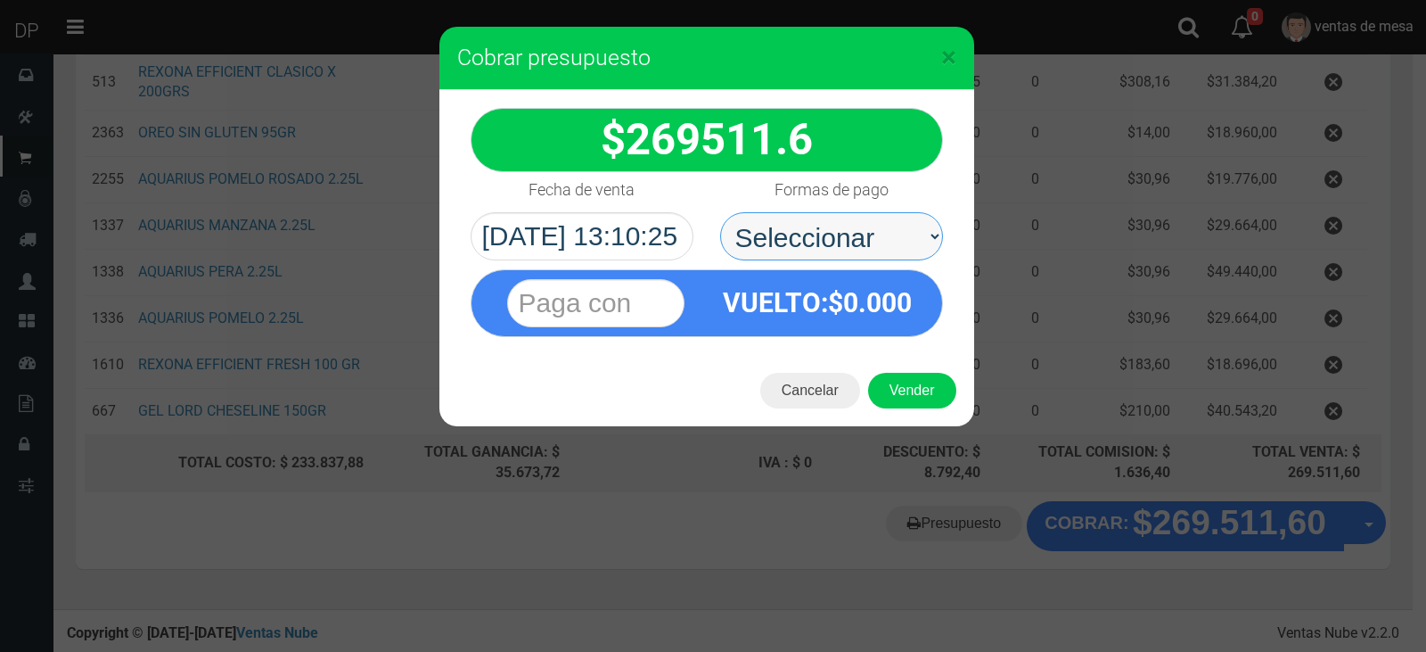
click at [901, 251] on select "Seleccionar Efectivo Tarjeta de Crédito Depósito Débito" at bounding box center [831, 236] width 223 height 48
select select "Efectivo"
click at [720, 212] on select "Seleccionar Efectivo Tarjeta de Crédito Depósito Débito" at bounding box center [831, 236] width 223 height 48
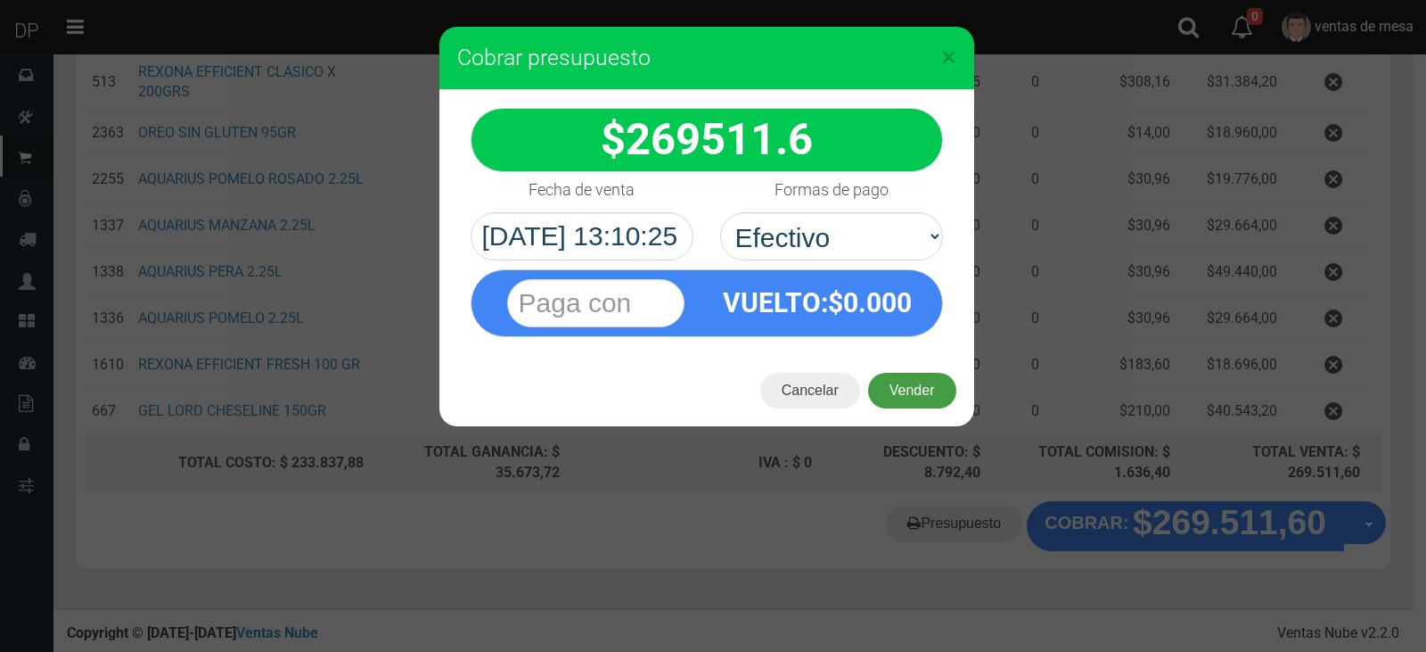
click at [923, 389] on button "Vender" at bounding box center [912, 391] width 88 height 36
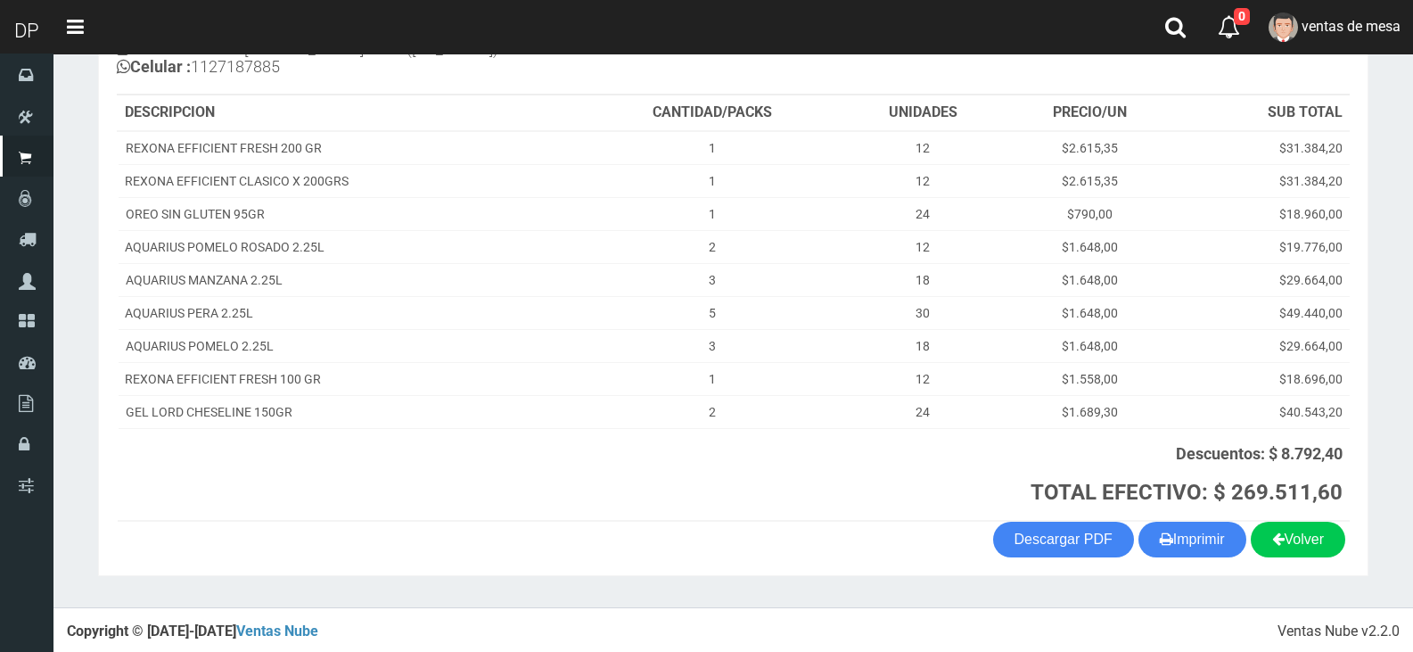
scroll to position [228, 0]
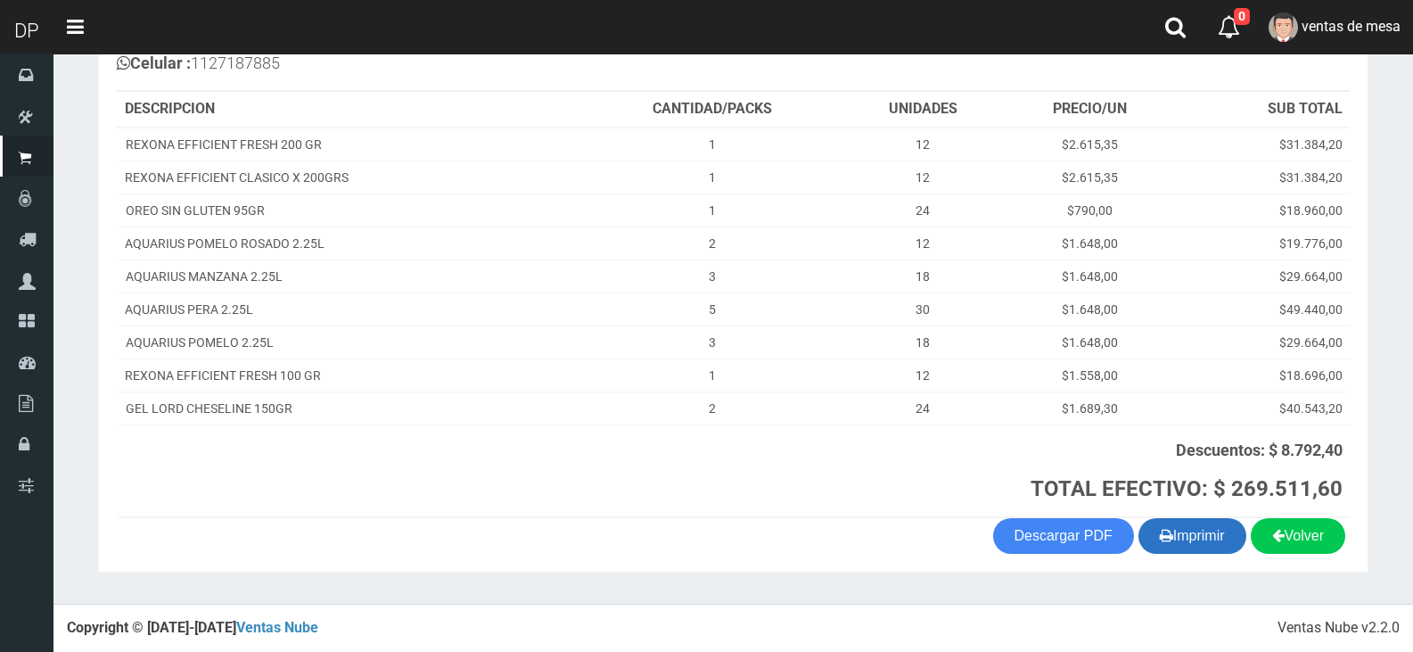
click at [1191, 547] on button "Imprimir" at bounding box center [1192, 536] width 108 height 36
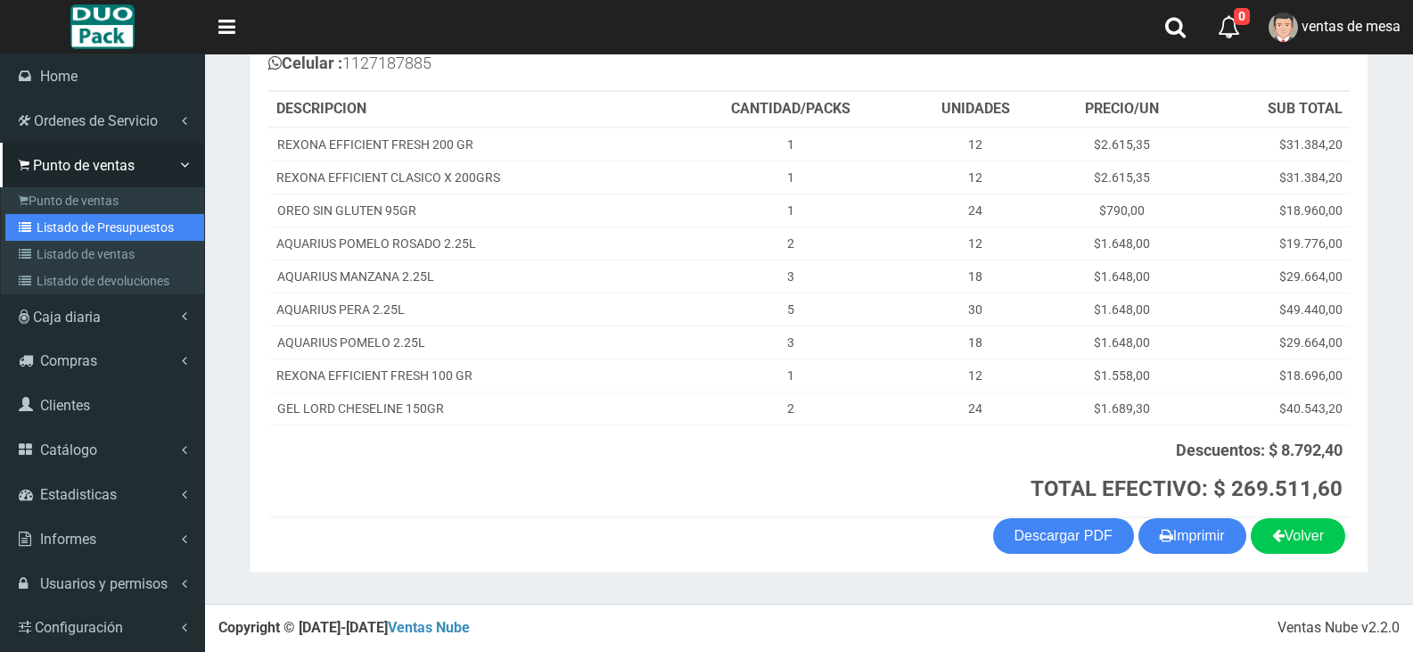
click at [43, 216] on link "Listado de Presupuestos" at bounding box center [104, 227] width 199 height 27
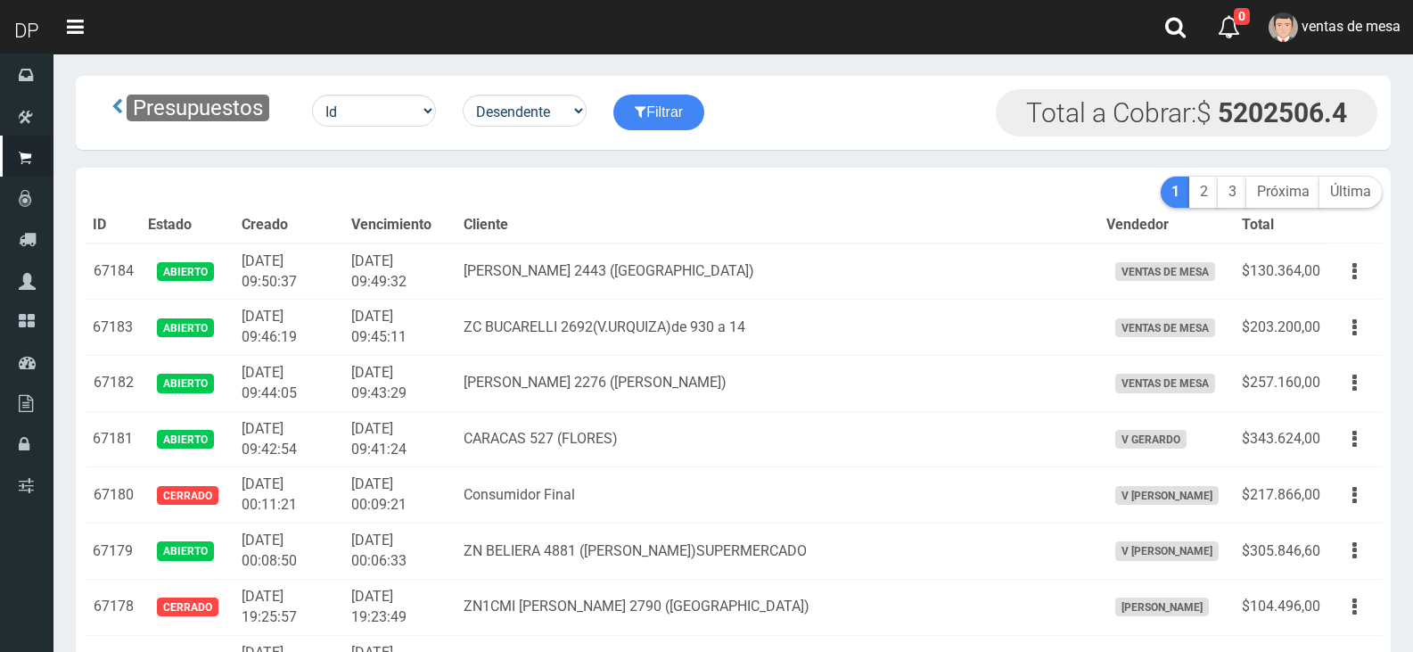
click at [702, 254] on td "ZC BERMUDEZ 2443 (VILLA DEVOTO)" at bounding box center [777, 271] width 643 height 56
click at [727, 218] on th "Cliente" at bounding box center [777, 226] width 643 height 36
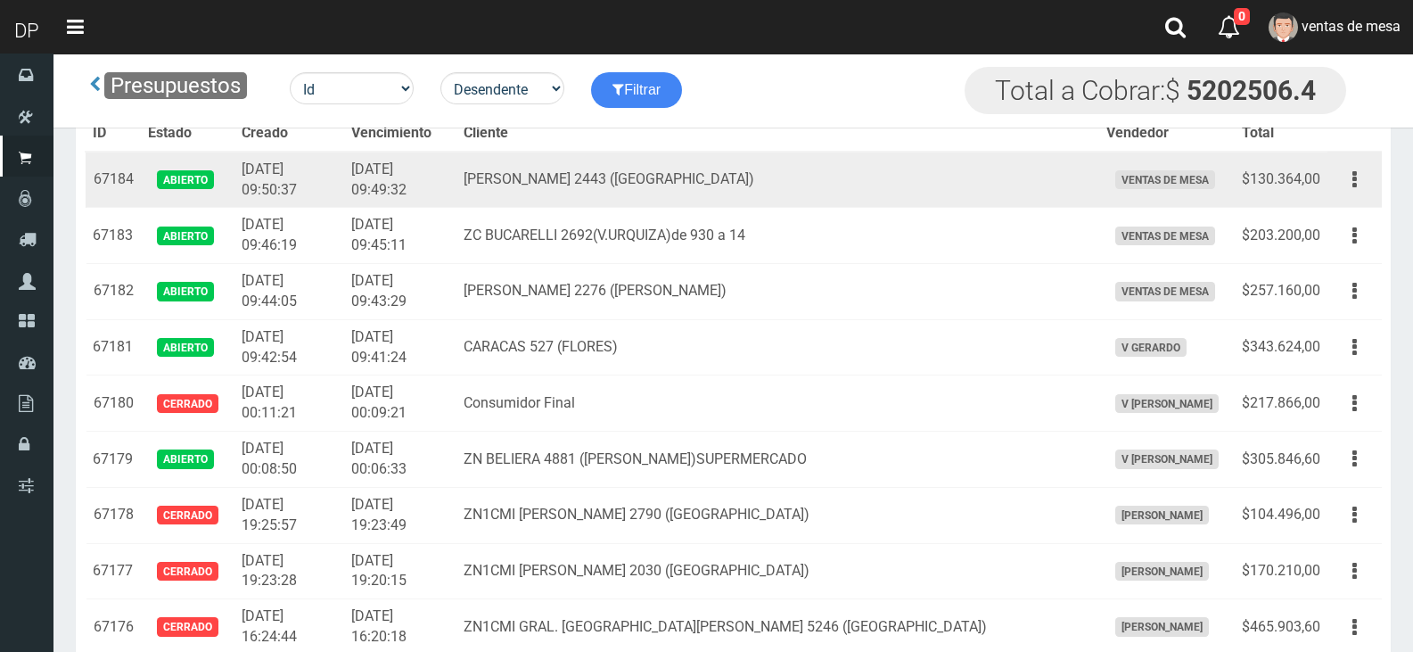
scroll to position [1343, 0]
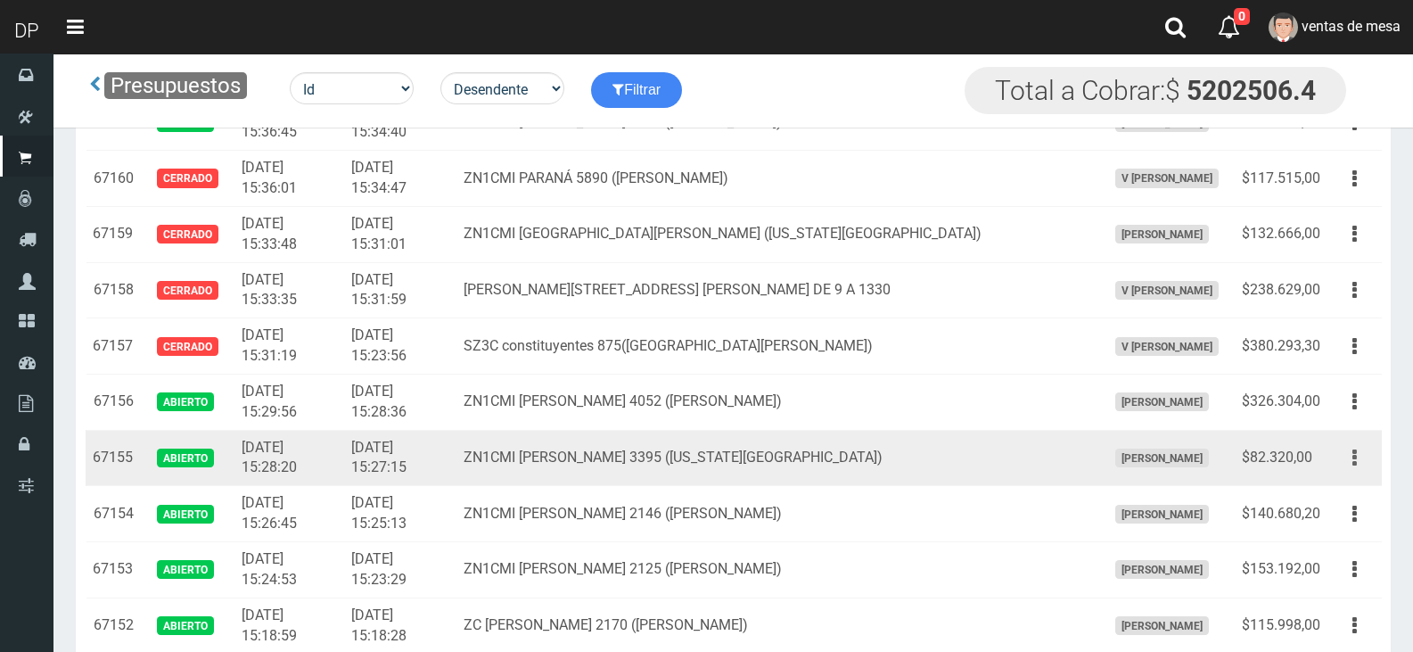
click at [1348, 462] on button "button" at bounding box center [1355, 457] width 40 height 31
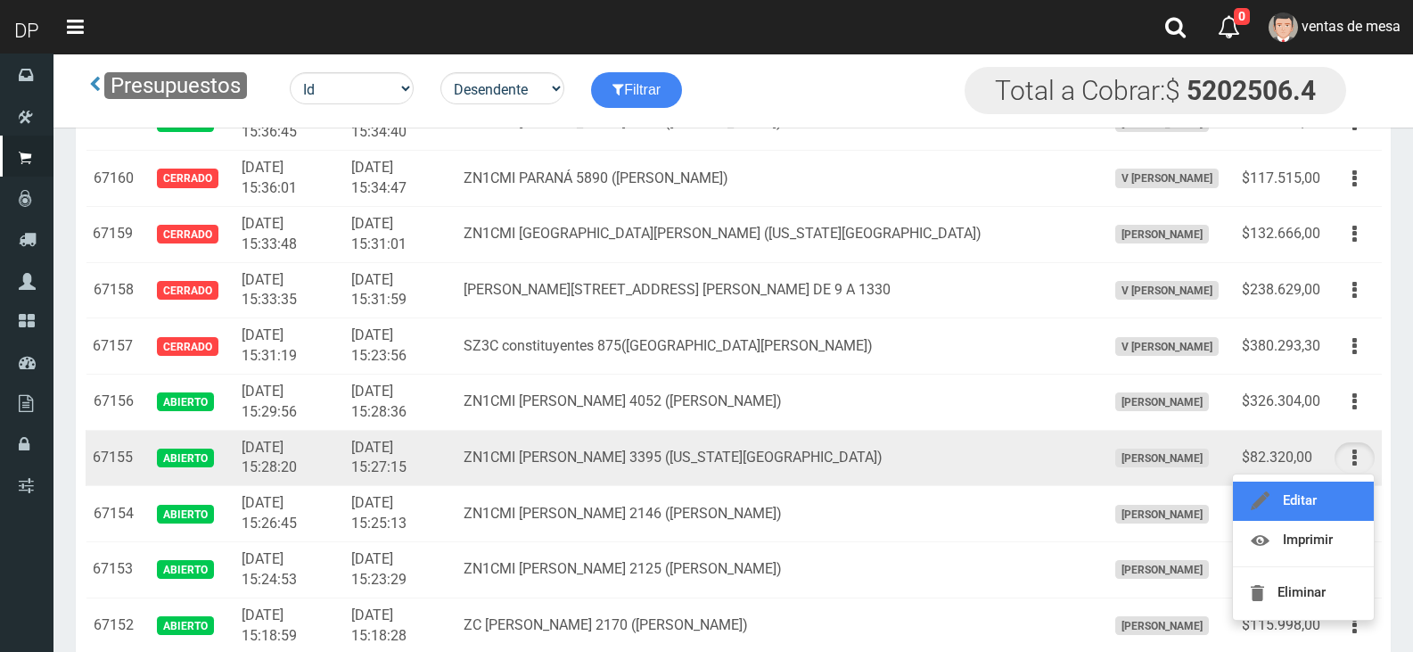
click at [1331, 501] on link "Editar" at bounding box center [1303, 500] width 141 height 39
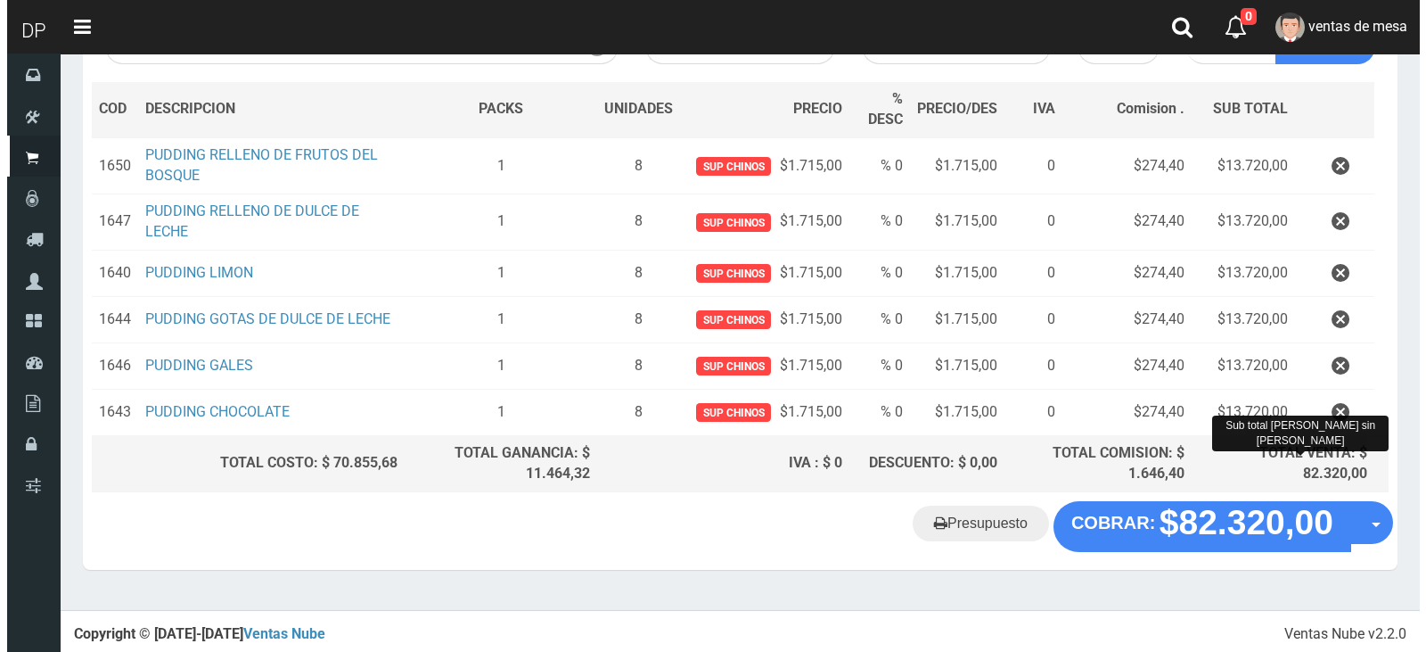
scroll to position [244, 0]
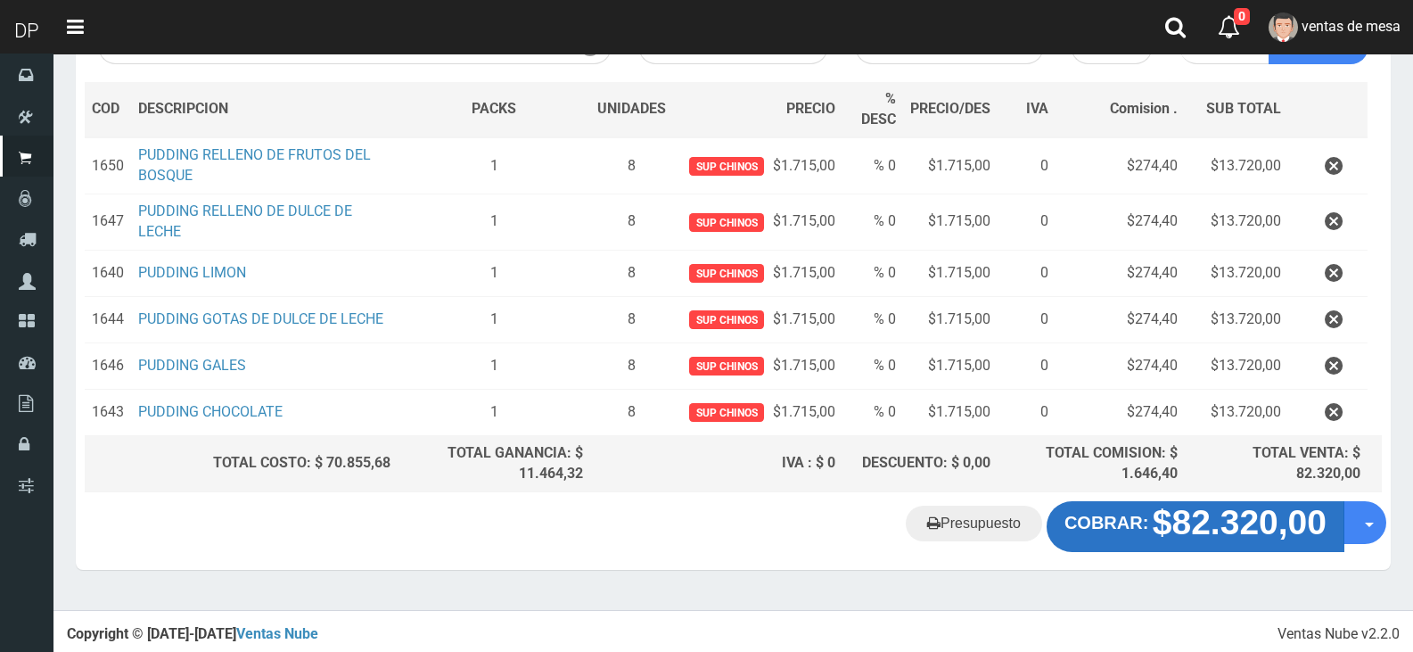
click at [1189, 534] on strong "$82.320,00" at bounding box center [1240, 523] width 174 height 38
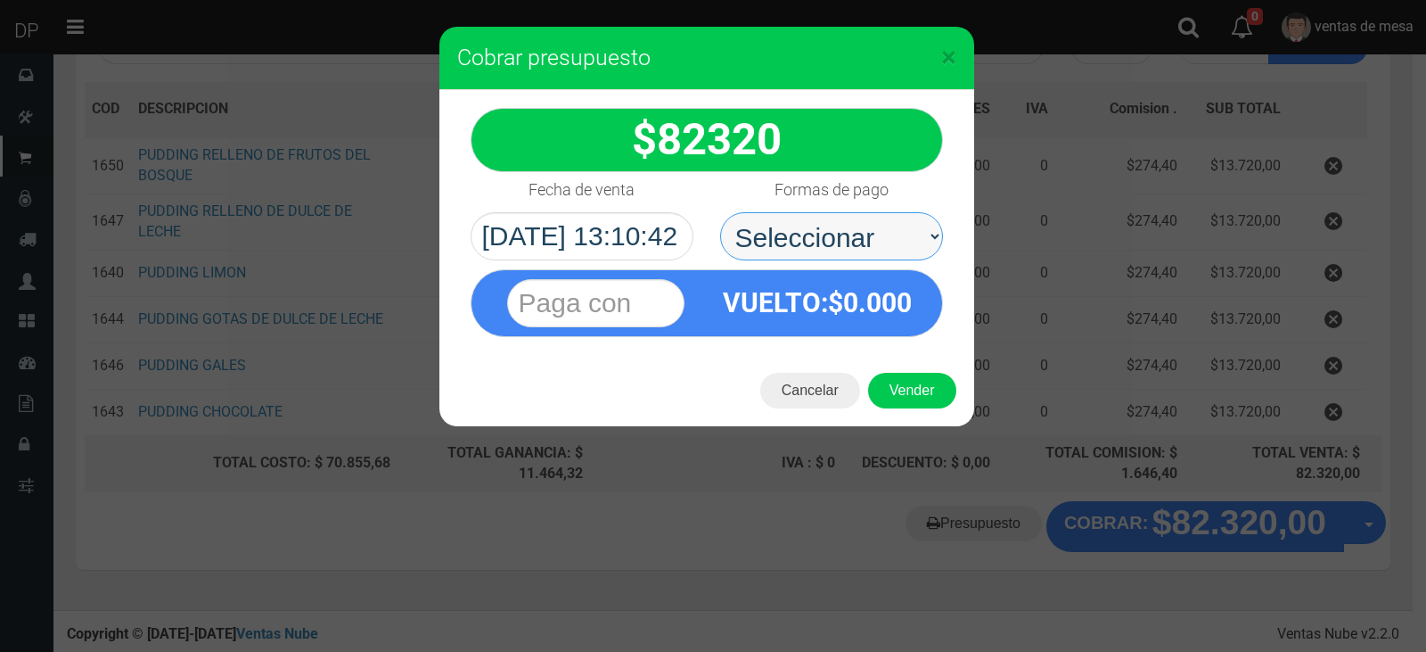
click at [877, 240] on select "Seleccionar Efectivo Tarjeta de Crédito Depósito Débito" at bounding box center [831, 236] width 223 height 48
select select "Efectivo"
click at [720, 212] on select "Seleccionar Efectivo Tarjeta de Crédito Depósito Débito" at bounding box center [831, 236] width 223 height 48
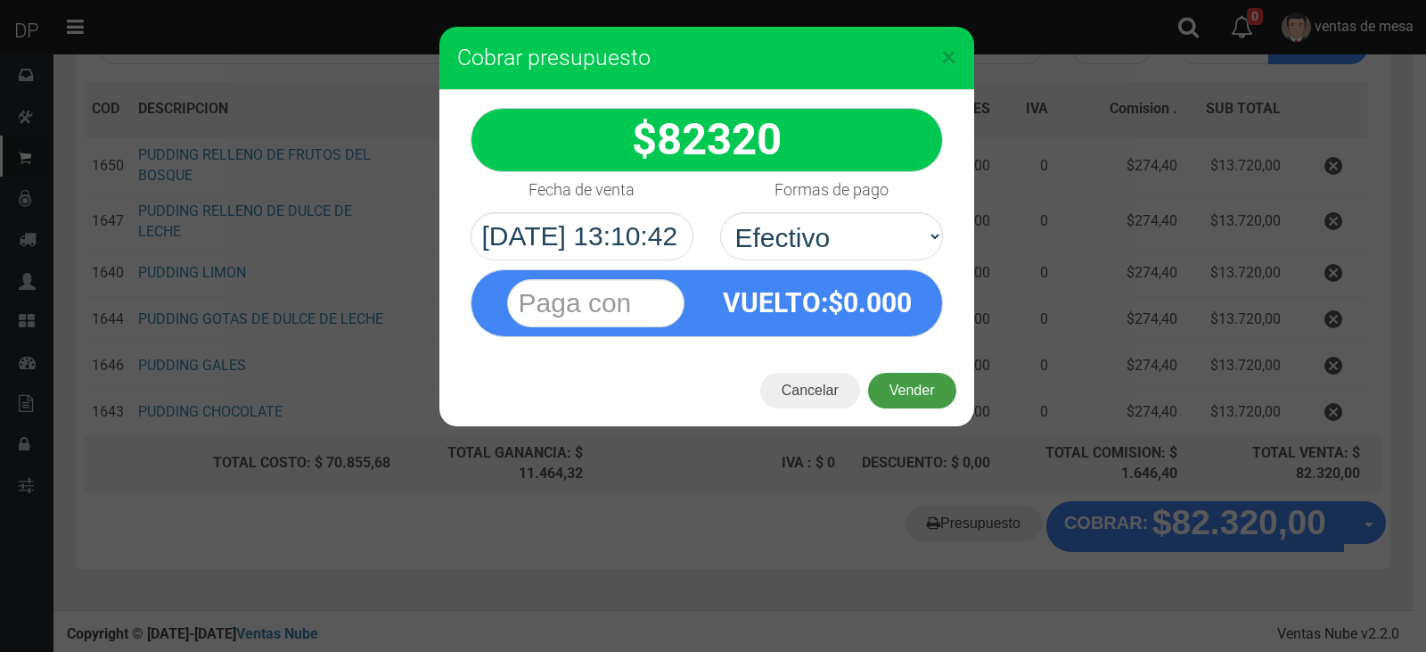
click at [897, 385] on button "Vender" at bounding box center [912, 391] width 88 height 36
click at [0, 0] on div "Cargando..." at bounding box center [0, 0] width 0 height 0
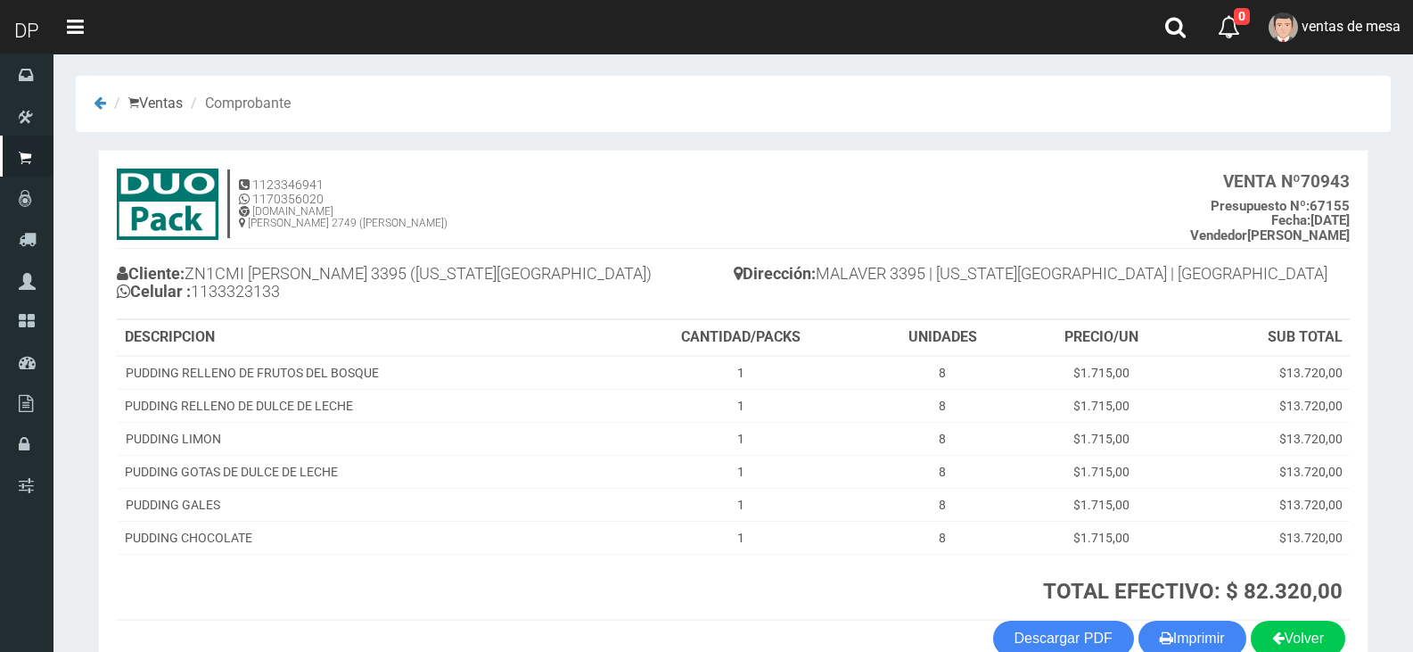
scroll to position [103, 0]
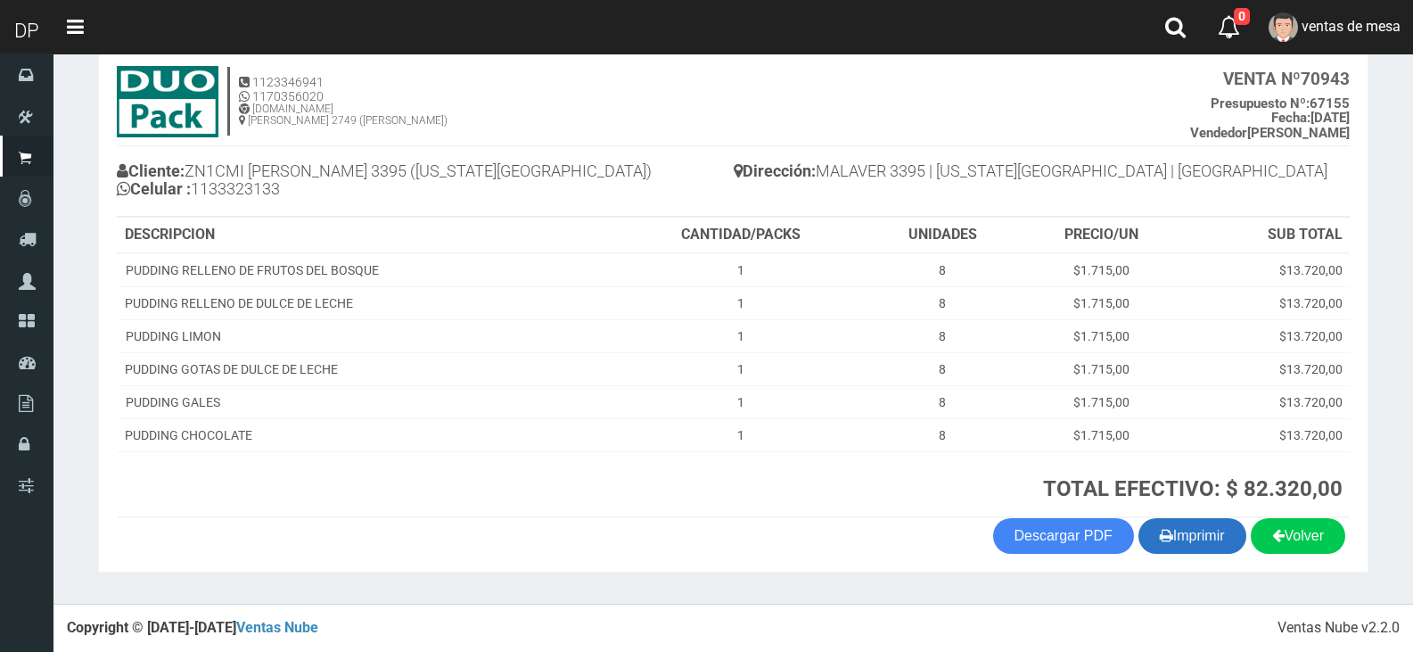
click at [1184, 526] on button "Imprimir" at bounding box center [1192, 536] width 108 height 36
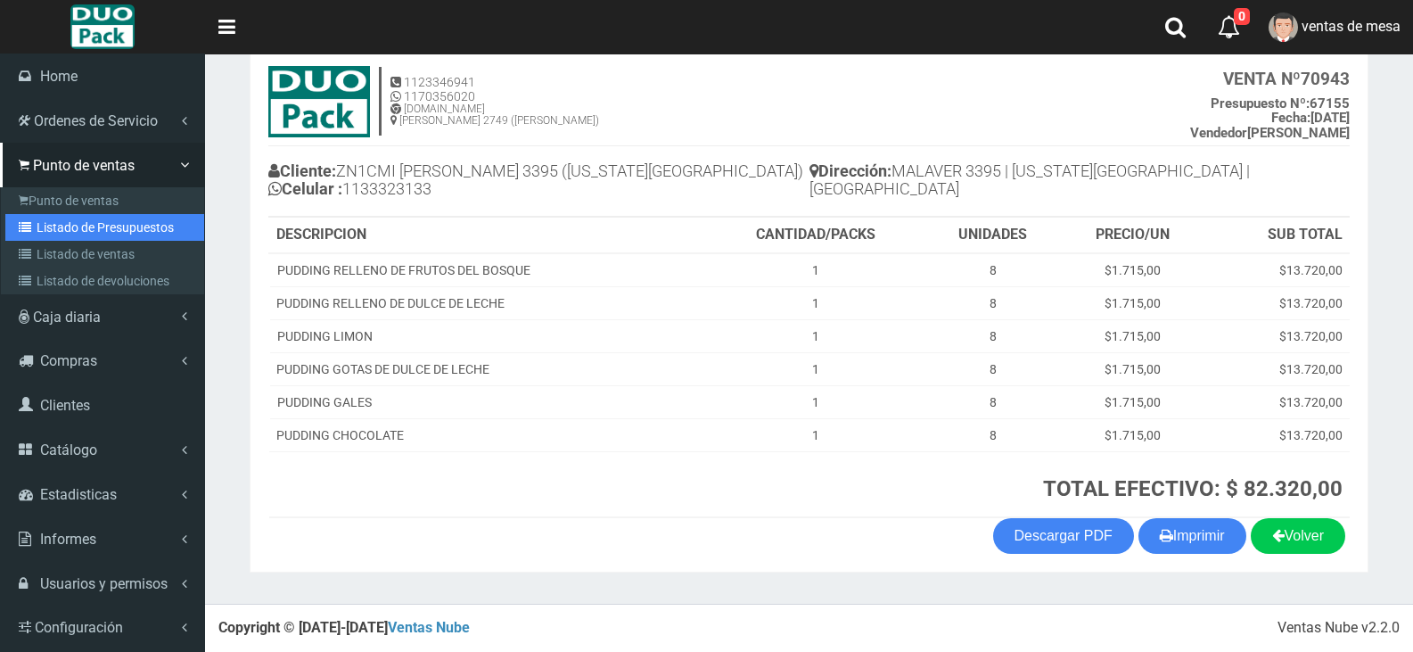
drag, startPoint x: 73, startPoint y: 223, endPoint x: 198, endPoint y: 177, distance: 133.1
click at [73, 223] on link "Listado de Presupuestos" at bounding box center [104, 227] width 199 height 27
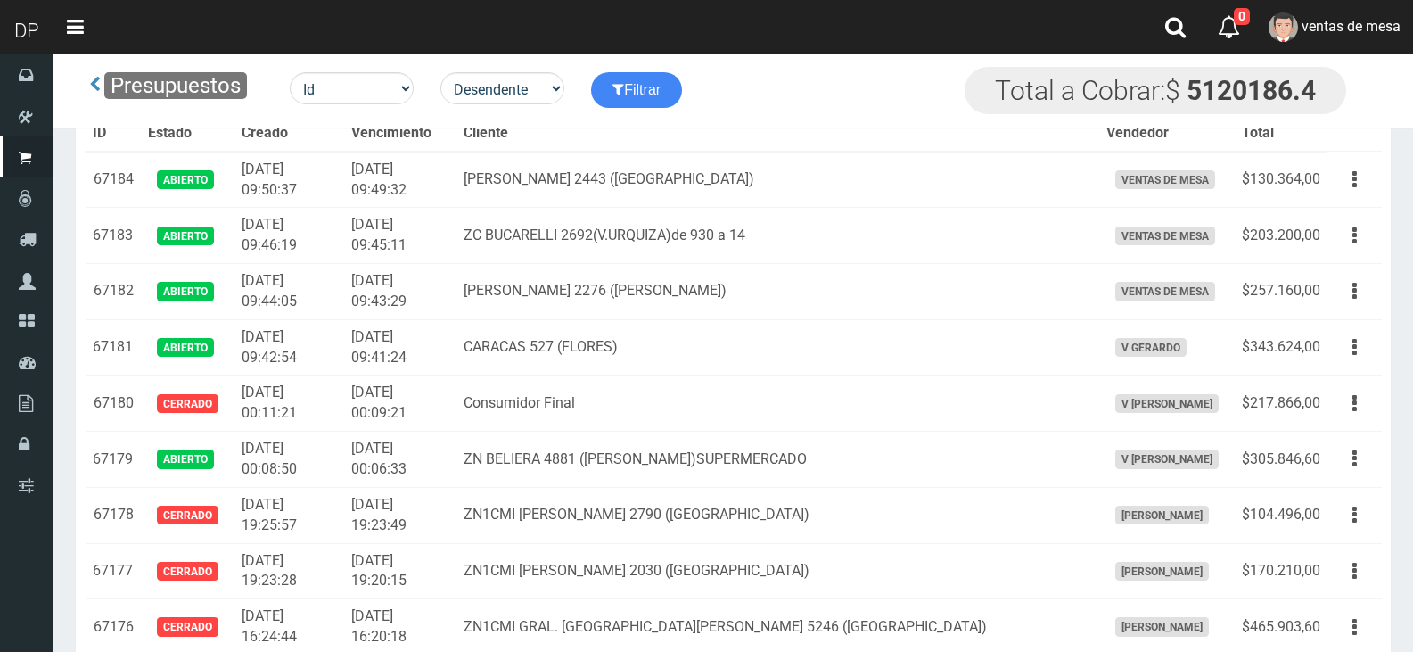
scroll to position [1343, 0]
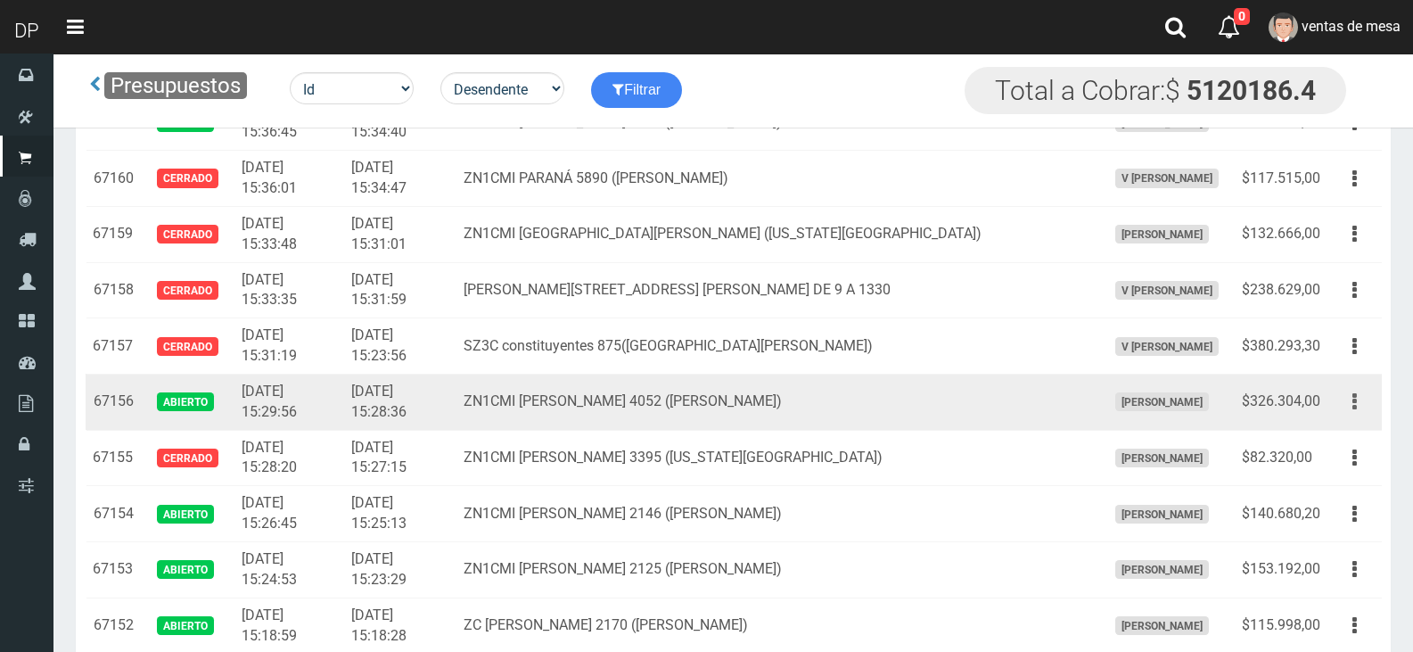
click at [1360, 405] on button "button" at bounding box center [1355, 401] width 40 height 31
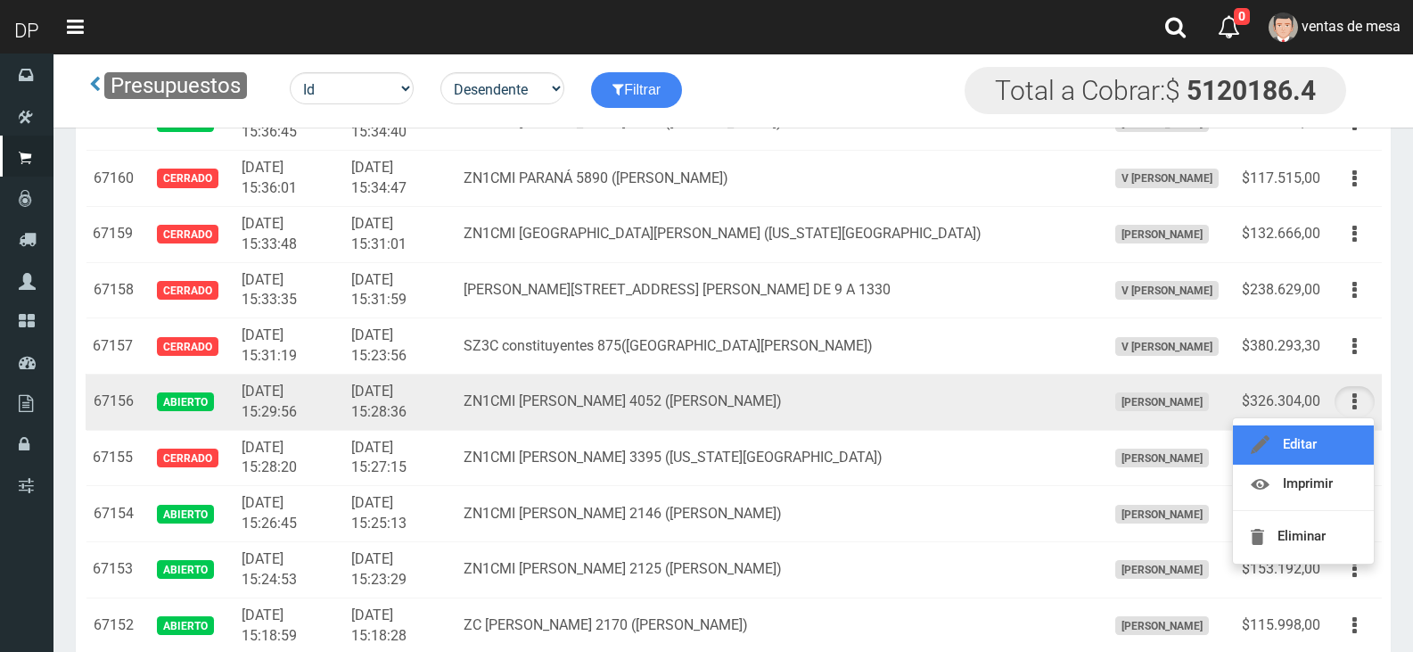
click at [1344, 431] on link "Editar" at bounding box center [1303, 444] width 141 height 39
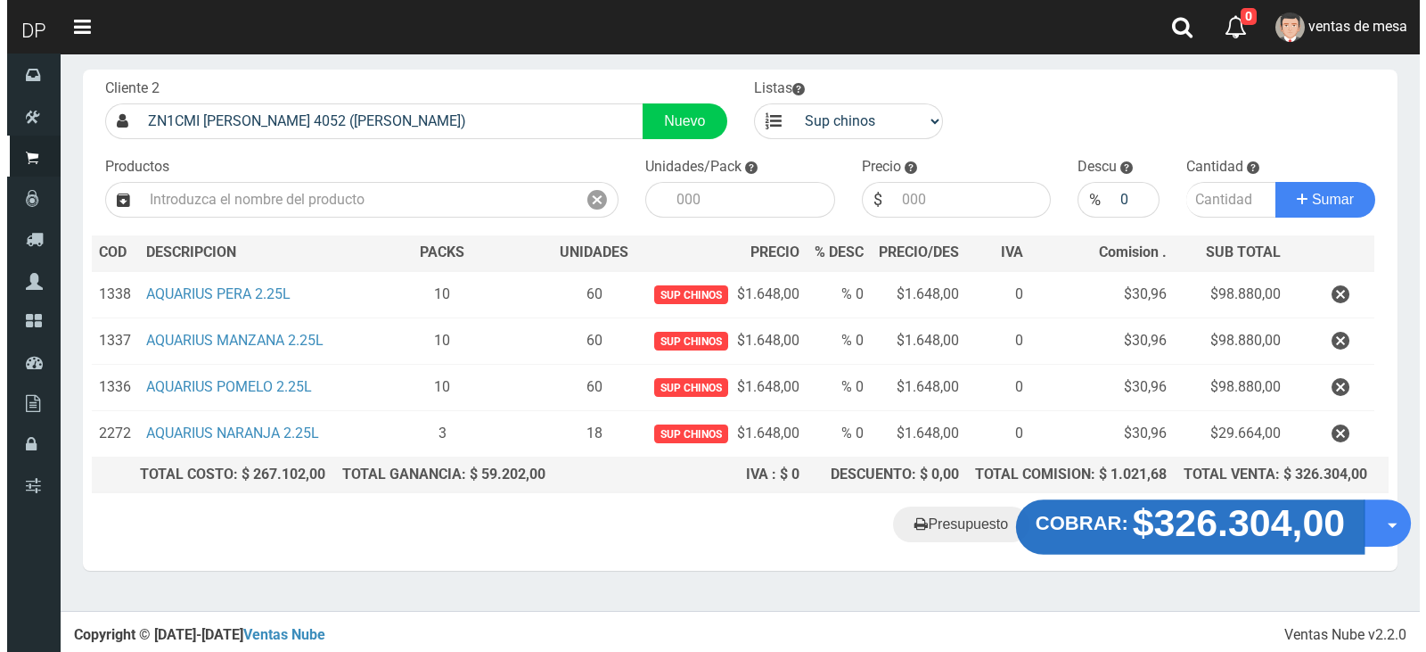
scroll to position [92, 0]
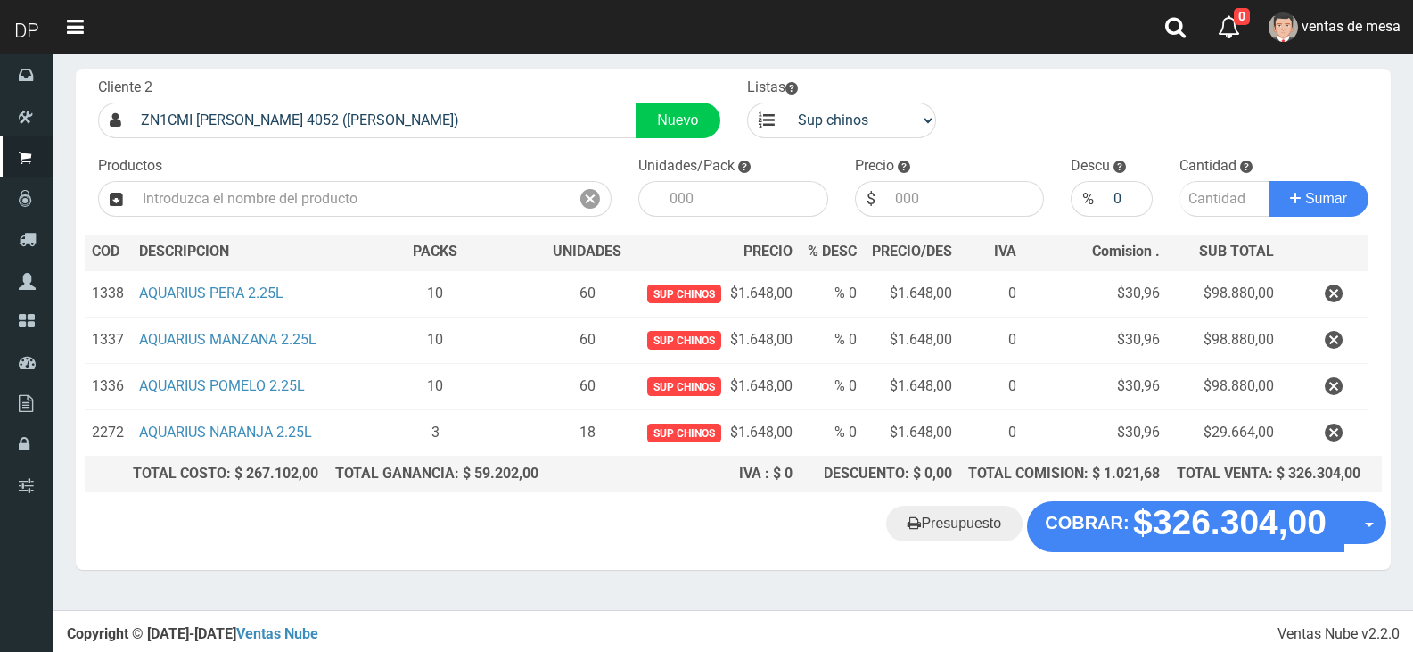
click at [1123, 551] on div "Presupuesto COBRAR: $326.304,00 Opciones" at bounding box center [733, 535] width 1315 height 68
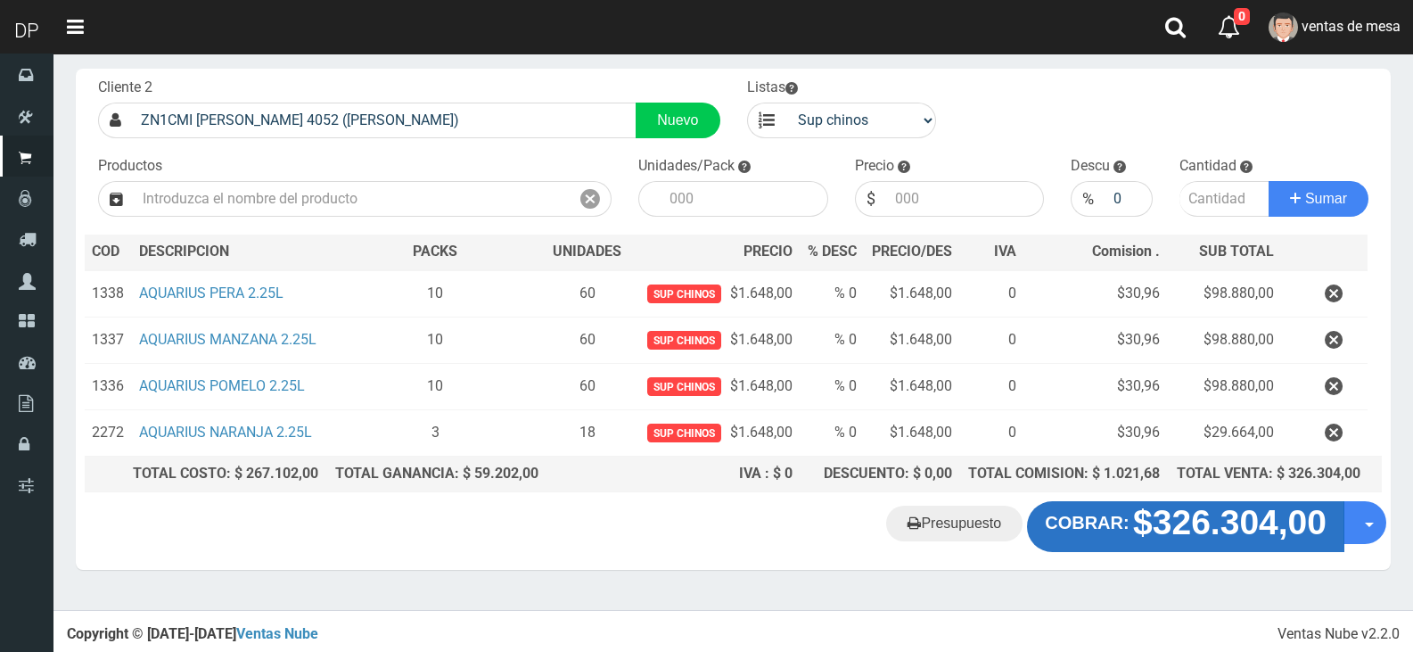
click at [1120, 533] on button "COBRAR: $326.304,00" at bounding box center [1185, 526] width 317 height 50
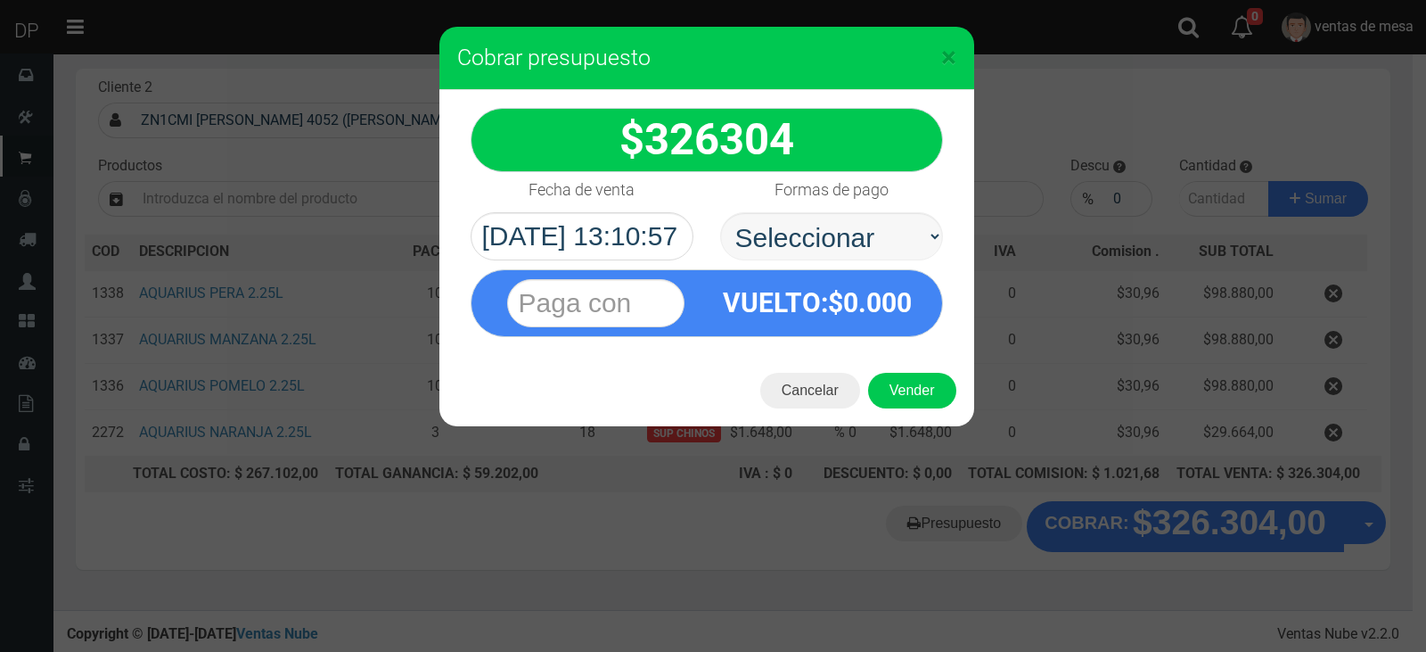
click at [842, 237] on select "Seleccionar Efectivo Tarjeta de Crédito Depósito Débito" at bounding box center [831, 236] width 223 height 48
select select "Efectivo"
click at [720, 212] on select "Seleccionar Efectivo Tarjeta de Crédito Depósito Débito" at bounding box center [831, 236] width 223 height 48
click at [901, 376] on button "Vender" at bounding box center [912, 391] width 88 height 36
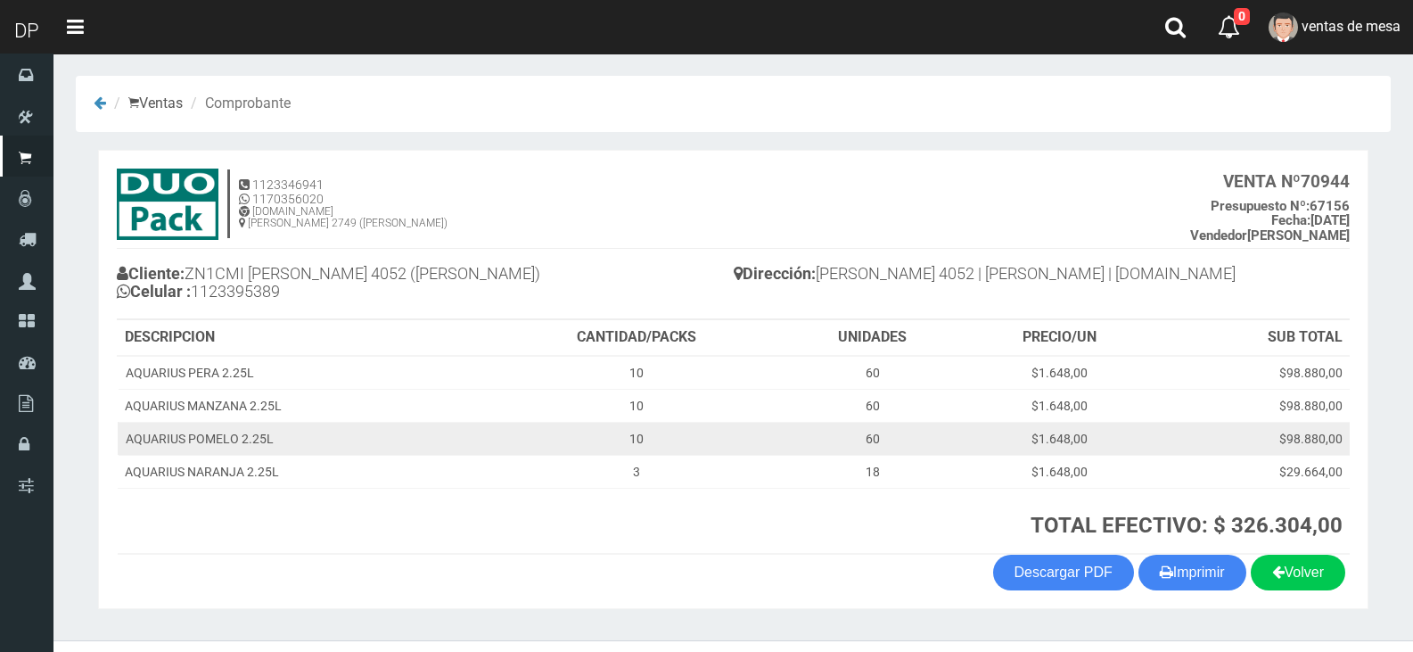
scroll to position [37, 0]
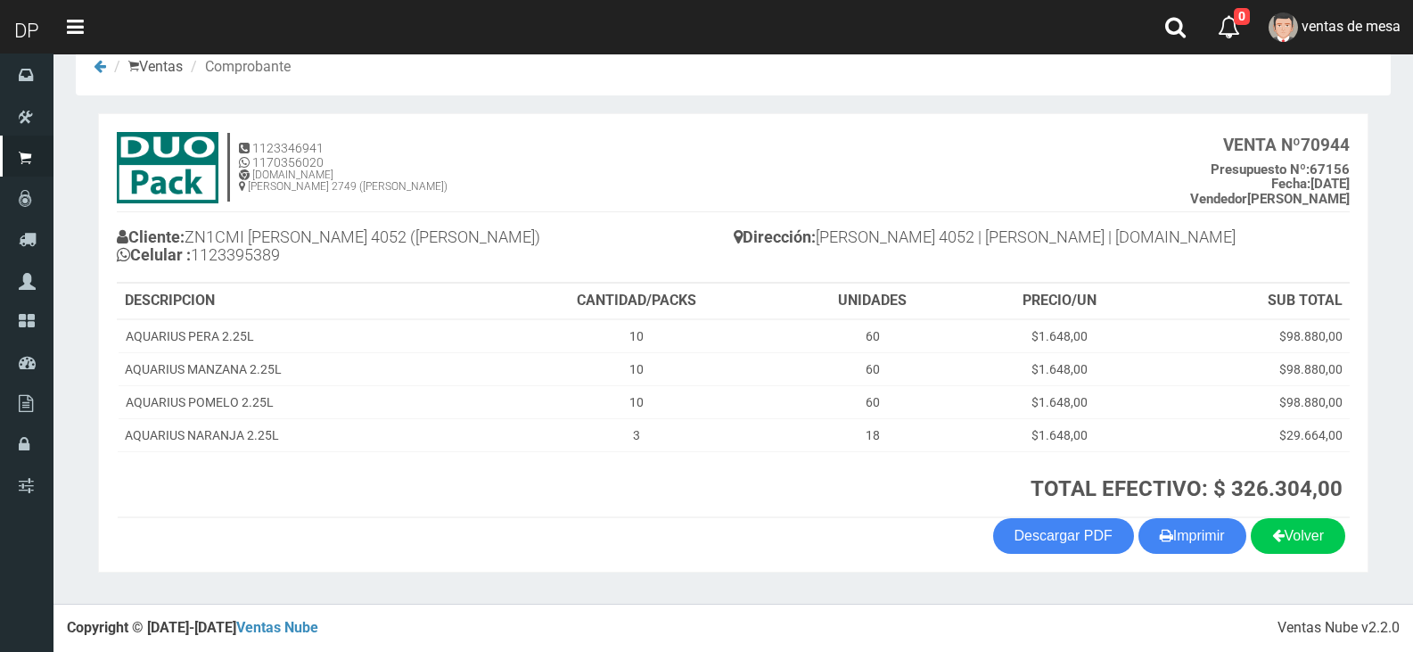
click at [1138, 506] on th "TOTAL EFECTIVO: $ 326.304,00" at bounding box center [920, 484] width 859 height 66
click at [1149, 518] on button "Imprimir" at bounding box center [1192, 536] width 108 height 36
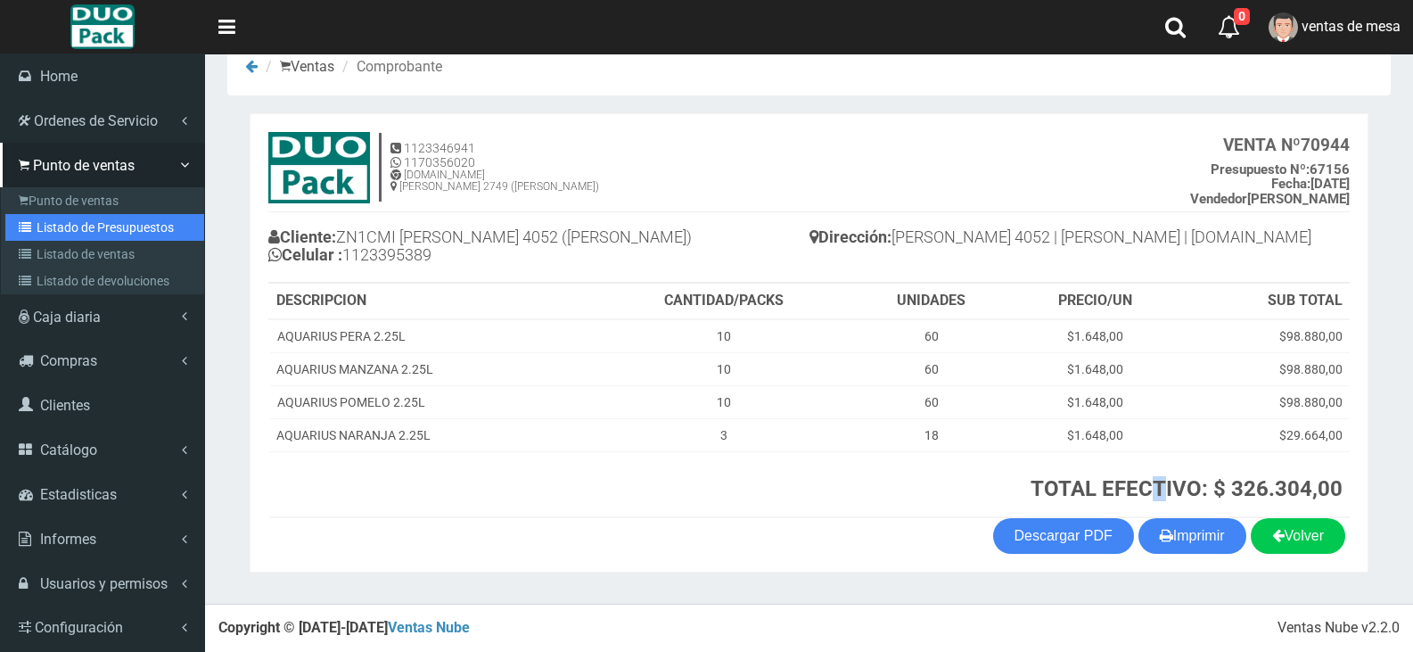
drag, startPoint x: 65, startPoint y: 225, endPoint x: 309, endPoint y: 127, distance: 262.9
click at [65, 225] on link "Listado de Presupuestos" at bounding box center [104, 227] width 199 height 27
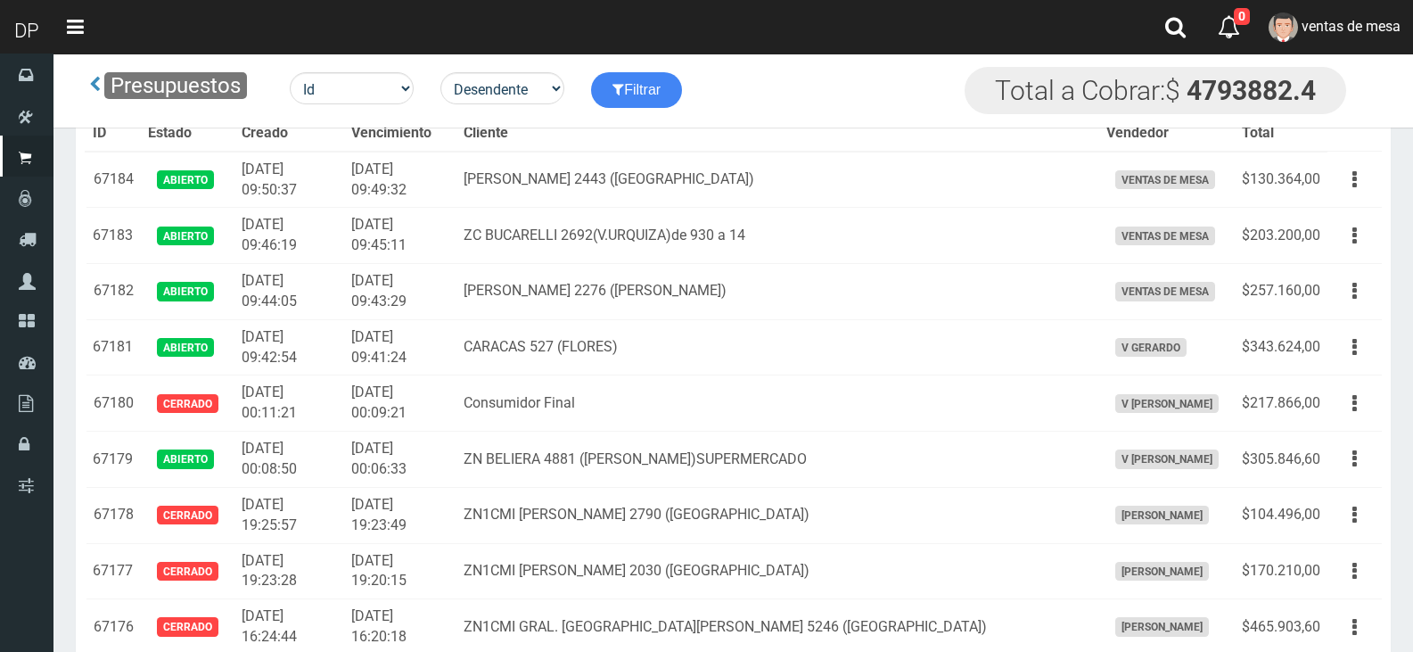
scroll to position [560, 0]
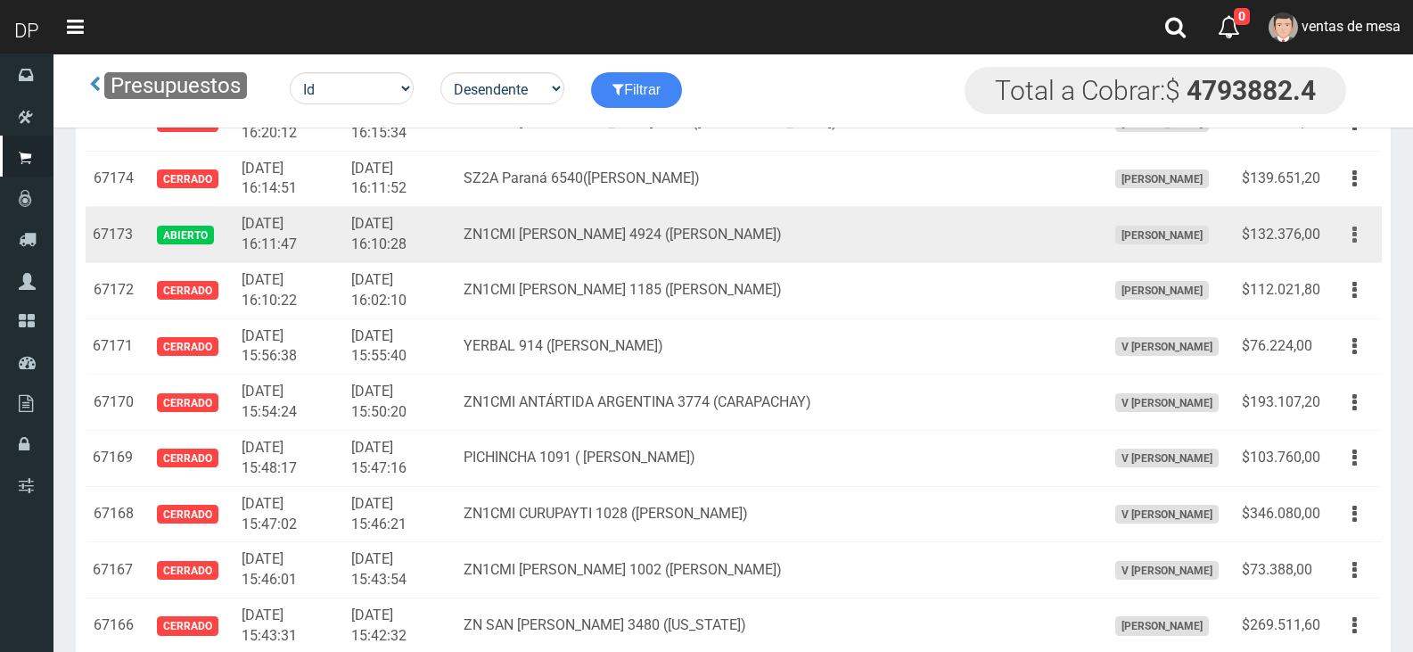
click at [1347, 240] on button "button" at bounding box center [1355, 234] width 40 height 31
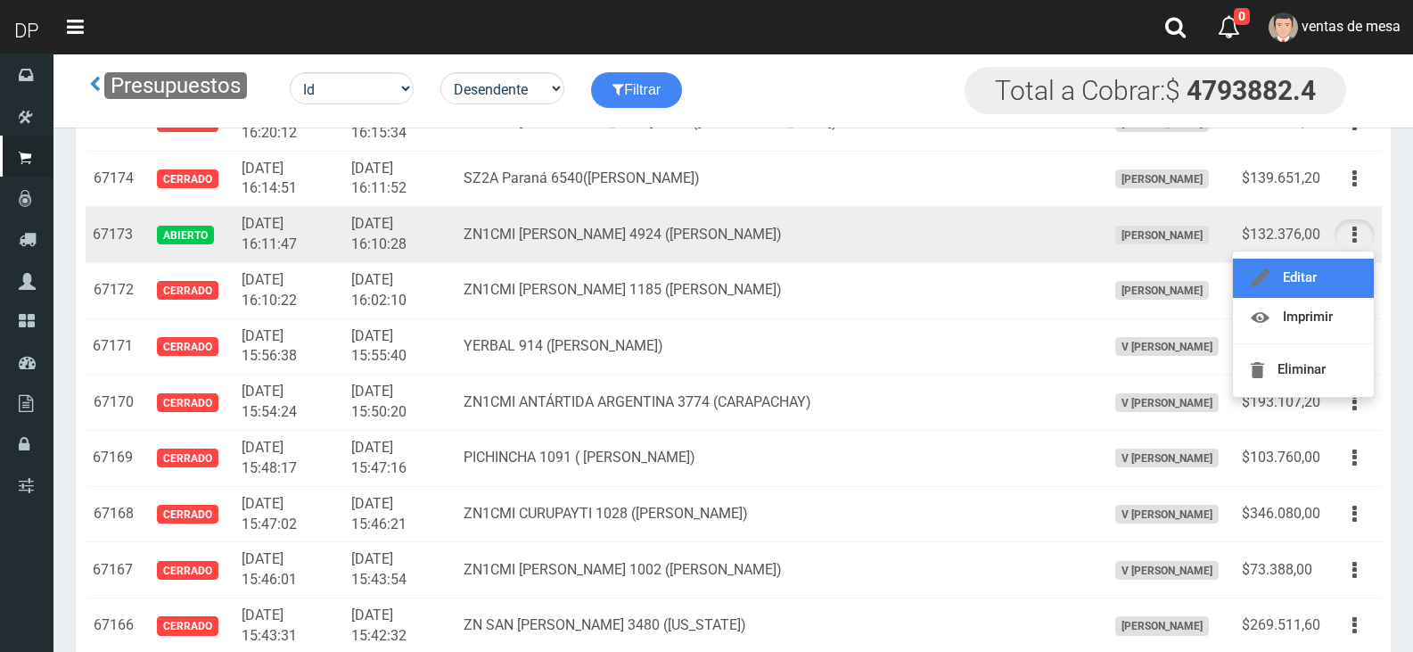
click at [1338, 265] on link "Editar" at bounding box center [1303, 278] width 141 height 39
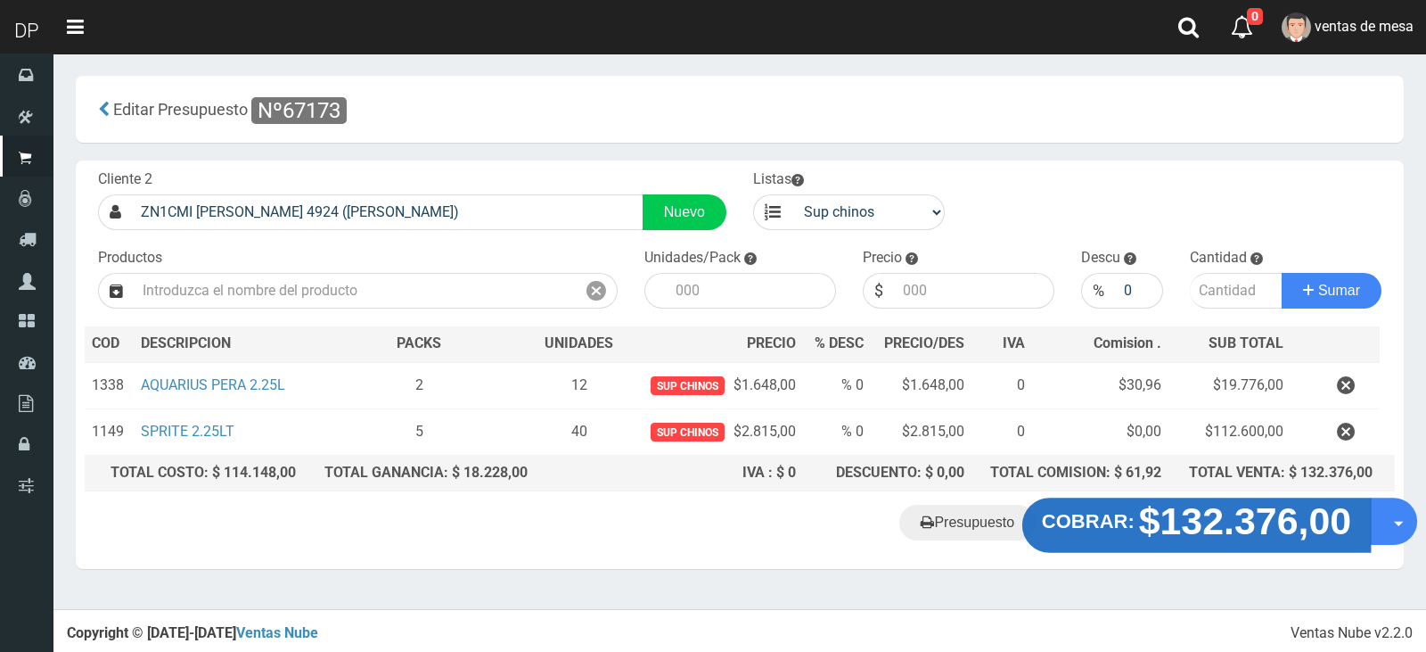
click at [1146, 526] on strong "$132.376,00" at bounding box center [1245, 521] width 213 height 42
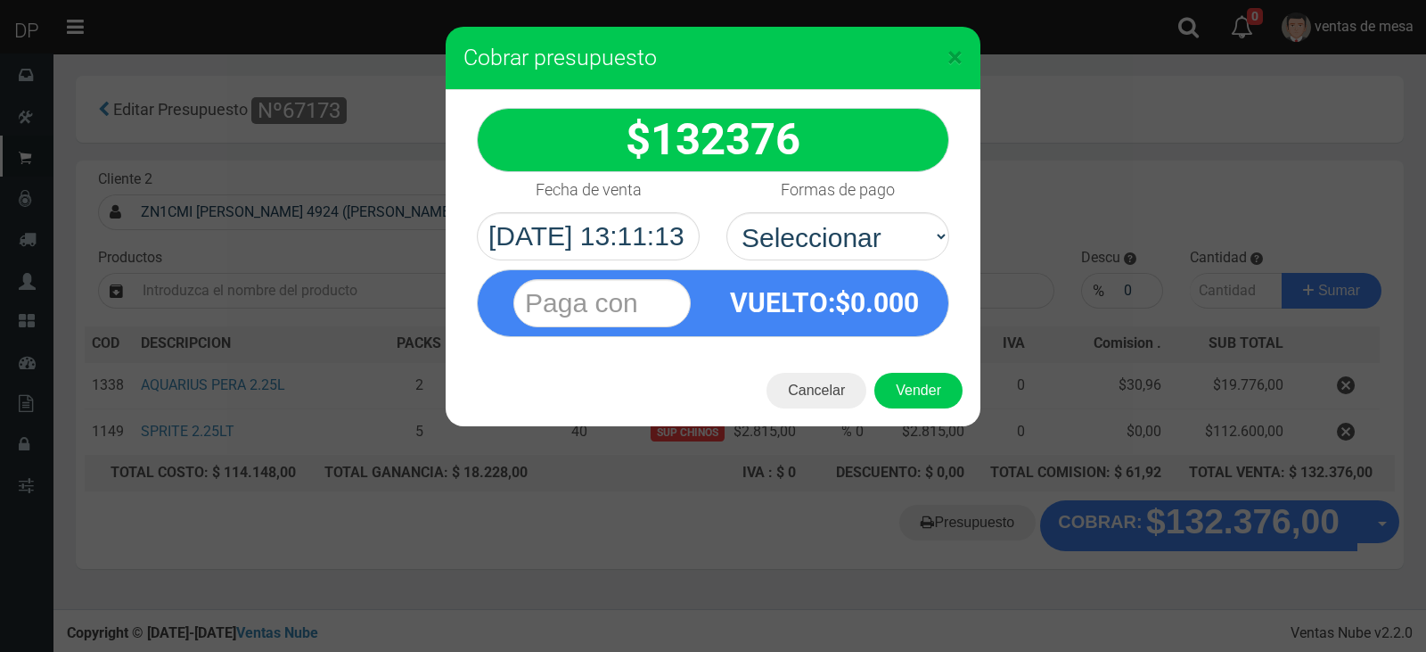
click at [894, 265] on div "VUELTO :$ 0.000" at bounding box center [713, 298] width 499 height 77
click at [894, 258] on select "Seleccionar Efectivo Tarjeta de Crédito Depósito Débito" at bounding box center [838, 236] width 223 height 48
select select "Efectivo"
click at [727, 212] on select "Seleccionar Efectivo Tarjeta de Crédito Depósito Débito" at bounding box center [838, 236] width 223 height 48
click at [920, 395] on button "Vender" at bounding box center [919, 391] width 88 height 36
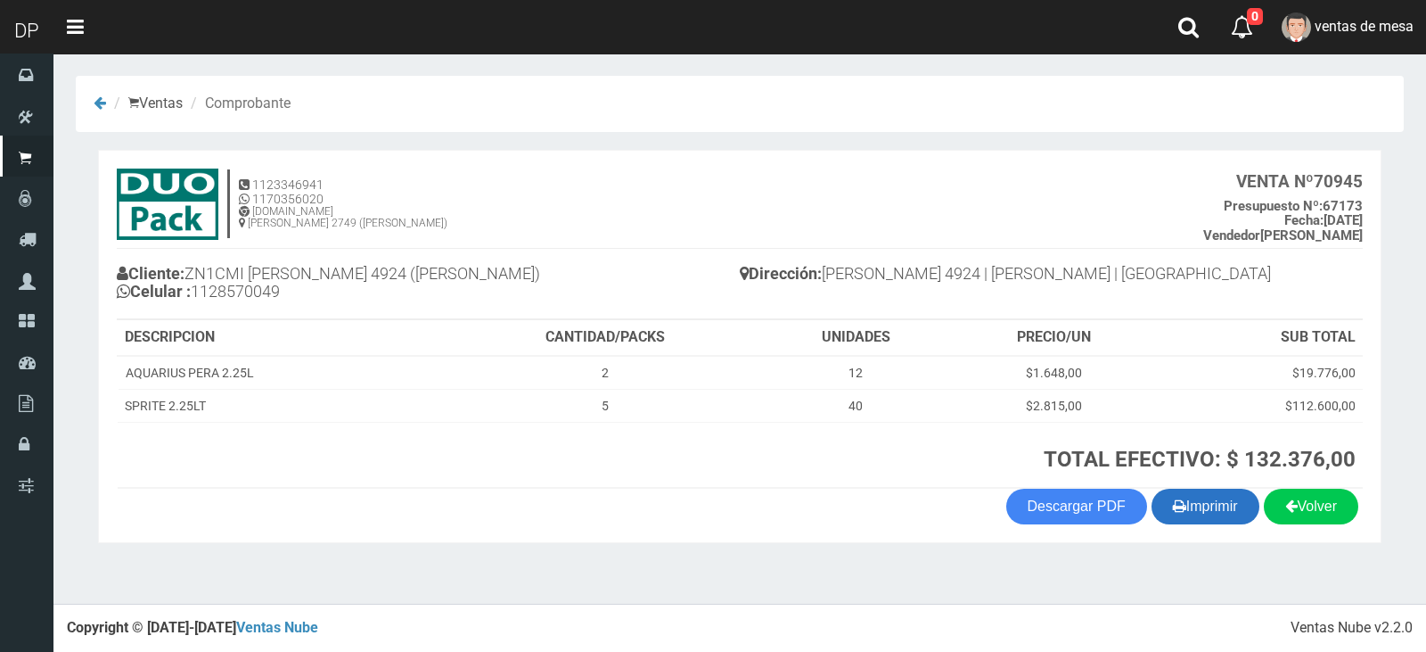
click at [1164, 505] on button "Imprimir" at bounding box center [1206, 507] width 108 height 36
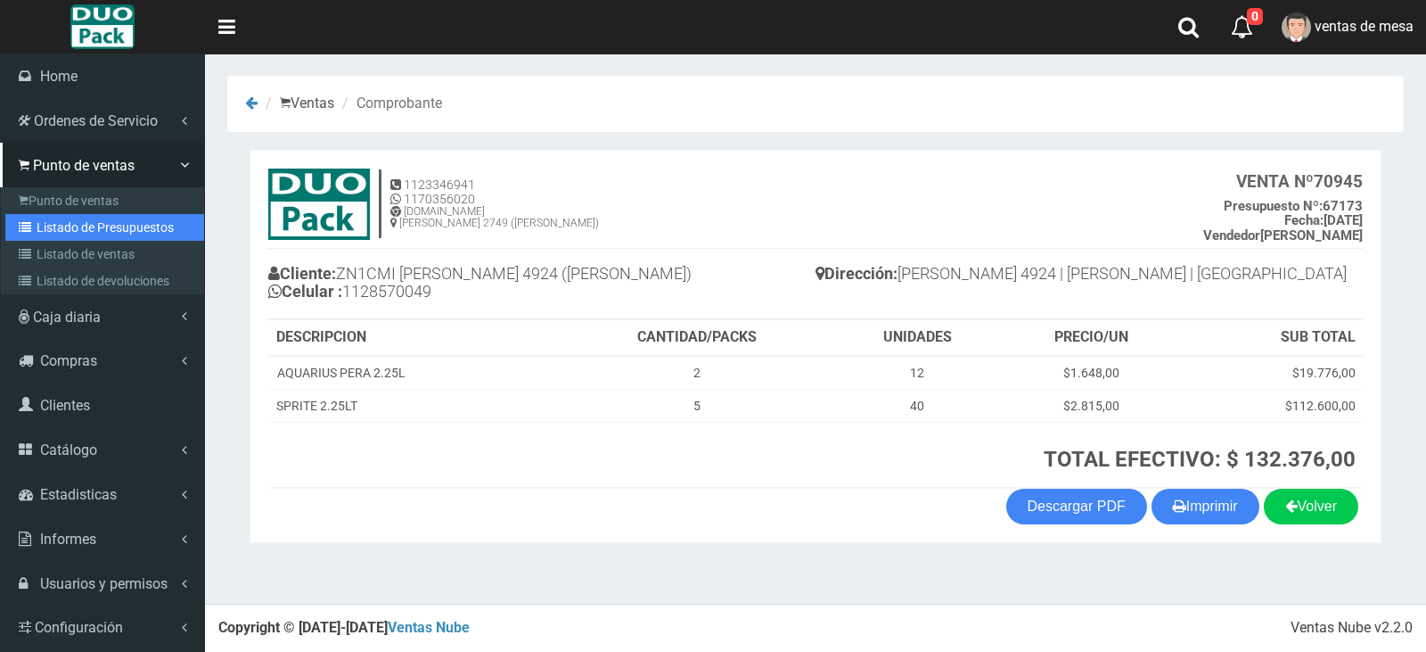
click at [55, 235] on link "Listado de Presupuestos" at bounding box center [104, 227] width 199 height 27
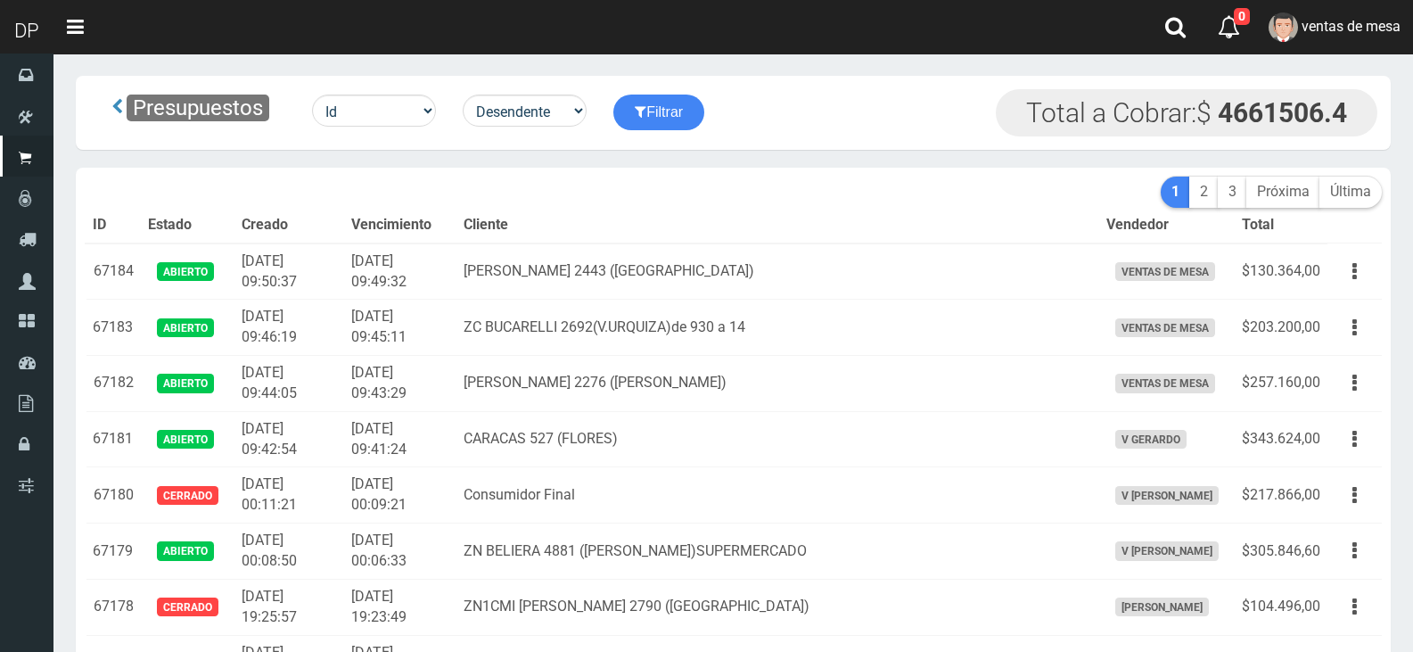
drag, startPoint x: 0, startPoint y: 0, endPoint x: 771, endPoint y: 186, distance: 793.3
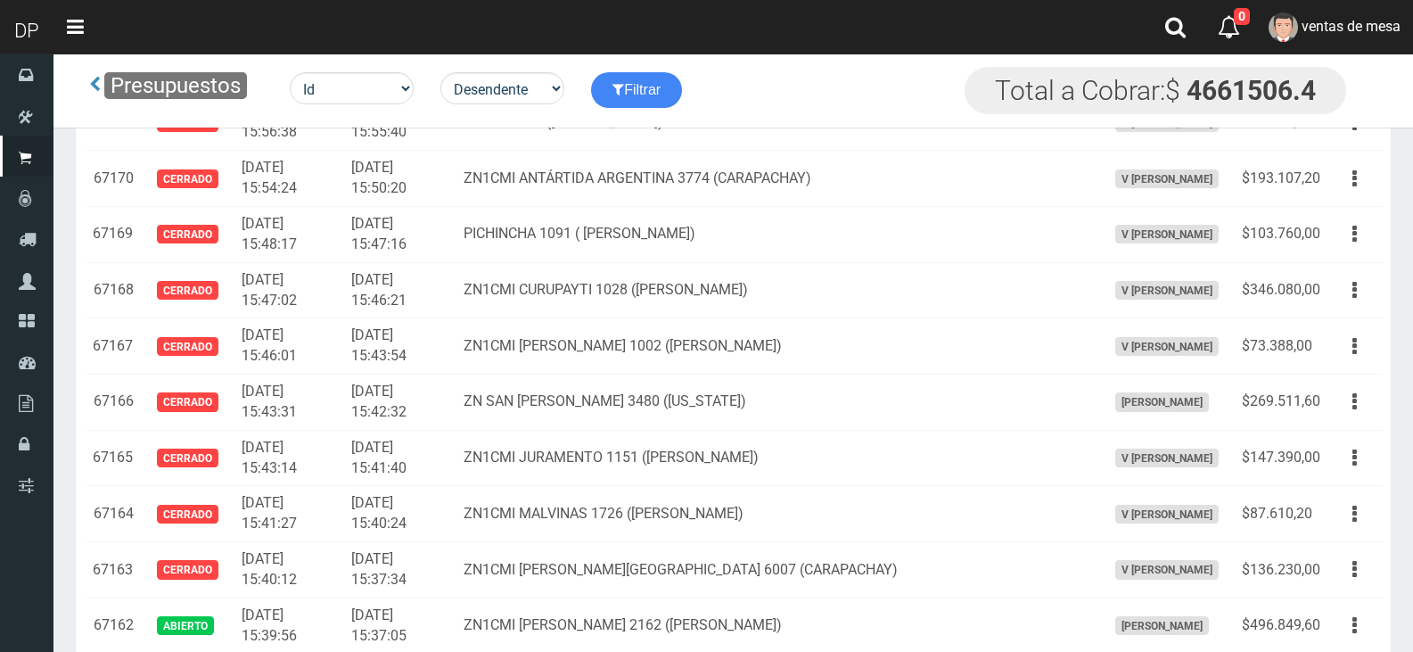
scroll to position [1138, 0]
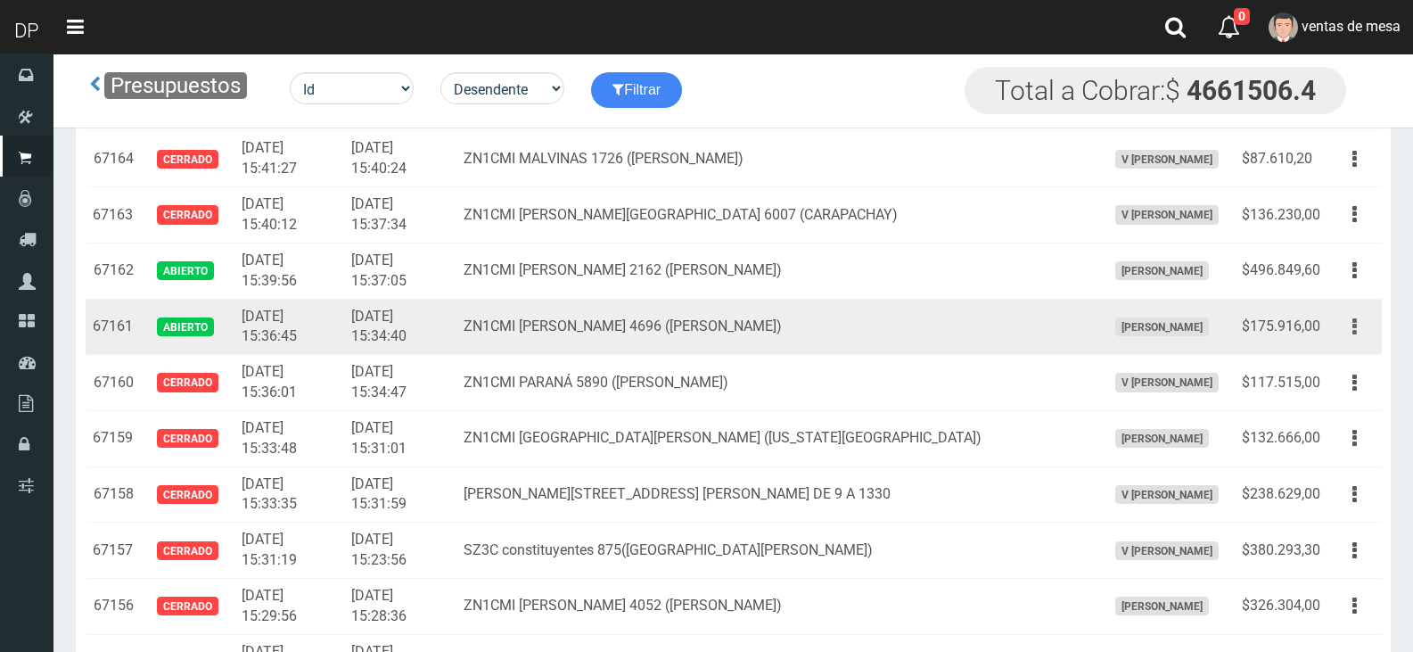
click at [1347, 323] on button "button" at bounding box center [1355, 326] width 40 height 31
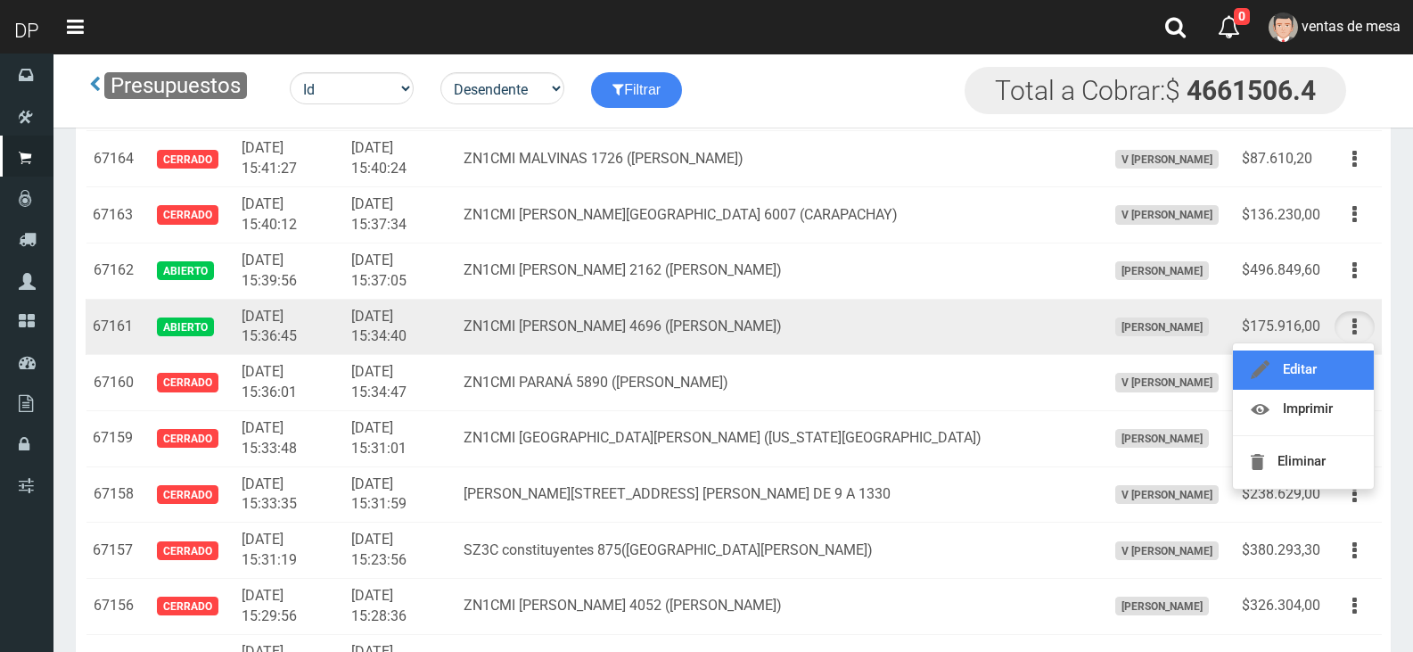
click at [1344, 359] on link "Editar" at bounding box center [1303, 369] width 141 height 39
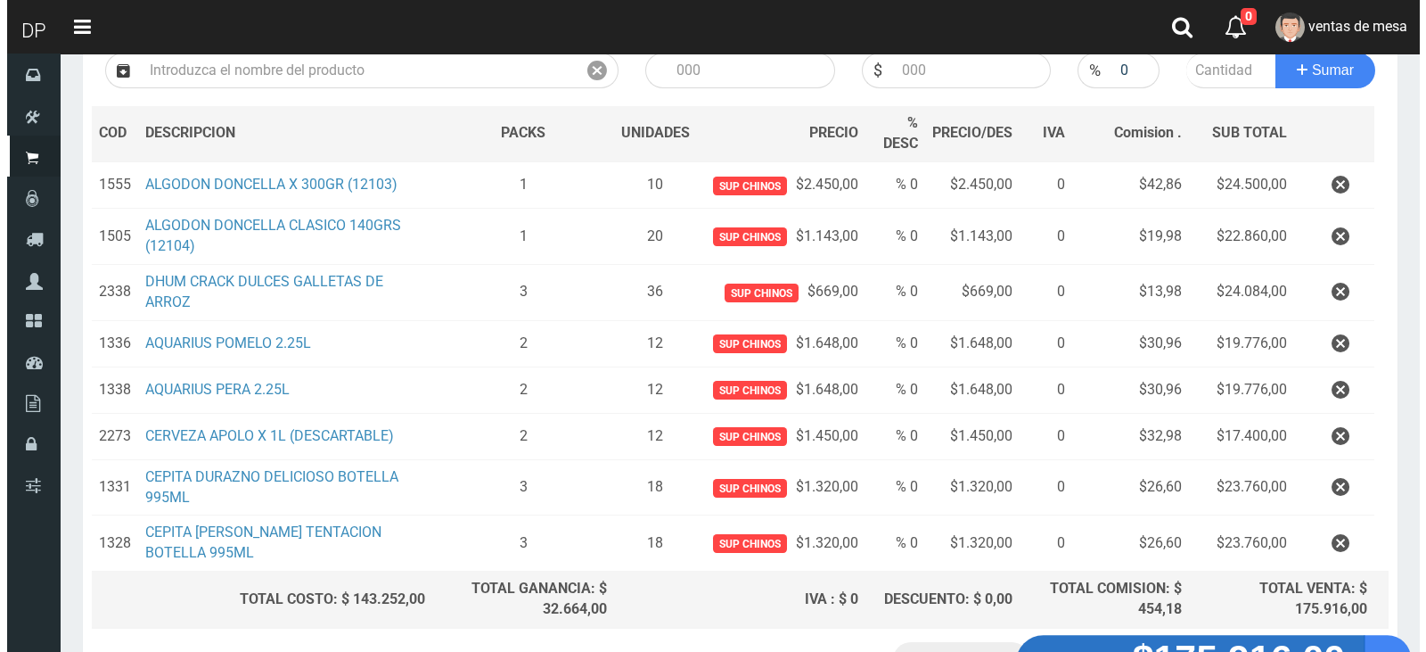
scroll to position [357, 0]
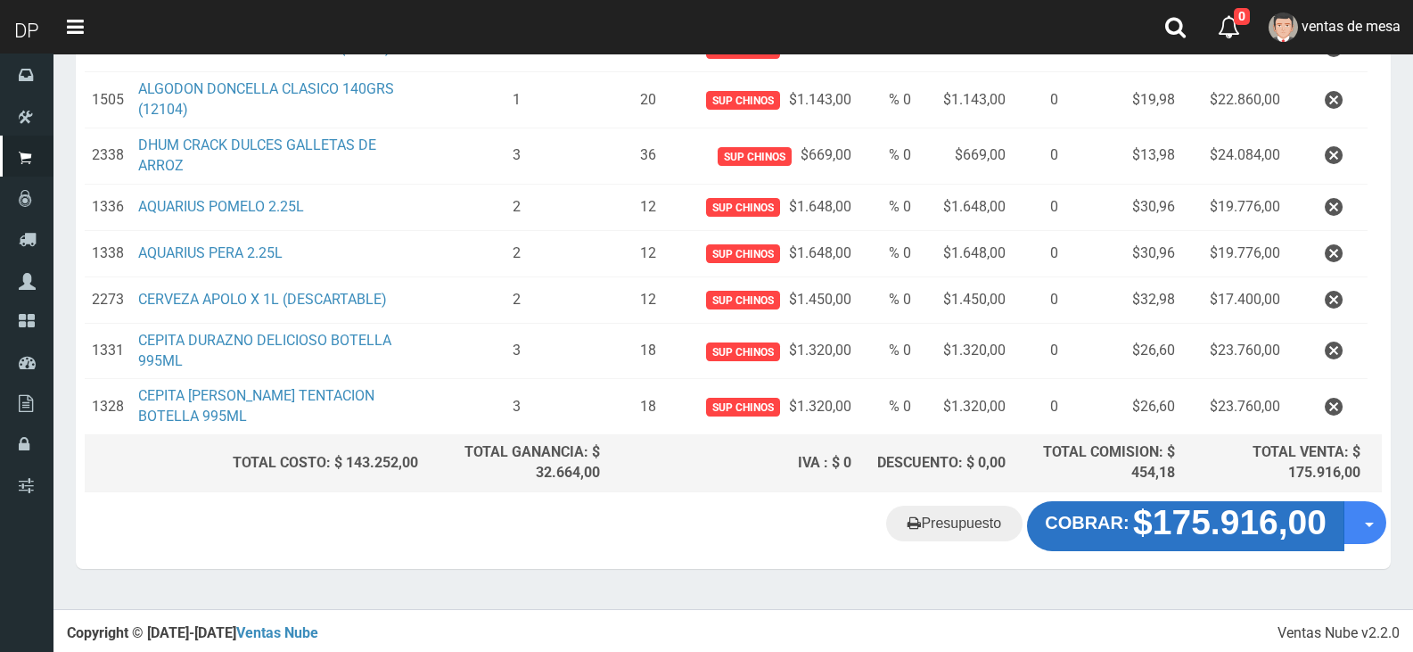
click at [1195, 525] on strong "$175.916,00" at bounding box center [1229, 522] width 193 height 38
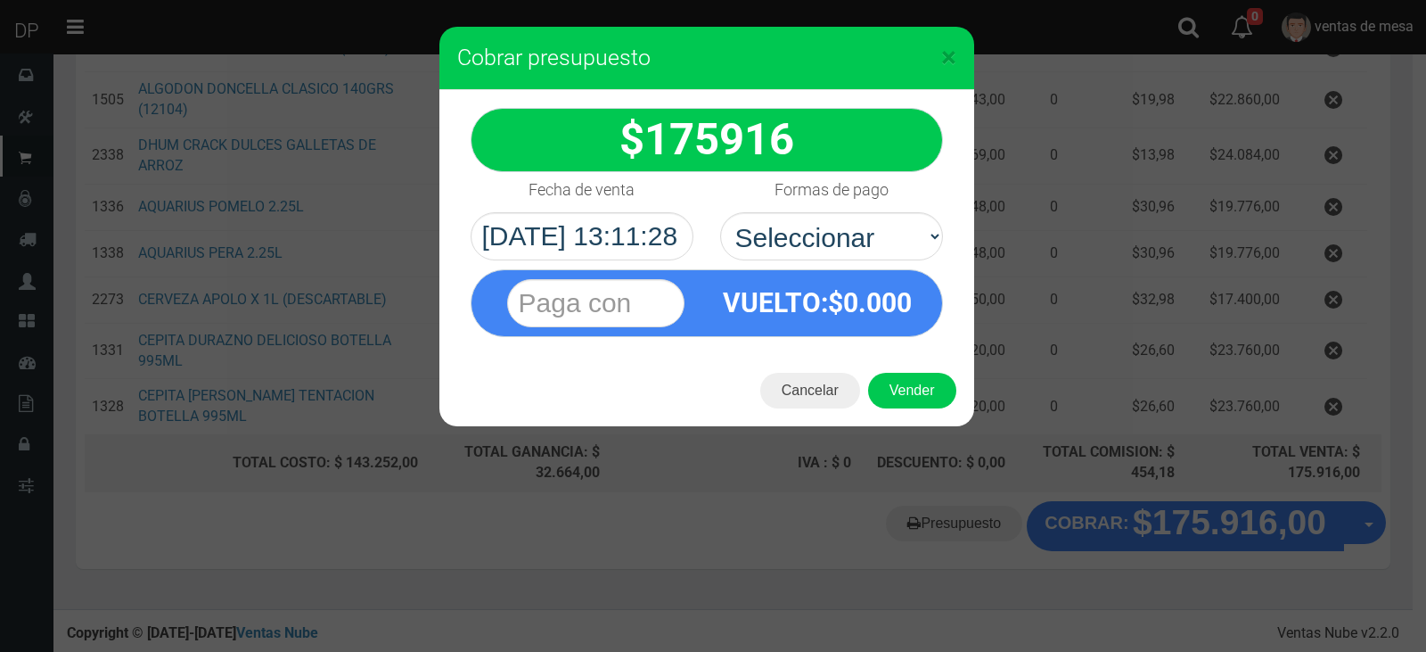
select select "Efectivo"
click at [720, 212] on select "Seleccionar Efectivo Tarjeta de Crédito Depósito Débito" at bounding box center [831, 236] width 223 height 48
click at [908, 399] on button "Vender" at bounding box center [912, 391] width 88 height 36
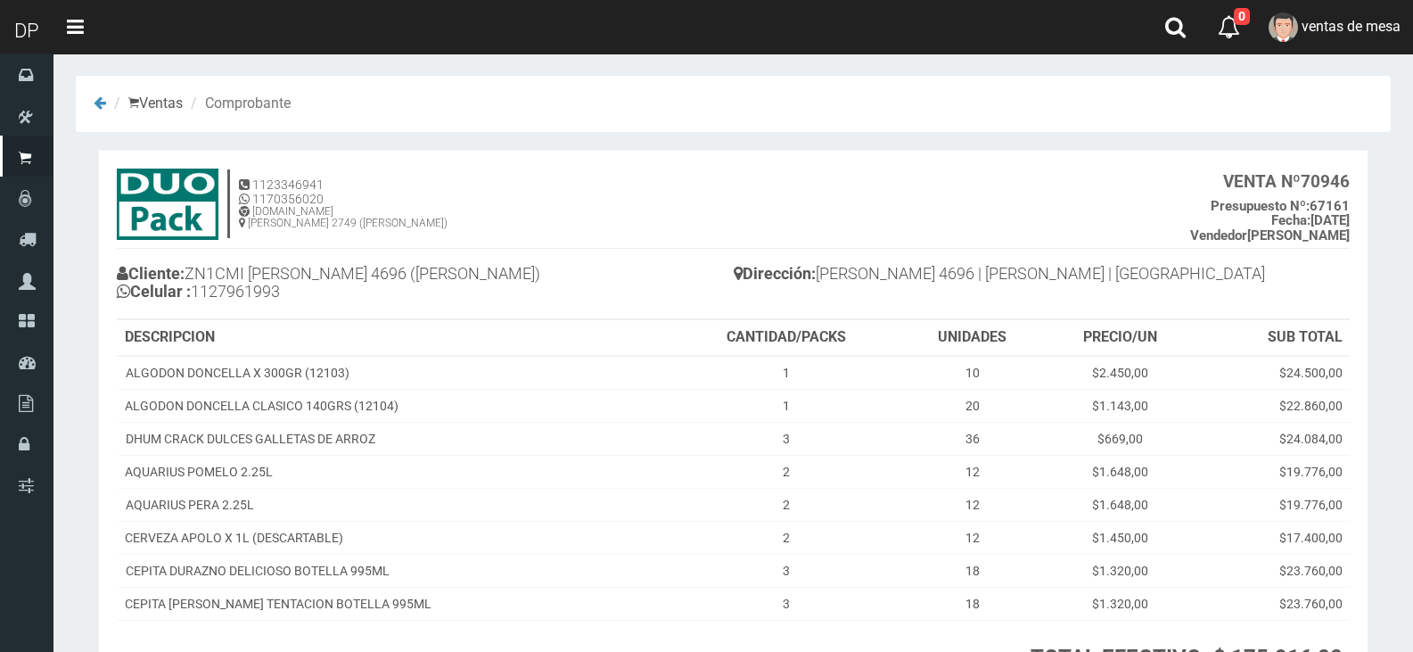
scroll to position [168, 0]
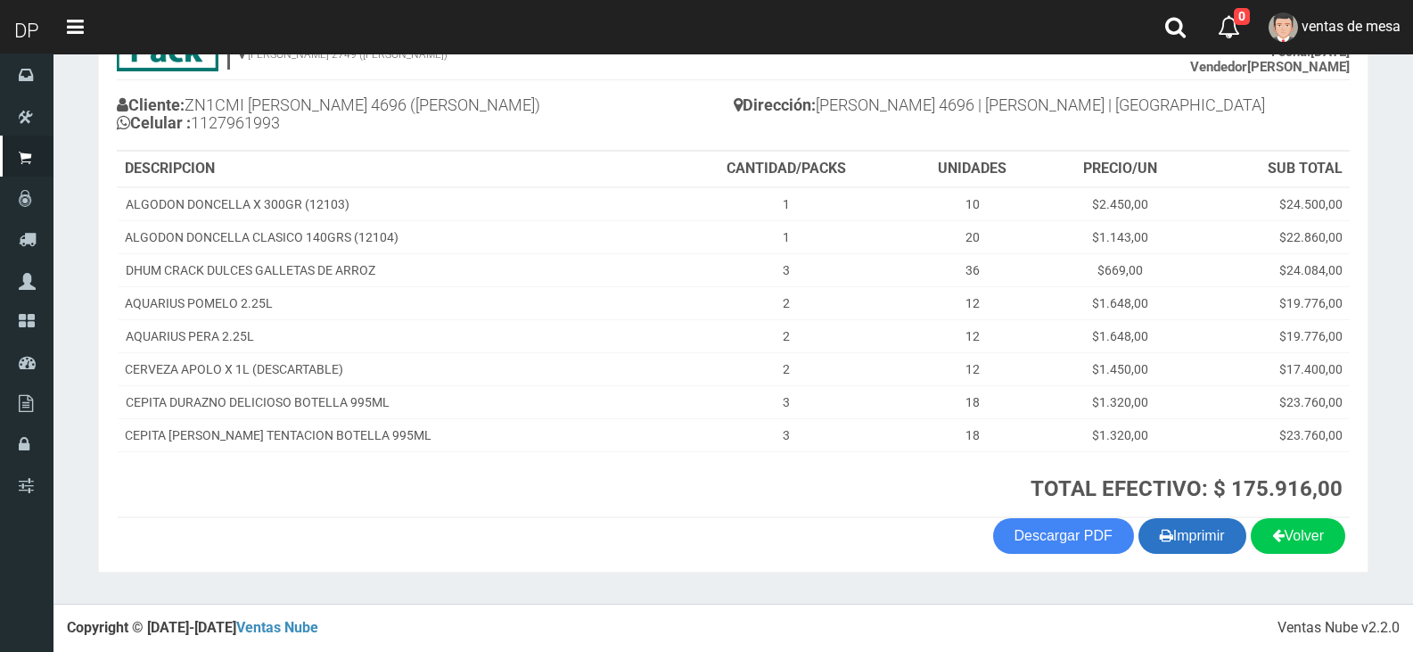
click at [1179, 536] on button "Imprimir" at bounding box center [1192, 536] width 108 height 36
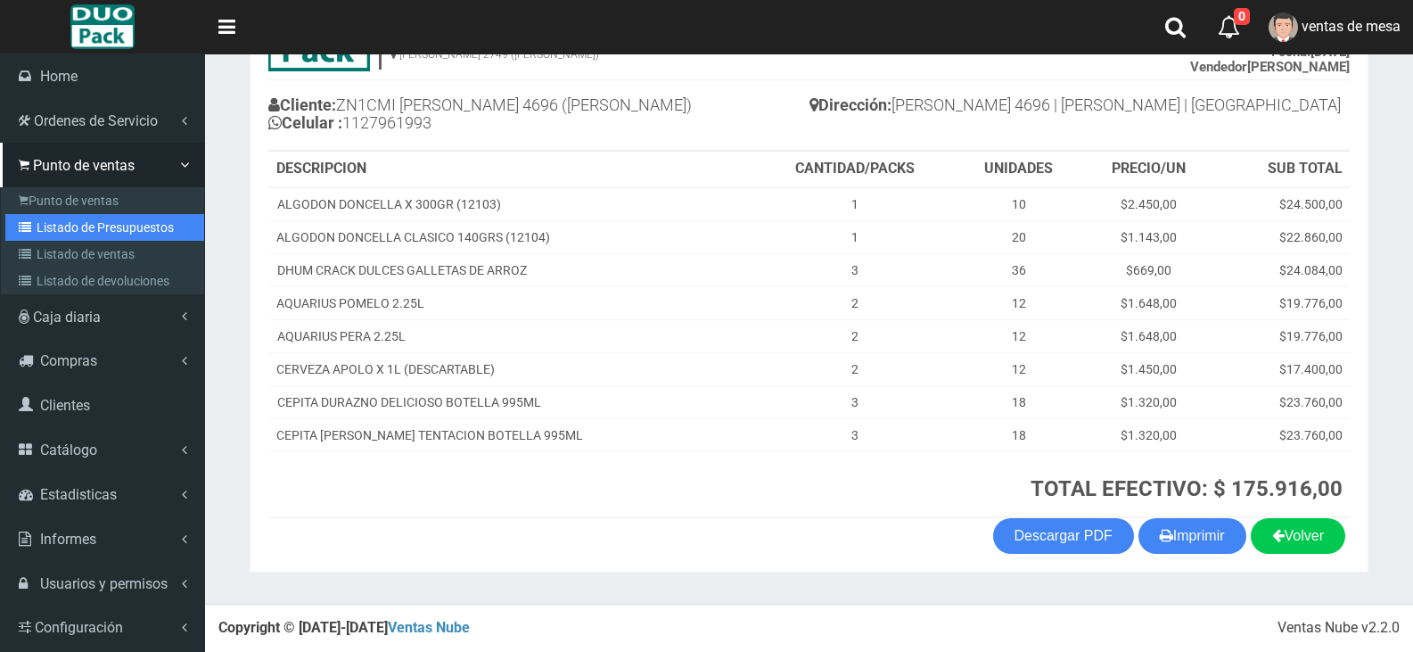
drag, startPoint x: 57, startPoint y: 232, endPoint x: 89, endPoint y: 215, distance: 36.3
click at [57, 232] on link "Listado de Presupuestos" at bounding box center [104, 227] width 199 height 27
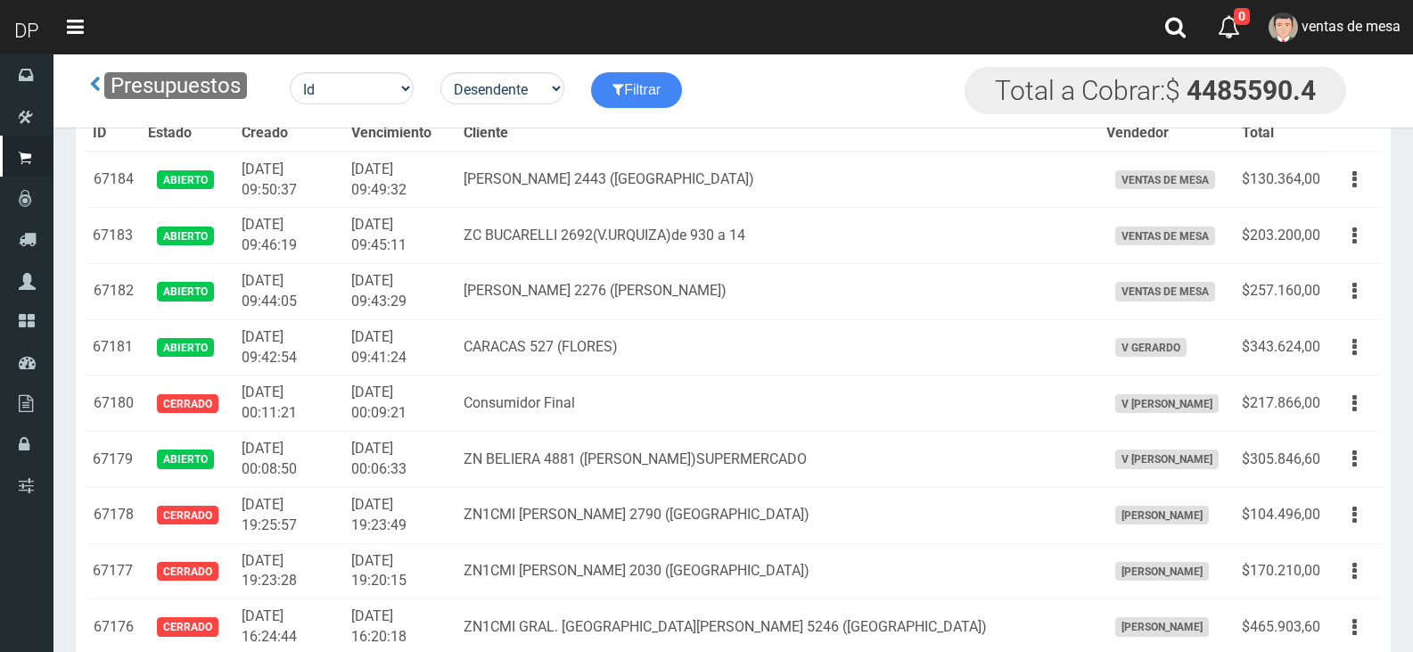
scroll to position [1343, 0]
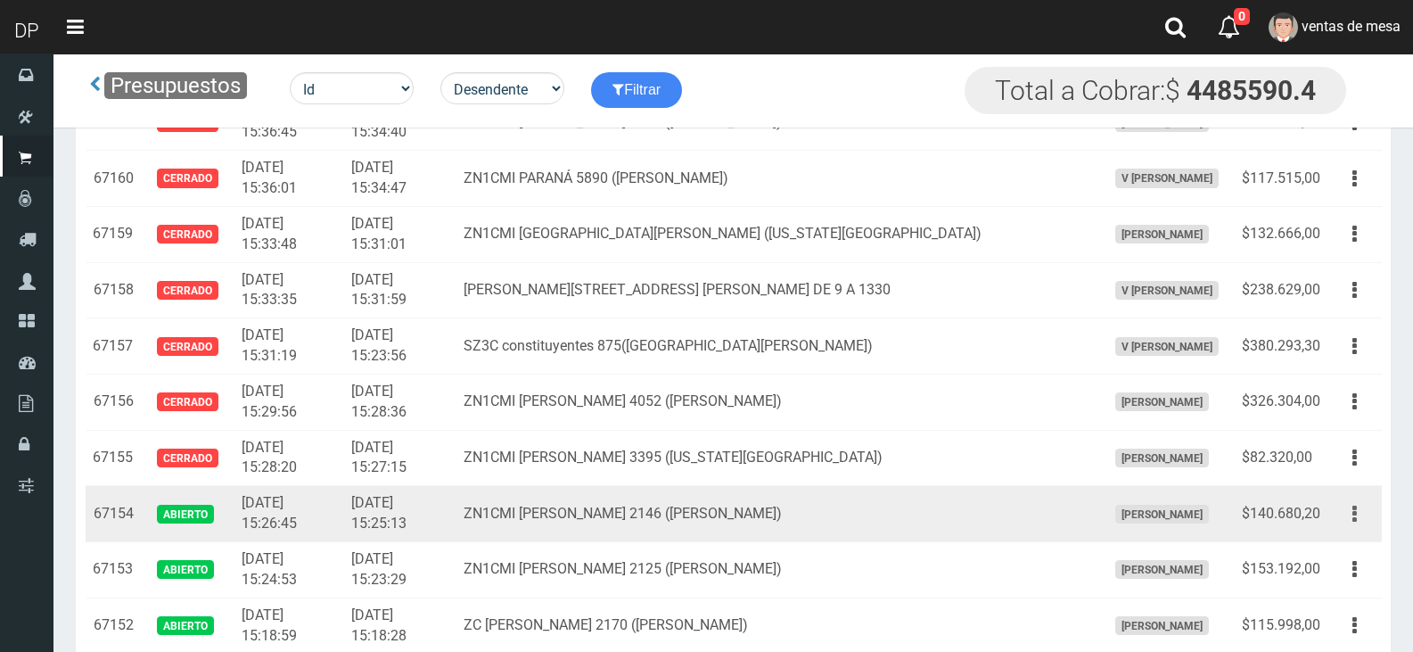
click at [1335, 513] on button "button" at bounding box center [1355, 513] width 40 height 31
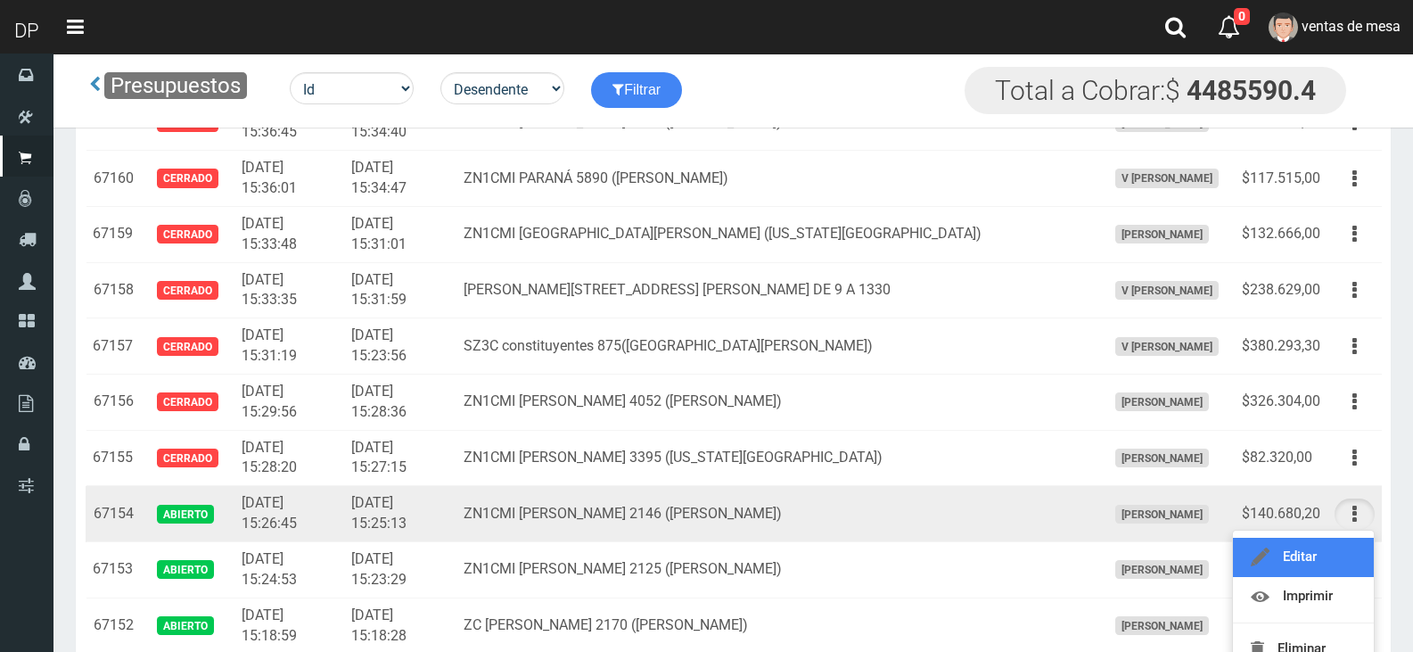
click at [1343, 548] on link "Editar" at bounding box center [1303, 557] width 141 height 39
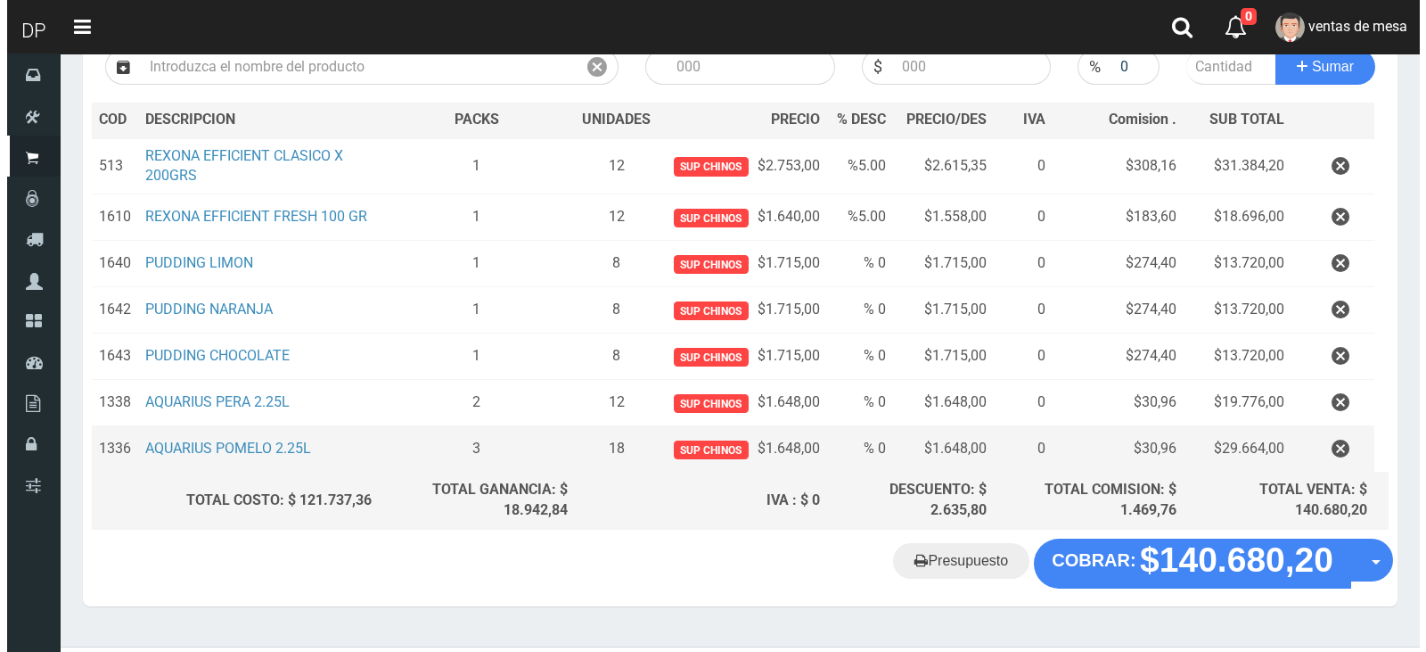
scroll to position [261, 0]
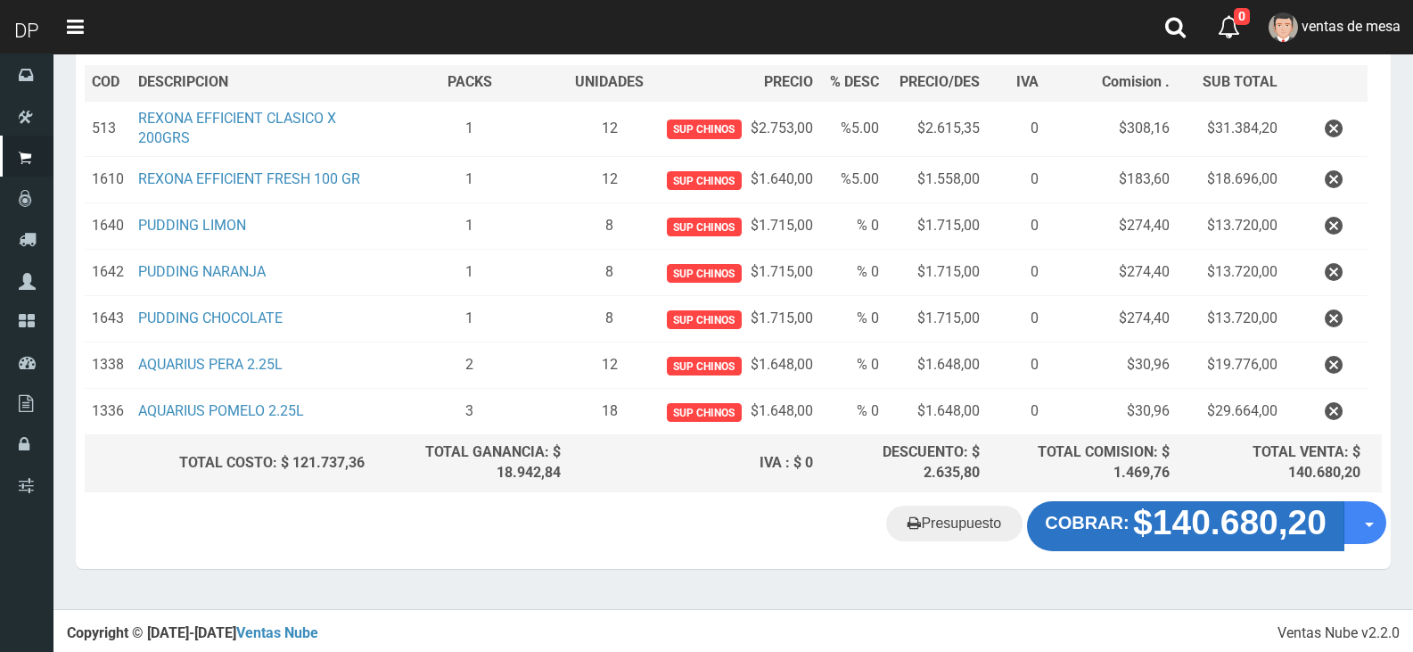
click at [1130, 508] on button "COBRAR: $140.680,20" at bounding box center [1185, 526] width 317 height 50
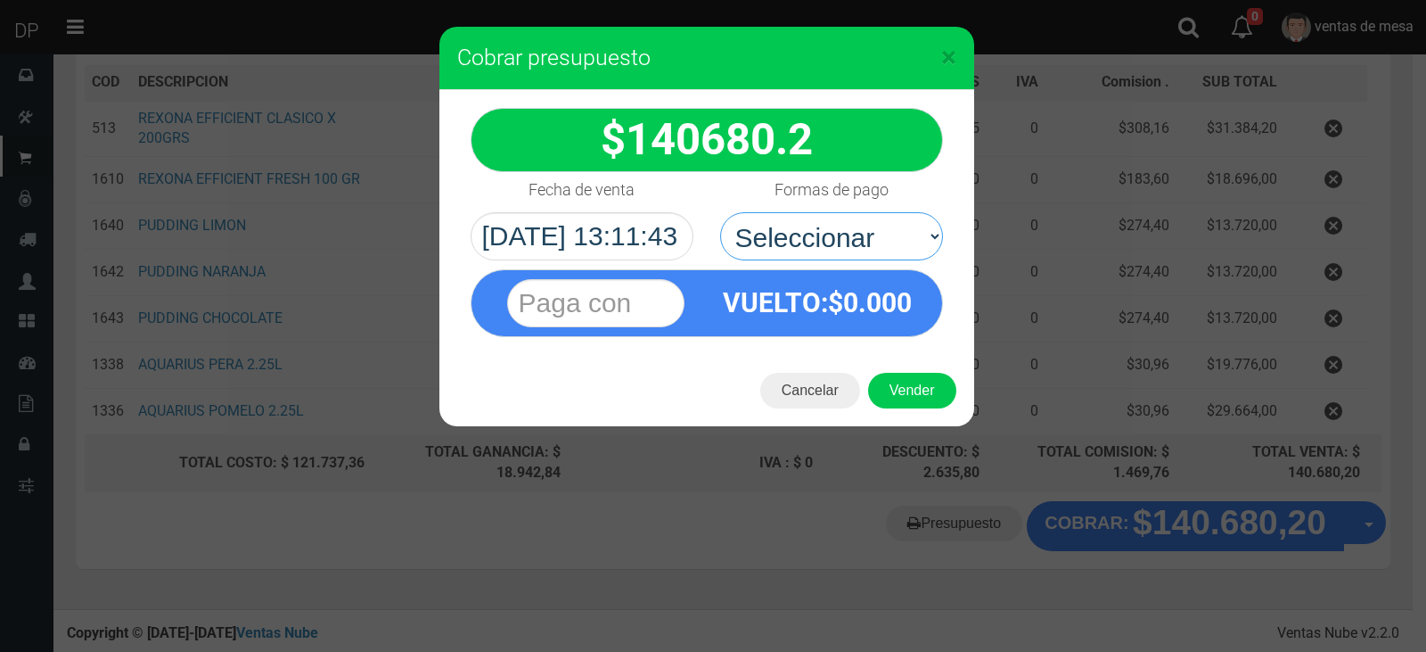
click at [841, 249] on select "Seleccionar Efectivo Tarjeta de Crédito Depósito Débito" at bounding box center [831, 236] width 223 height 48
click at [850, 234] on select "Seleccionar Efectivo Tarjeta de Crédito Depósito Débito" at bounding box center [831, 236] width 223 height 48
click at [720, 212] on select "Seleccionar Efectivo Tarjeta de Crédito Depósito Débito" at bounding box center [831, 236] width 223 height 48
drag, startPoint x: 880, startPoint y: 244, endPoint x: 880, endPoint y: 259, distance: 15.2
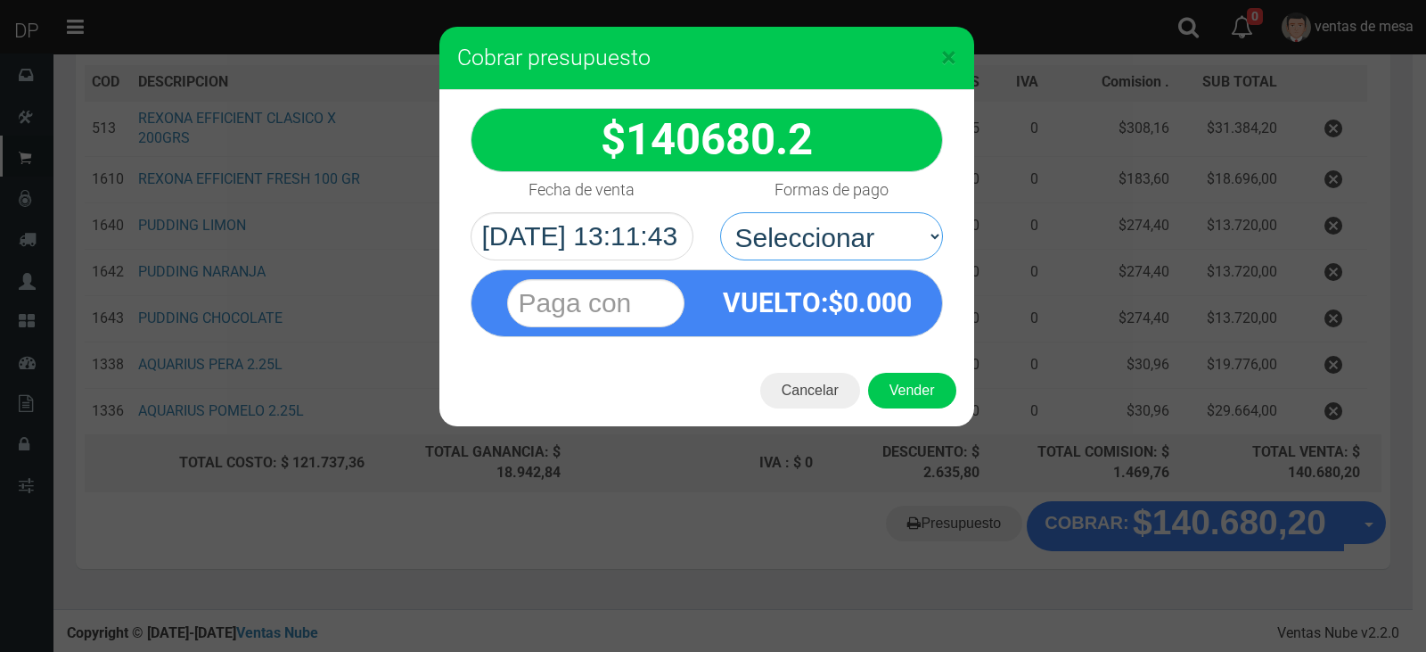
click at [880, 251] on select "Seleccionar Efectivo Tarjeta de Crédito Depósito Débito" at bounding box center [831, 236] width 223 height 48
select select "Efectivo"
click at [720, 212] on select "Seleccionar Efectivo Tarjeta de Crédito Depósito Débito" at bounding box center [831, 236] width 223 height 48
click at [907, 382] on button "Vender" at bounding box center [912, 391] width 88 height 36
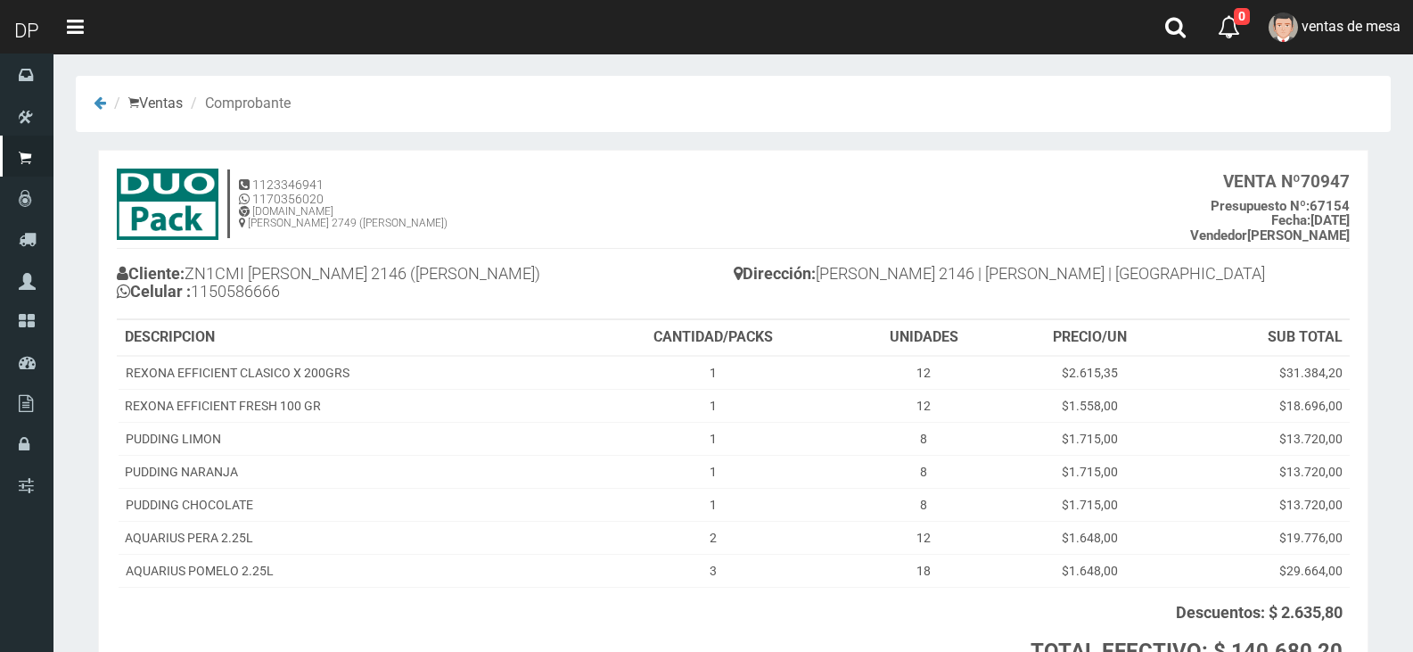
scroll to position [162, 0]
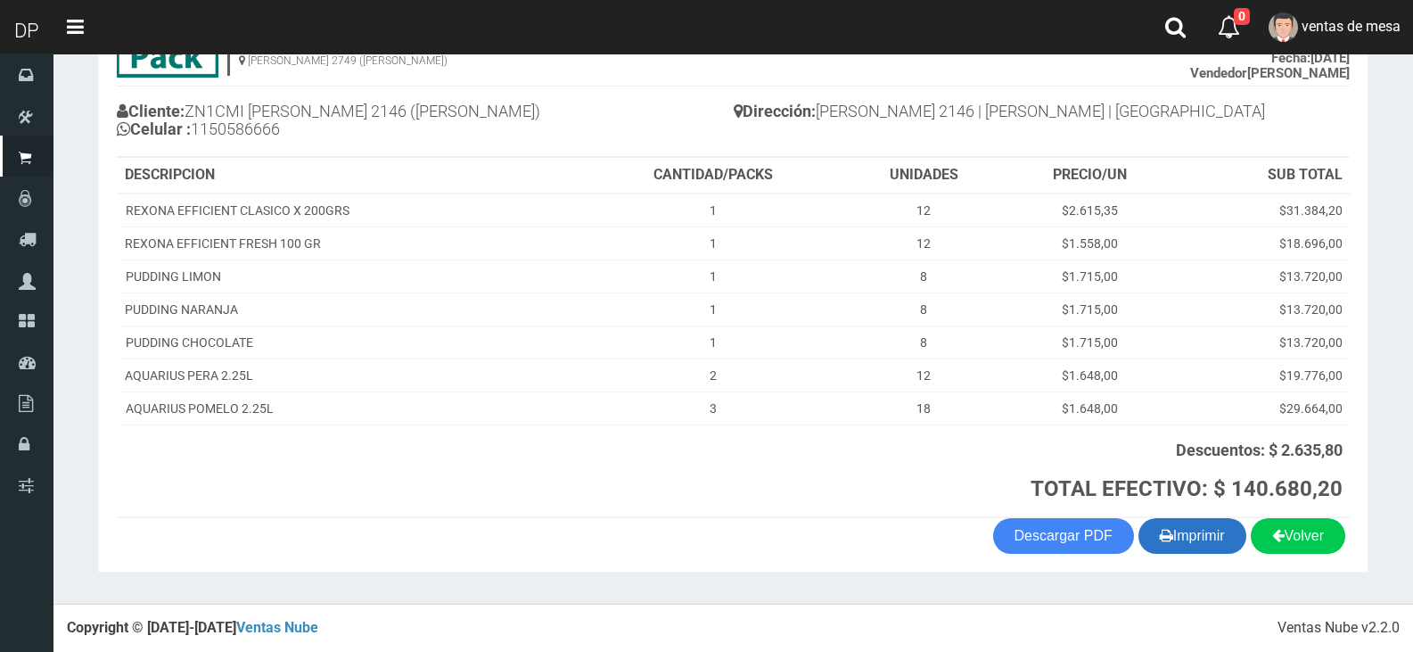
click at [1183, 535] on button "Imprimir" at bounding box center [1192, 536] width 108 height 36
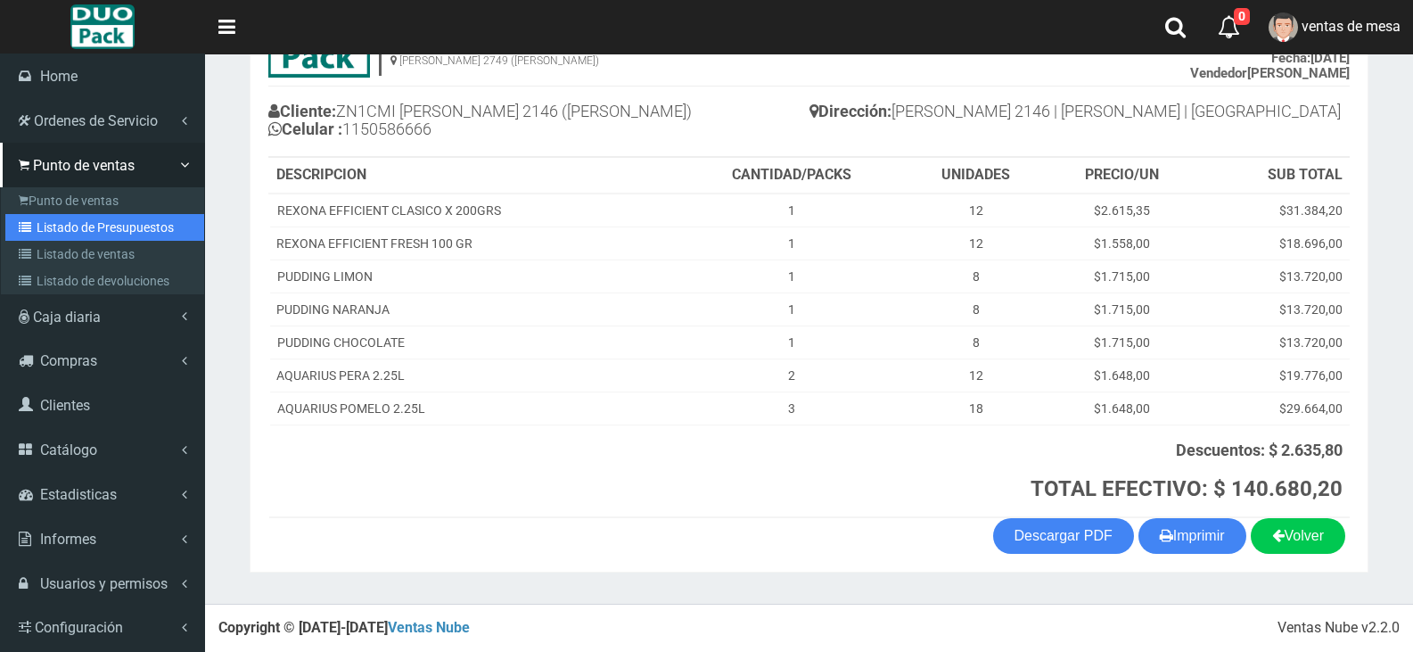
drag, startPoint x: 114, startPoint y: 232, endPoint x: 291, endPoint y: 136, distance: 201.1
click at [114, 232] on link "Listado de Presupuestos" at bounding box center [104, 227] width 199 height 27
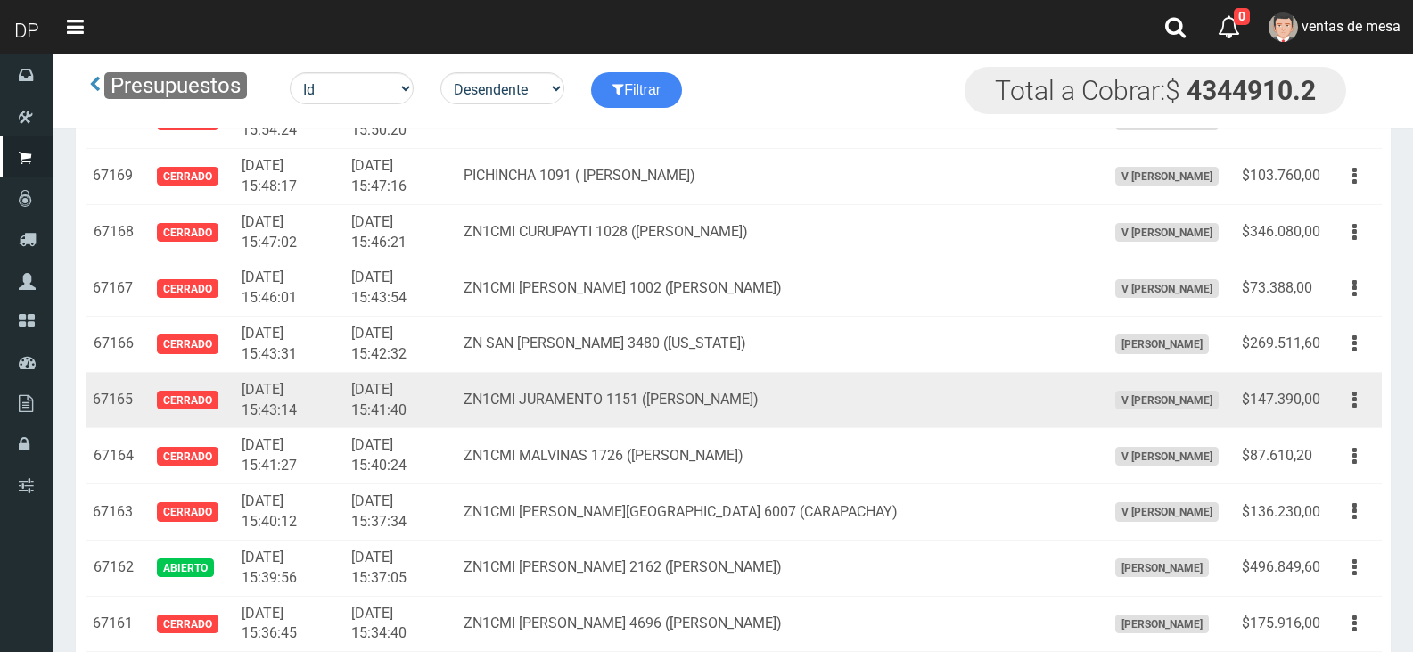
scroll to position [873, 0]
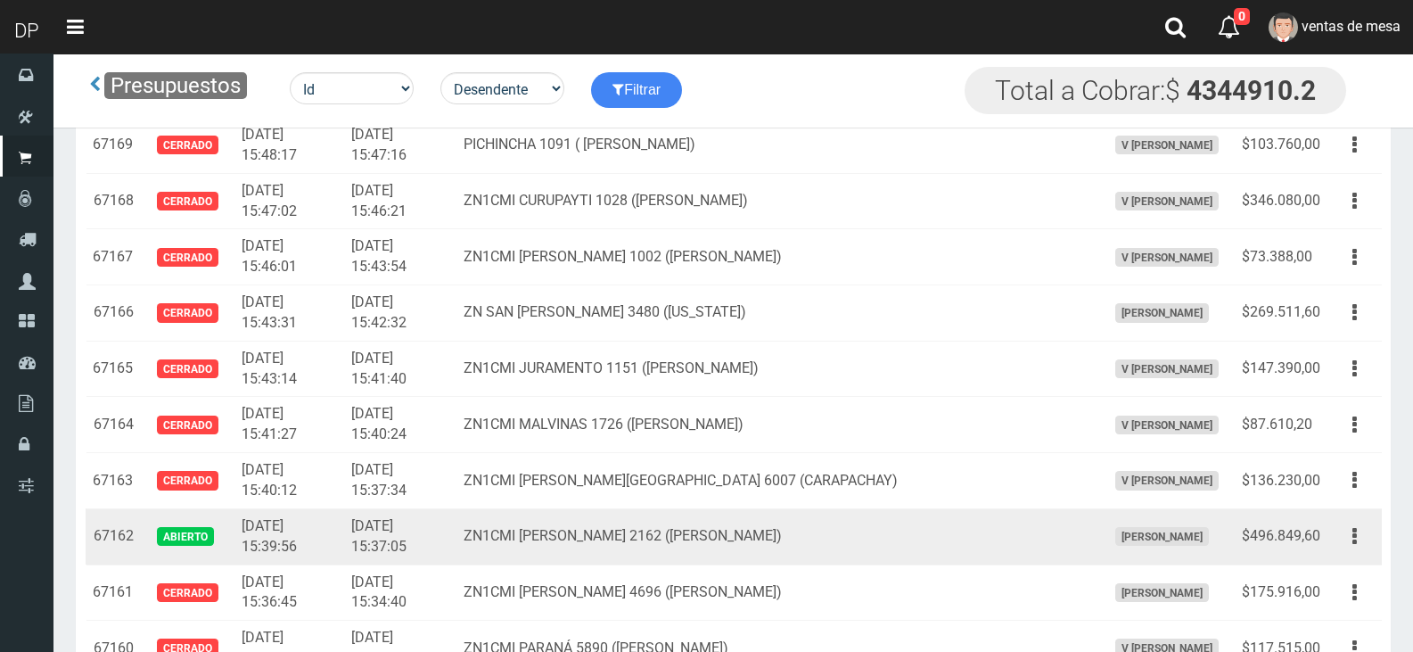
click at [1366, 552] on td "Editar Imprimir Eliminar" at bounding box center [1354, 536] width 54 height 56
drag, startPoint x: 1349, startPoint y: 559, endPoint x: 1354, endPoint y: 548, distance: 12.0
click at [1349, 557] on td "Editar Imprimir Eliminar" at bounding box center [1354, 536] width 54 height 56
click at [1354, 548] on icon "button" at bounding box center [1354, 536] width 4 height 31
click at [1349, 580] on link "Editar" at bounding box center [1303, 579] width 141 height 39
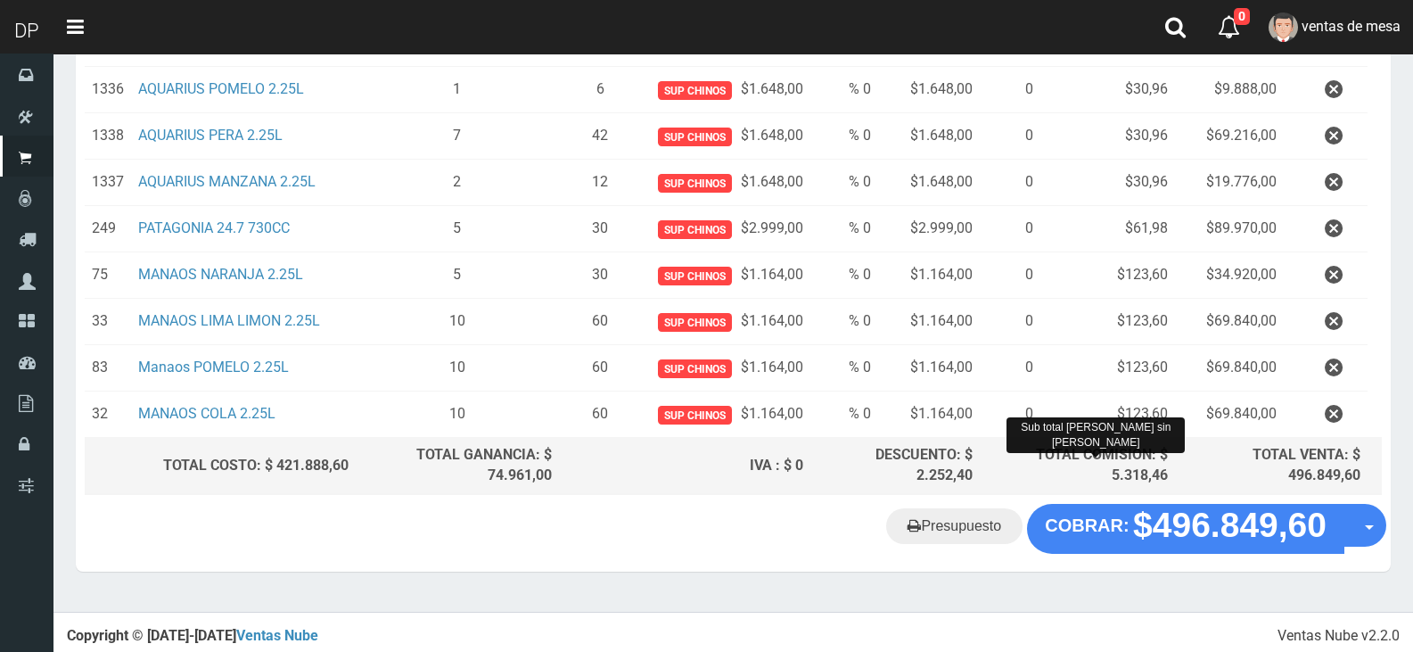
scroll to position [447, 0]
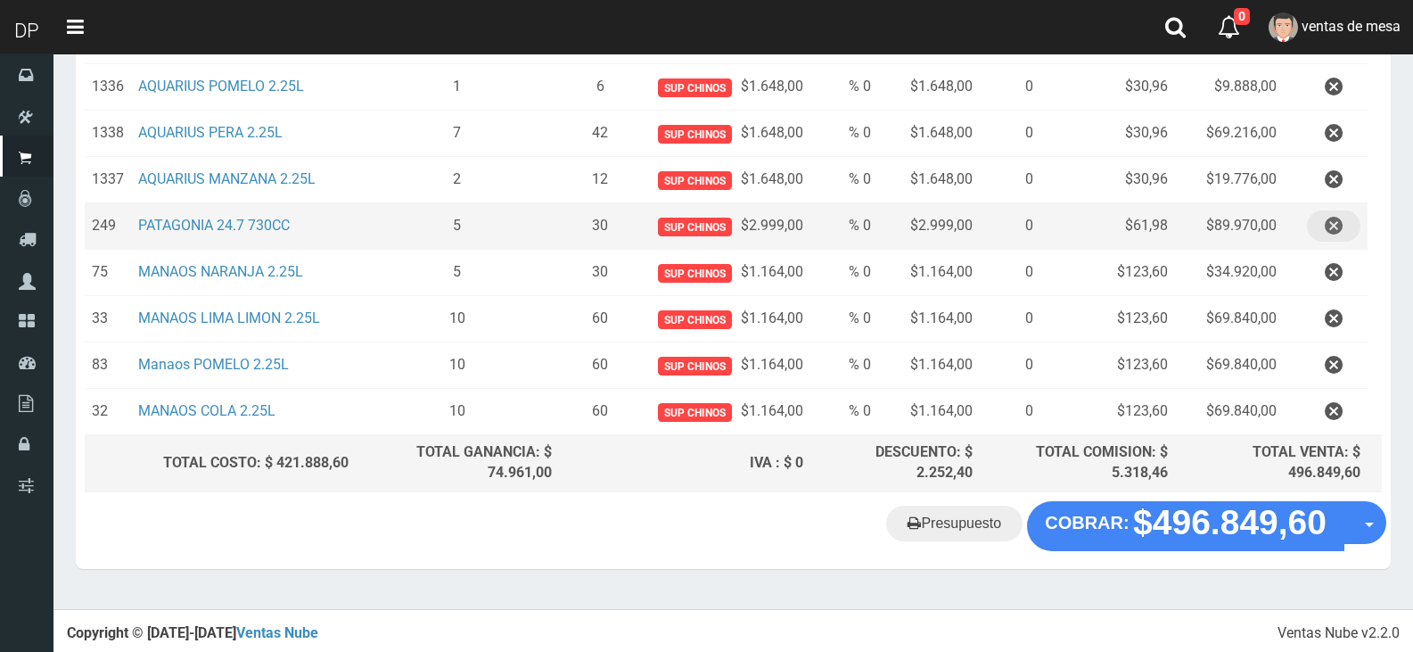
click at [1326, 241] on icon "button" at bounding box center [1334, 225] width 18 height 31
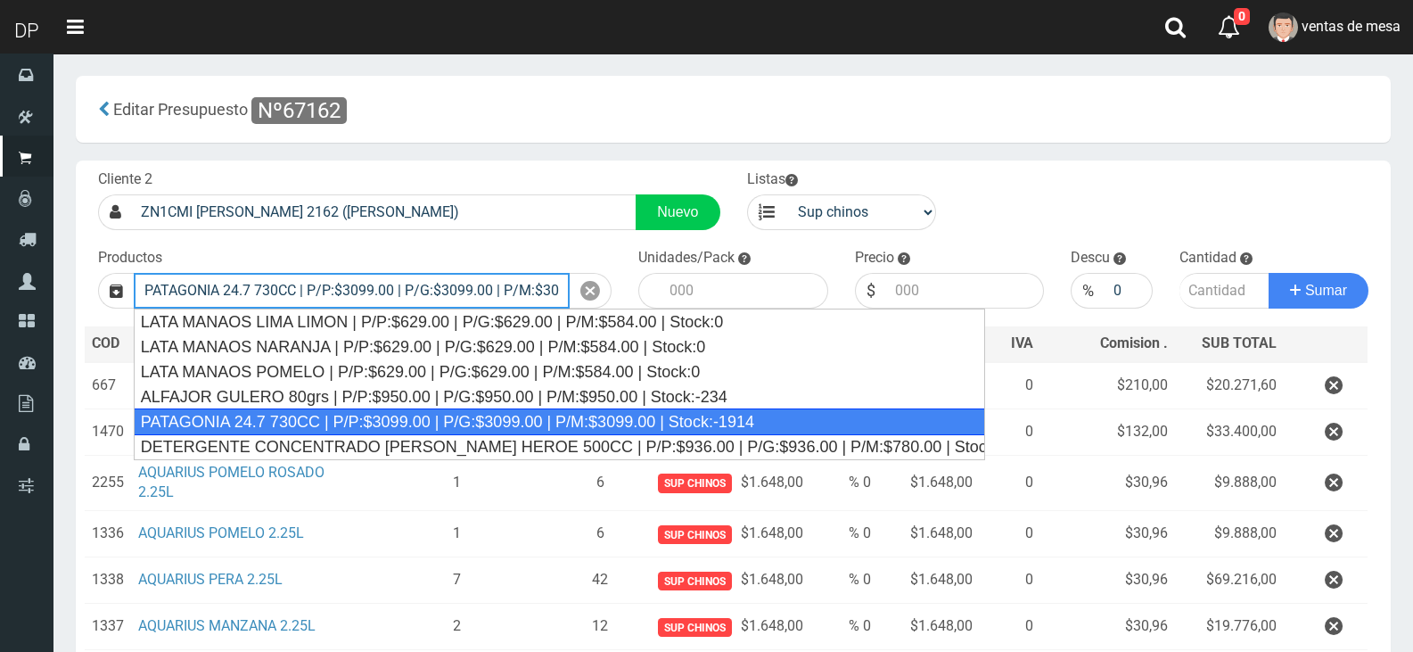
scroll to position [0, 130]
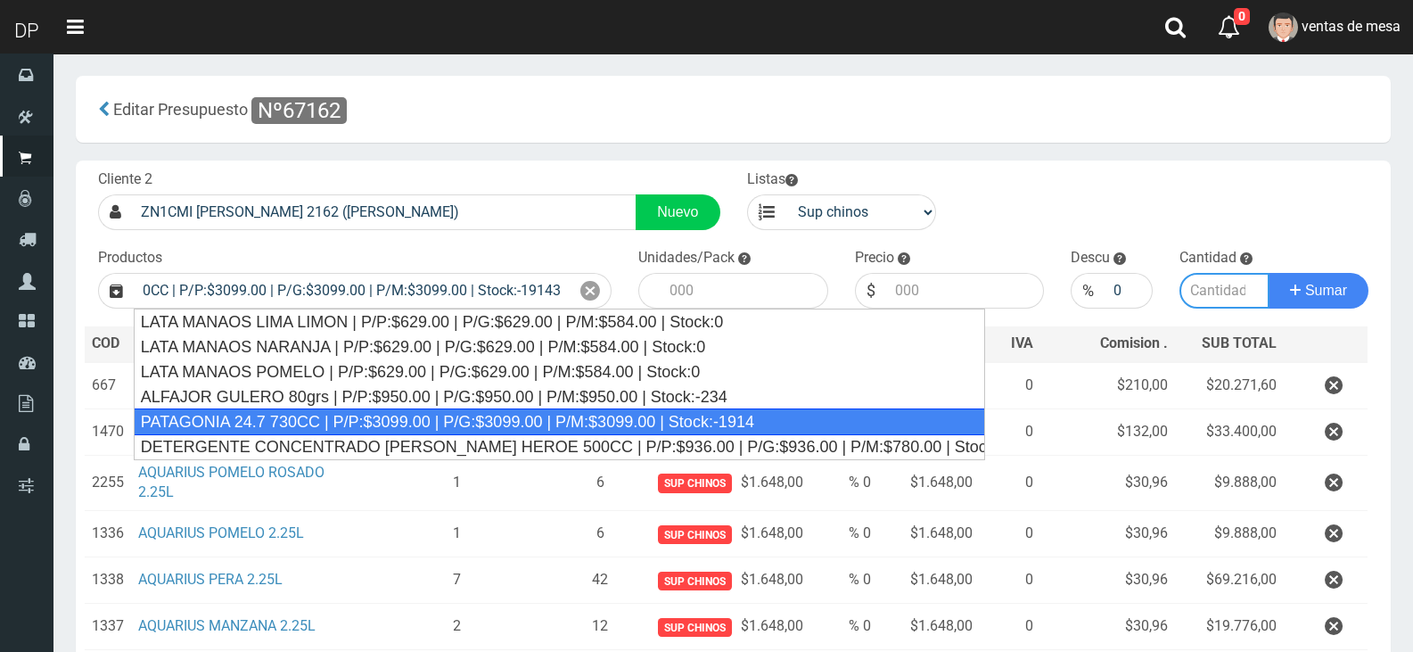
type input "PATAGONIA 24.7 730CC | P/P:$3099.00 | P/G:$3099.00 | P/M:$3099.00 | Stock:-1914"
type input "6"
type input "3099.00"
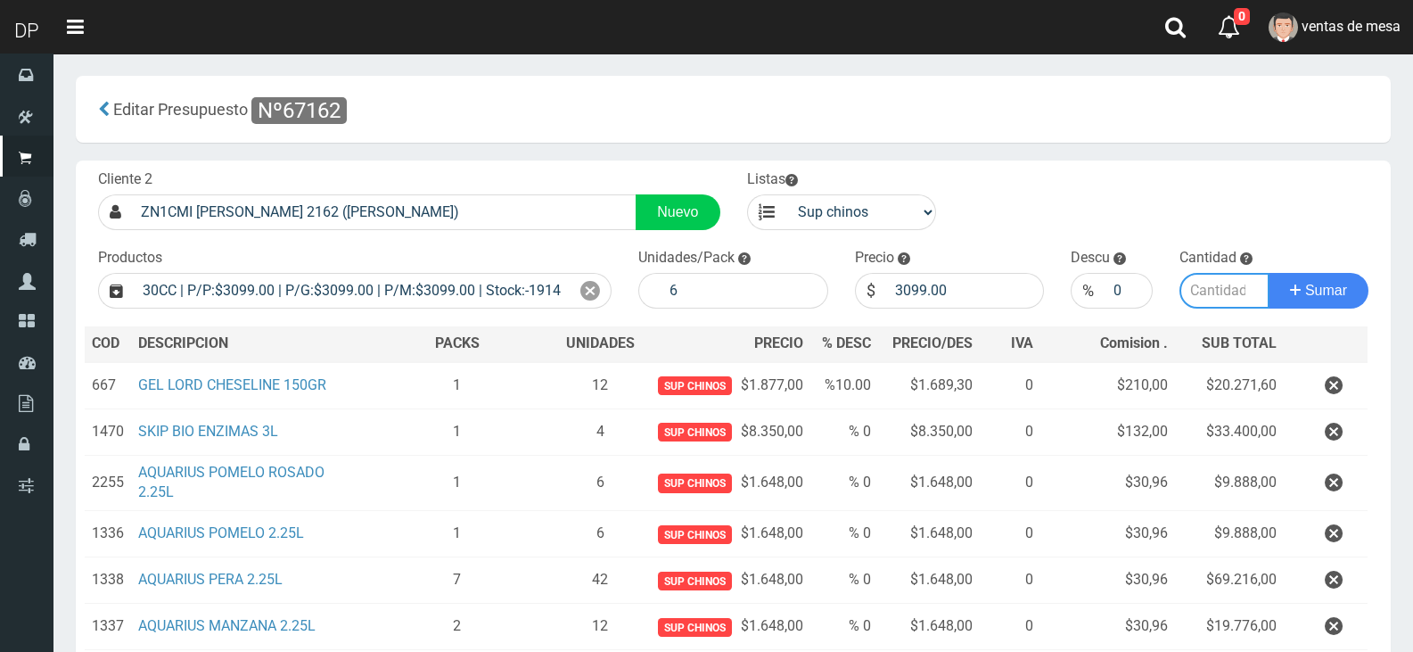
scroll to position [0, 0]
type input "3"
drag, startPoint x: 902, startPoint y: 290, endPoint x: 959, endPoint y: 282, distance: 57.6
click at [959, 282] on input "3099.00" at bounding box center [965, 291] width 159 height 36
type input "3"
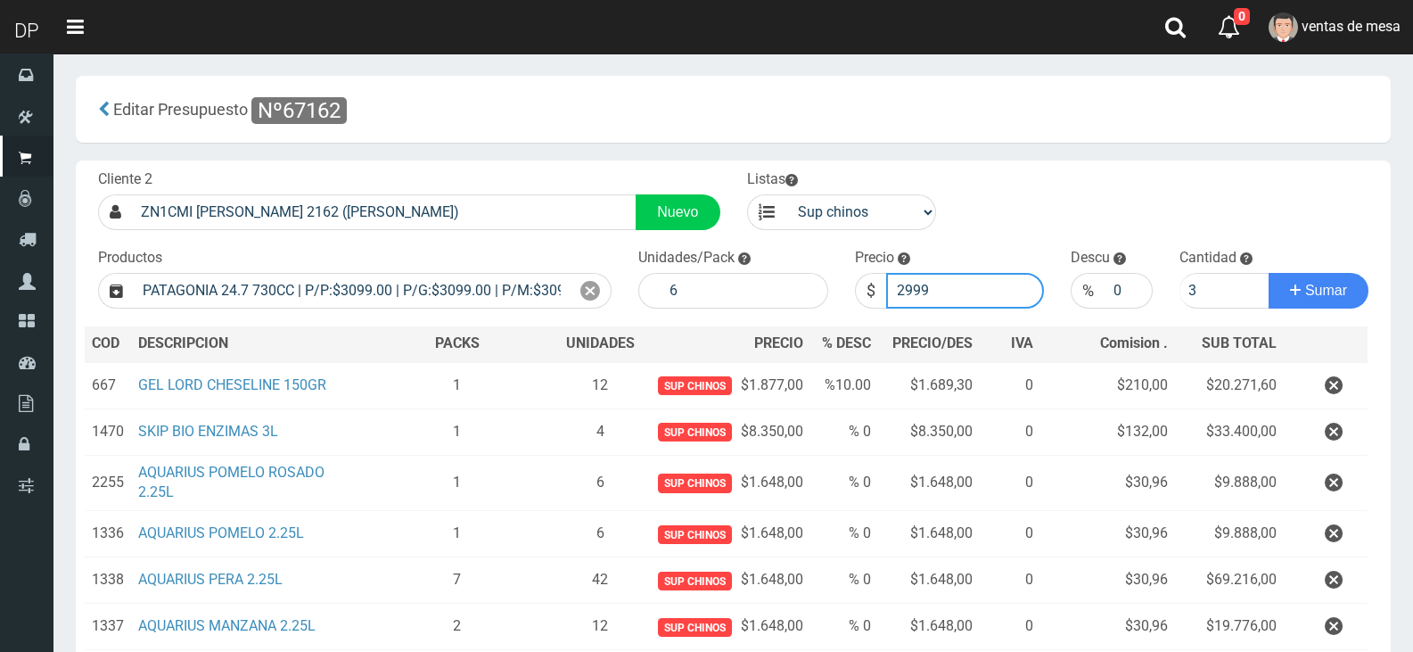
type input "2999"
click at [1269, 273] on button "Sumar" at bounding box center [1319, 291] width 100 height 36
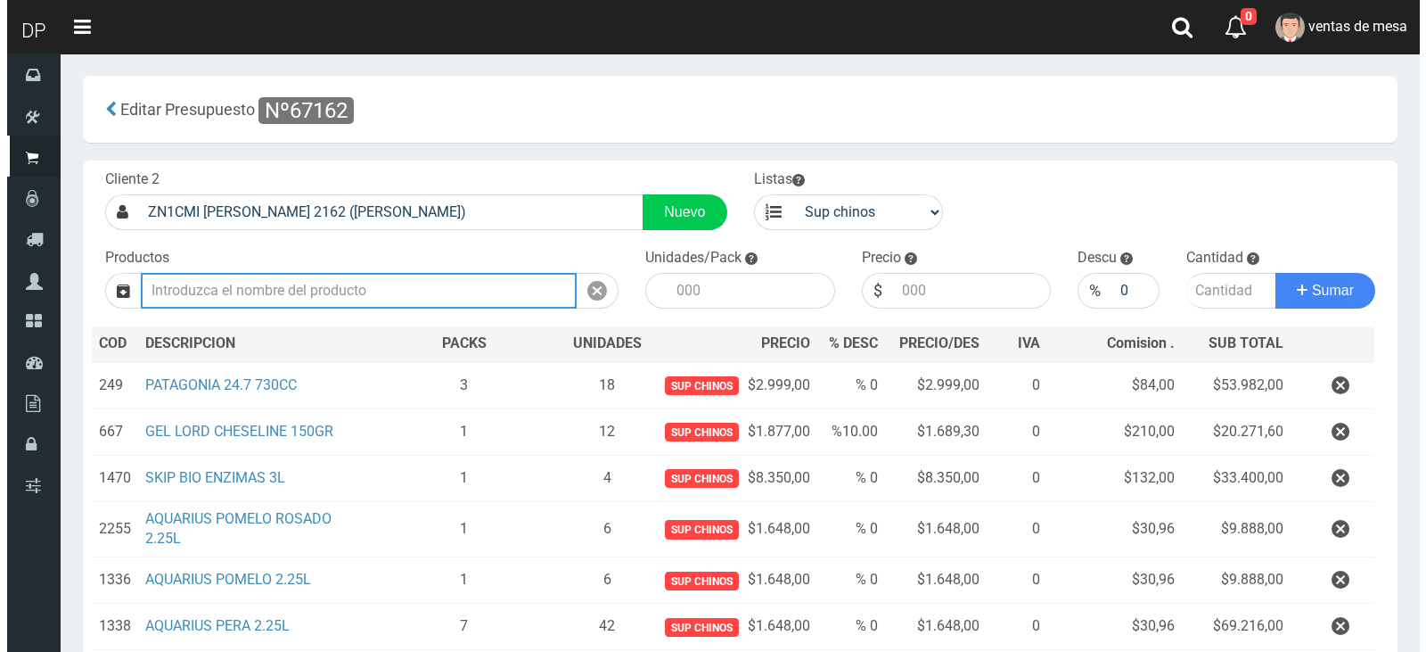
scroll to position [447, 0]
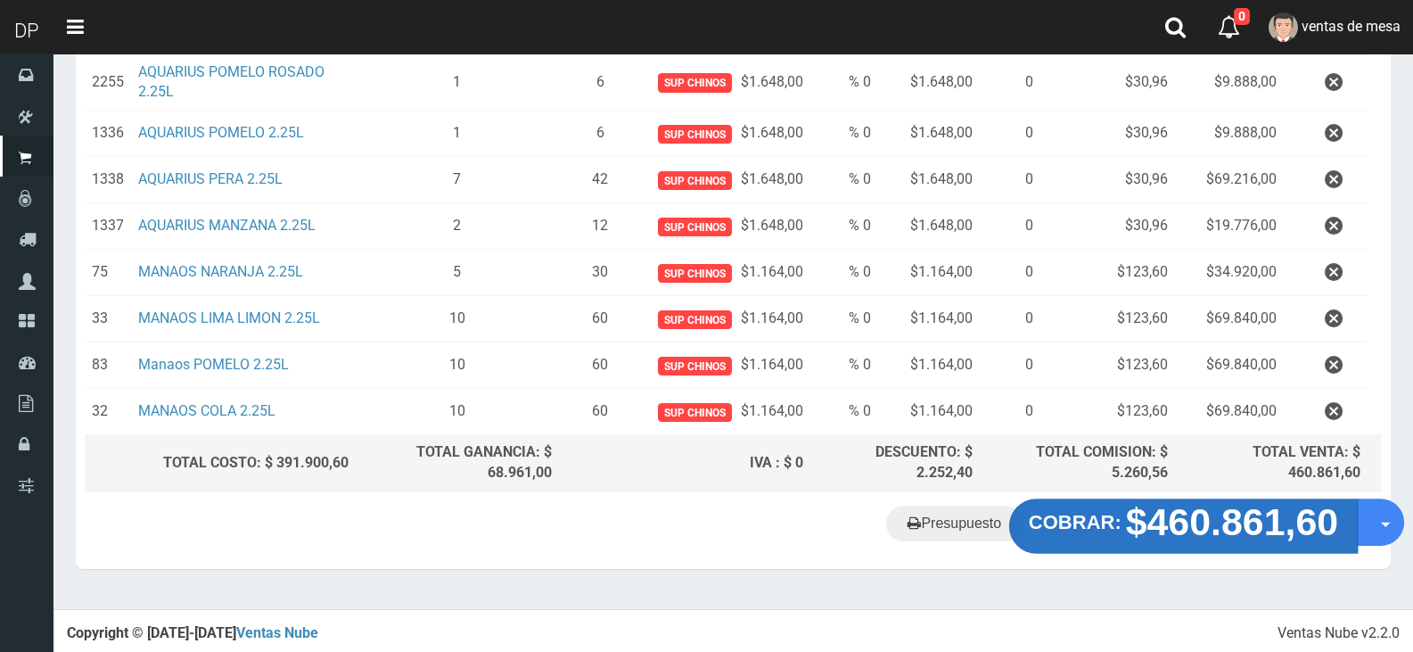
click at [1187, 538] on strong "$460.861,60" at bounding box center [1232, 522] width 213 height 42
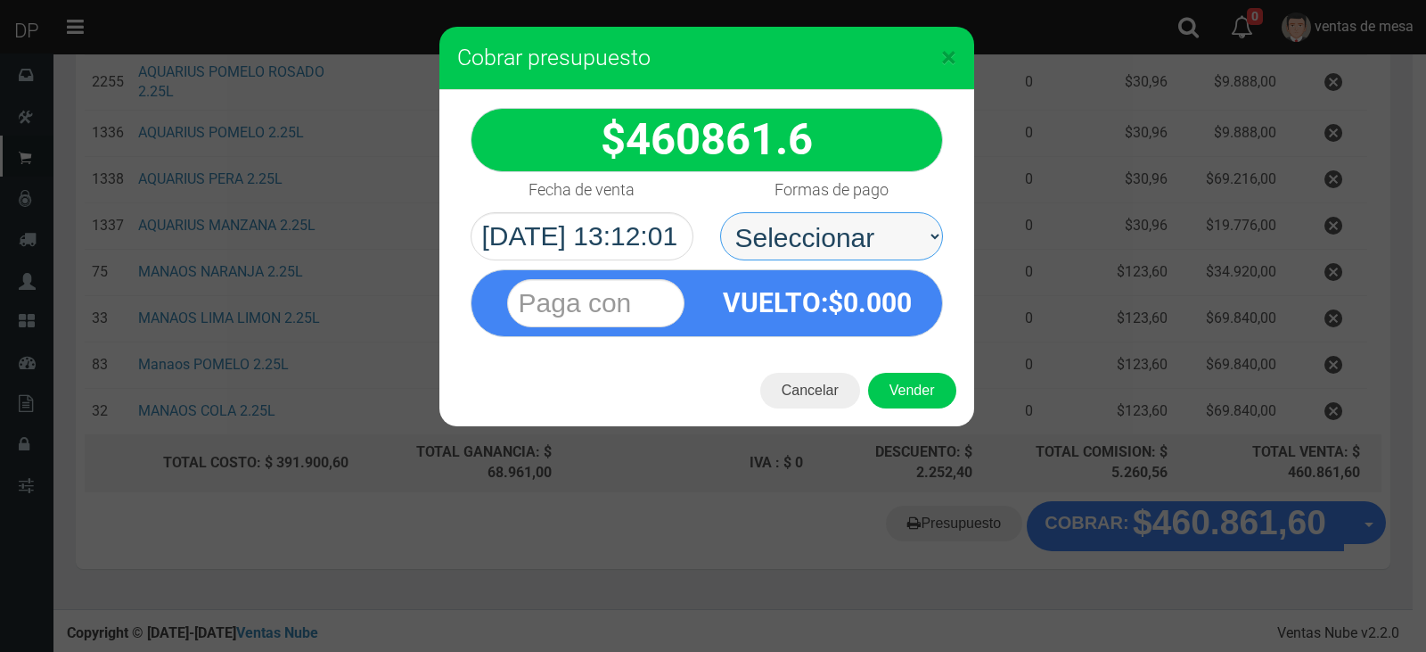
drag, startPoint x: 825, startPoint y: 240, endPoint x: 826, endPoint y: 259, distance: 18.7
click at [825, 240] on select "Seleccionar Efectivo Tarjeta de Crédito Depósito Débito" at bounding box center [831, 236] width 223 height 48
select select "Efectivo"
click at [720, 212] on select "Seleccionar Efectivo Tarjeta de Crédito Depósito Débito" at bounding box center [831, 236] width 223 height 48
click at [900, 369] on div "Cancelar Vender" at bounding box center [707, 390] width 535 height 71
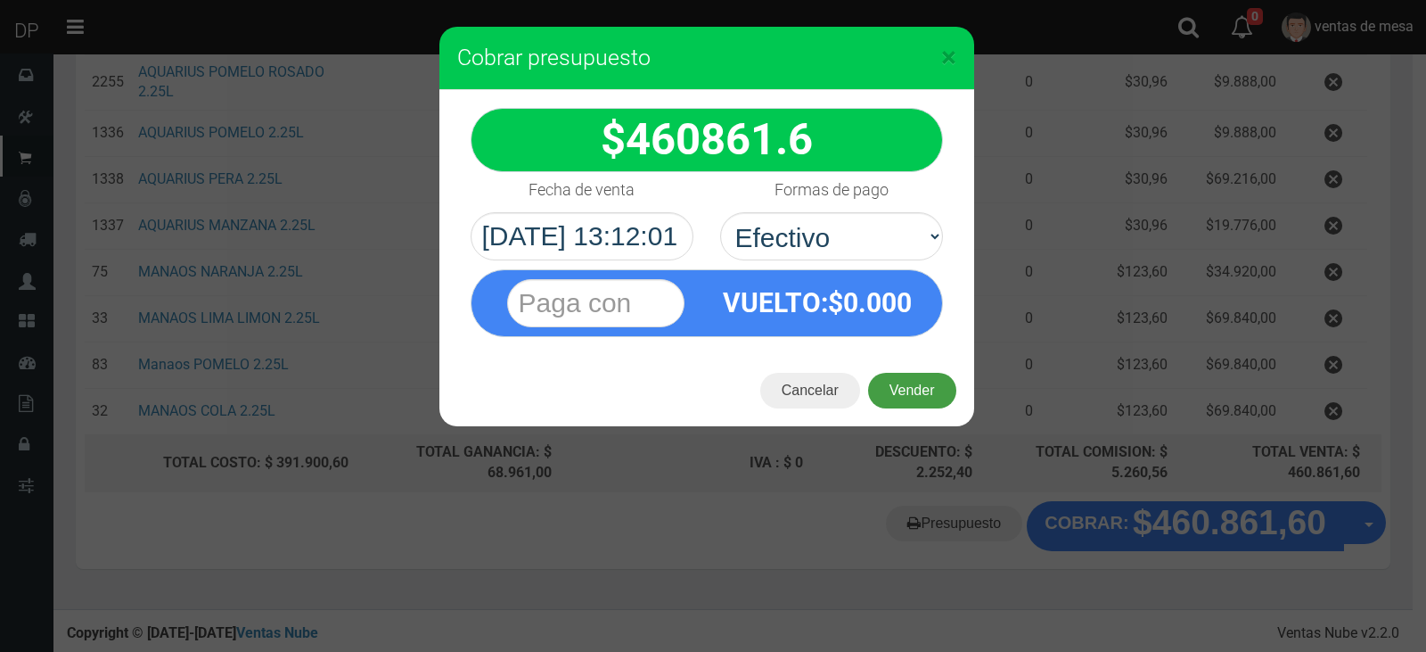
click at [903, 385] on button "Vender" at bounding box center [912, 391] width 88 height 36
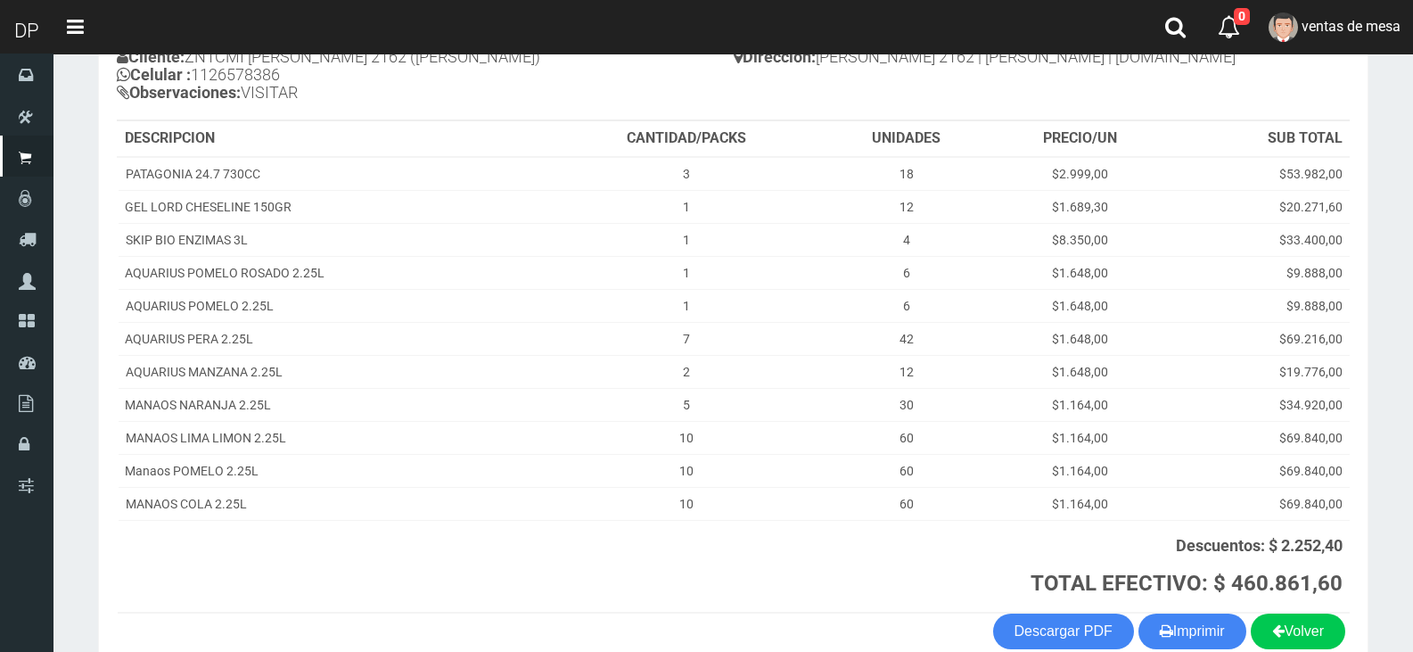
scroll to position [312, 0]
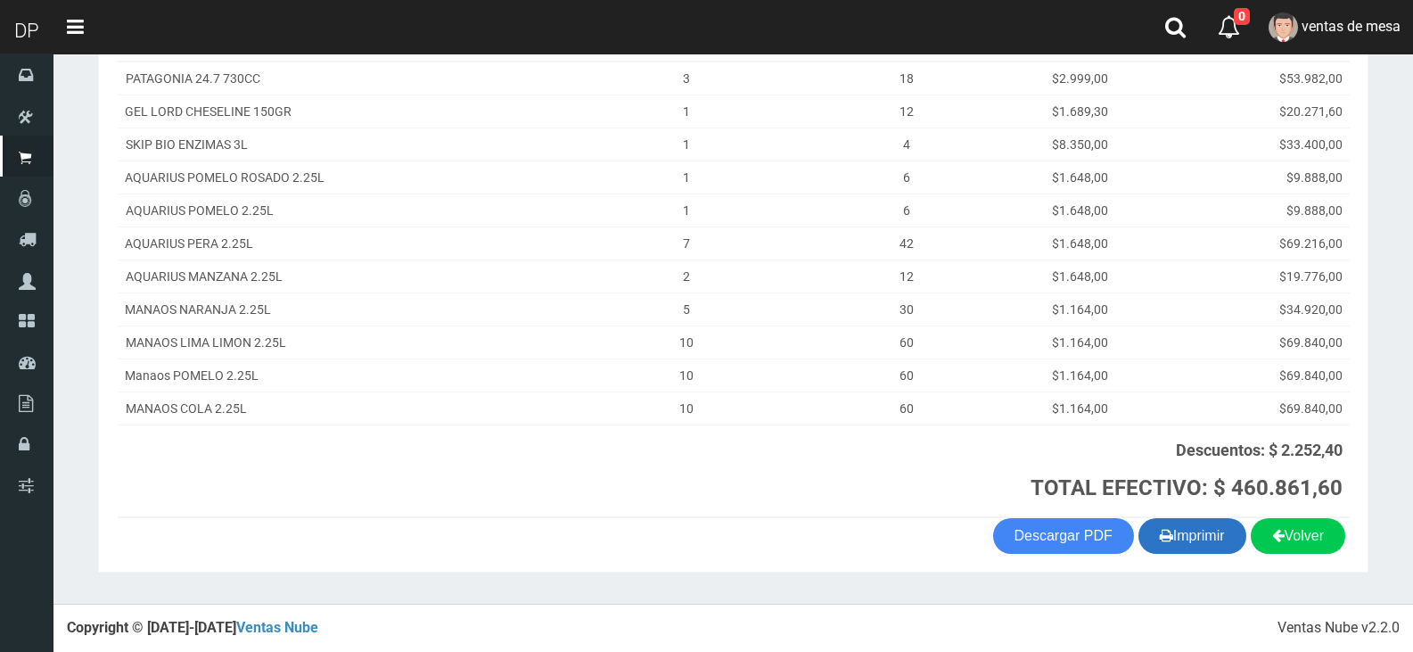
click at [1211, 534] on button "Imprimir" at bounding box center [1192, 536] width 108 height 36
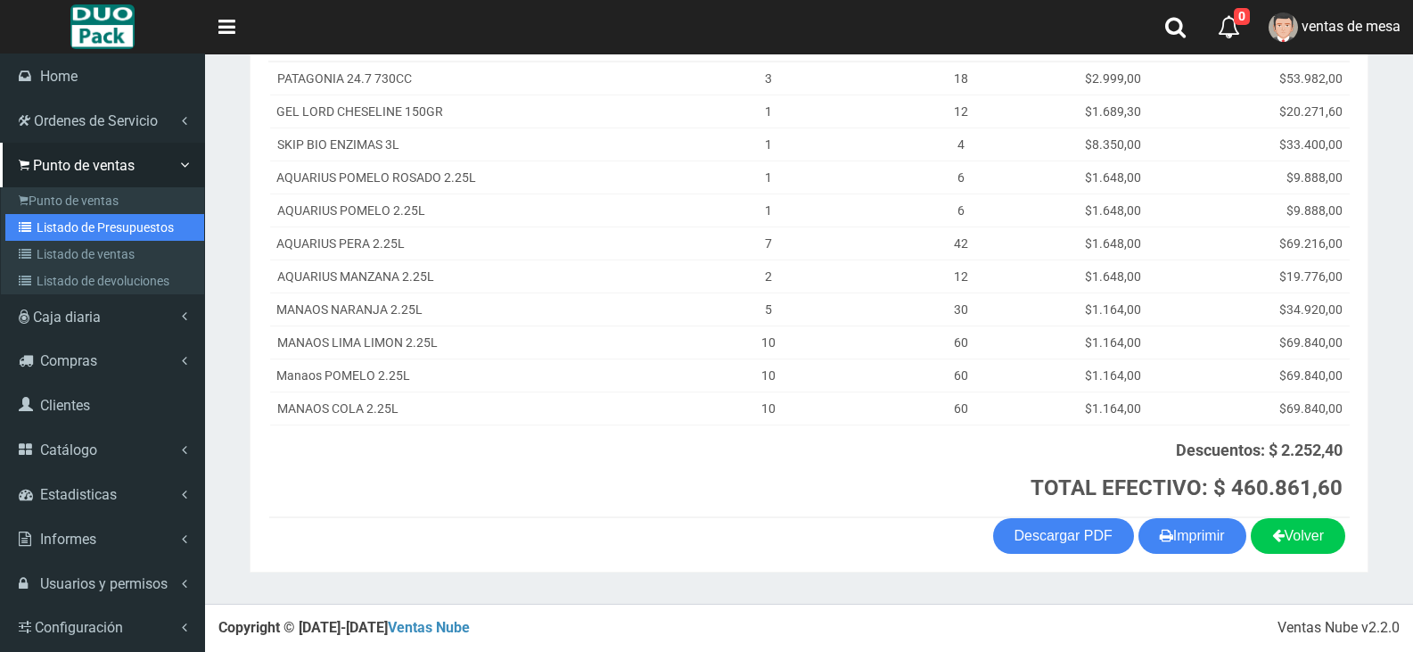
click at [76, 220] on link "Listado de Presupuestos" at bounding box center [104, 227] width 199 height 27
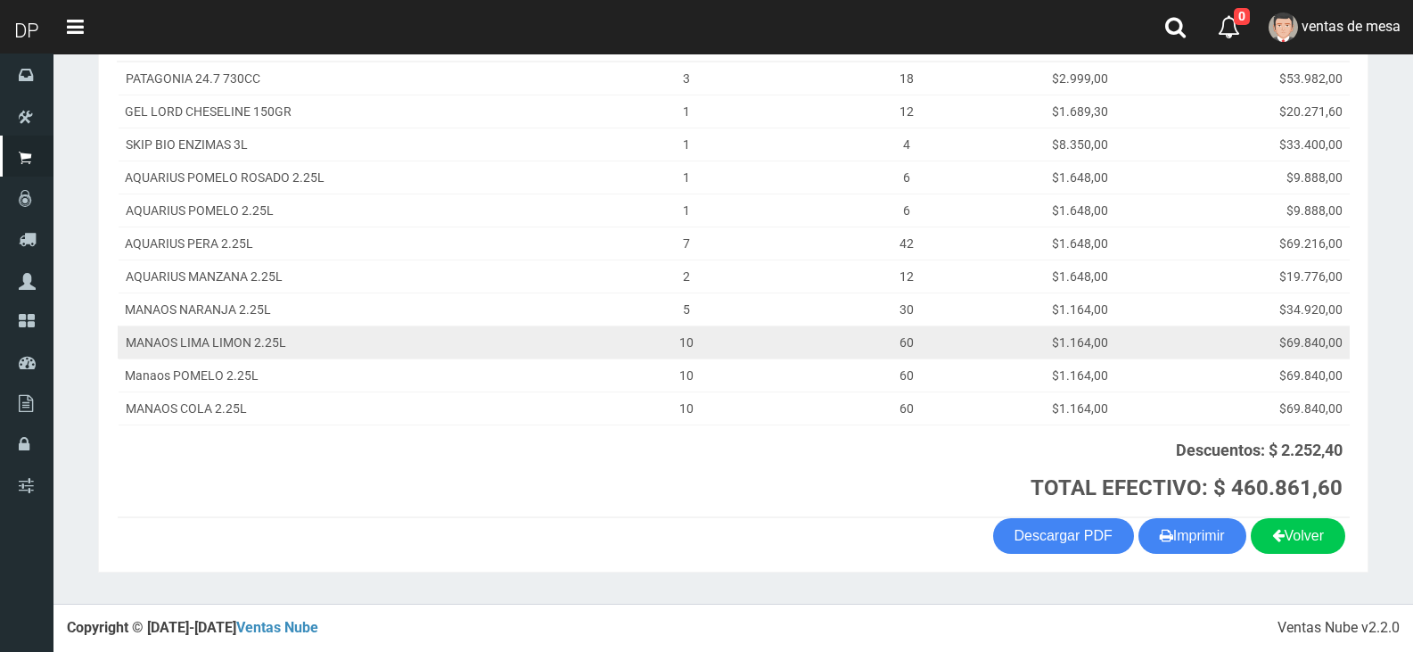
click at [565, 330] on td "10" at bounding box center [686, 341] width 271 height 33
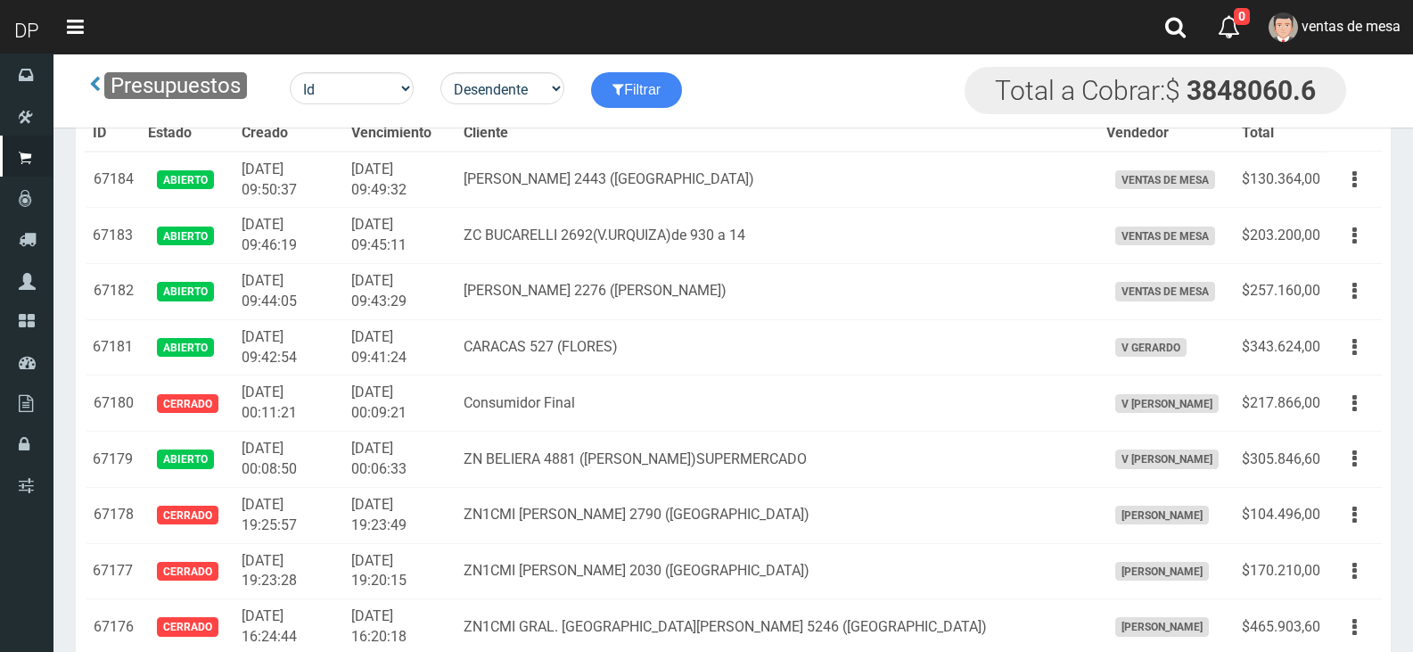
scroll to position [1343, 0]
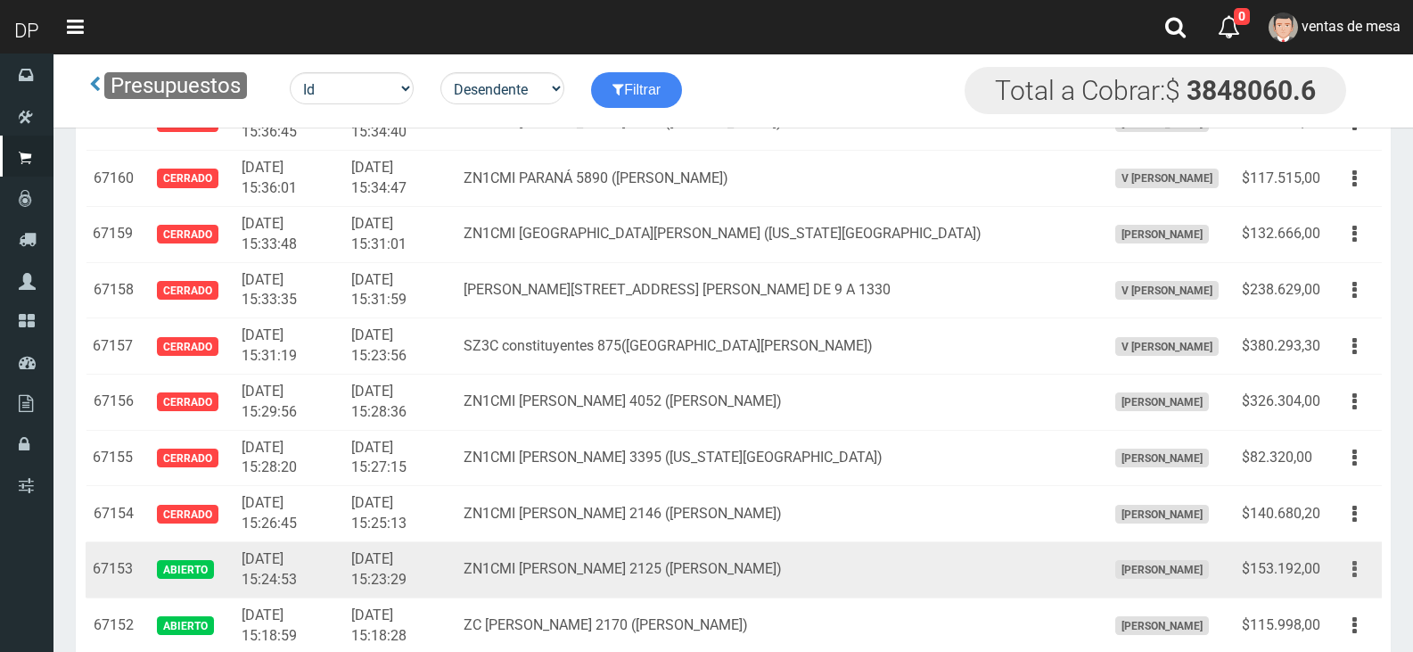
click at [1366, 564] on button "button" at bounding box center [1355, 569] width 40 height 31
click at [1347, 597] on link "Editar" at bounding box center [1303, 612] width 141 height 39
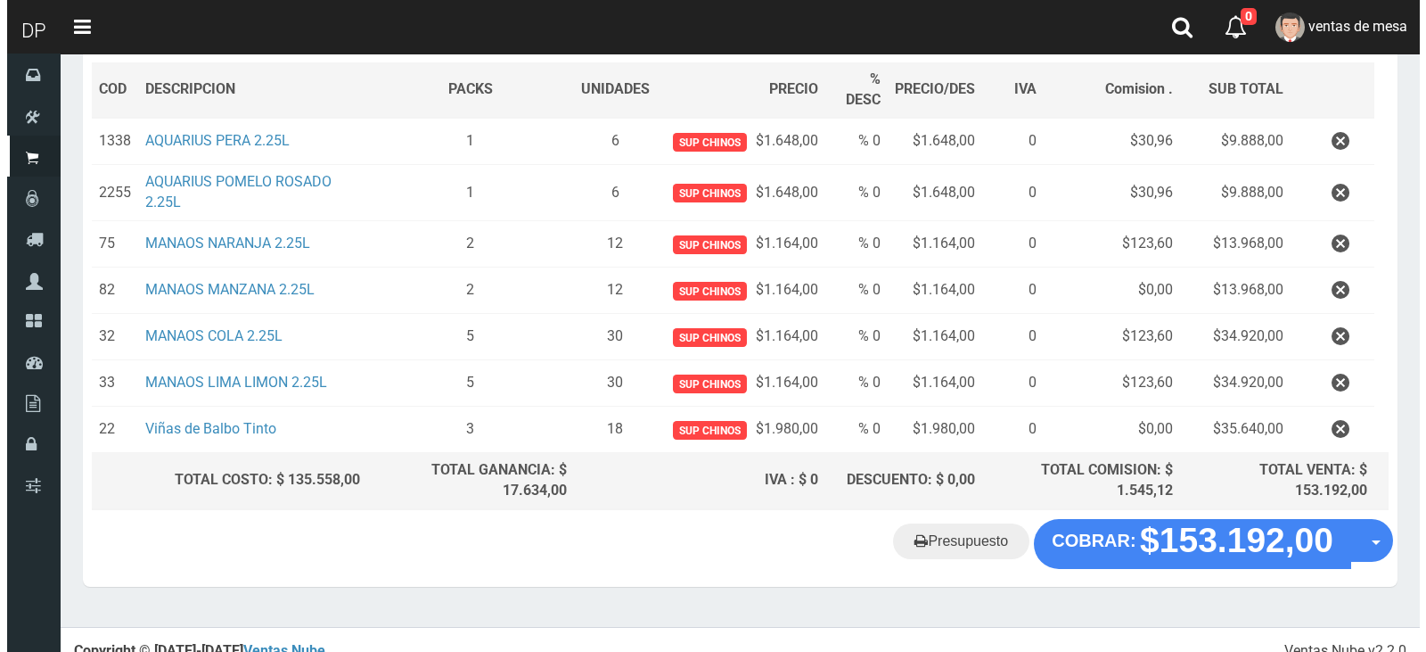
scroll to position [282, 0]
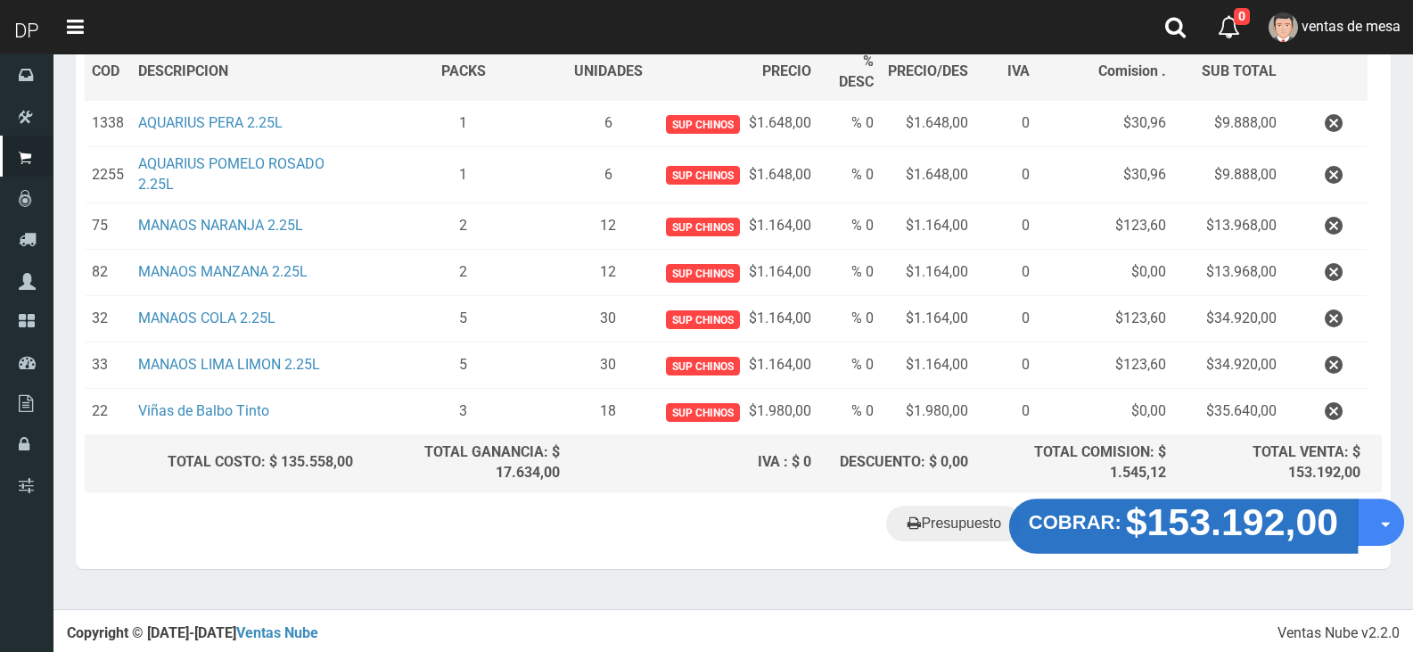
click at [1181, 521] on strong "$153.192,00" at bounding box center [1232, 521] width 213 height 42
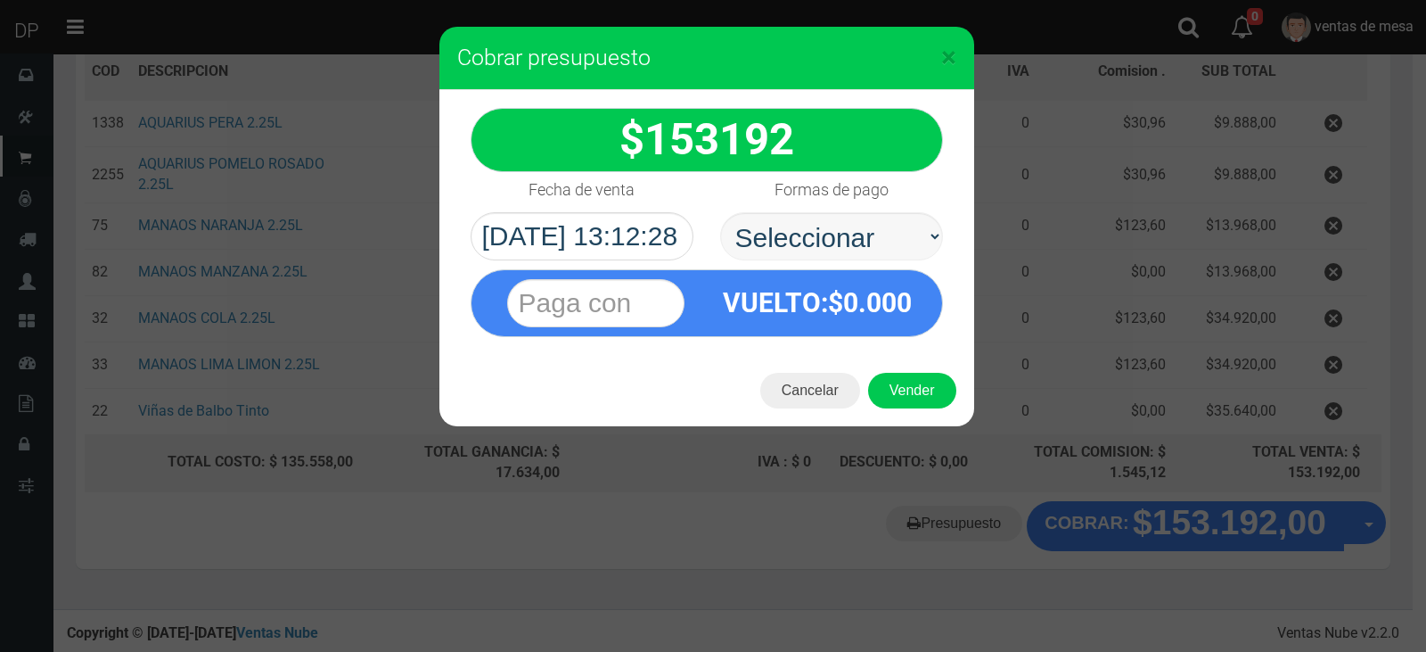
select select "Efectivo"
click at [720, 212] on select "Seleccionar Efectivo Tarjeta de Crédito Depósito Débito" at bounding box center [831, 236] width 223 height 48
click at [896, 398] on button "Vender" at bounding box center [912, 391] width 88 height 36
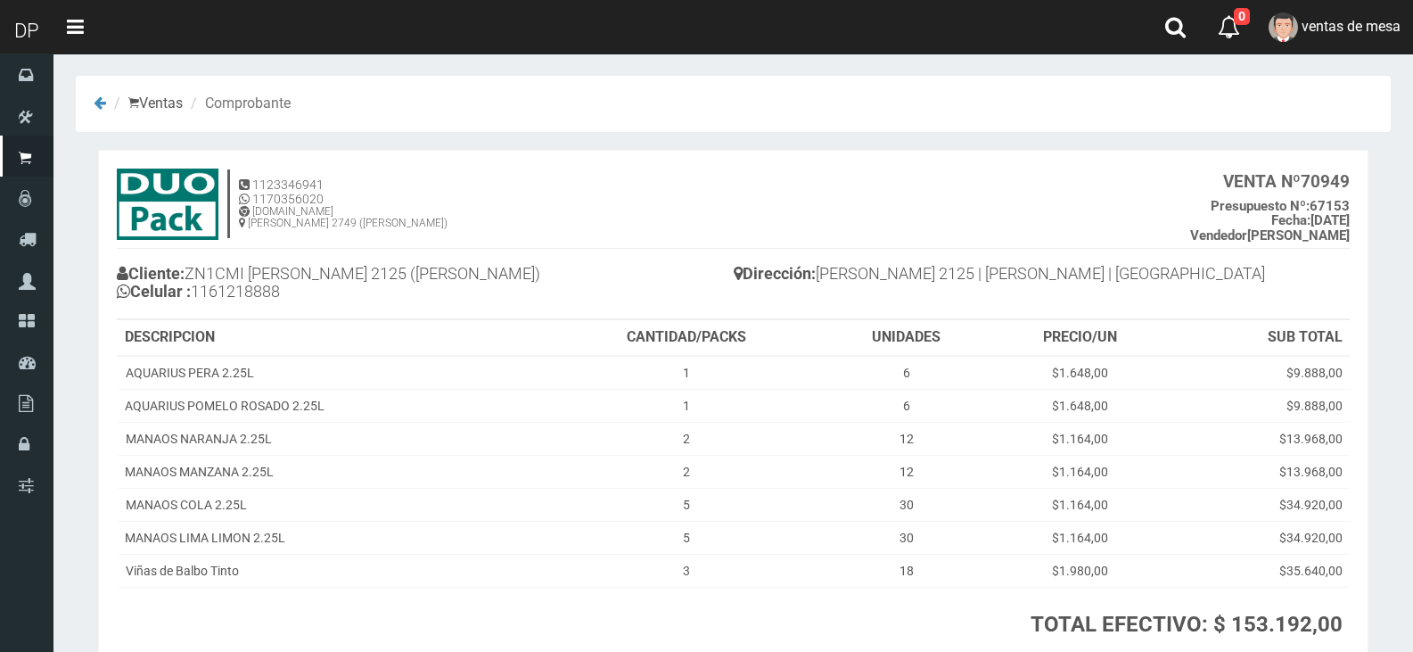
scroll to position [136, 0]
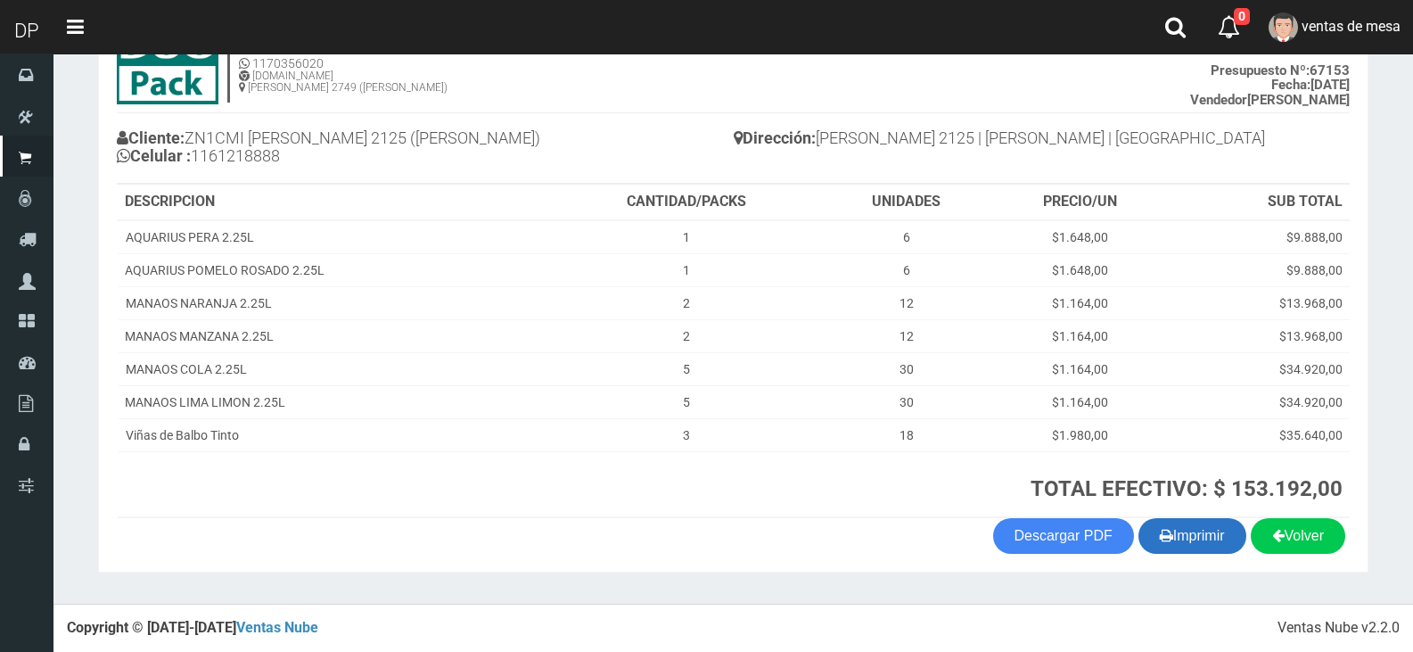
click at [1172, 538] on button "Imprimir" at bounding box center [1192, 536] width 108 height 36
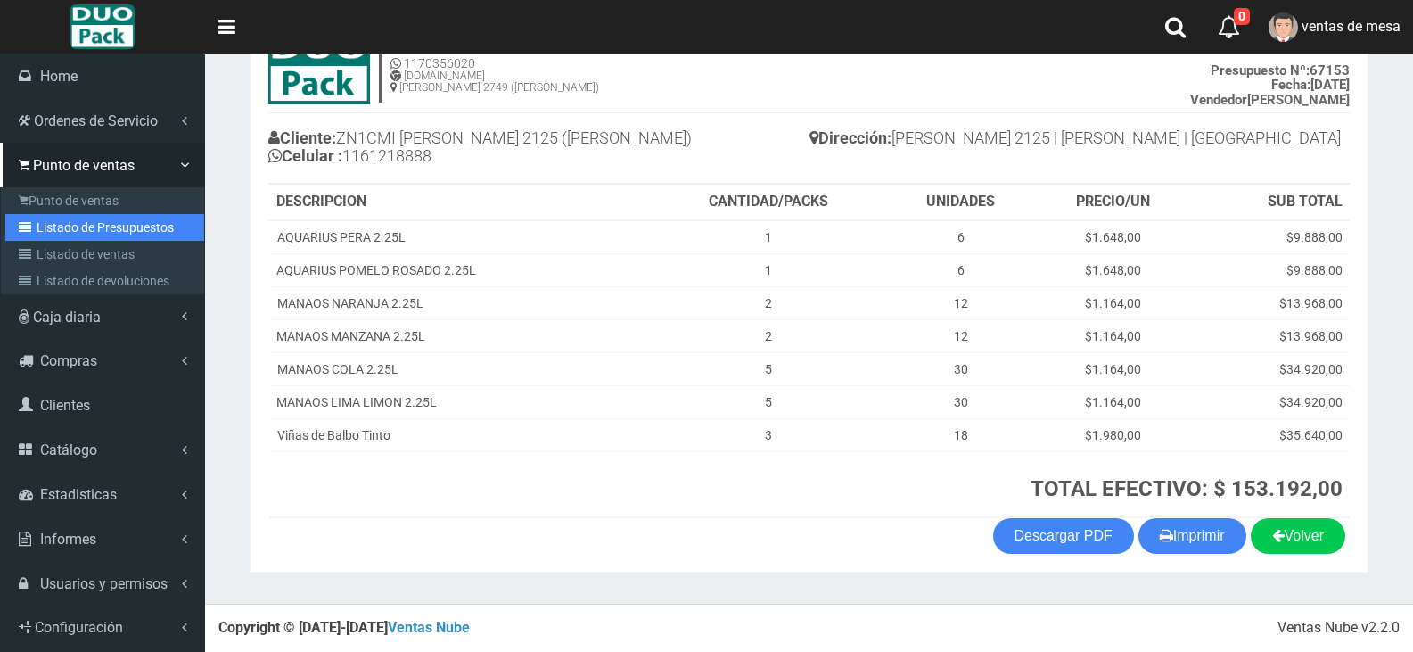
drag, startPoint x: 111, startPoint y: 218, endPoint x: 244, endPoint y: 148, distance: 150.3
click at [111, 218] on link "Listado de Presupuestos" at bounding box center [104, 227] width 199 height 27
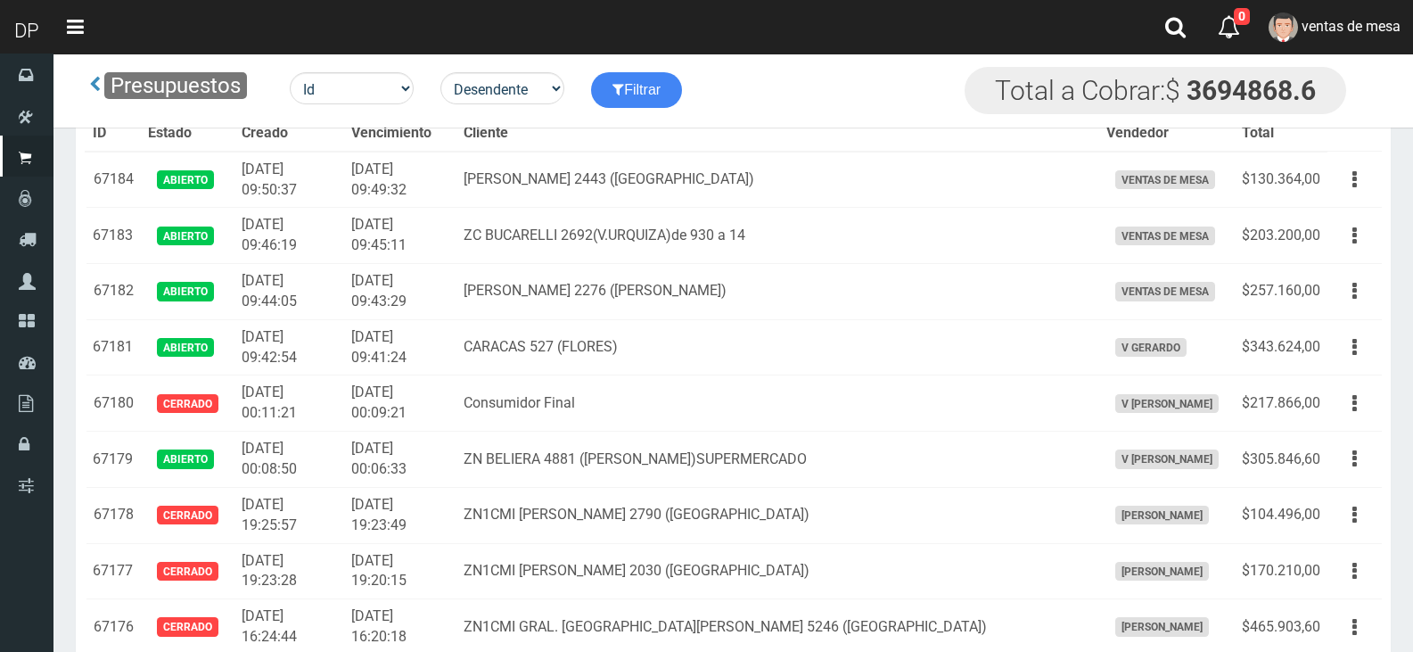
scroll to position [1902, 0]
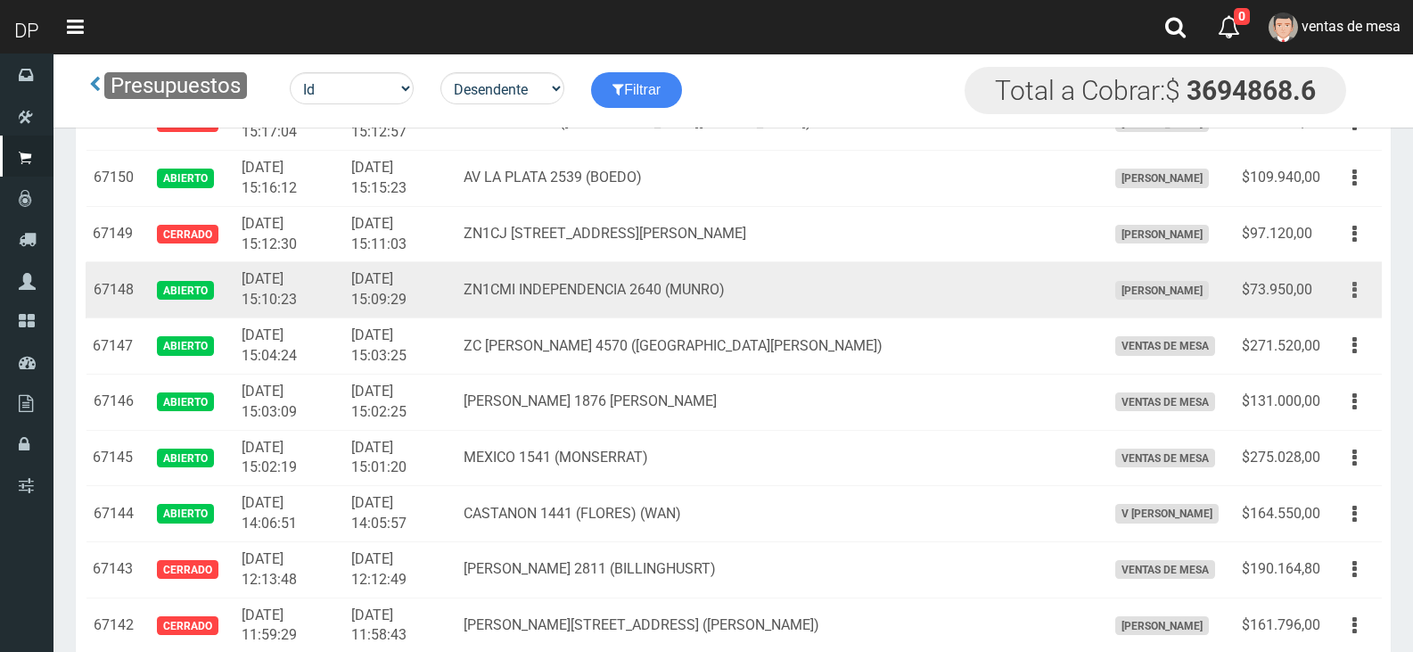
click at [1369, 296] on button "button" at bounding box center [1355, 290] width 40 height 31
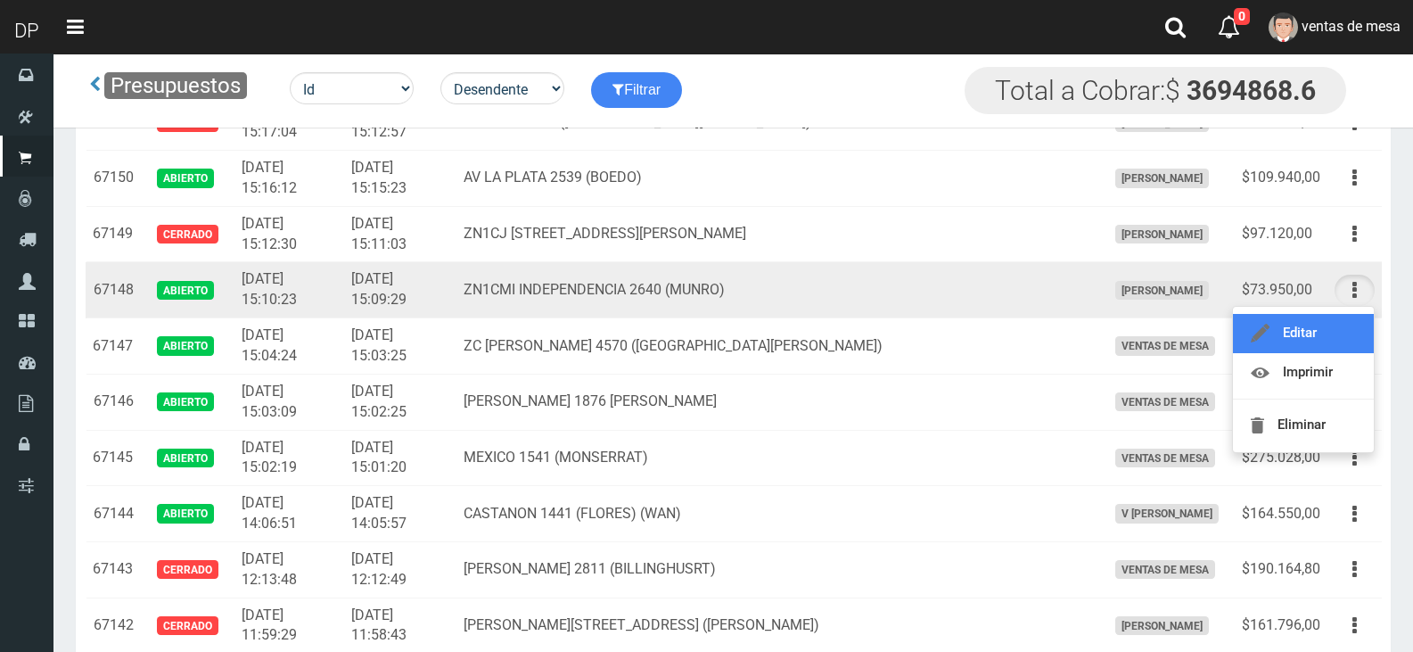
click at [1354, 323] on link "Editar" at bounding box center [1303, 333] width 141 height 39
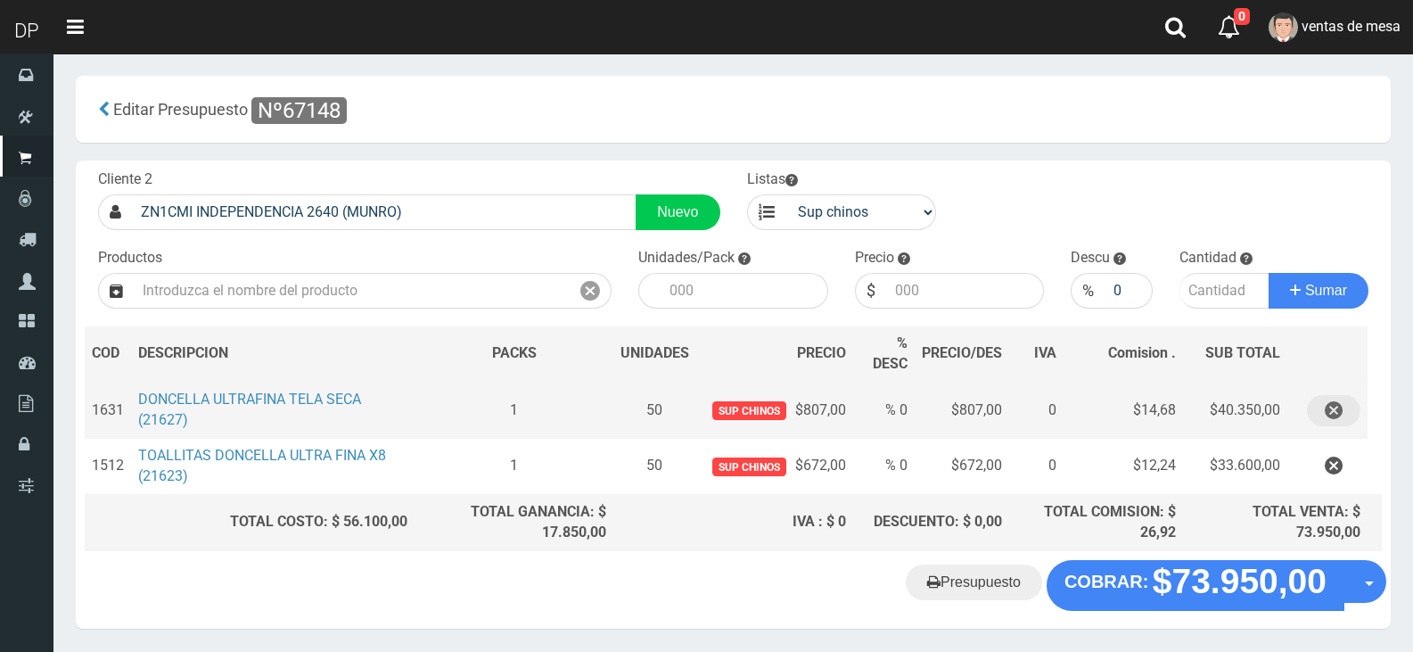
click at [1335, 397] on icon "button" at bounding box center [1334, 410] width 18 height 31
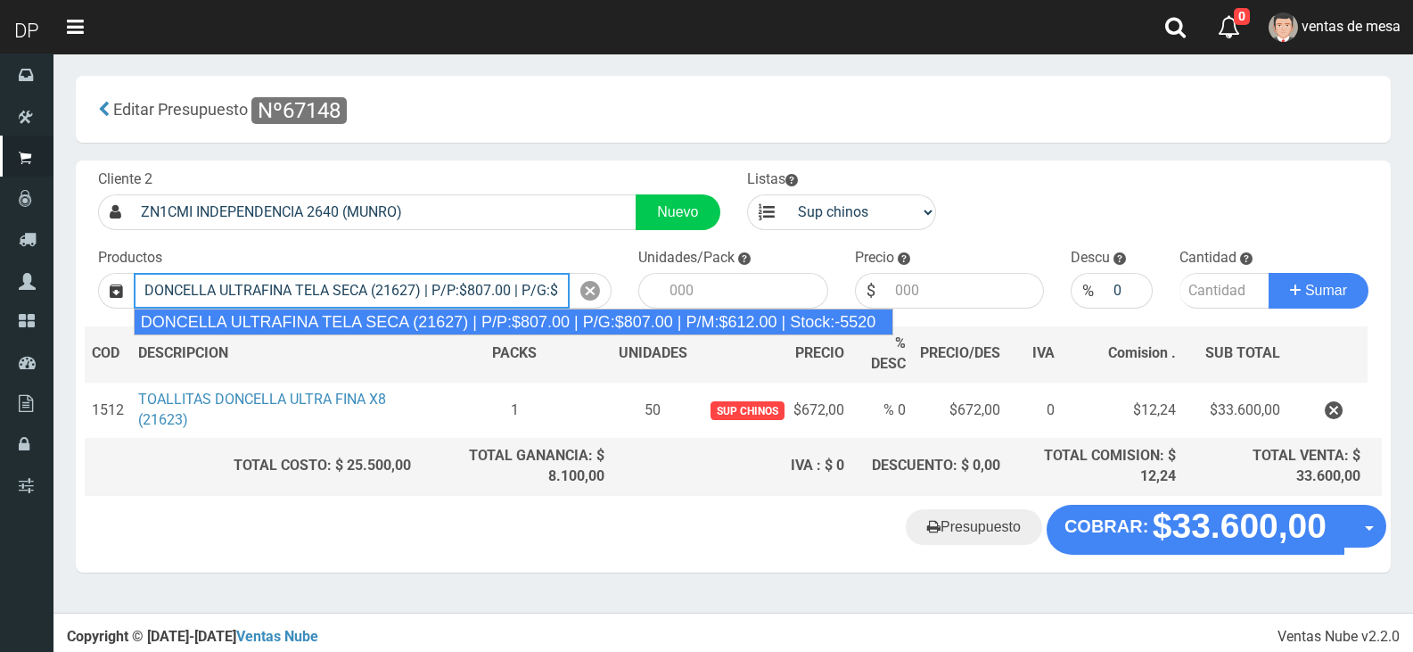
type input "DONCELLA ULTRAFINA TELA SECA (21627) | P/P:$807.00 | P/G:$807.00 | P/M:$612.00 …"
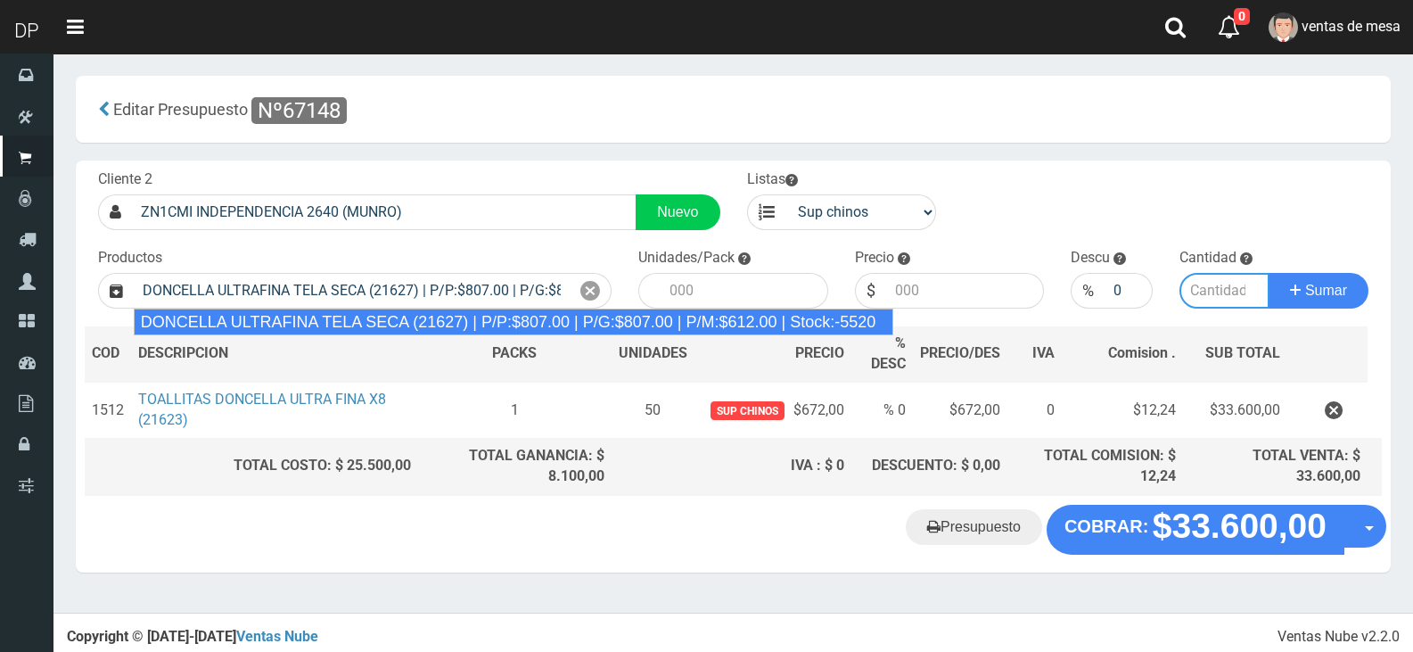
type input "50"
type input "807.00"
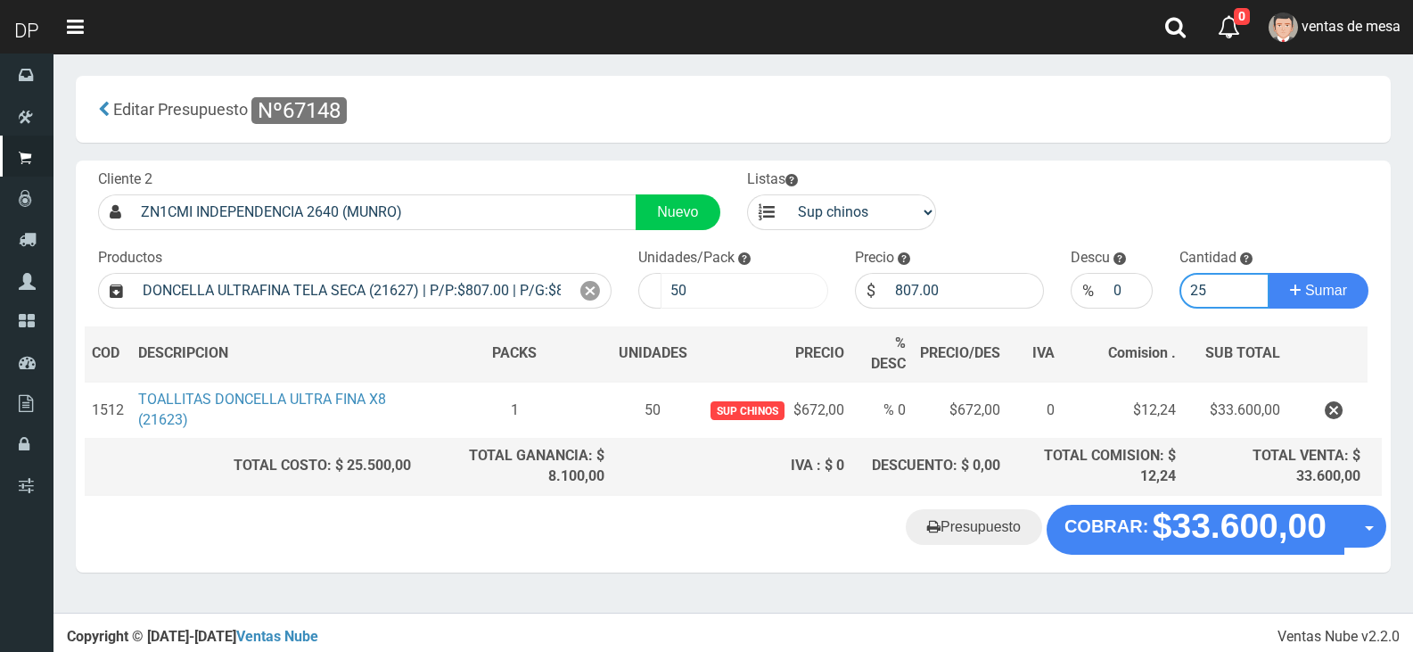
type input "25"
click at [771, 295] on input "50" at bounding box center [745, 291] width 168 height 36
click at [771, 295] on input "1" at bounding box center [745, 291] width 168 height 36
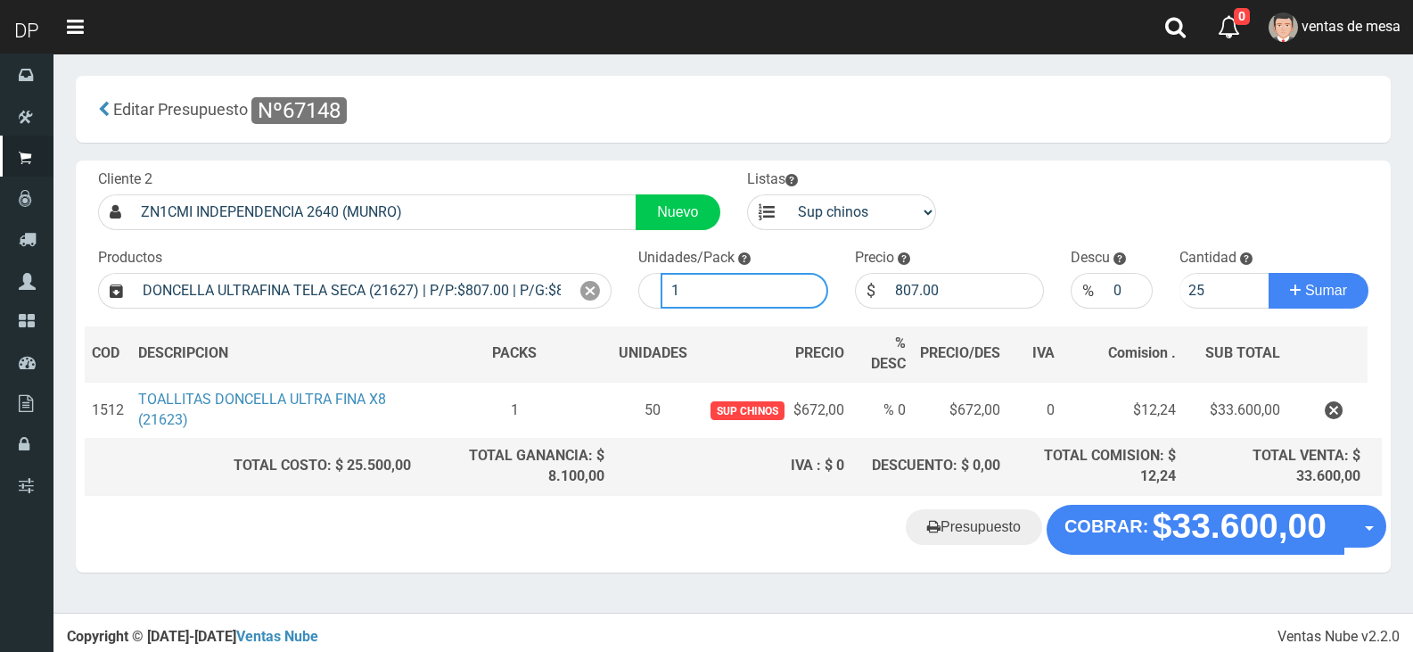
click at [771, 295] on input "1" at bounding box center [745, 291] width 168 height 36
type input "1"
click at [1269, 273] on button "Sumar" at bounding box center [1319, 291] width 100 height 36
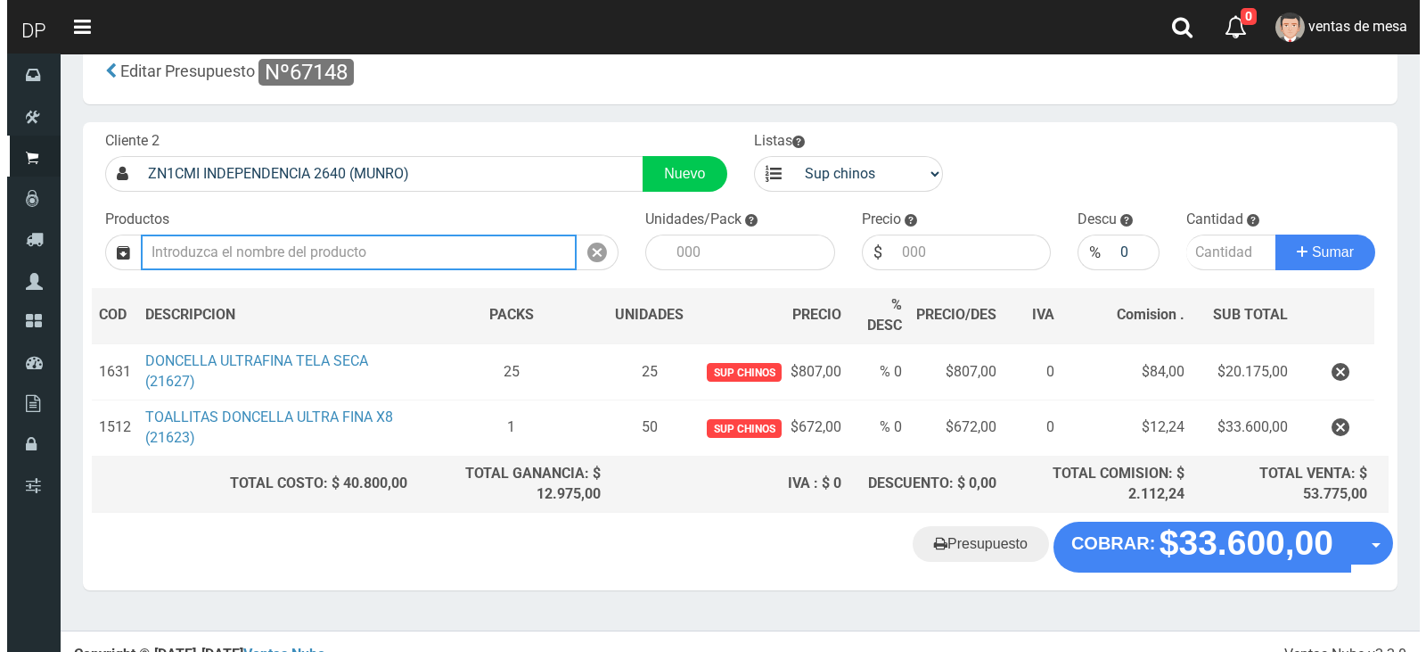
scroll to position [59, 0]
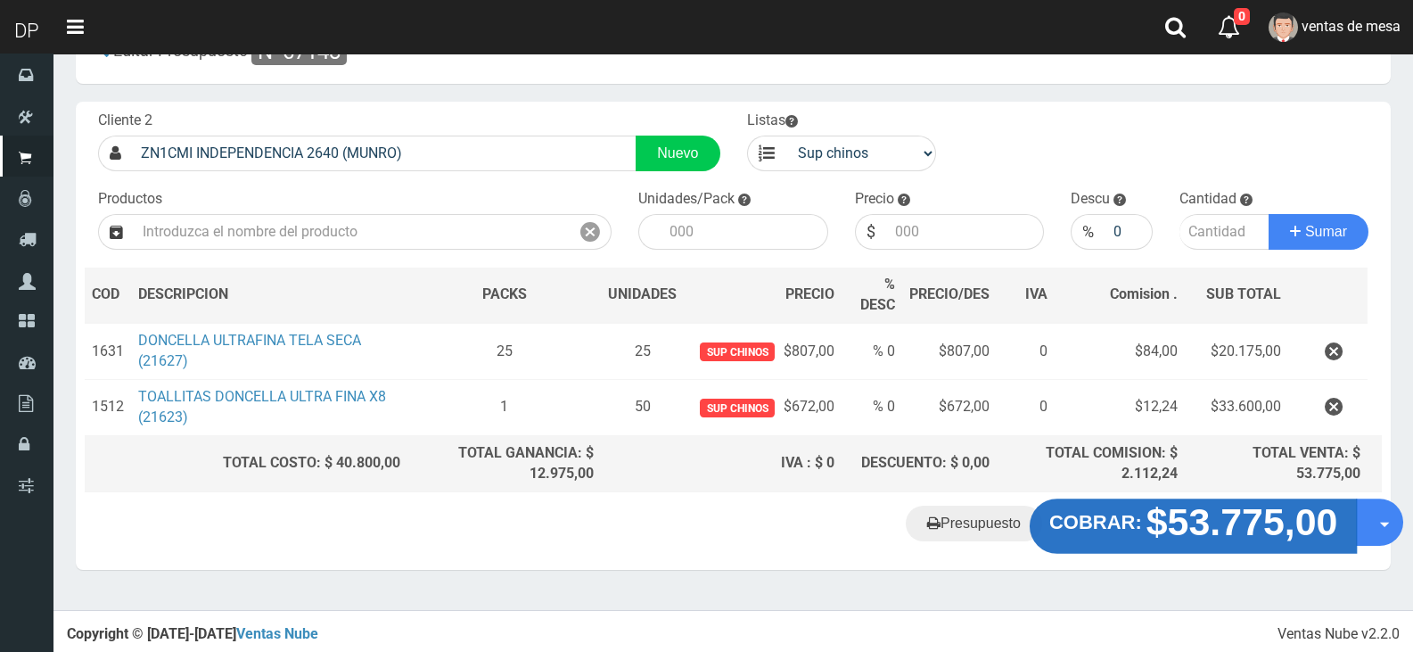
click at [1148, 519] on strong "$53.775,00" at bounding box center [1242, 522] width 192 height 42
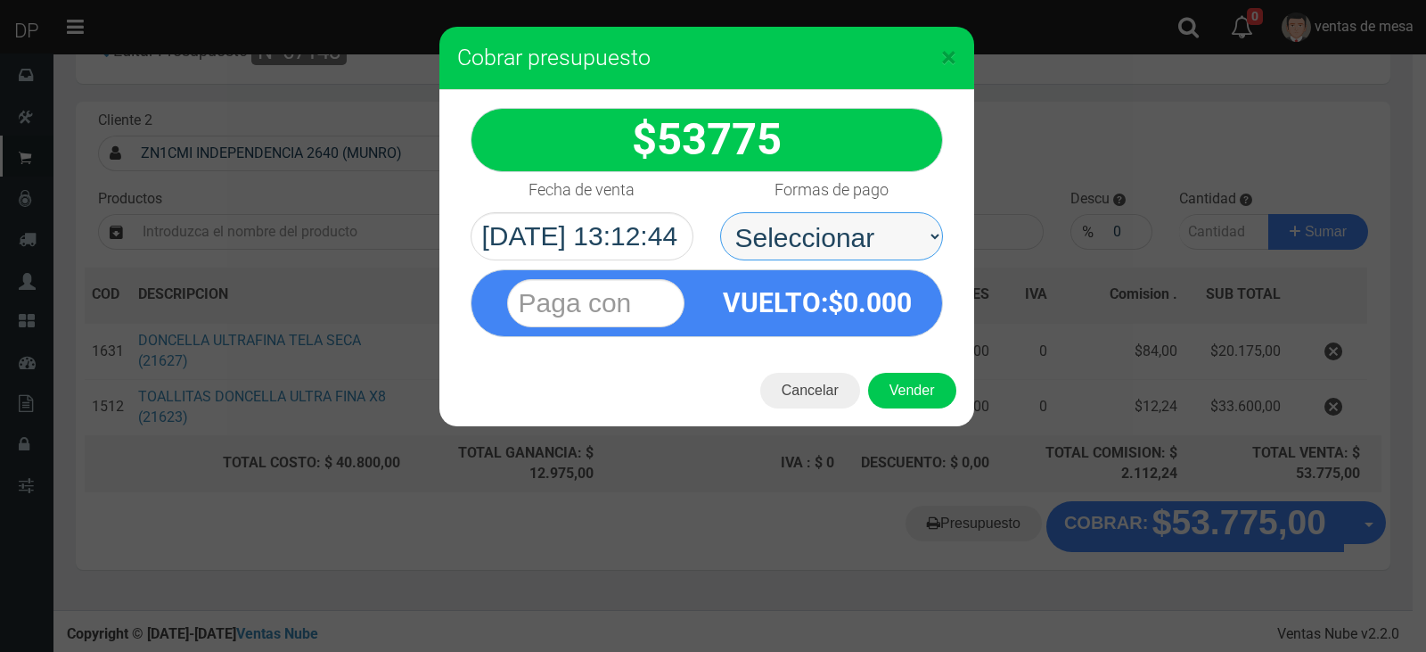
click at [841, 239] on select "Seleccionar Efectivo Tarjeta de Crédito Depósito Débito" at bounding box center [831, 236] width 223 height 48
select select "Efectivo"
click at [720, 212] on select "Seleccionar Efectivo Tarjeta de Crédito Depósito Débito" at bounding box center [831, 236] width 223 height 48
click at [884, 367] on div "Cancelar Vender" at bounding box center [707, 390] width 535 height 71
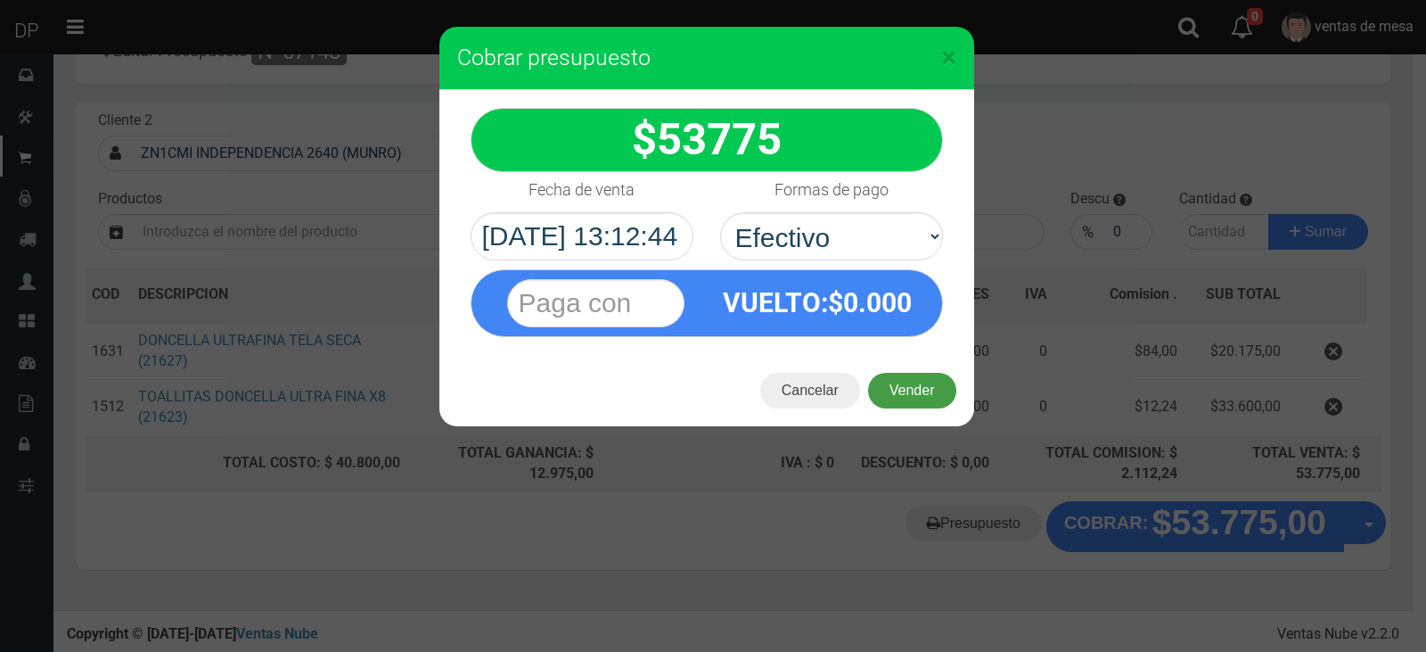
click at [894, 388] on button "Vender" at bounding box center [912, 391] width 88 height 36
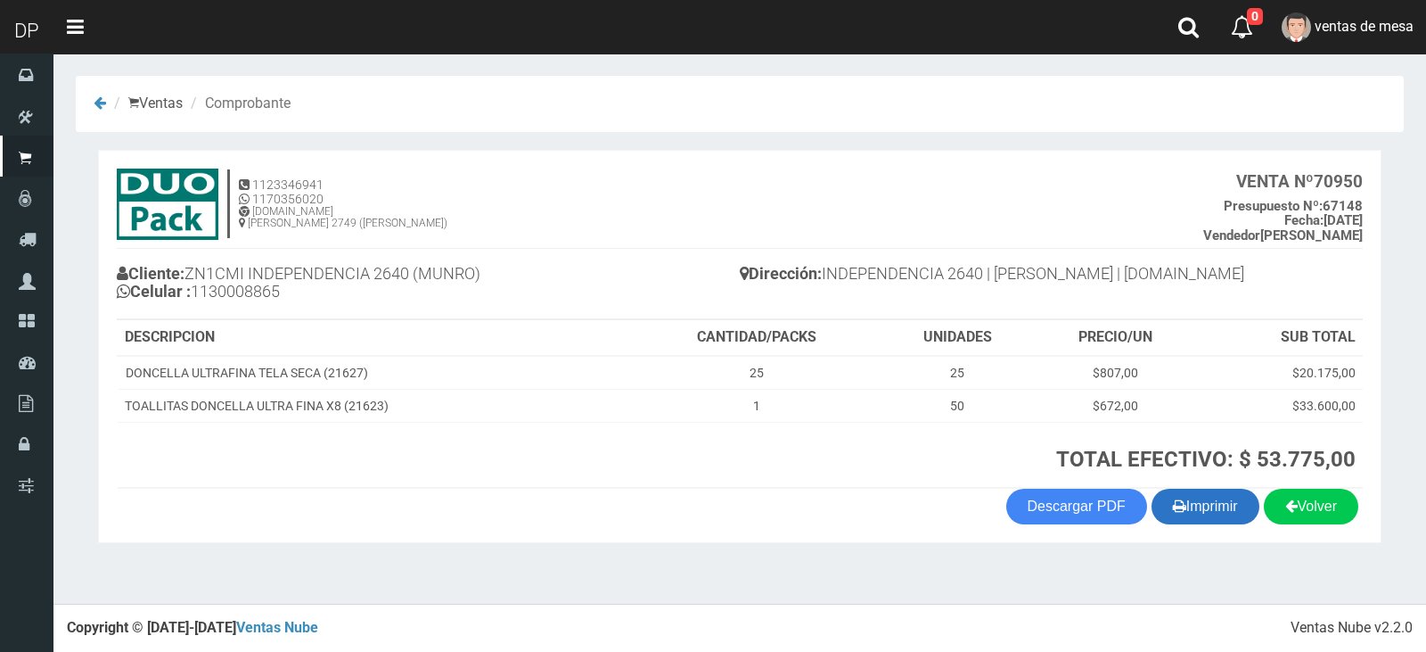
click at [1204, 507] on button "Imprimir" at bounding box center [1206, 507] width 108 height 36
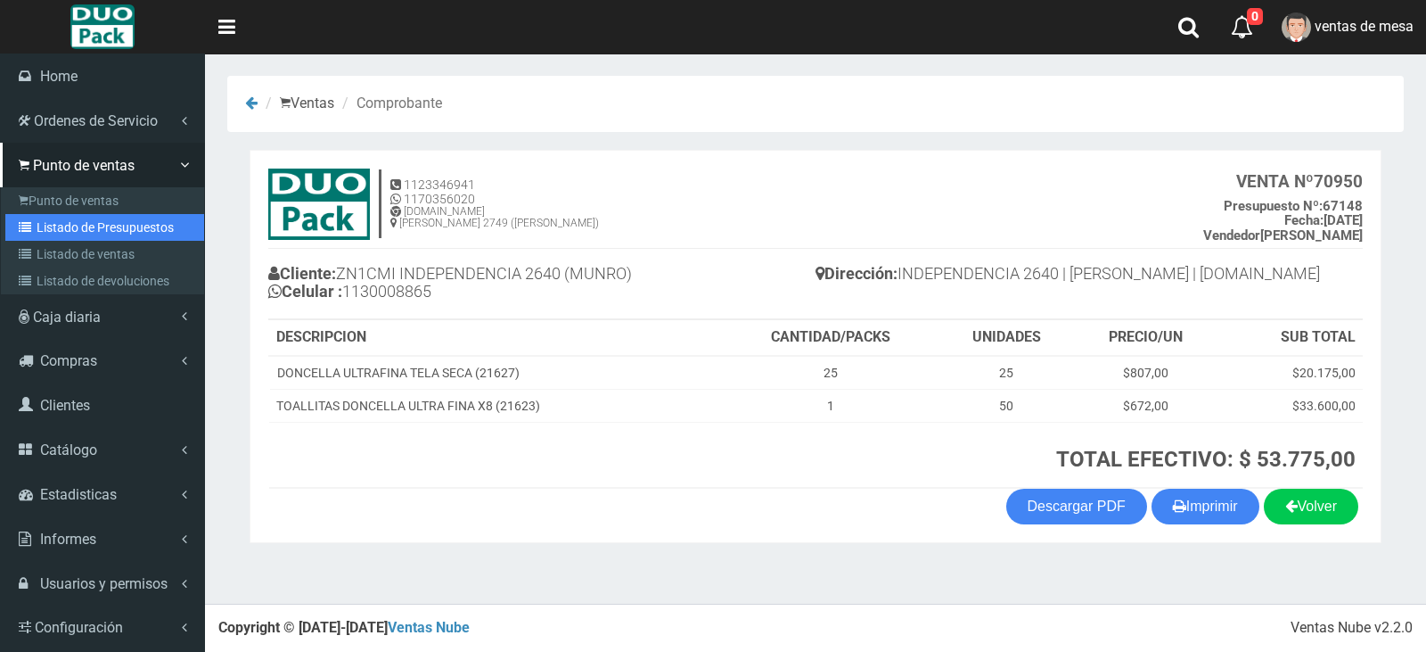
click at [40, 232] on link "Listado de Presupuestos" at bounding box center [104, 227] width 199 height 27
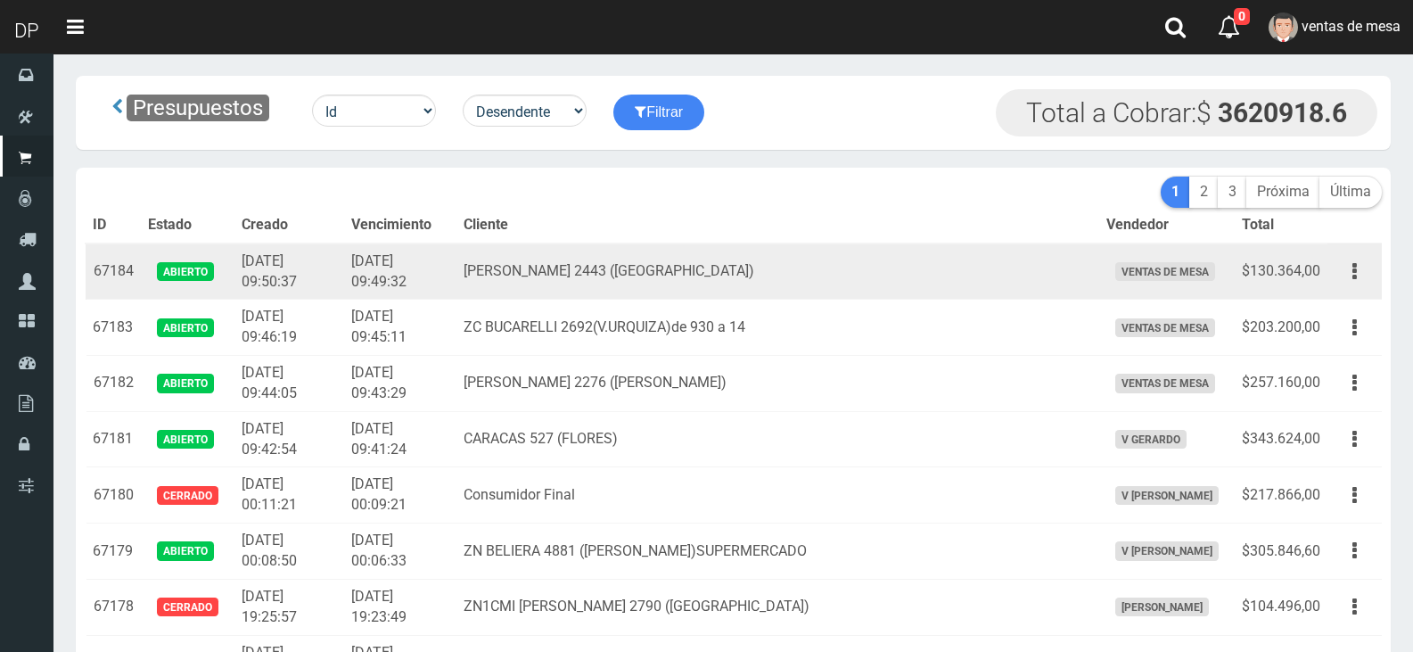
click at [527, 263] on td "[PERSON_NAME] 2443 ([GEOGRAPHIC_DATA])" at bounding box center [777, 271] width 643 height 56
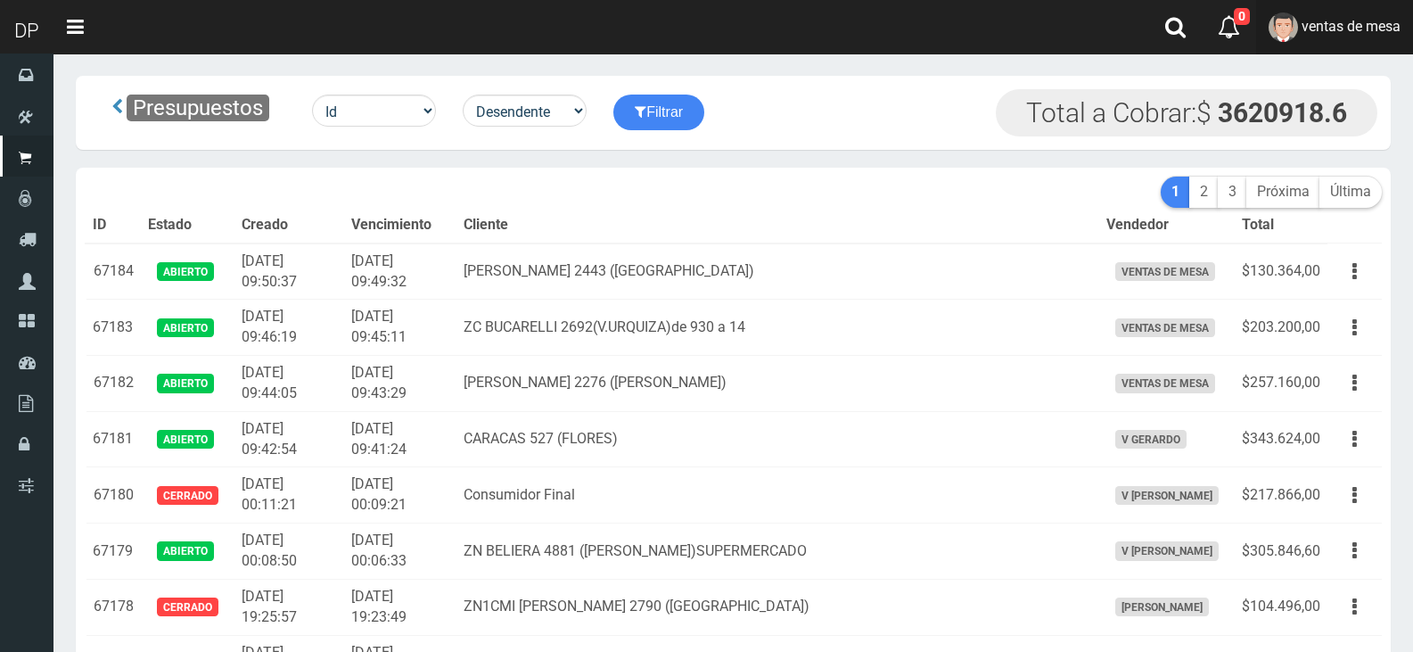
click at [1368, 40] on link "ventas de mesa" at bounding box center [1334, 27] width 157 height 54
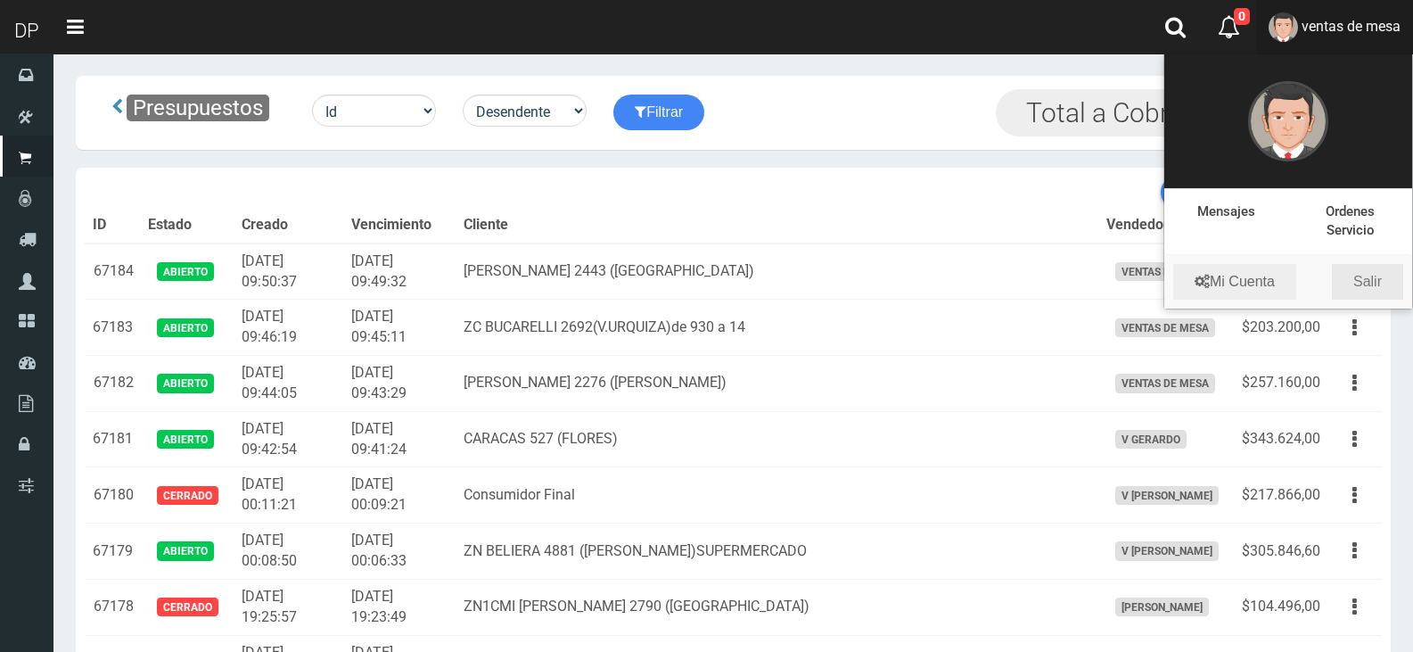
click at [1372, 270] on link "Salir" at bounding box center [1367, 282] width 71 height 36
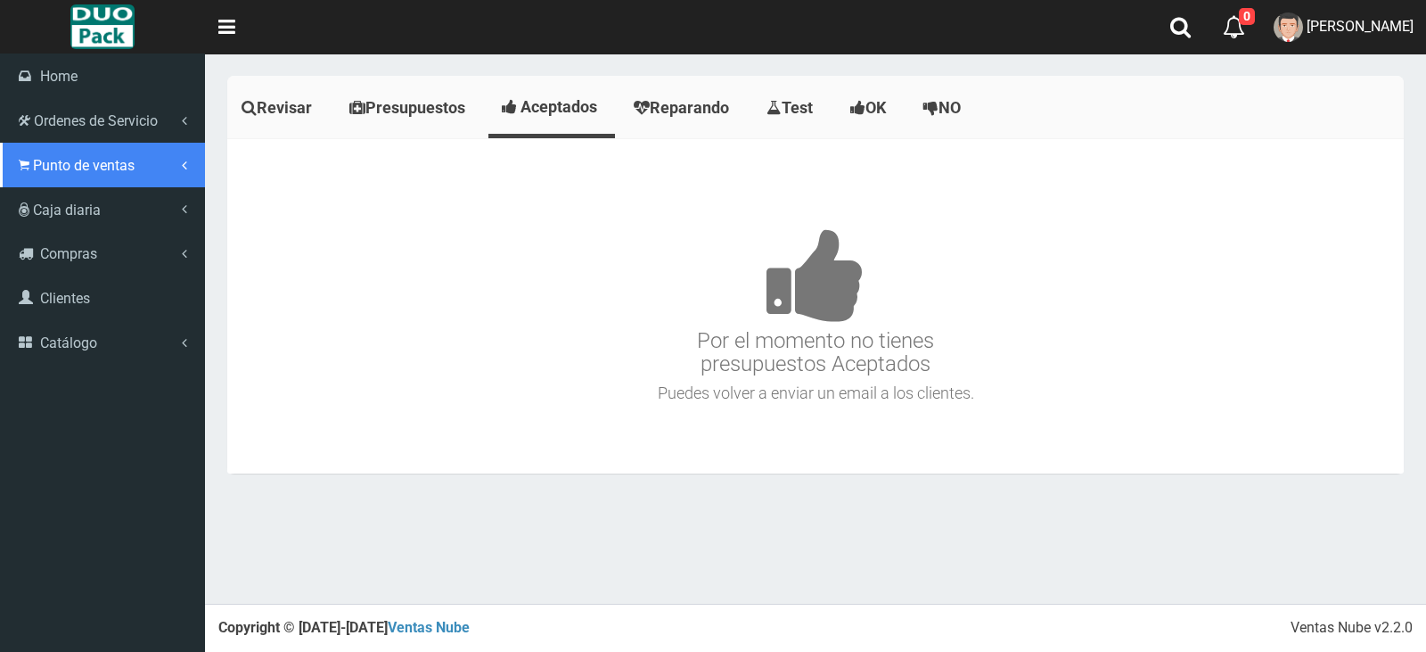
click at [29, 175] on link "Punto de ventas" at bounding box center [102, 165] width 205 height 45
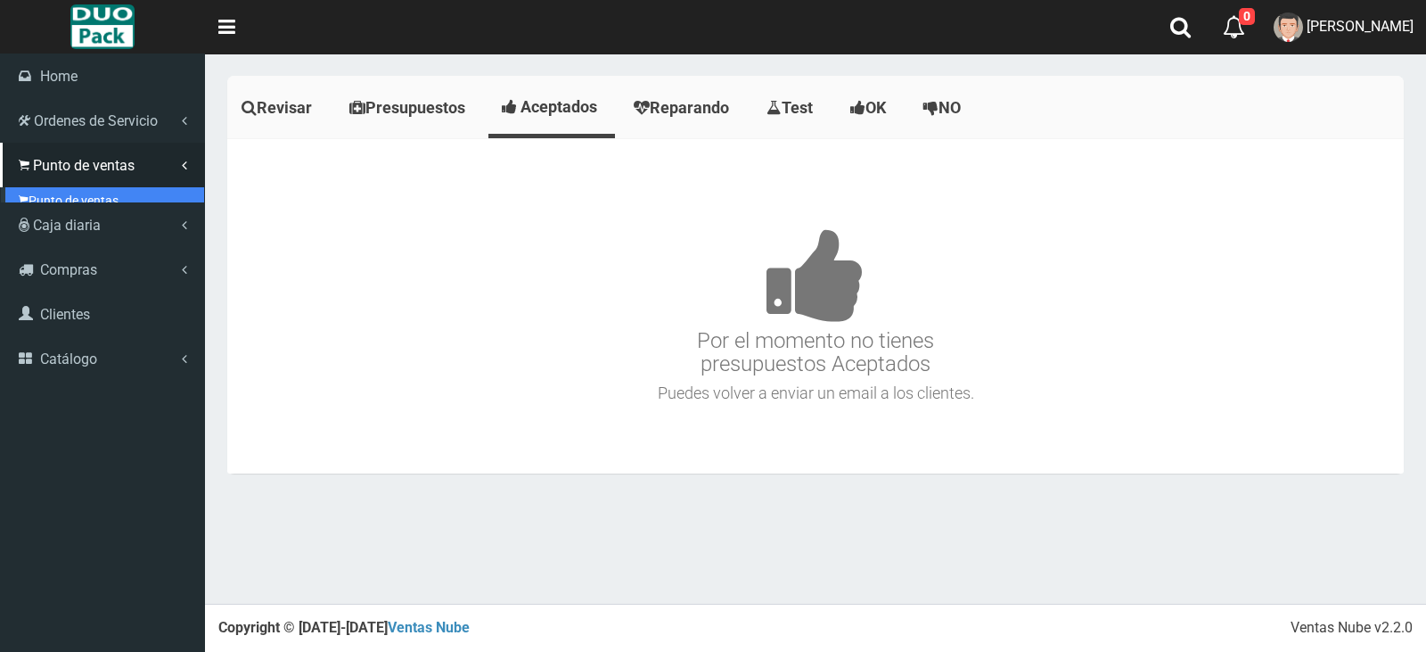
click at [65, 201] on link "Punto de ventas" at bounding box center [104, 200] width 199 height 27
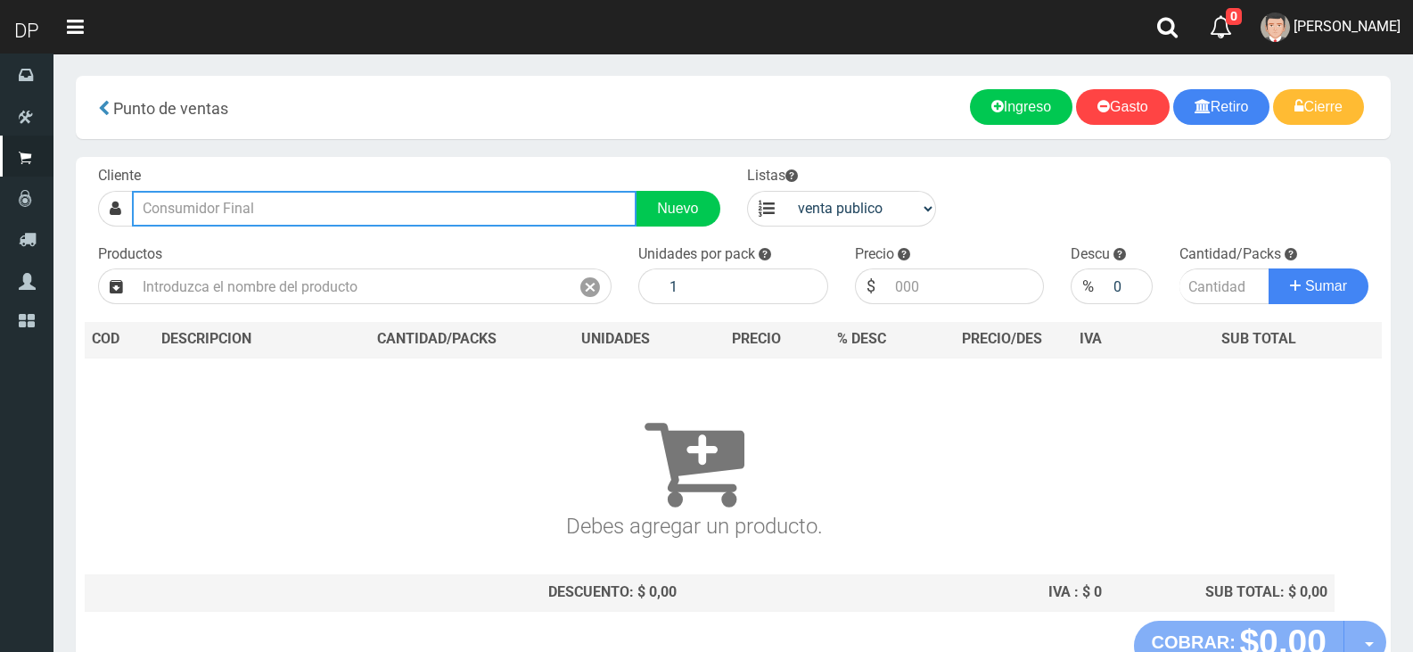
click at [366, 212] on input "text" at bounding box center [384, 209] width 505 height 36
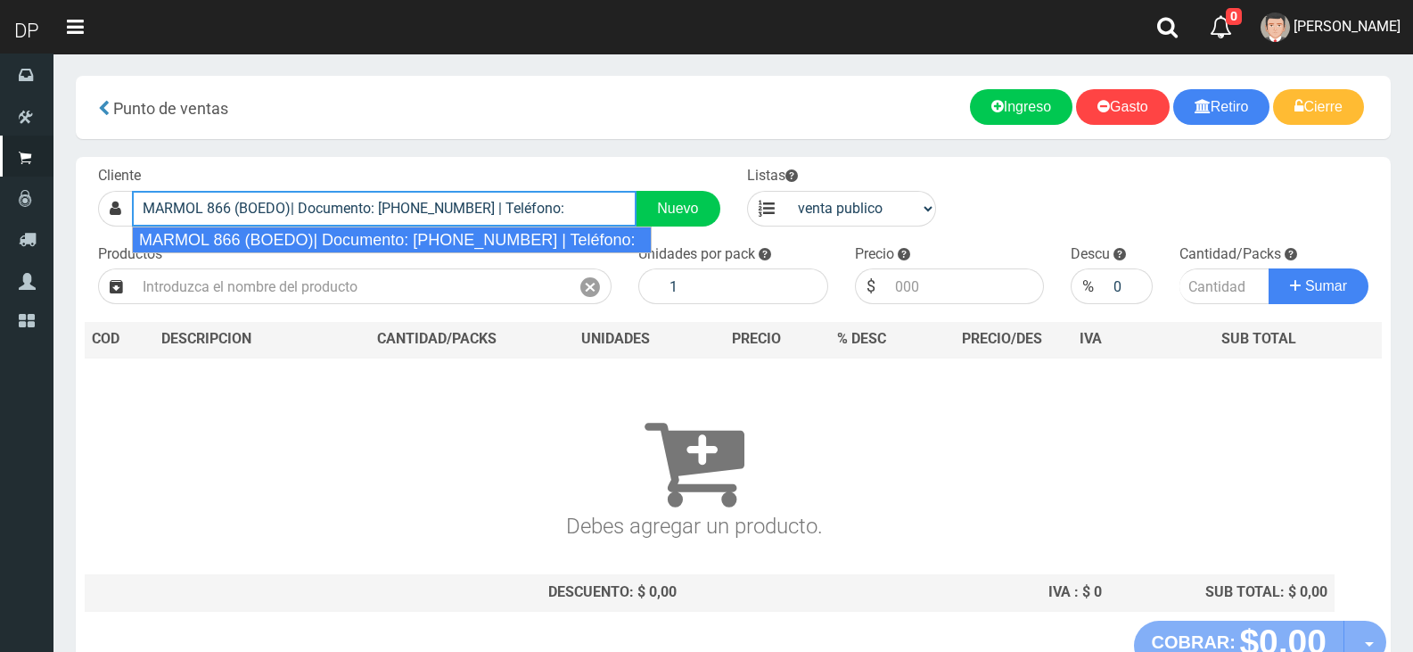
type input "MARMOL 866 (BOEDO)| Documento: 4445868686866666 | Teléfono:"
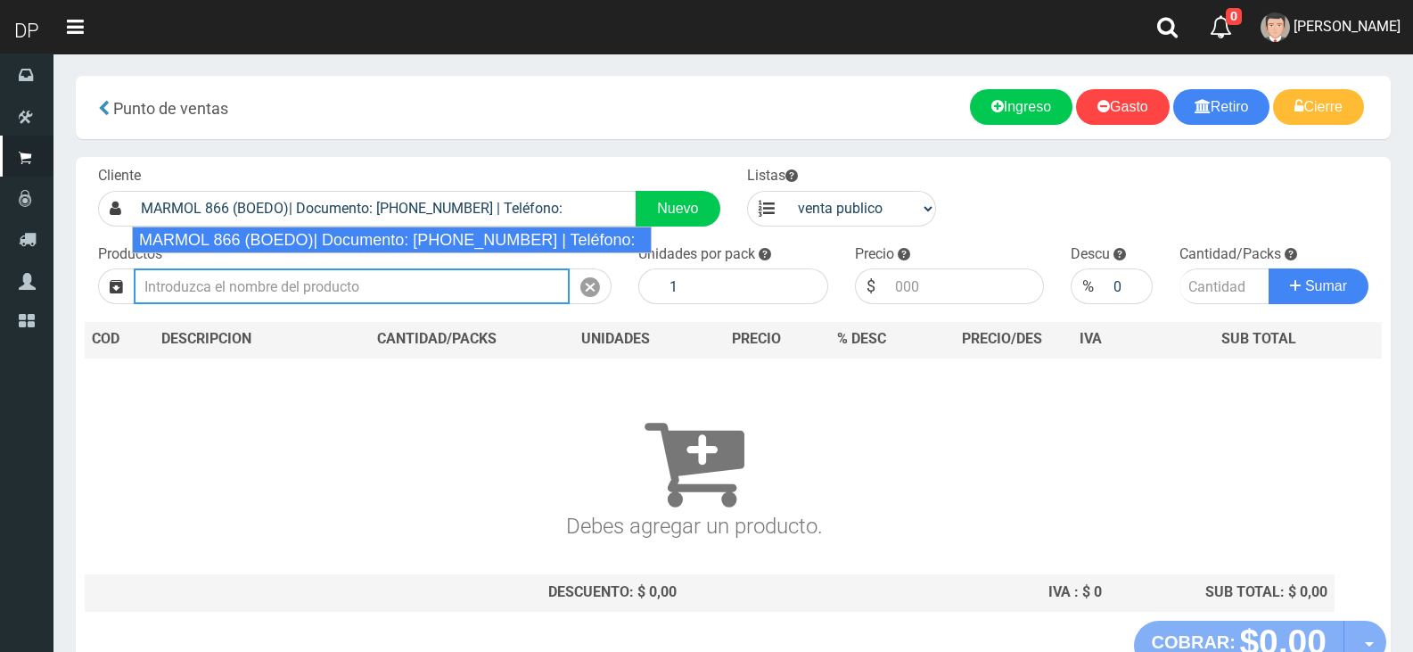
select select "2"
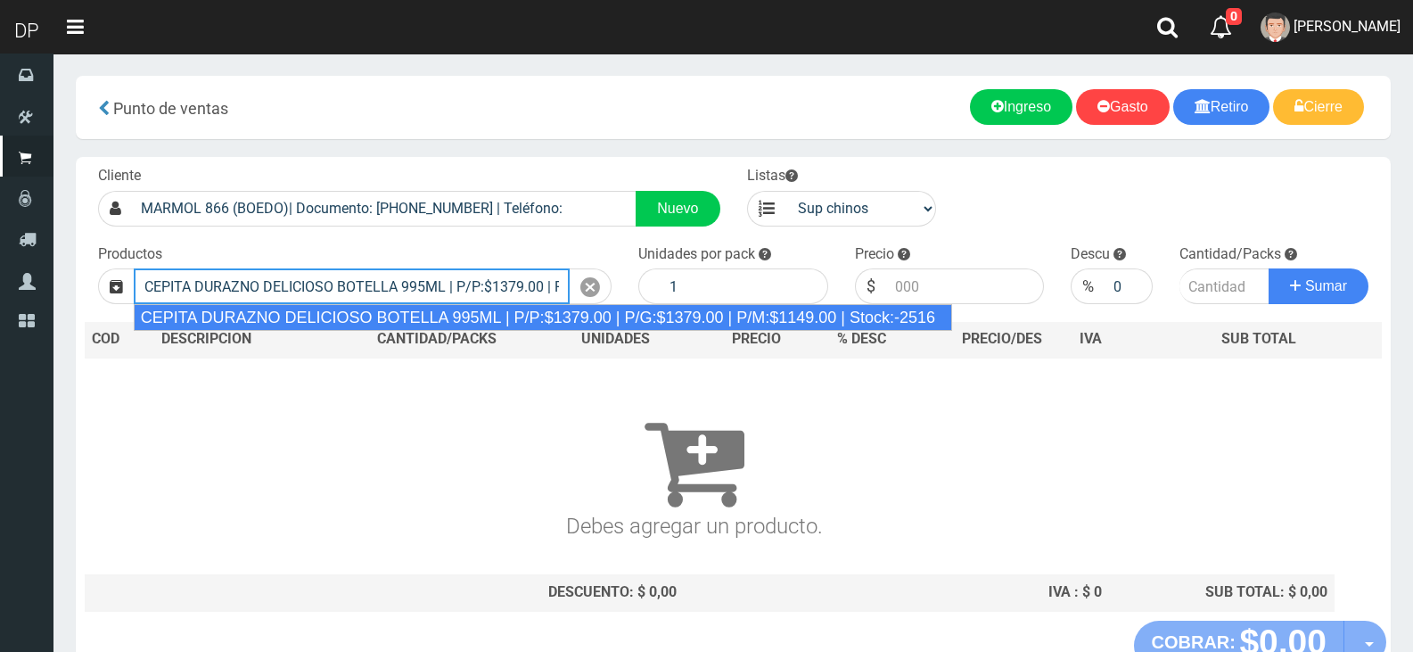
type input "CEPITA DURAZNO DELICIOSO BOTELLA 995ML | P/P:$1379.00 | P/G:$1379.00 | P/M:$114…"
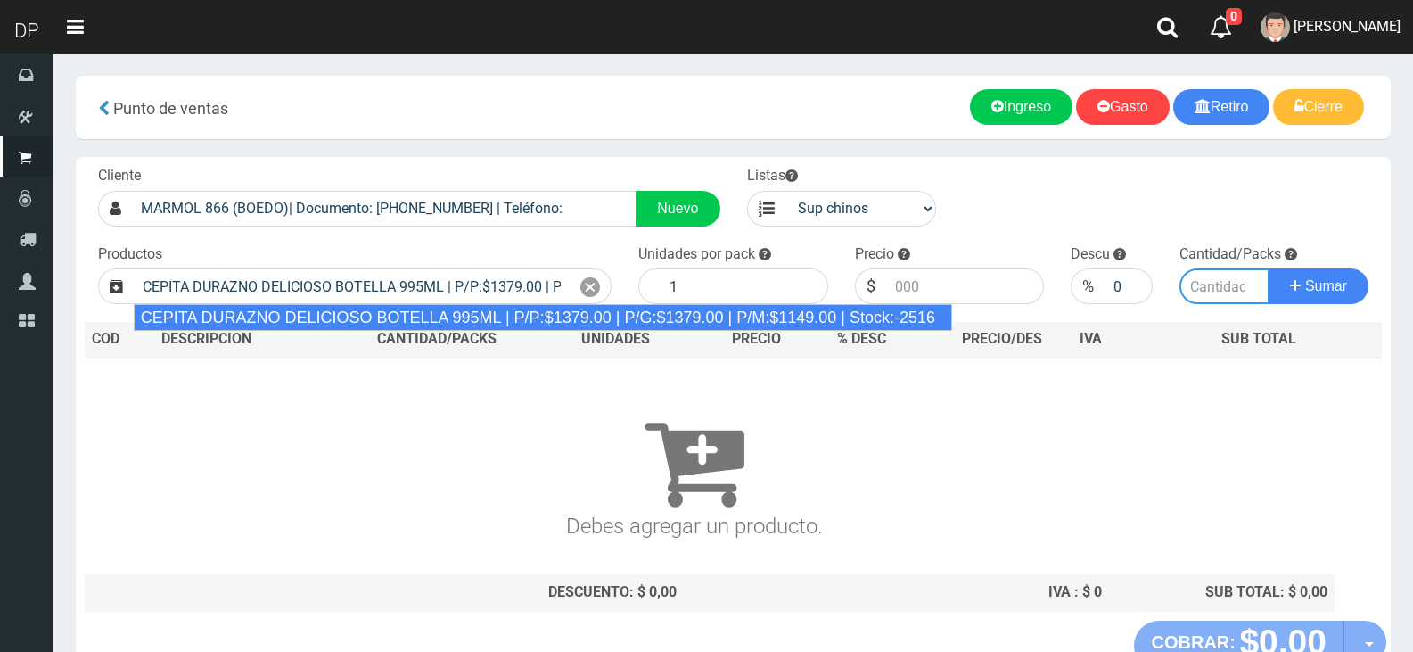
type input "6"
type input "1379.00"
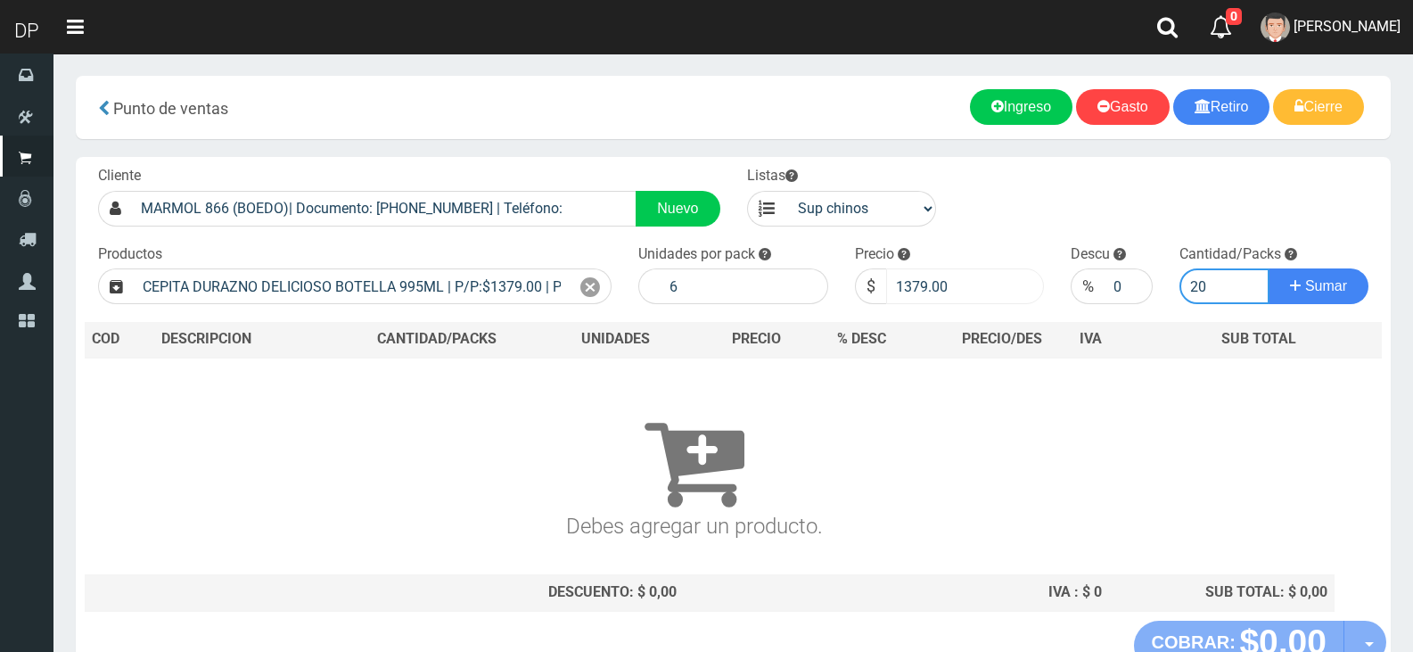
type input "20"
drag, startPoint x: 916, startPoint y: 287, endPoint x: 973, endPoint y: 285, distance: 57.1
click at [967, 284] on input "1379.00" at bounding box center [965, 286] width 159 height 36
drag, startPoint x: 973, startPoint y: 285, endPoint x: 989, endPoint y: 285, distance: 16.0
click at [989, 285] on input "1379.00" at bounding box center [965, 286] width 159 height 36
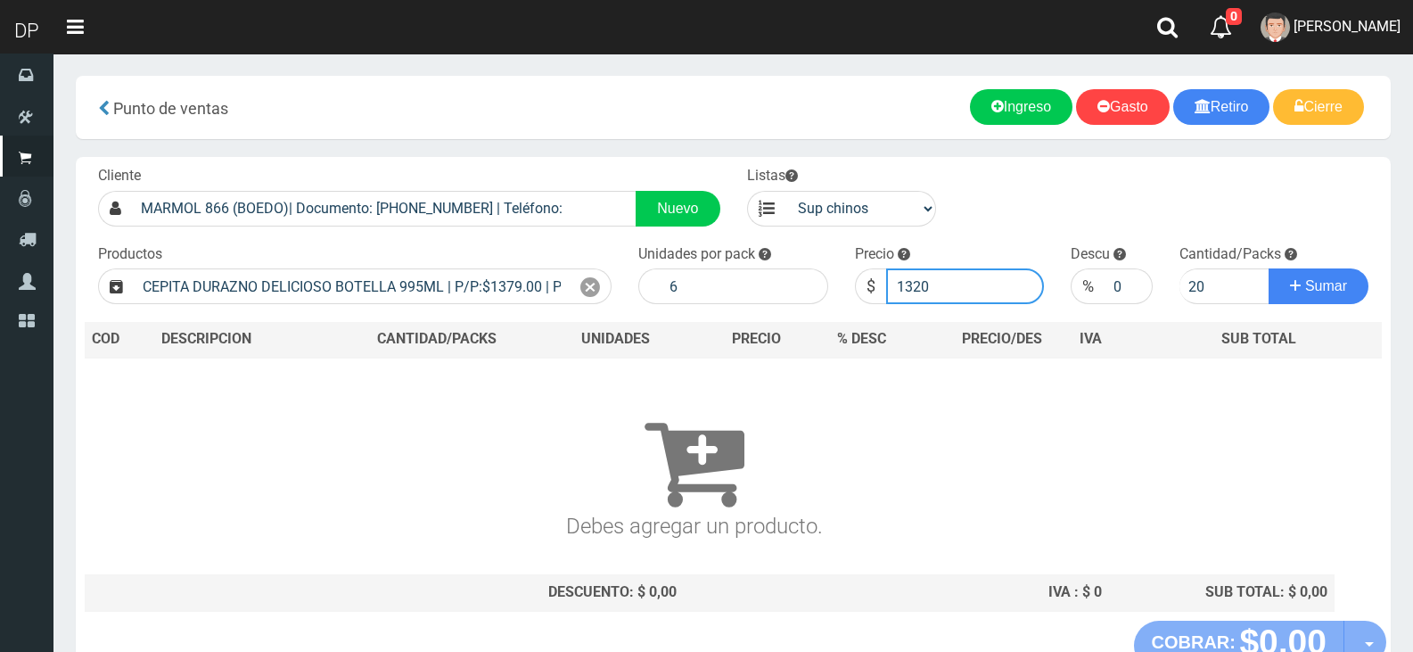
type input "1320"
click at [1269, 268] on button "Sumar" at bounding box center [1319, 286] width 100 height 36
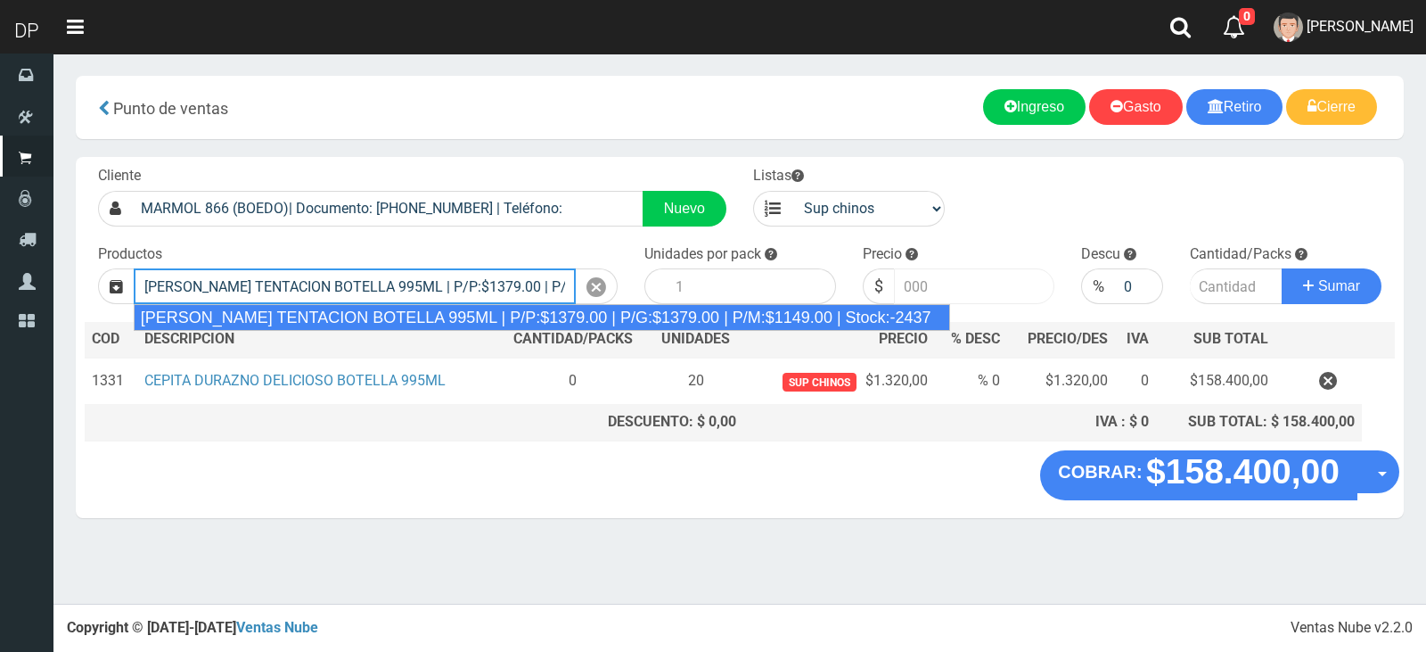
type input "CEPITA NARANJA TENTACION BOTELLA 995ML | P/P:$1379.00 | P/G:$1379.00 | P/M:$114…"
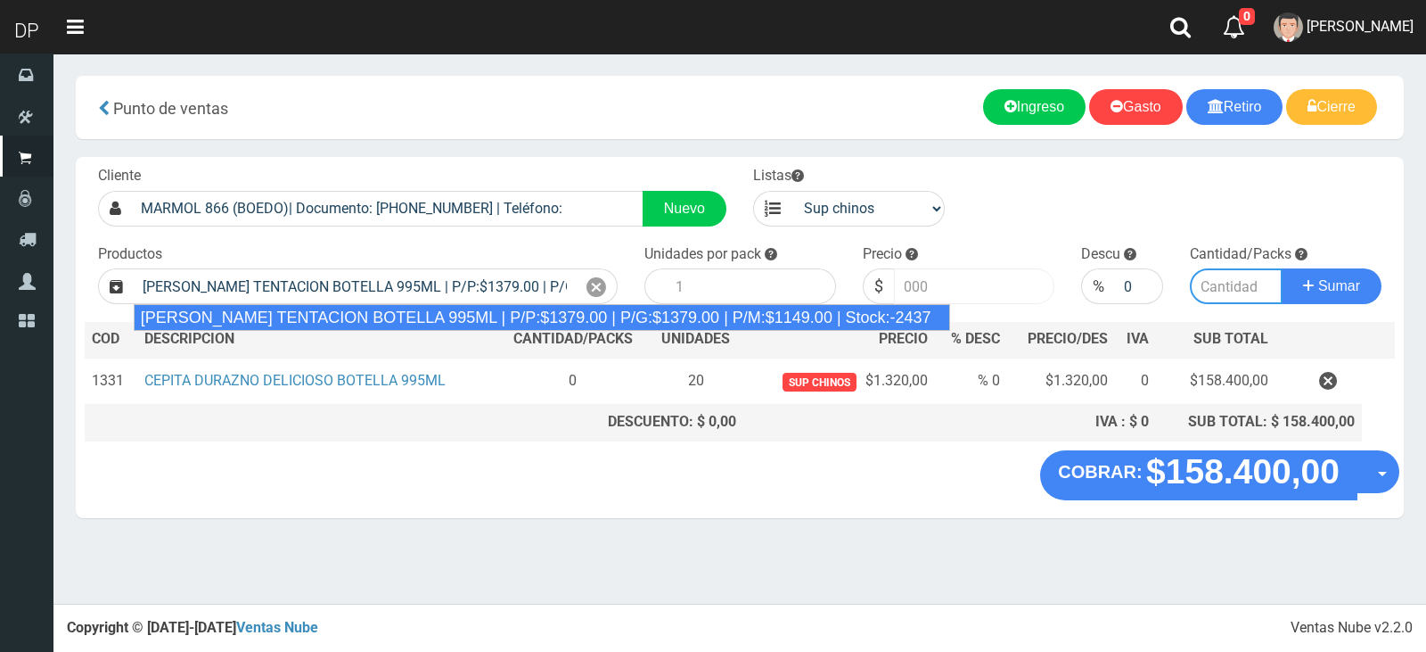
type input "6"
type input "1379.00"
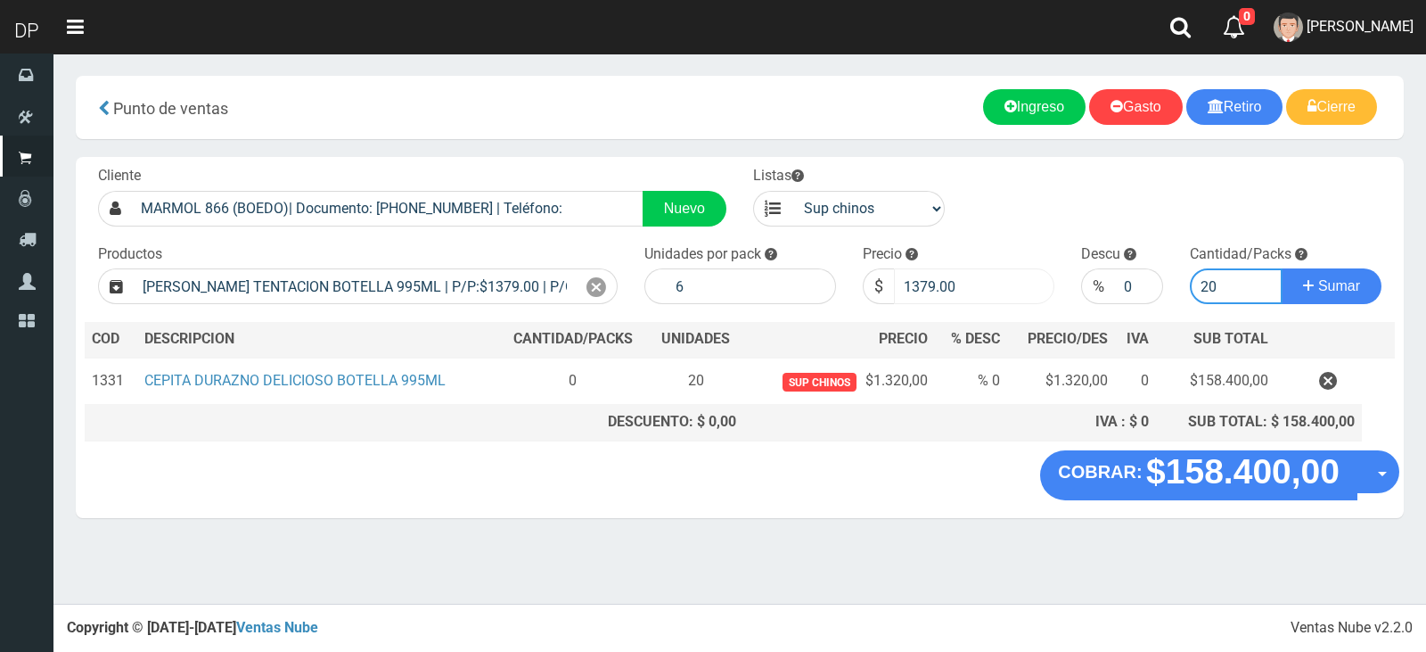
type input "20"
click at [989, 285] on input "1379.00" at bounding box center [974, 286] width 160 height 36
type input "1320"
click at [1282, 268] on button "Sumar" at bounding box center [1332, 286] width 100 height 36
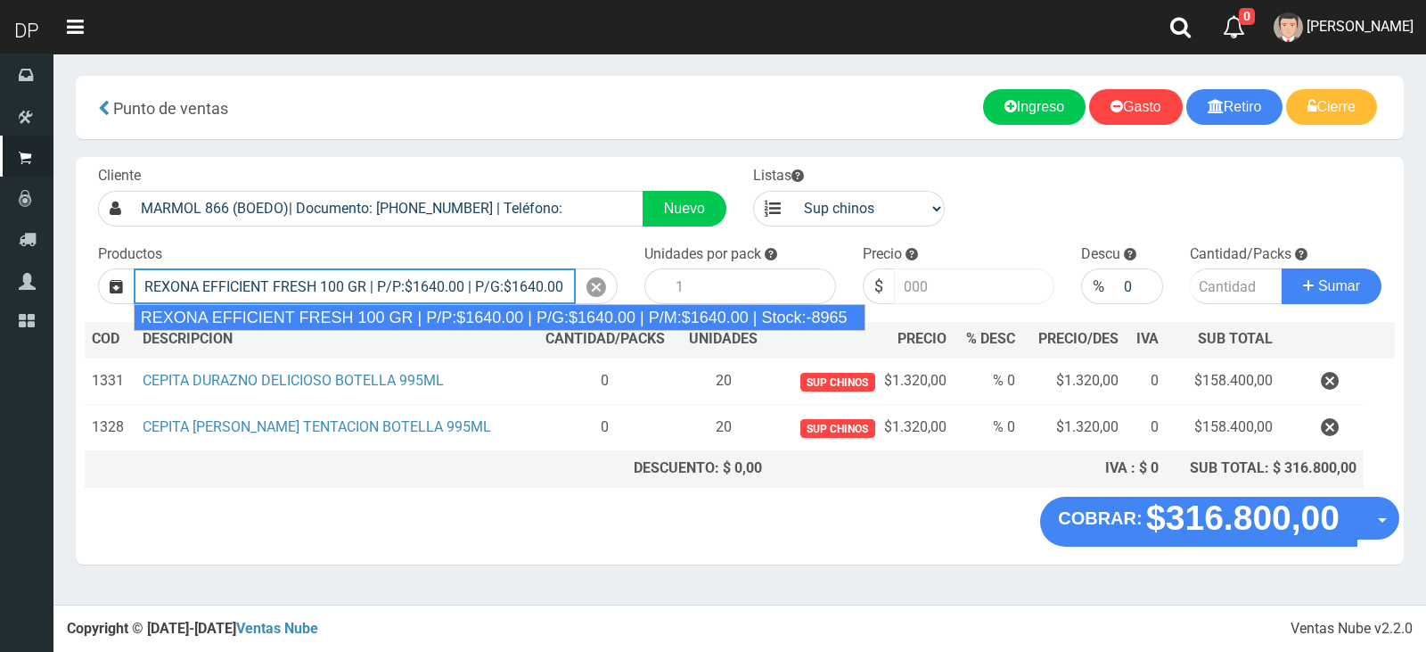
type input "REXONA EFFICIENT FRESH 100 GR | P/P:$1640.00 | P/G:$1640.00 | P/M:$1640.00 | St…"
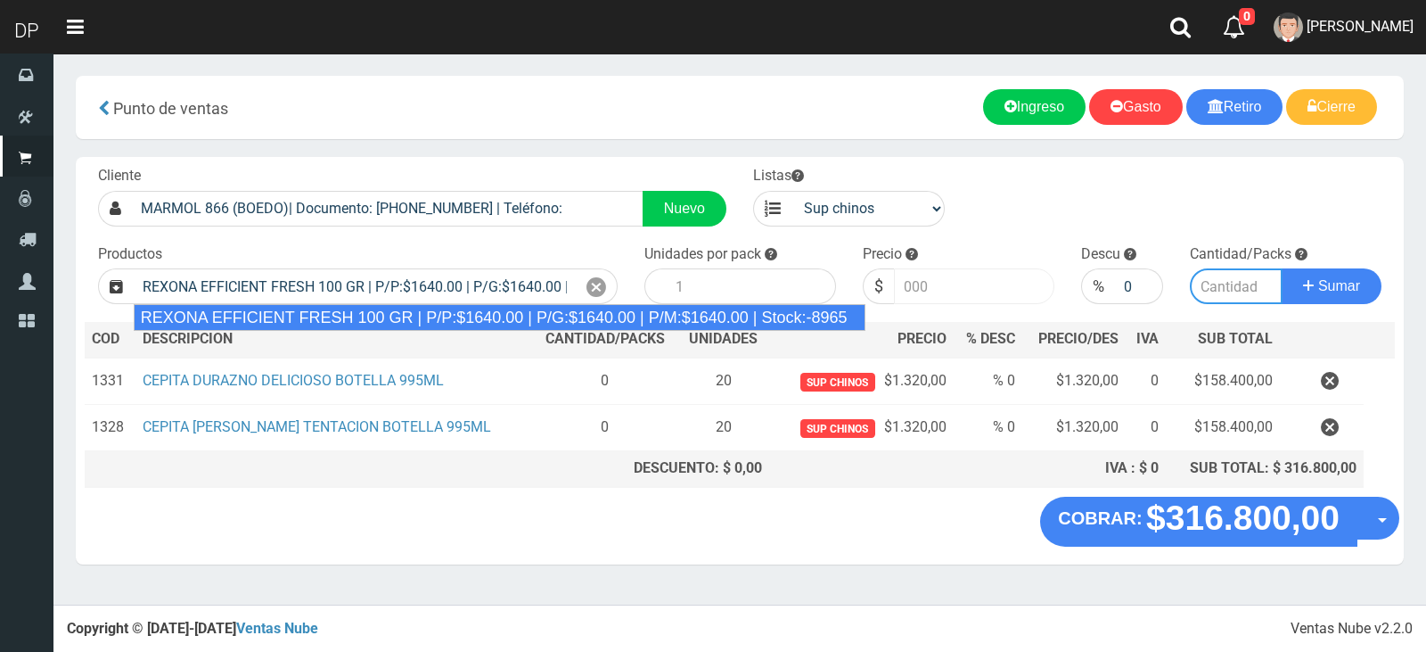
type input "12"
type input "1640.00"
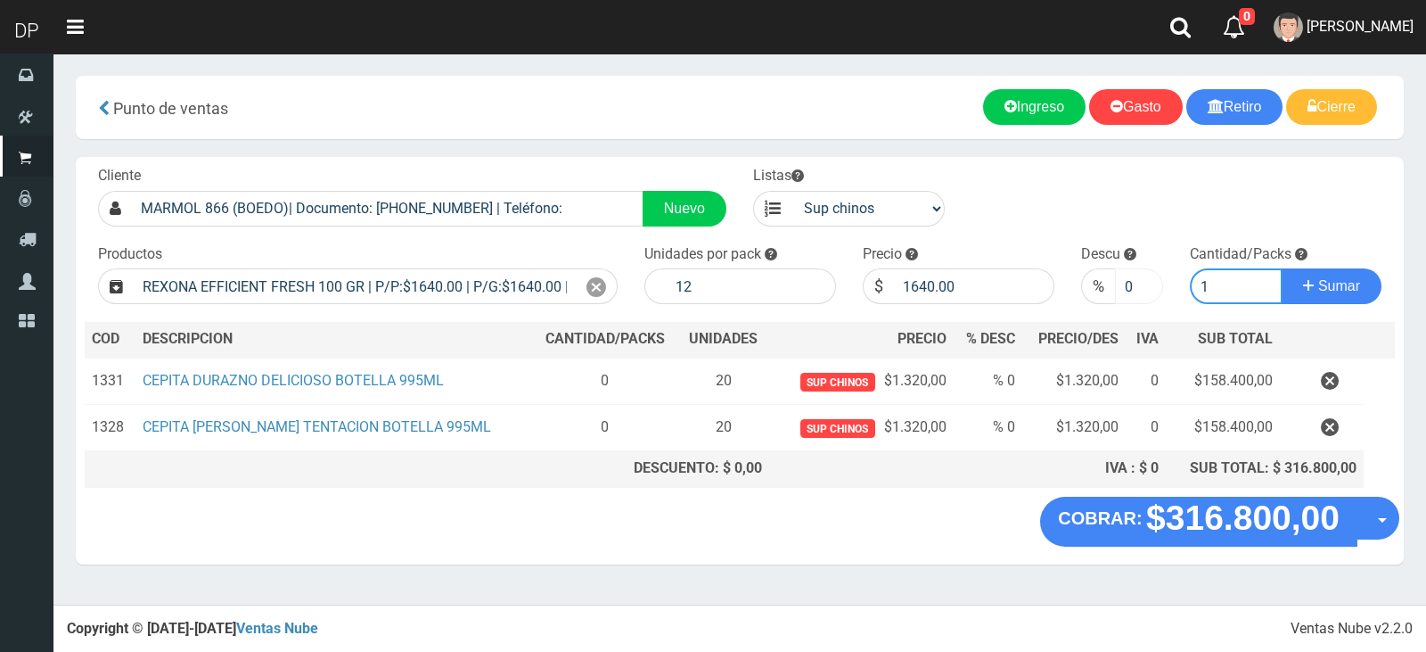
type input "1"
click at [1119, 287] on input "0" at bounding box center [1139, 286] width 49 height 36
type input "5"
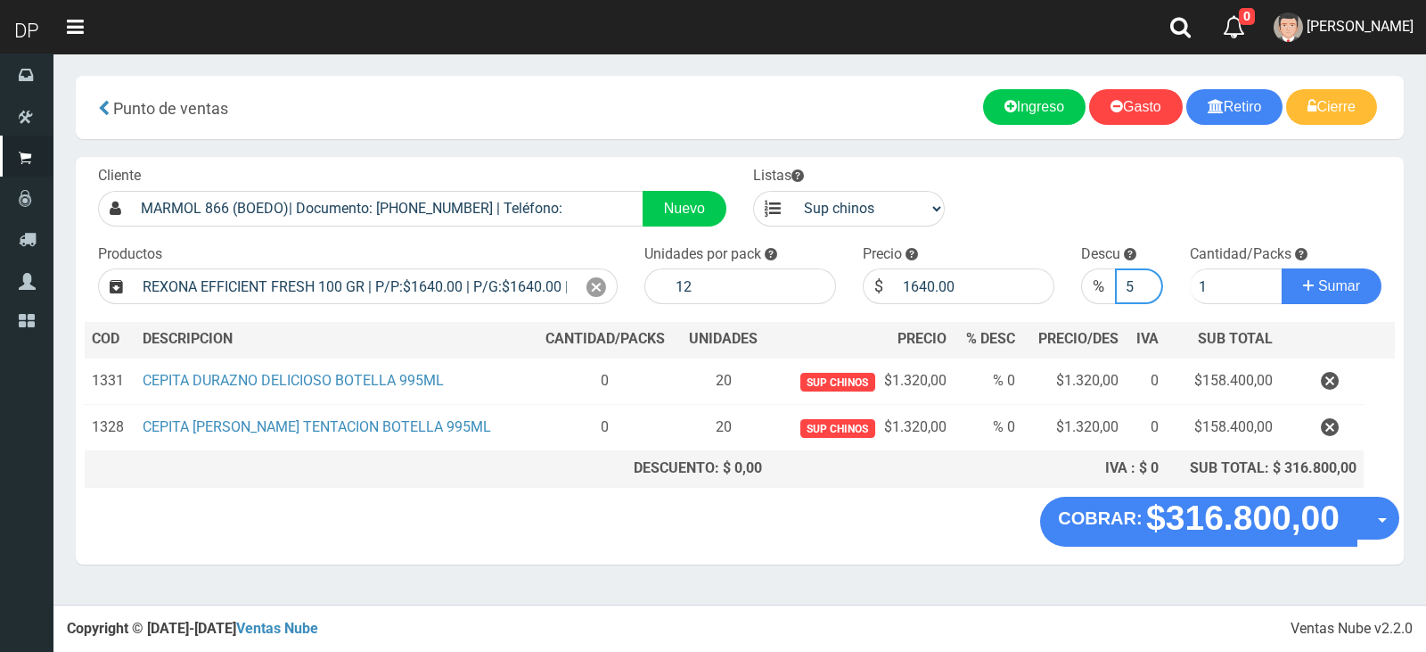
click at [1282, 268] on button "Sumar" at bounding box center [1332, 286] width 100 height 36
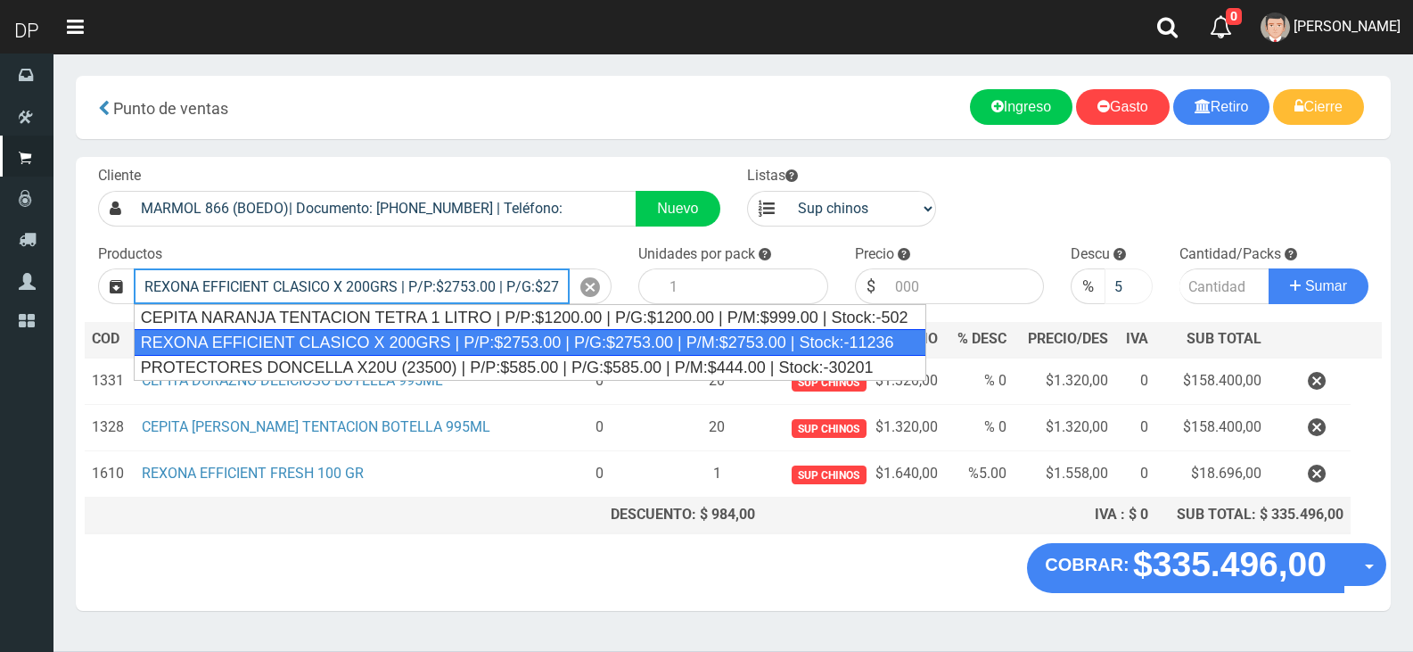
type input "REXONA EFFICIENT CLASICO X 200GRS | P/P:$2753.00 | P/G:$2753.00 | P/M:$2753.00 …"
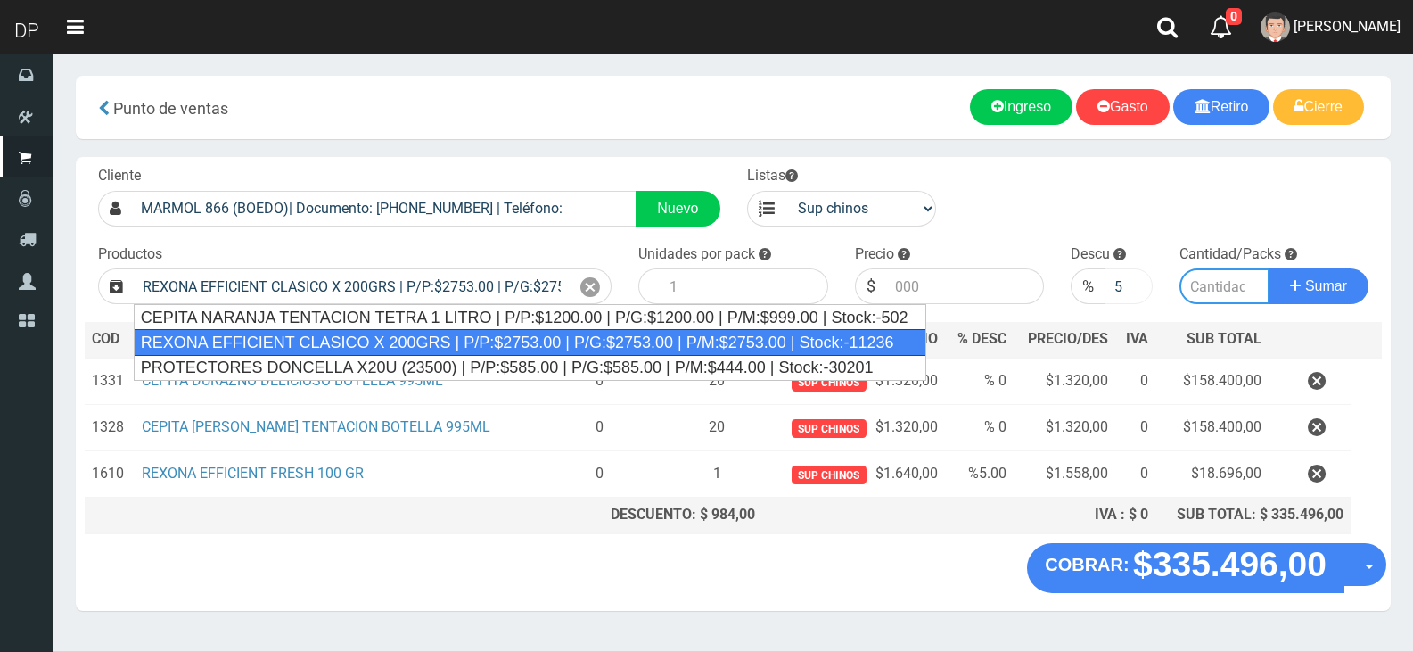
type input "12"
type input "2753.00"
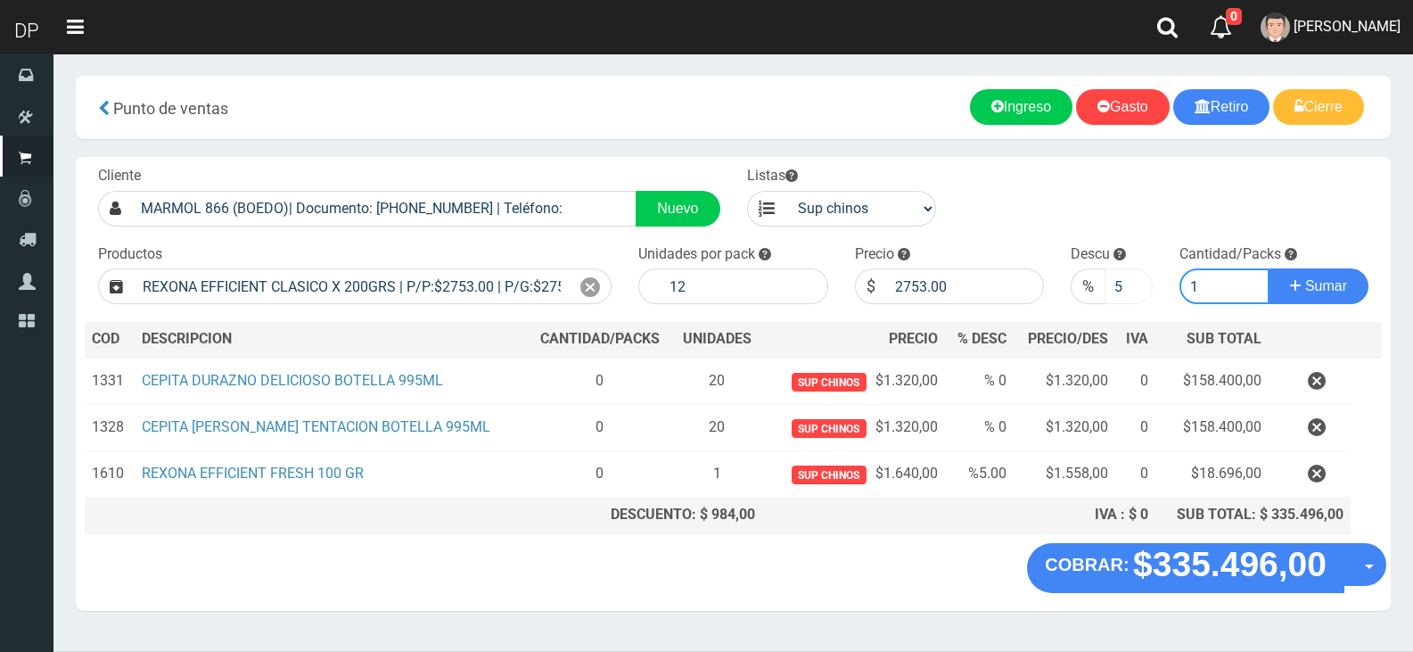
type input "1"
click at [1269, 268] on button "Sumar" at bounding box center [1319, 286] width 100 height 36
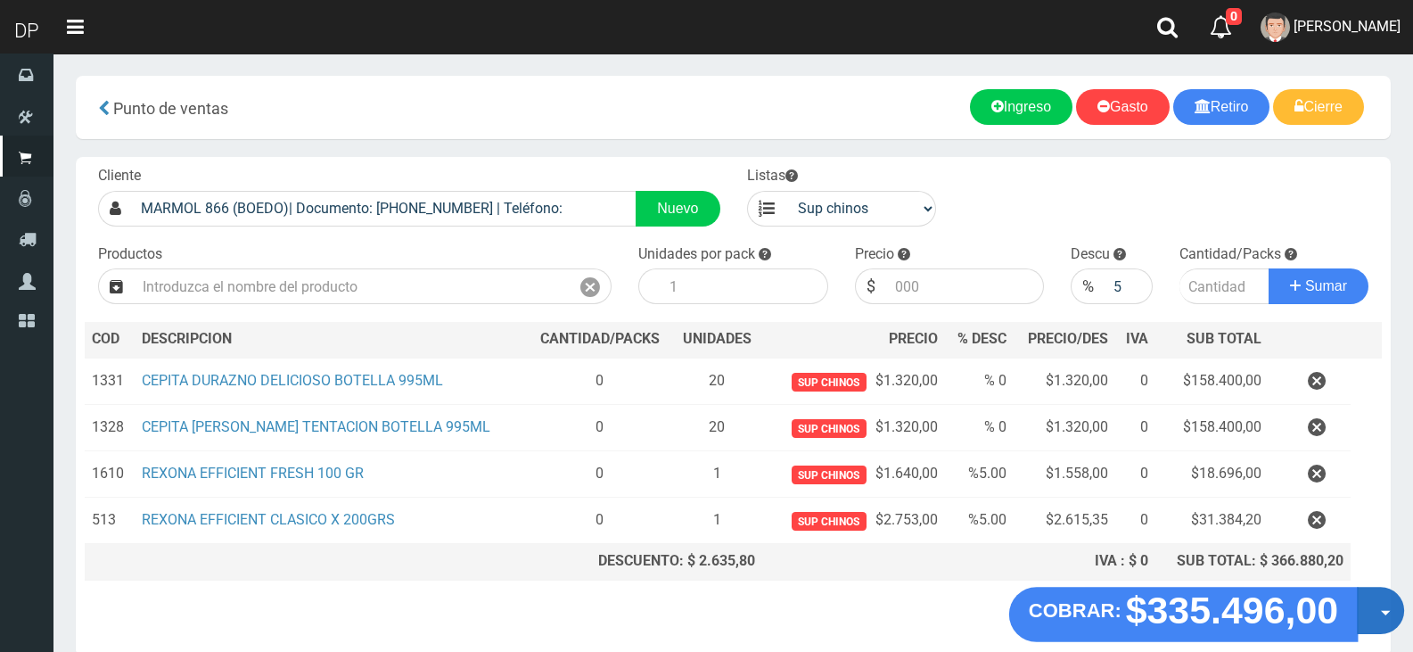
click at [1362, 599] on button "Opciones" at bounding box center [1380, 610] width 47 height 47
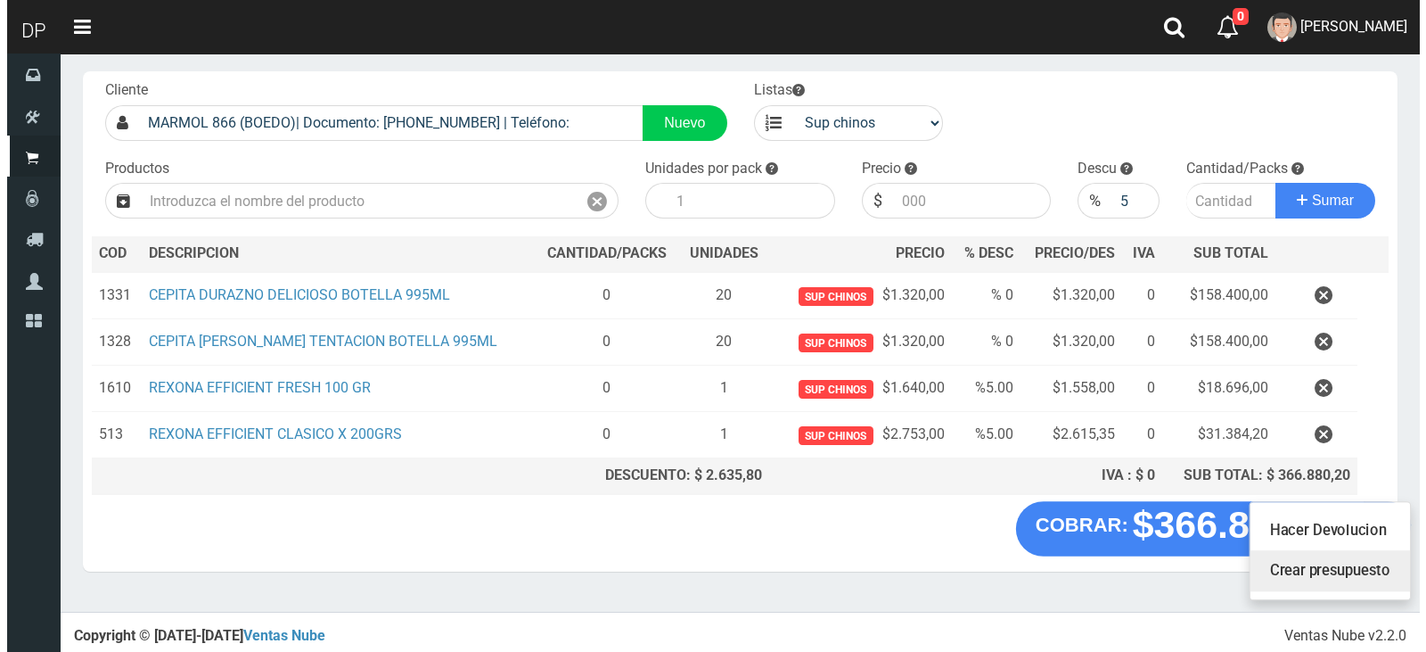
scroll to position [86, 0]
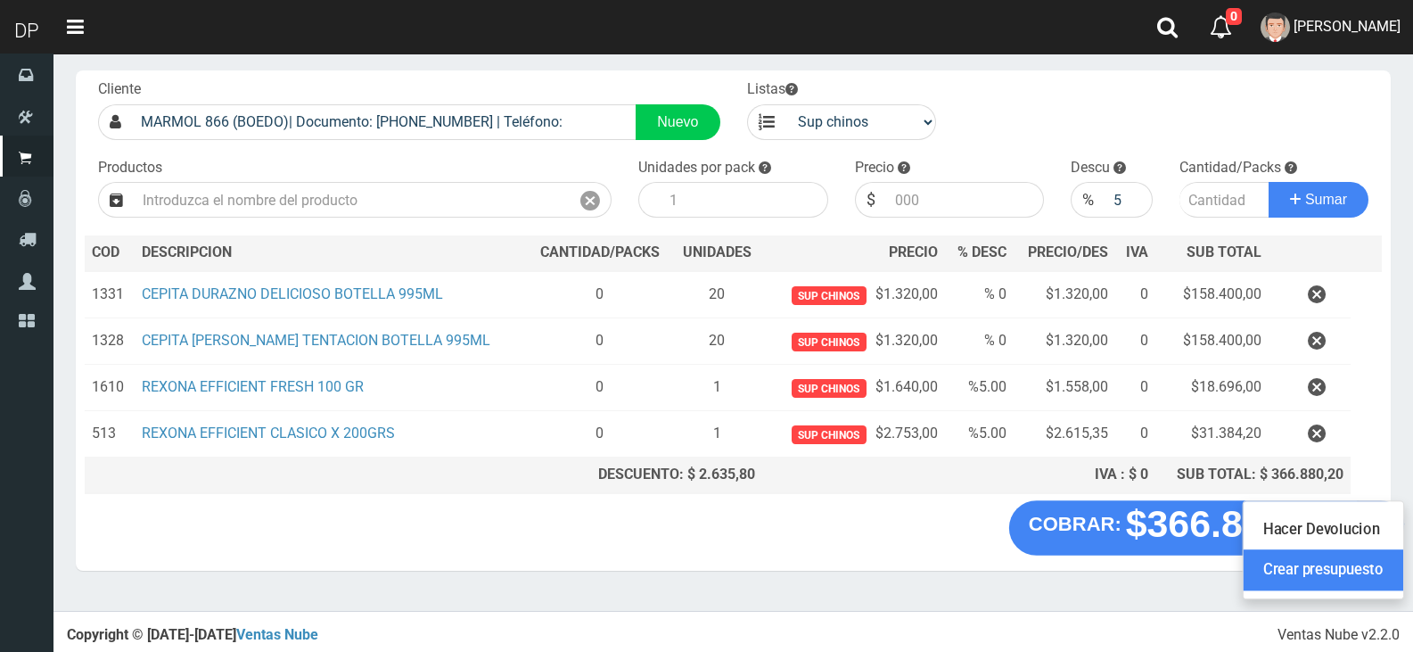
click at [1358, 572] on link "Crear presupuesto" at bounding box center [1324, 570] width 160 height 41
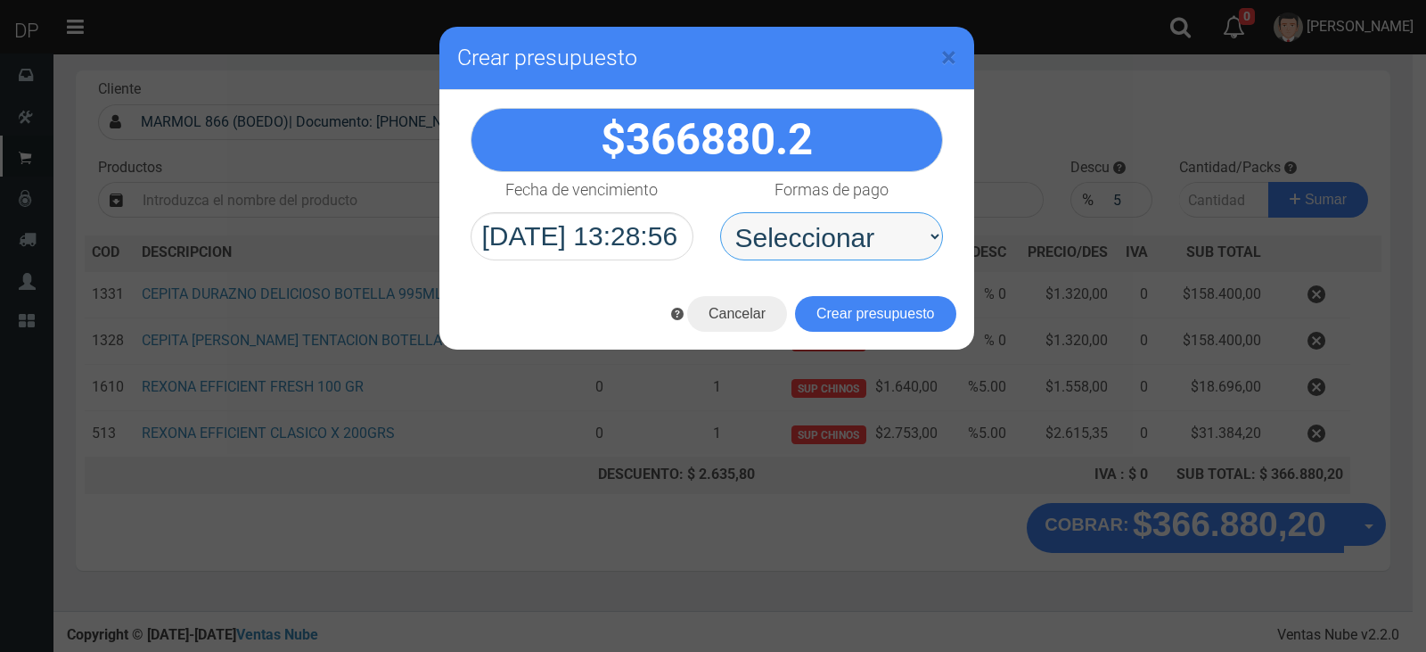
drag, startPoint x: 852, startPoint y: 243, endPoint x: 852, endPoint y: 255, distance: 11.6
click at [852, 243] on select "Seleccionar Efectivo Tarjeta de Crédito Depósito Débito" at bounding box center [831, 236] width 223 height 48
select select "Efectivo"
click at [720, 212] on select "Seleccionar Efectivo Tarjeta de Crédito Depósito Débito" at bounding box center [831, 236] width 223 height 48
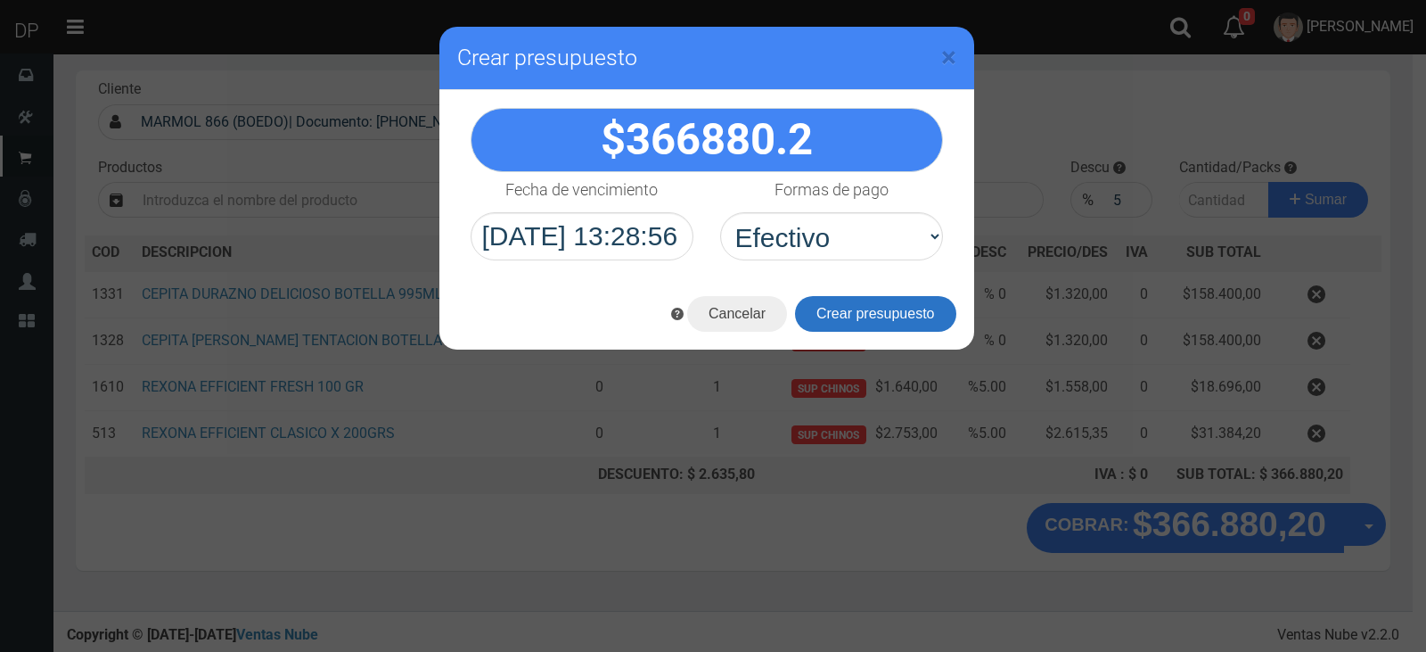
click at [855, 308] on button "Crear presupuesto" at bounding box center [875, 314] width 161 height 36
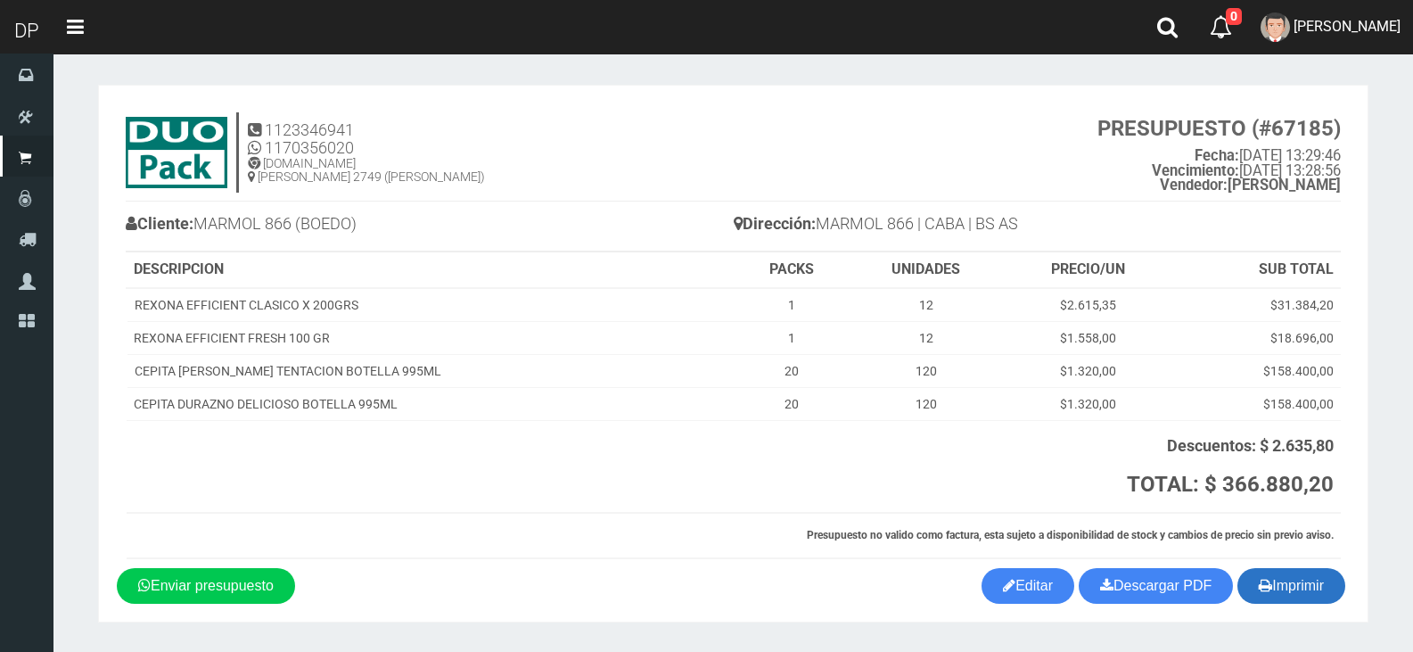
click at [1276, 583] on button "Imprimir" at bounding box center [1291, 586] width 108 height 36
drag, startPoint x: 1276, startPoint y: 583, endPoint x: 1204, endPoint y: 576, distance: 72.6
click at [1276, 583] on button "Imprimir" at bounding box center [1291, 586] width 108 height 36
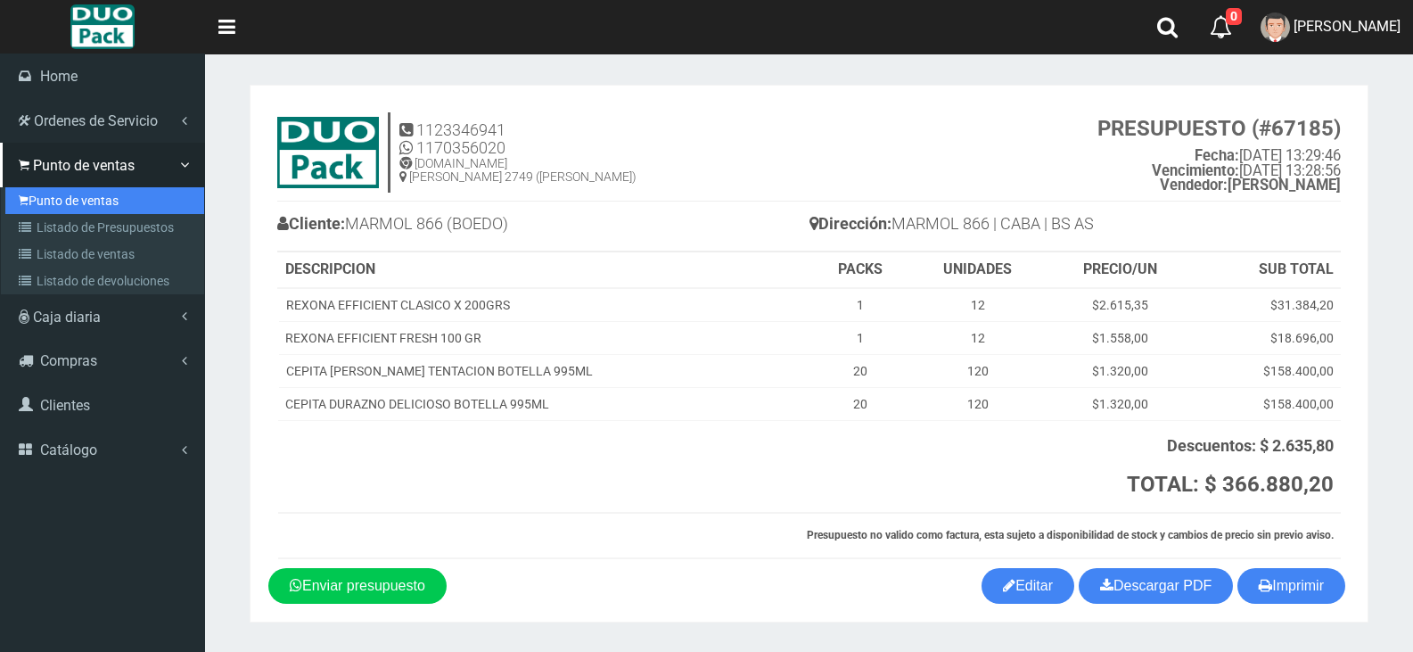
click at [38, 194] on link "Punto de ventas" at bounding box center [104, 200] width 199 height 27
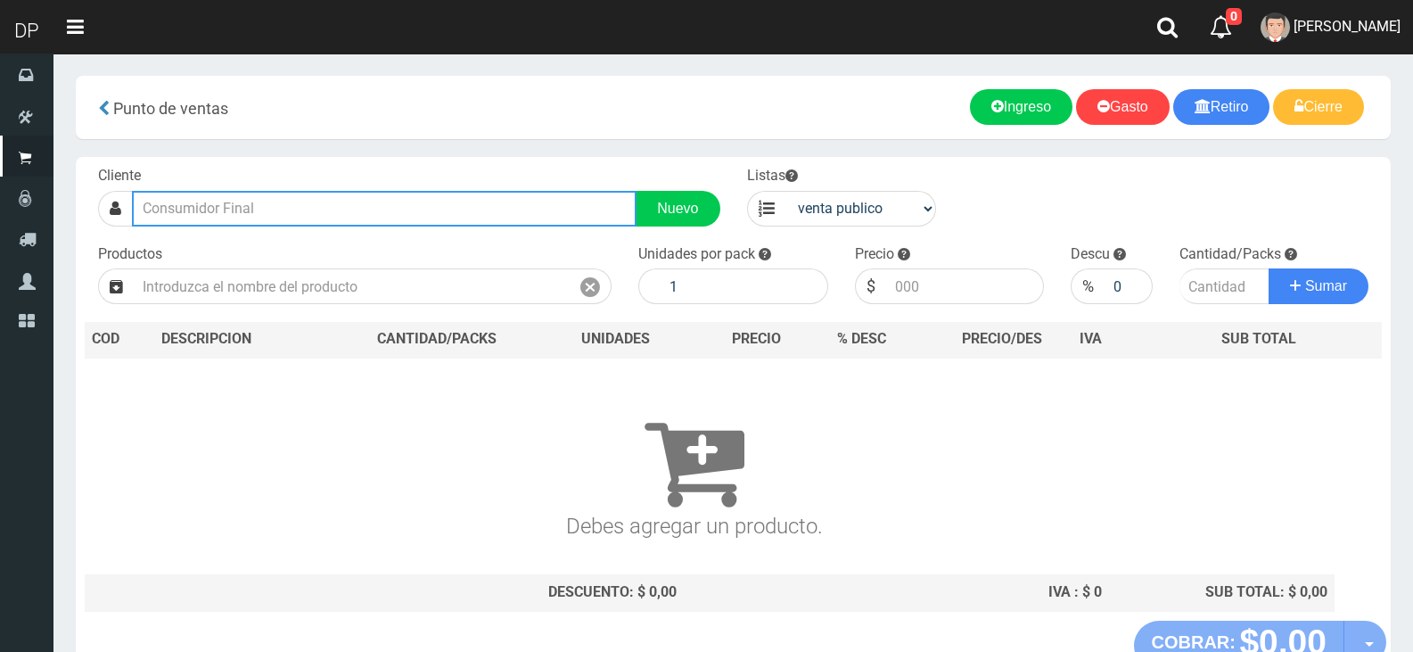
click at [394, 214] on input "text" at bounding box center [384, 209] width 505 height 36
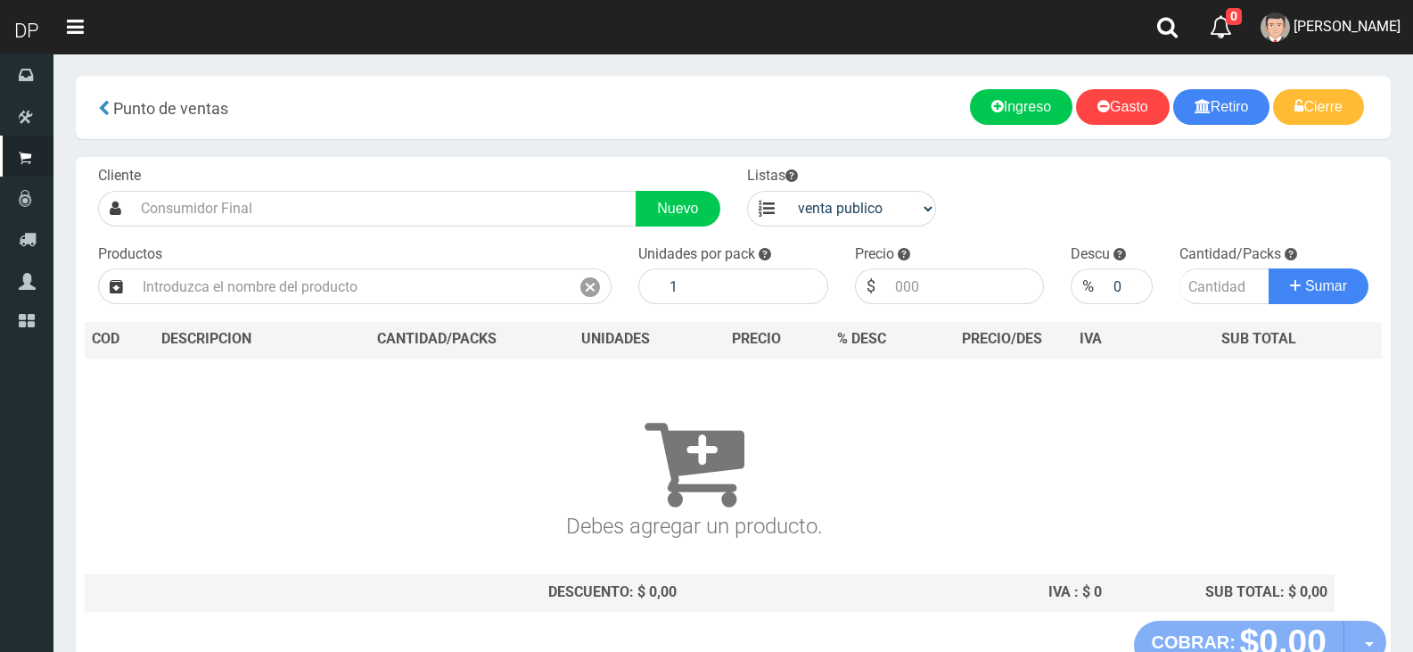
click at [383, 247] on div "Productos" at bounding box center [355, 274] width 540 height 61
click at [379, 267] on div "Productos" at bounding box center [355, 274] width 540 height 61
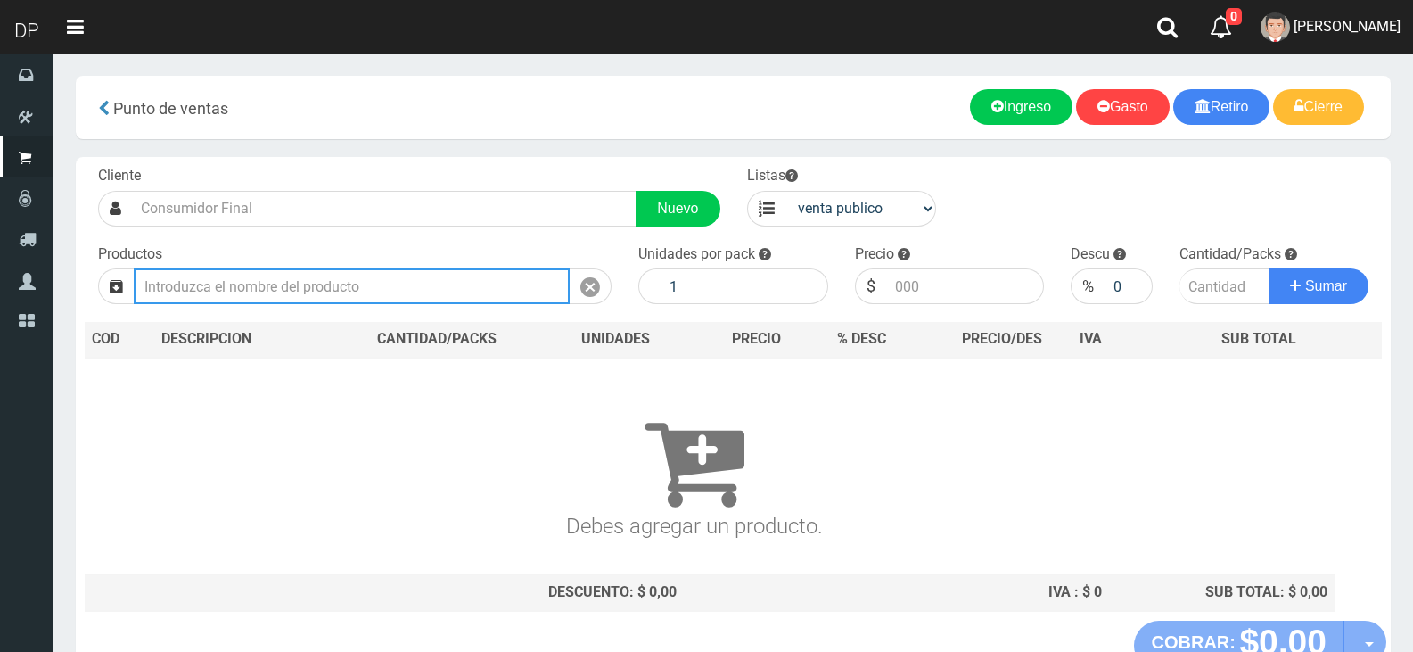
click at [383, 273] on input "text" at bounding box center [352, 286] width 436 height 36
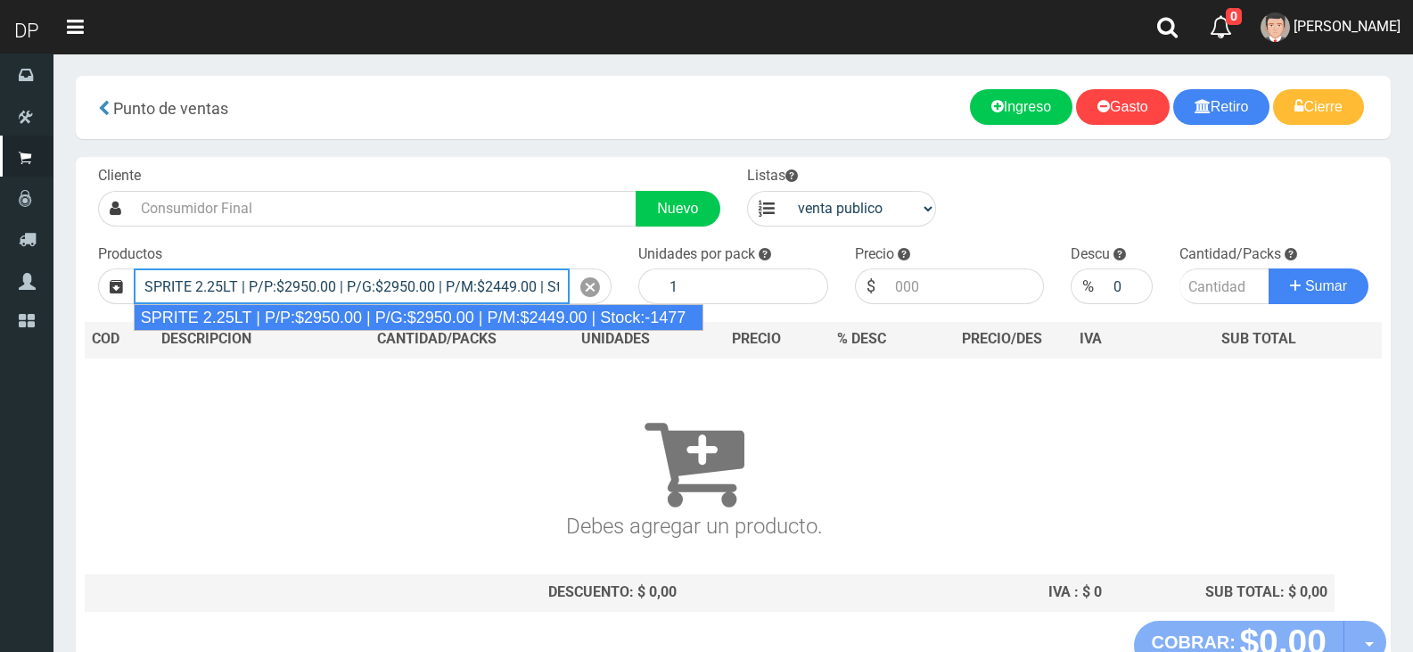
type input "SPRITE 2.25LT | P/P:$2950.00 | P/G:$2950.00 | P/M:$2449.00 | Stock:-1477"
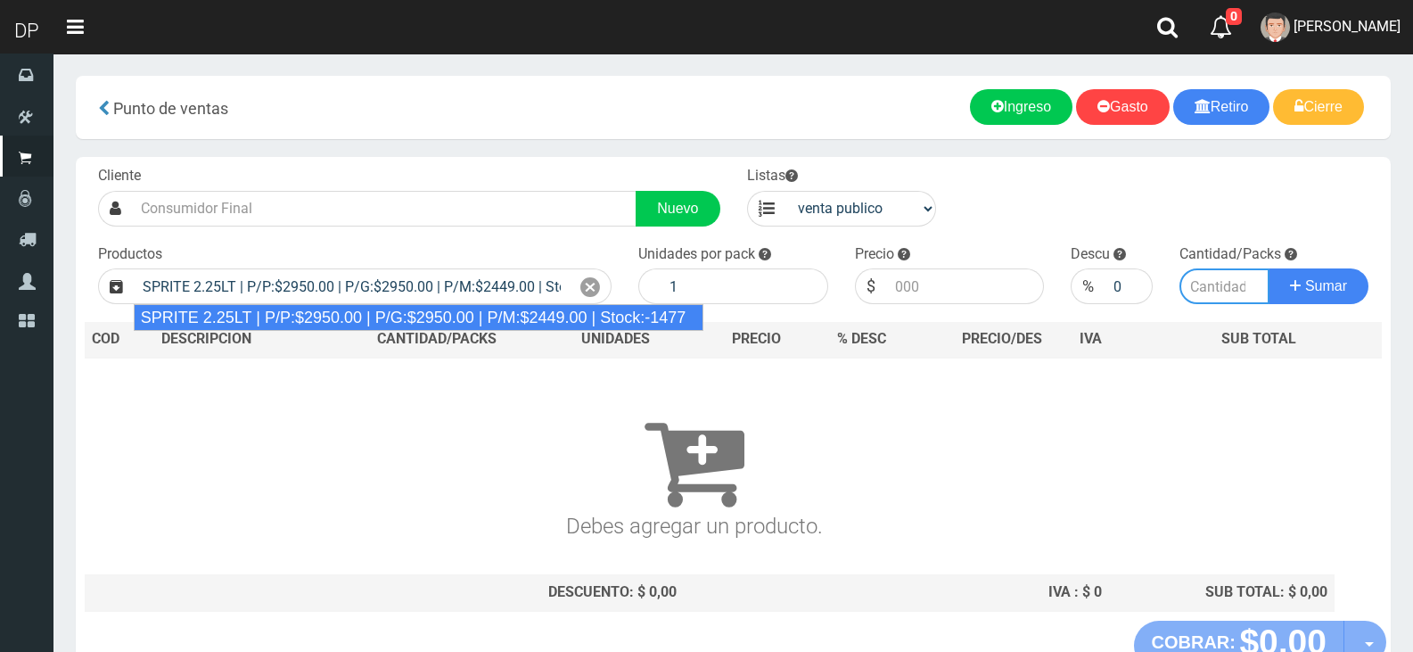
type input "8"
type input "2950.00"
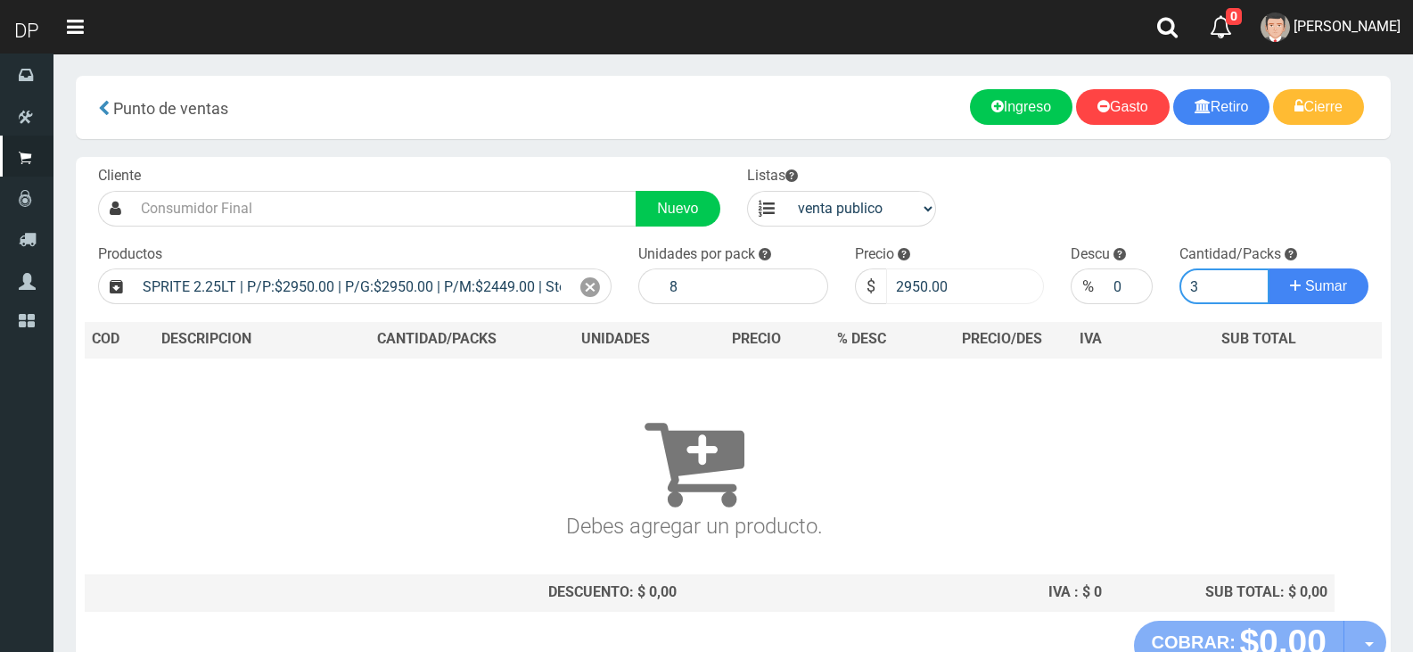
type input "3"
drag, startPoint x: 909, startPoint y: 287, endPoint x: 985, endPoint y: 295, distance: 76.2
click at [985, 295] on input "2950.00" at bounding box center [965, 286] width 159 height 36
type input "2815"
click at [1269, 268] on button "Sumar" at bounding box center [1319, 286] width 100 height 36
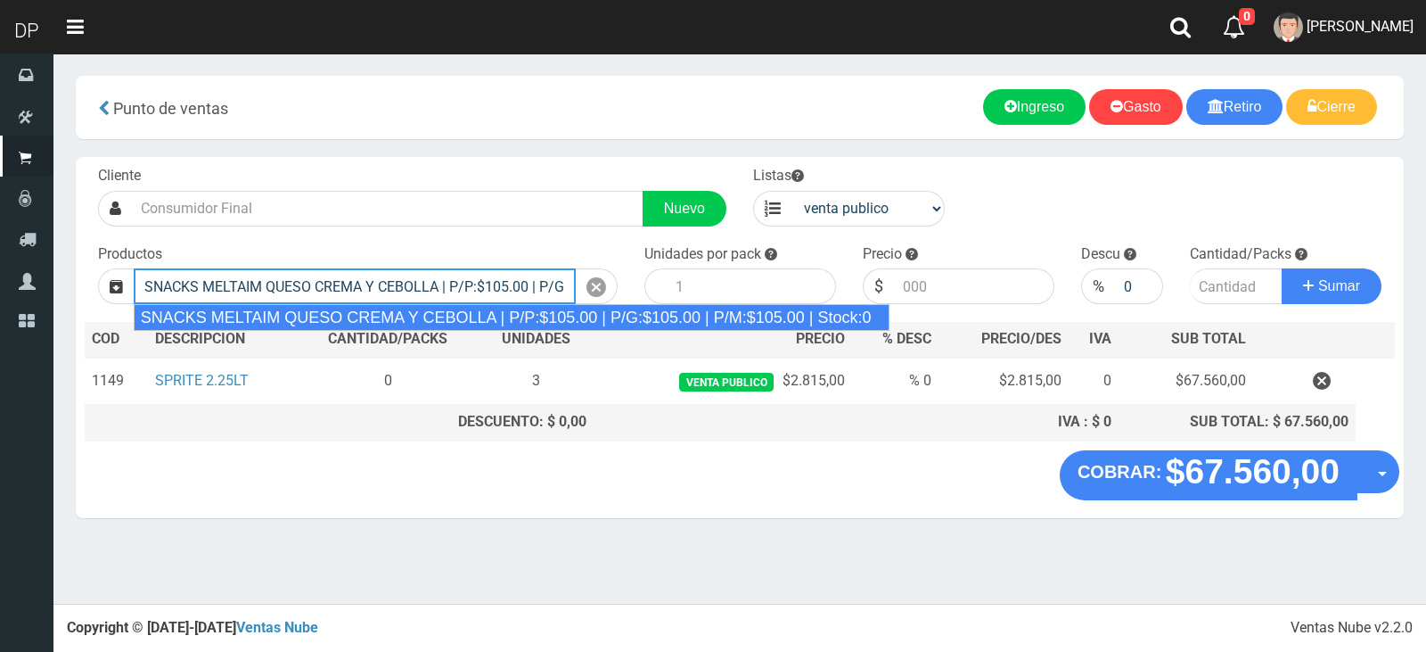
type input "SNACKS MELTAIM QUESO CREMA Y CEBOLLA | P/P:$105.00 | P/G:$105.00 | P/M:$105.00 …"
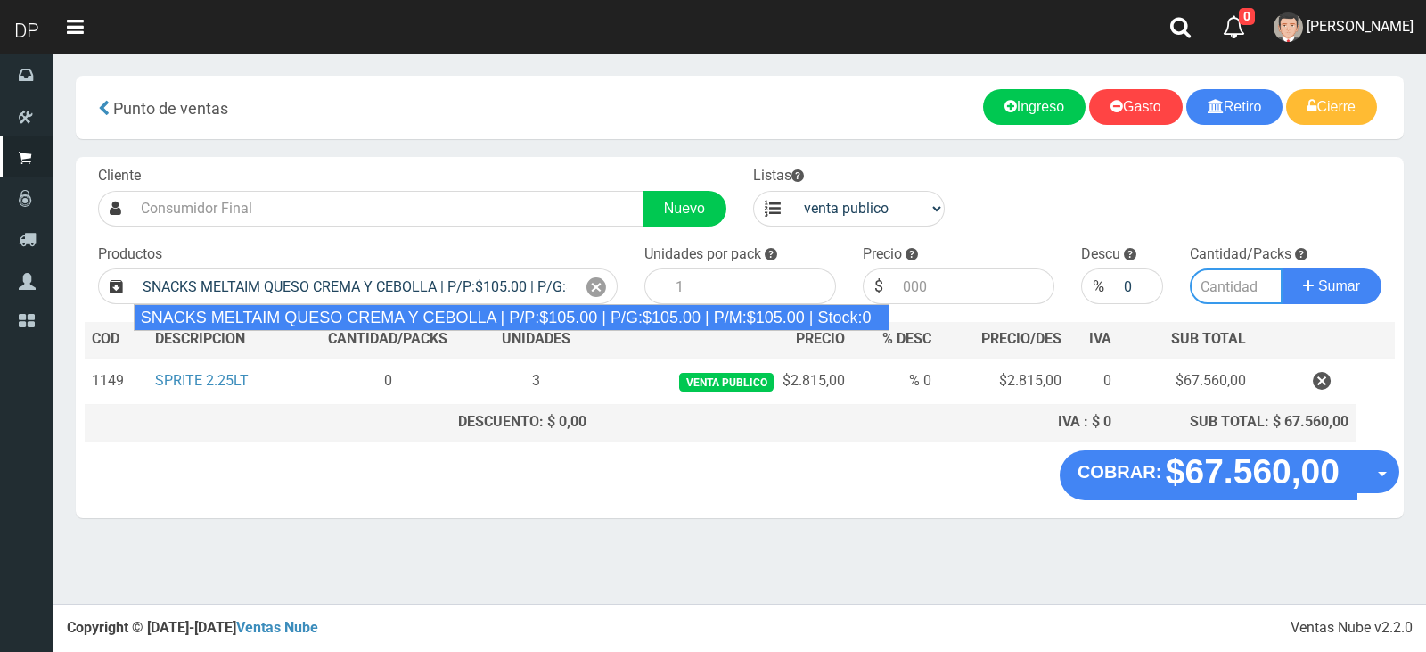
type input "24"
type input "105.00"
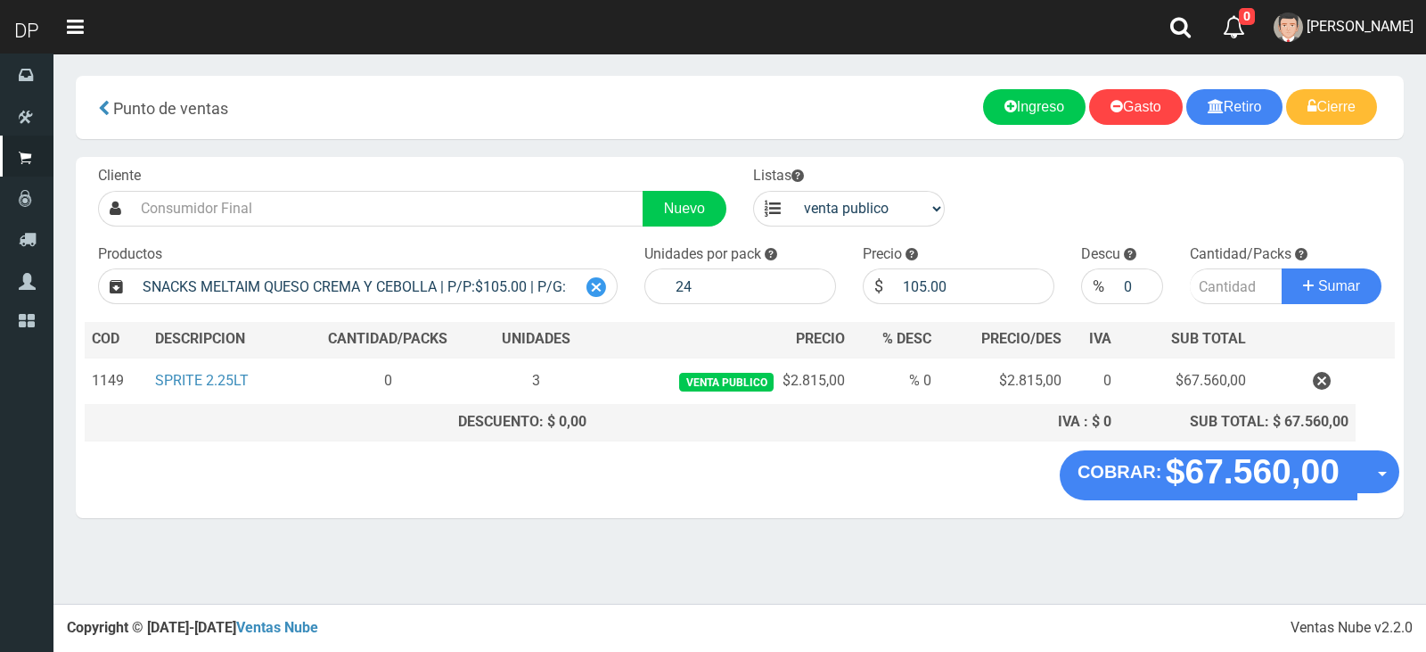
click at [596, 283] on icon at bounding box center [597, 288] width 20 height 26
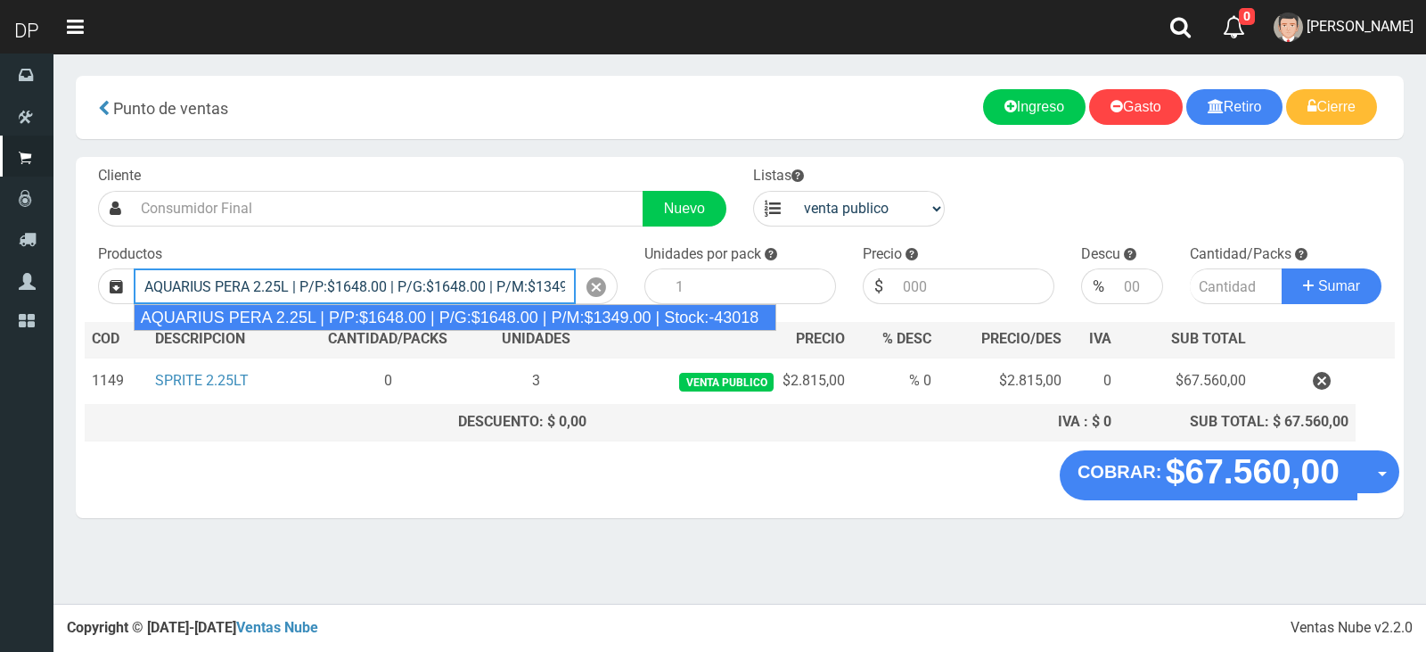
type input "AQUARIUS PERA 2.25L | P/P:$1648.00 | P/G:$1648.00 | P/M:$1349.00 | Stock:-43018"
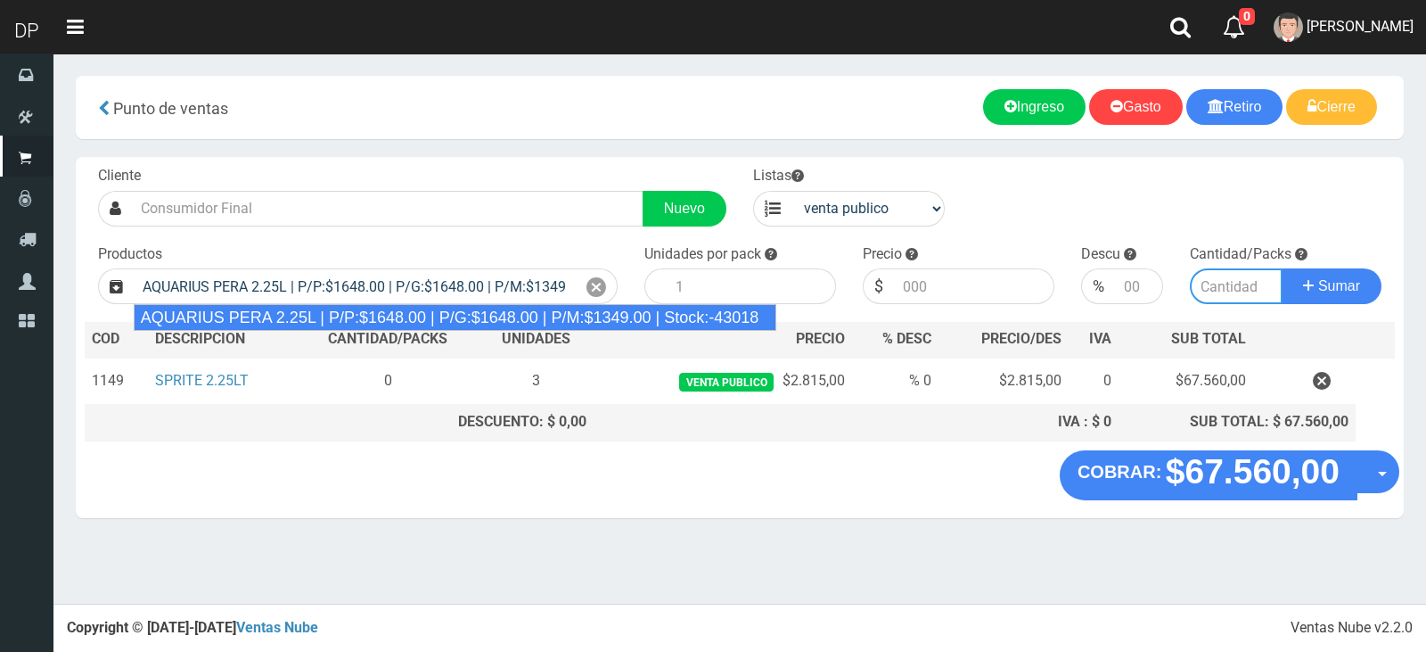
type input "6"
type input "1648.00"
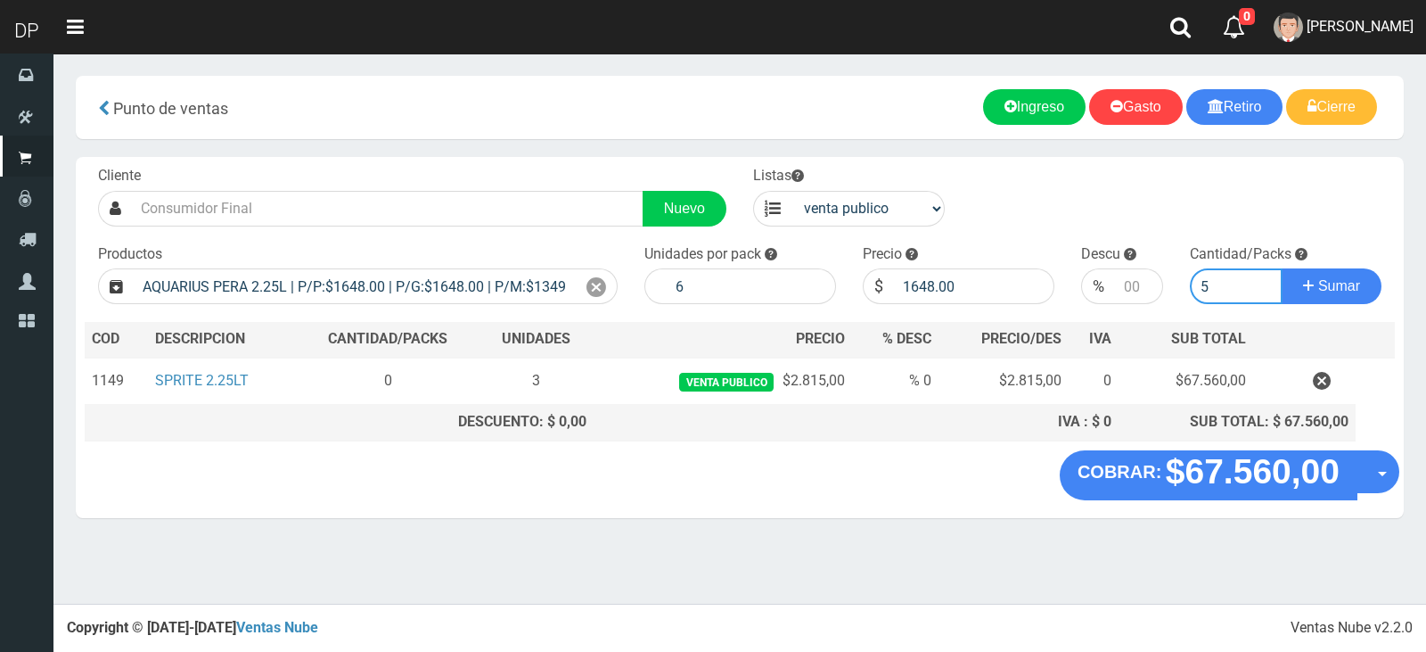
type input "5"
click at [1282, 268] on button "Sumar" at bounding box center [1332, 286] width 100 height 36
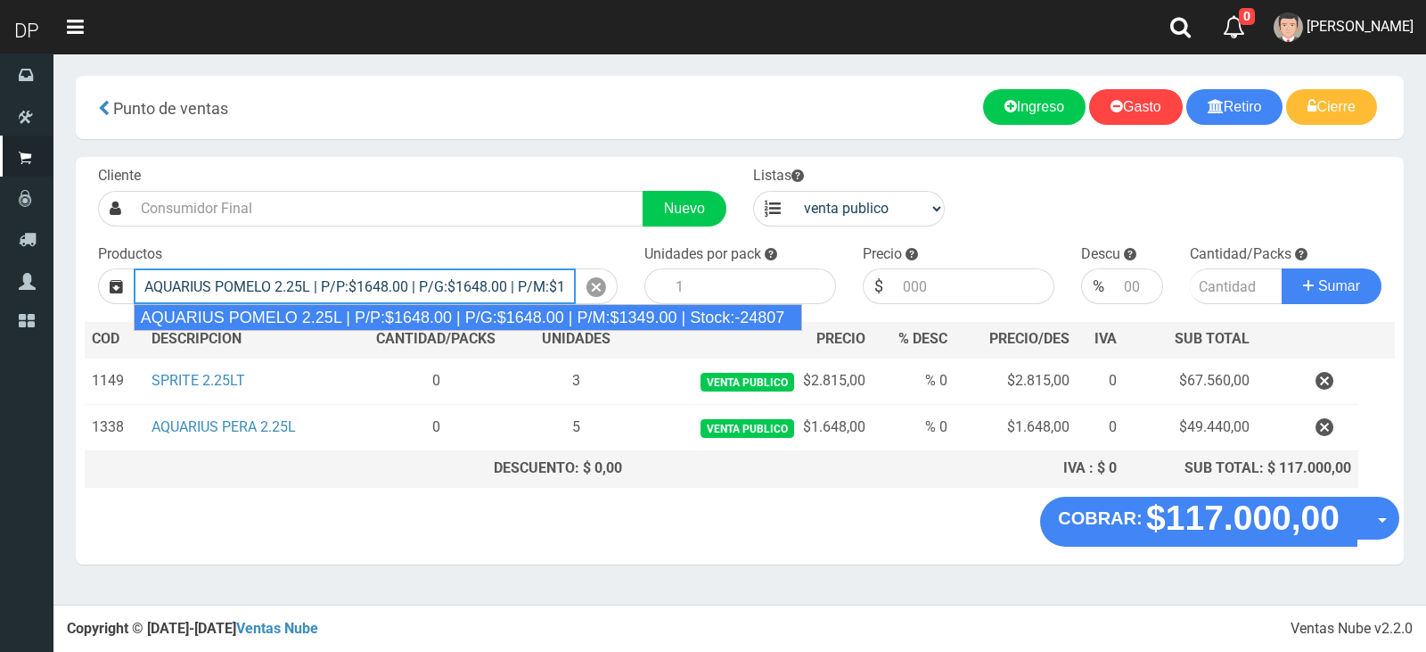
type input "AQUARIUS POMELO 2.25L | P/P:$1648.00 | P/G:$1648.00 | P/M:$1349.00 | Stock:-248…"
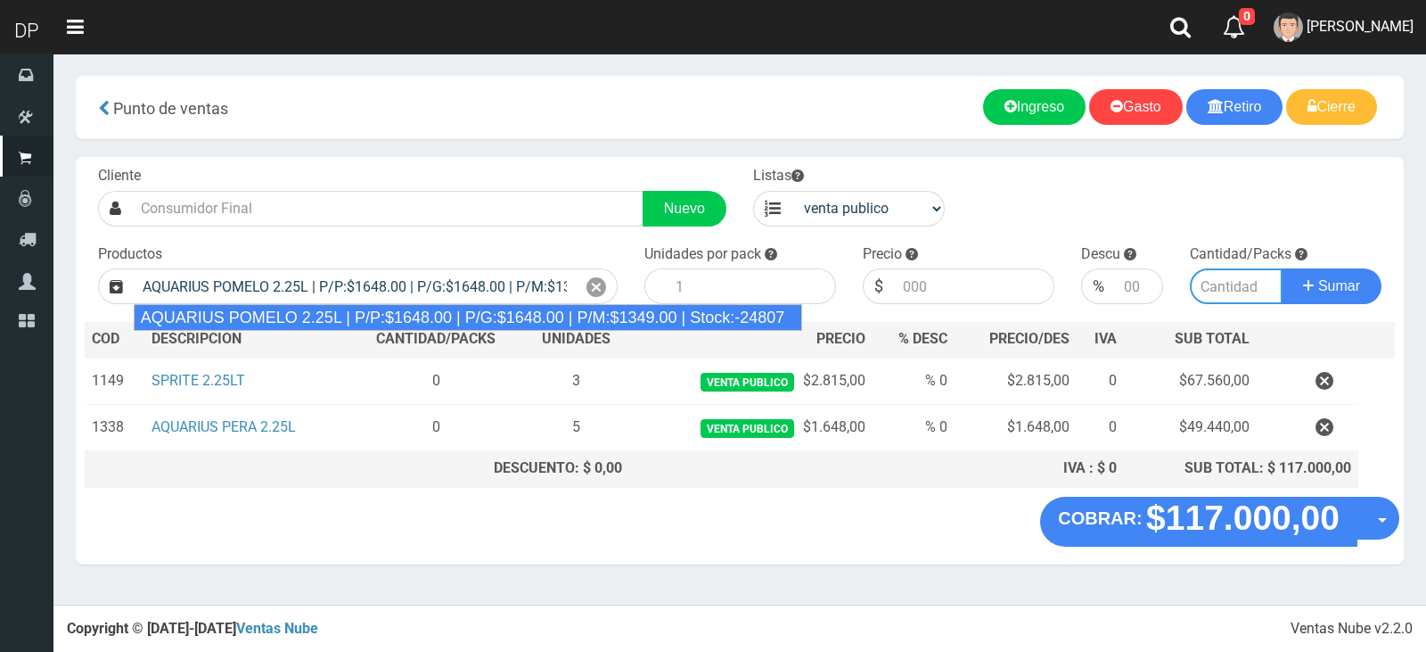
type input "6"
type input "1648.00"
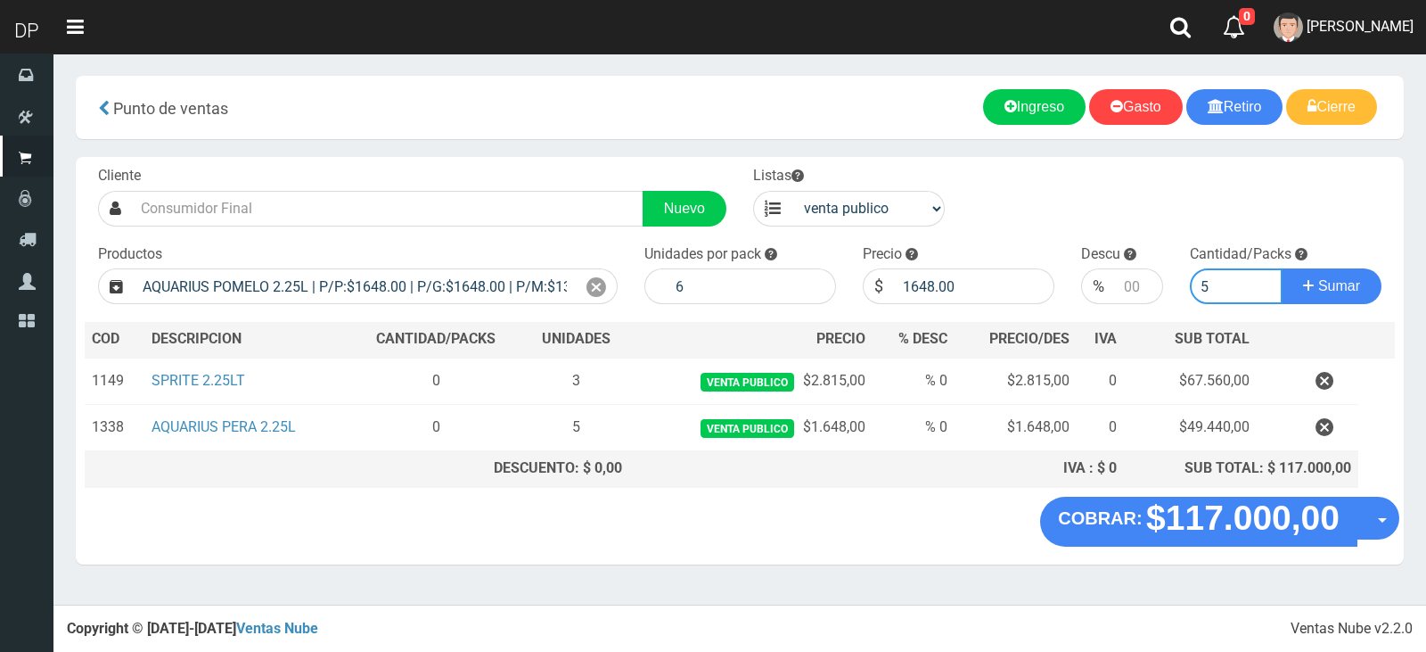
type input "5"
click at [1282, 268] on button "Sumar" at bounding box center [1332, 286] width 100 height 36
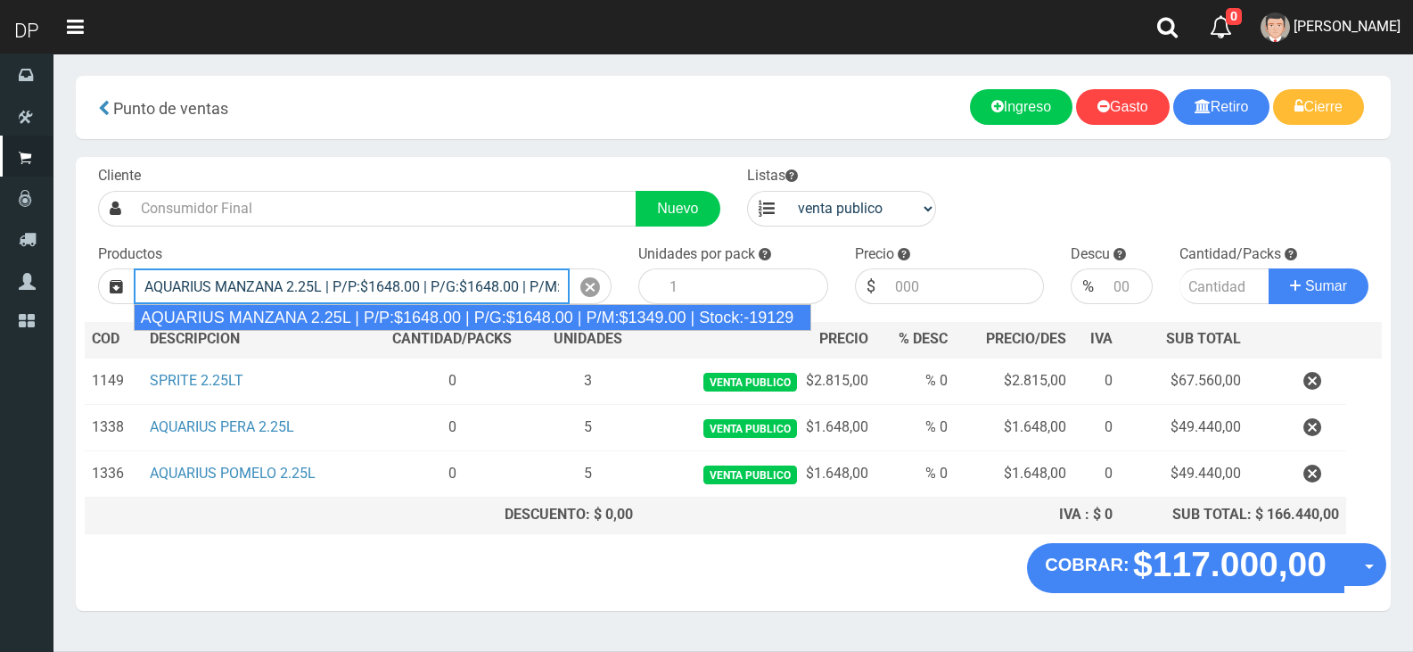
type input "AQUARIUS MANZANA 2.25L | P/P:$1648.00 | P/G:$1648.00 | P/M:$1349.00 | Stock:-19…"
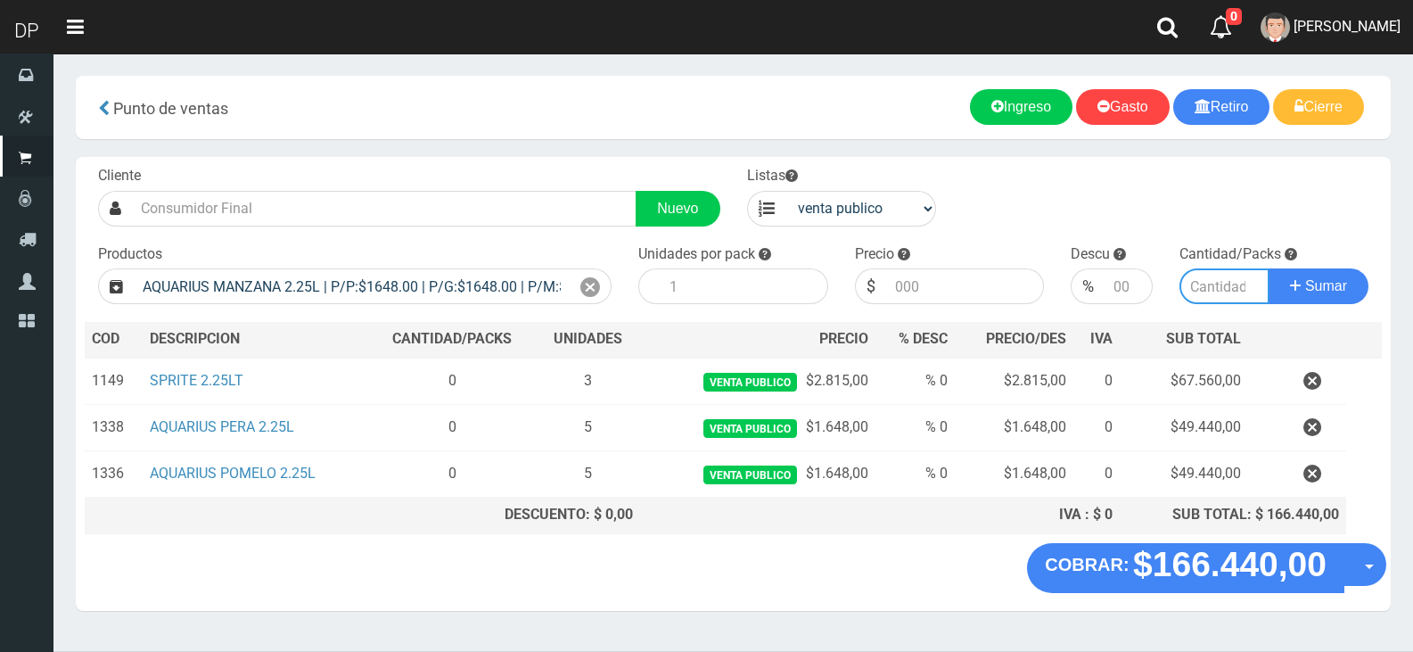
type input "6"
type input "1648.00"
type input "3"
click at [1269, 268] on button "Sumar" at bounding box center [1319, 286] width 100 height 36
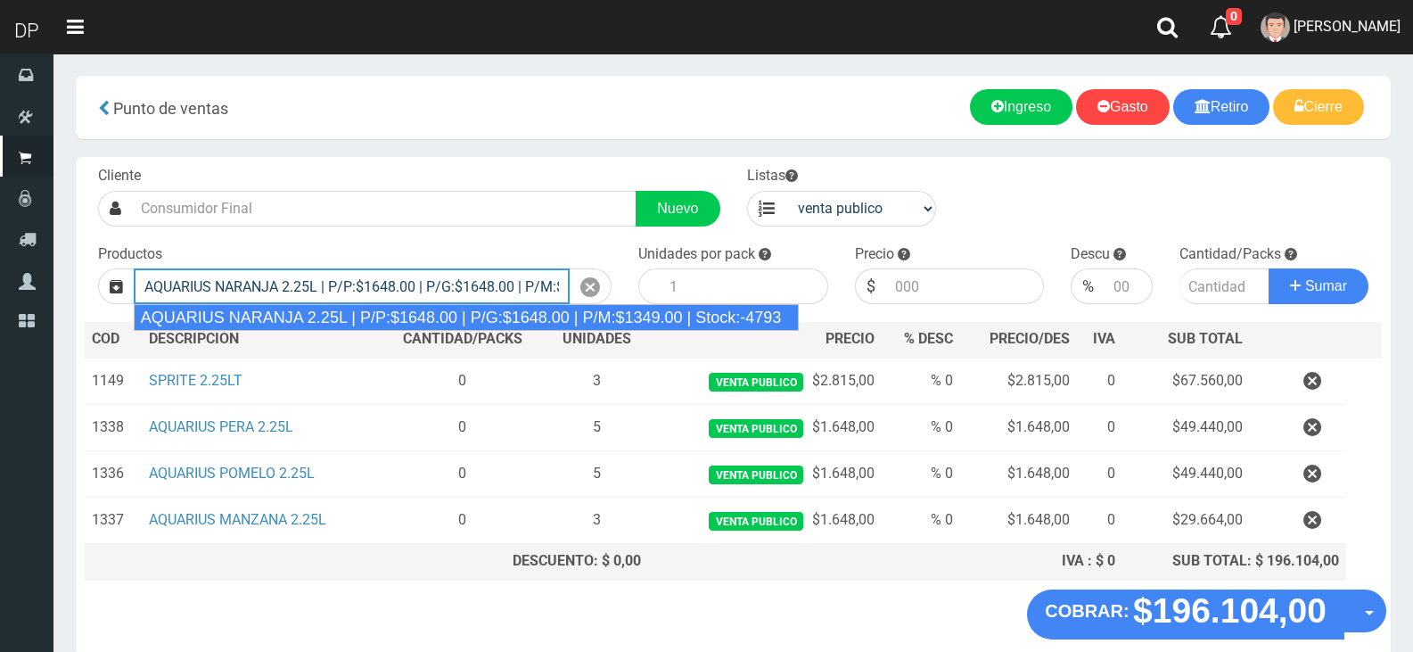
type input "AQUARIUS NARANJA 2.25L | P/P:$1648.00 | P/G:$1648.00 | P/M:$1349.00 | Stock:-47…"
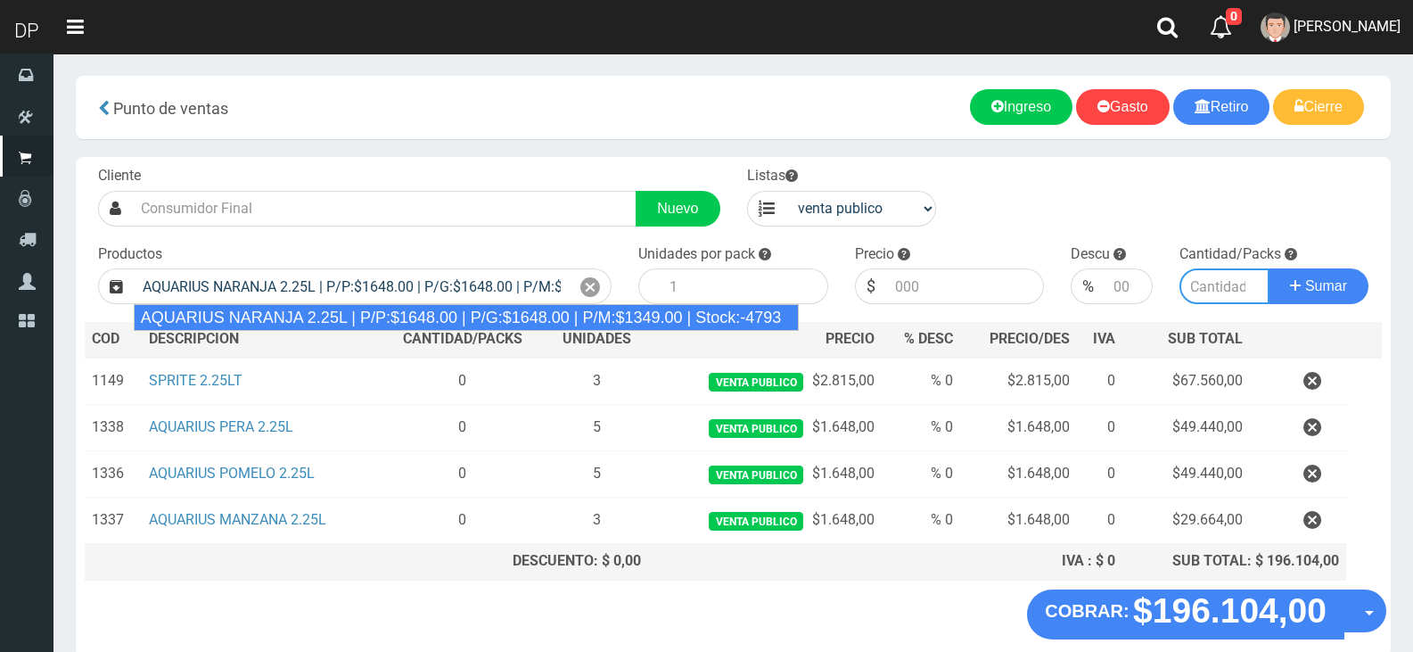
type input "6"
type input "1648.00"
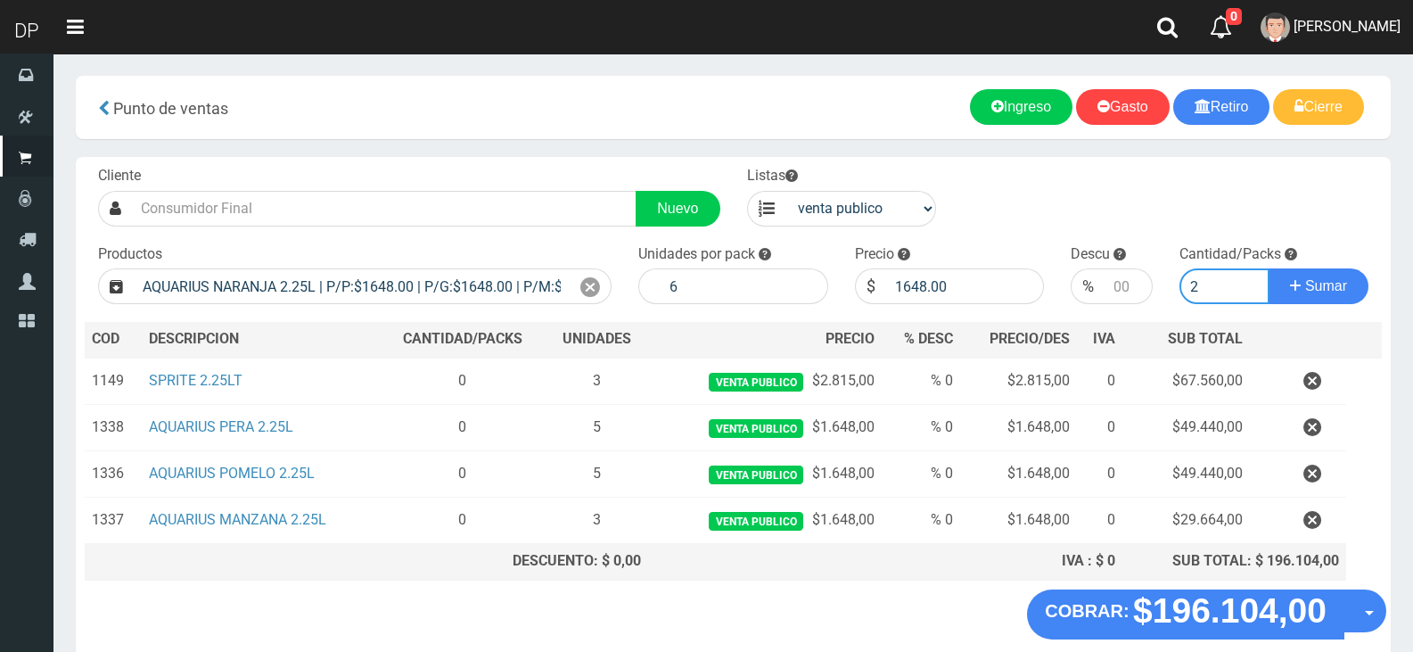
type input "2"
click at [1269, 268] on button "Sumar" at bounding box center [1319, 286] width 100 height 36
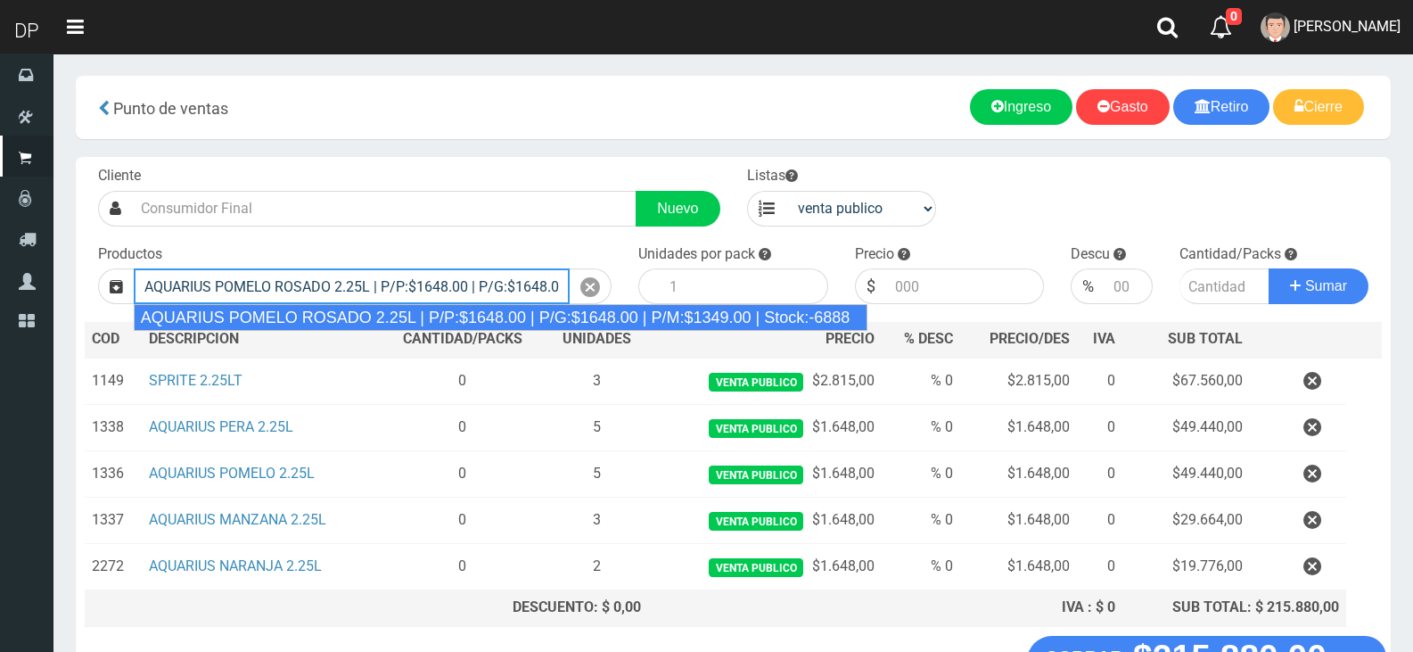
type input "AQUARIUS POMELO ROSADO 2.25L | P/P:$1648.00 | P/G:$1648.00 | P/M:$1349.00 | Sto…"
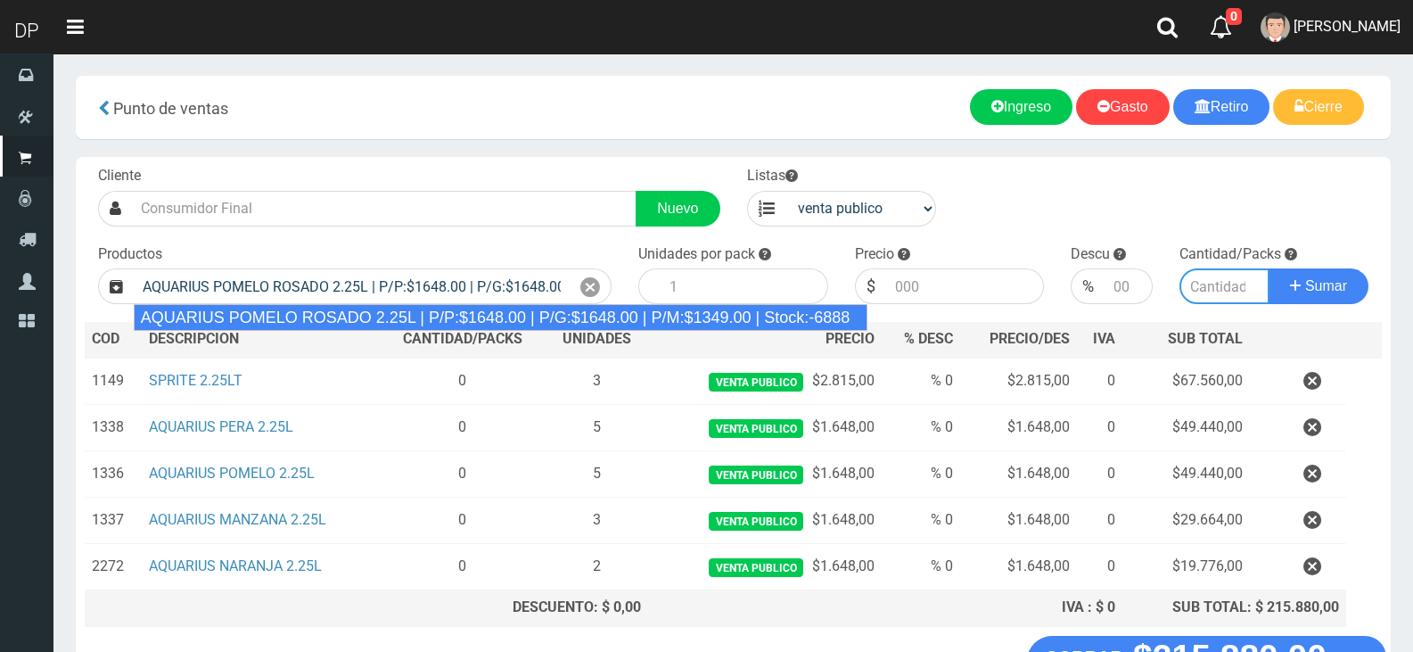
type input "6"
type input "1648.00"
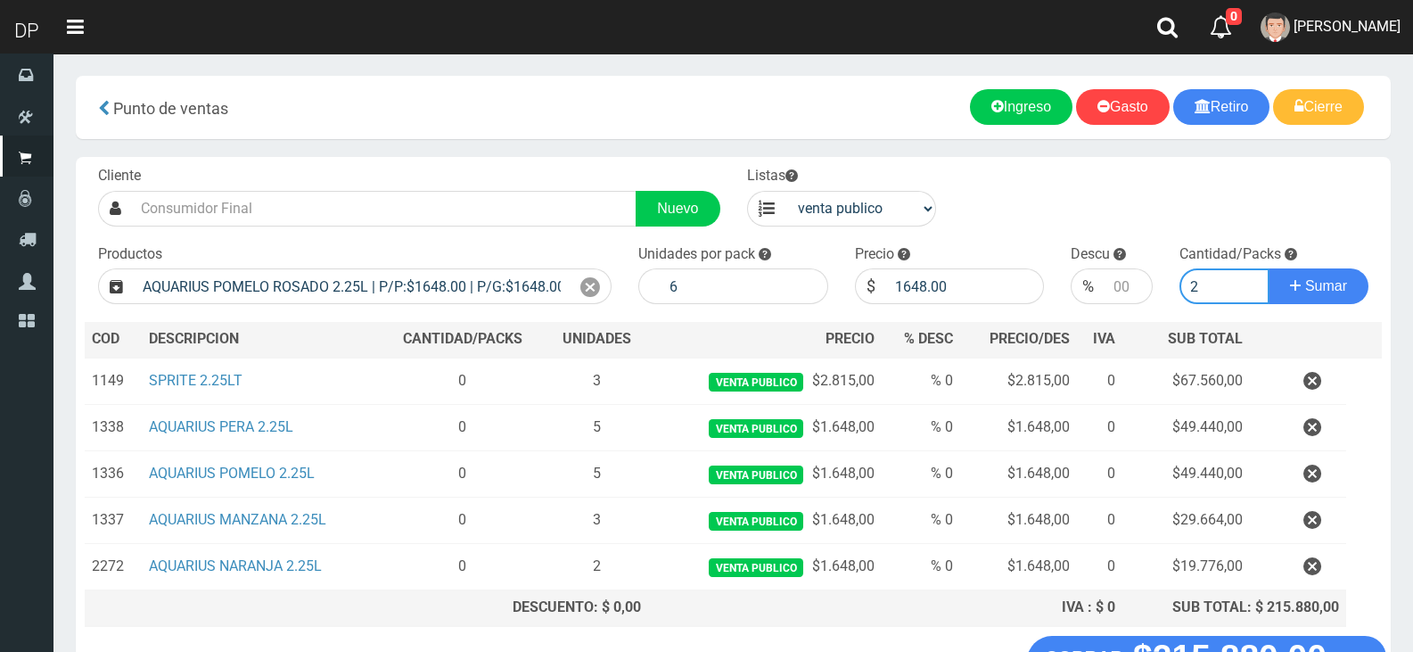
type input "2"
click at [1269, 268] on button "Sumar" at bounding box center [1319, 286] width 100 height 36
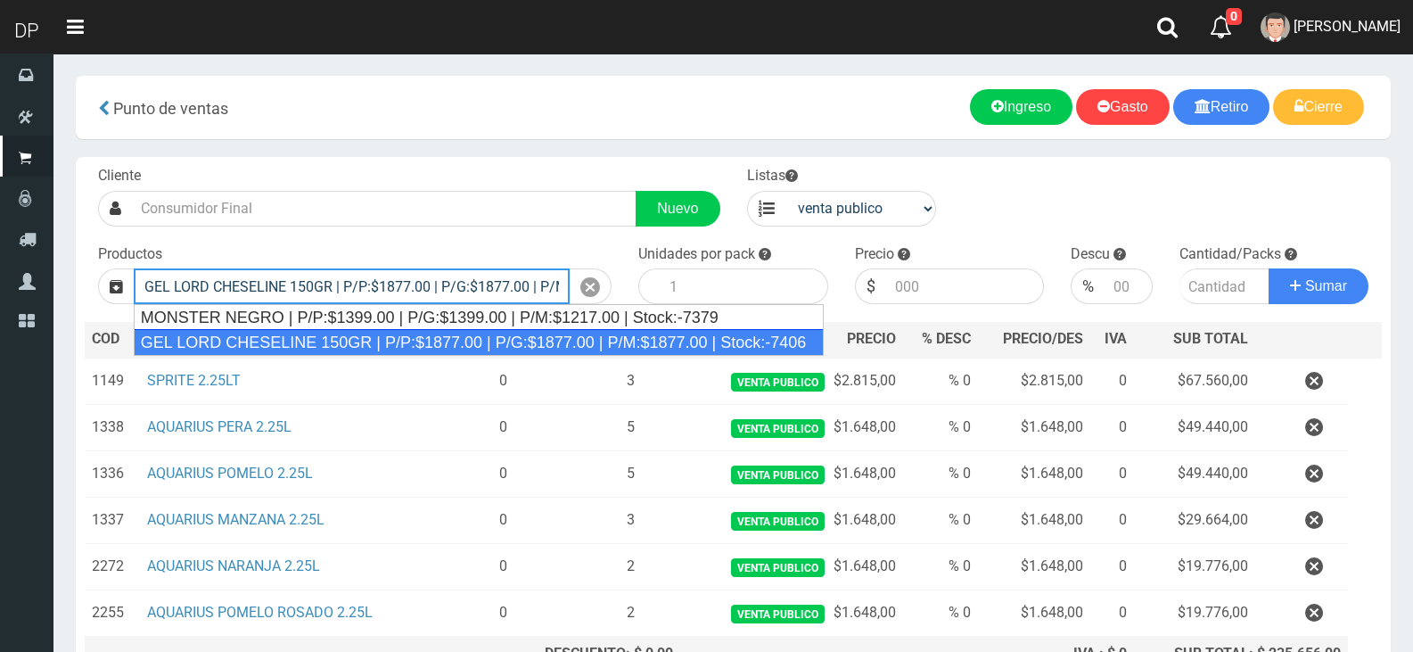
type input "GEL LORD CHESELINE 150GR | P/P:$1877.00 | P/G:$1877.00 | P/M:$1877.00 | Stock:-…"
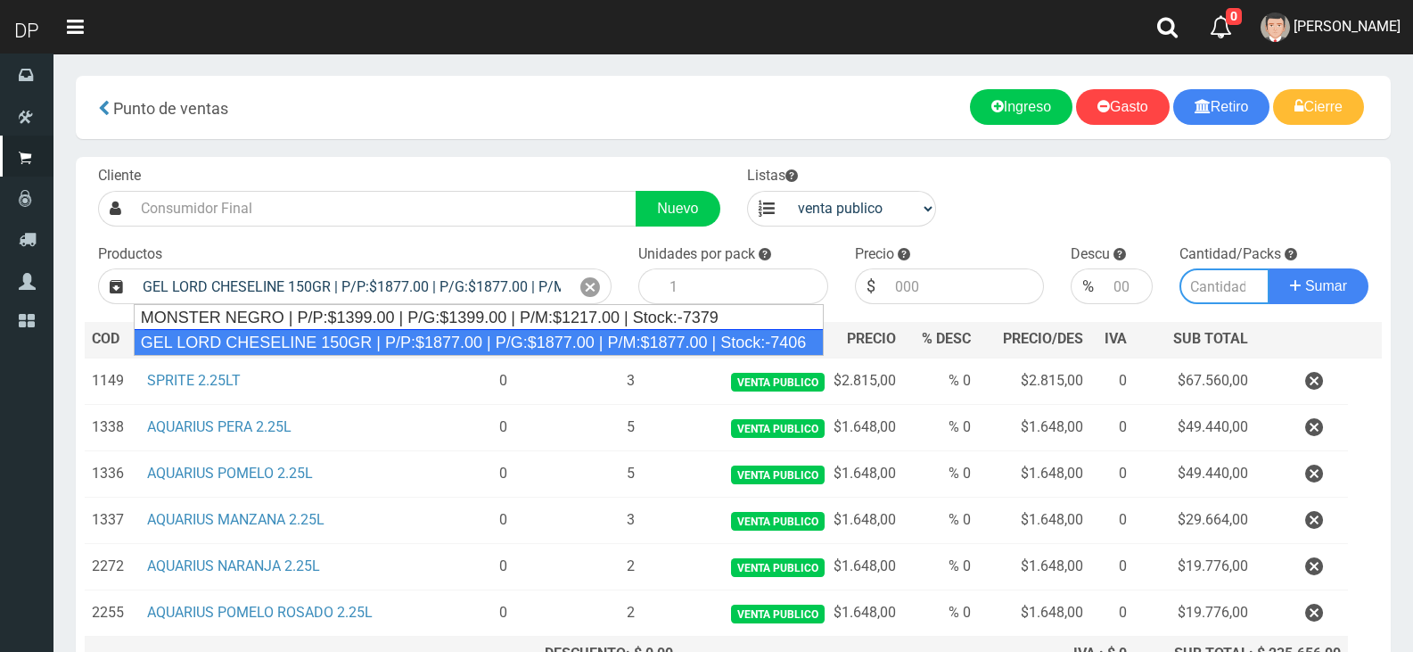
type input "12"
type input "1877.00"
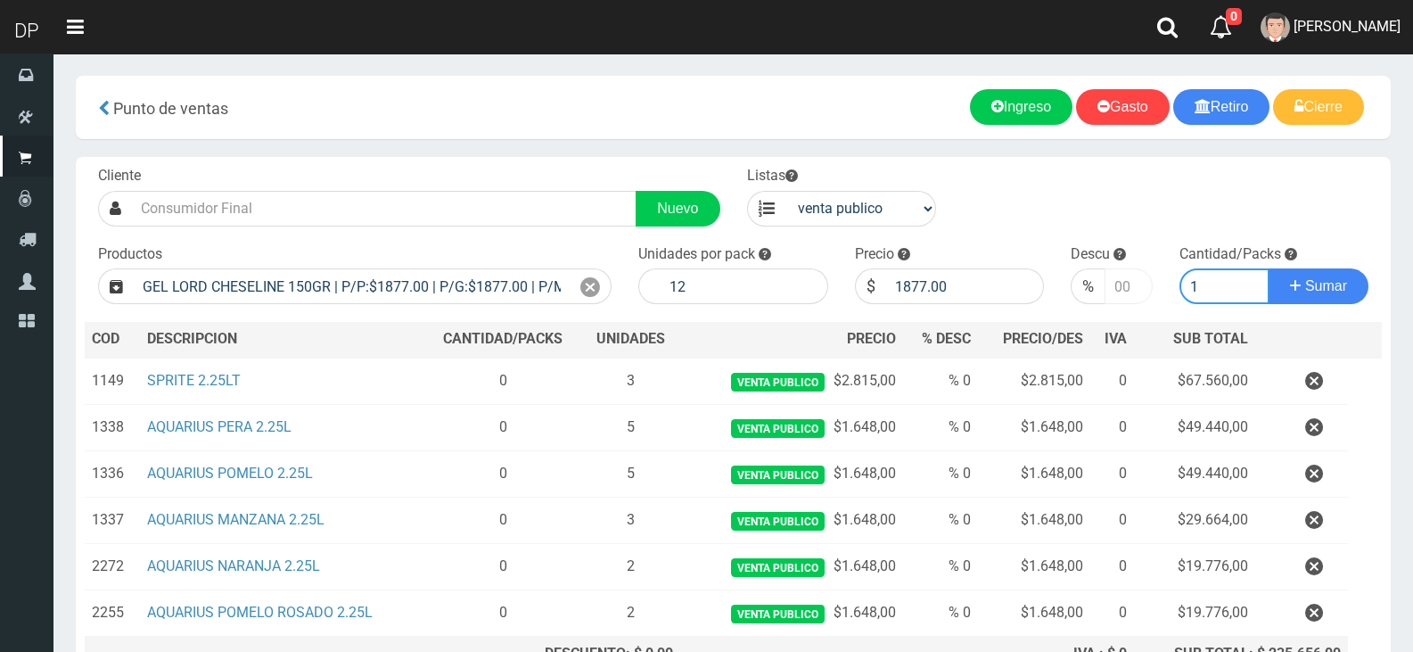
type input "1"
click at [1122, 280] on input "number" at bounding box center [1128, 286] width 47 height 36
type input "10"
click at [1269, 268] on button "Sumar" at bounding box center [1319, 286] width 100 height 36
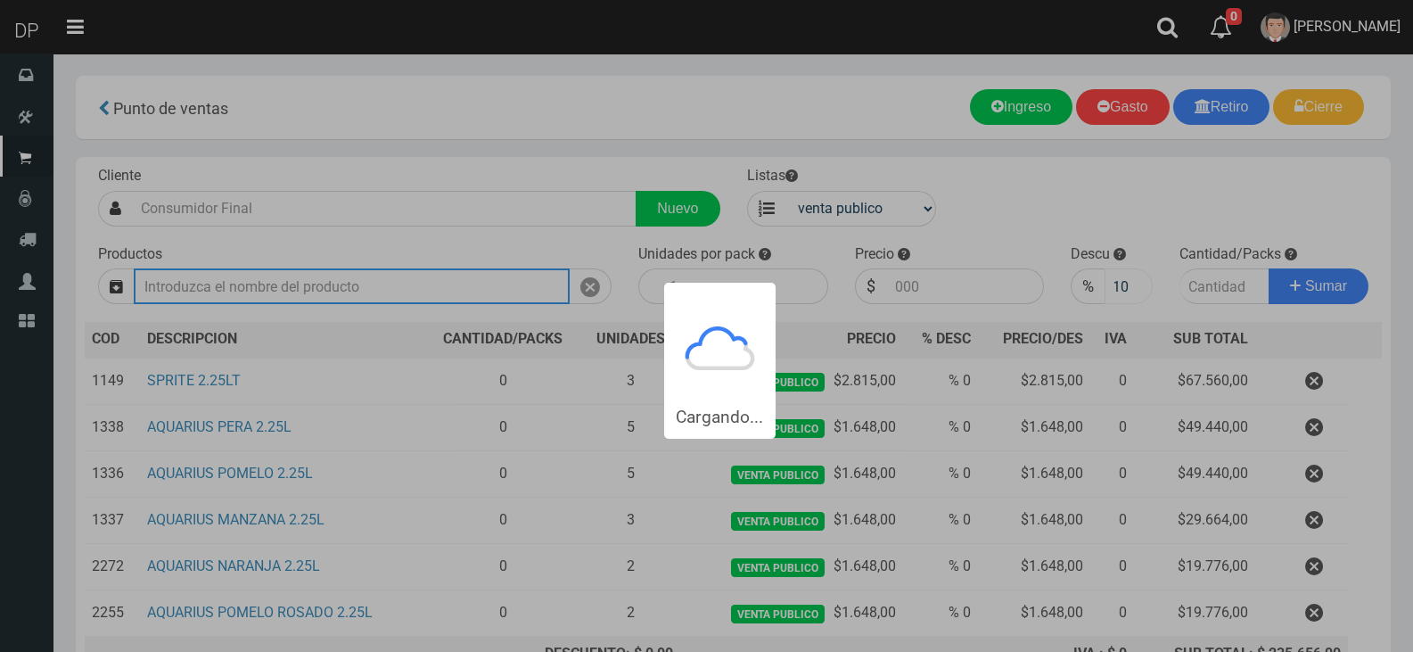
scroll to position [0, 0]
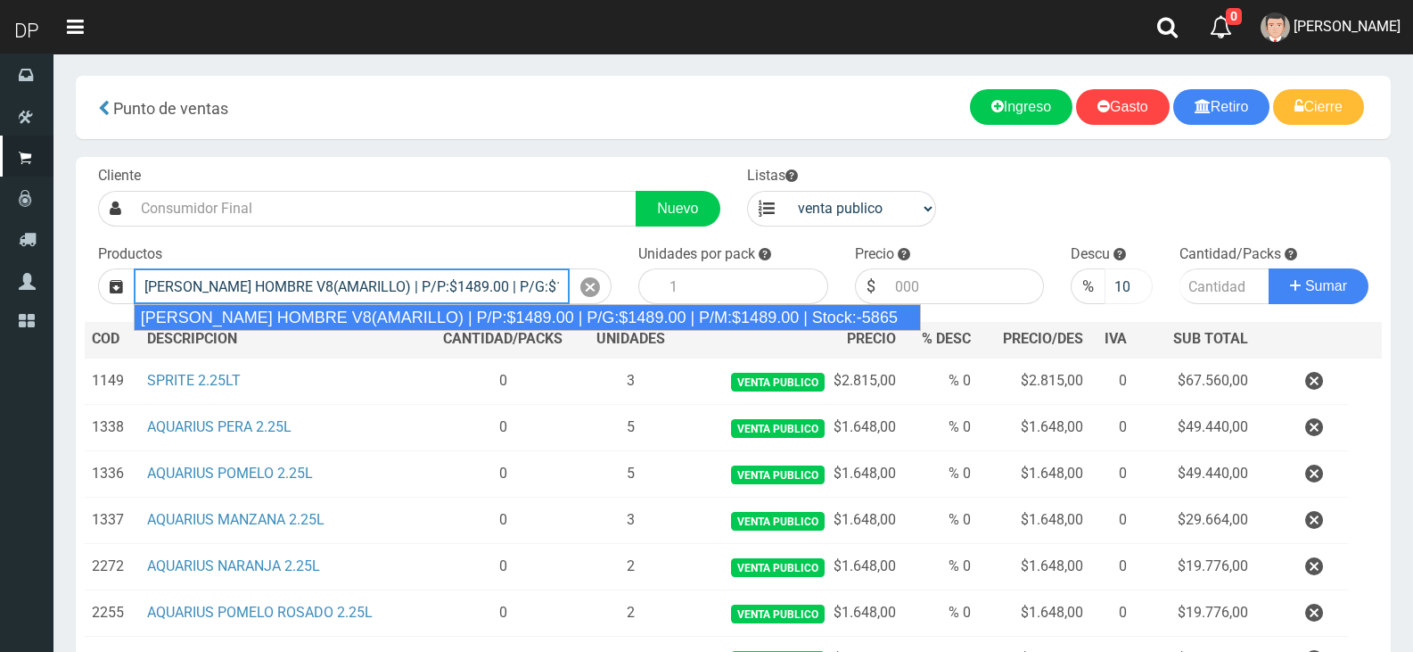
type input "[PERSON_NAME] HOMBRE V8(AMARILLO) | P/P:$1489.00 | P/G:$1489.00 | P/M:$1489.00 …"
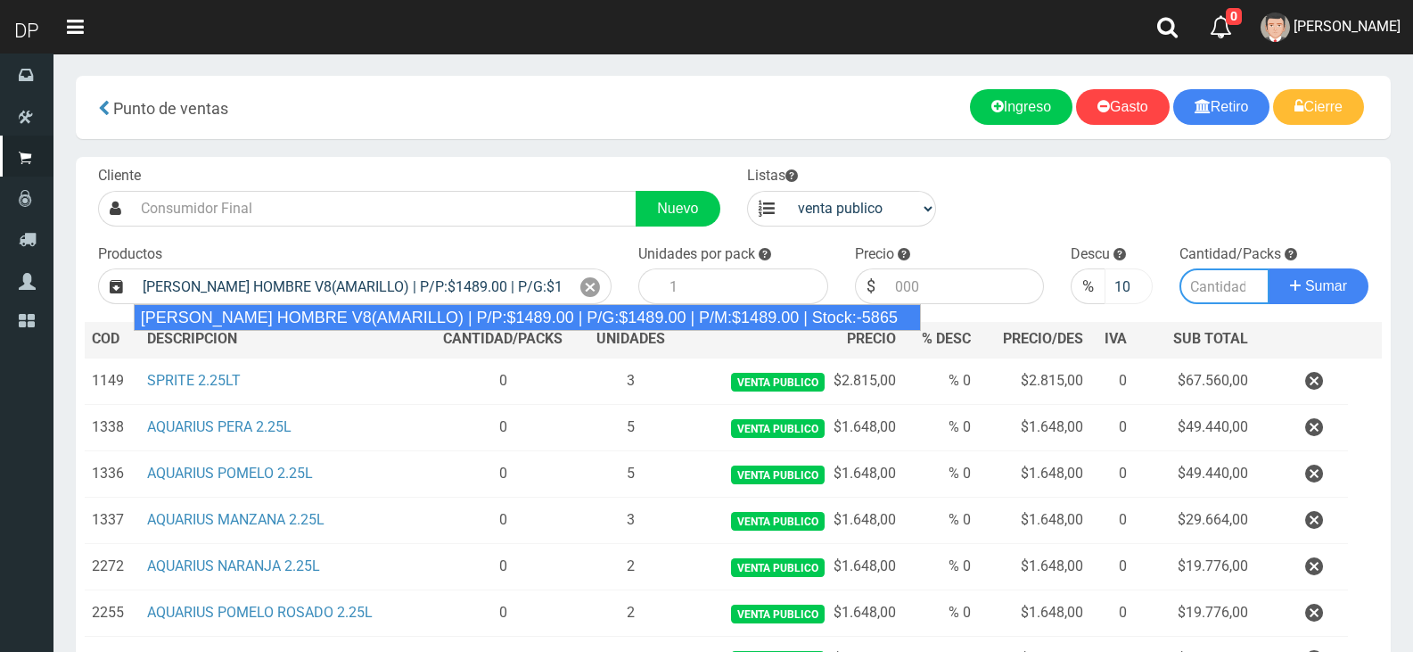
type input "12"
type input "1489.00"
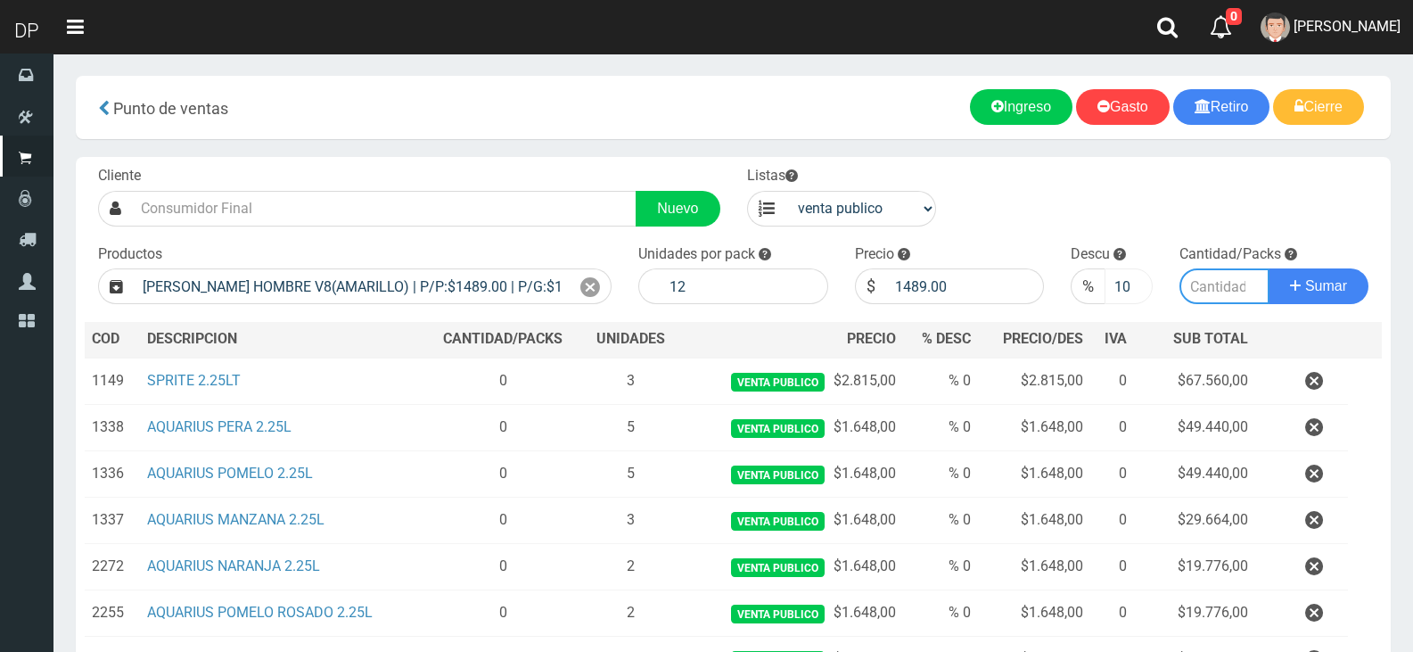
type input "5"
type input "1"
click at [1122, 280] on input "10" at bounding box center [1128, 286] width 47 height 36
type input "1"
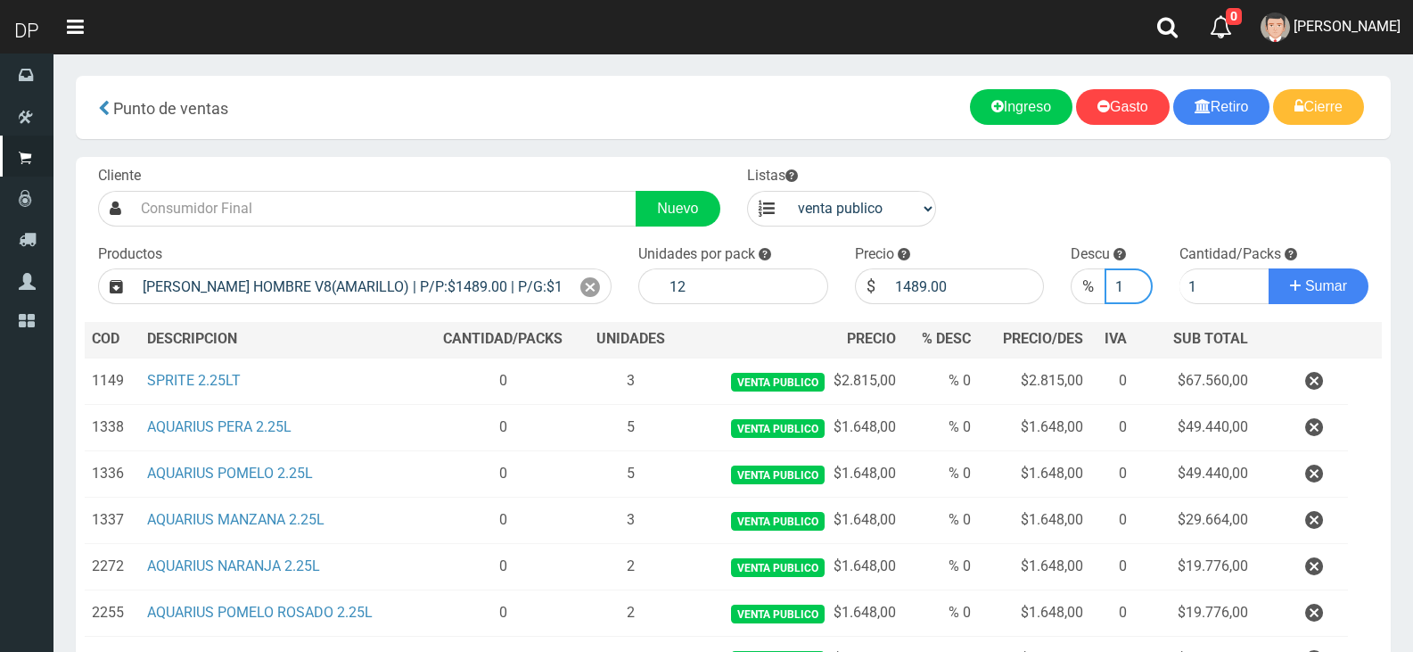
click at [1269, 268] on button "Sumar" at bounding box center [1319, 286] width 100 height 36
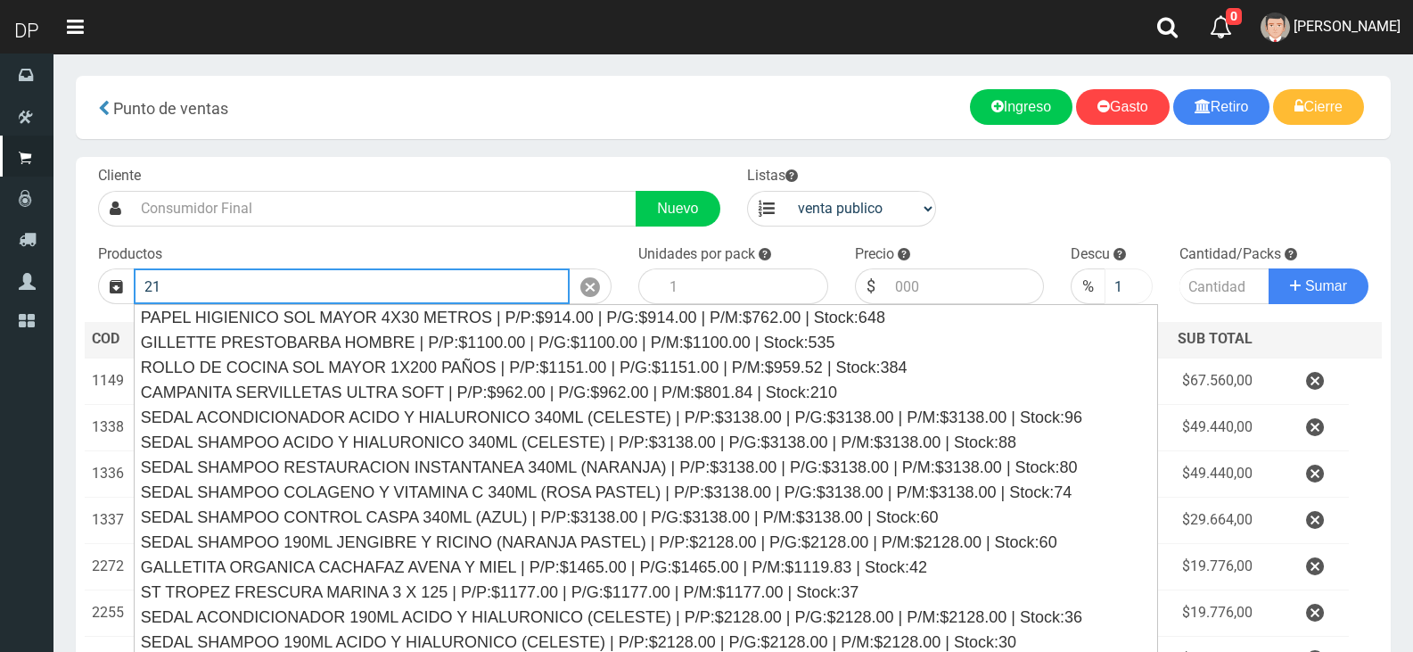
type input "2"
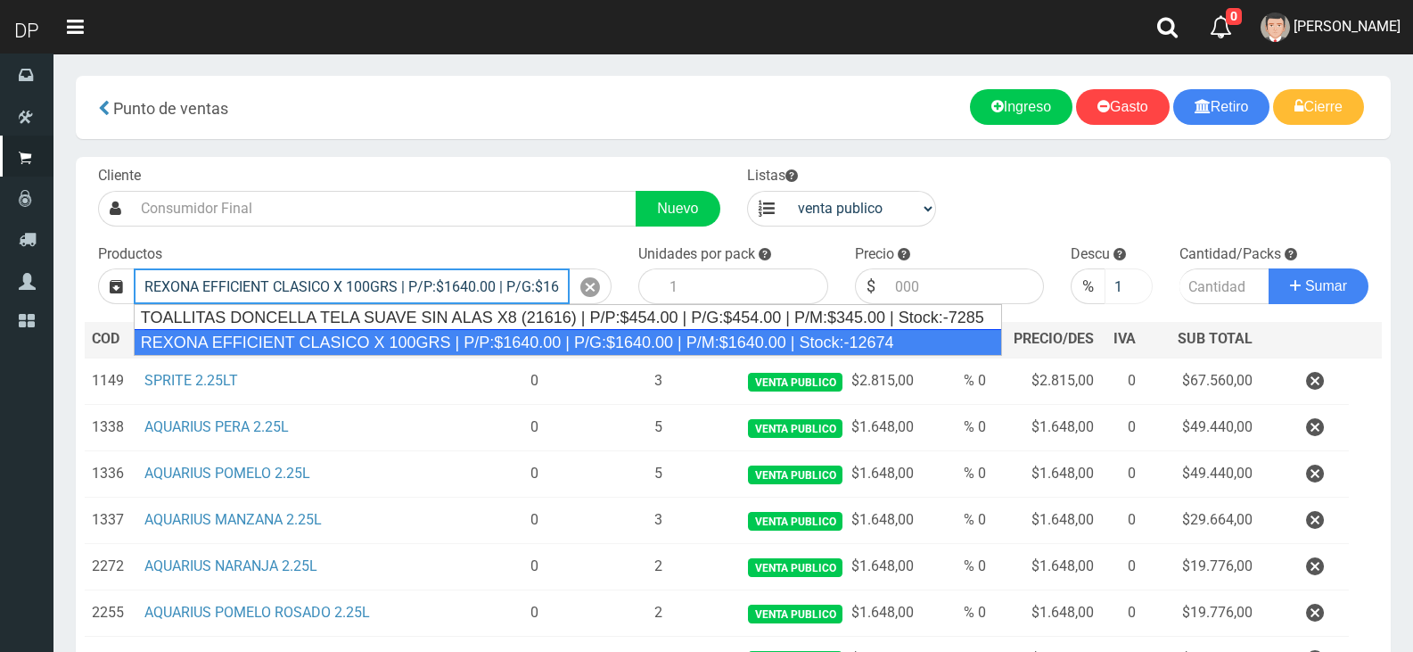
type input "REXONA EFFICIENT CLASICO X 100GRS | P/P:$1640.00 | P/G:$1640.00 | P/M:$1640.00 …"
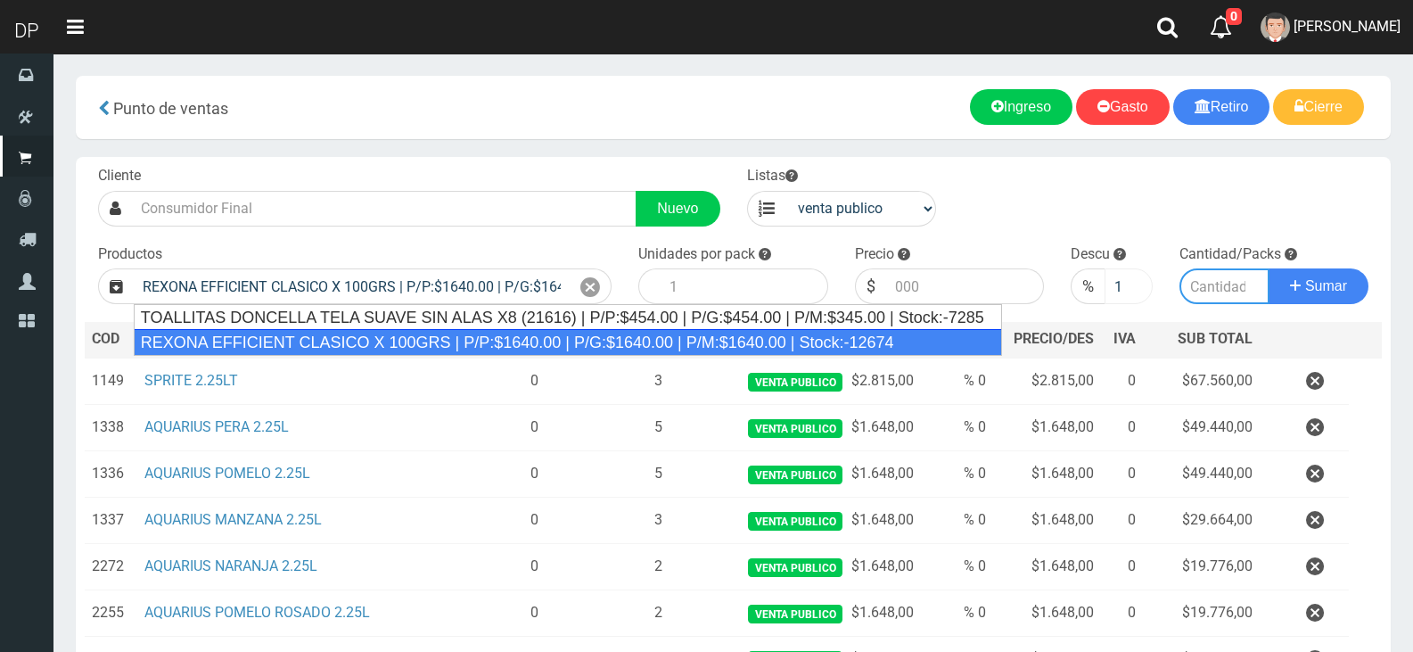
type input "12"
type input "1640.00"
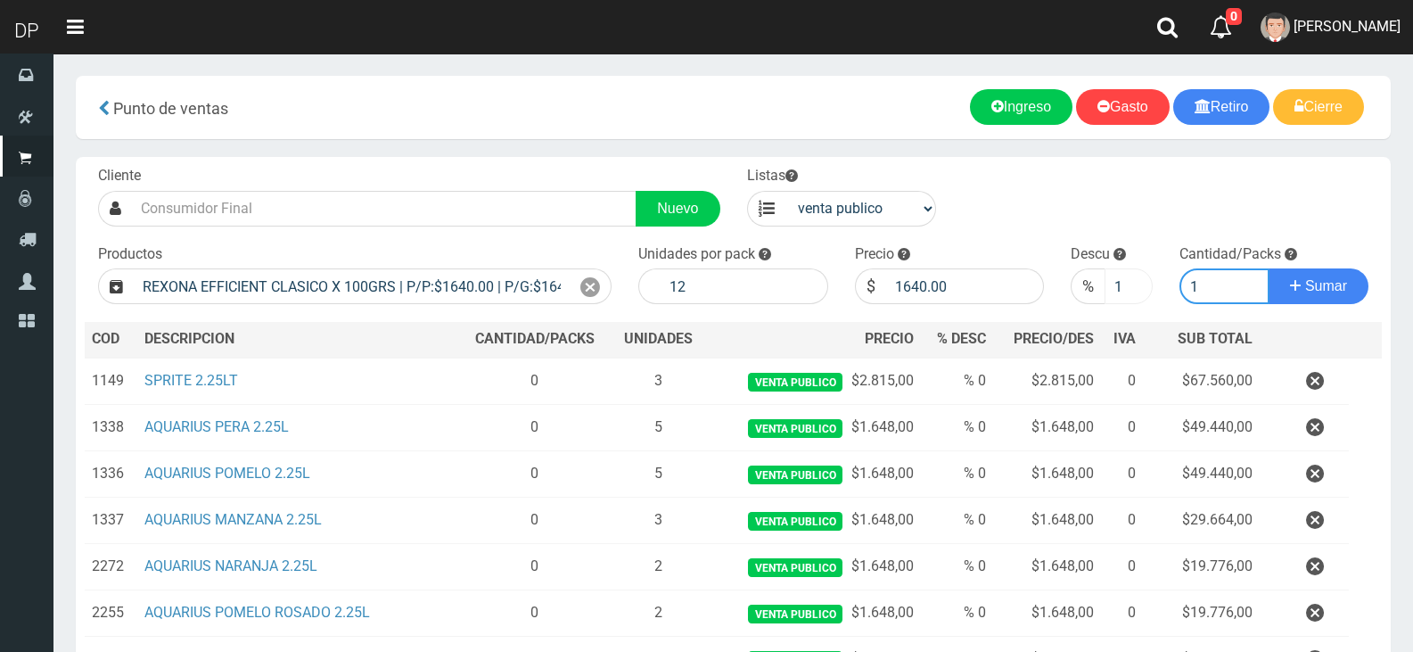
type input "1"
click at [1269, 268] on button "Sumar" at bounding box center [1319, 286] width 100 height 36
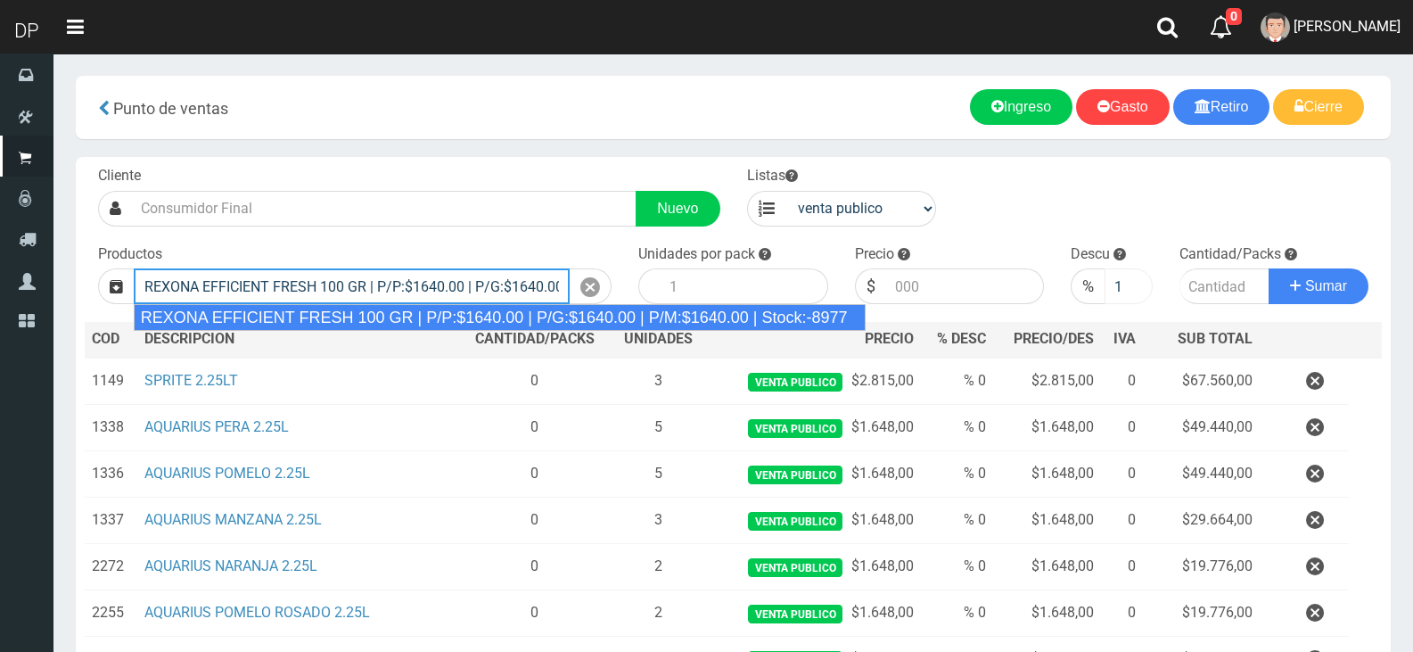
type input "REXONA EFFICIENT FRESH 100 GR | P/P:$1640.00 | P/G:$1640.00 | P/M:$1640.00 | St…"
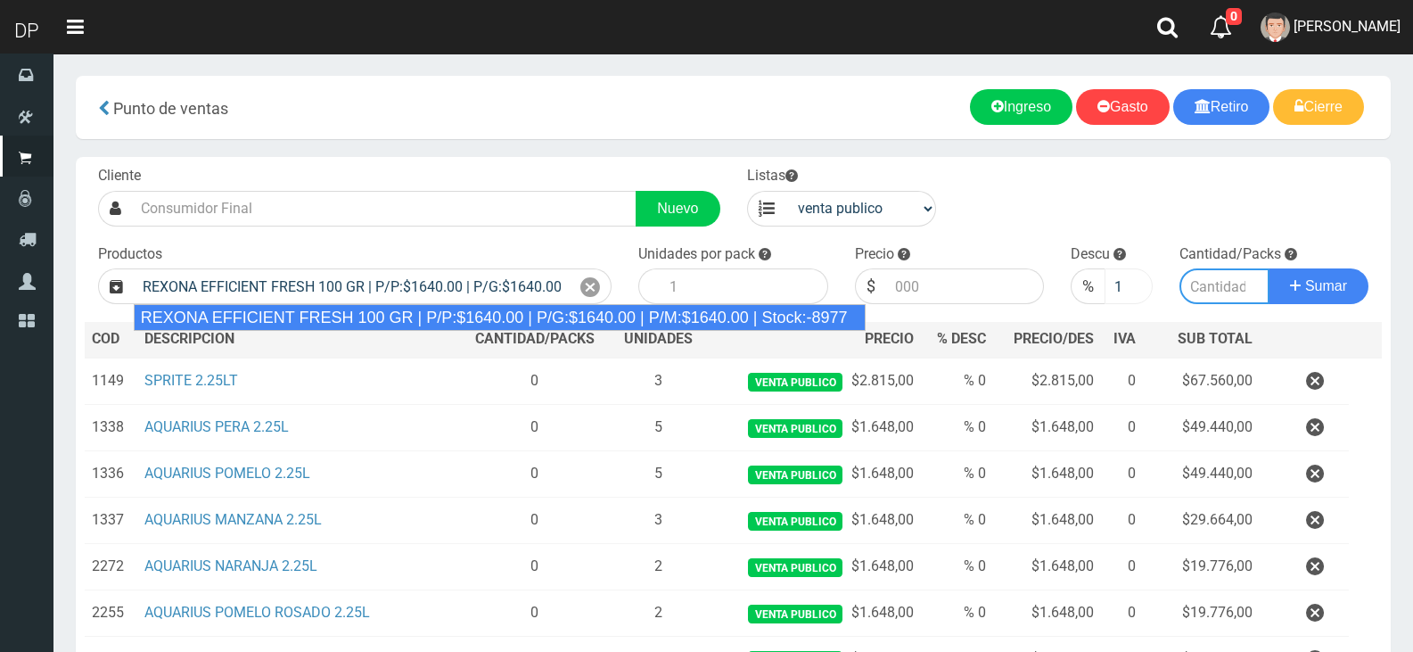
type input "12"
type input "1640.00"
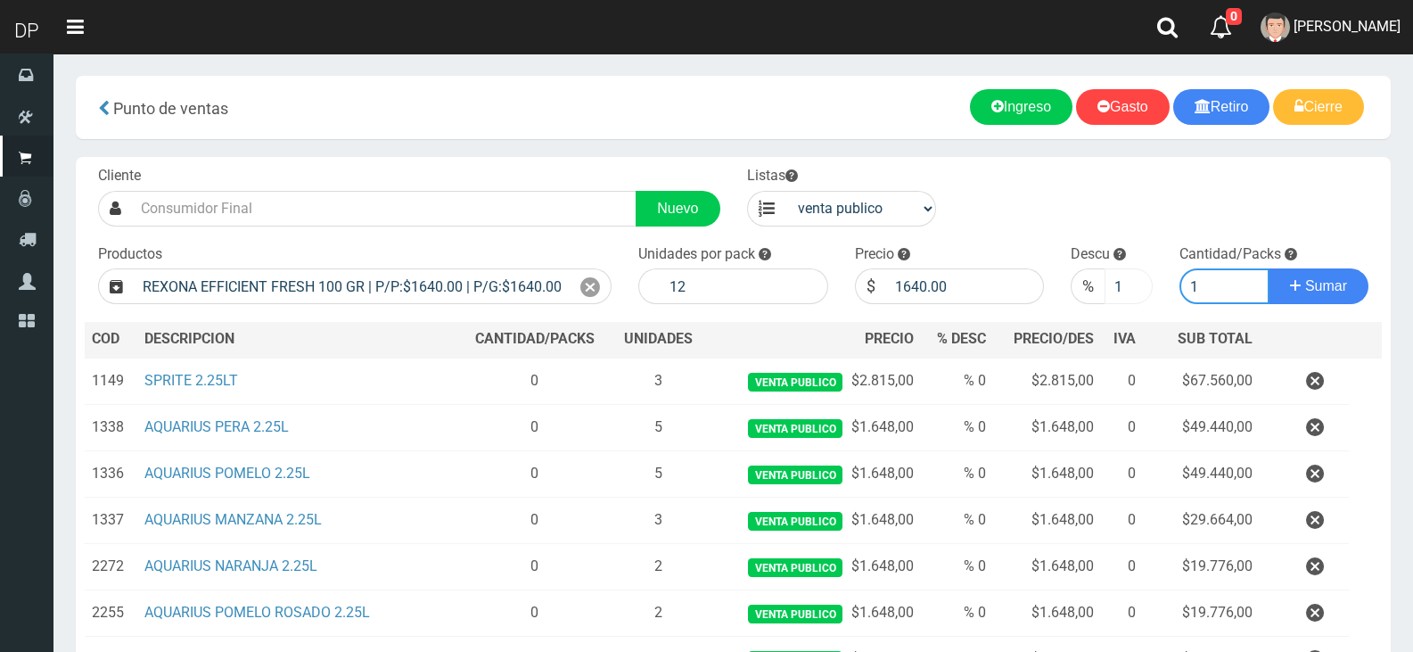
type input "1"
click at [1269, 268] on button "Sumar" at bounding box center [1319, 286] width 100 height 36
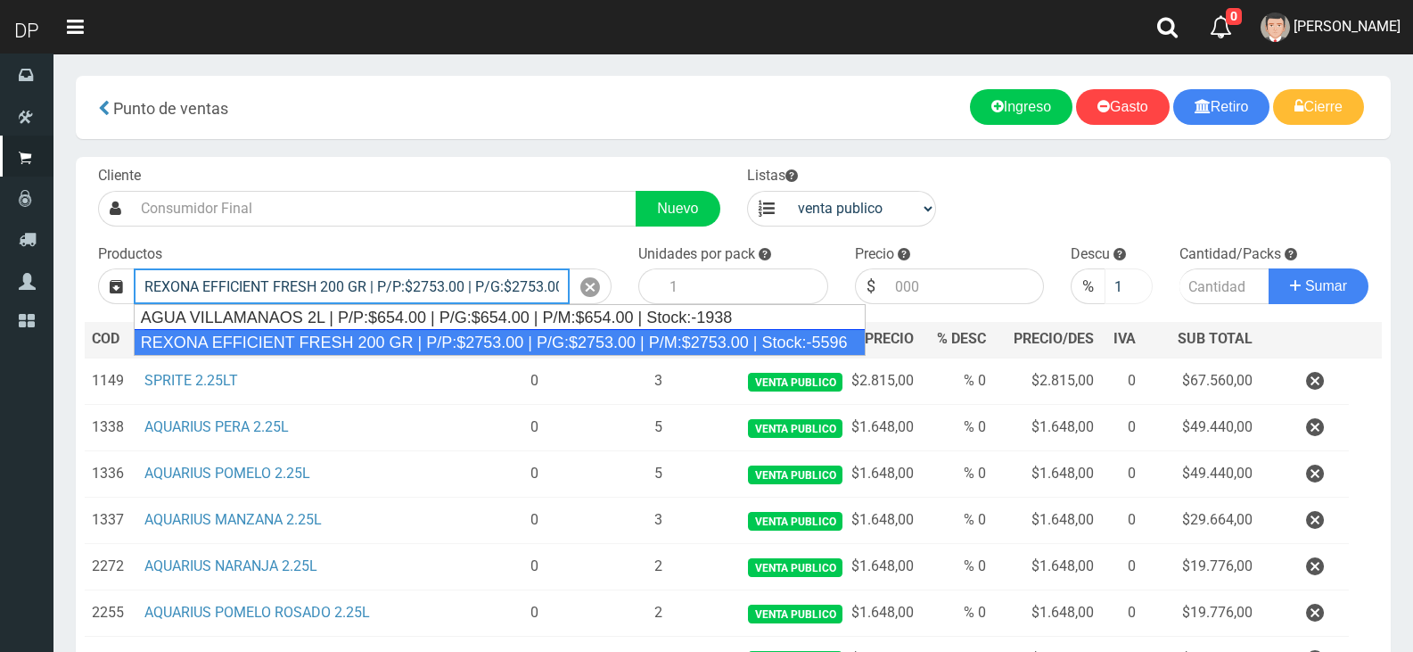
type input "REXONA EFFICIENT FRESH 200 GR | P/P:$2753.00 | P/G:$2753.00 | P/M:$2753.00 | St…"
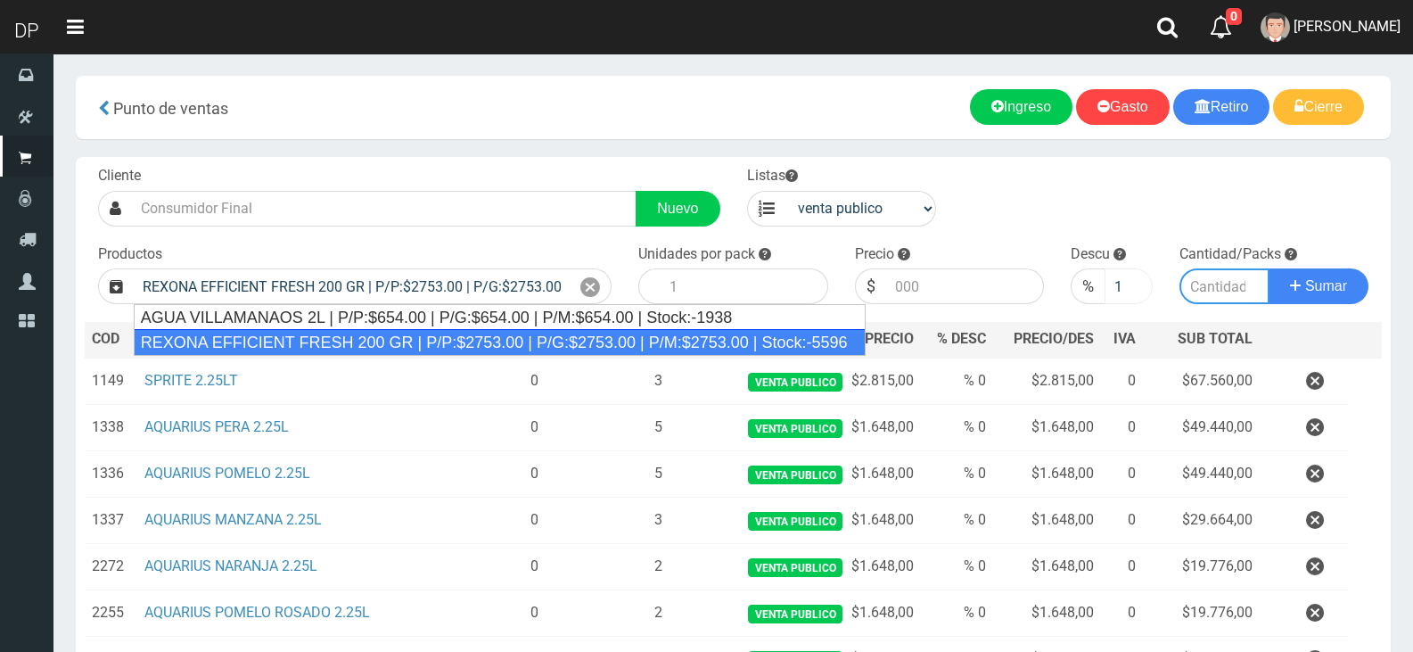
type input "12"
type input "2753.00"
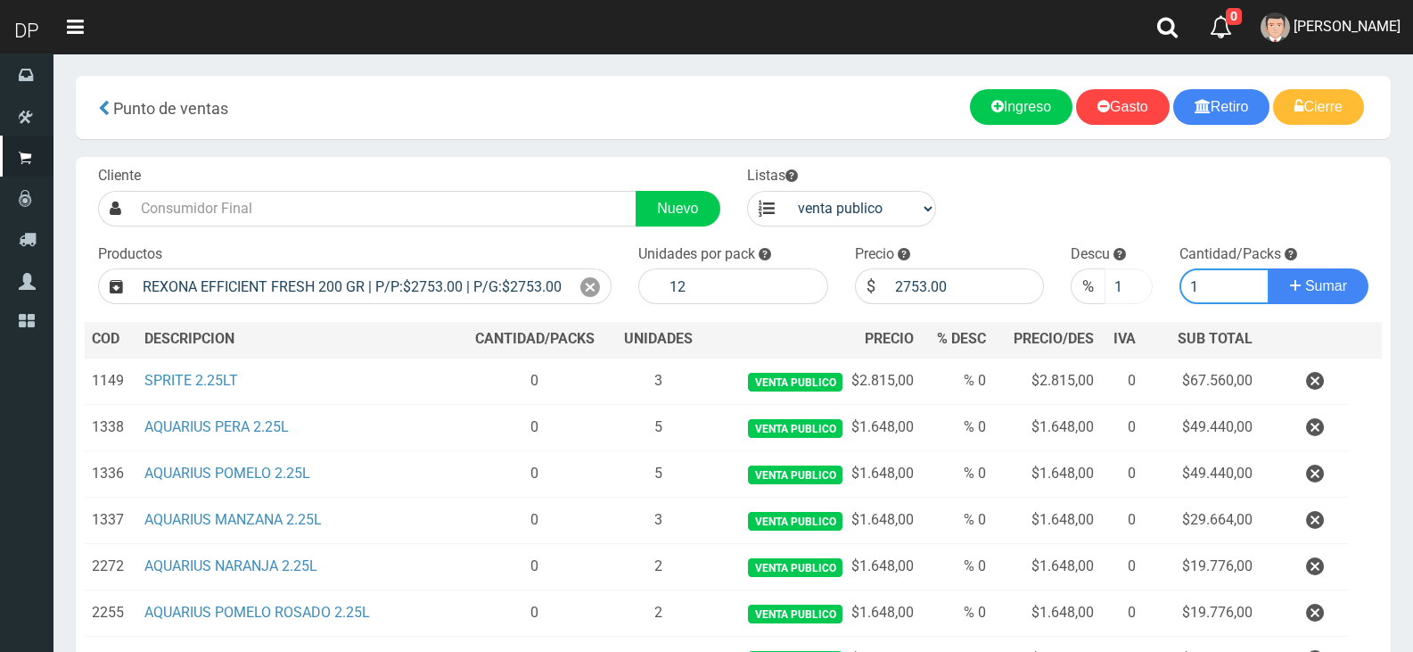
type input "1"
click at [1269, 268] on button "Sumar" at bounding box center [1319, 286] width 100 height 36
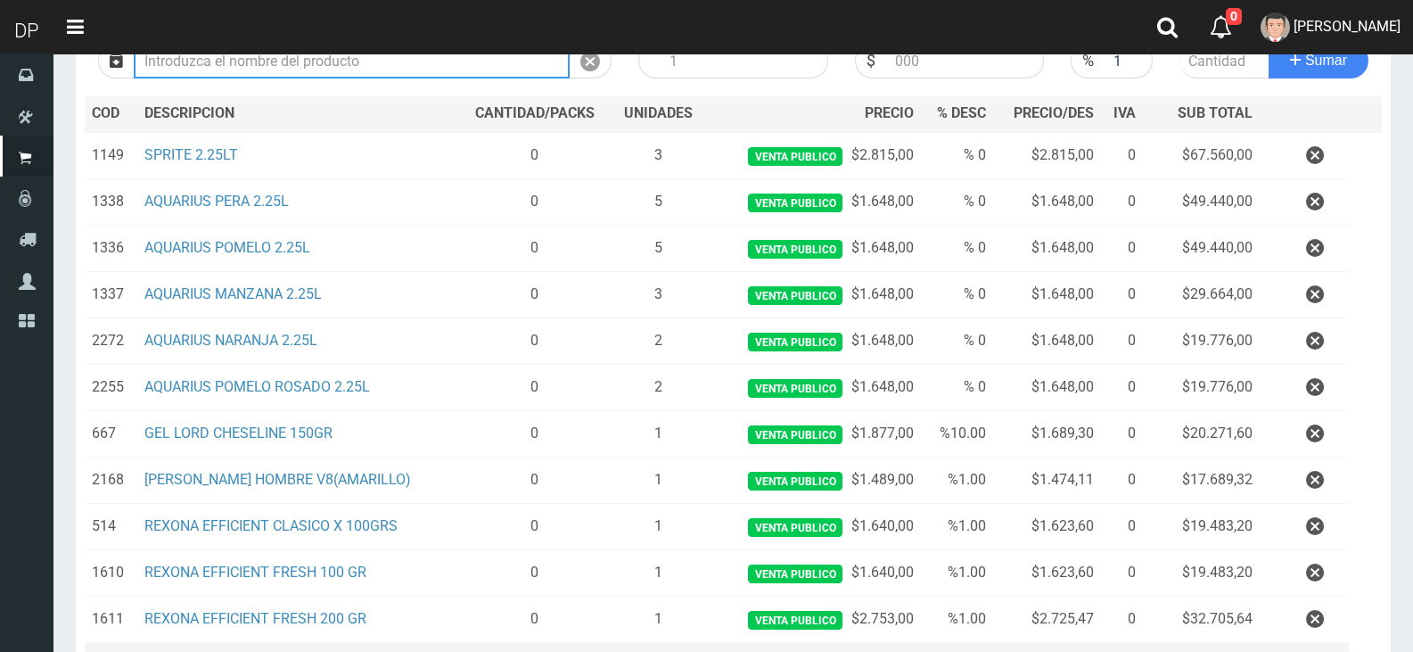
scroll to position [411, 0]
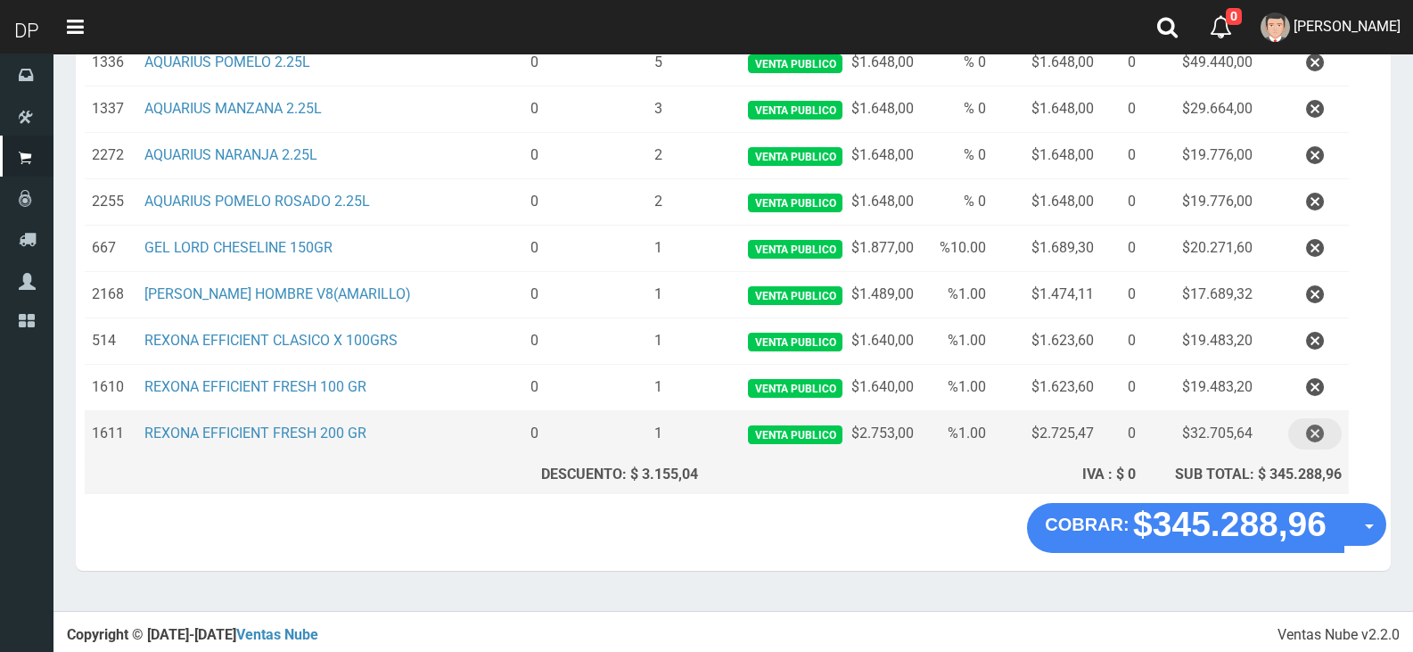
click at [1334, 444] on button "button" at bounding box center [1314, 433] width 53 height 31
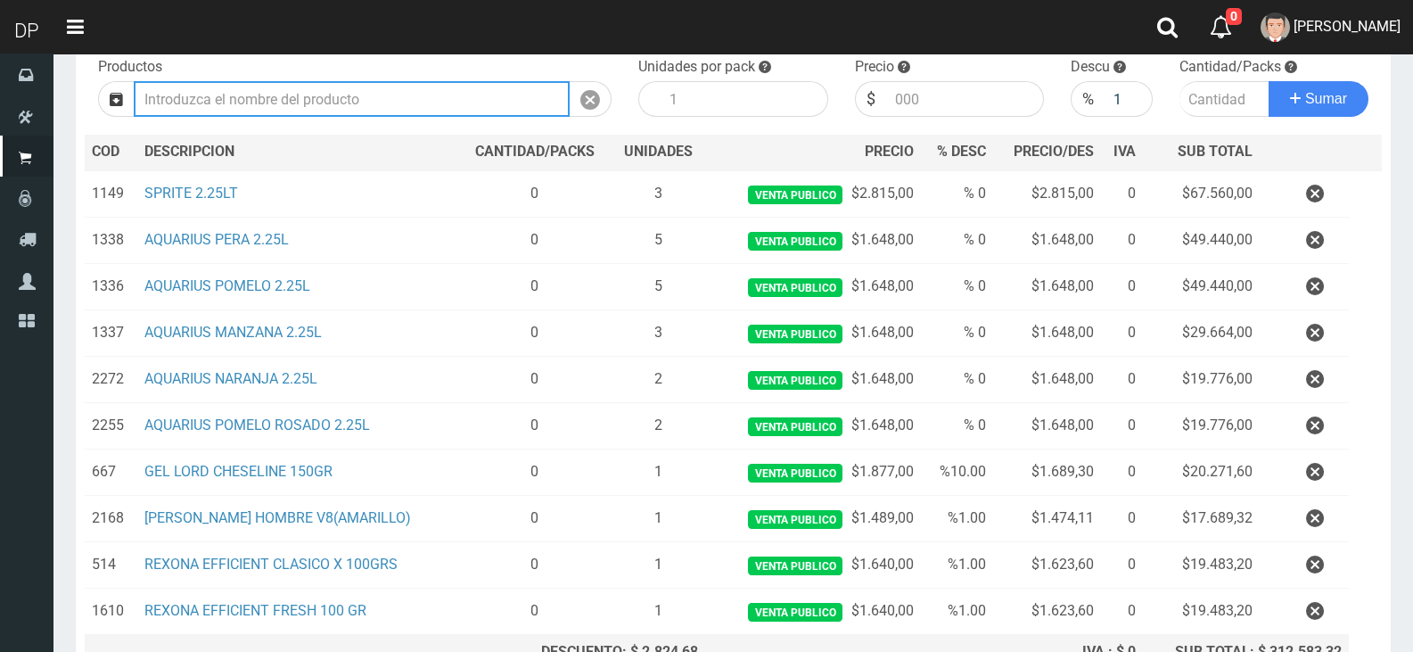
scroll to position [365, 0]
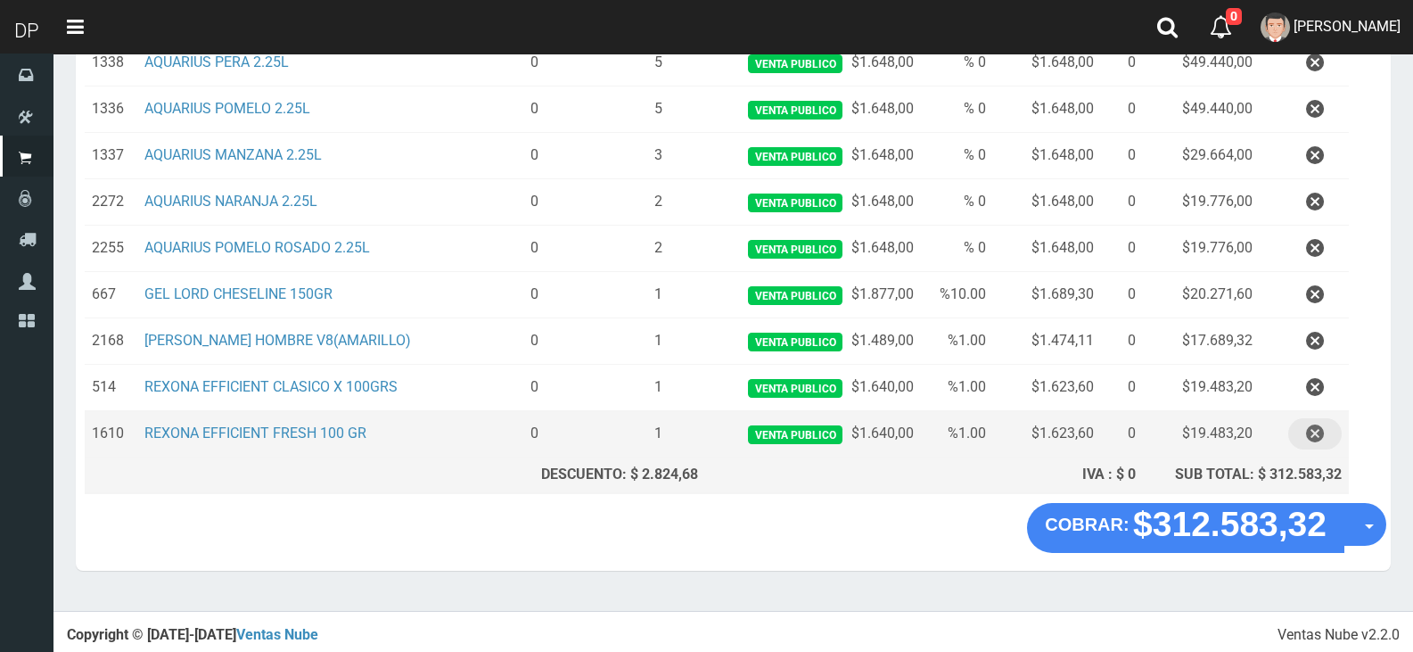
click at [1334, 443] on button "button" at bounding box center [1314, 433] width 53 height 31
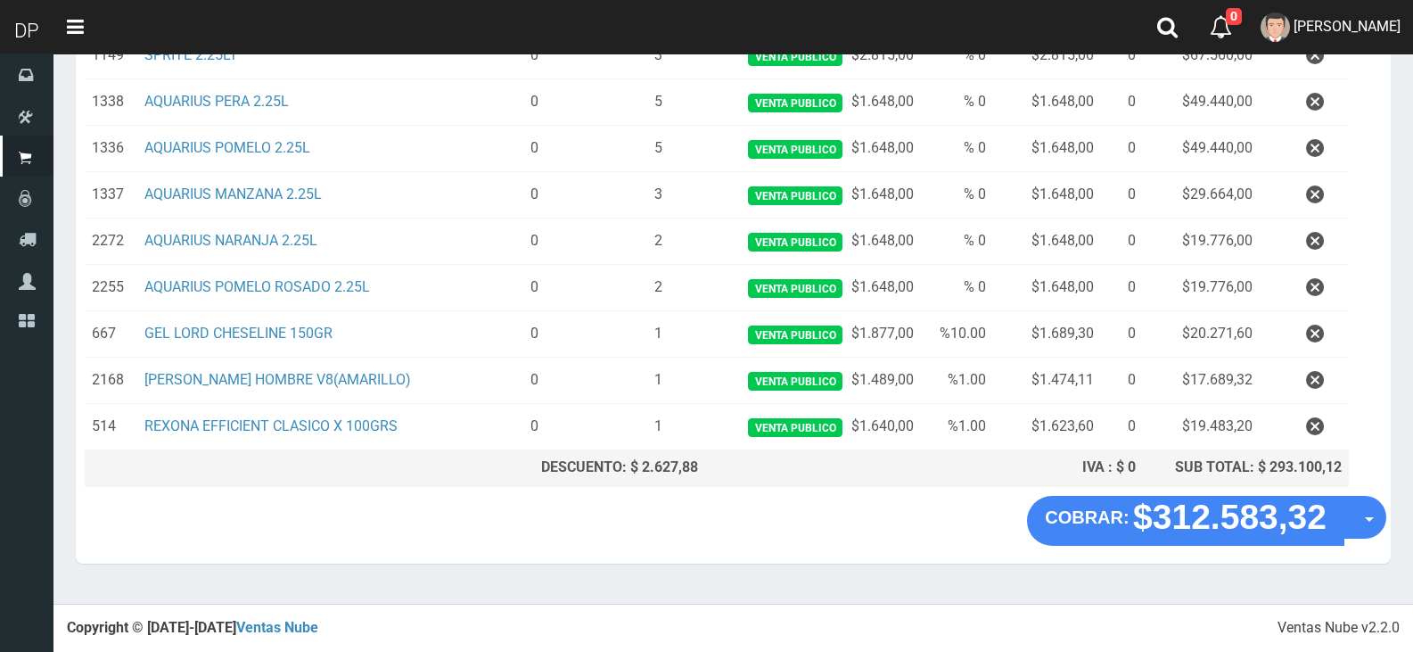
scroll to position [318, 0]
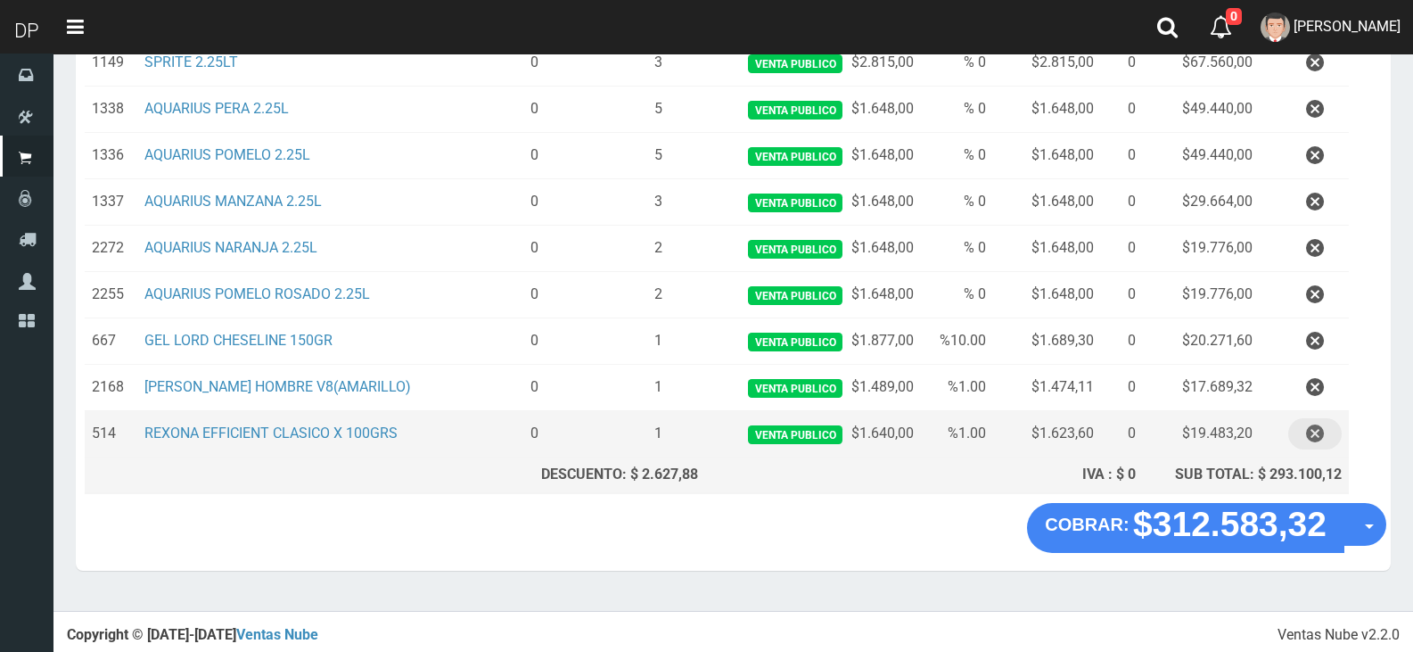
click at [1320, 449] on icon "button" at bounding box center [1315, 433] width 18 height 31
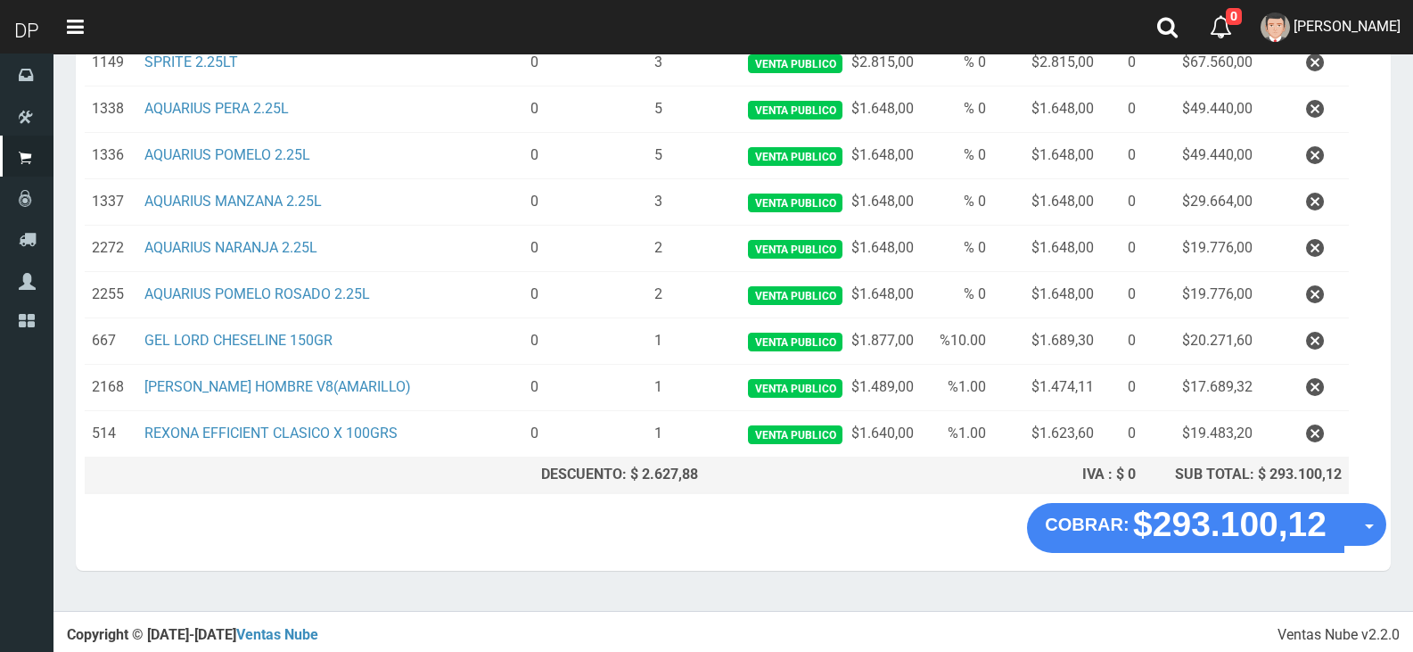
scroll to position [0, 0]
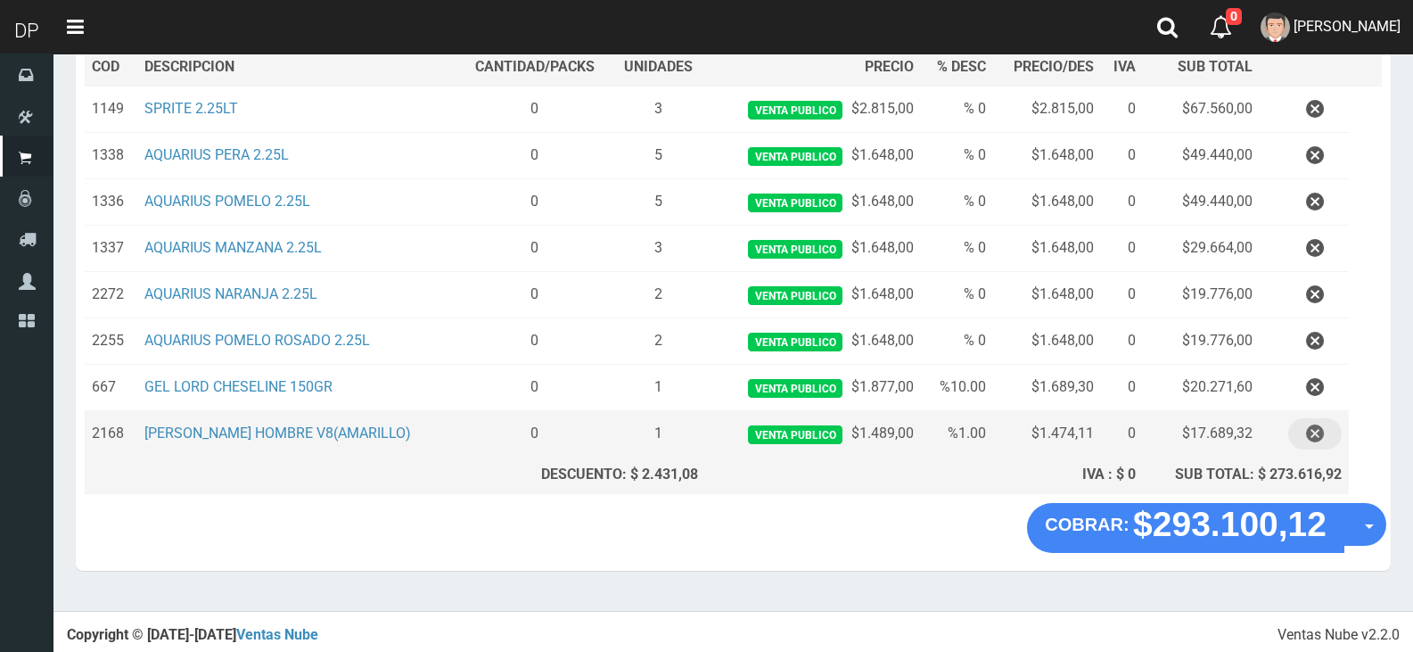
click at [1317, 423] on icon "button" at bounding box center [1315, 433] width 18 height 31
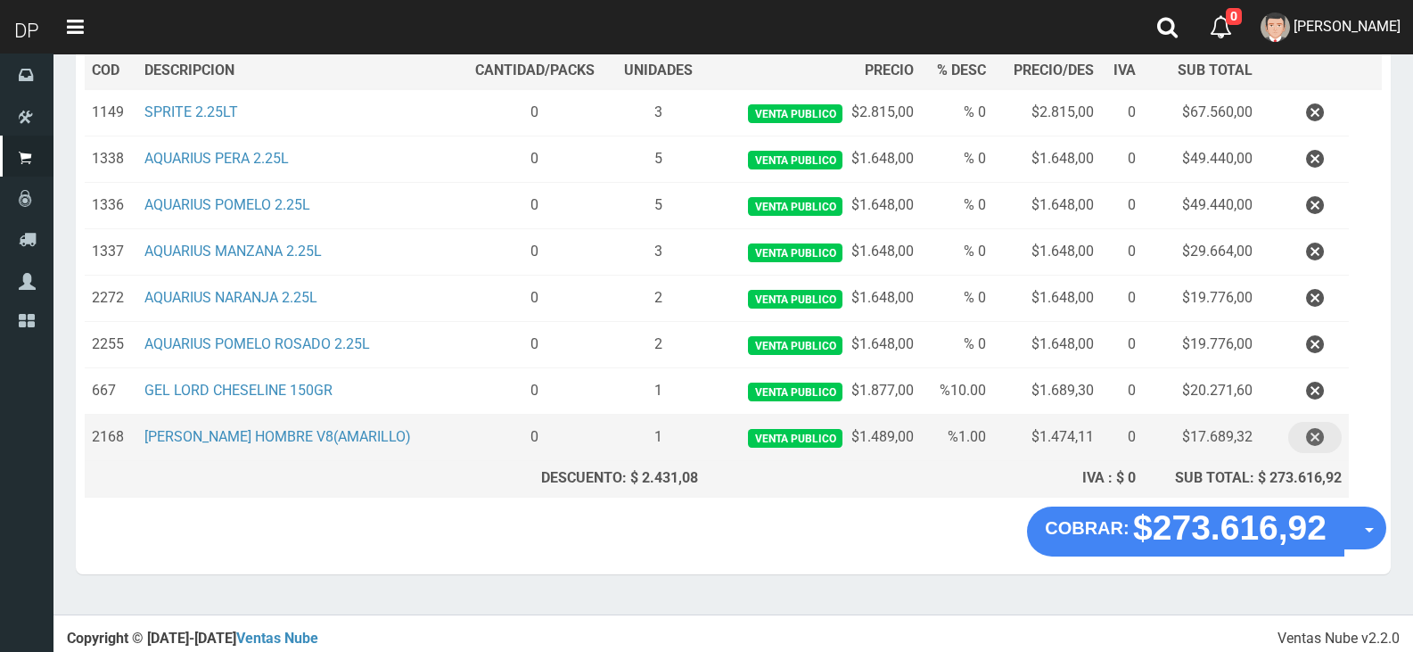
scroll to position [226, 0]
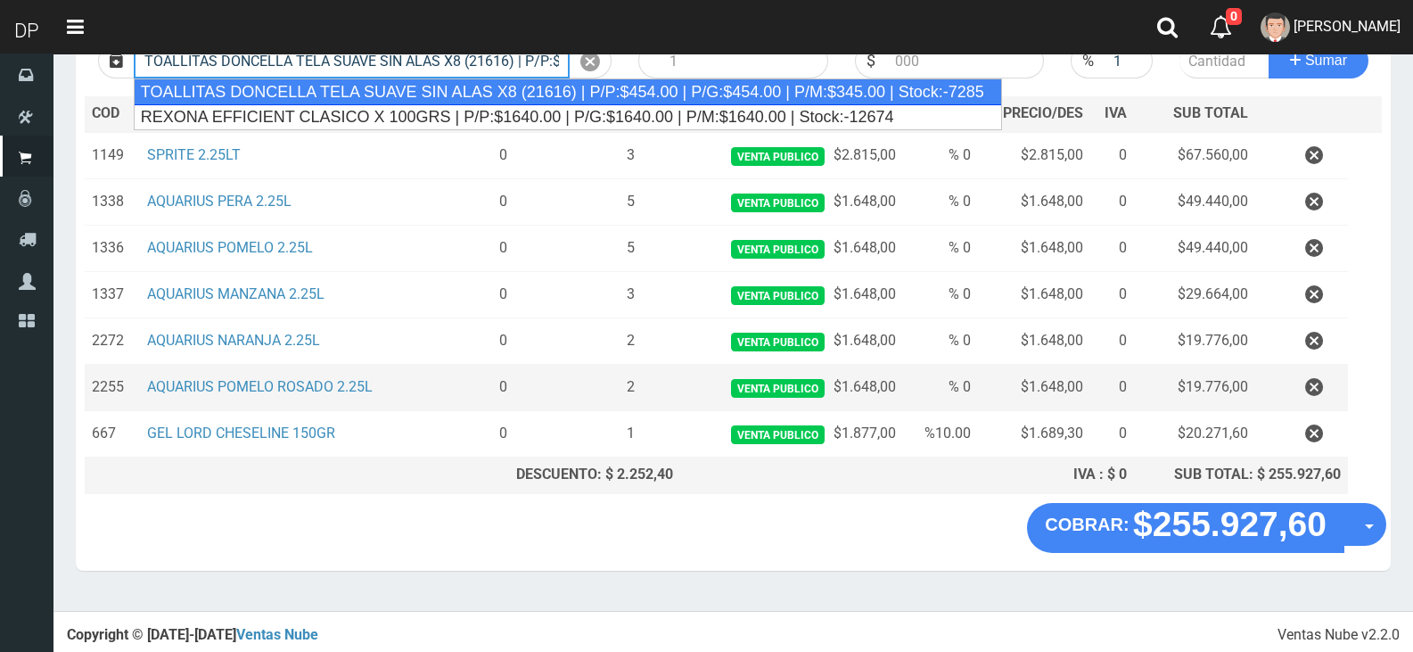
type input "TOALLITAS DONCELLA TELA SUAVE SIN ALAS X8 (21616) | P/P:$454.00 | P/G:$454.00 |…"
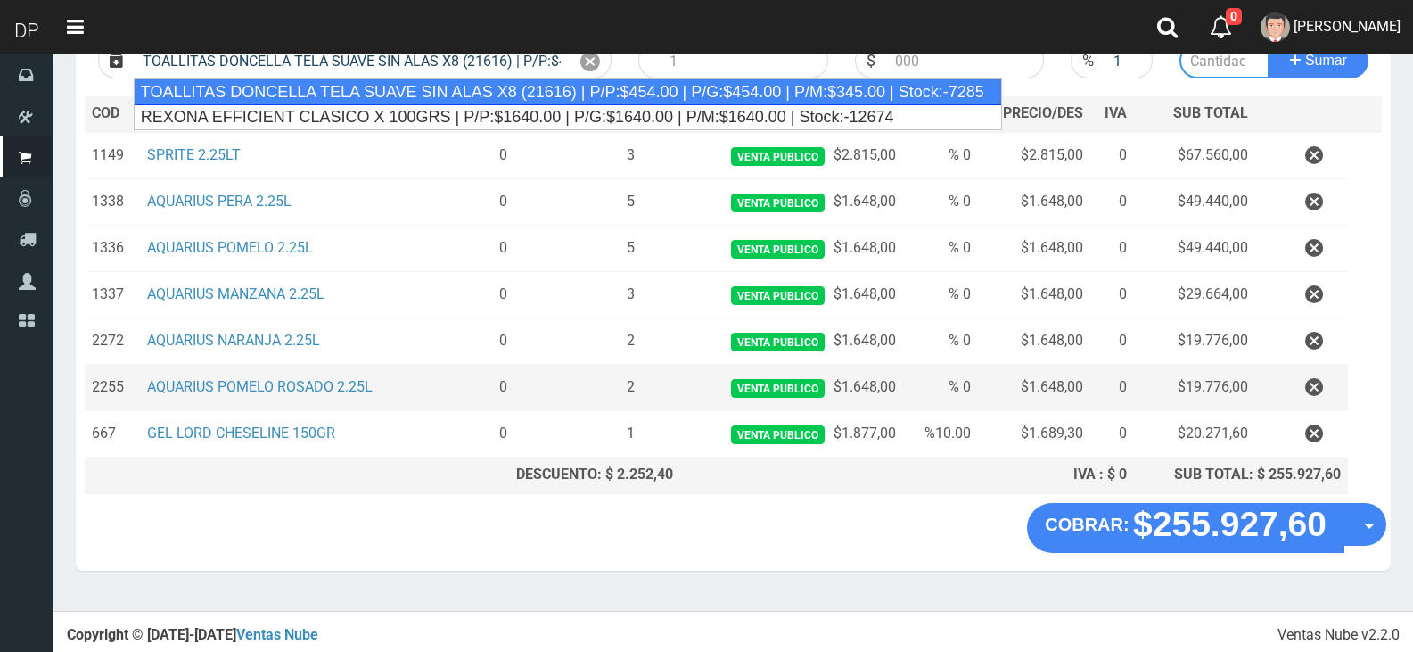
type input "50"
type input "454.00"
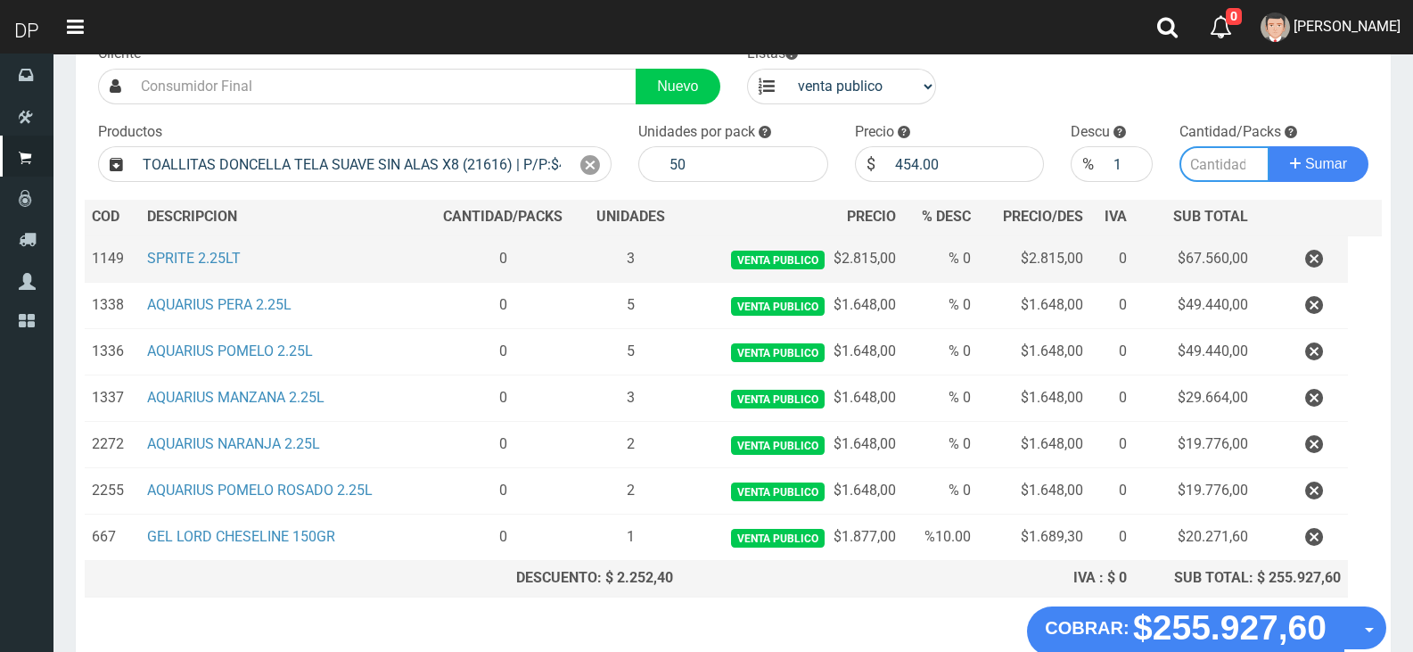
scroll to position [0, 0]
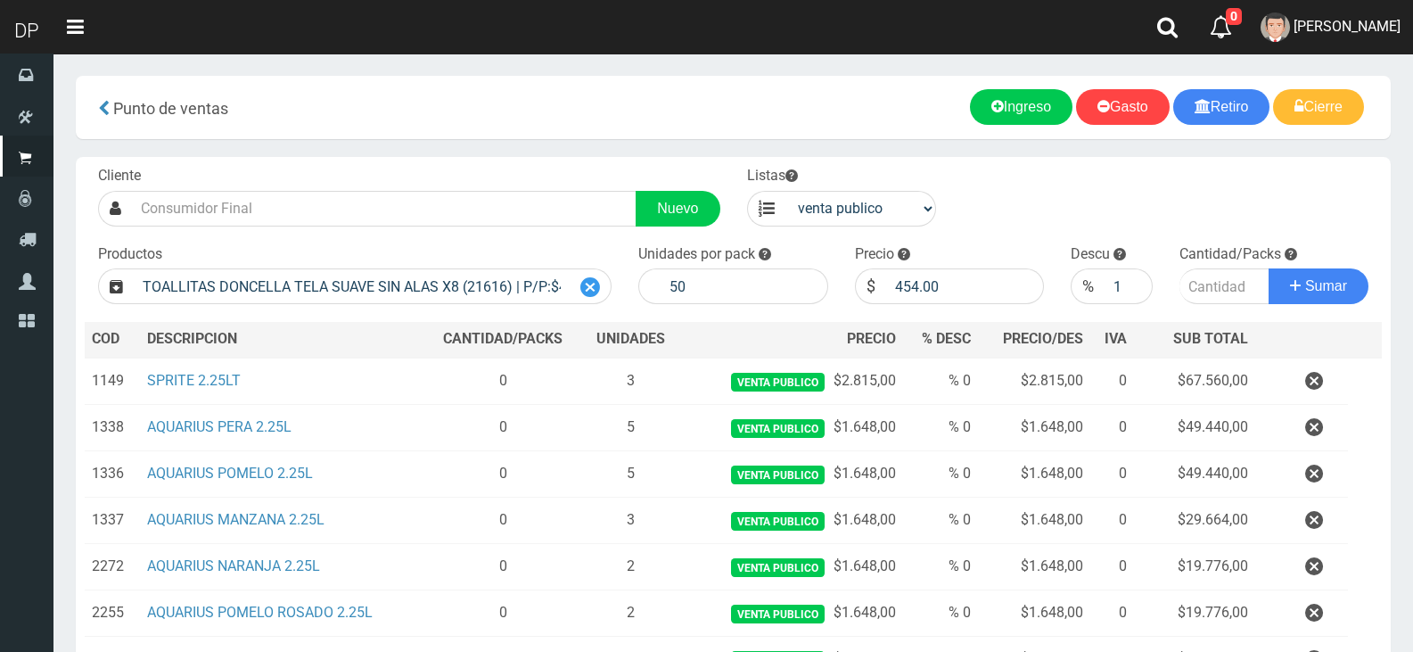
click at [593, 276] on icon at bounding box center [590, 288] width 20 height 26
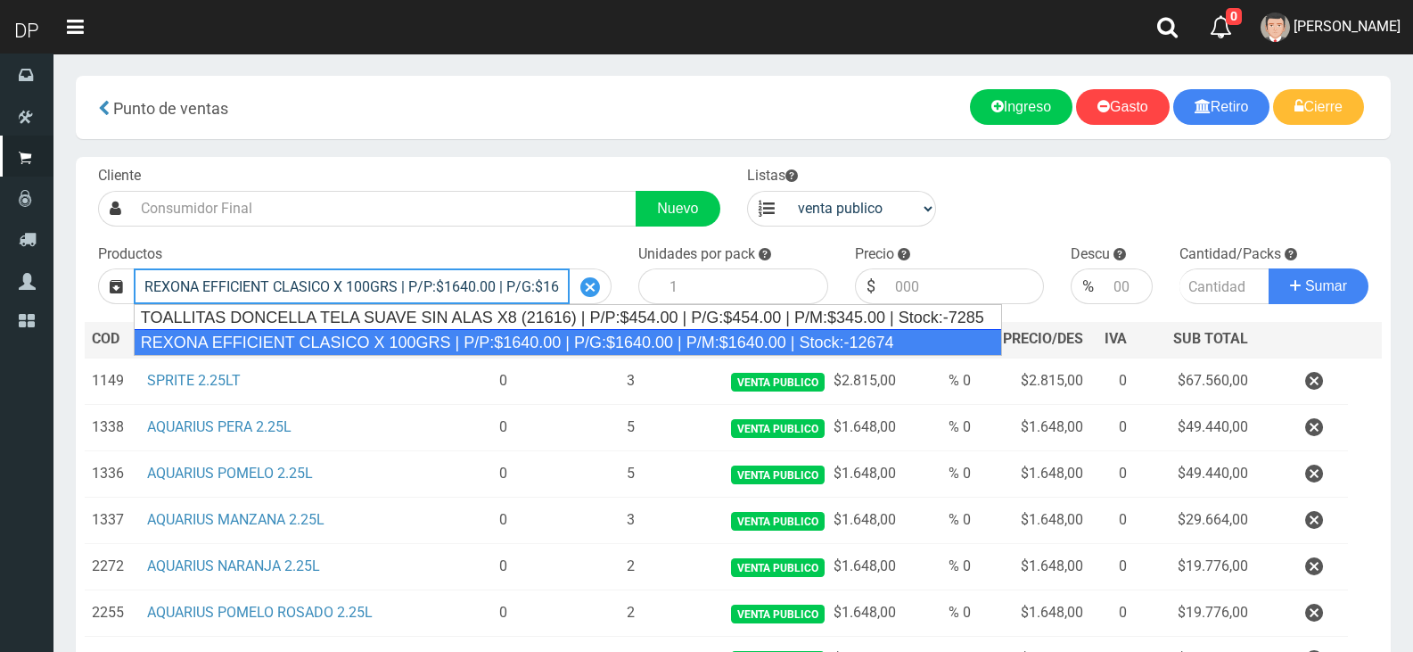
type input "REXONA EFFICIENT CLASICO X 100GRS | P/P:$1640.00 | P/G:$1640.00 | P/M:$1640.00 …"
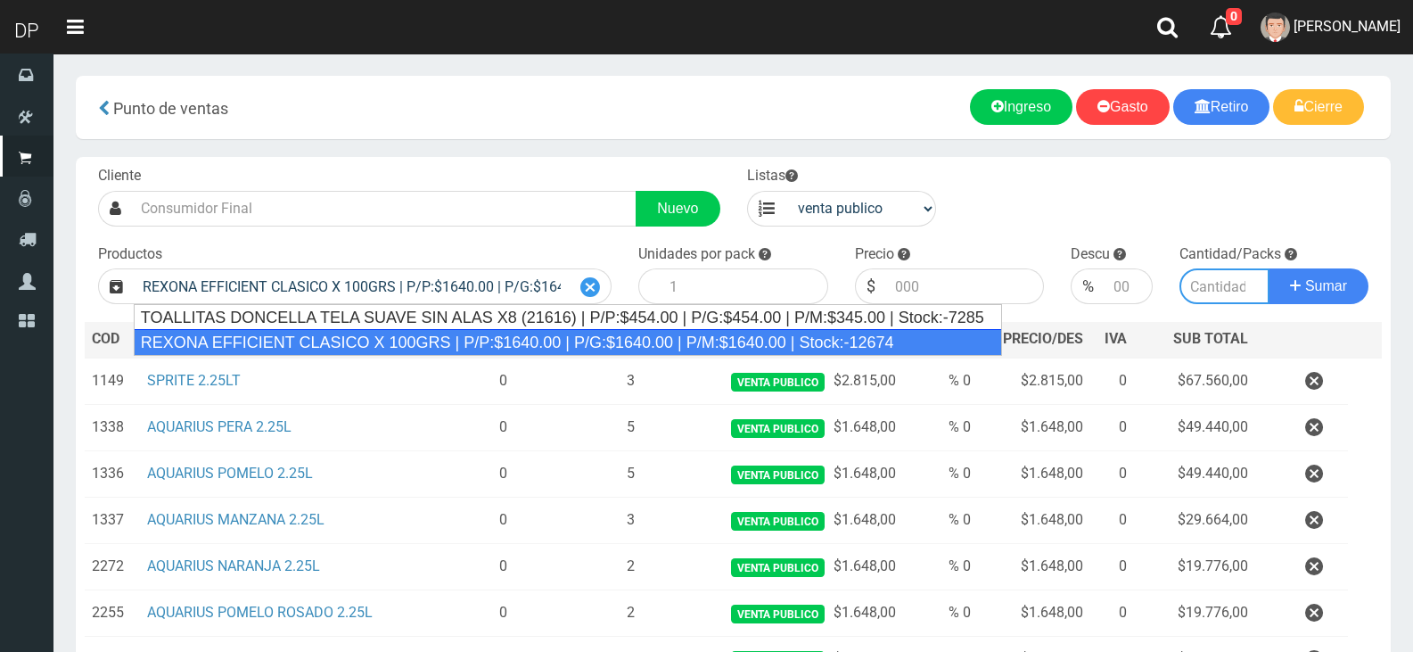
type input "12"
type input "1640.00"
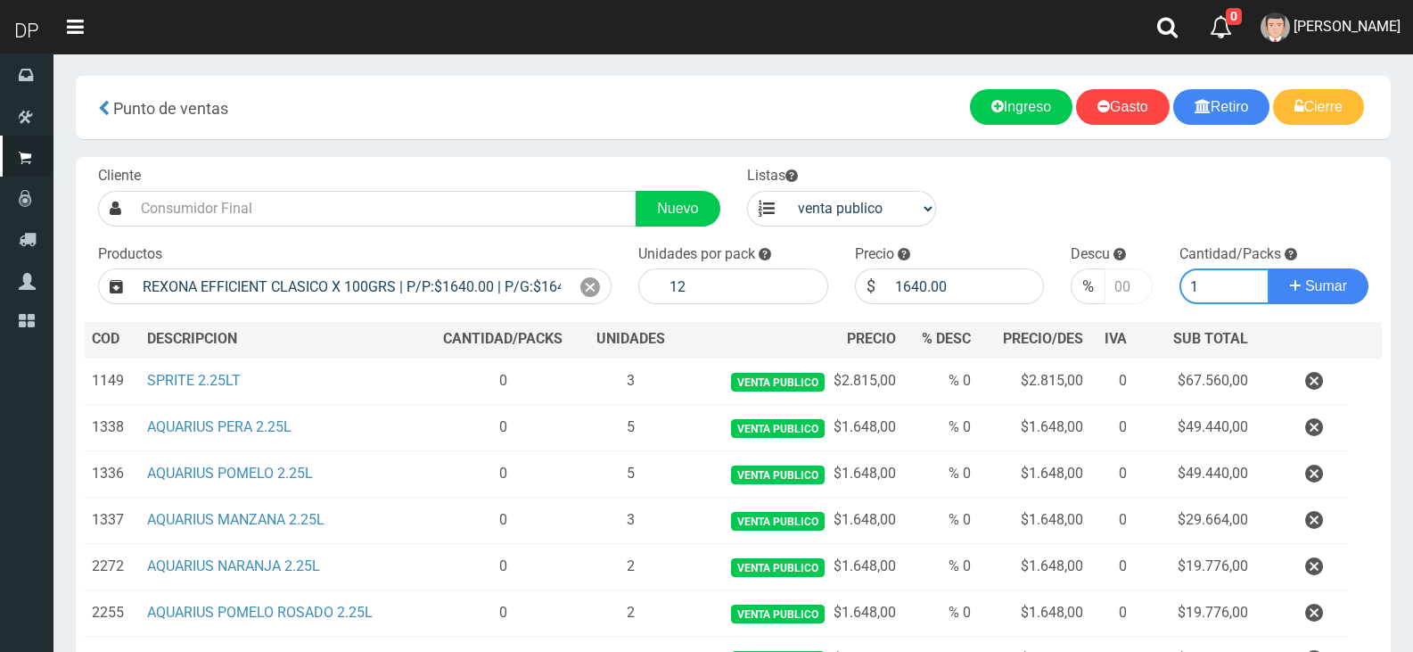
type input "1"
click at [1124, 287] on input "number" at bounding box center [1128, 286] width 47 height 36
type input "5"
click at [1269, 268] on button "Sumar" at bounding box center [1319, 286] width 100 height 36
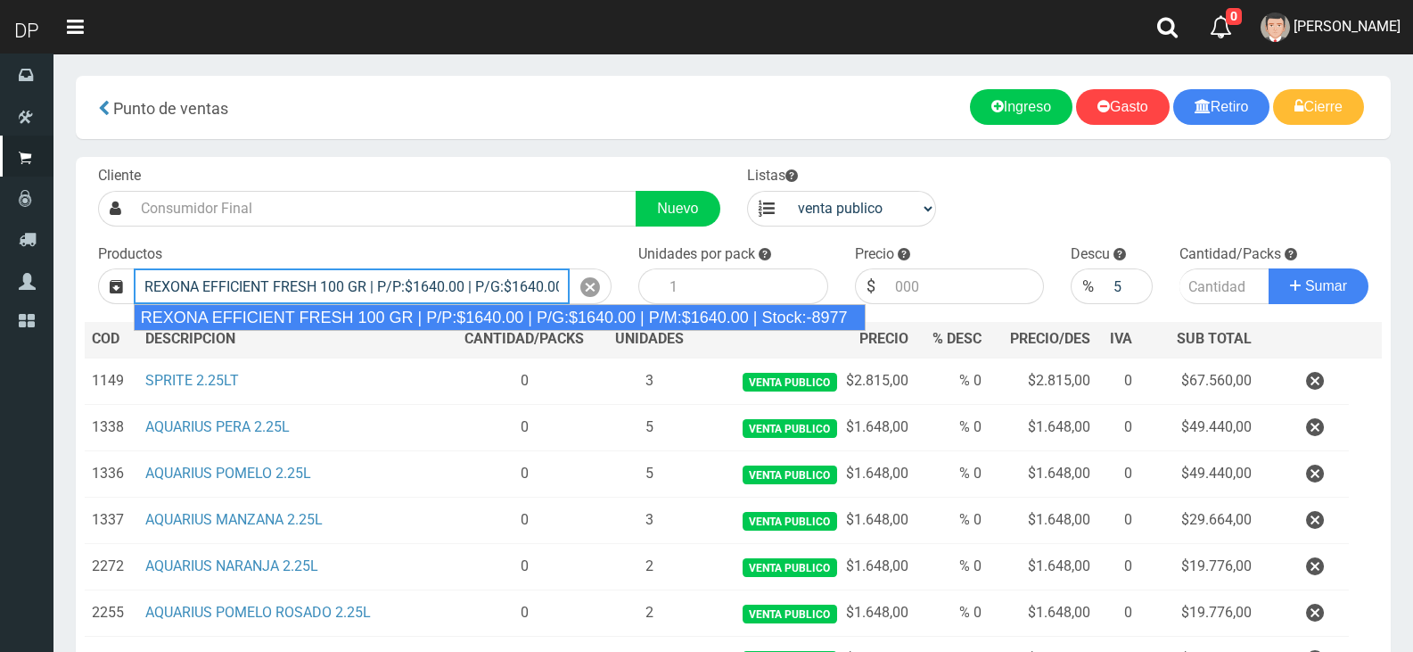
type input "REXONA EFFICIENT FRESH 100 GR | P/P:$1640.00 | P/G:$1640.00 | P/M:$1640.00 | St…"
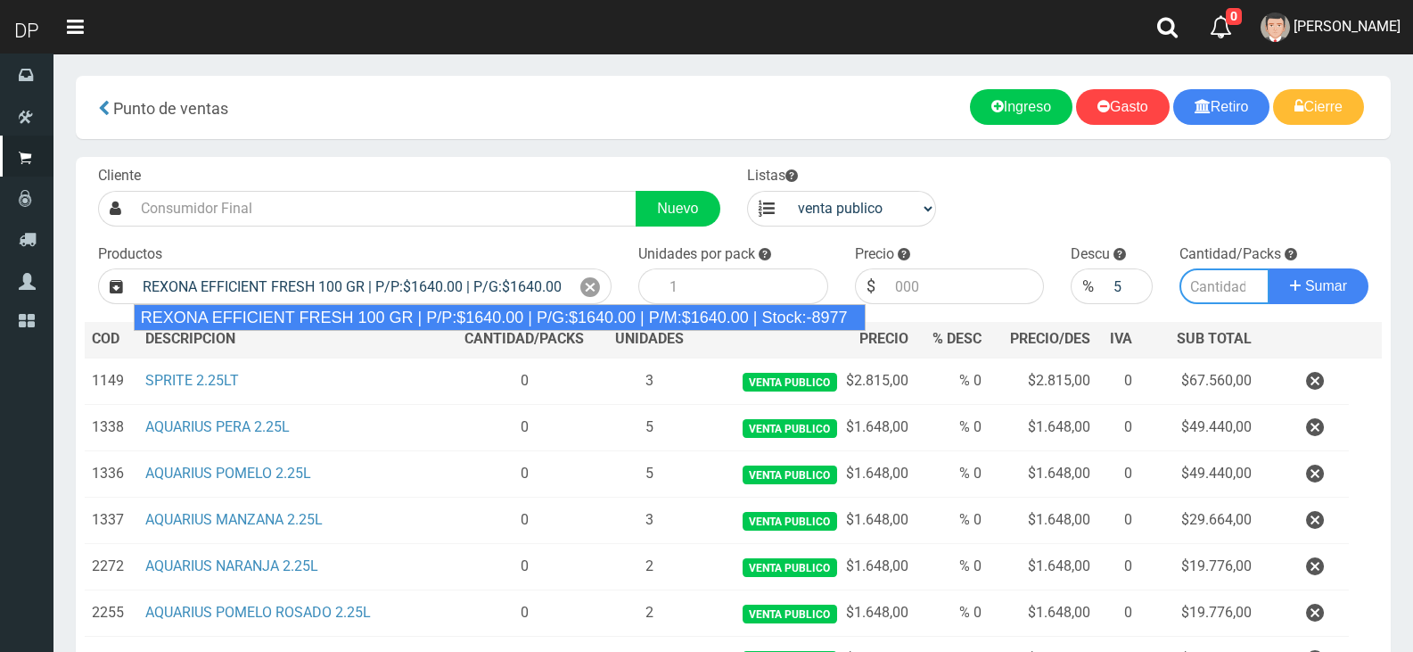
type input "12"
type input "1640.00"
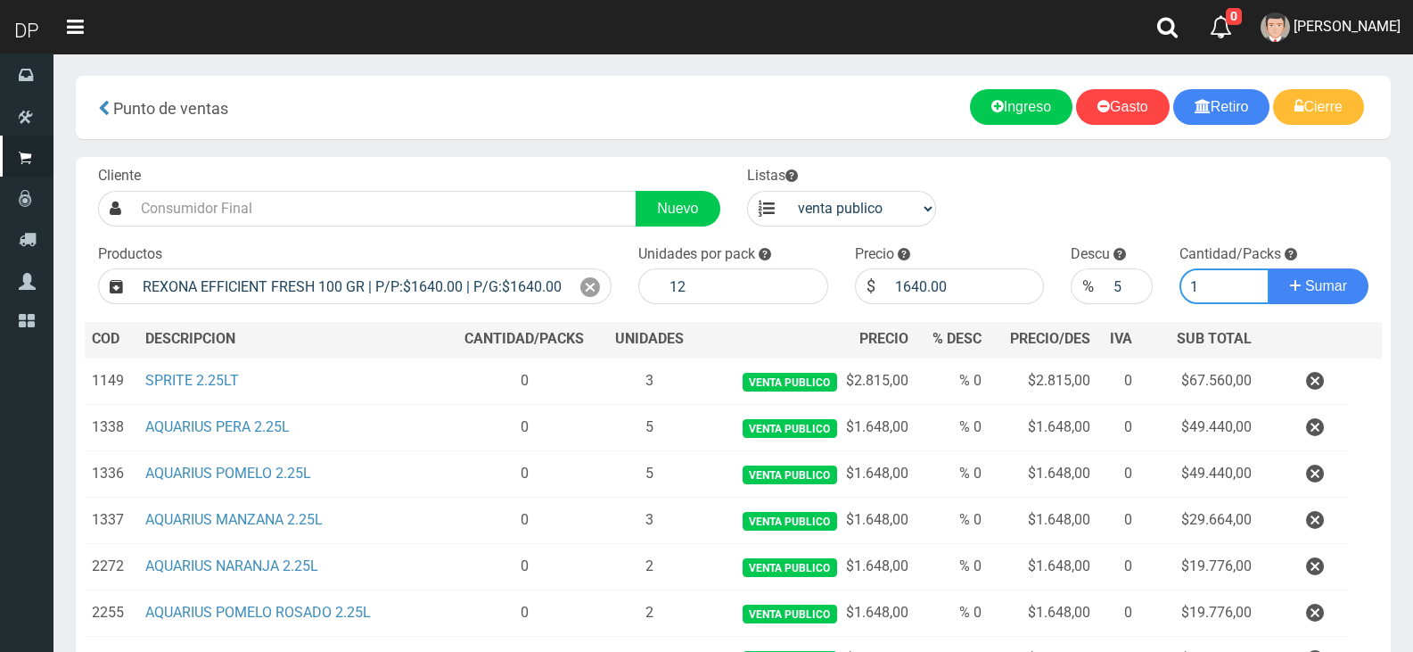
type input "1"
click at [1269, 268] on button "Sumar" at bounding box center [1319, 286] width 100 height 36
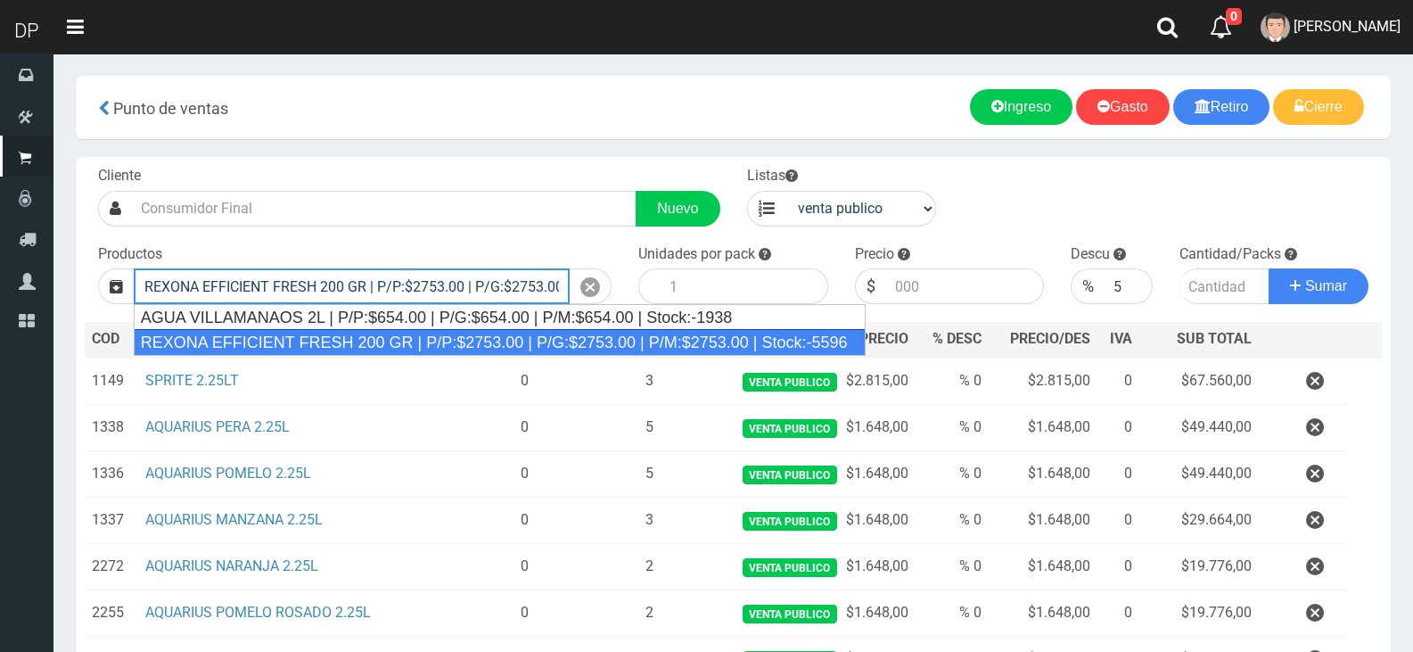
type input "REXONA EFFICIENT FRESH 200 GR | P/P:$2753.00 | P/G:$2753.00 | P/M:$2753.00 | St…"
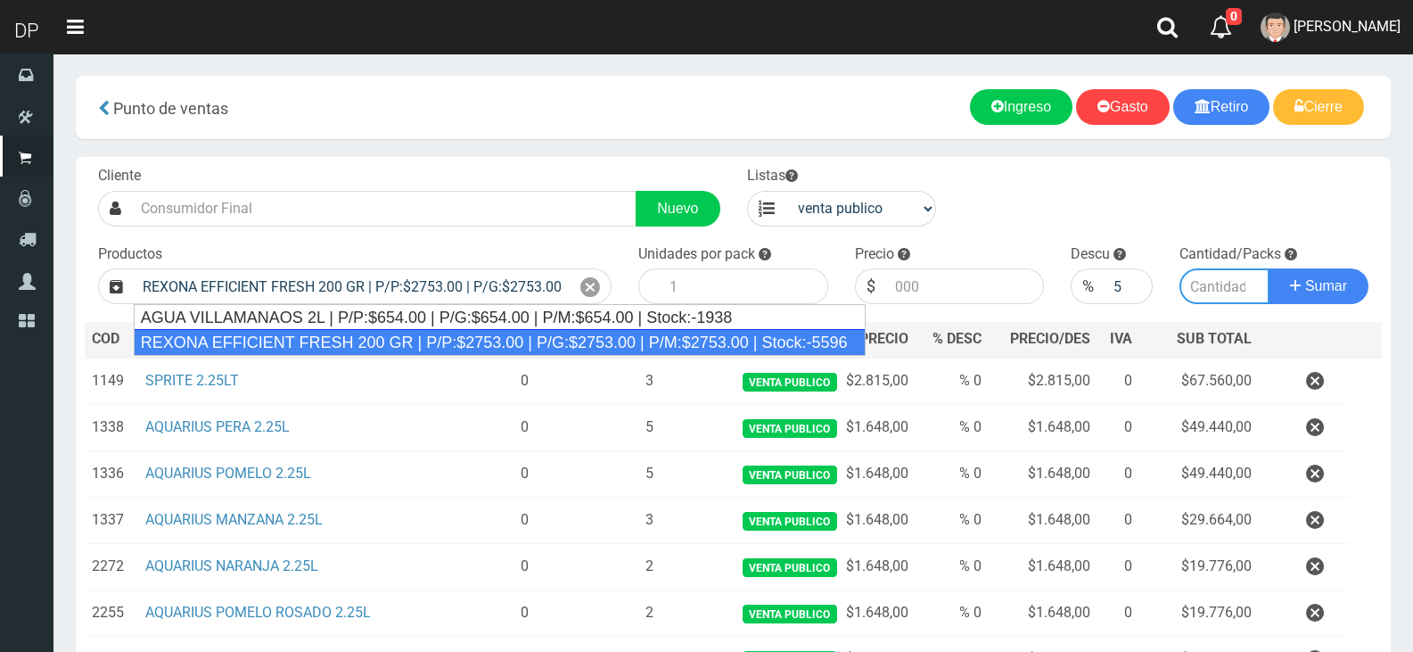
type input "12"
type input "2753.00"
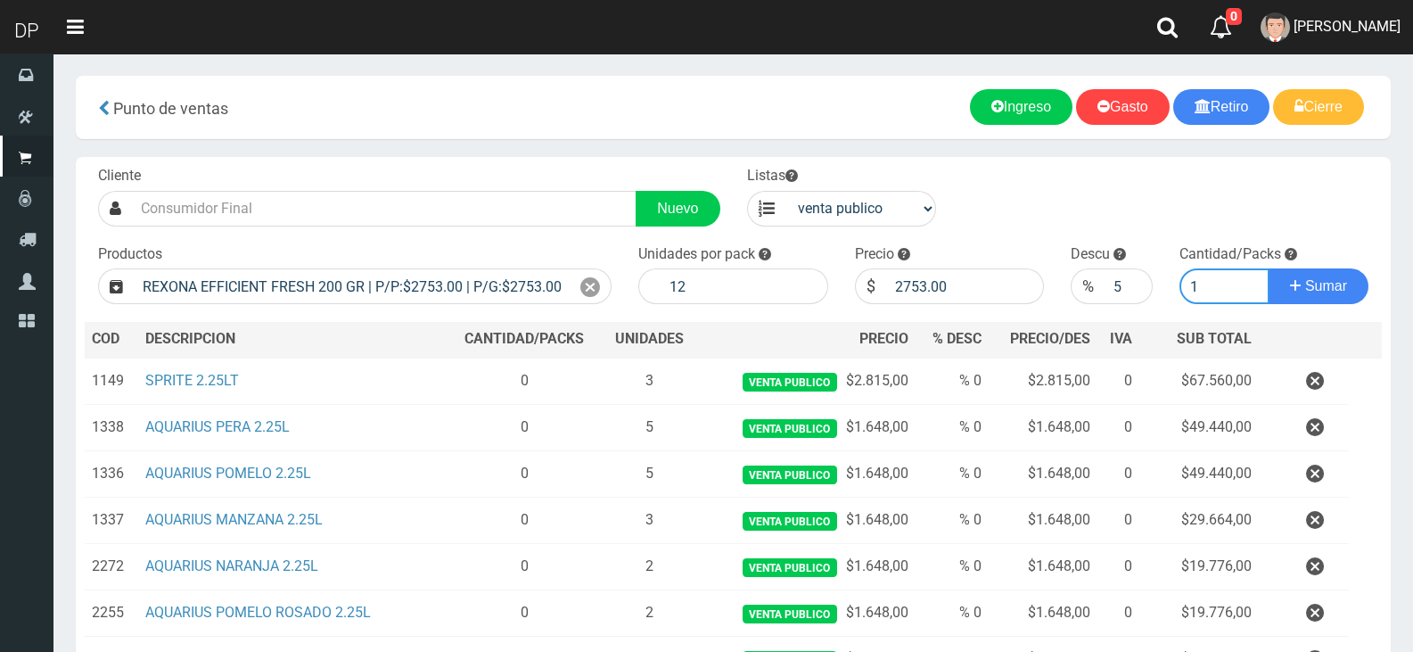
type input "1"
click at [1269, 268] on button "Sumar" at bounding box center [1319, 286] width 100 height 36
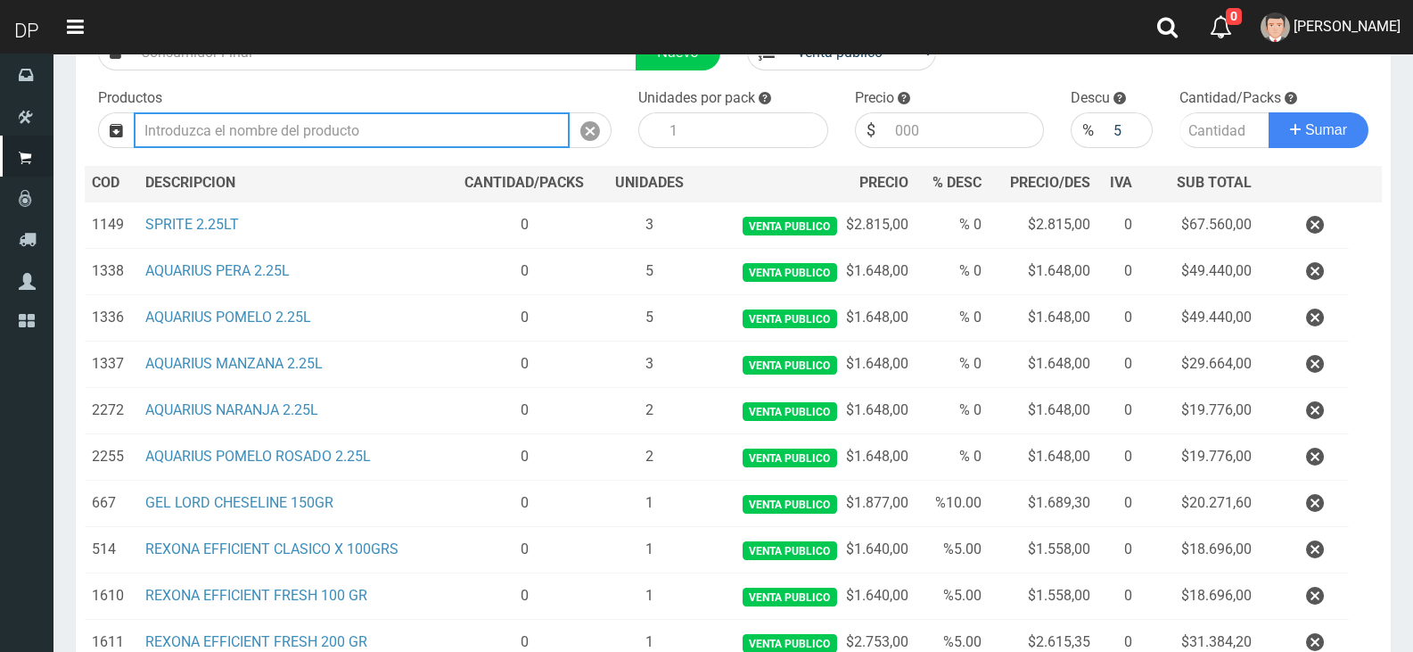
scroll to position [365, 0]
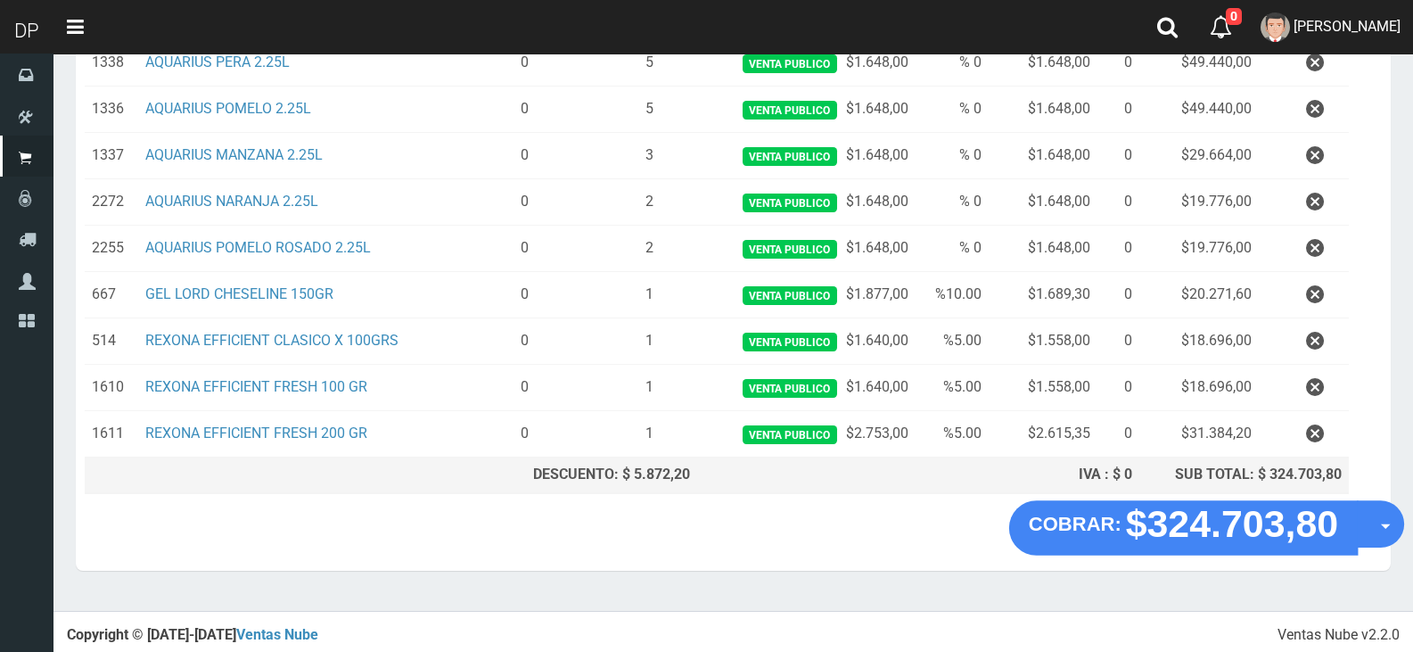
drag, startPoint x: 1368, startPoint y: 512, endPoint x: 1365, endPoint y: 542, distance: 30.5
click at [1368, 513] on button "Opciones" at bounding box center [1380, 523] width 47 height 47
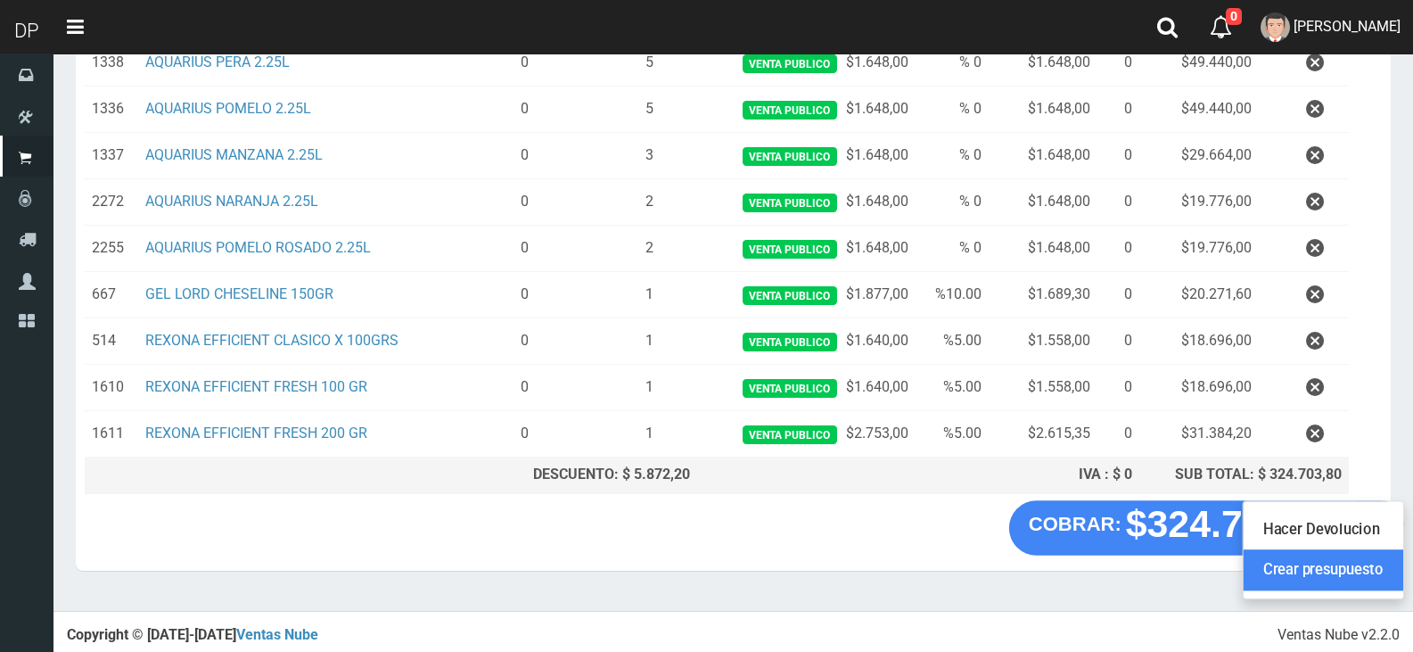
click at [1358, 564] on link "Crear presupuesto" at bounding box center [1324, 570] width 160 height 41
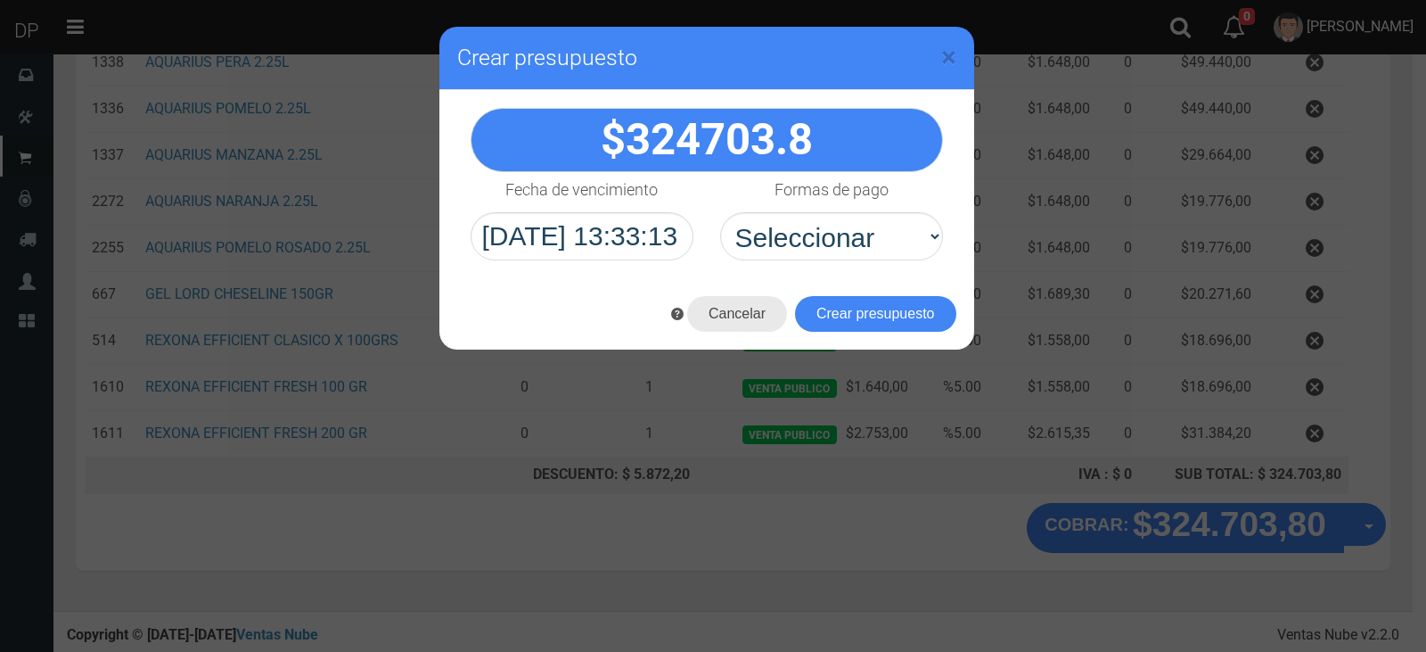
click at [771, 313] on button "Cancelar" at bounding box center [737, 314] width 100 height 36
